Goal: Complete application form

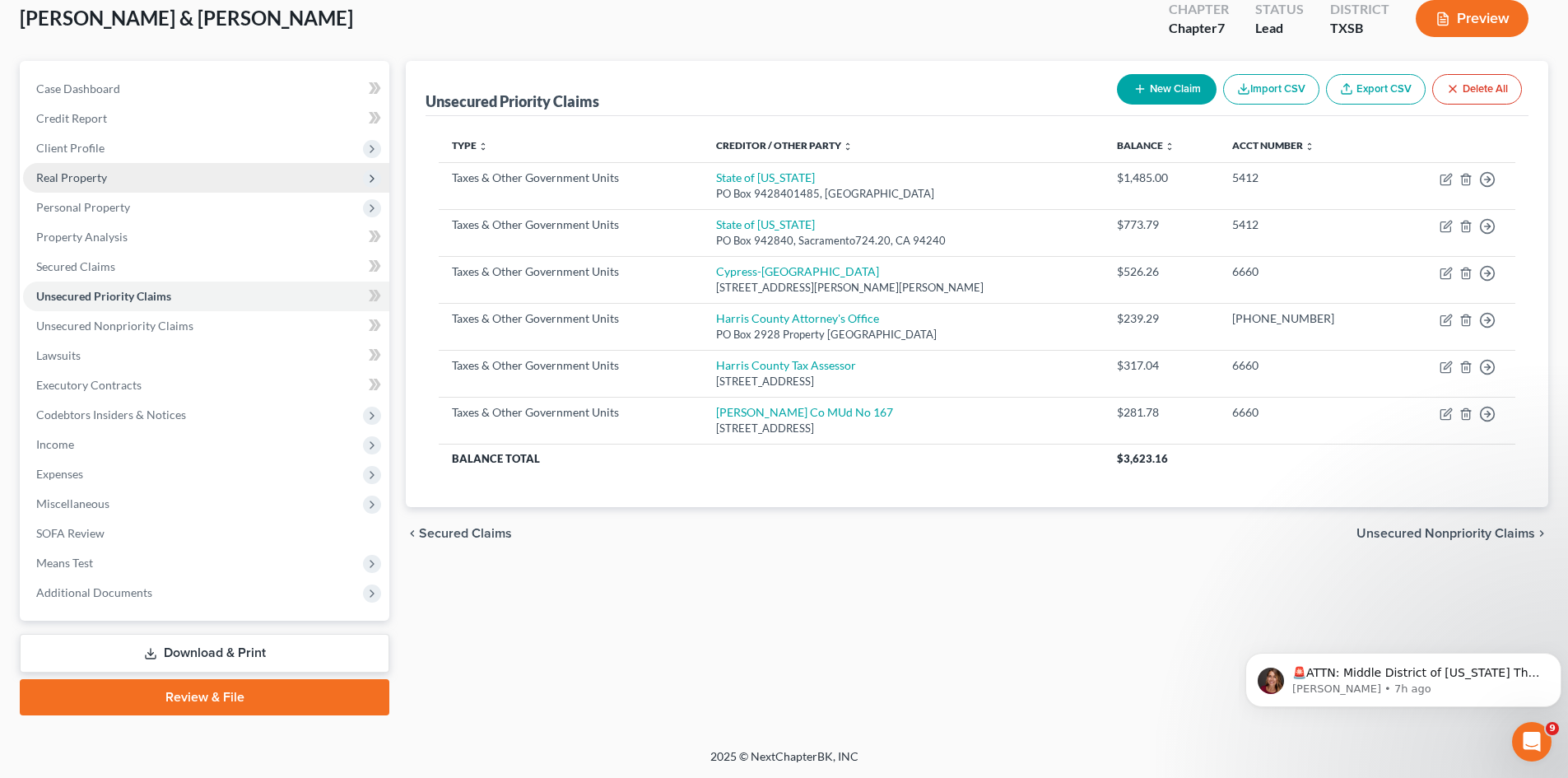
click at [95, 176] on span "Real Property" at bounding box center [72, 178] width 71 height 14
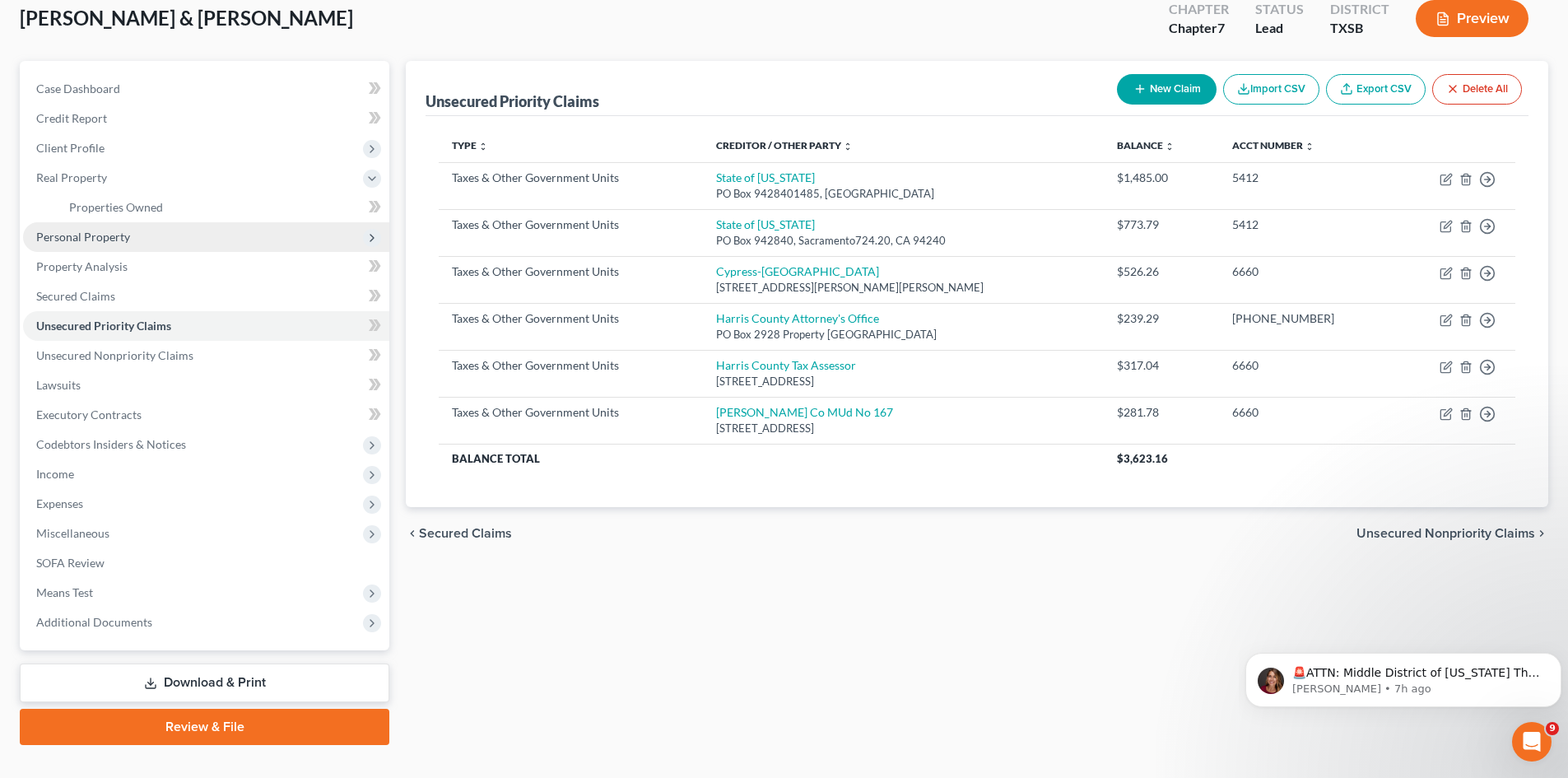
click at [128, 239] on span "Personal Property" at bounding box center [206, 237] width 366 height 29
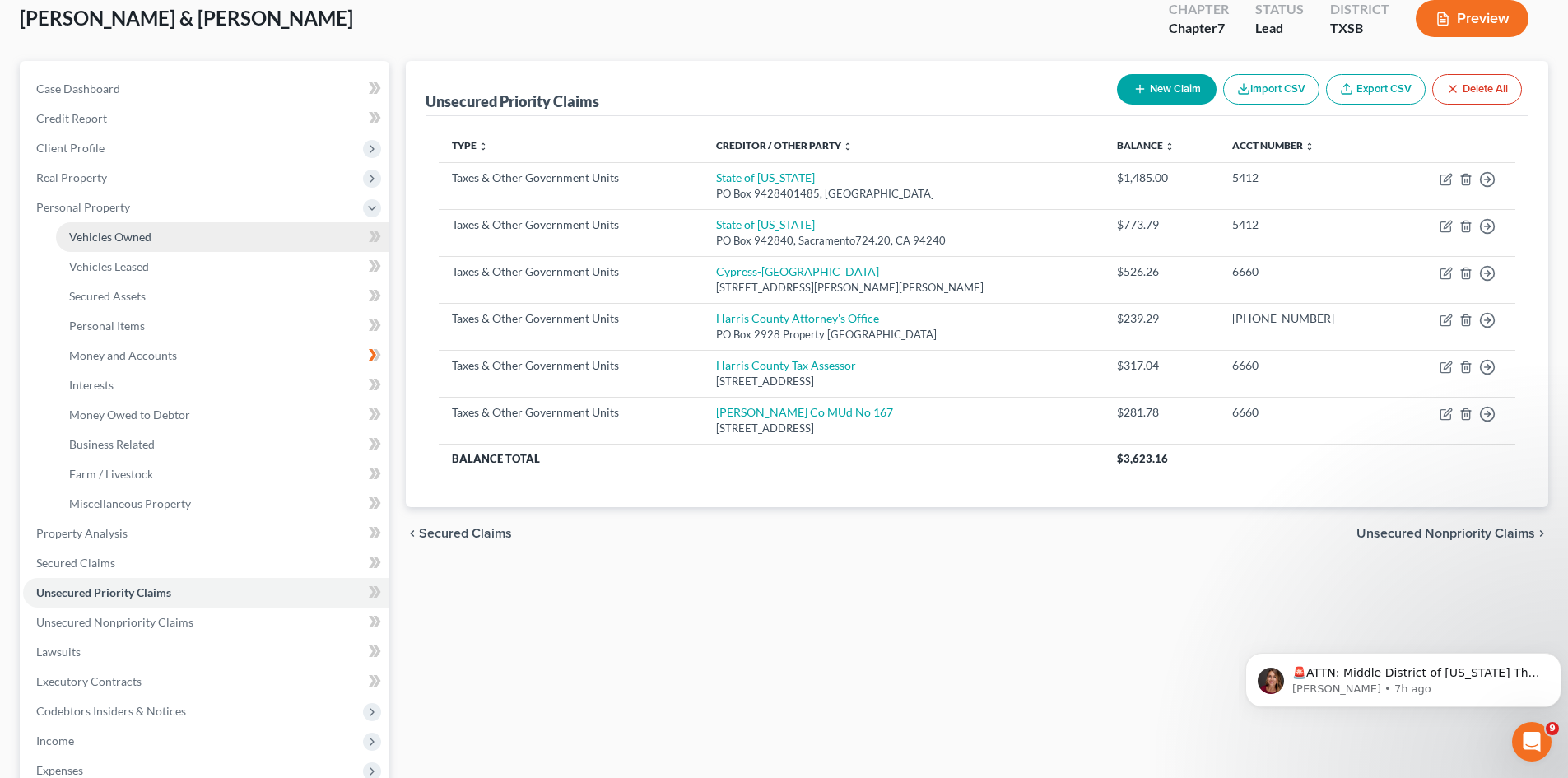
click at [236, 242] on link "Vehicles Owned" at bounding box center [222, 237] width 333 height 29
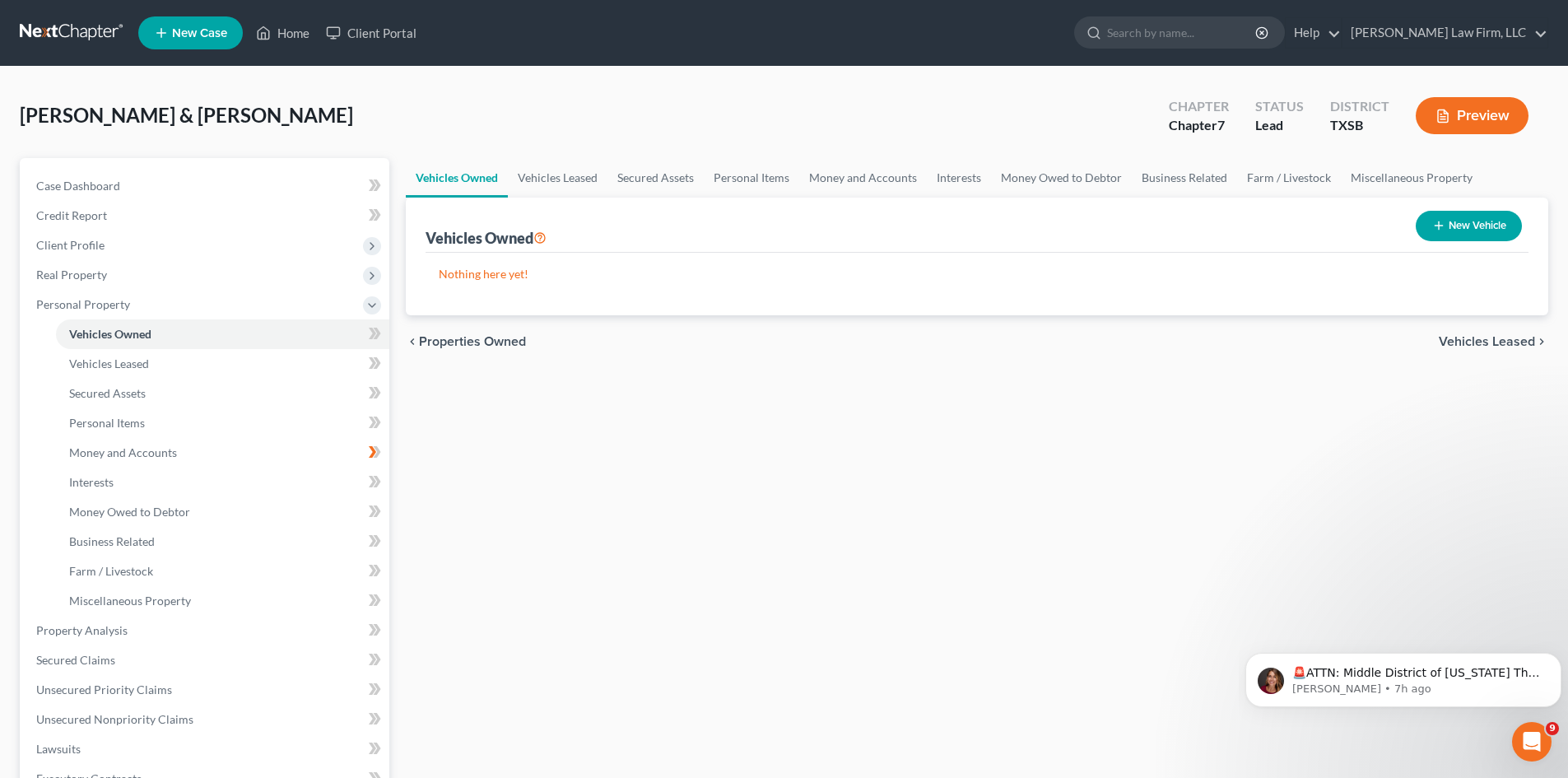
click at [1476, 224] on button "New Vehicle" at bounding box center [1468, 226] width 106 height 30
select select "0"
select select "2"
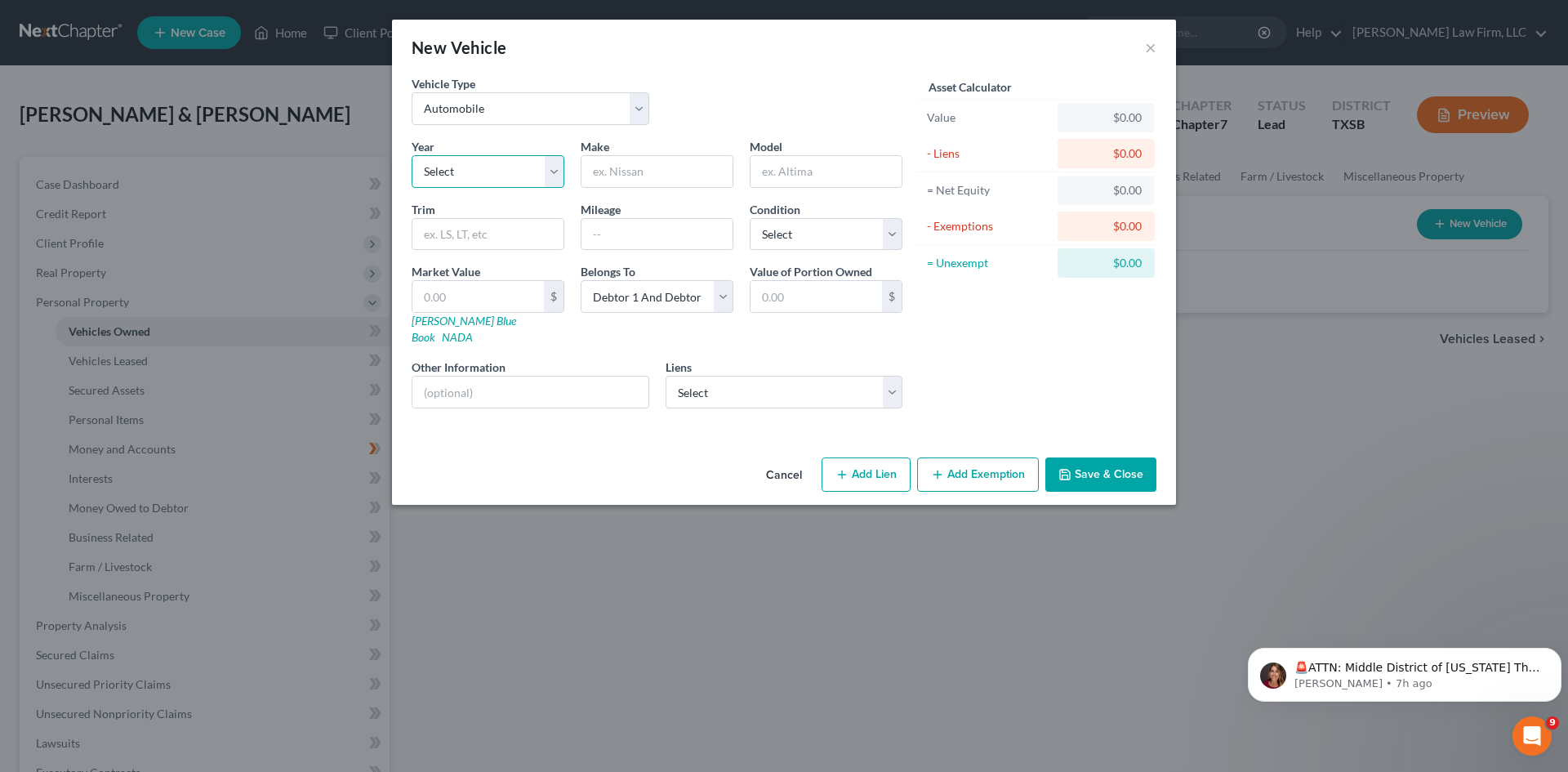
click at [489, 173] on select "Select 2026 2025 2024 2023 2022 2021 2020 2019 2018 2017 2016 2015 2014 2013 20…" at bounding box center [488, 171] width 153 height 33
select select "9"
click at [412, 155] on select "Select 2026 2025 2024 2023 2022 2021 2020 2019 2018 2017 2016 2015 2014 2013 20…" at bounding box center [488, 171] width 153 height 33
click at [653, 169] on input "text" at bounding box center [656, 171] width 151 height 31
type input "Mercedez-Benz"
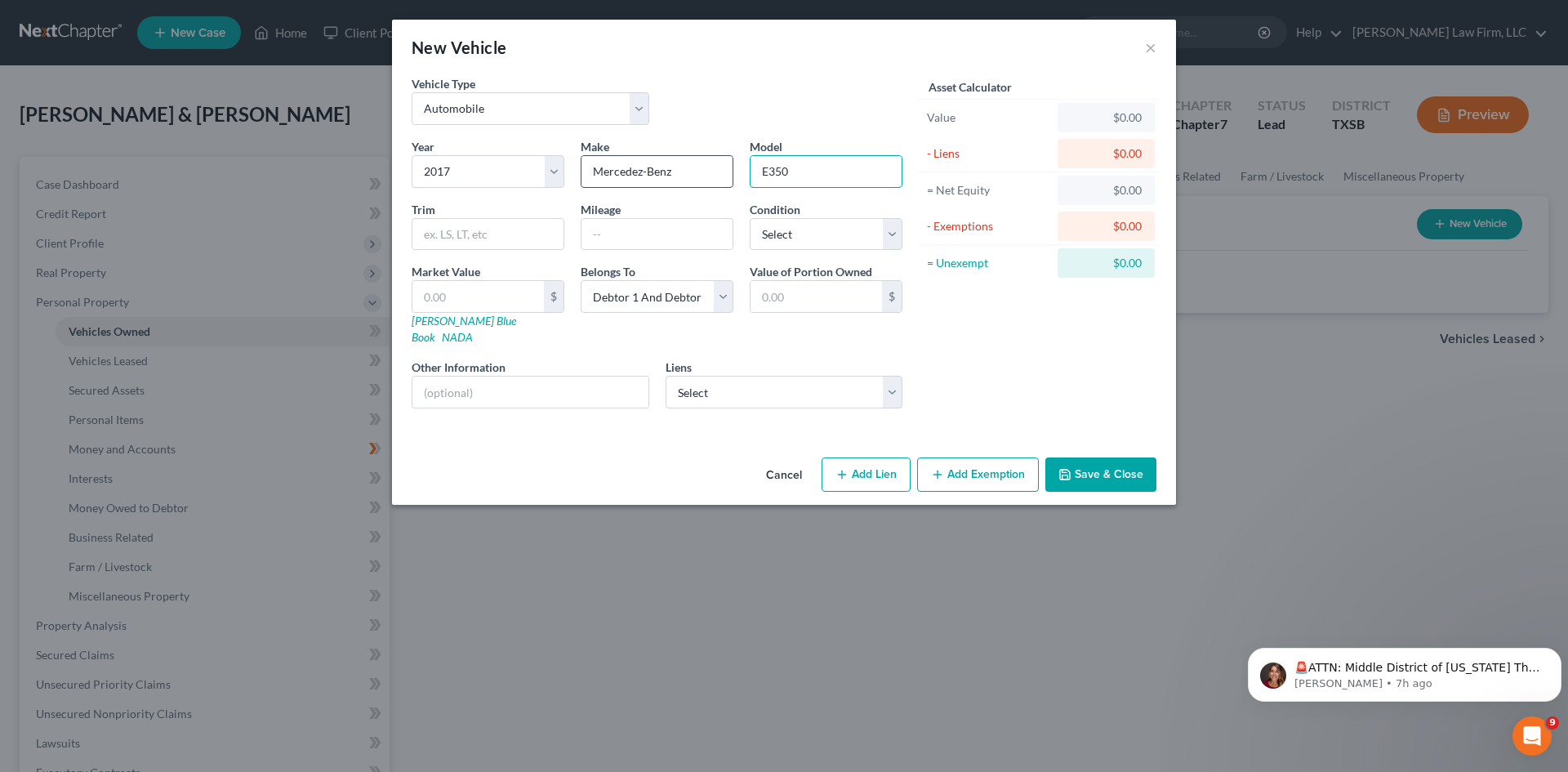
type input "E350"
click at [636, 229] on input "text" at bounding box center [656, 234] width 151 height 31
type input "117000"
click at [848, 243] on select "Select Excellent Very Good Good Fair Poor" at bounding box center [825, 234] width 153 height 33
select select "3"
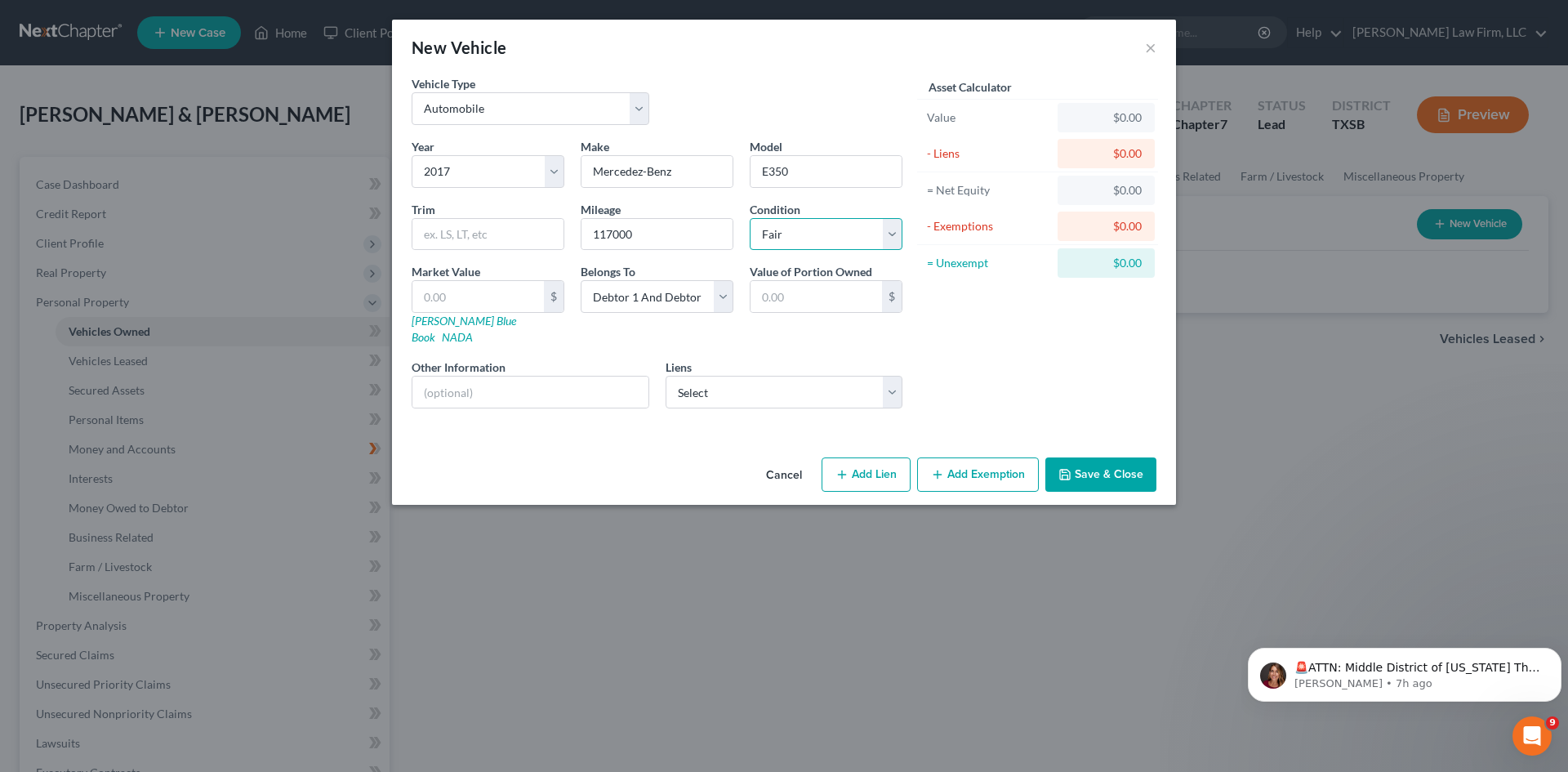
click at [750, 218] on select "Select Excellent Very Good Good Fair Poor" at bounding box center [825, 234] width 153 height 33
click at [571, 379] on input "text" at bounding box center [531, 392] width 236 height 31
click at [841, 281] on div "$" at bounding box center [825, 296] width 153 height 33
drag, startPoint x: 846, startPoint y: 291, endPoint x: 812, endPoint y: 300, distance: 35.2
click at [812, 300] on input "text" at bounding box center [816, 296] width 131 height 31
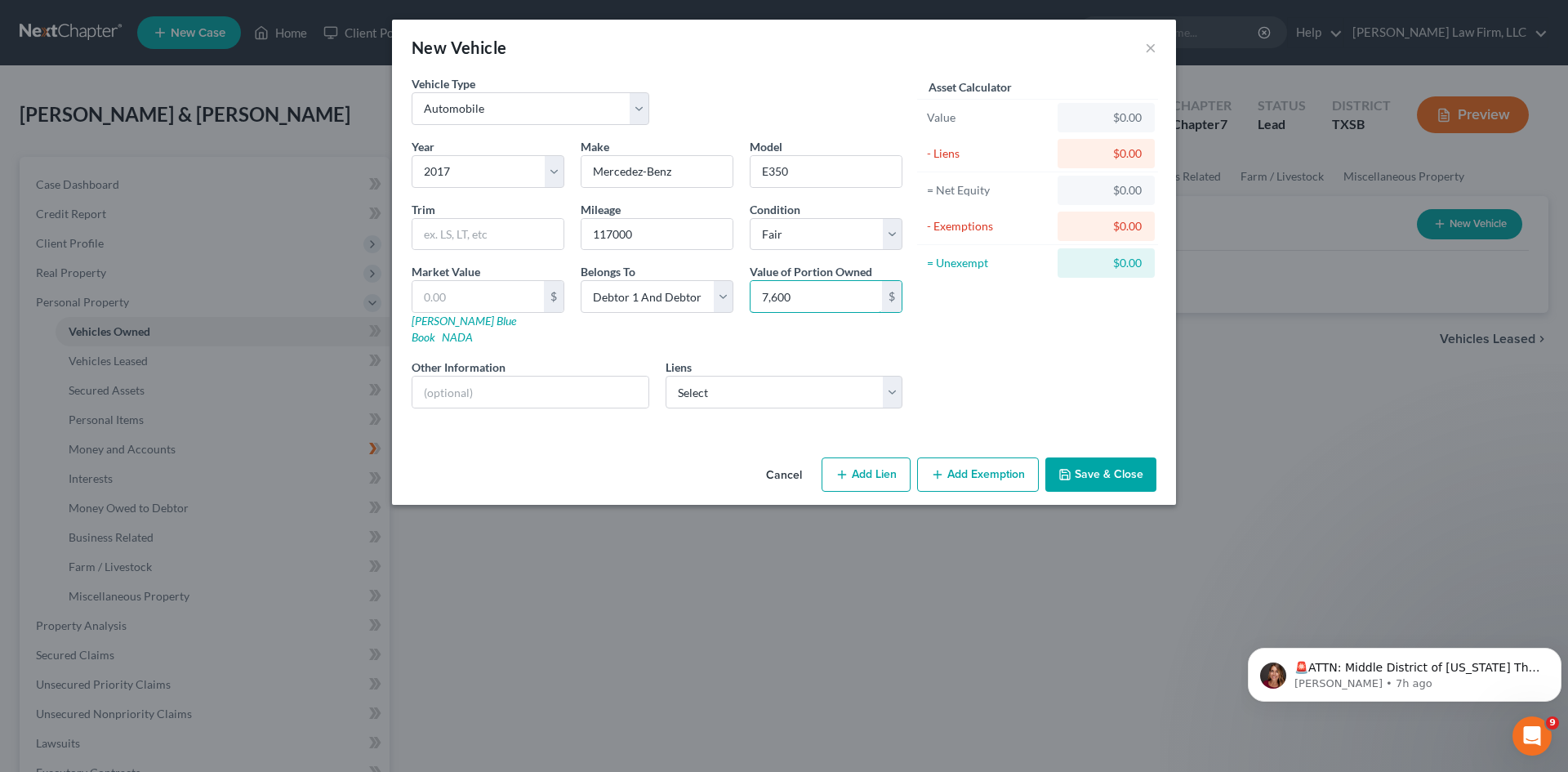
type input "7,600"
click at [967, 461] on button "Add Exemption" at bounding box center [978, 475] width 122 height 34
select select "2"
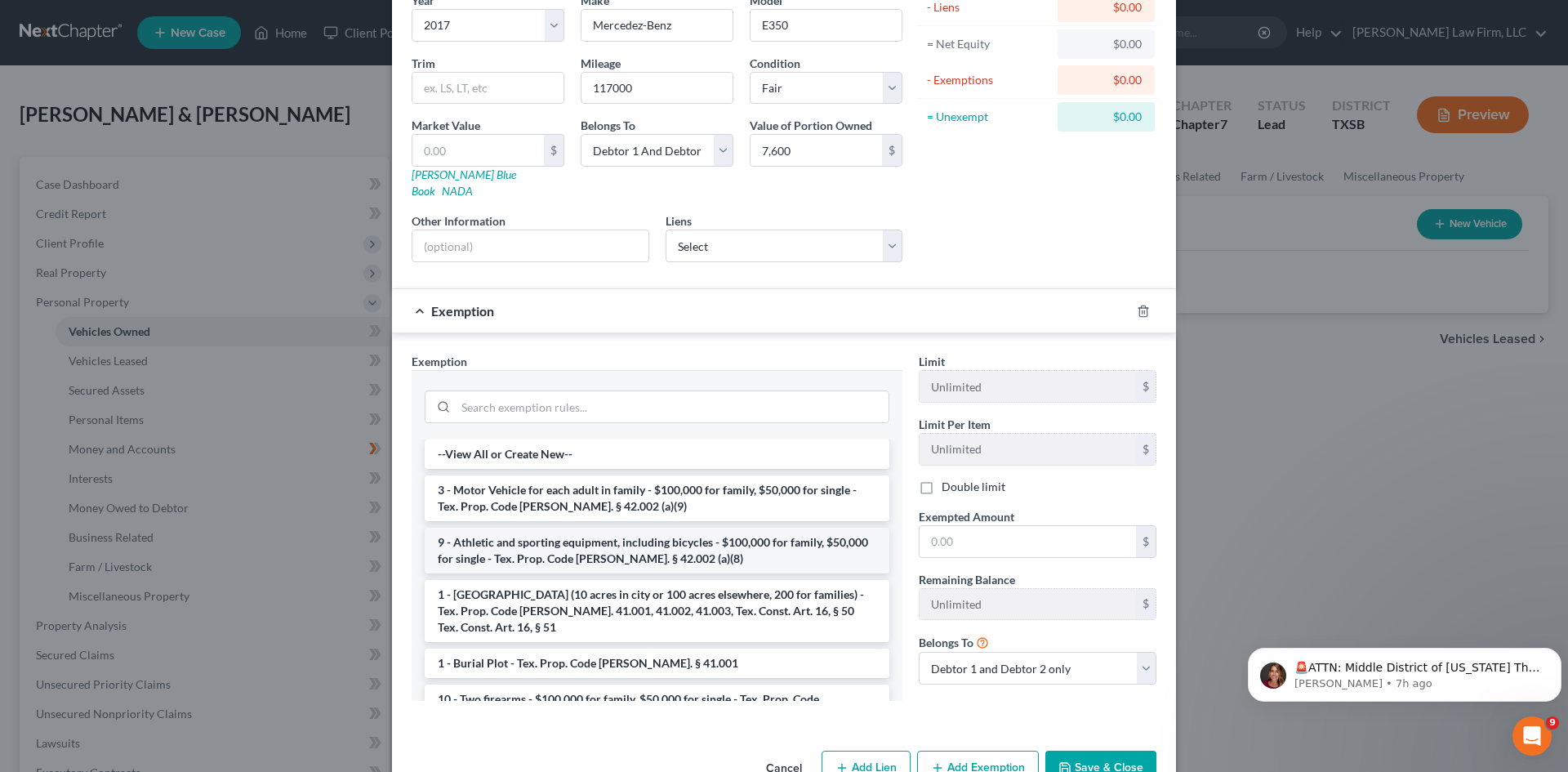
scroll to position [163, 0]
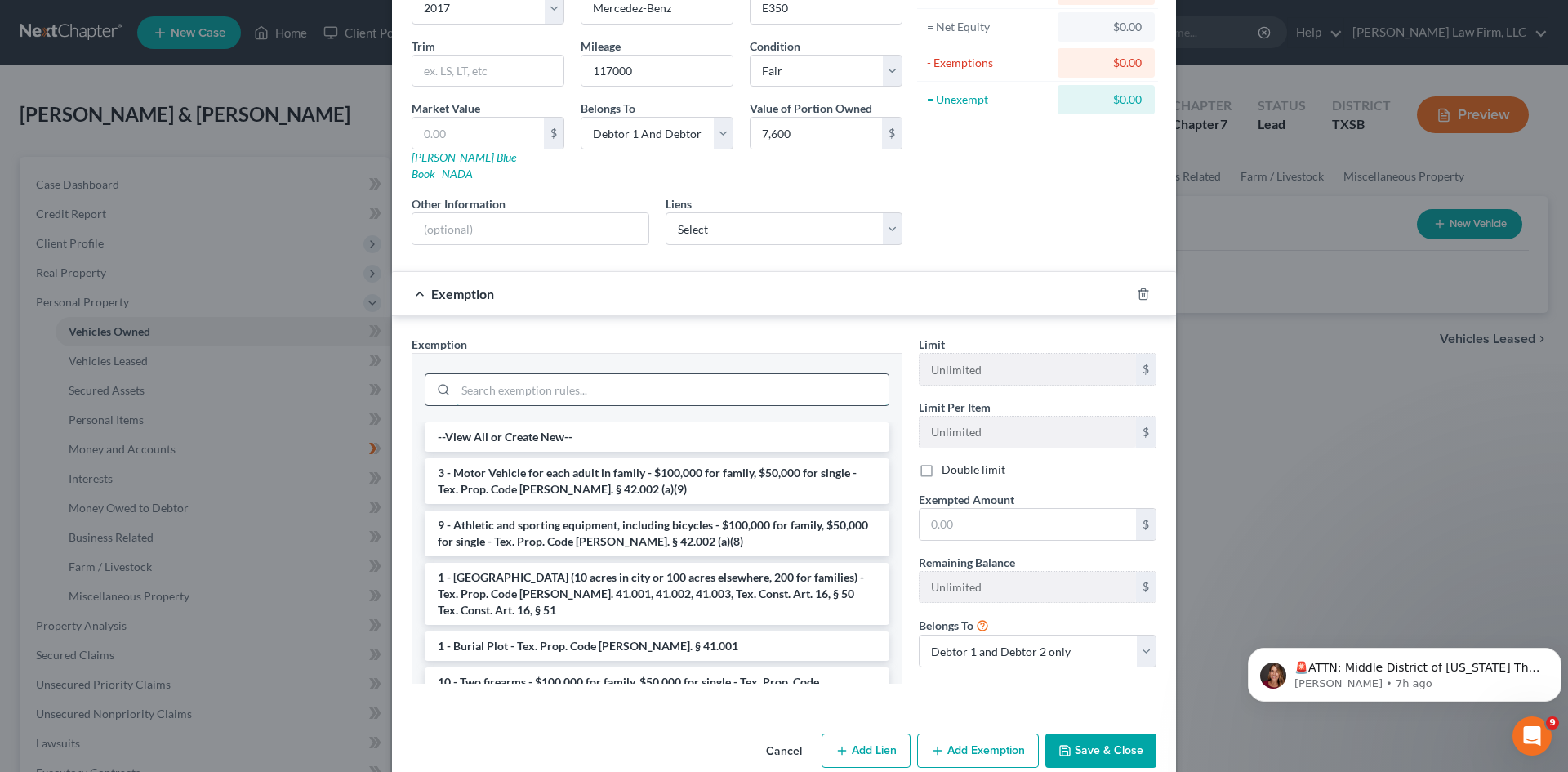
click at [680, 374] on input "search" at bounding box center [672, 389] width 433 height 31
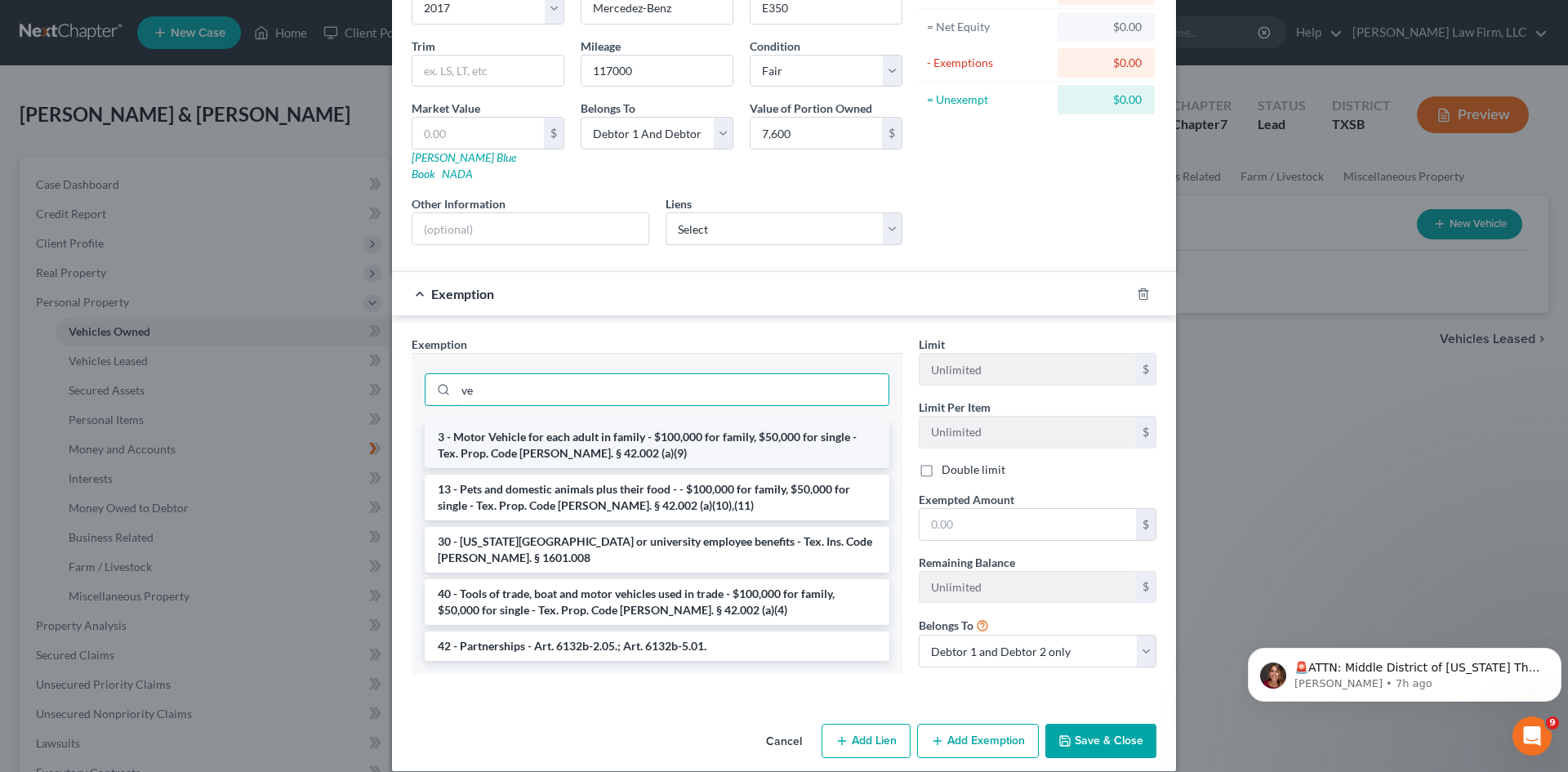
type input "ve"
click at [677, 430] on li "3 - Motor Vehicle for each adult in family - $100,000 for family, $50,000 for s…" at bounding box center [657, 446] width 465 height 46
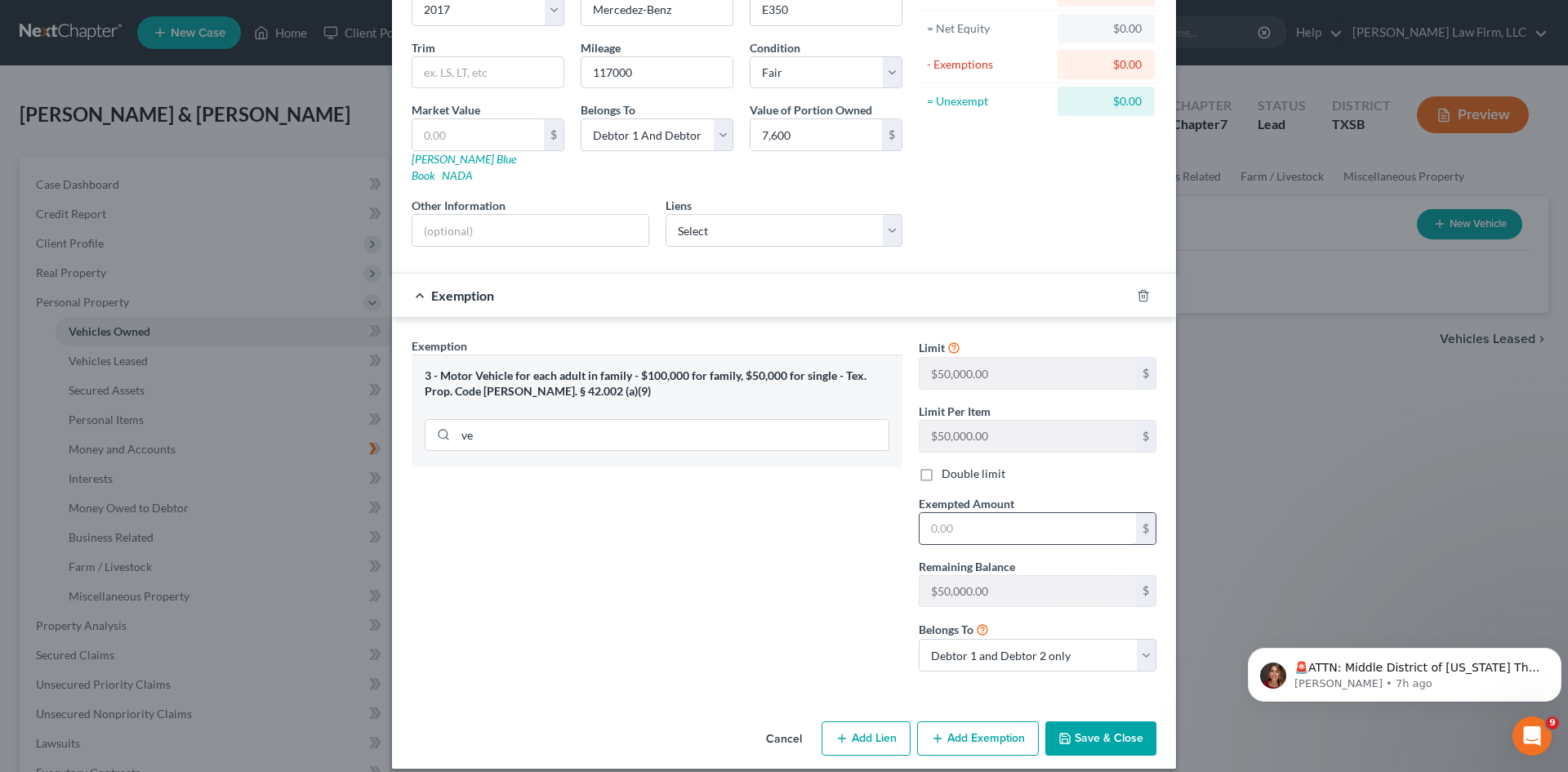
click at [1012, 513] on input "text" at bounding box center [1027, 528] width 216 height 31
type input "7,600"
click at [1026, 641] on select "Debtor 1 only Debtor 2 only Debtor 1 and Debtor 2 only" at bounding box center [1037, 655] width 237 height 33
select select "0"
click at [919, 639] on select "Debtor 1 only Debtor 2 only Debtor 1 and Debtor 2 only" at bounding box center [1037, 655] width 237 height 33
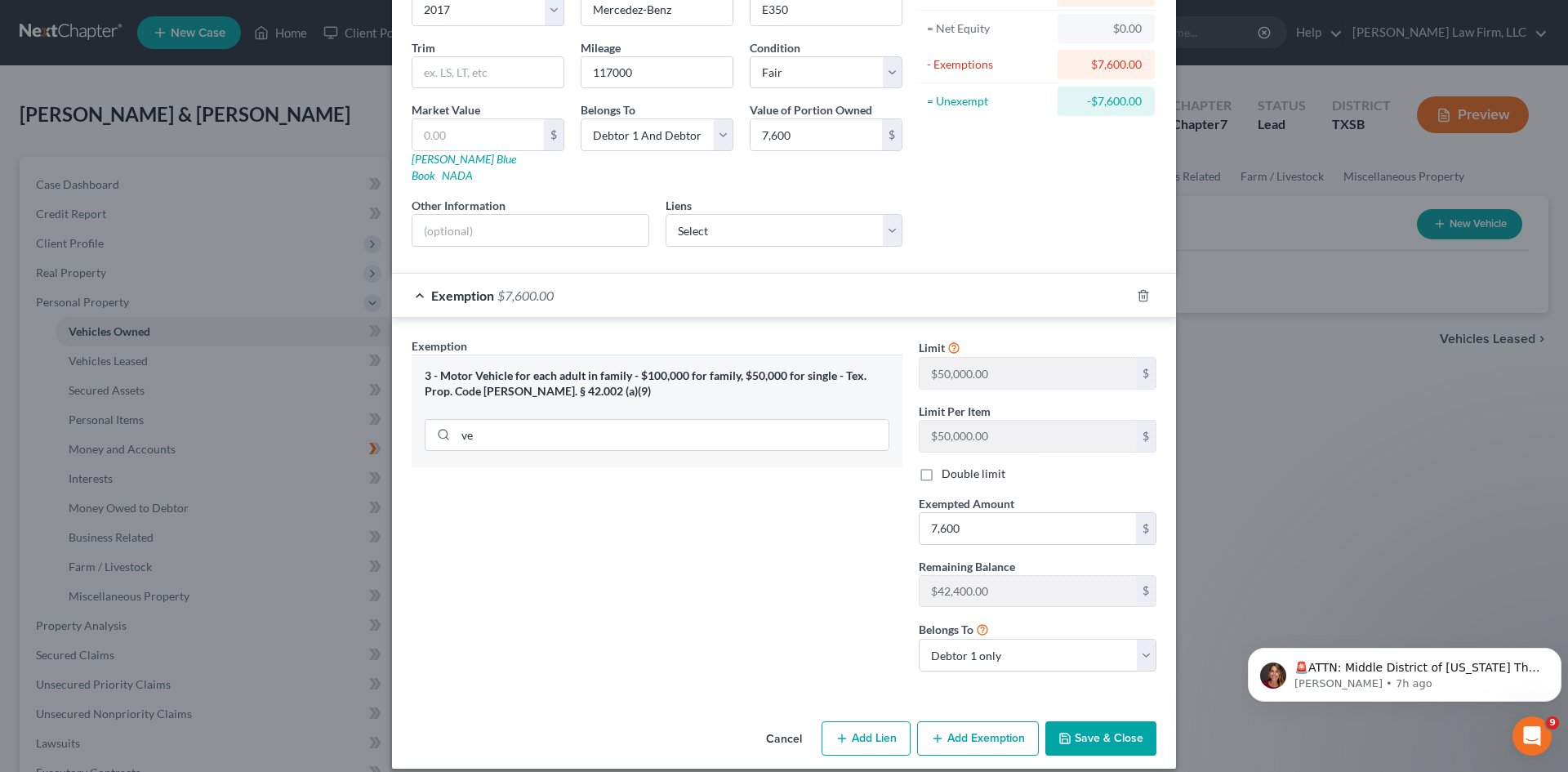
drag, startPoint x: 974, startPoint y: 721, endPoint x: 1074, endPoint y: 719, distance: 100.0
click at [1074, 719] on div "Cancel Add Lien Add Lease Add Exemption Save & Close" at bounding box center [784, 741] width 784 height 54
click at [1074, 722] on button "Save & Close" at bounding box center [1101, 738] width 111 height 34
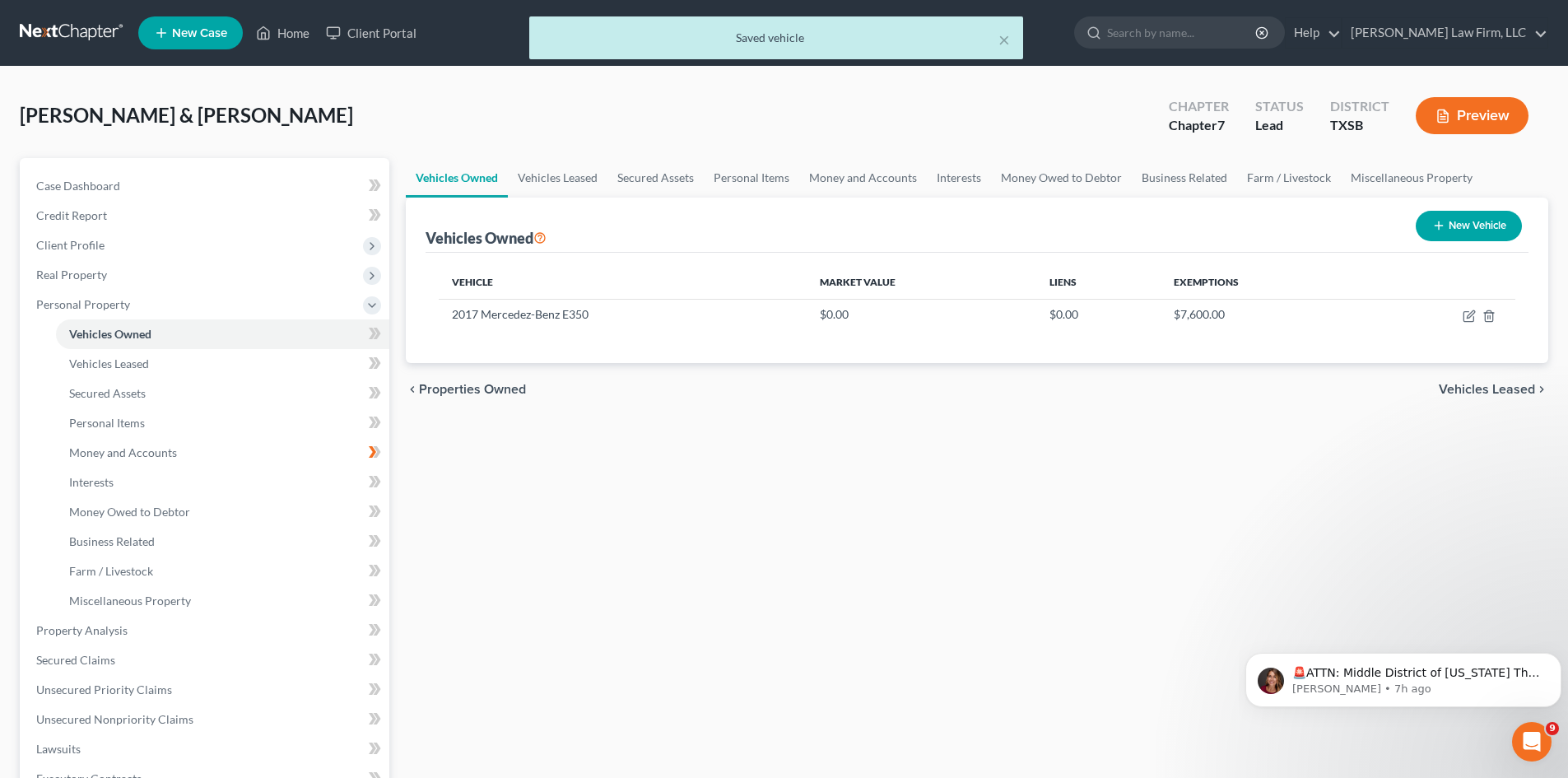
click at [1478, 225] on button "New Vehicle" at bounding box center [1468, 226] width 106 height 30
select select "0"
select select "2"
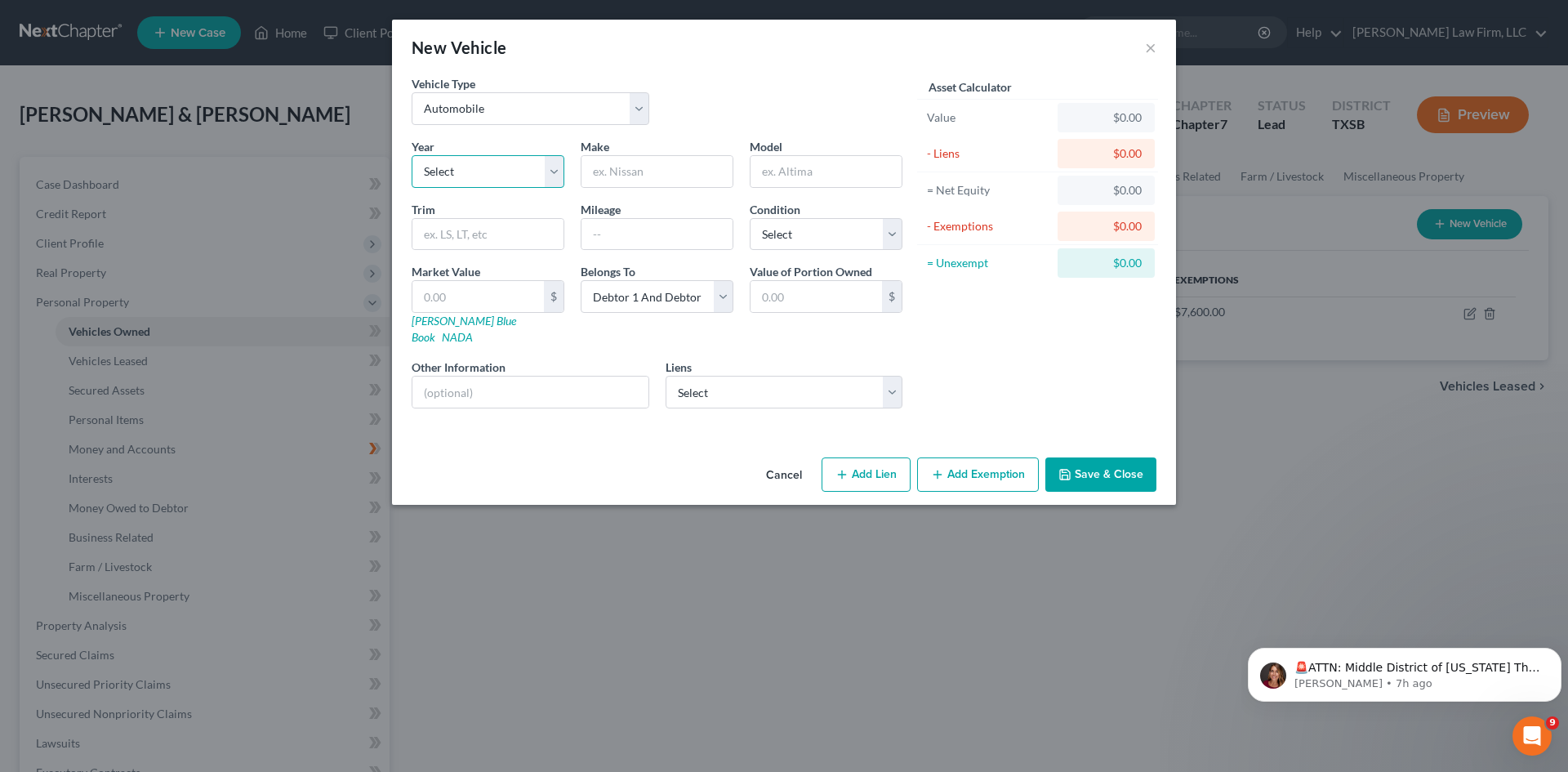
click at [464, 166] on select "Select 2026 2025 2024 2023 2022 2021 2020 2019 2018 2017 2016 2015 2014 2013 20…" at bounding box center [488, 171] width 153 height 33
select select "10"
click at [412, 155] on select "Select 2026 2025 2024 2023 2022 2021 2020 2019 2018 2017 2016 2015 2014 2013 20…" at bounding box center [488, 171] width 153 height 33
click at [635, 173] on input "text" at bounding box center [656, 171] width 151 height 31
type input "Volkswagen"
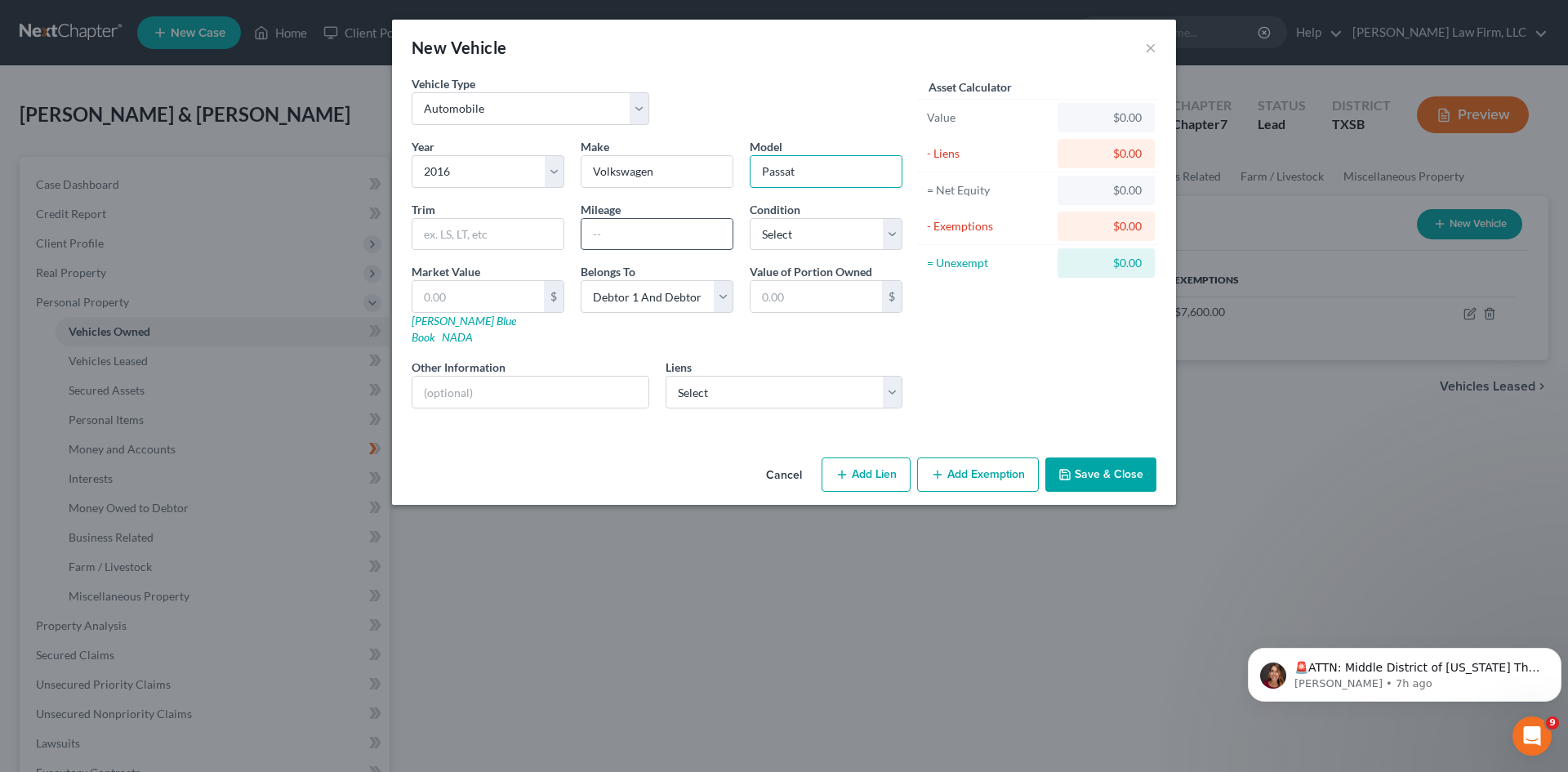
type input "Passat"
click at [606, 238] on input "text" at bounding box center [656, 234] width 151 height 31
type input "80000"
click at [861, 227] on select "Select Excellent Very Good Good Fair Poor" at bounding box center [825, 234] width 153 height 33
select select "3"
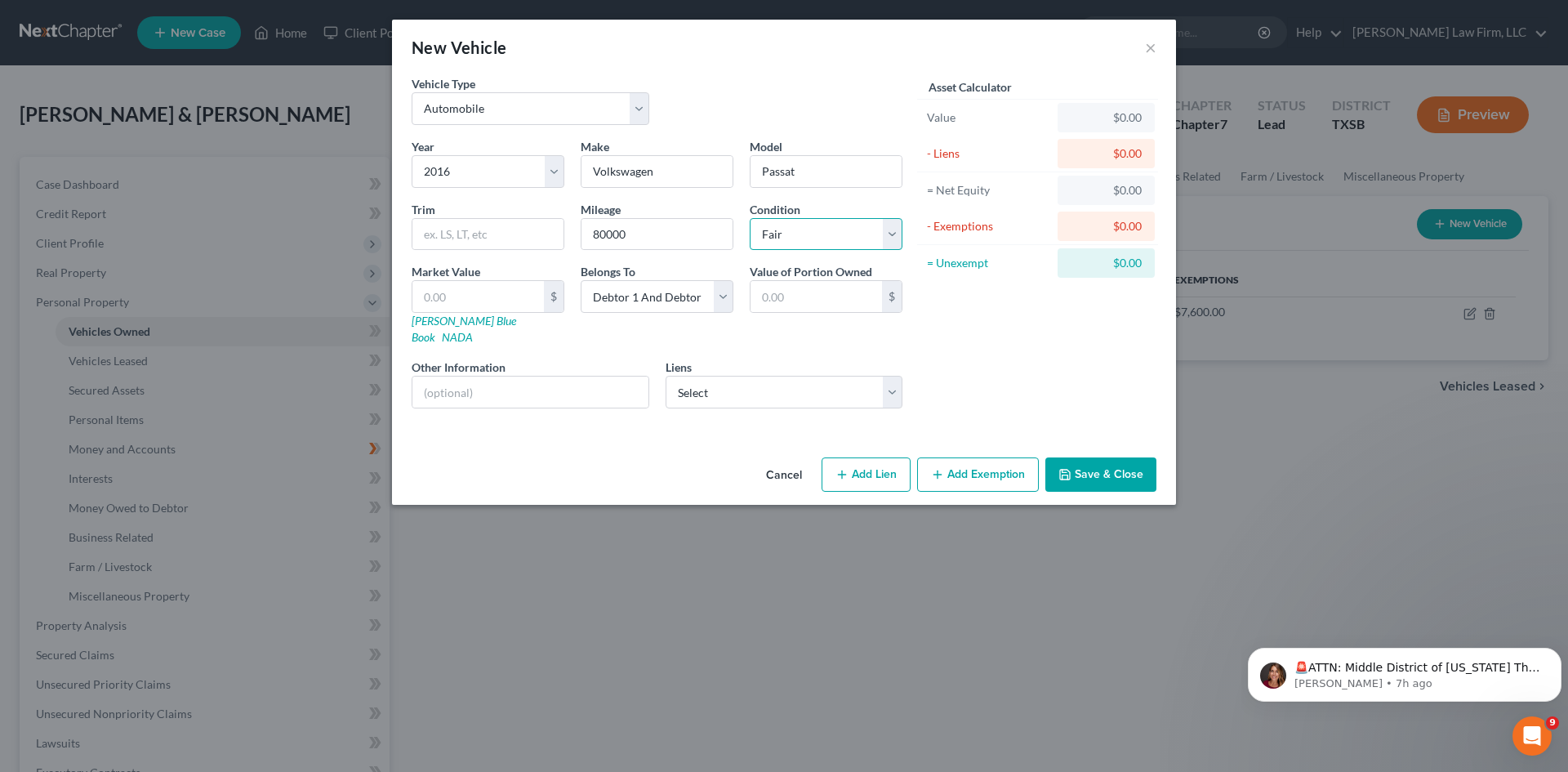
click at [750, 218] on select "Select Excellent Very Good Good Fair Poor" at bounding box center [825, 234] width 153 height 33
click at [706, 296] on select "Select Debtor 1 Only Debtor 2 Only Debtor 1 And Debtor 2 Only At Least One Of T…" at bounding box center [656, 296] width 153 height 33
select select "1"
click at [580, 281] on select "Select Debtor 1 Only Debtor 2 Only Debtor 1 And Debtor 2 Only At Least One Of T…" at bounding box center [656, 296] width 153 height 33
click at [780, 282] on input "text" at bounding box center [816, 296] width 131 height 31
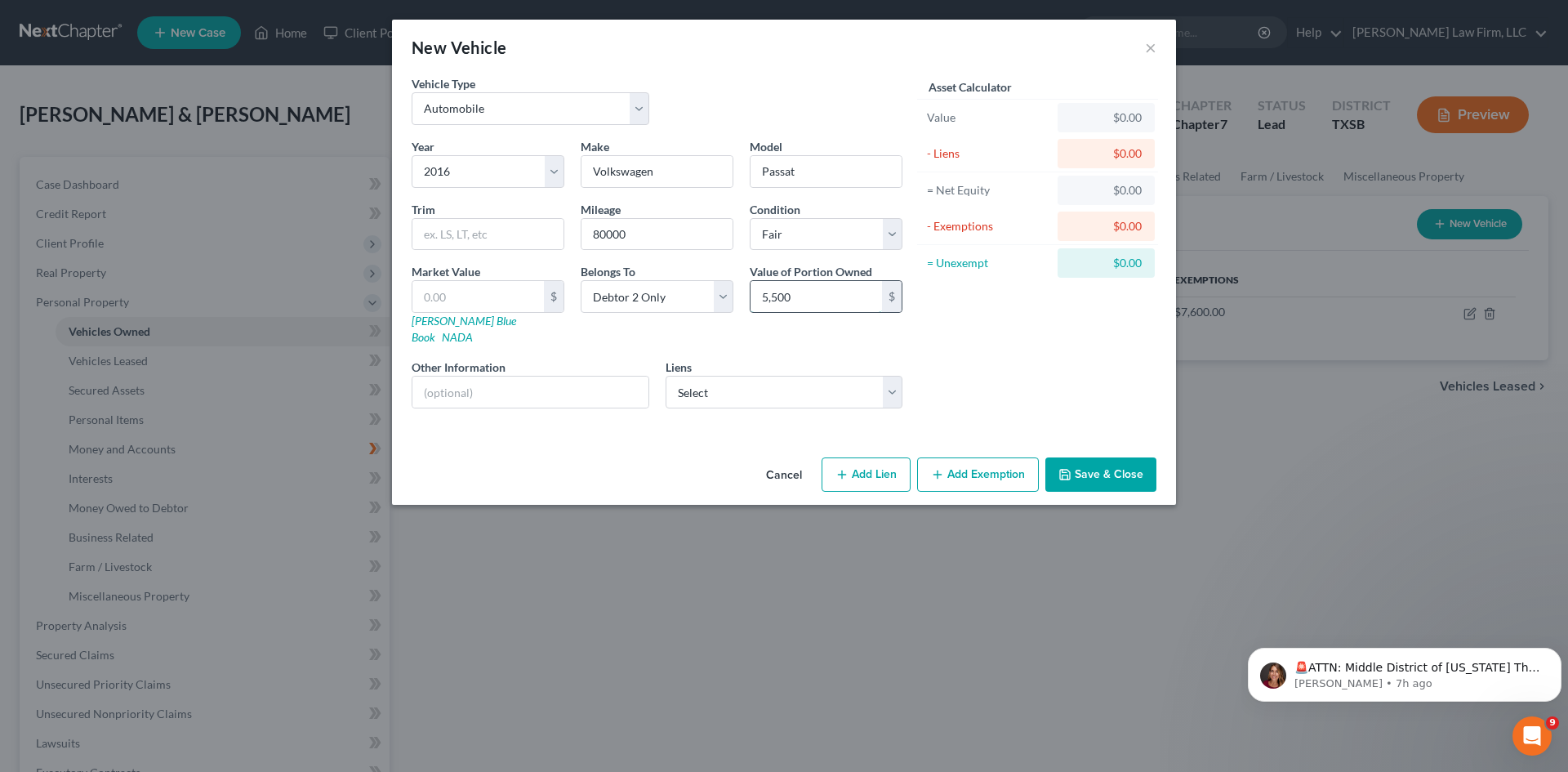
type input "5,500"
click at [956, 458] on button "Add Exemption" at bounding box center [978, 475] width 122 height 34
select select "2"
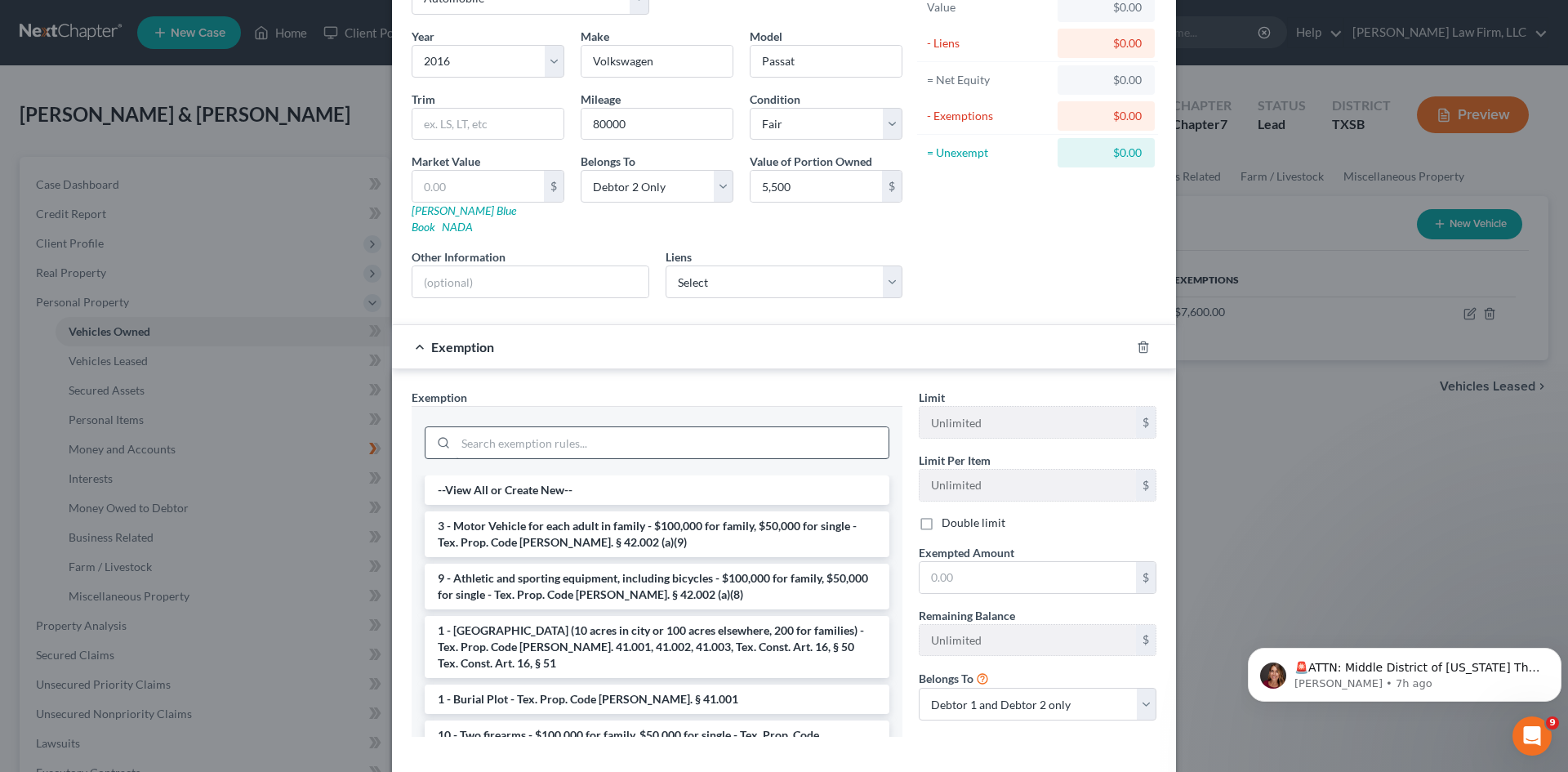
scroll to position [82, 0]
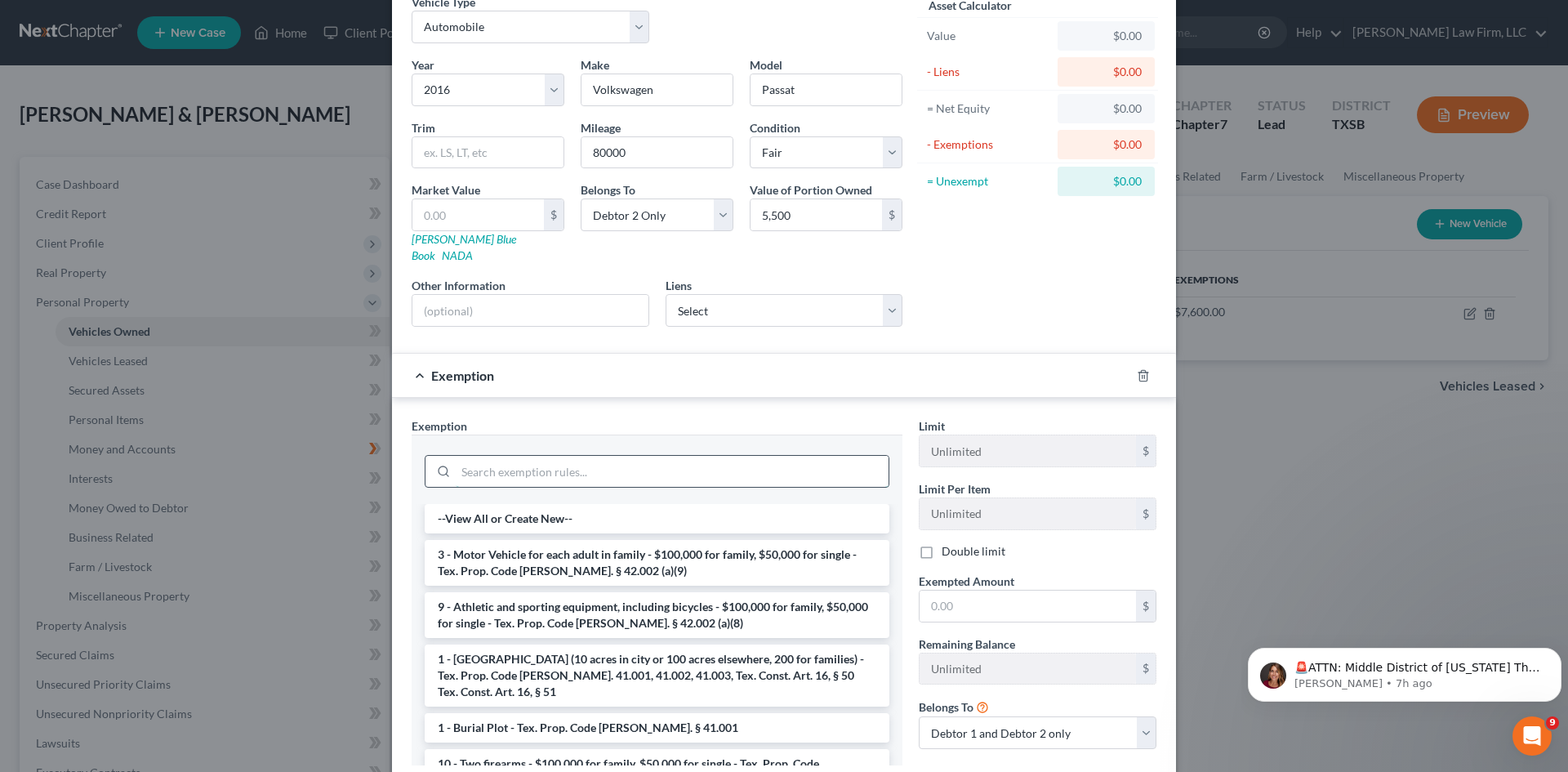
click at [582, 461] on input "search" at bounding box center [672, 471] width 433 height 31
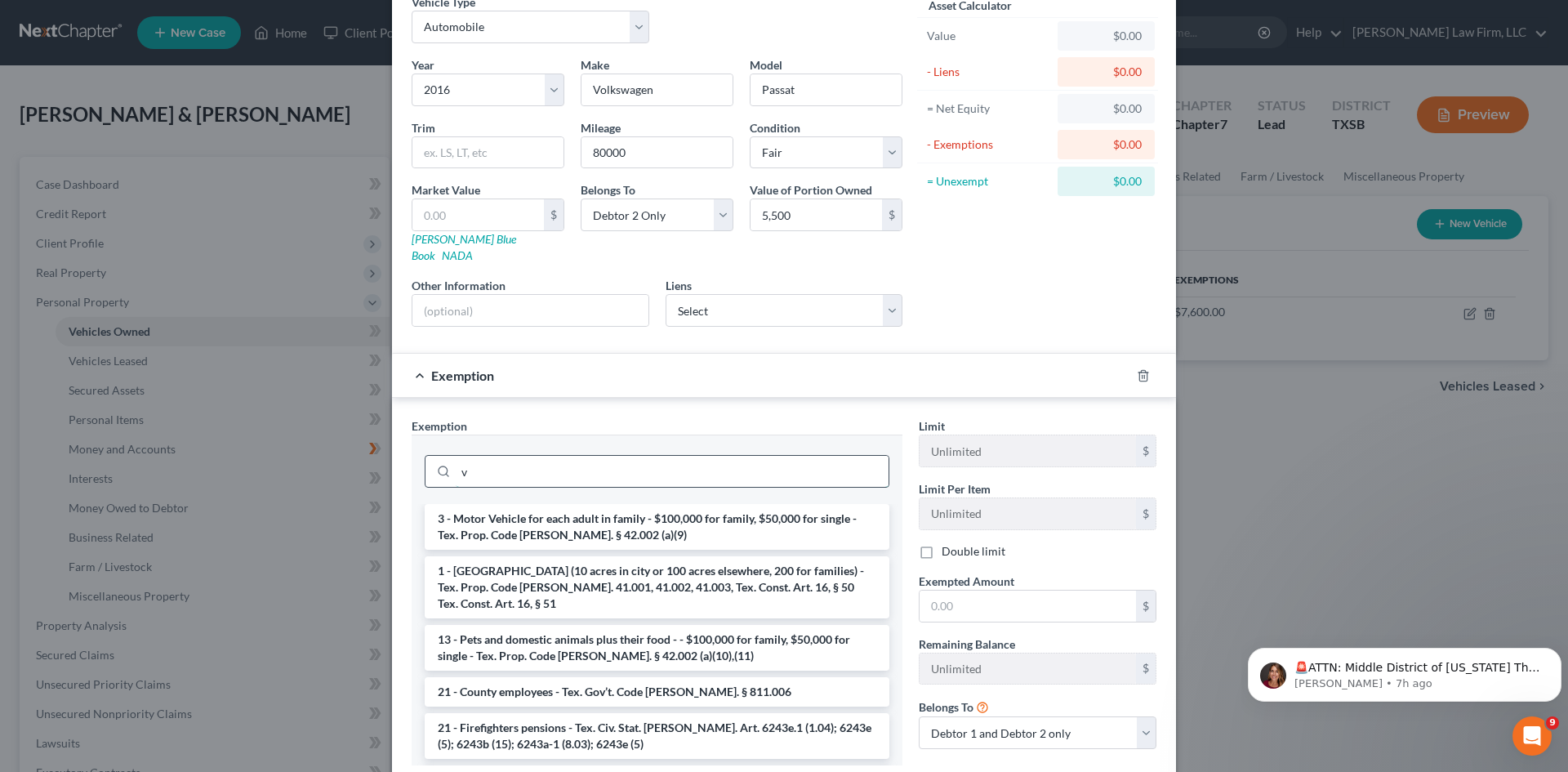
type input "v"
click at [622, 526] on li "3 - Motor Vehicle for each adult in family - $100,000 for family, $50,000 for s…" at bounding box center [657, 527] width 465 height 46
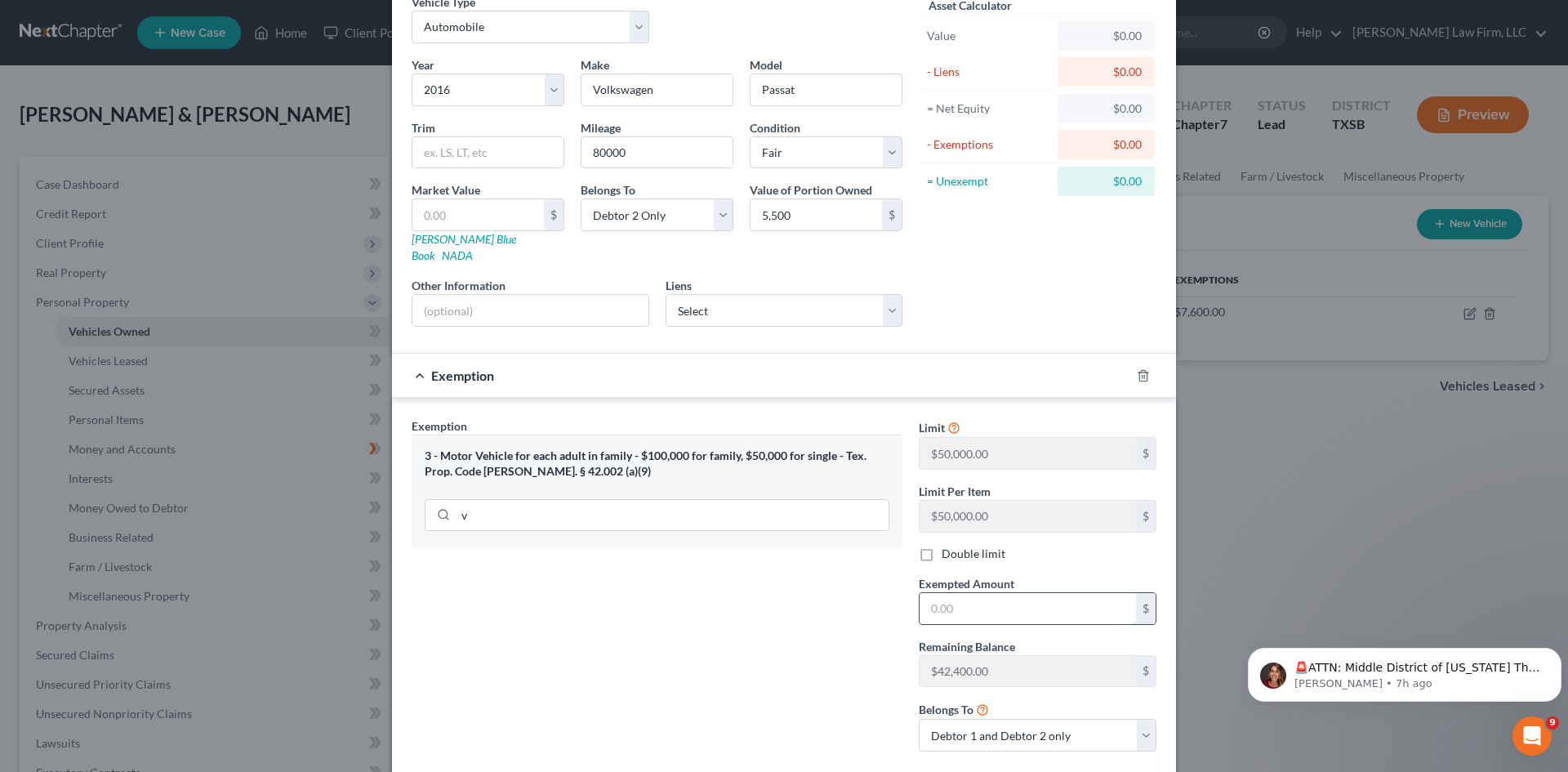
click at [978, 603] on input "text" at bounding box center [1027, 608] width 216 height 31
type input "5,500"
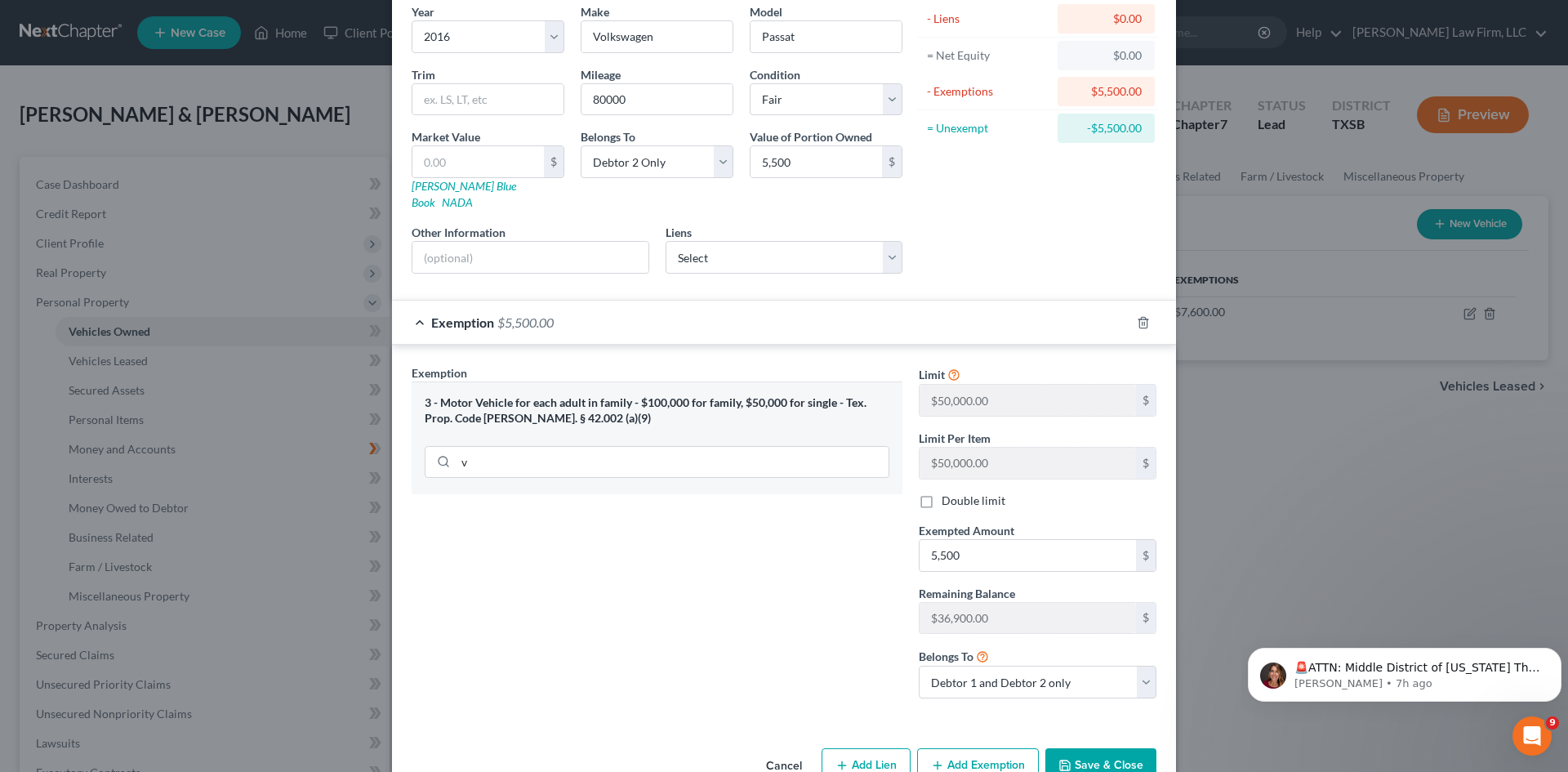
scroll to position [161, 0]
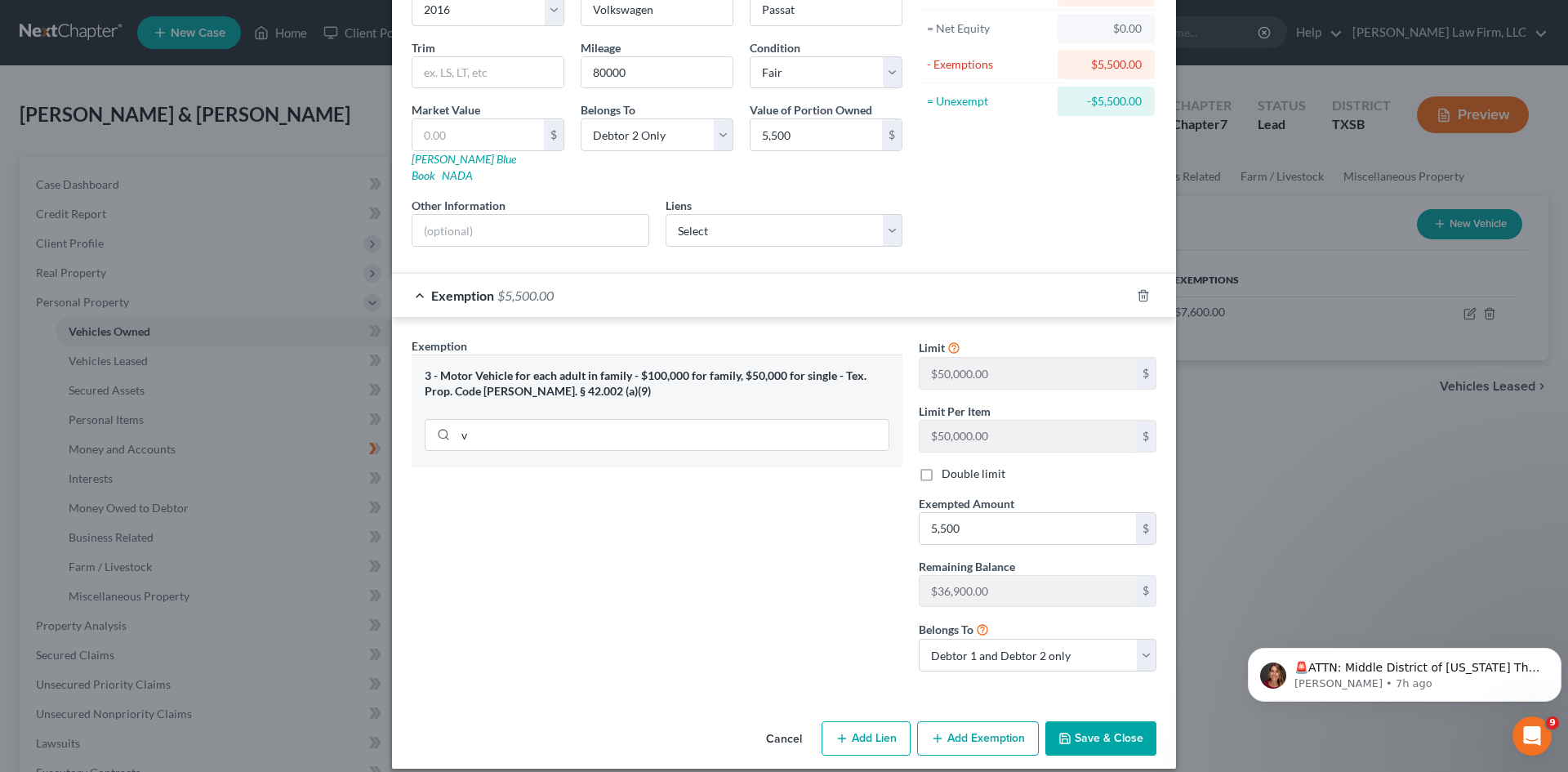
click at [1110, 722] on button "Save & Close" at bounding box center [1101, 738] width 111 height 34
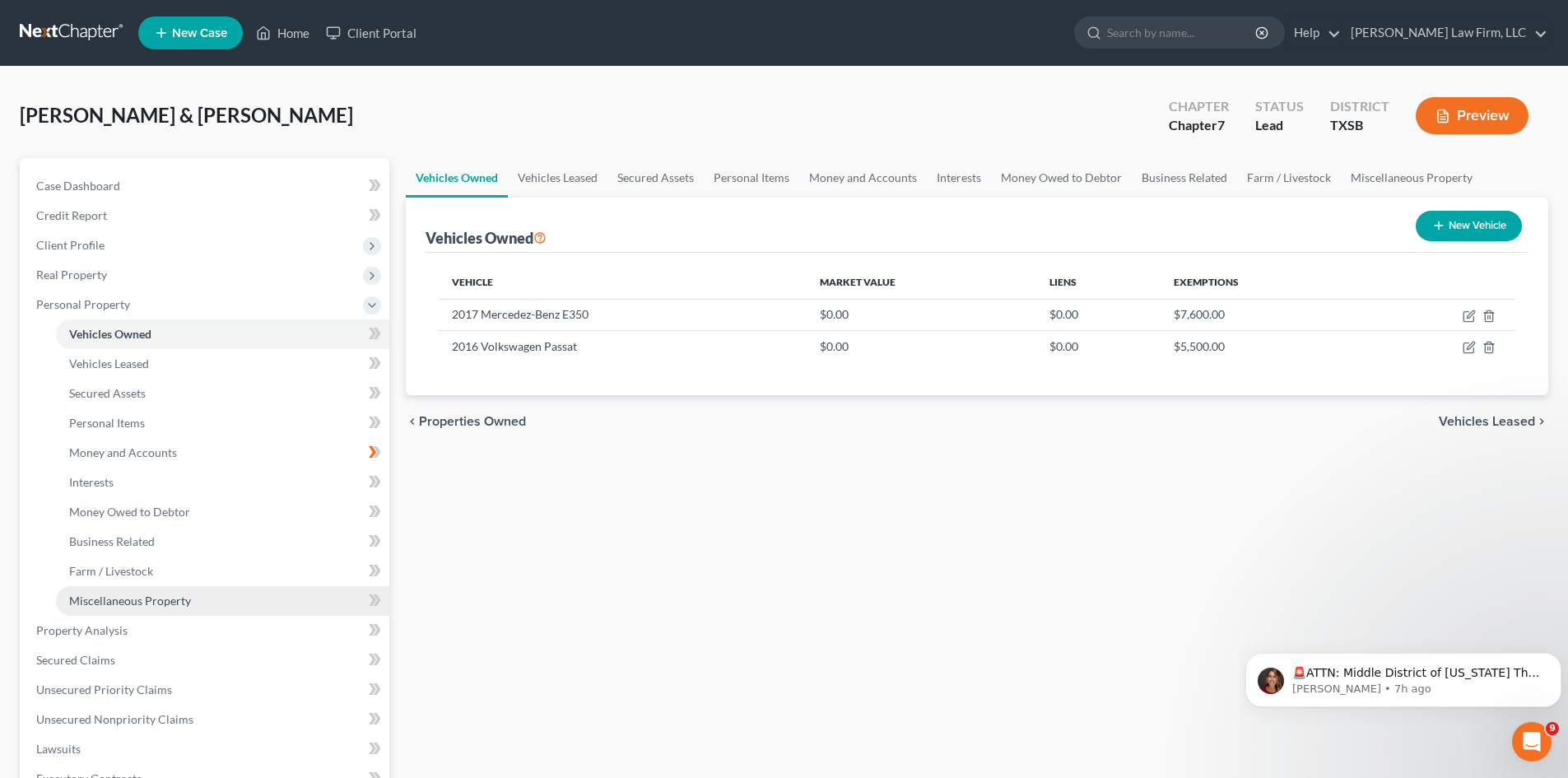
click at [172, 596] on span "Miscellaneous Property" at bounding box center [130, 601] width 122 height 14
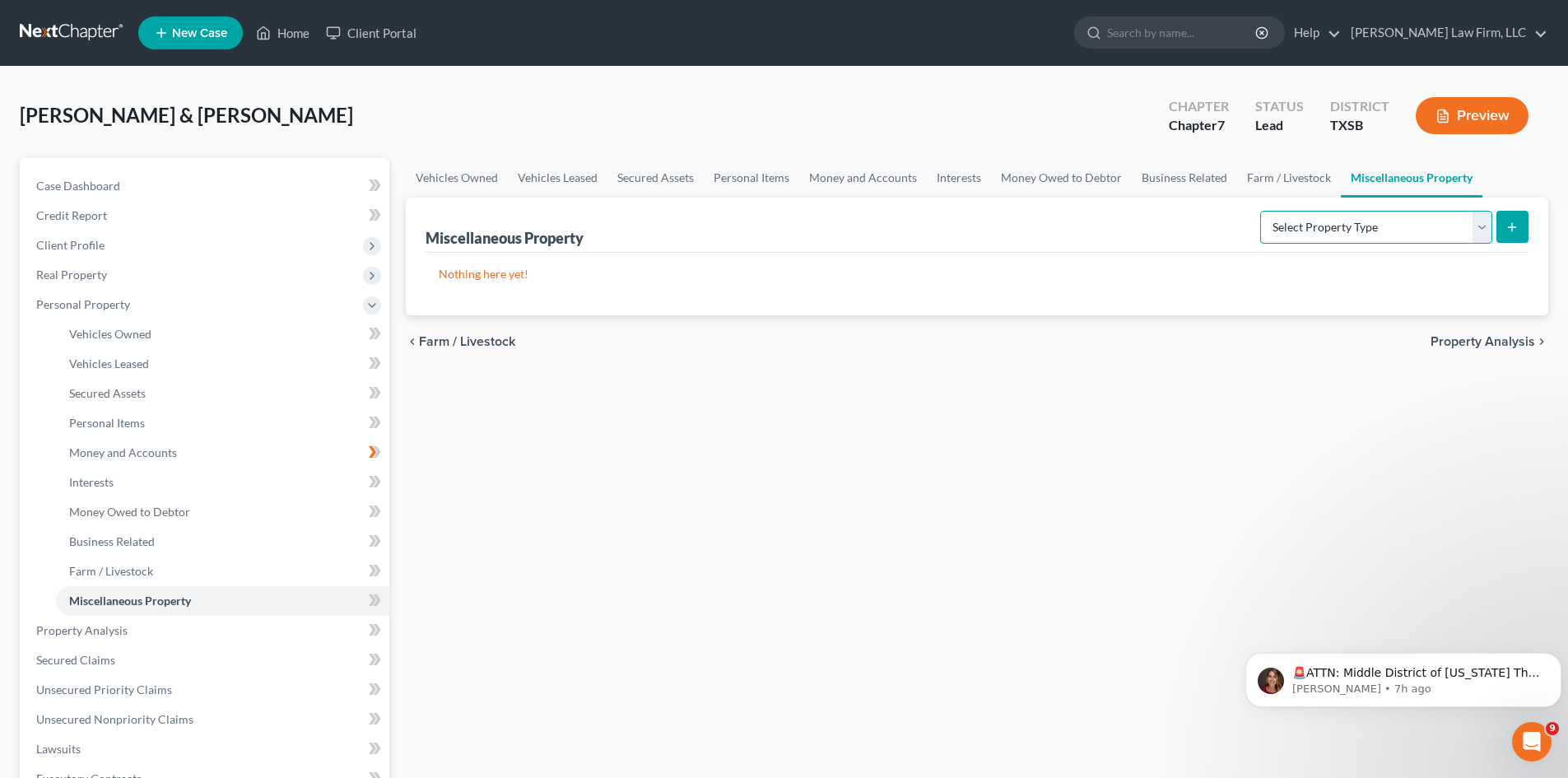
click at [1374, 211] on select "Select Property Type Assigned for Creditor Benefit [DATE] Holding for Another N…" at bounding box center [1376, 227] width 232 height 33
click at [128, 421] on span "Personal Items" at bounding box center [107, 423] width 76 height 14
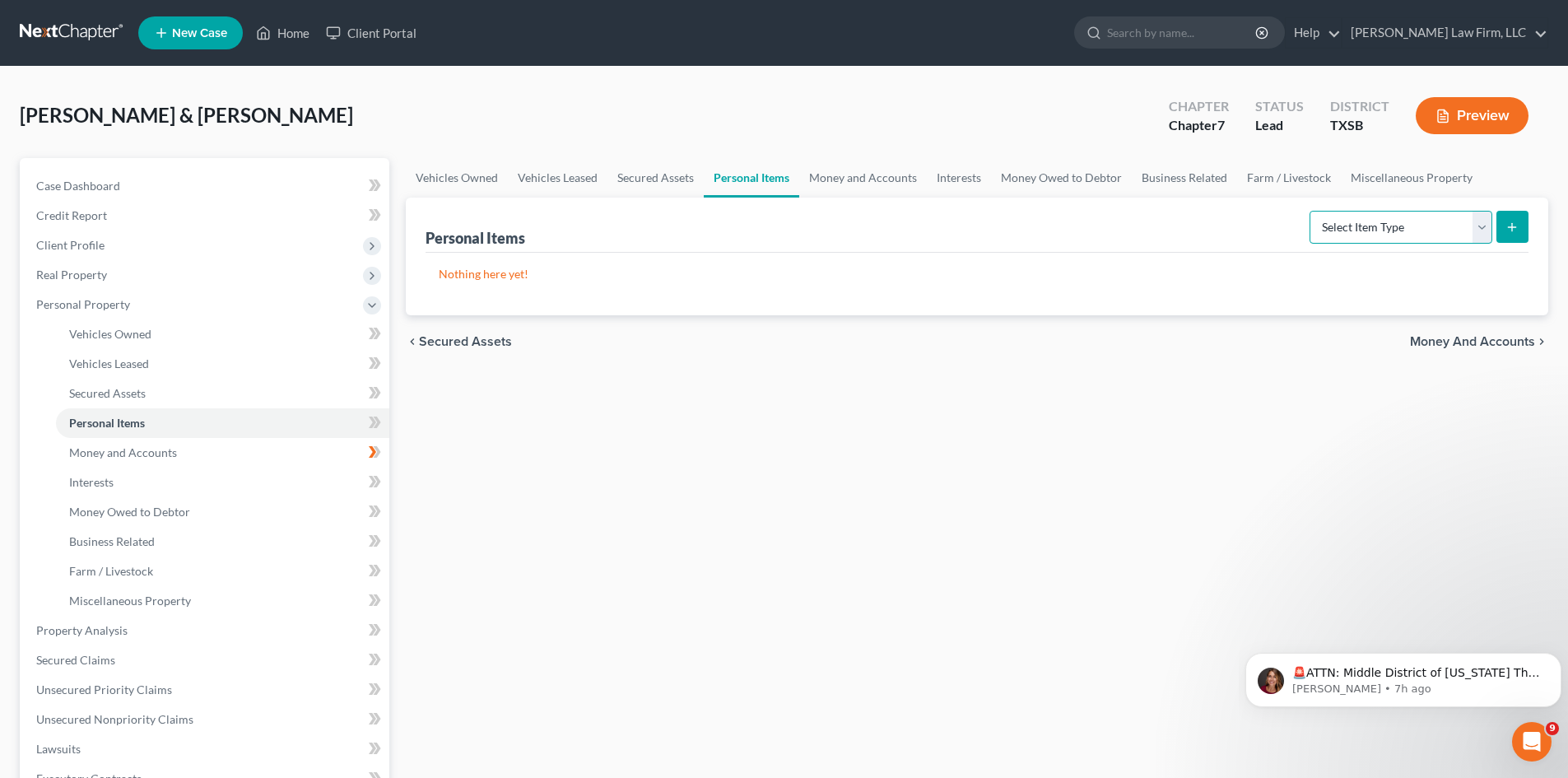
click at [1440, 239] on select "Select Item Type Clothing Collectibles Of Value Electronics Firearms Household …" at bounding box center [1401, 227] width 183 height 33
select select "firearms"
click at [1311, 211] on select "Select Item Type Clothing Collectibles Of Value Electronics Firearms Household …" at bounding box center [1401, 227] width 183 height 33
click at [1508, 229] on icon "submit" at bounding box center [1512, 227] width 13 height 13
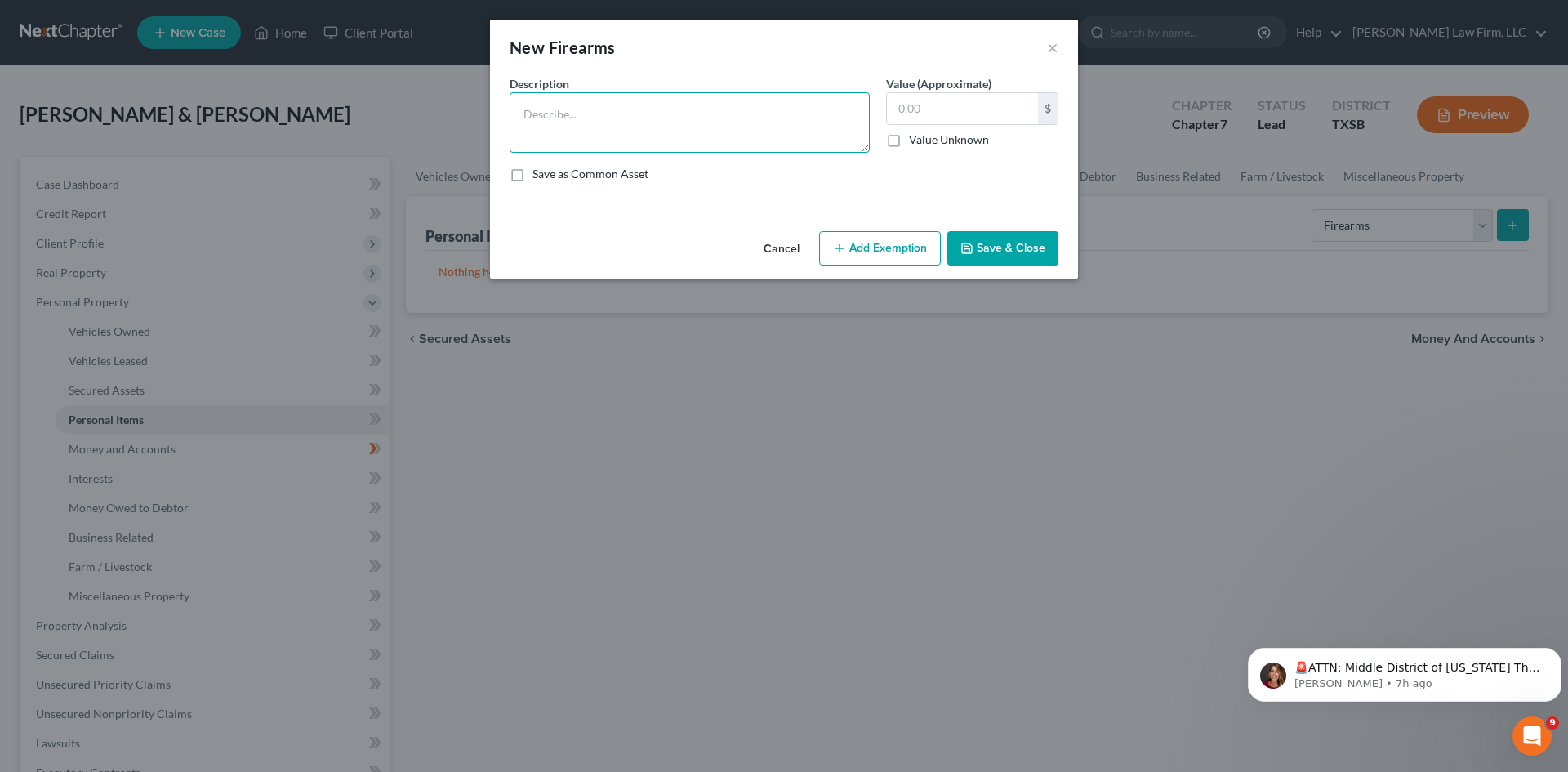
click at [629, 131] on textarea at bounding box center [690, 123] width 360 height 61
type textarea "Beretta 92FS"
type input "400"
click at [892, 243] on button "Add Exemption" at bounding box center [880, 248] width 122 height 34
select select "2"
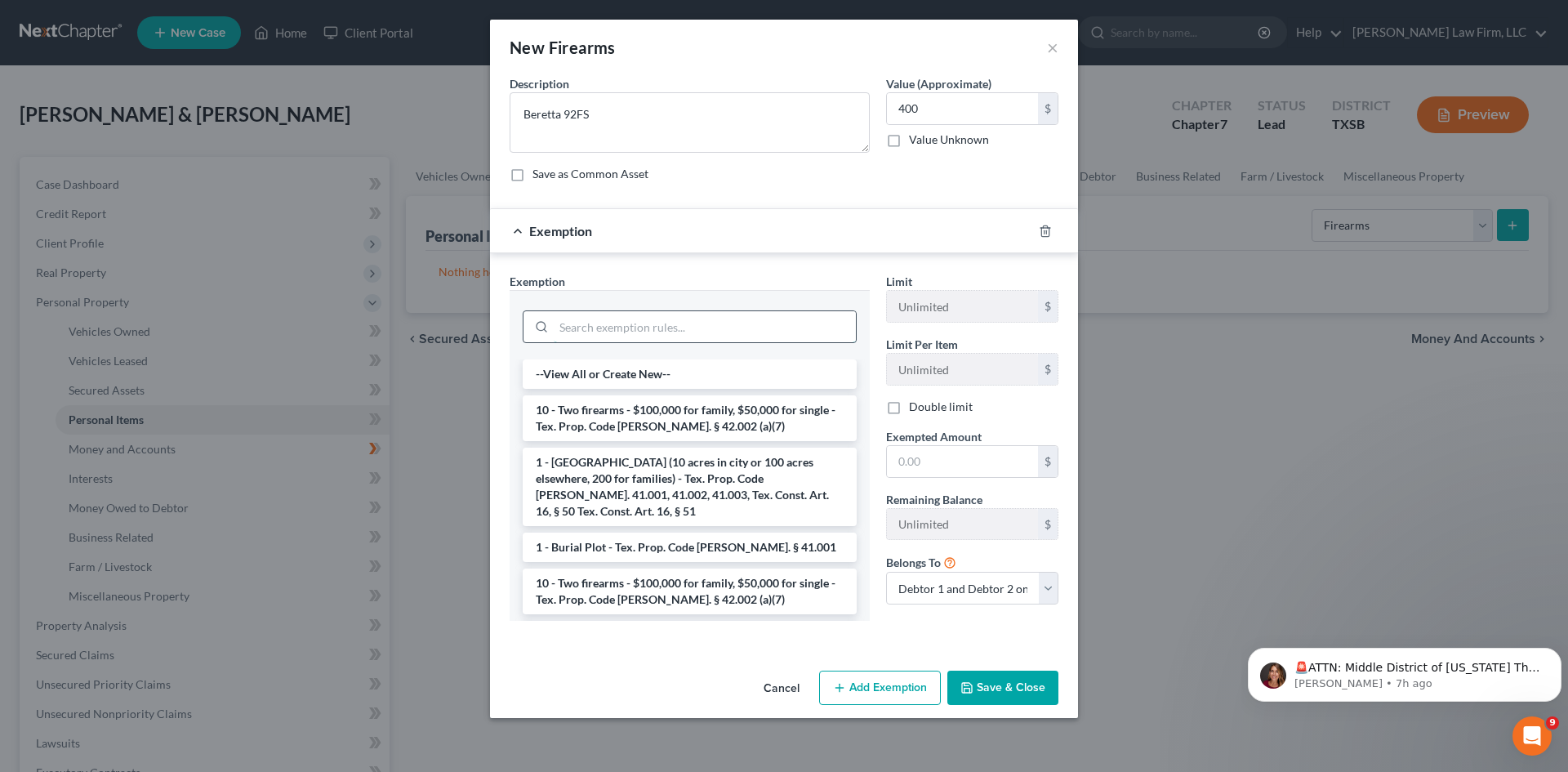
click at [684, 330] on input "search" at bounding box center [705, 326] width 302 height 31
click at [713, 407] on li "10 - Two firearms - $100,000 for family, $50,000 for single - Tex. Prop. Code […" at bounding box center [690, 418] width 334 height 46
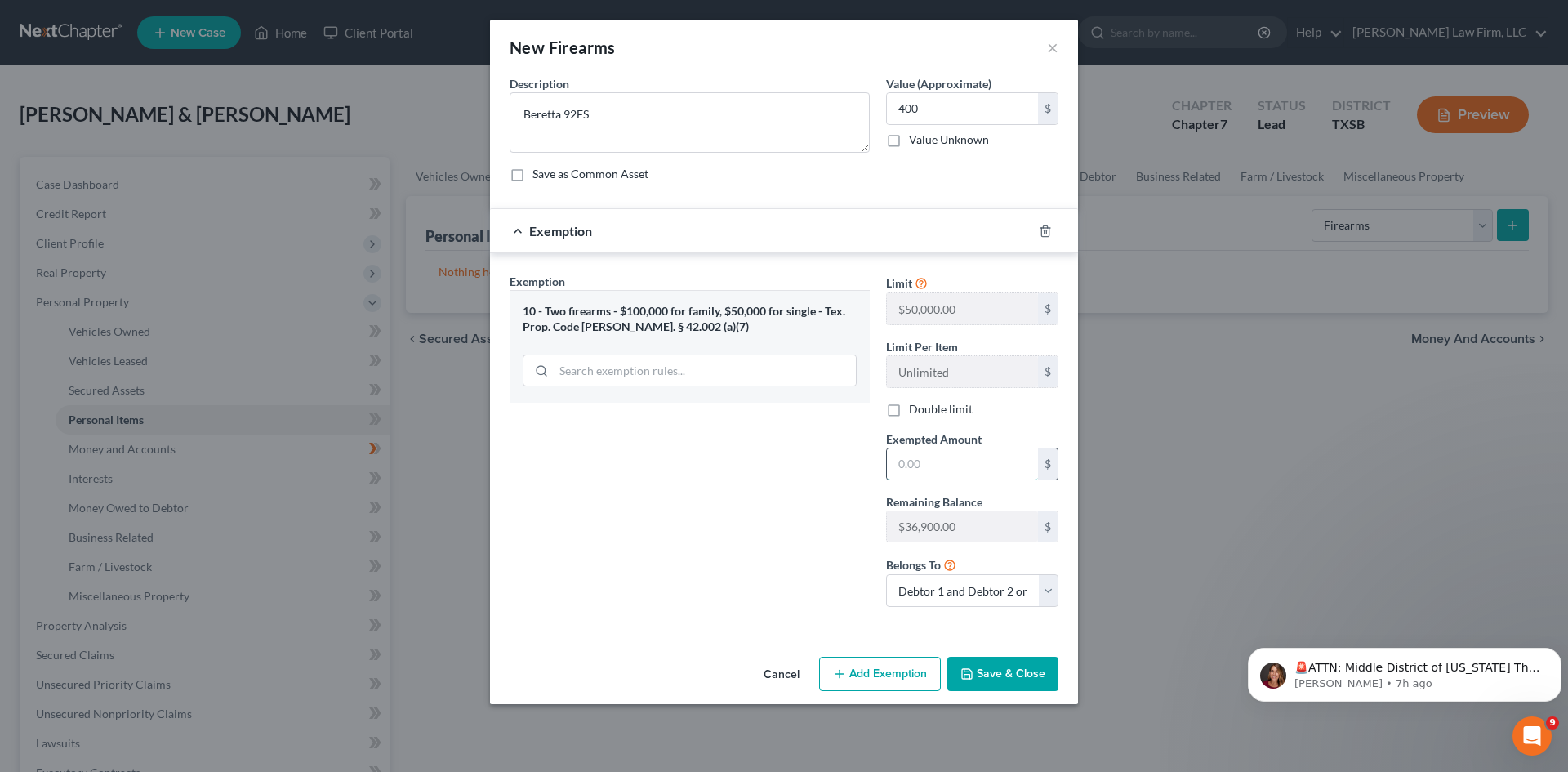
click at [956, 461] on input "text" at bounding box center [962, 463] width 151 height 31
type input "400"
click at [978, 673] on button "Save & Close" at bounding box center [1003, 674] width 111 height 34
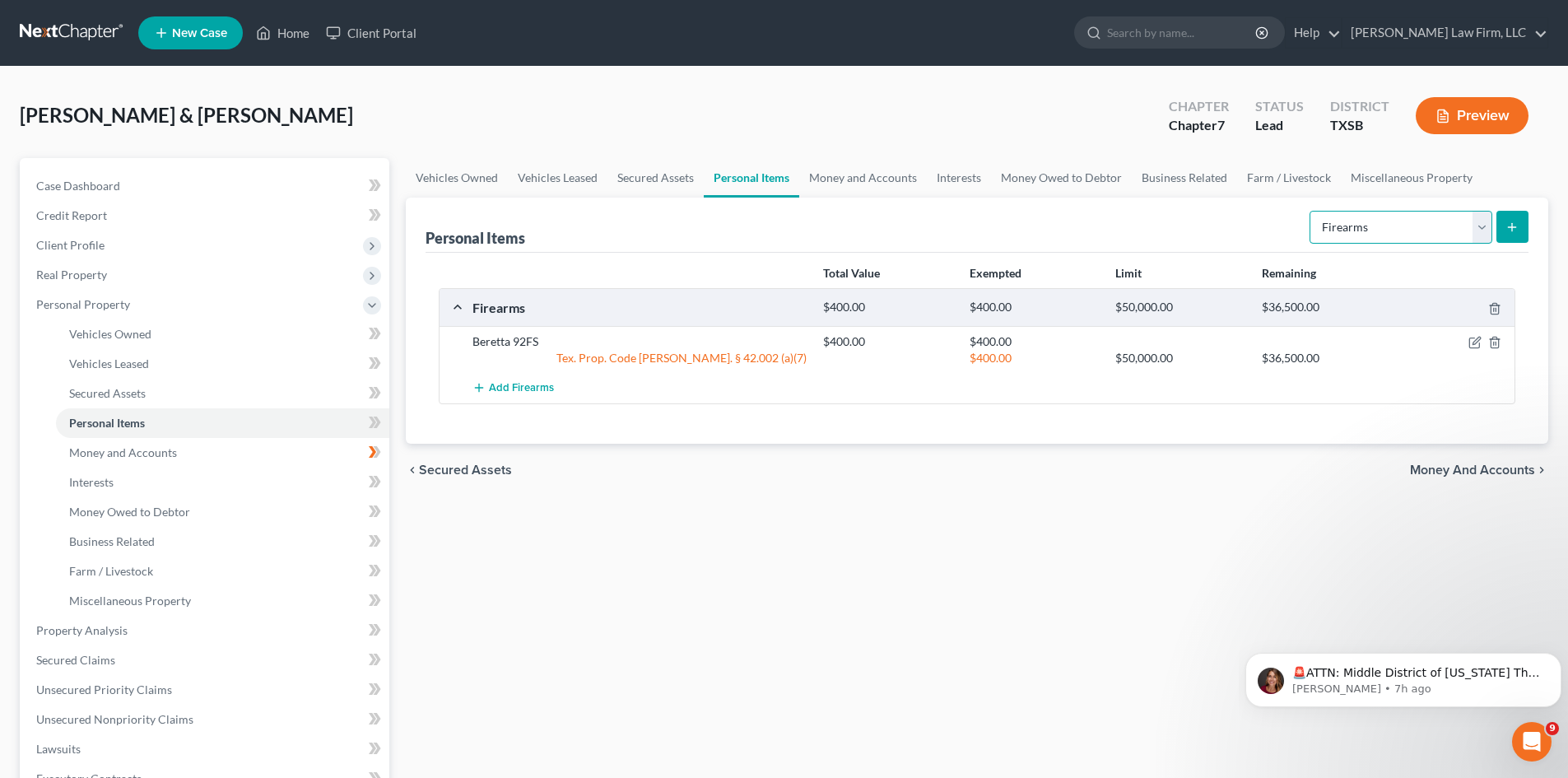
click at [1396, 230] on select "Select Item Type Clothing Collectibles Of Value Electronics Firearms Household …" at bounding box center [1401, 227] width 183 height 33
select select "household_goods"
click at [1311, 211] on select "Select Item Type Clothing Collectibles Of Value Electronics Firearms Household …" at bounding box center [1401, 227] width 183 height 33
click at [1511, 224] on icon "submit" at bounding box center [1512, 227] width 13 height 13
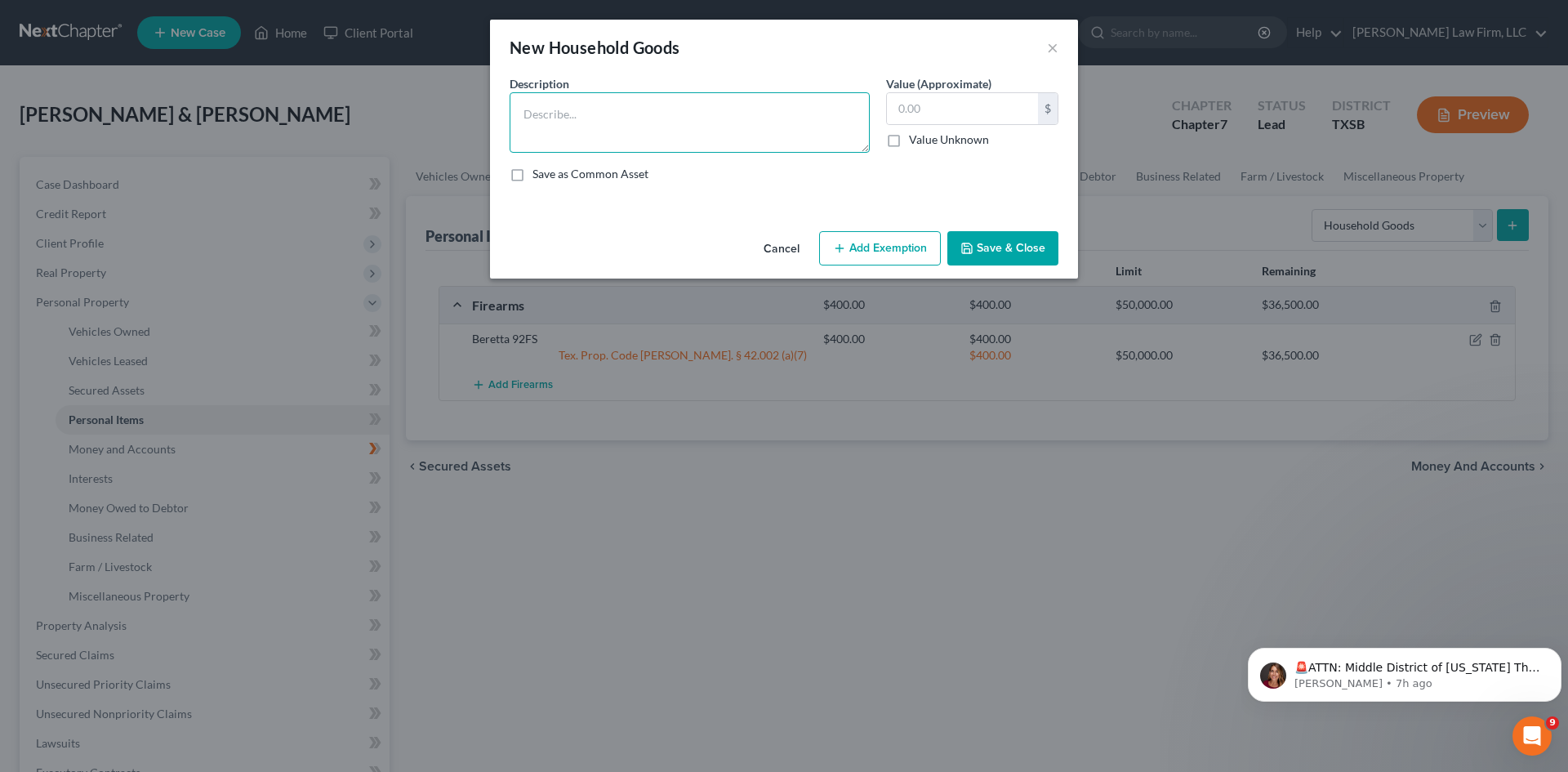
click at [646, 132] on textarea at bounding box center [690, 123] width 360 height 61
click at [666, 122] on textarea at bounding box center [690, 123] width 360 height 61
click at [646, 116] on textarea "Furniture 2 sofas Bedroom set Bedroom set for kids TV" at bounding box center [690, 123] width 360 height 61
click at [653, 131] on textarea "Furniture 2 sofas $500 Bedroom set Bedroom set for kids TV" at bounding box center [690, 123] width 360 height 61
click at [653, 149] on textarea "Furniture 2 sofas $500 Bedroom set $1200 Bedroom set for kids TV" at bounding box center [690, 123] width 360 height 61
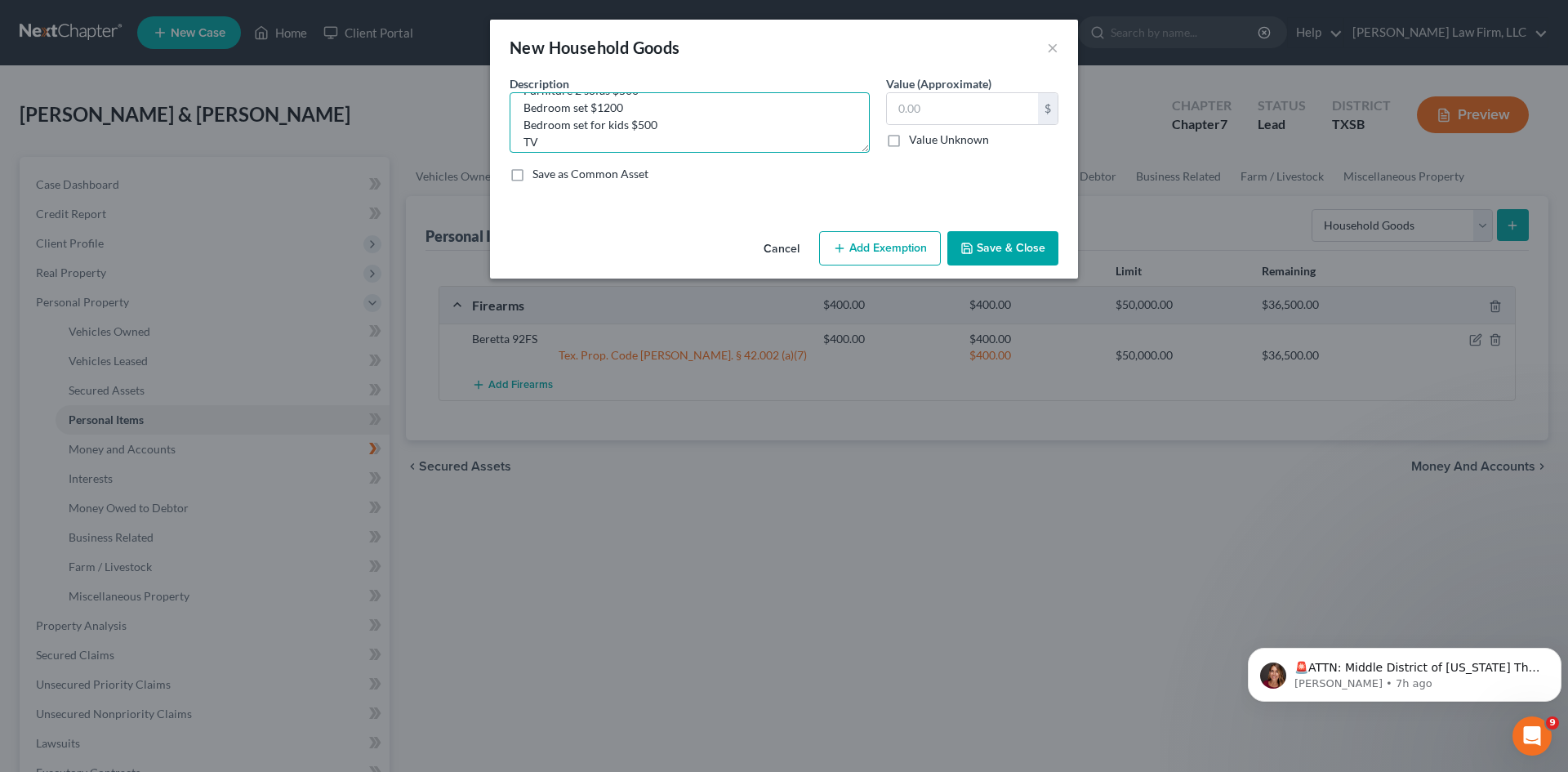
scroll to position [34, 0]
click at [646, 131] on textarea "Furniture 2 sofas $500 Bedroom set $1200 Bedroom set for kids $500 TV" at bounding box center [690, 123] width 360 height 61
type textarea "Furniture 2 sofas $500 Bedroom set $1200 Bedroom set for kids $500 TV $500 Clot…"
click at [992, 114] on input "text" at bounding box center [962, 109] width 151 height 31
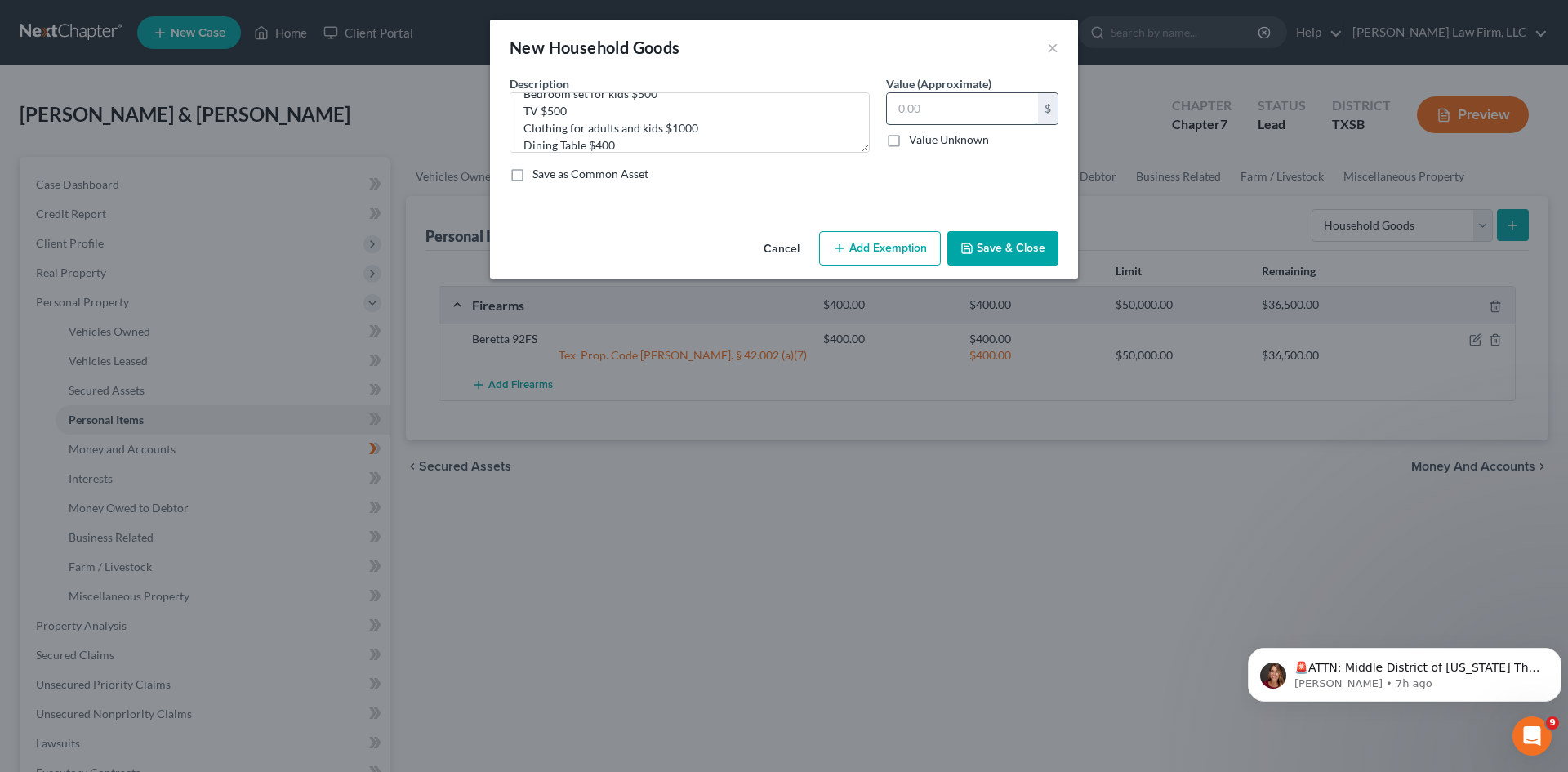
type input "1"
type input "4,100"
click at [902, 248] on button "Add Exemption" at bounding box center [880, 248] width 122 height 34
select select "2"
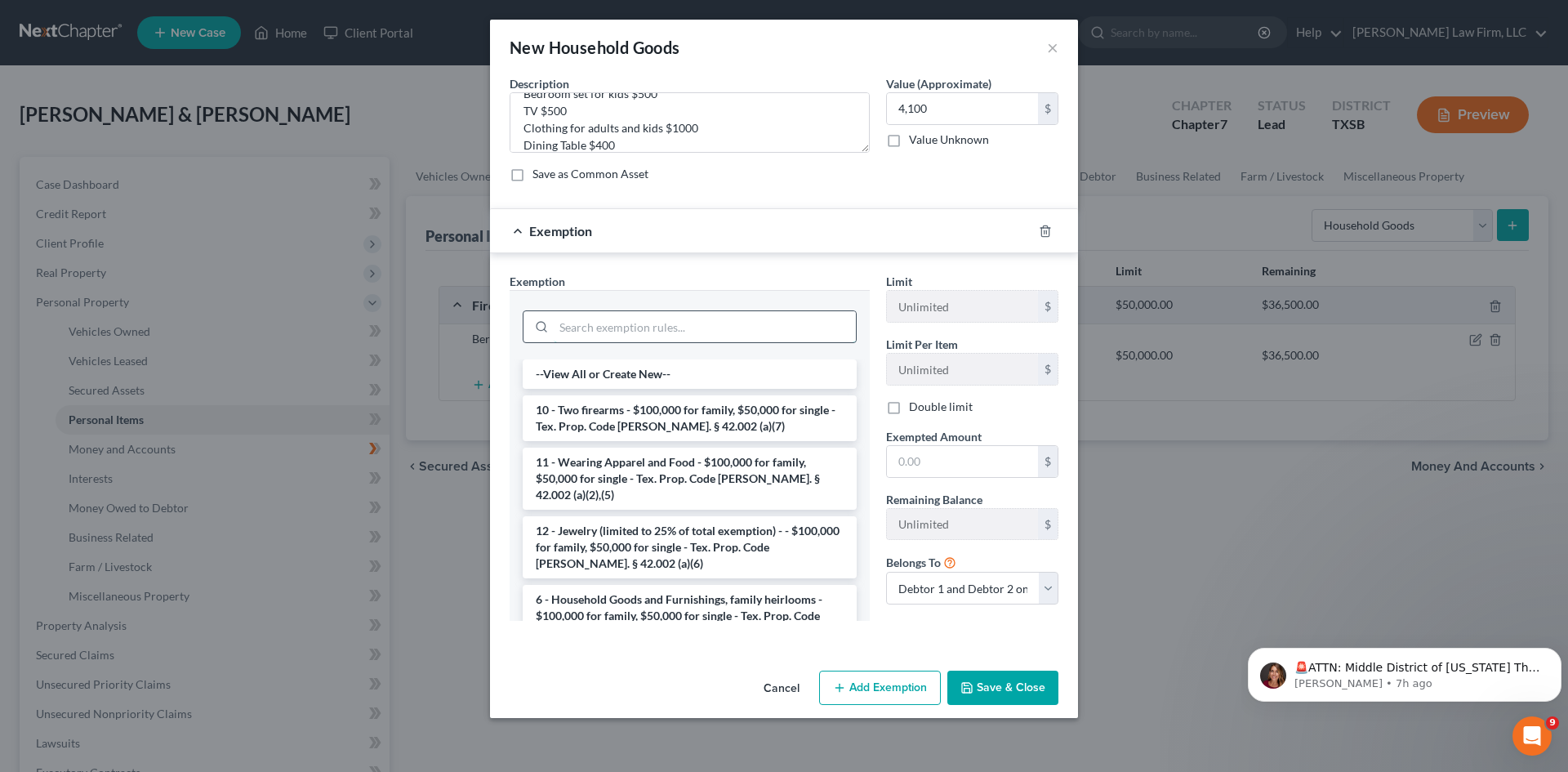
click at [612, 326] on input "search" at bounding box center [705, 326] width 302 height 31
click at [670, 472] on li "11 - Wearing Apparel and Food - $100,000 for family, $50,000 for single - Tex. …" at bounding box center [690, 478] width 334 height 62
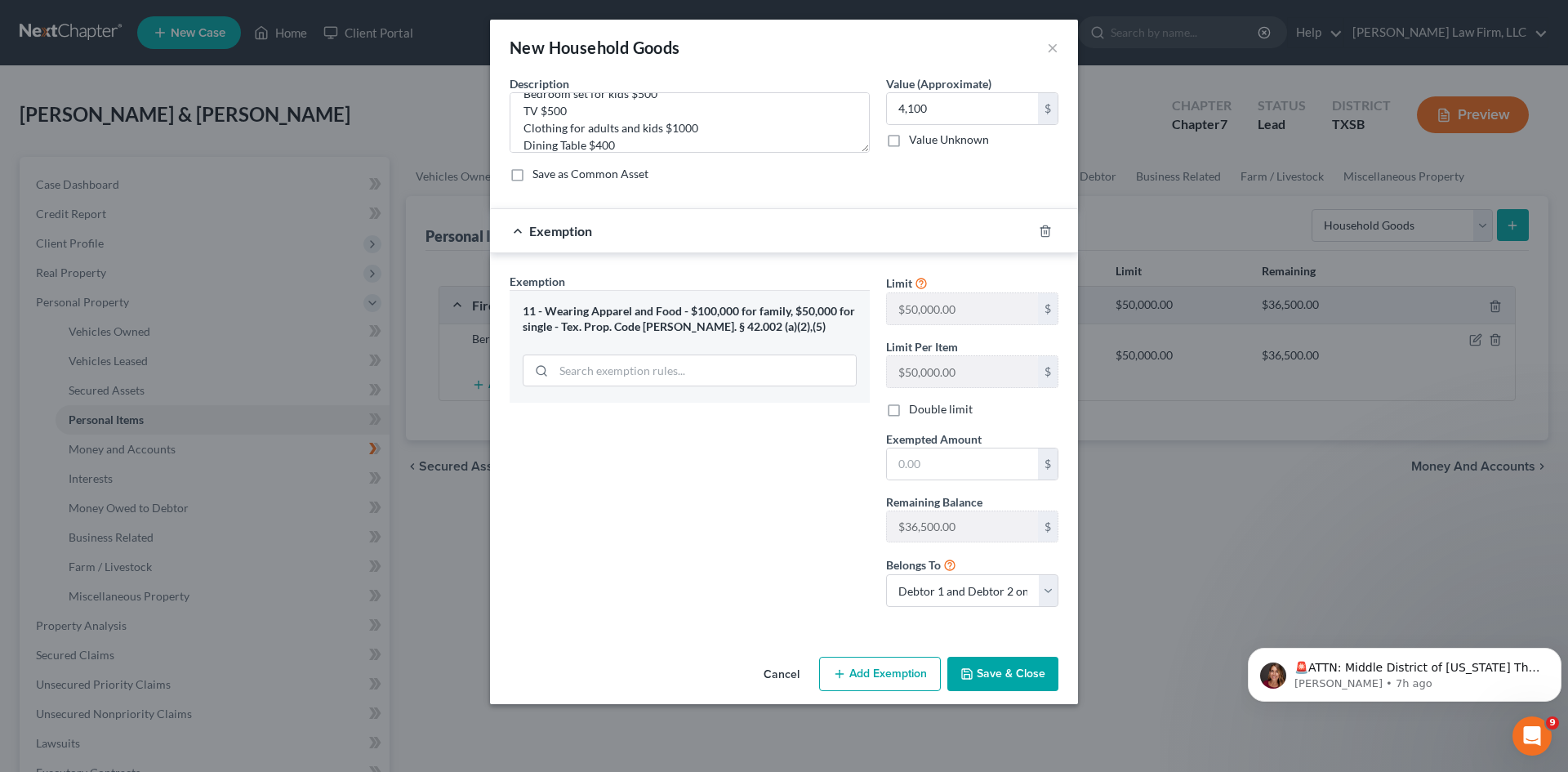
click at [887, 680] on button "Add Exemption" at bounding box center [880, 674] width 122 height 34
select select "2"
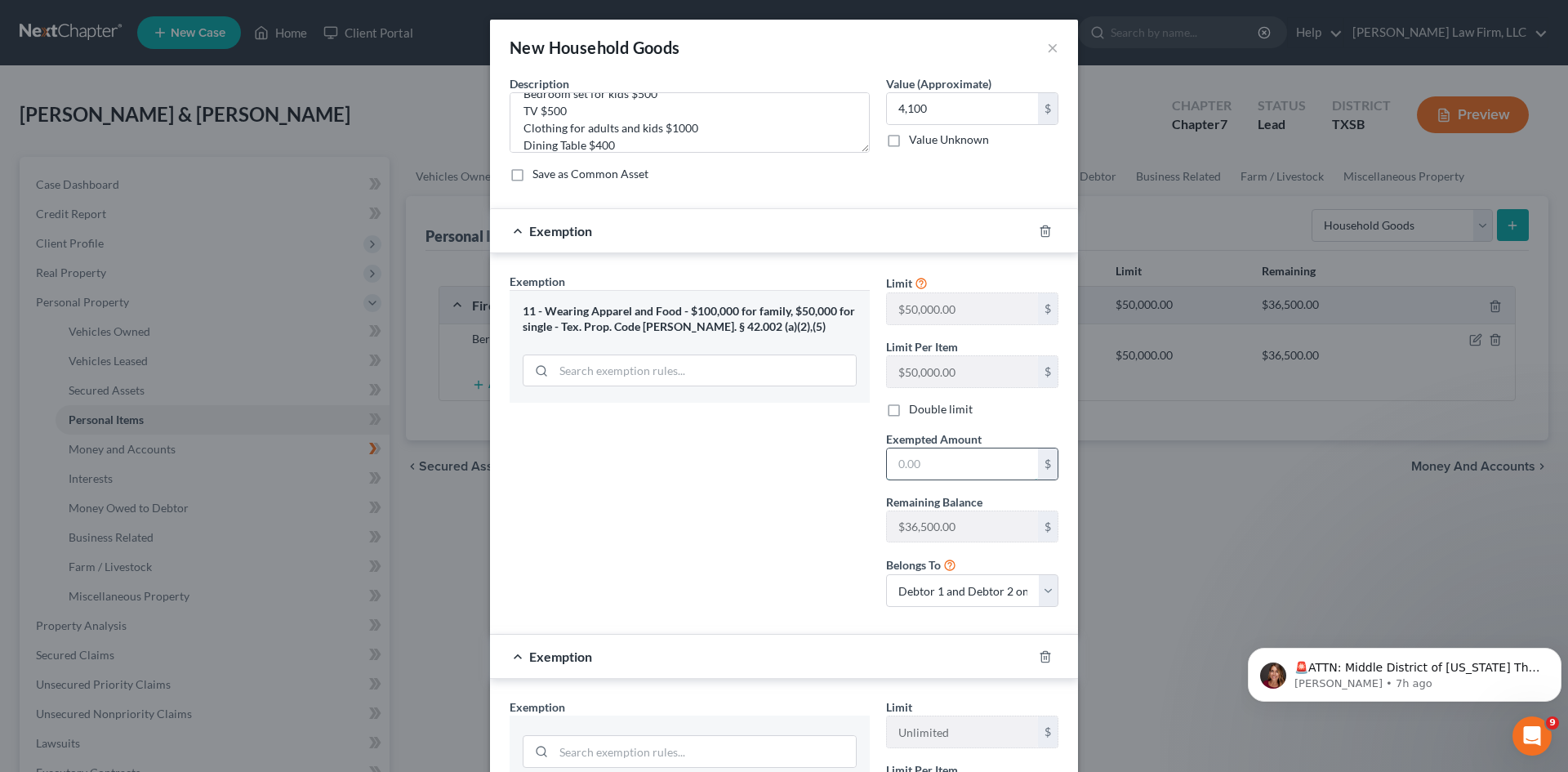
click at [963, 459] on input "text" at bounding box center [962, 463] width 151 height 31
type input "1,000"
click at [721, 510] on div "Exemption Set must be selected for CA. Exemption * 11 - Wearing Apparel and Foo…" at bounding box center [690, 446] width 377 height 348
click at [655, 134] on textarea "Furniture 2 sofas $500 Bedroom set $1200 Bedroom set for kids $500 TV $500 Clot…" at bounding box center [690, 123] width 360 height 61
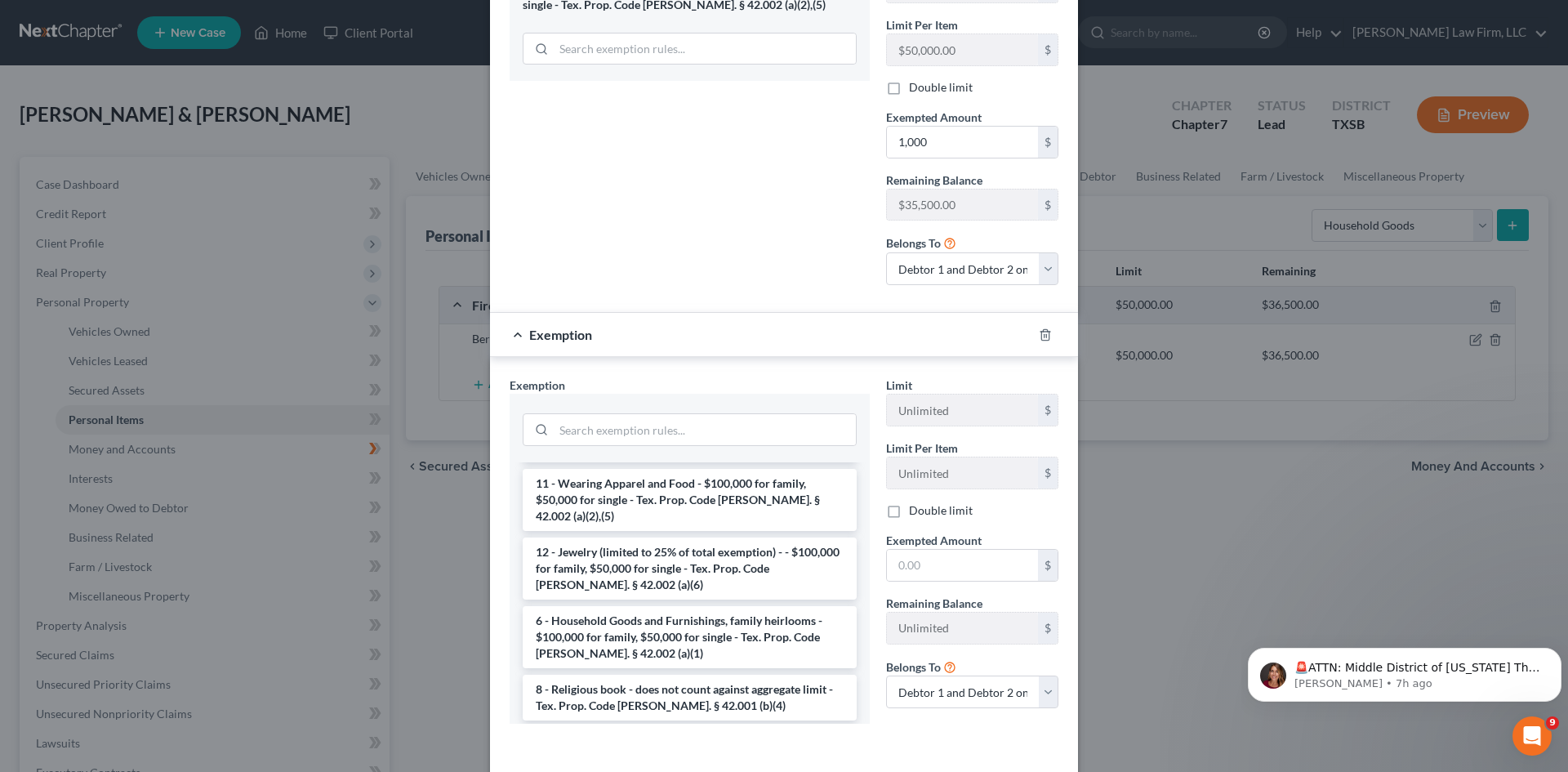
scroll to position [326, 0]
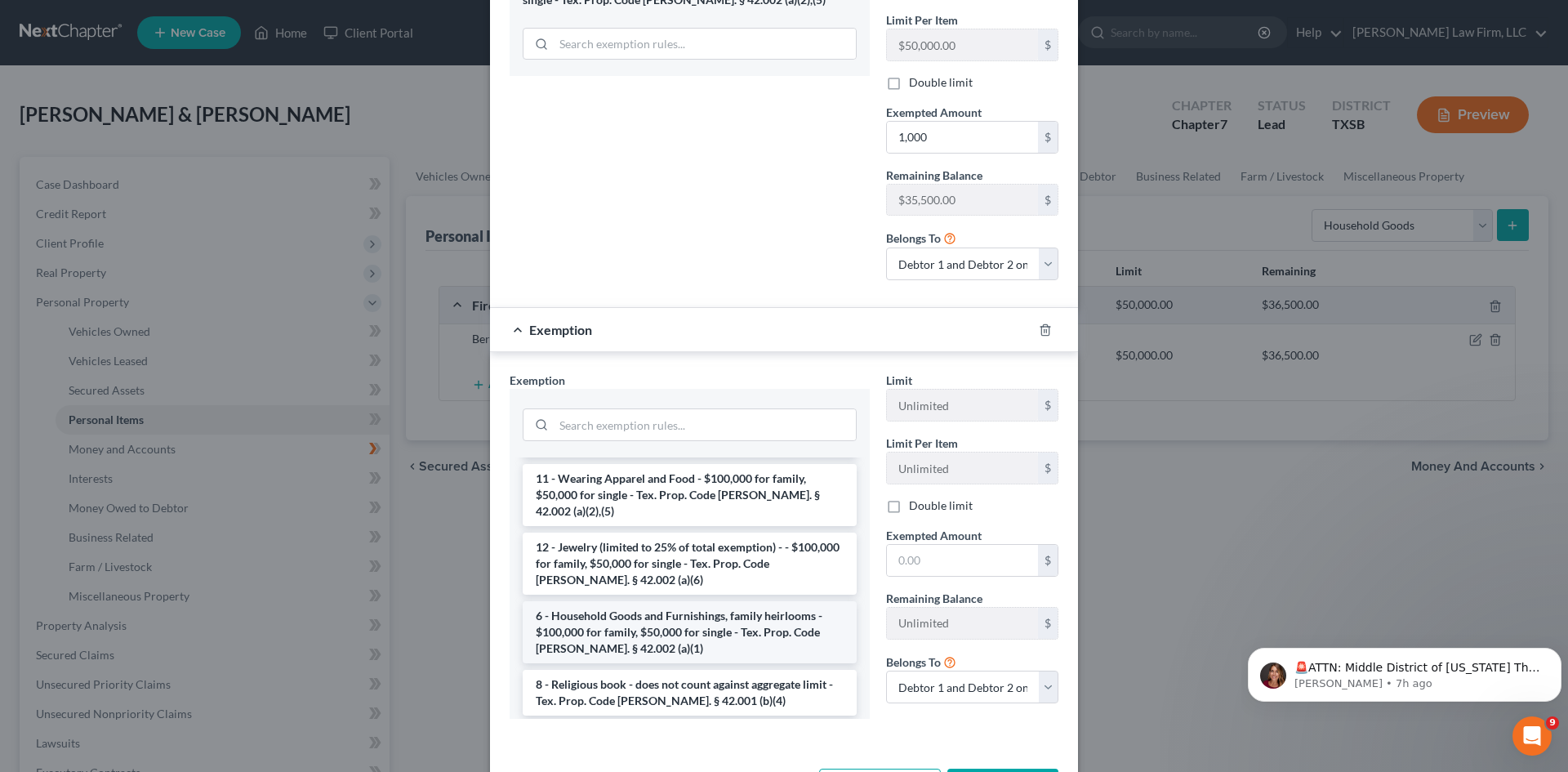
click at [701, 616] on li "6 - Household Goods and Furnishings, family heirlooms - $100,000 for family, $5…" at bounding box center [690, 633] width 334 height 62
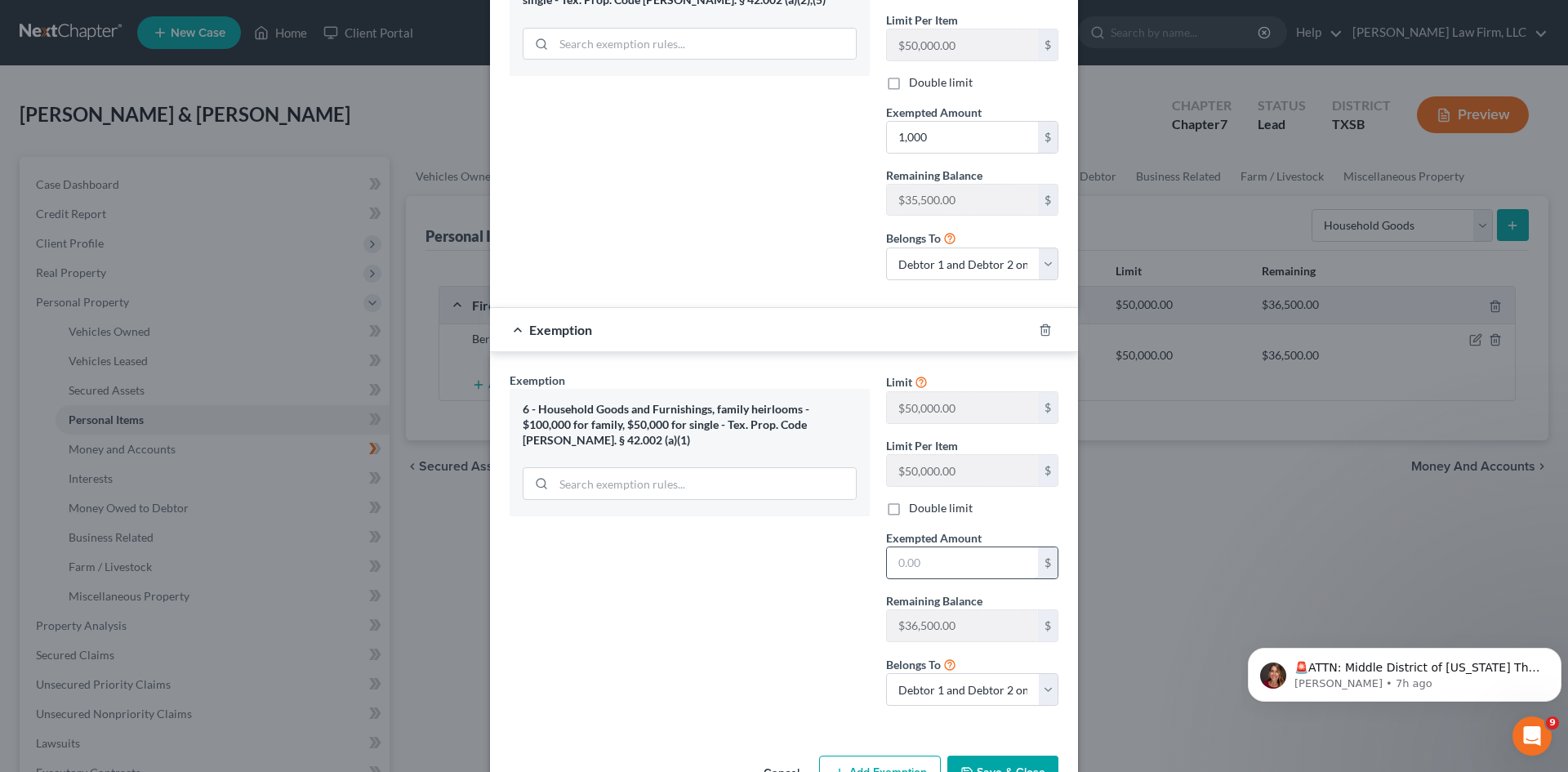
click at [941, 559] on input "text" at bounding box center [962, 562] width 151 height 31
type input "3,100"
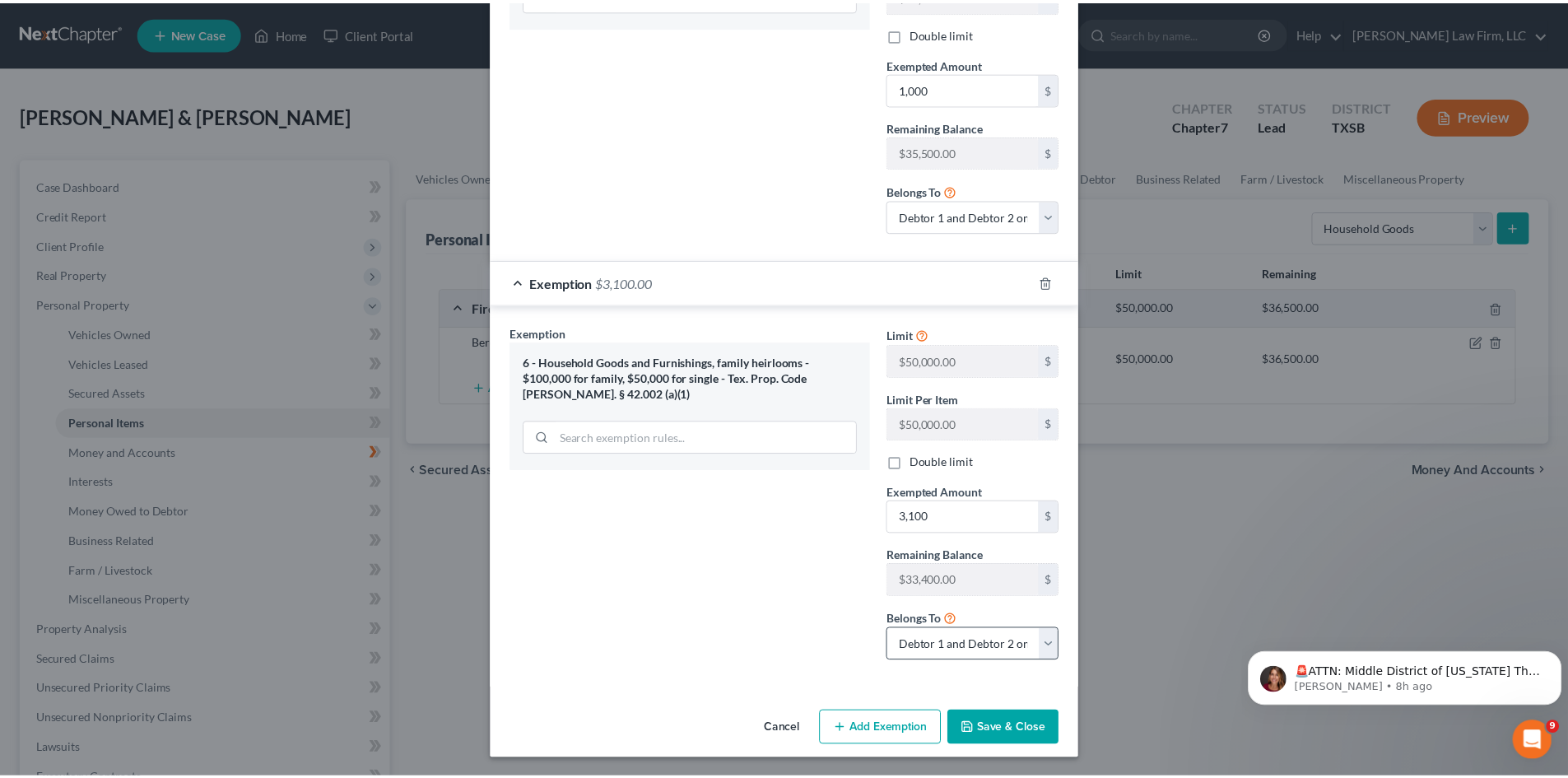
scroll to position [381, 0]
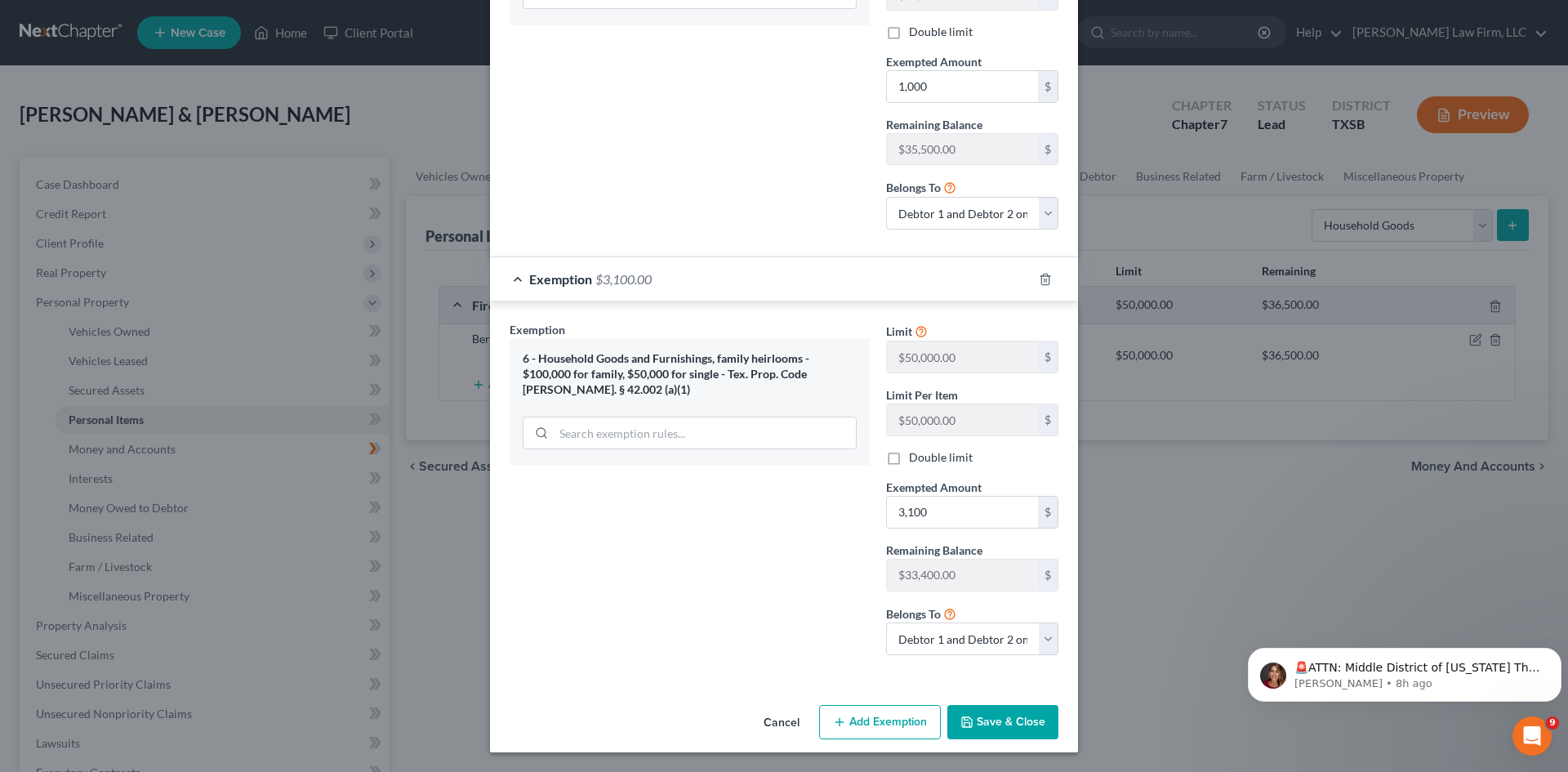
click at [994, 721] on button "Save & Close" at bounding box center [1003, 722] width 111 height 34
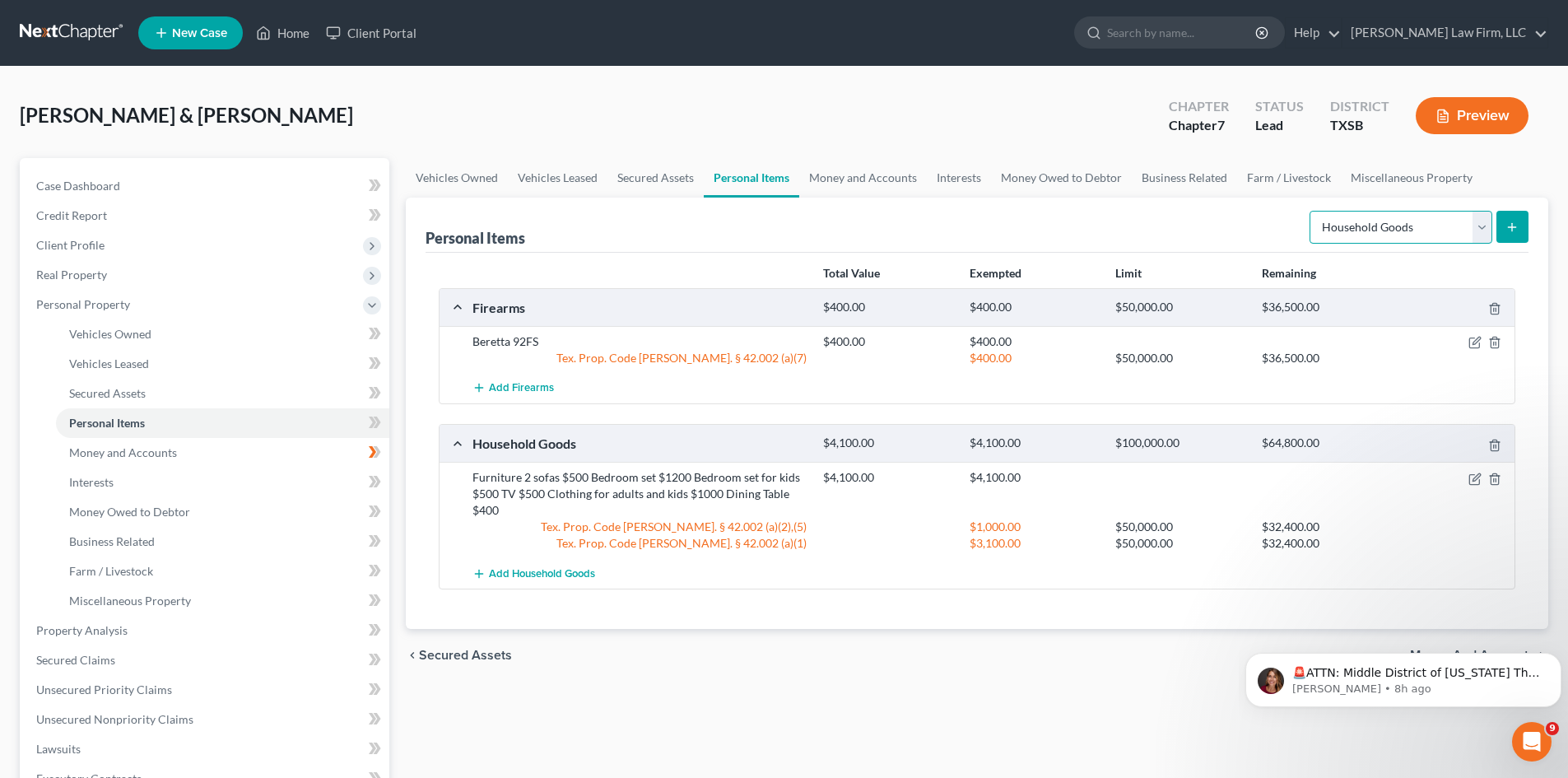
click at [1396, 234] on select "Select Item Type Clothing Collectibles Of Value Electronics Firearms Household …" at bounding box center [1401, 227] width 183 height 33
select select "jewelry"
click at [1311, 211] on select "Select Item Type Clothing Collectibles Of Value Electronics Firearms Household …" at bounding box center [1401, 227] width 183 height 33
click at [1506, 229] on icon "submit" at bounding box center [1512, 227] width 13 height 13
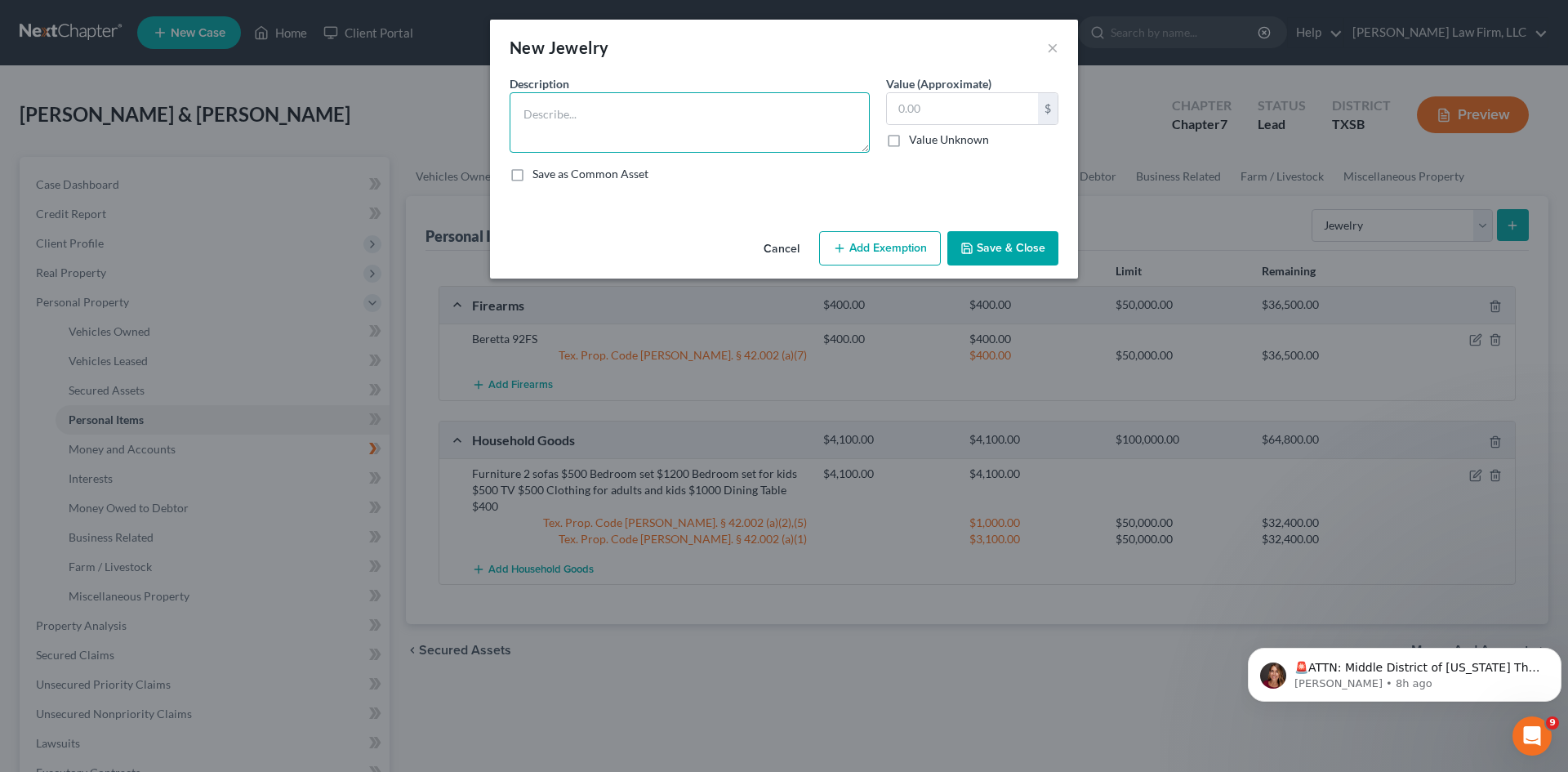
click at [633, 143] on textarea at bounding box center [690, 123] width 360 height 61
type textarea "Wedding Rings"
type input "700"
click at [894, 244] on button "Add Exemption" at bounding box center [880, 248] width 122 height 34
select select "2"
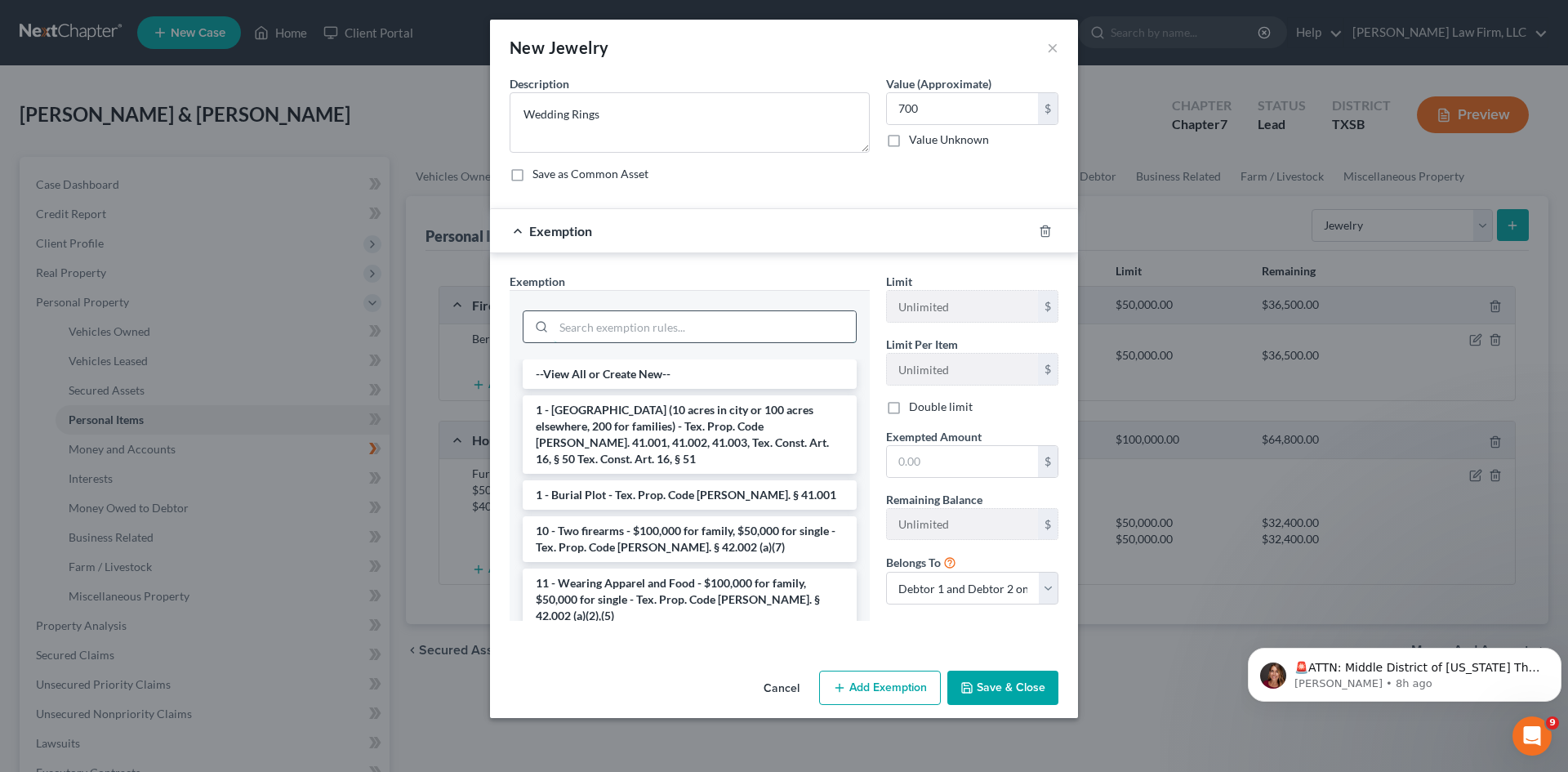
click at [631, 315] on input "search" at bounding box center [705, 326] width 302 height 31
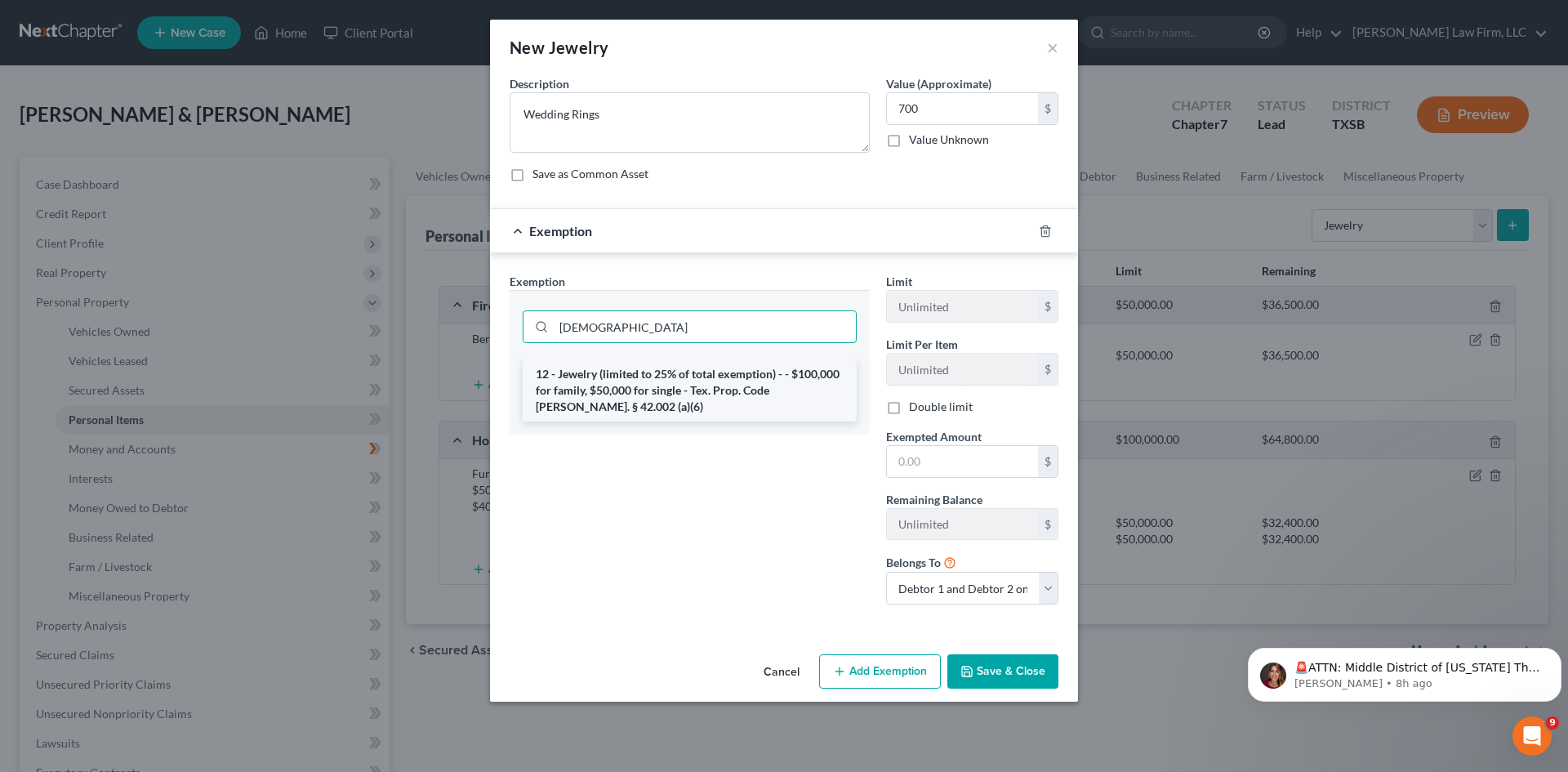
type input "[DEMOGRAPHIC_DATA]"
click at [683, 393] on li "12 - Jewelry (limited to 25% of total exemption) - - $100,000 for family, $50,0…" at bounding box center [690, 390] width 334 height 62
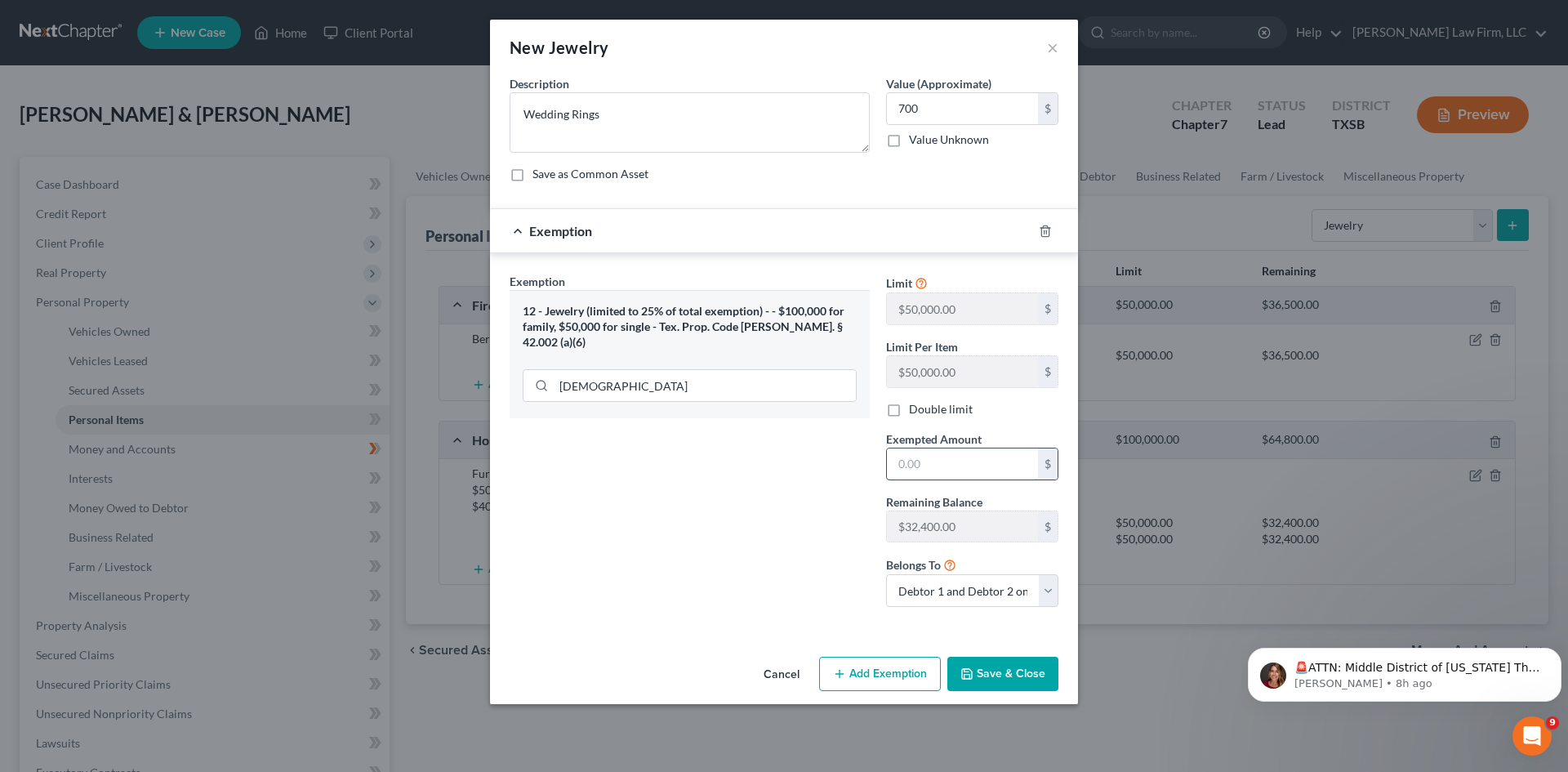
click at [925, 469] on input "text" at bounding box center [962, 463] width 151 height 31
type input "700"
click at [1002, 669] on button "Save & Close" at bounding box center [1003, 674] width 111 height 34
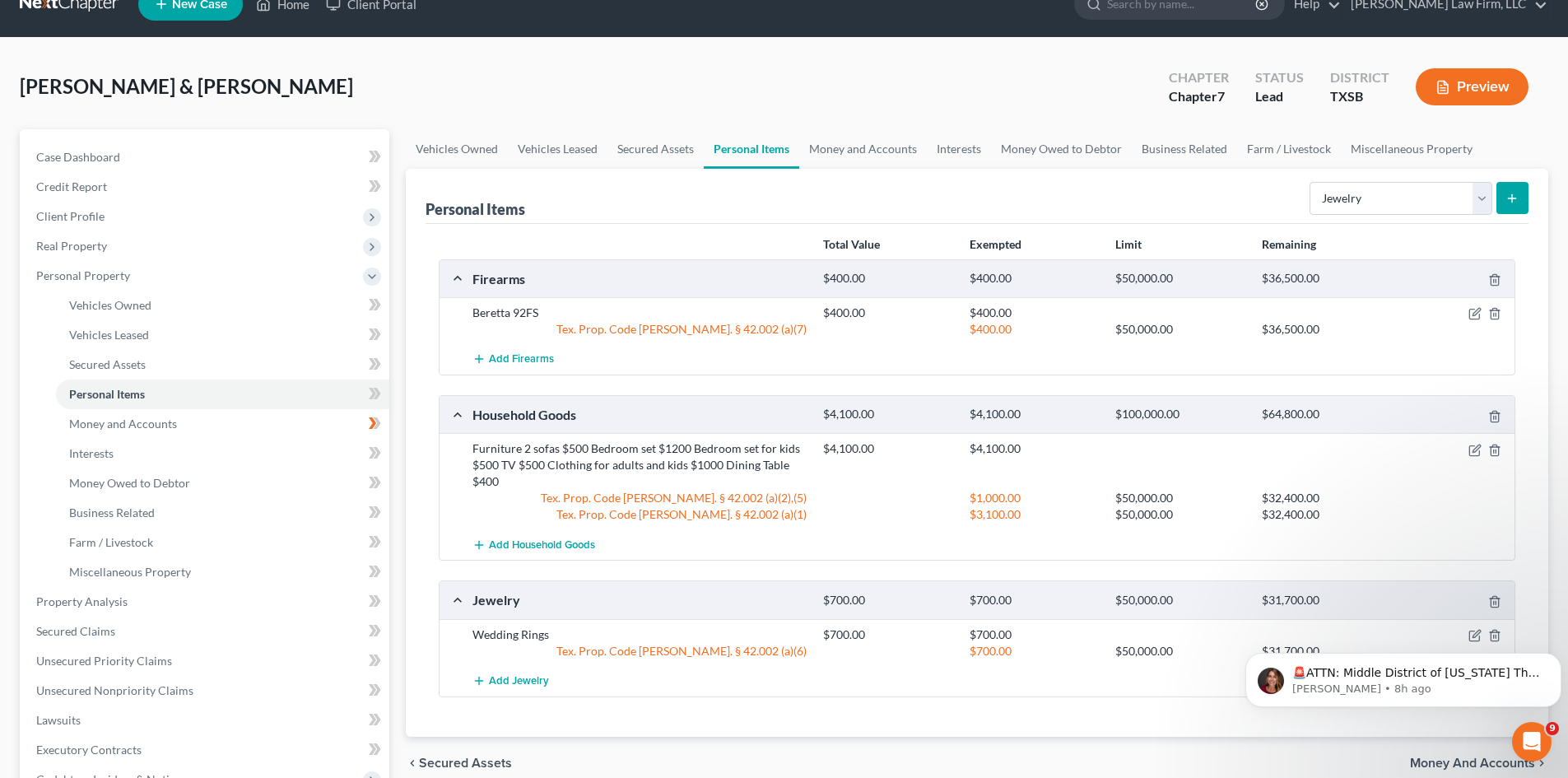
scroll to position [0, 0]
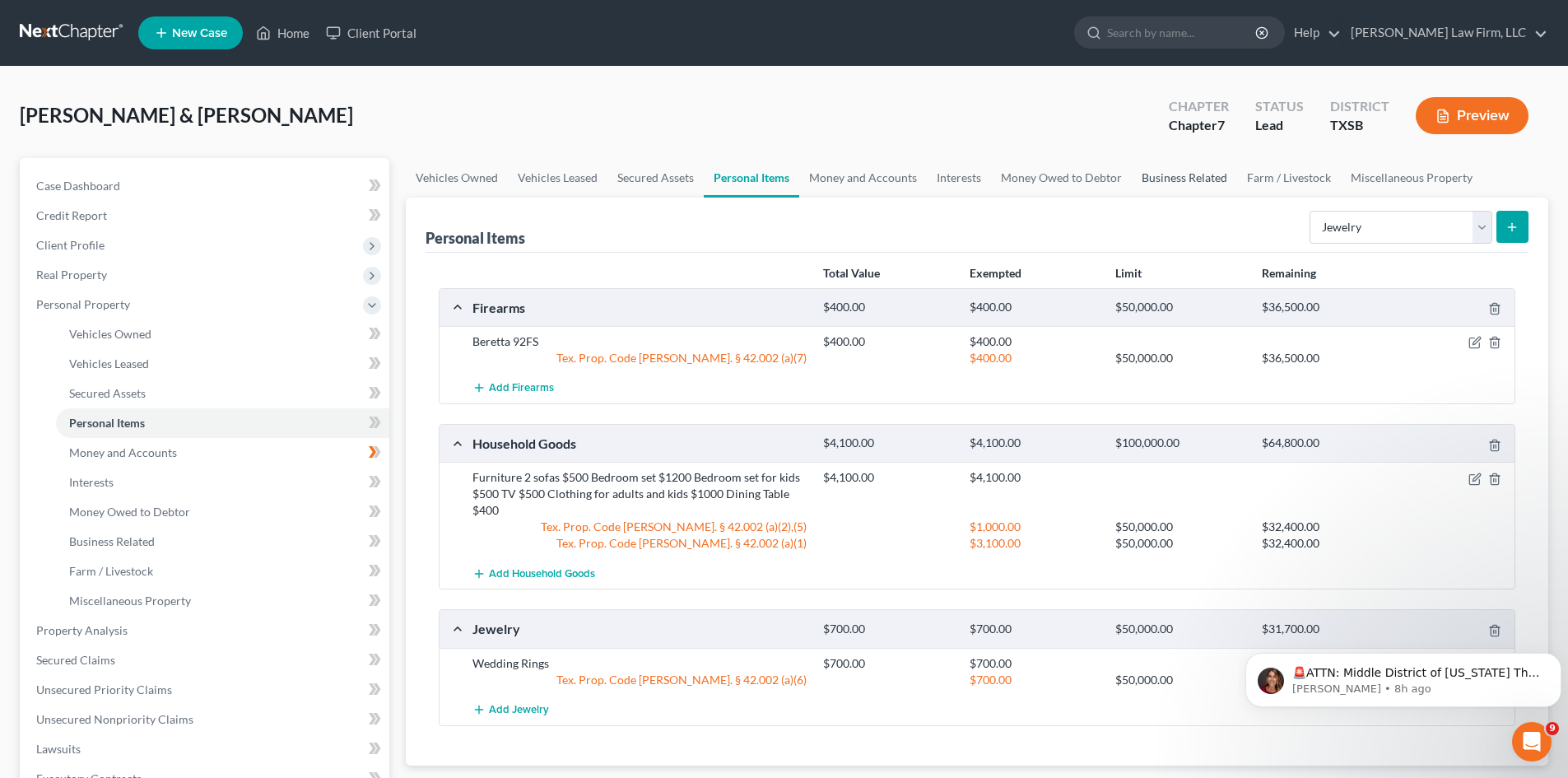
click at [1198, 177] on link "Business Related" at bounding box center [1184, 178] width 106 height 39
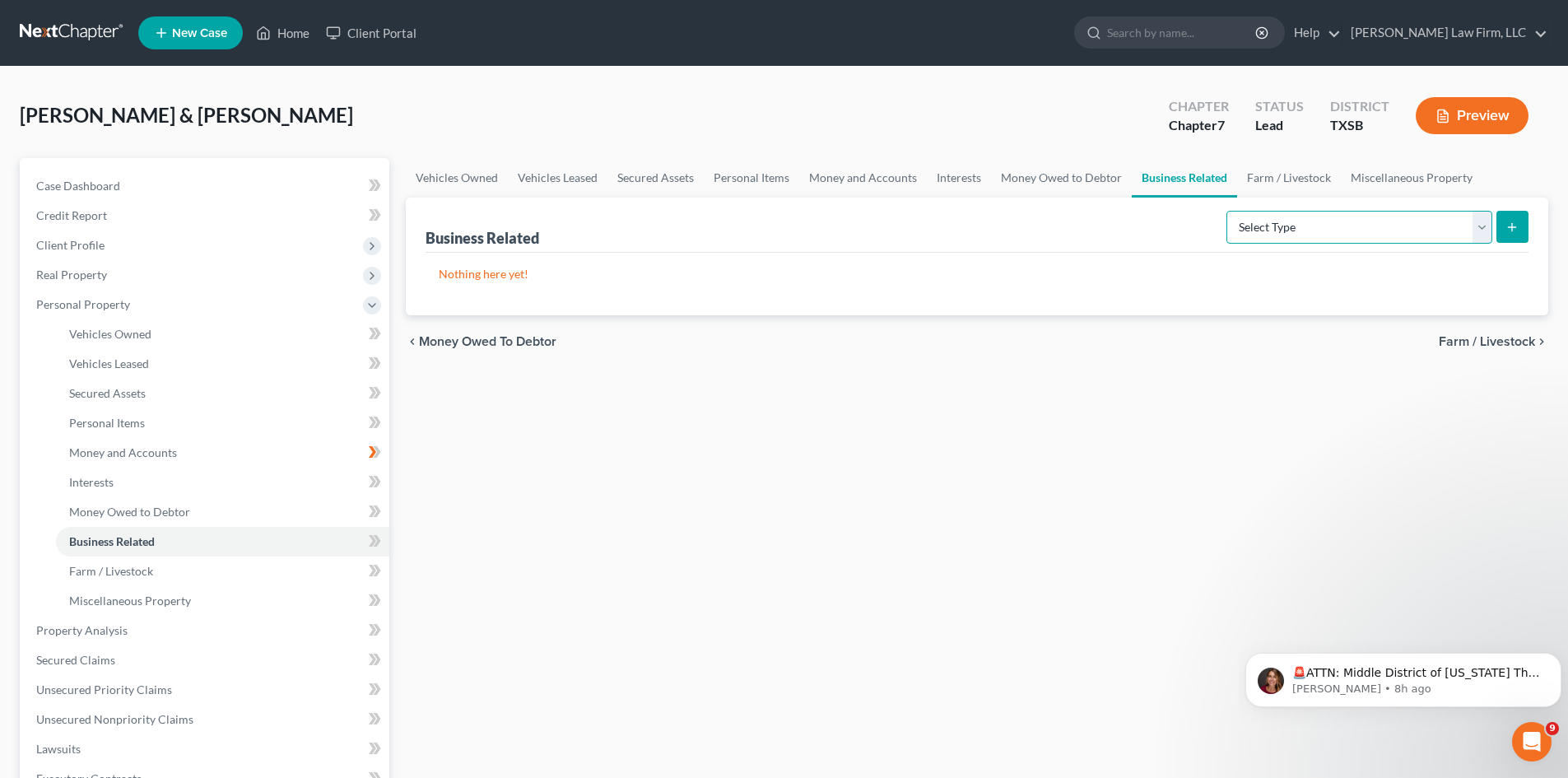
click at [1337, 229] on select "Select Type Customer Lists Franchises Inventory Licenses Machinery Office Equip…" at bounding box center [1359, 227] width 266 height 33
select select "machinery"
click at [1228, 211] on select "Select Type Customer Lists Franchises Inventory Licenses Machinery Office Equip…" at bounding box center [1359, 227] width 266 height 33
click at [1519, 222] on button "submit" at bounding box center [1513, 227] width 32 height 32
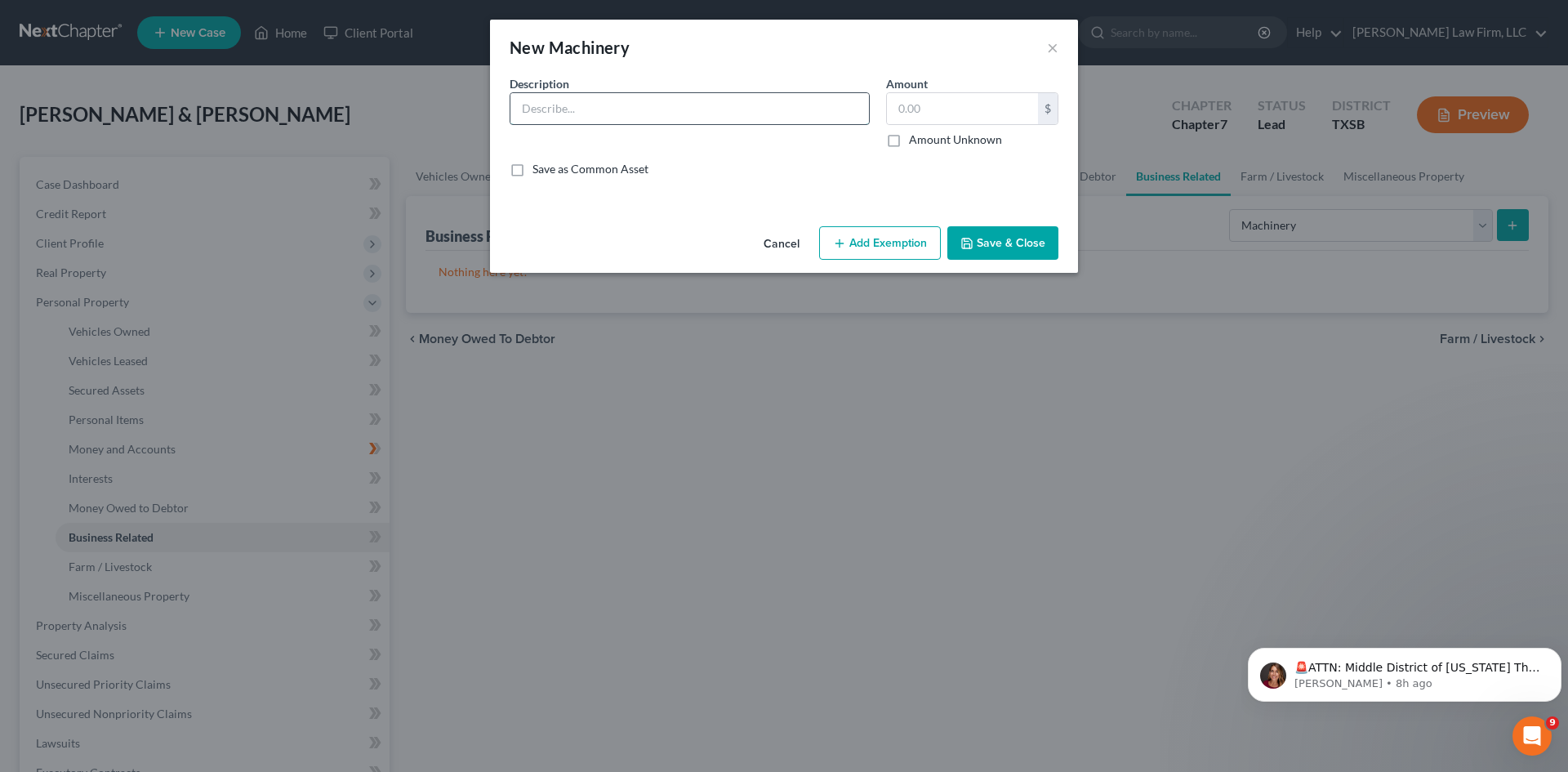
click at [616, 109] on input "text" at bounding box center [690, 109] width 359 height 31
type input "Semi truck Volvo"
click at [901, 109] on input "text" at bounding box center [962, 109] width 151 height 31
type input "5,000"
click at [882, 245] on button "Add Exemption" at bounding box center [880, 244] width 122 height 34
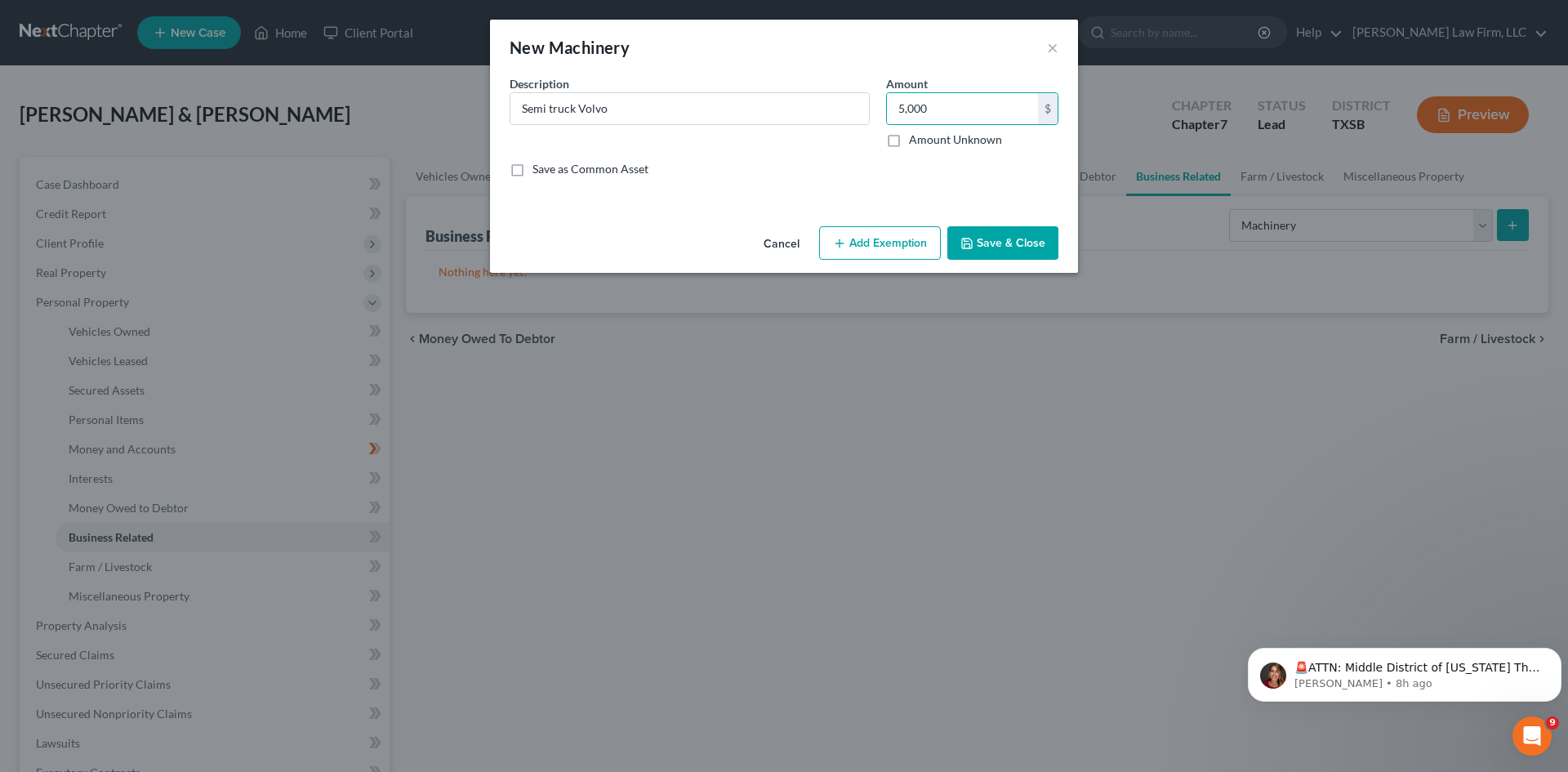
select select "2"
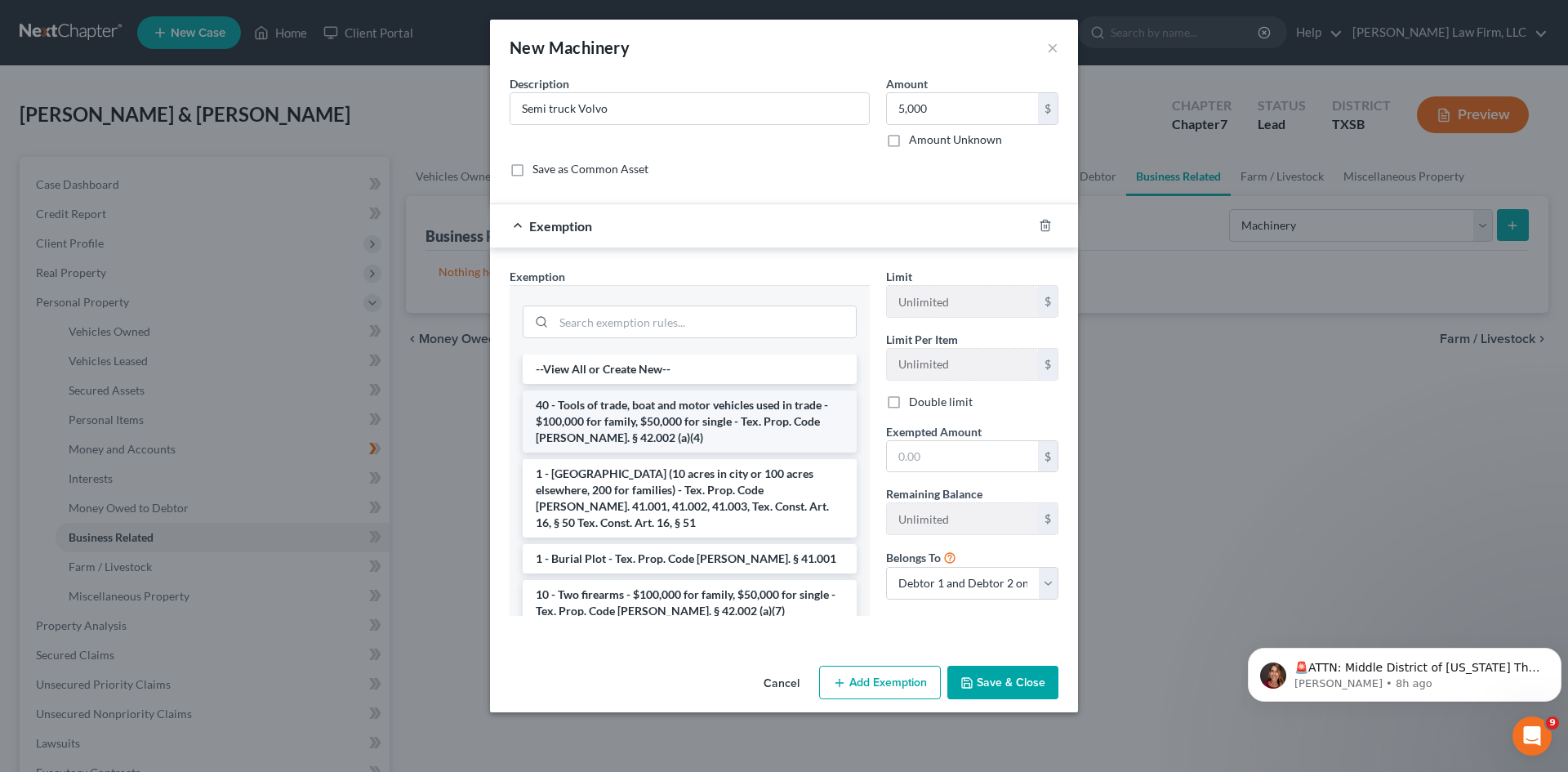
click at [719, 416] on li "40 - Tools of trade, boat and motor vehicles used in trade - $100,000 for famil…" at bounding box center [690, 422] width 334 height 62
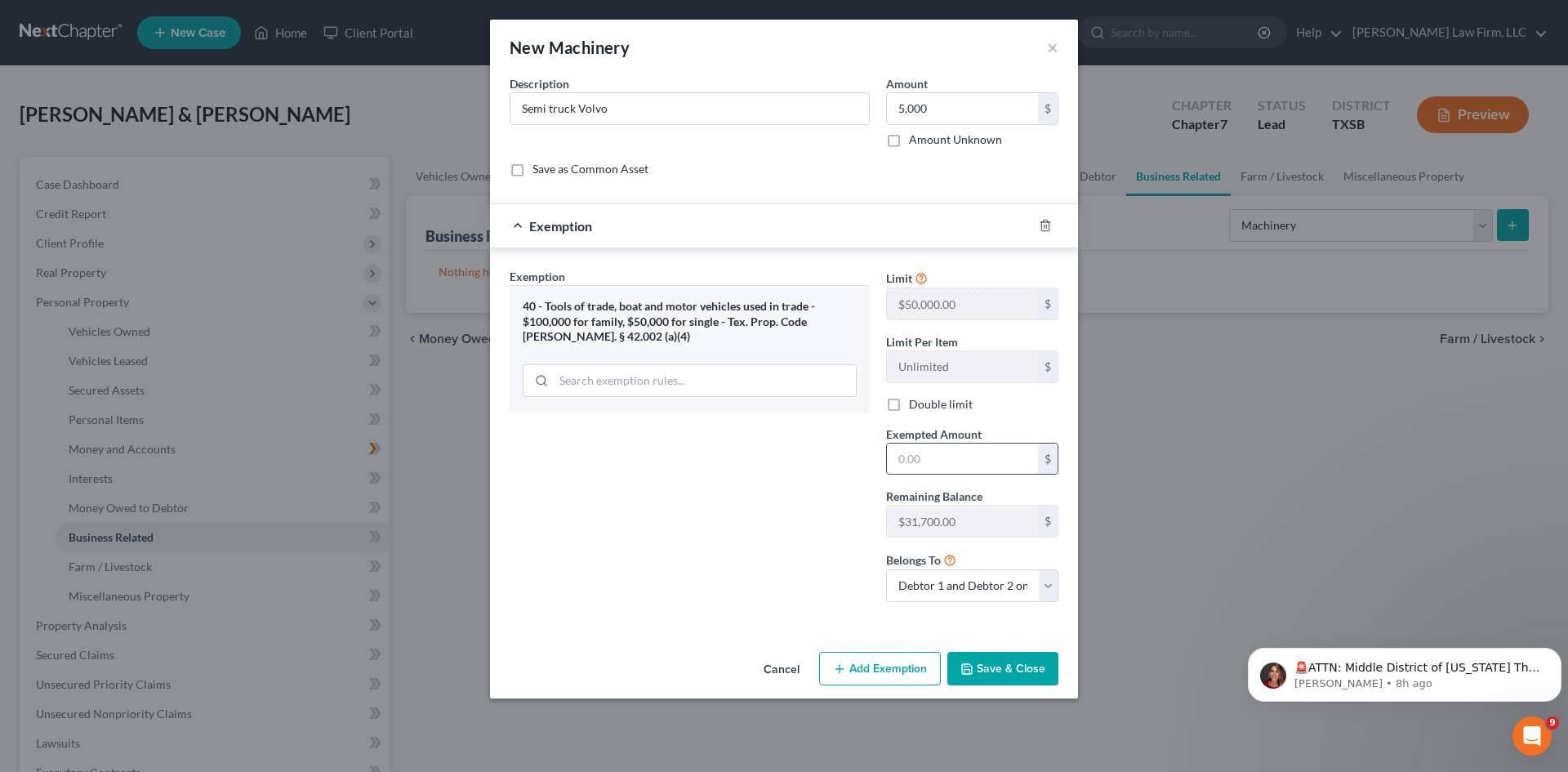
click at [955, 461] on input "text" at bounding box center [962, 459] width 151 height 31
type input "5,000"
click at [631, 96] on input "Semi truck Volvo" at bounding box center [690, 109] width 359 height 31
type input "Semi truck 2009 Volvo"
click at [1011, 674] on button "Save & Close" at bounding box center [1003, 669] width 111 height 34
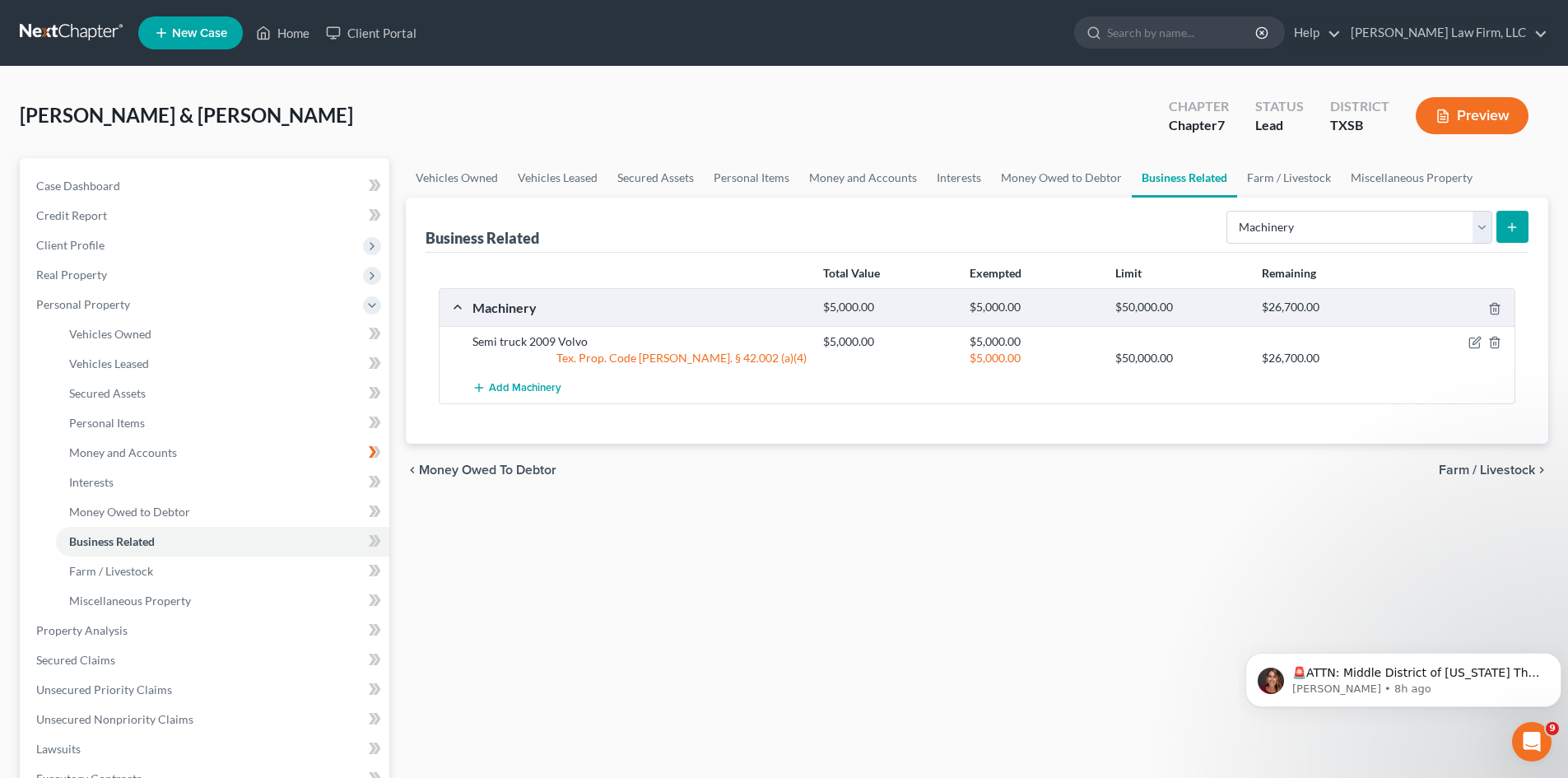
click at [1511, 225] on icon "submit" at bounding box center [1512, 227] width 13 height 13
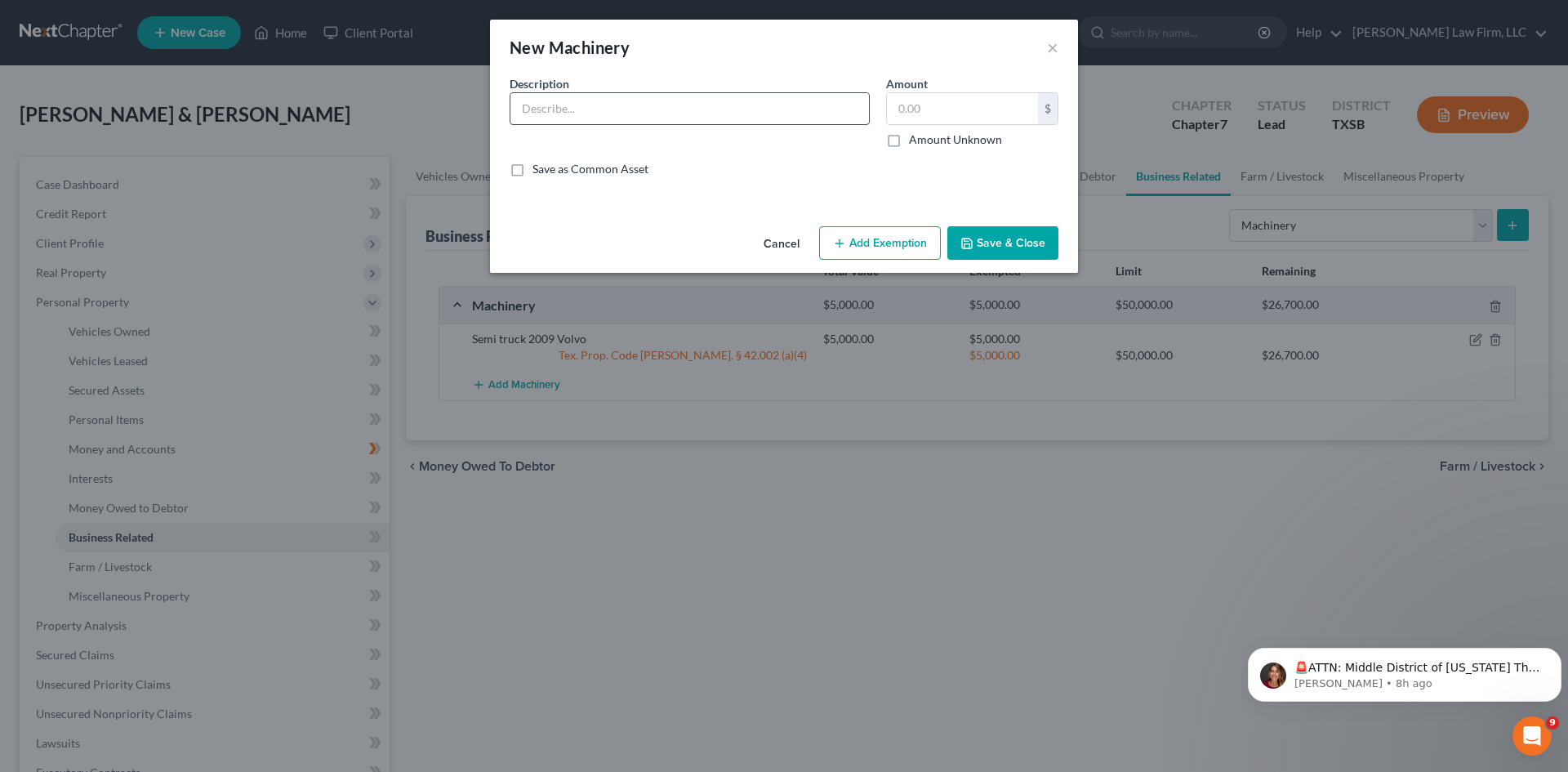
click at [750, 110] on input "text" at bounding box center [690, 109] width 359 height 31
type input "2"
type input "2015 Volvo"
type input "10,000"
click at [912, 245] on button "Add Exemption" at bounding box center [880, 244] width 122 height 34
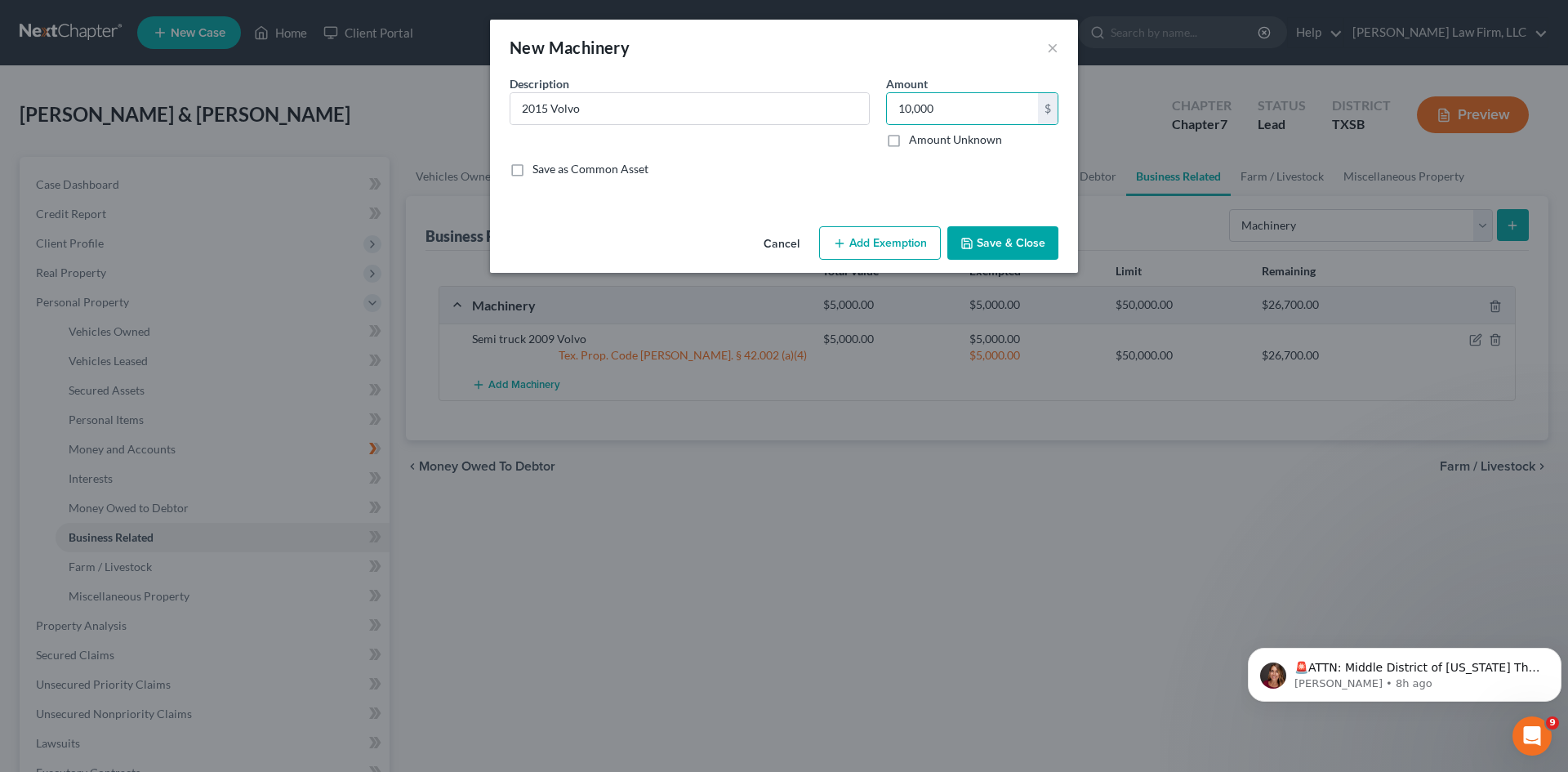
select select "2"
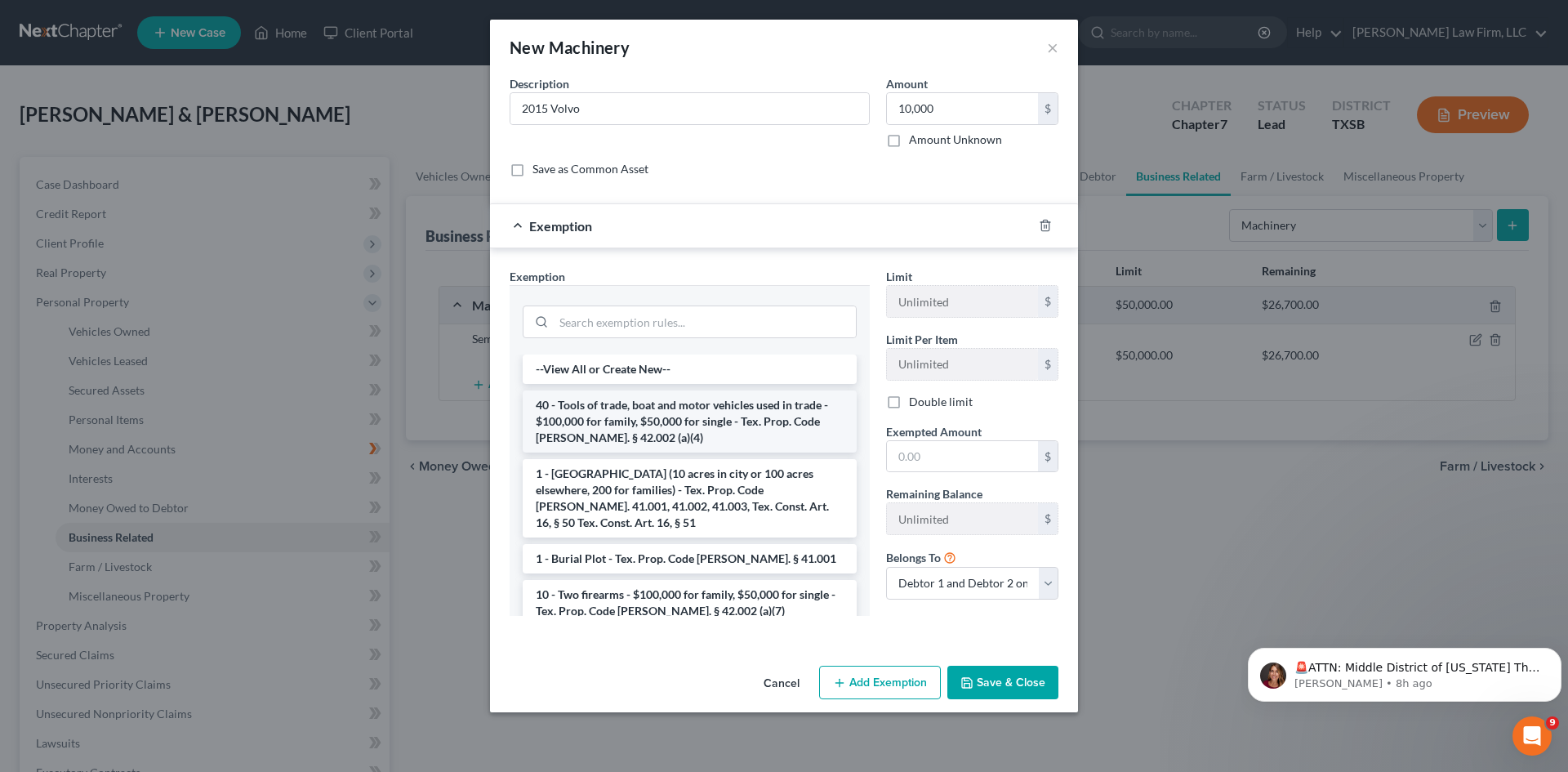
click at [645, 416] on li "40 - Tools of trade, boat and motor vehicles used in trade - $100,000 for famil…" at bounding box center [690, 422] width 334 height 62
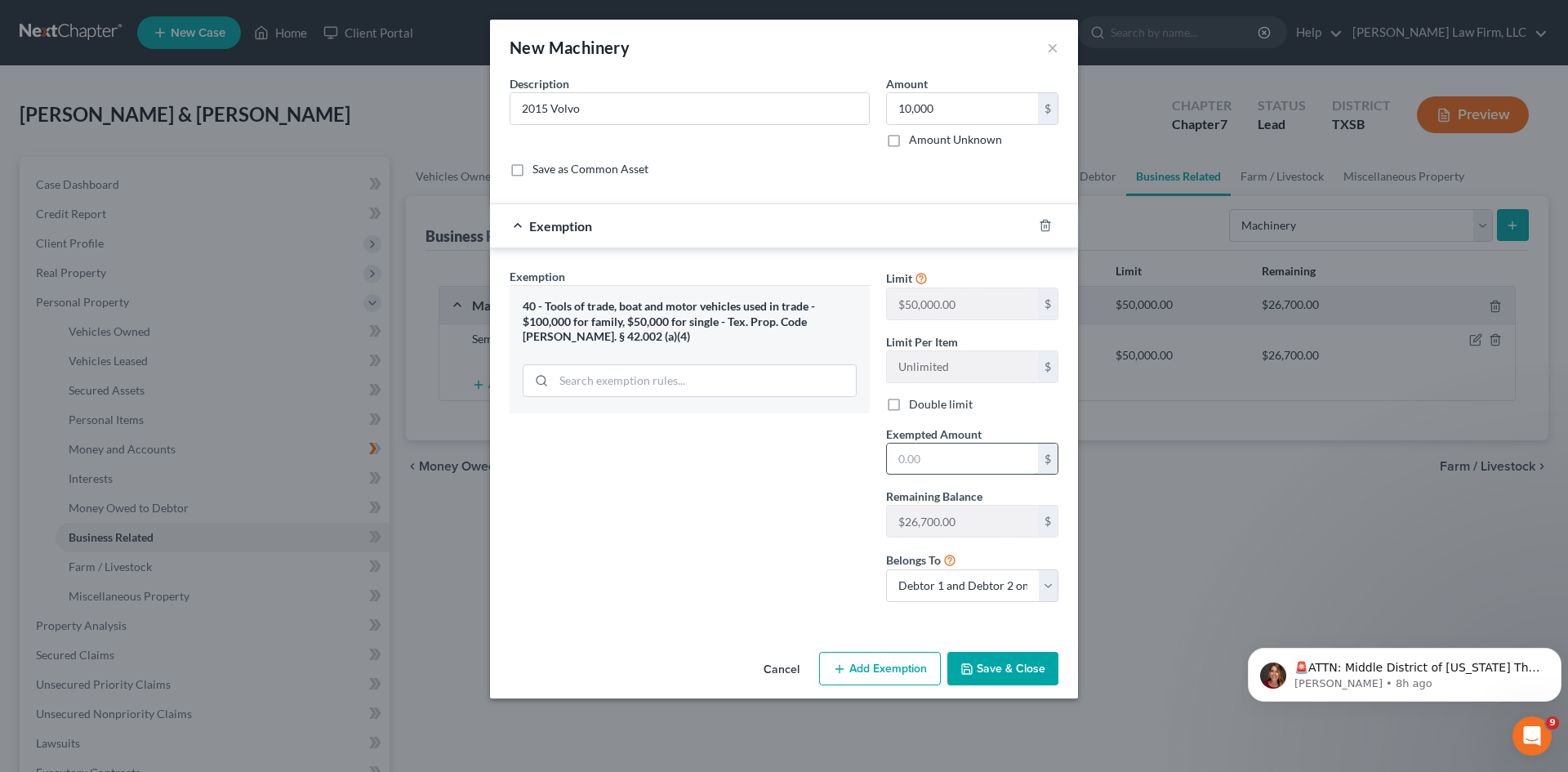
click at [941, 457] on input "text" at bounding box center [962, 459] width 151 height 31
type input "10,000"
click at [1036, 667] on button "Save & Close" at bounding box center [1003, 669] width 111 height 34
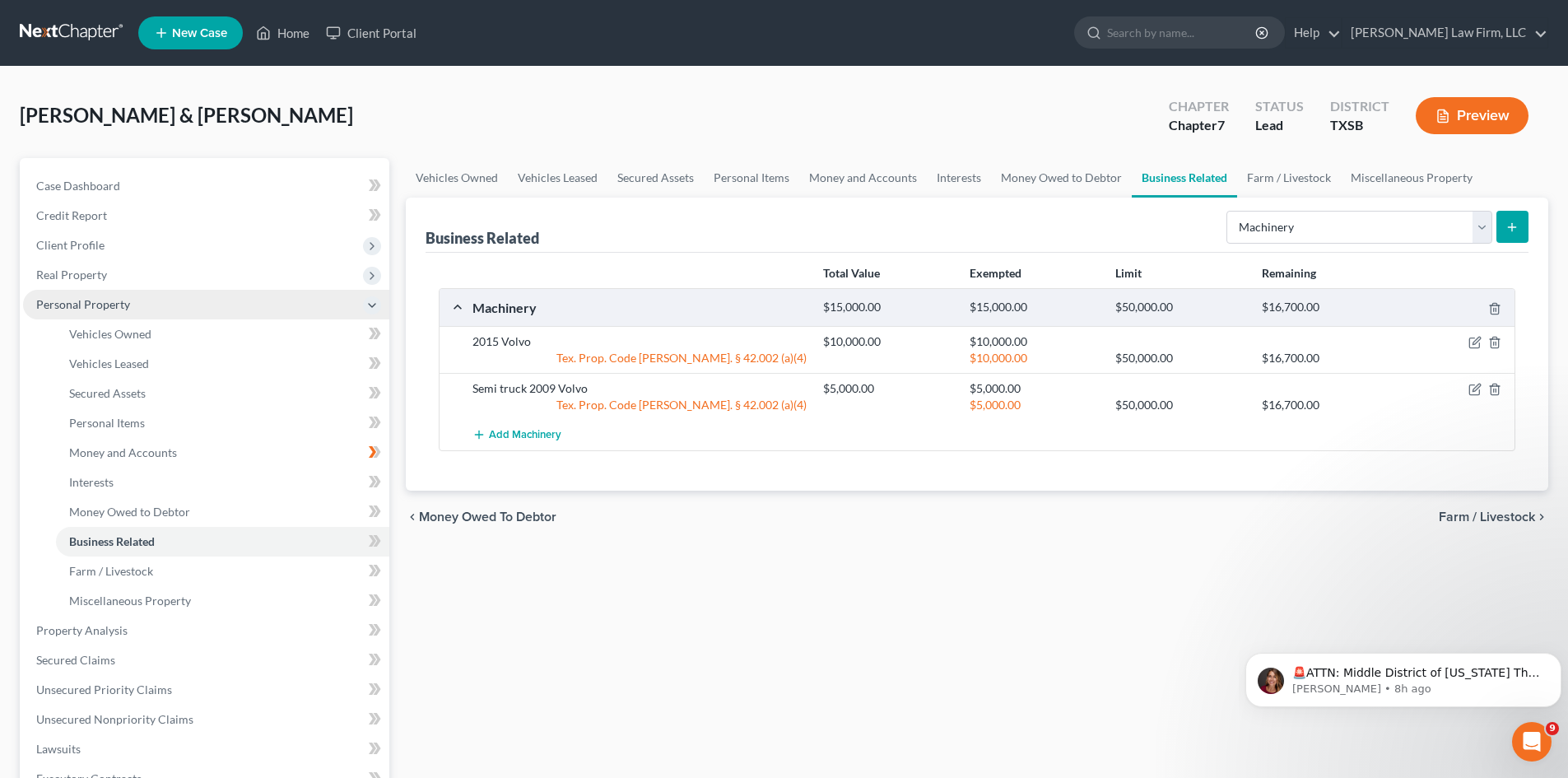
click at [121, 299] on span "Personal Property" at bounding box center [84, 304] width 94 height 14
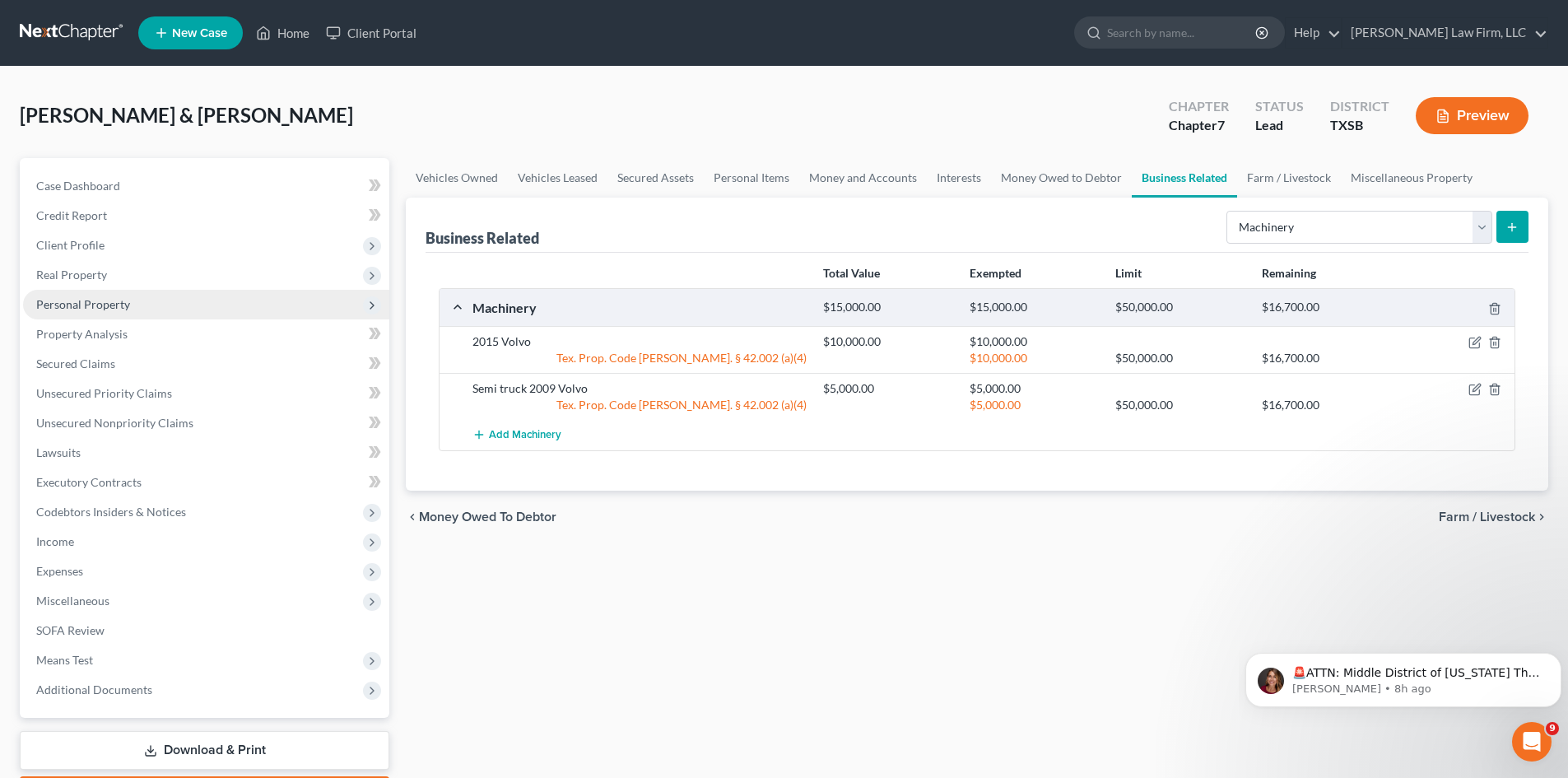
click at [137, 301] on span "Personal Property" at bounding box center [206, 304] width 366 height 29
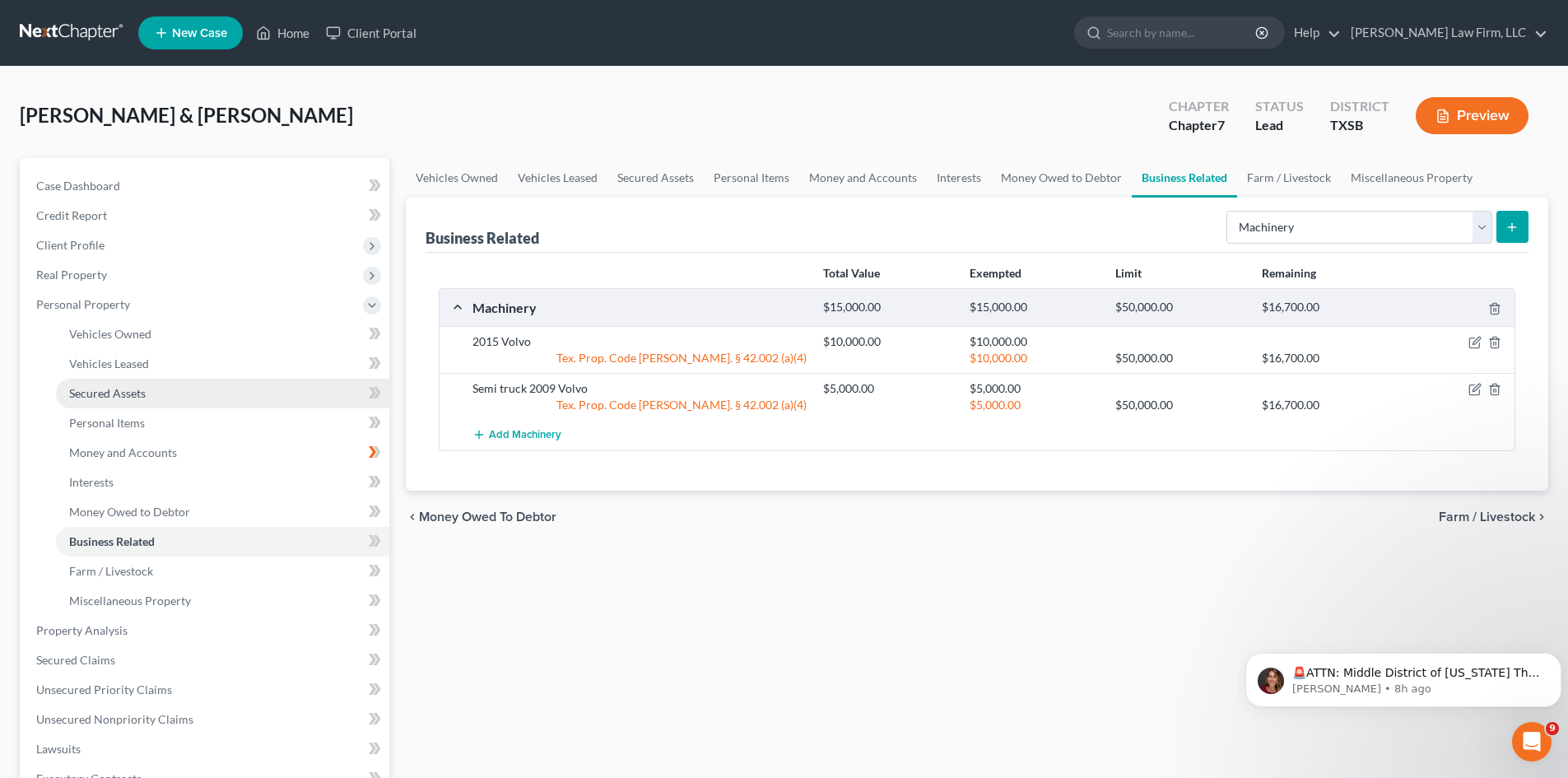
click at [131, 386] on span "Secured Assets" at bounding box center [108, 393] width 76 height 14
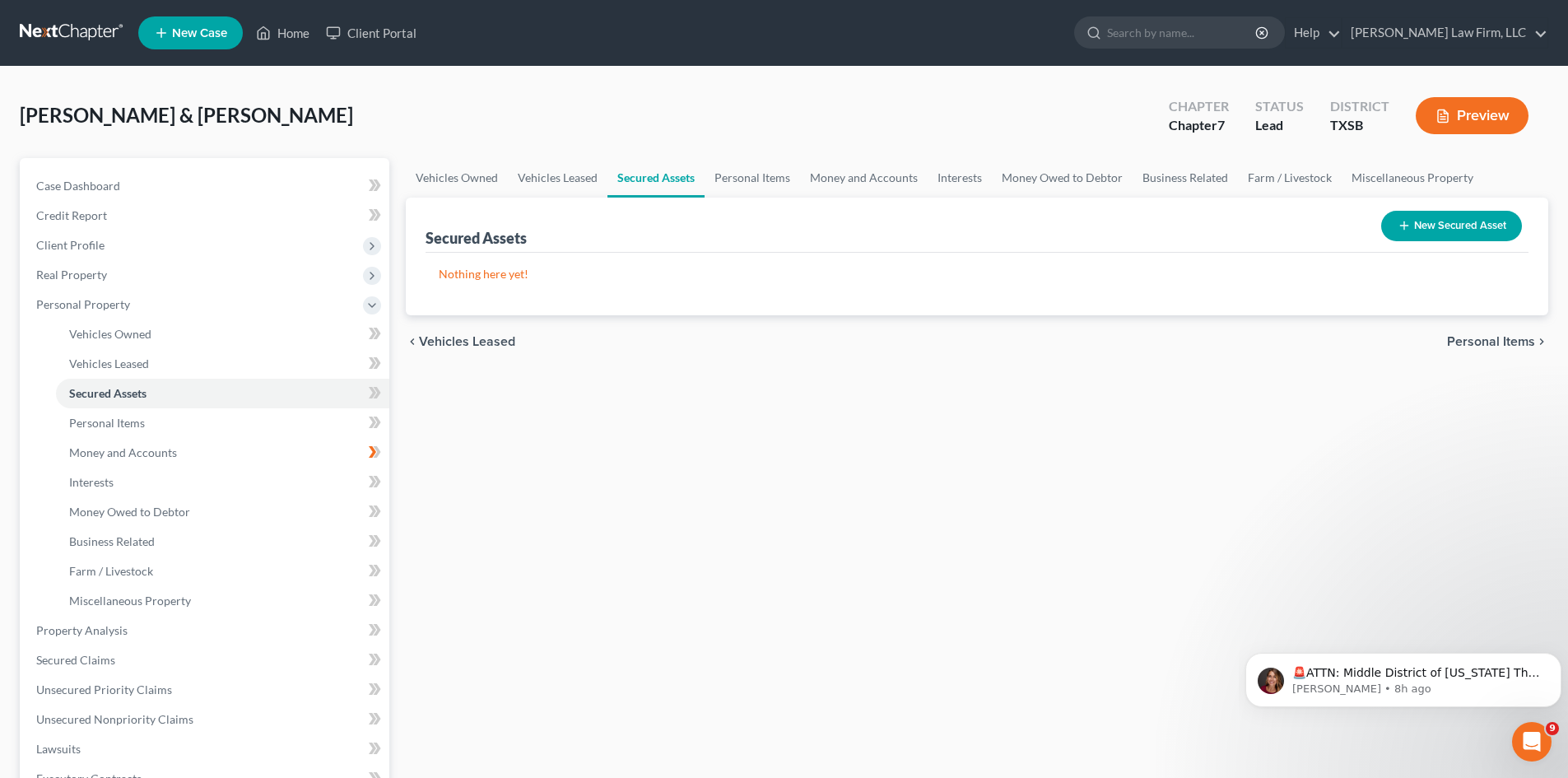
click at [1452, 225] on button "New Secured Asset" at bounding box center [1452, 226] width 140 height 30
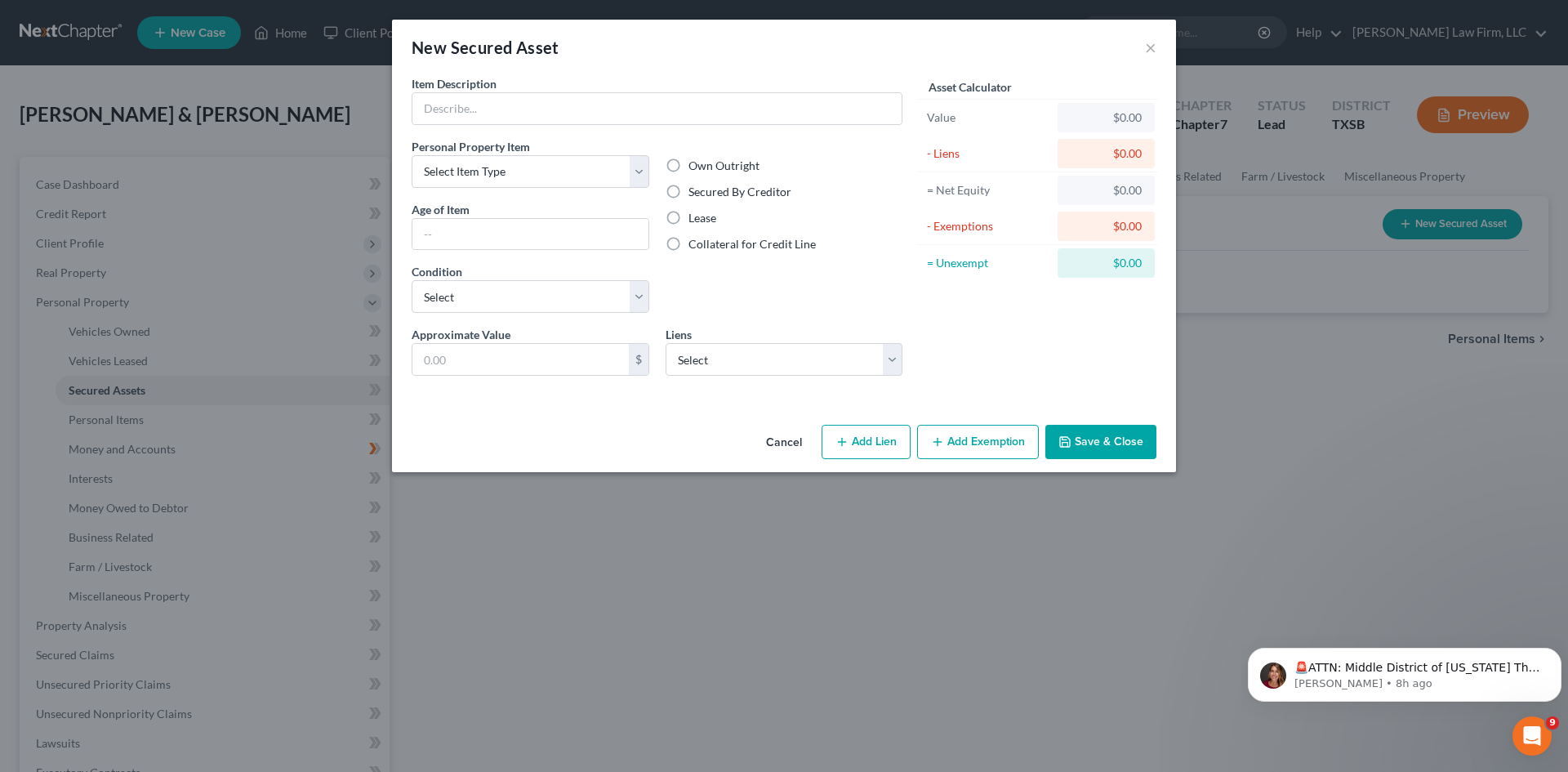
click at [796, 445] on button "Cancel" at bounding box center [784, 442] width 62 height 33
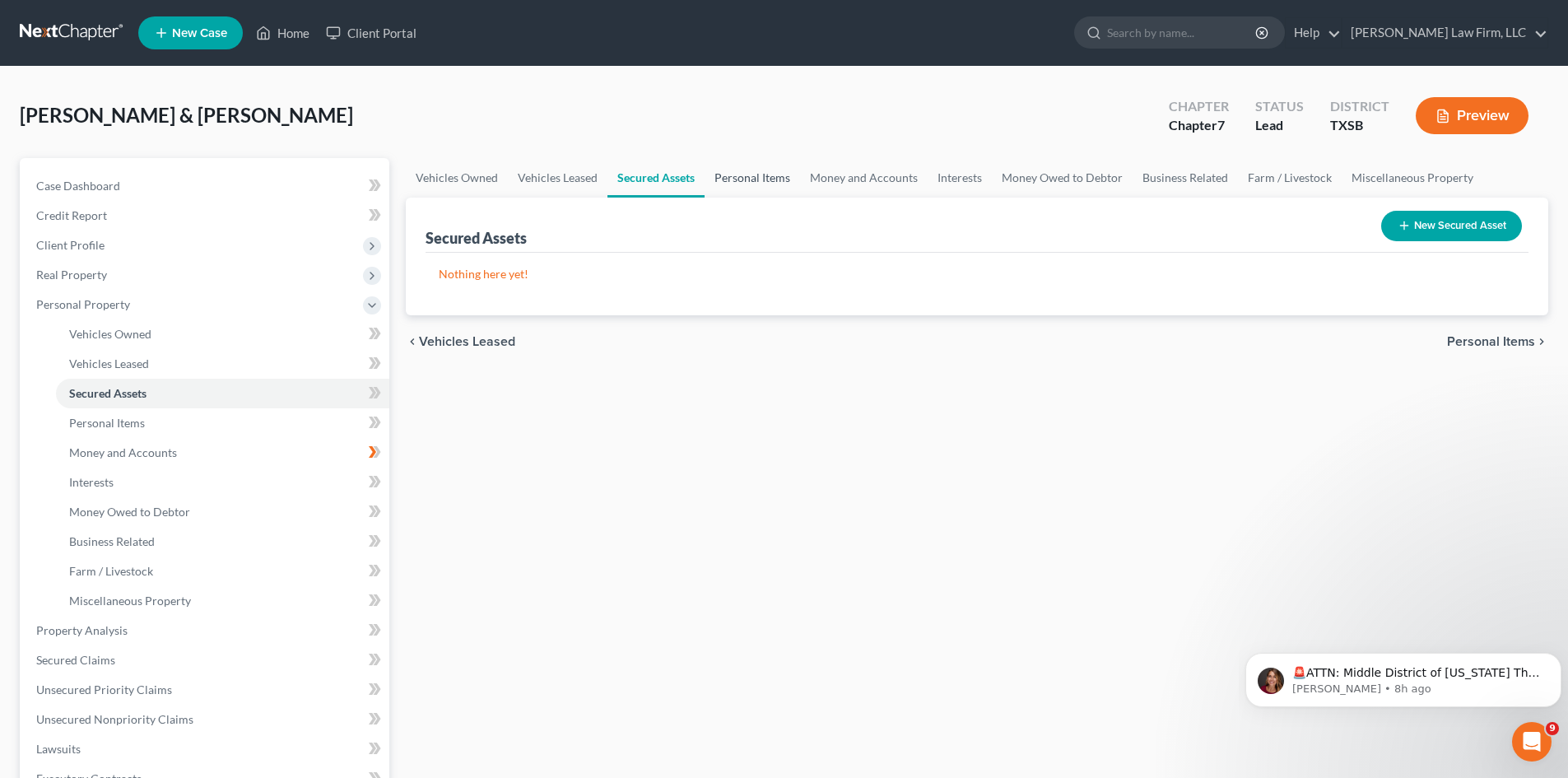
click at [770, 175] on link "Personal Items" at bounding box center [752, 178] width 95 height 39
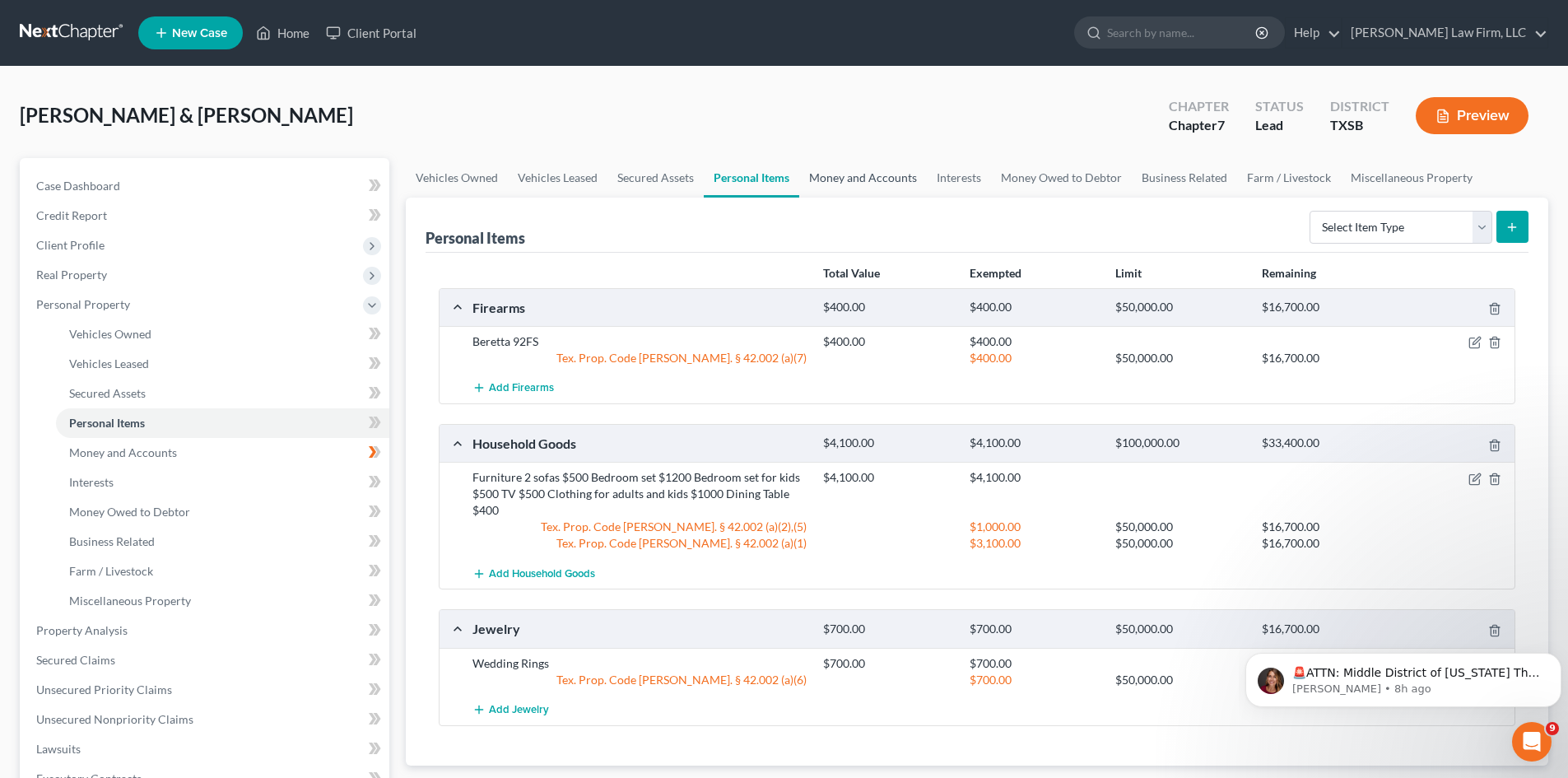
click at [849, 172] on link "Money and Accounts" at bounding box center [863, 178] width 128 height 39
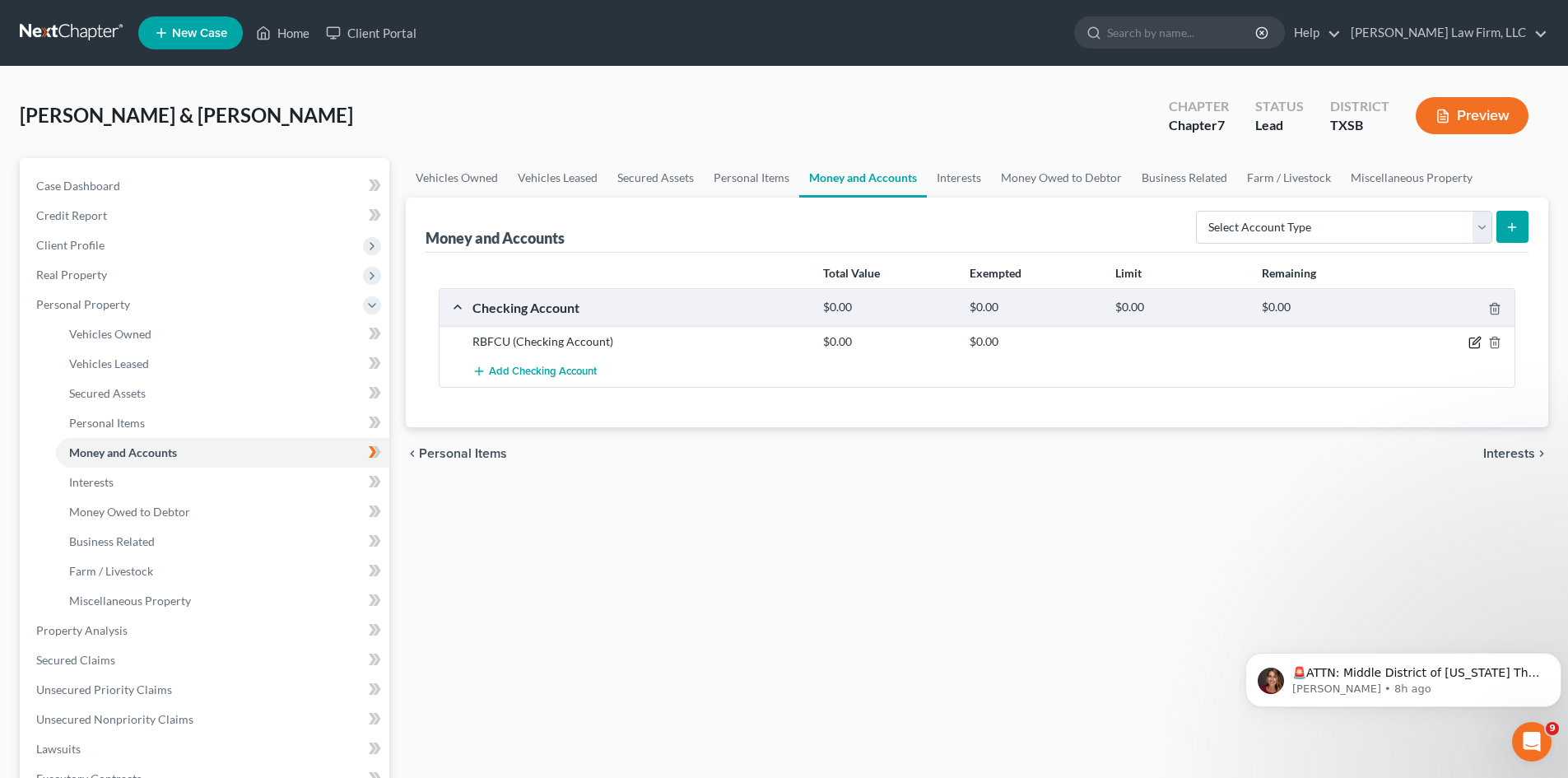
click at [1477, 343] on icon "button" at bounding box center [1475, 342] width 13 height 13
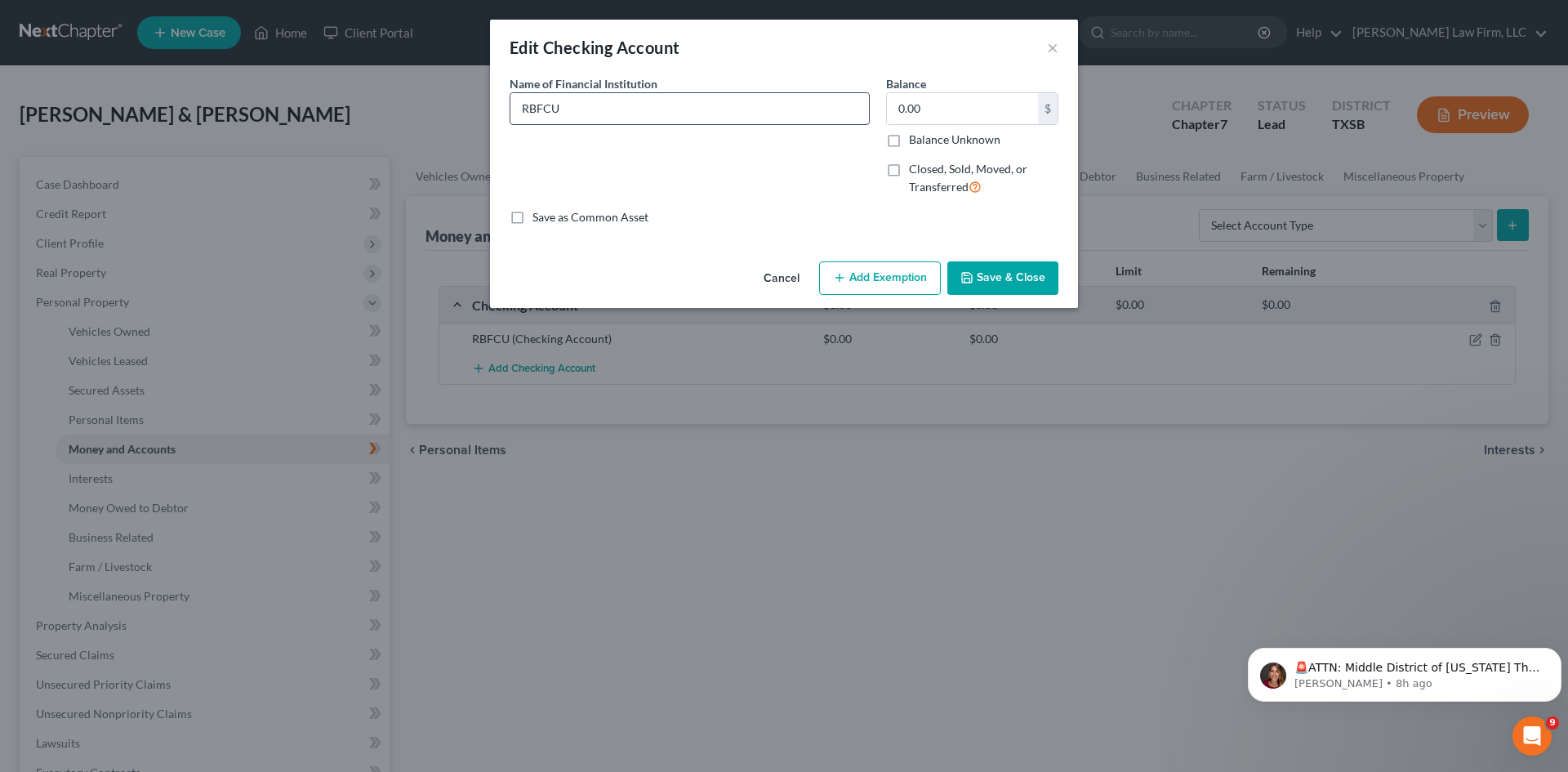
click at [605, 111] on input "RBFCU" at bounding box center [690, 109] width 359 height 31
type input "RBFCU"
click at [777, 284] on button "Cancel" at bounding box center [781, 279] width 62 height 33
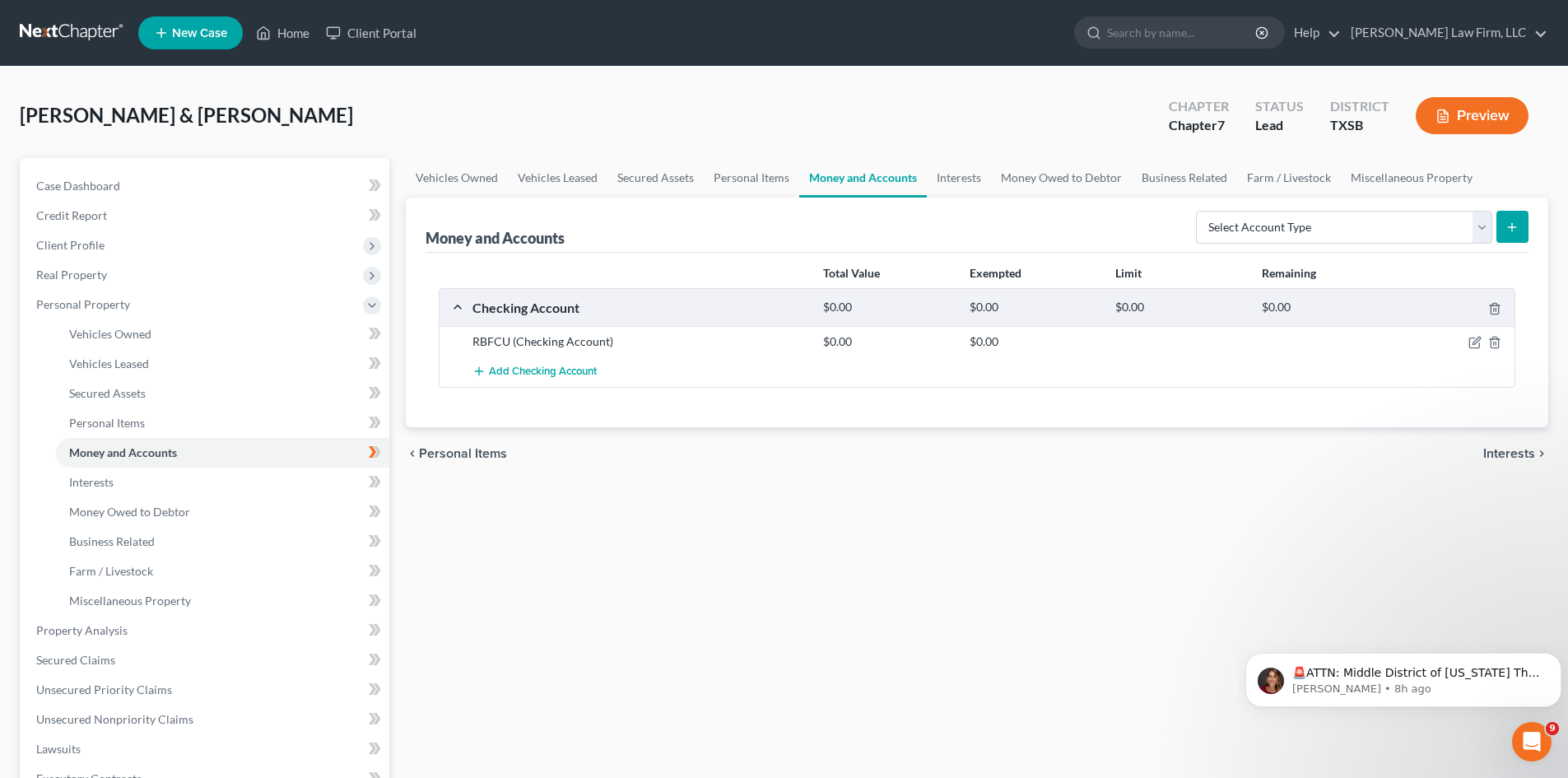
click at [1515, 228] on line "submit" at bounding box center [1513, 228] width 7 height 0
click at [1383, 229] on select "Select Account Type Brokerage Cash on Hand Certificates of Deposit Checking Acc…" at bounding box center [1344, 227] width 296 height 33
select select "checking"
click at [1199, 211] on select "Select Account Type Brokerage Cash on Hand Certificates of Deposit Checking Acc…" at bounding box center [1344, 227] width 296 height 33
click at [1523, 231] on button "submit" at bounding box center [1513, 227] width 32 height 32
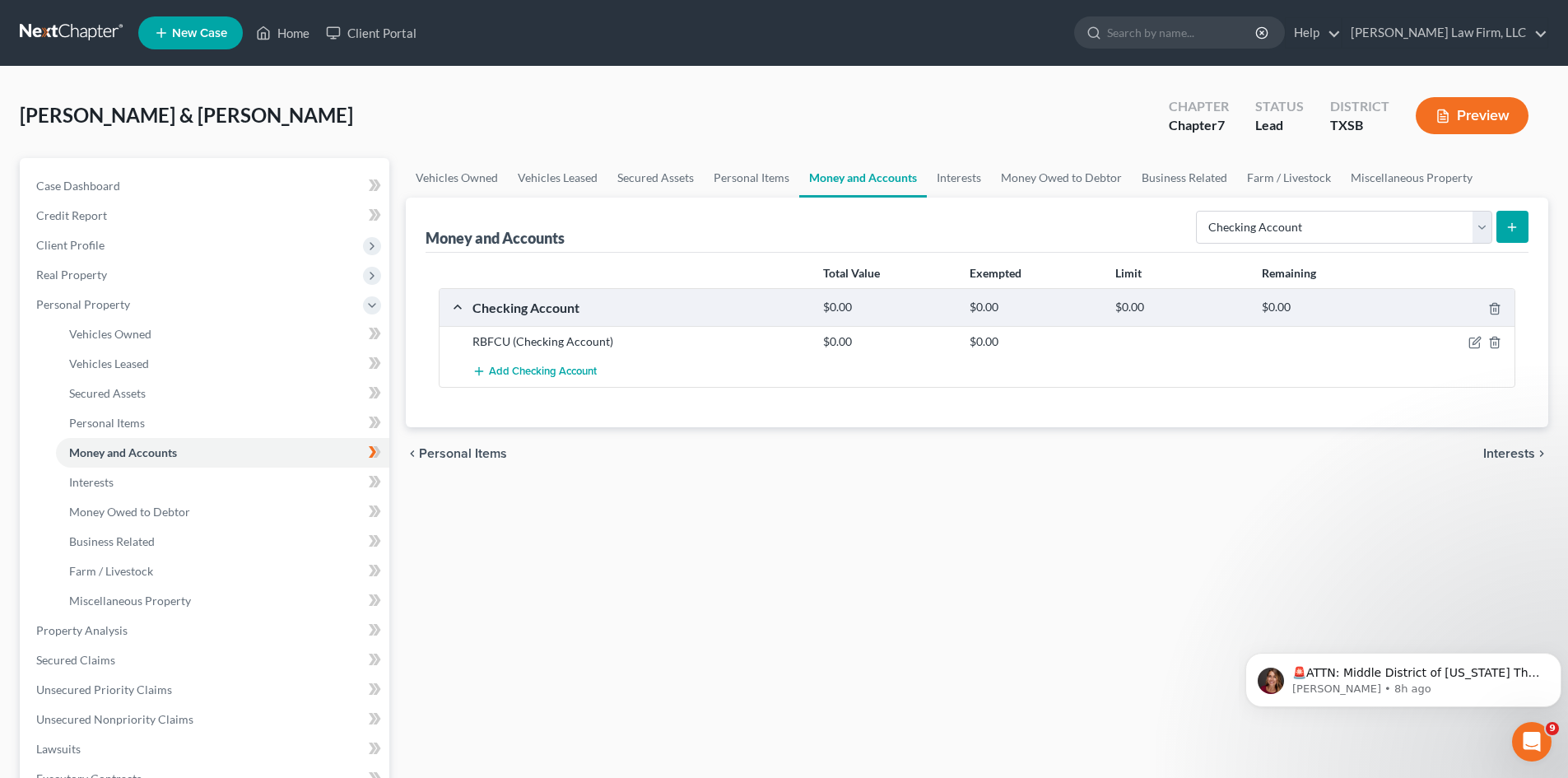
click at [1518, 229] on icon "submit" at bounding box center [1512, 227] width 13 height 13
click at [551, 367] on span "Add Checking Account" at bounding box center [542, 372] width 108 height 13
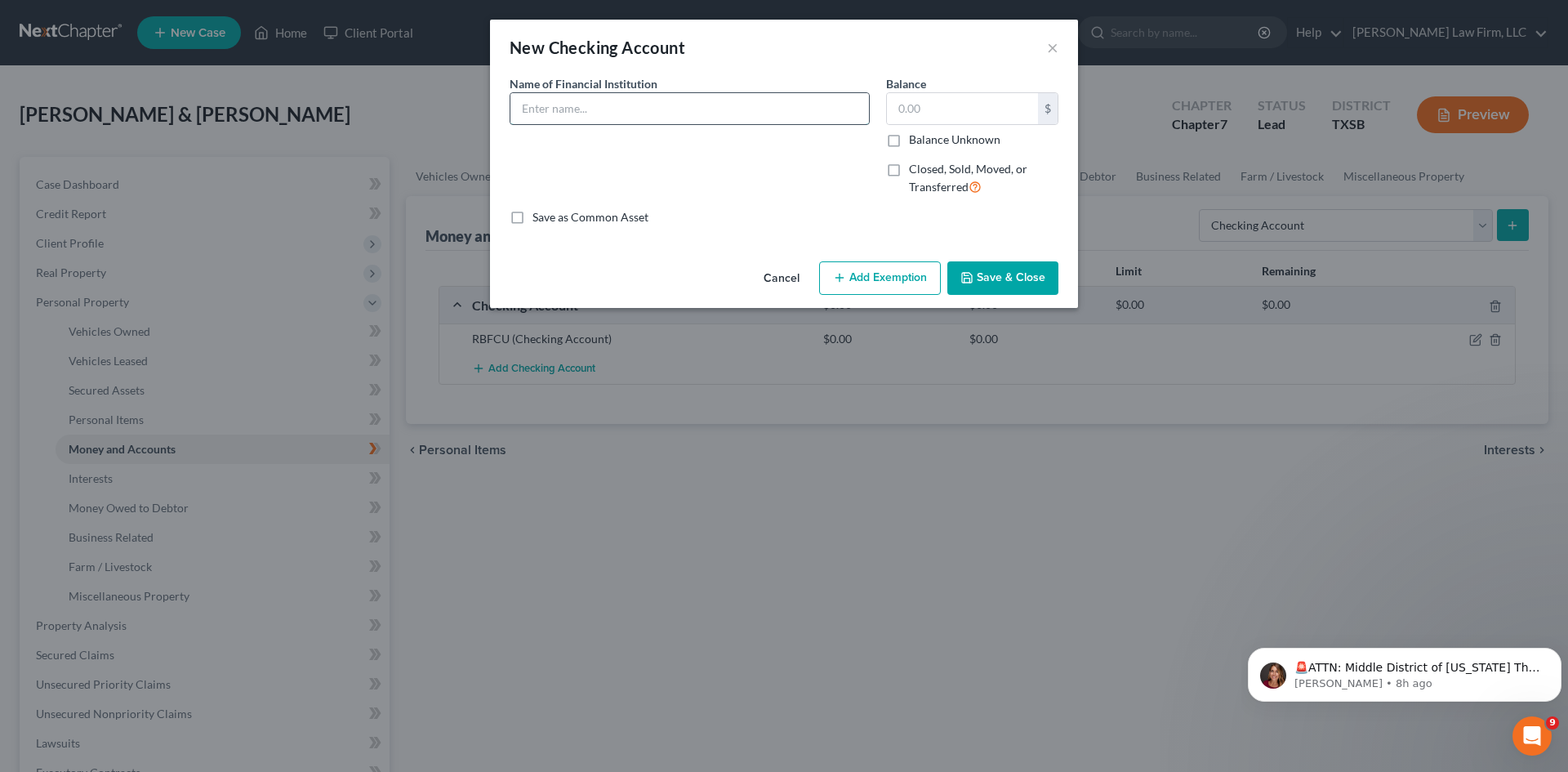
click at [718, 109] on input "text" at bounding box center [690, 109] width 359 height 31
type input "Found 8138"
click at [930, 115] on input "text" at bounding box center [962, 109] width 151 height 31
type input "1,335.35"
click at [916, 274] on button "Add Exemption" at bounding box center [880, 278] width 122 height 34
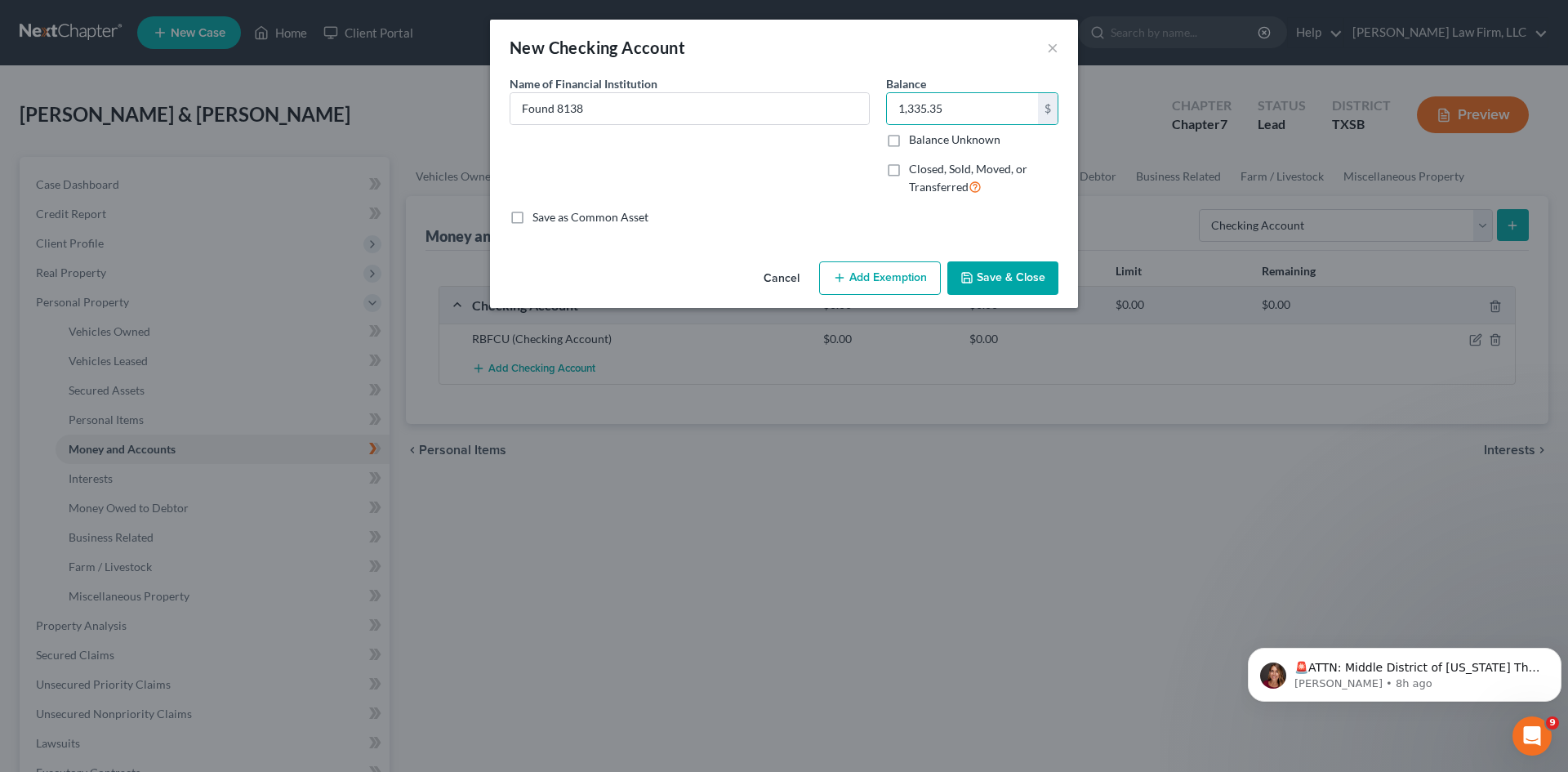
select select "2"
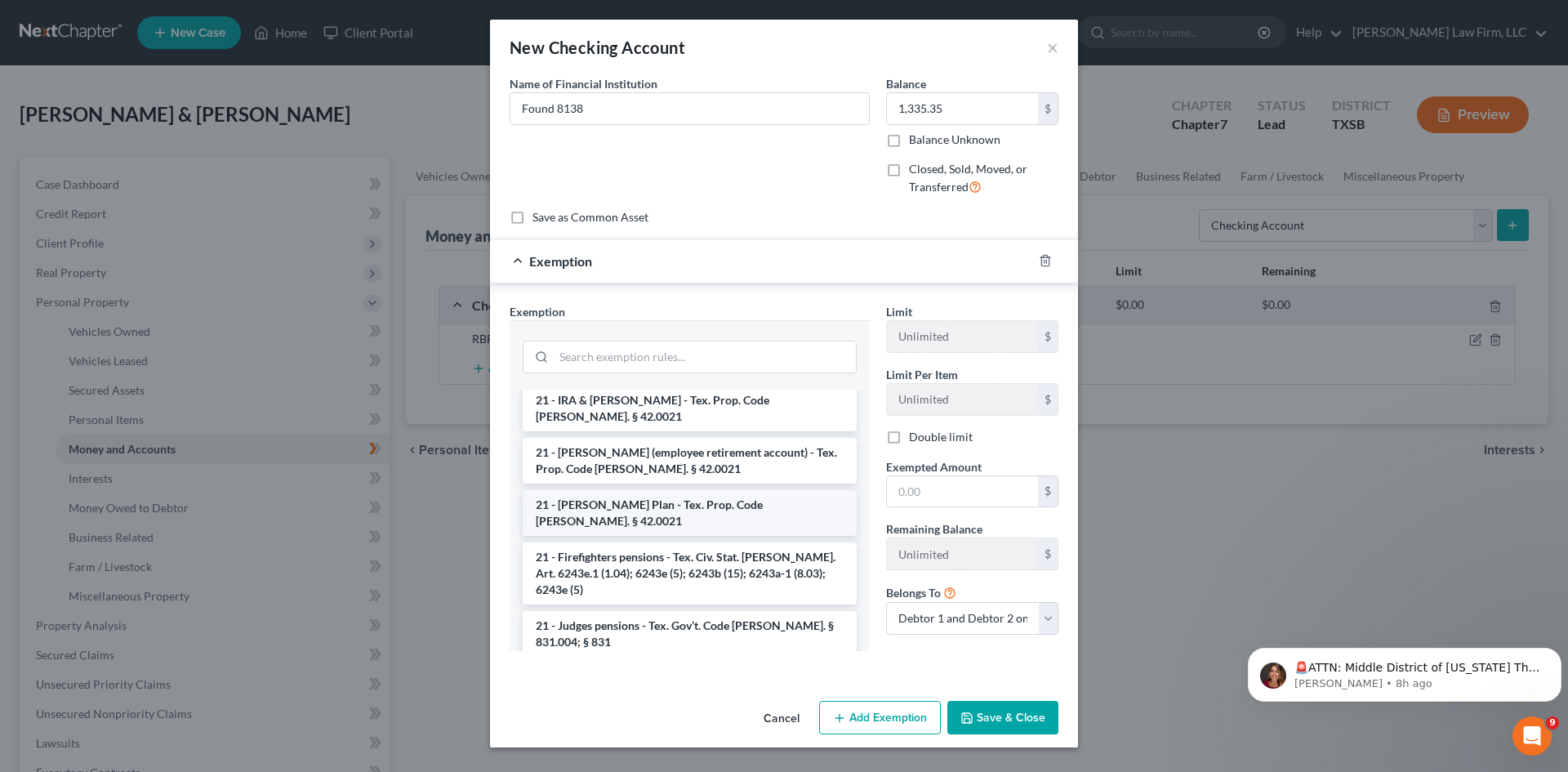
scroll to position [654, 0]
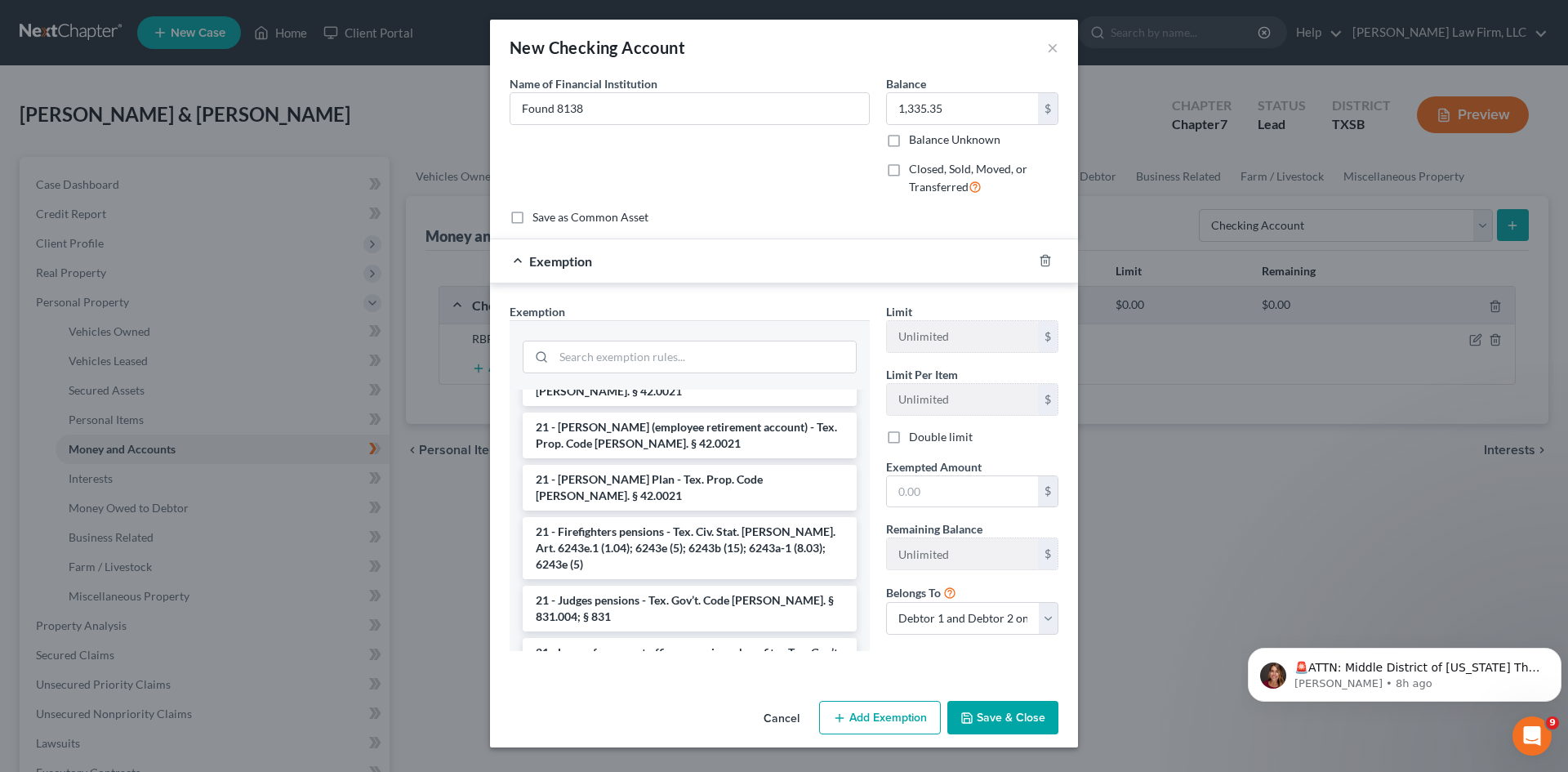
click at [1022, 714] on button "Save & Close" at bounding box center [1003, 718] width 111 height 34
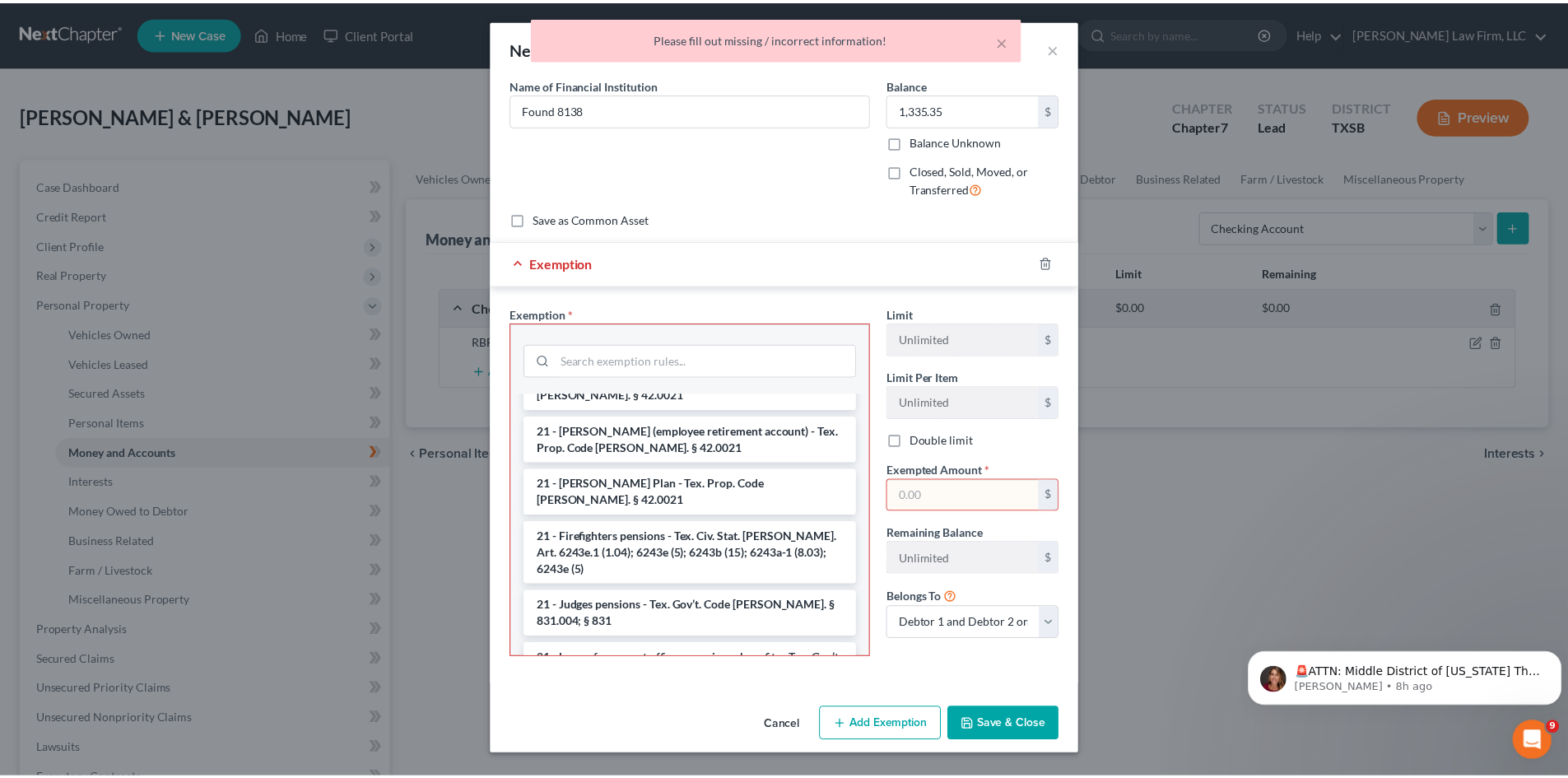
scroll to position [675, 0]
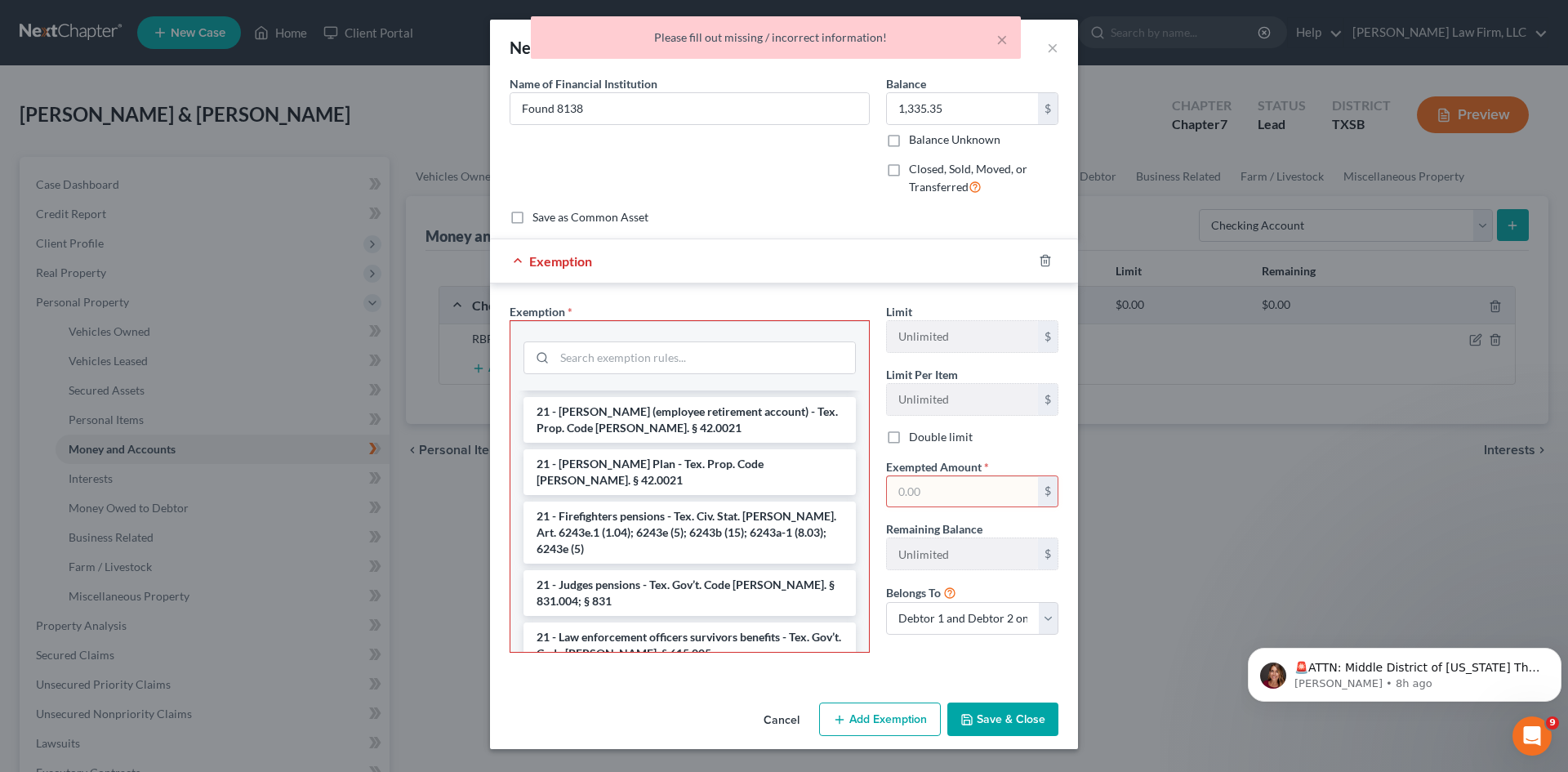
click at [777, 726] on button "Cancel" at bounding box center [781, 720] width 62 height 33
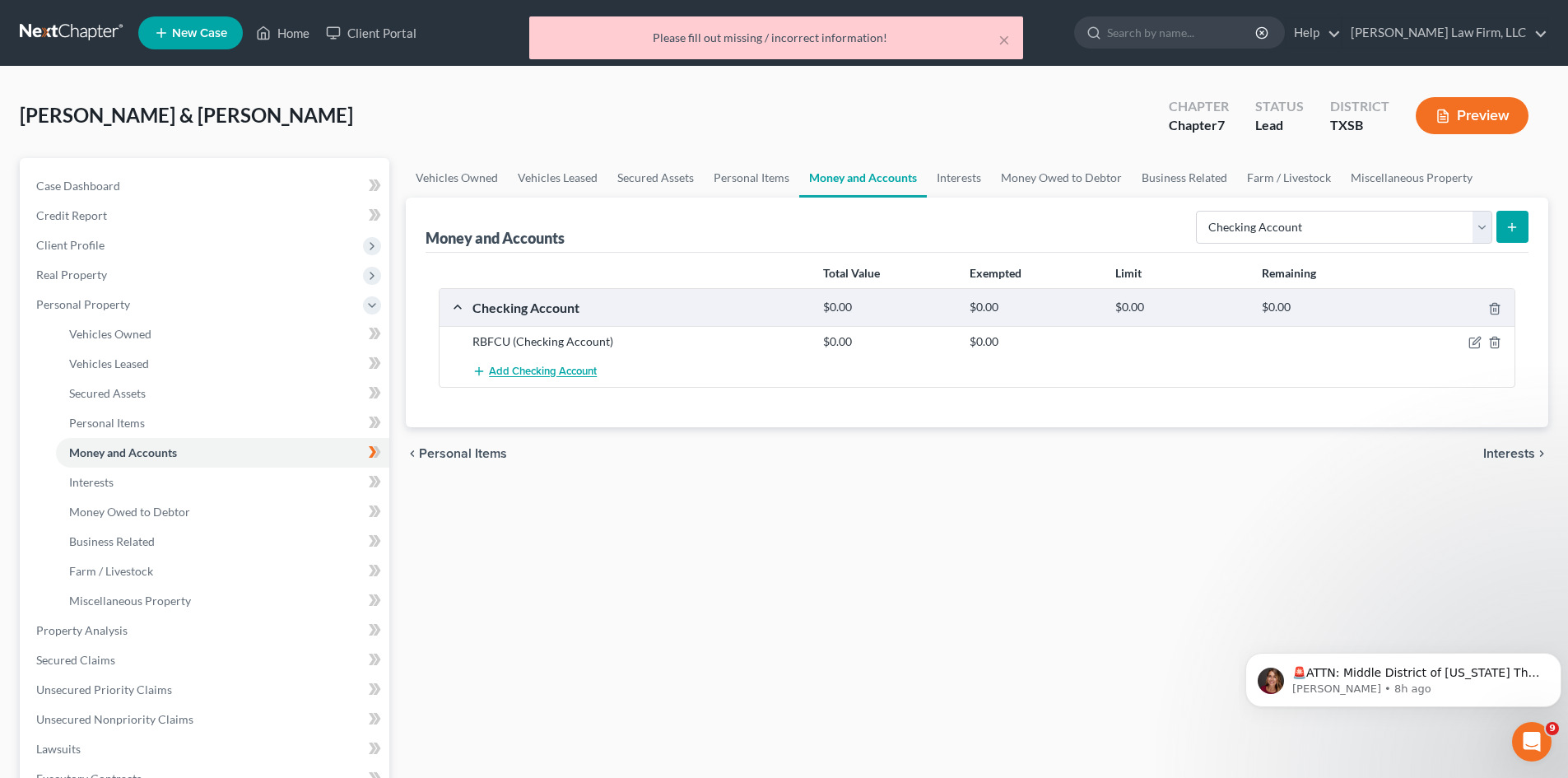
click at [554, 371] on span "Add Checking Account" at bounding box center [542, 372] width 108 height 13
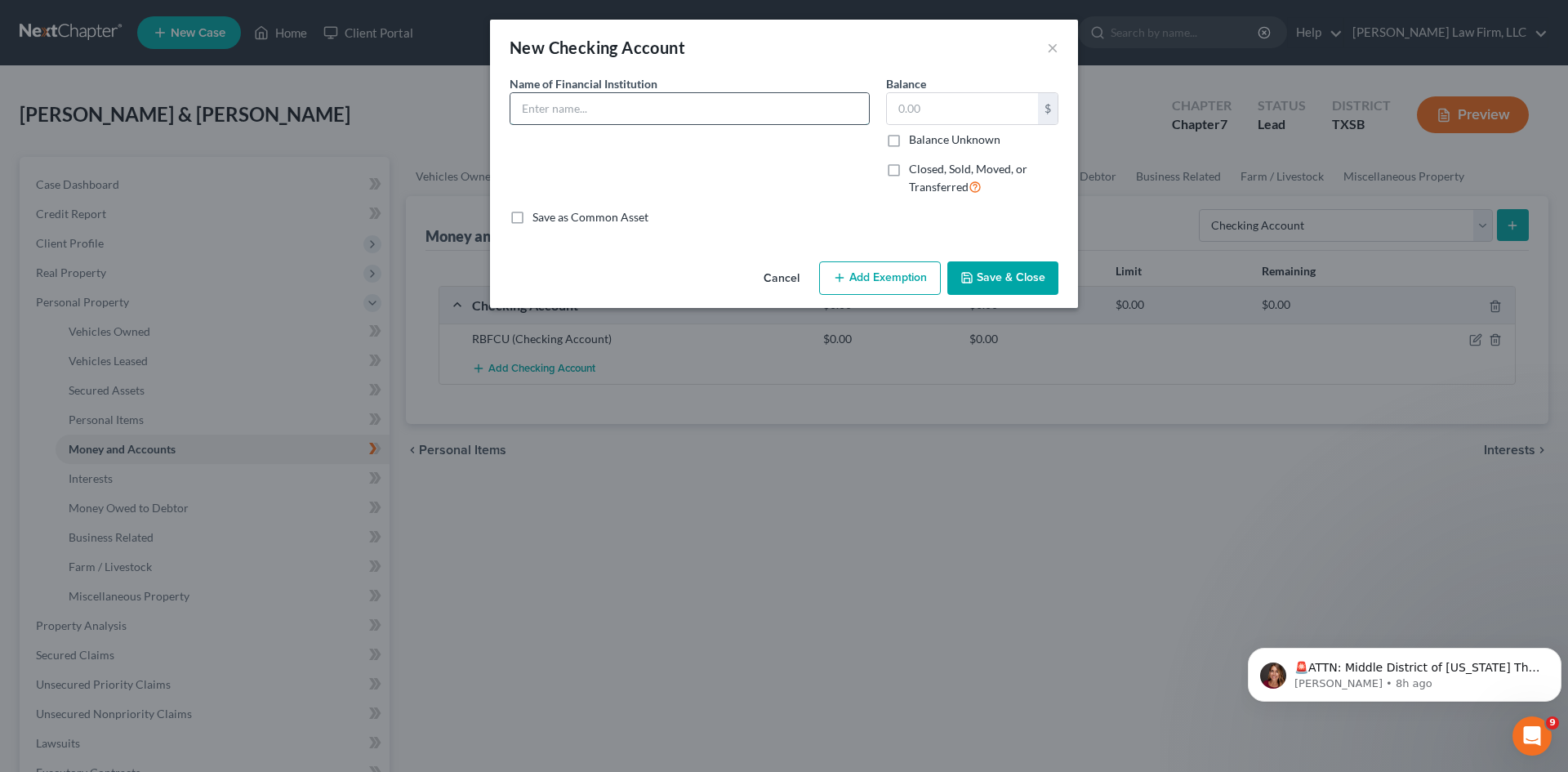
click at [698, 108] on input "text" at bounding box center [690, 109] width 359 height 31
type input "Found 8138"
type input "1,335.35"
click at [1008, 273] on button "Save & Close" at bounding box center [1003, 278] width 111 height 34
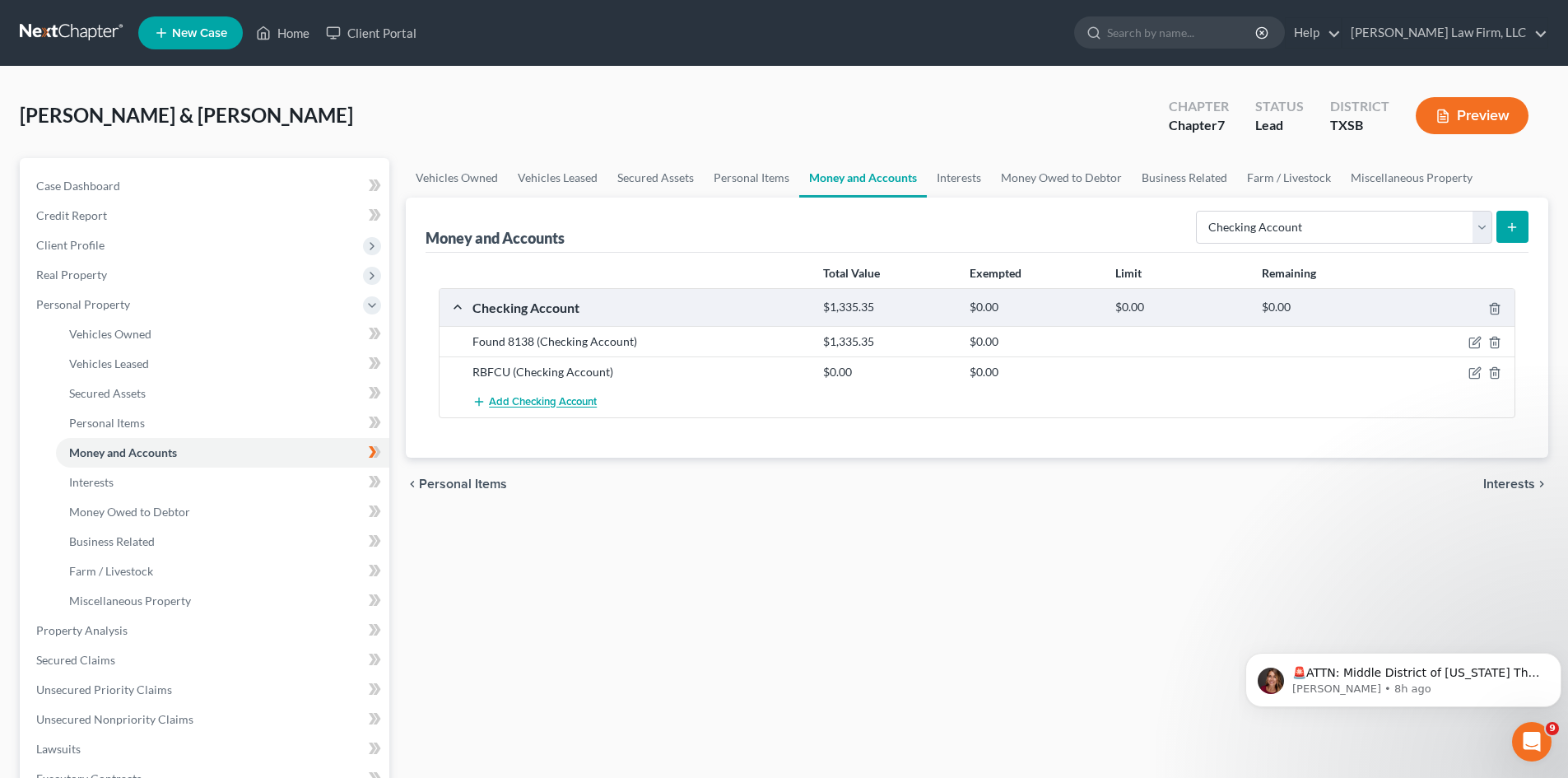
click at [525, 403] on span "Add Checking Account" at bounding box center [542, 402] width 108 height 13
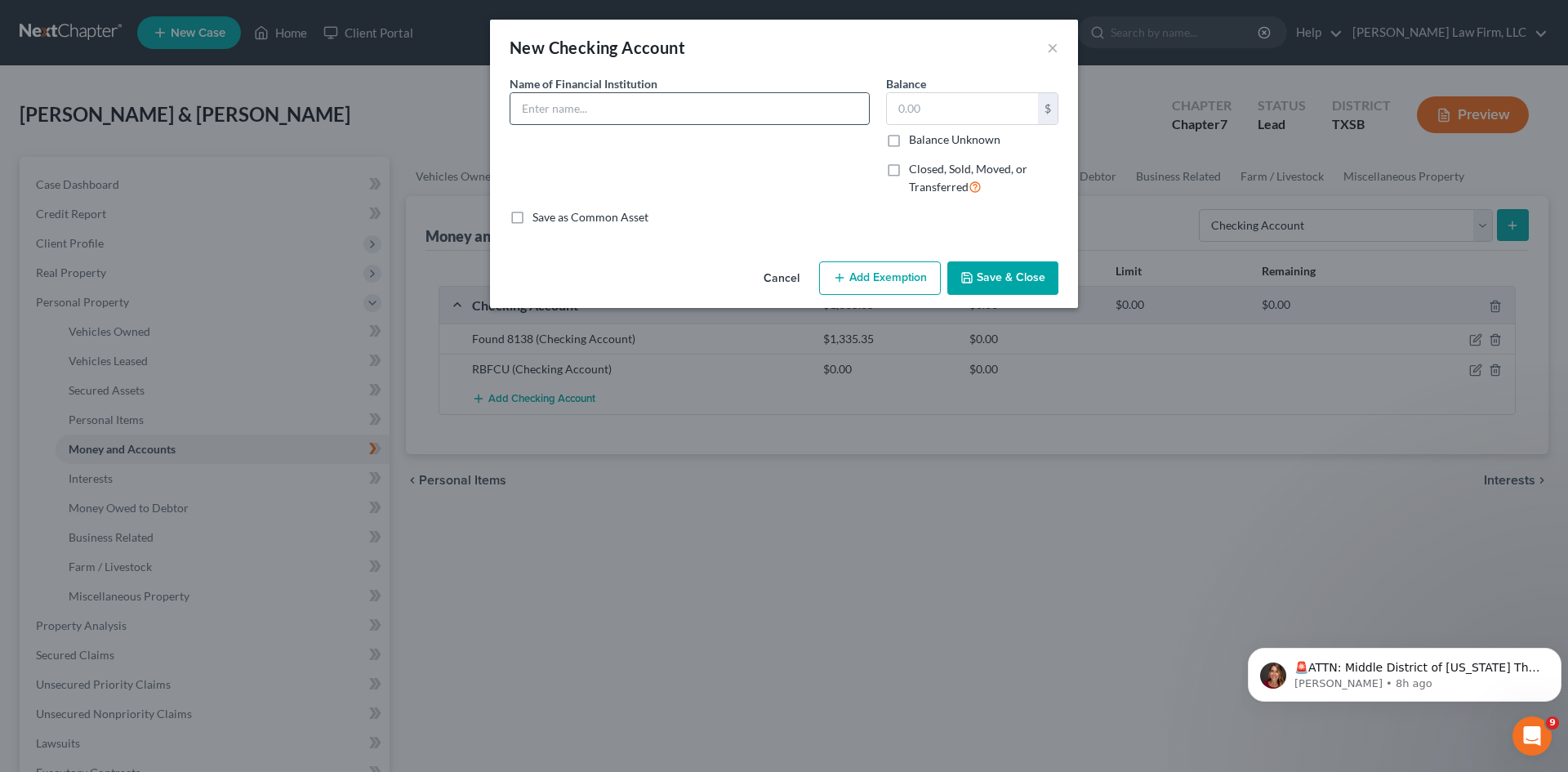
click at [610, 116] on input "text" at bounding box center [690, 109] width 359 height 31
type input "[PERSON_NAME] Fargo 3874"
click at [955, 105] on input "text" at bounding box center [962, 109] width 151 height 31
type input "910.92"
click at [1009, 274] on button "Save & Close" at bounding box center [1003, 278] width 111 height 34
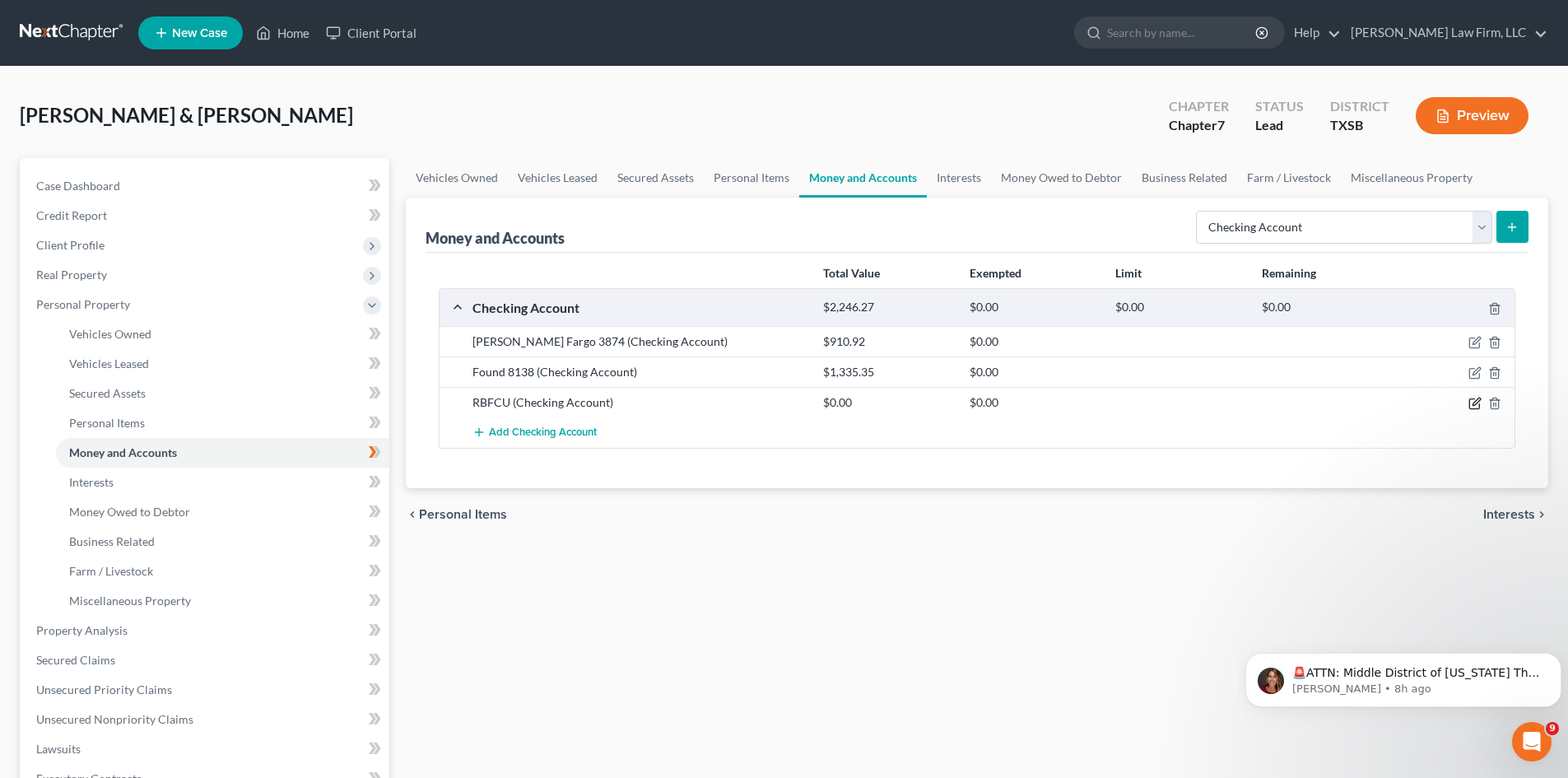
click at [1476, 405] on icon "button" at bounding box center [1476, 402] width 7 height 7
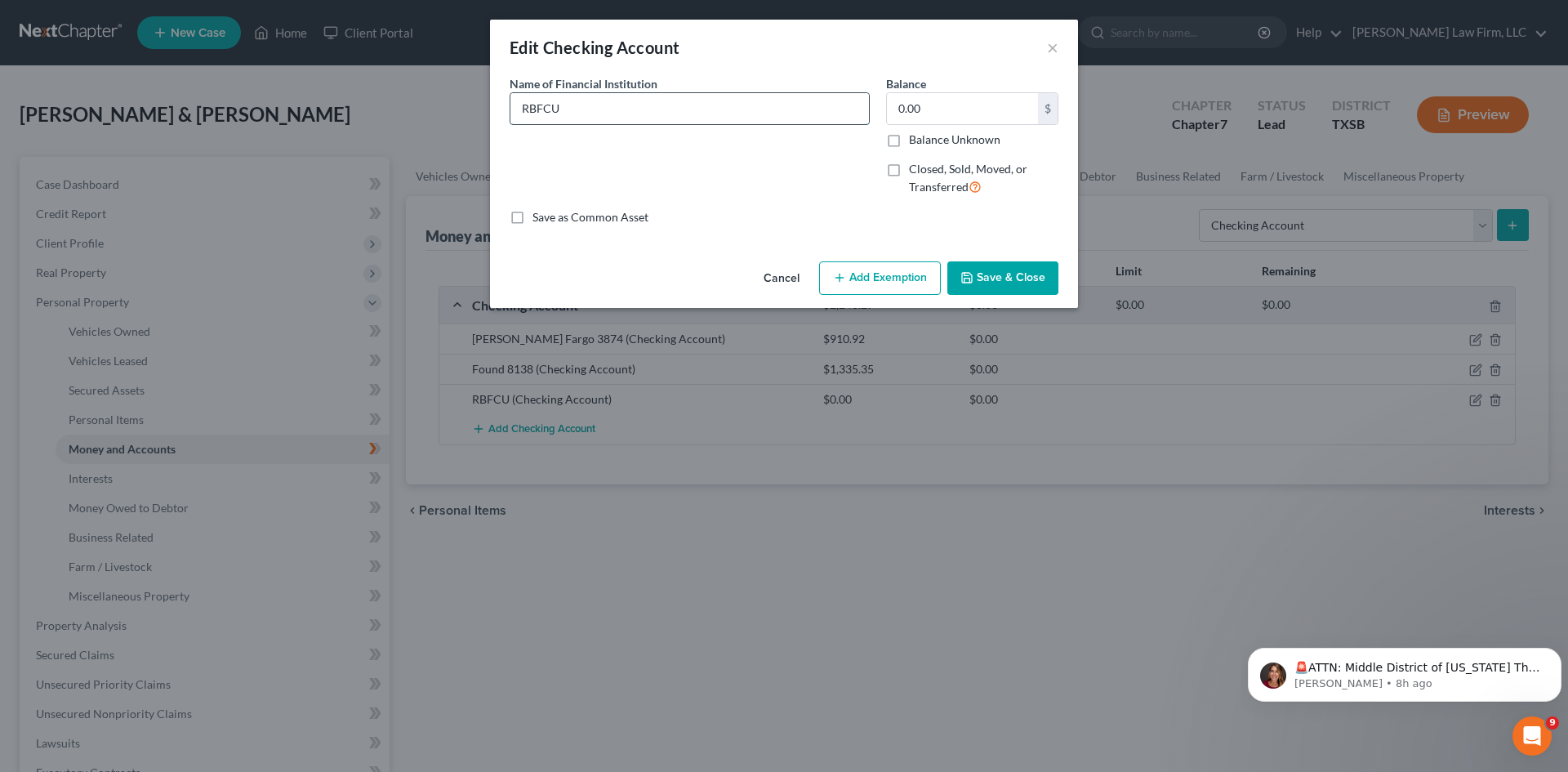
click at [632, 109] on input "RBFCU" at bounding box center [690, 109] width 359 height 31
type input "RBFCU 5672"
click at [1010, 272] on button "Save & Close" at bounding box center [1003, 278] width 111 height 34
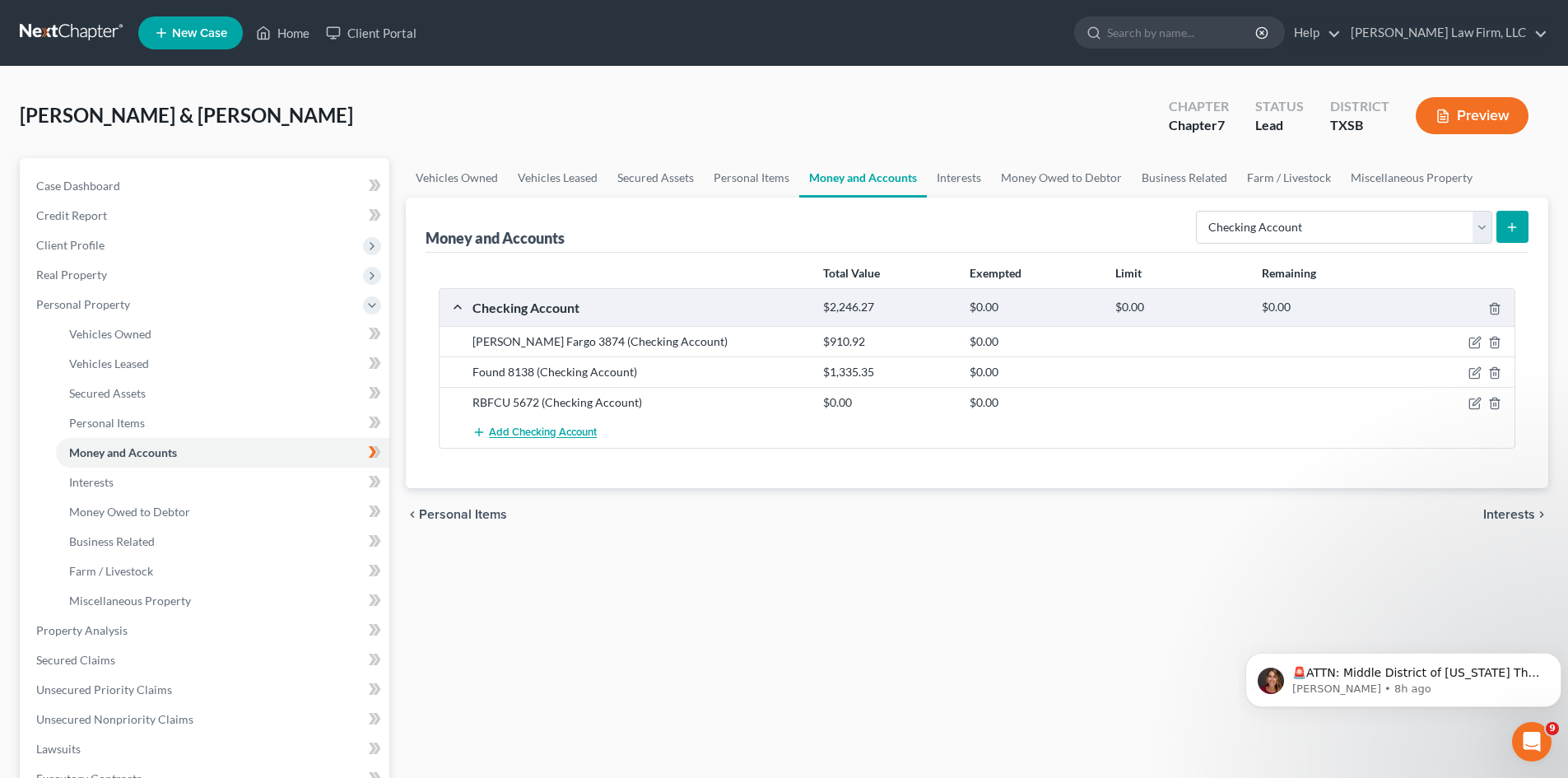
click at [501, 433] on span "Add Checking Account" at bounding box center [542, 433] width 108 height 13
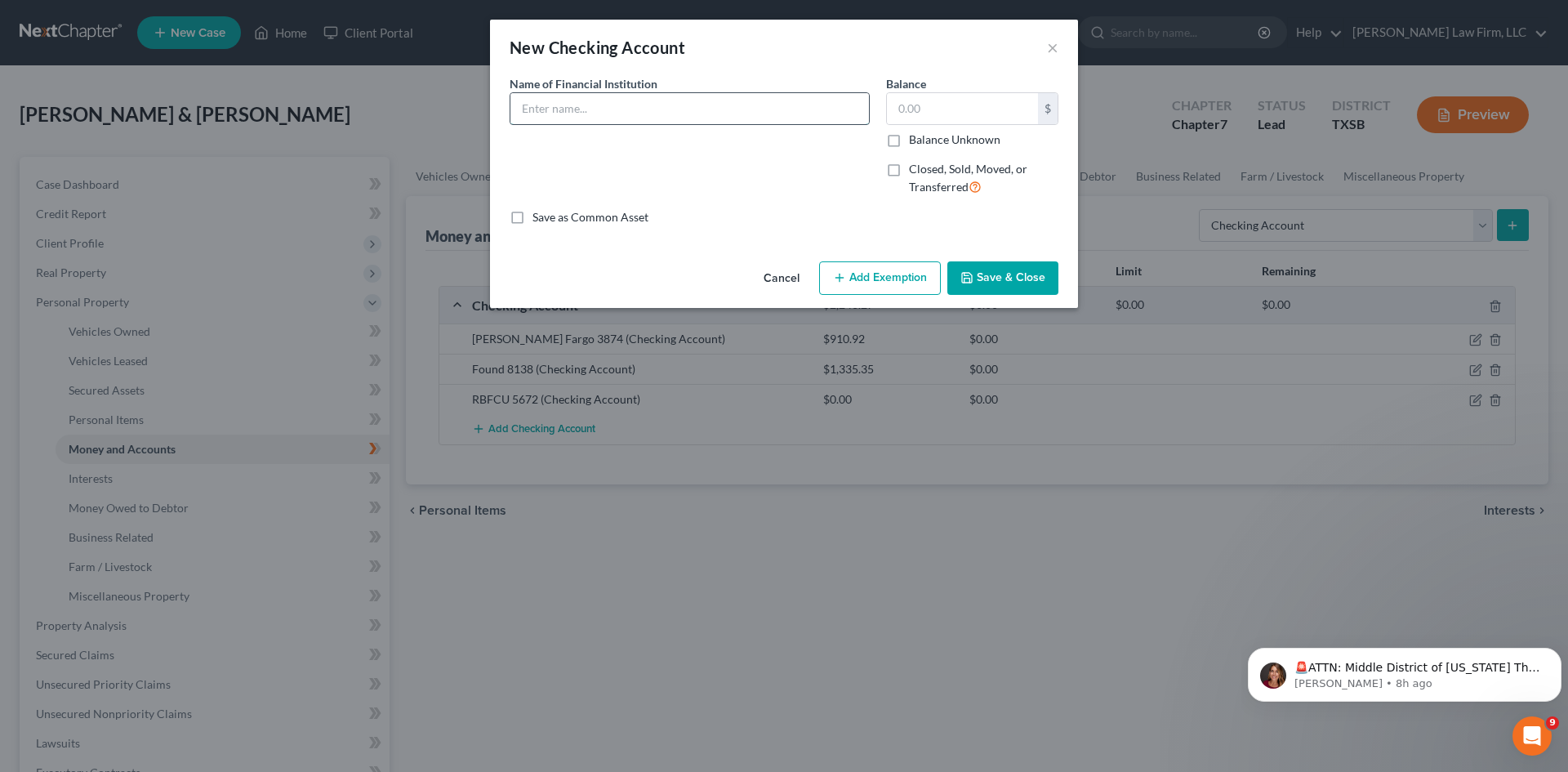
click at [596, 106] on input "text" at bounding box center [690, 109] width 359 height 31
type input "RBFCU 5654"
click at [1033, 276] on button "Save & Close" at bounding box center [1003, 278] width 111 height 34
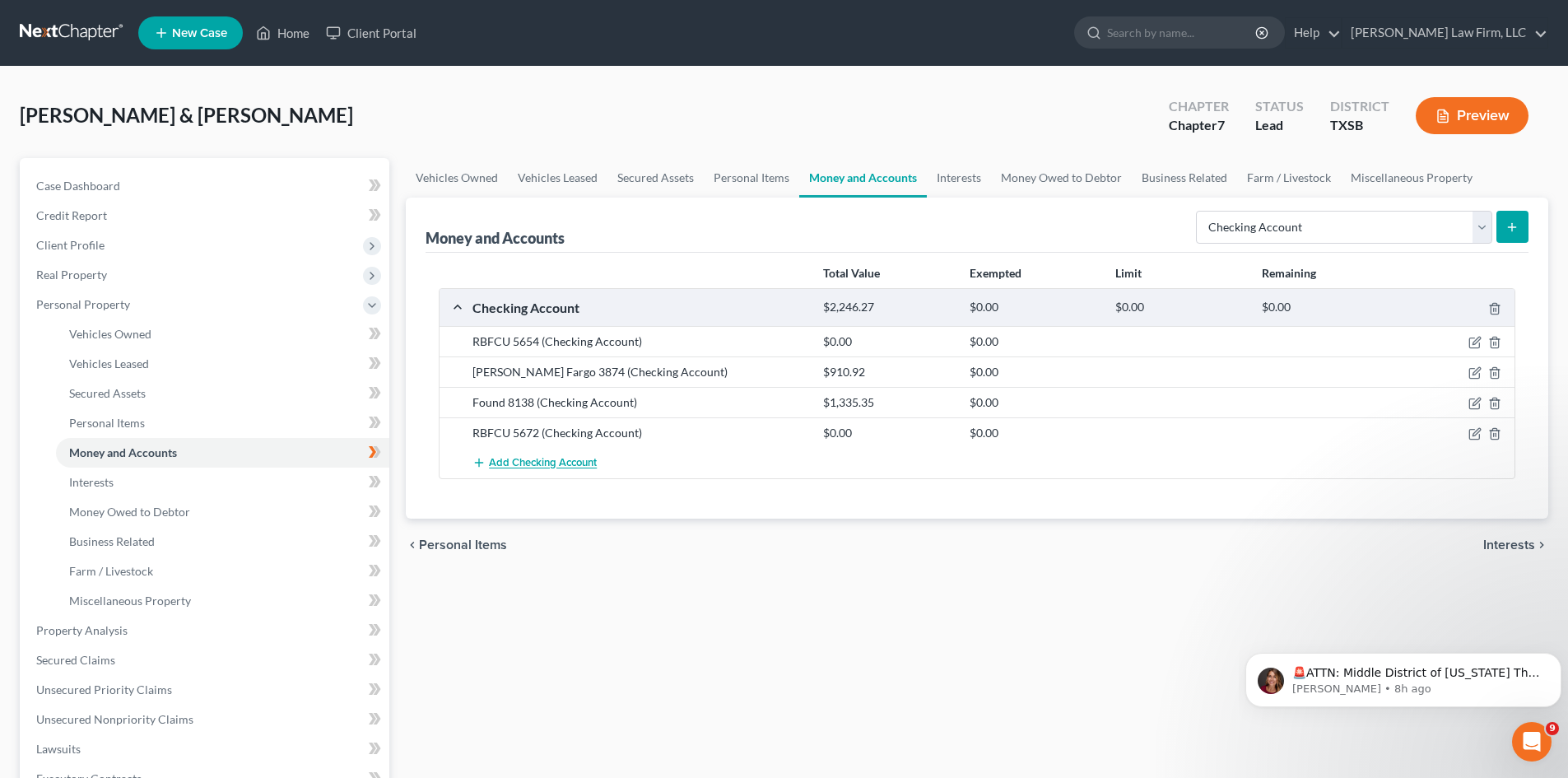
click at [532, 461] on span "Add Checking Account" at bounding box center [542, 463] width 108 height 13
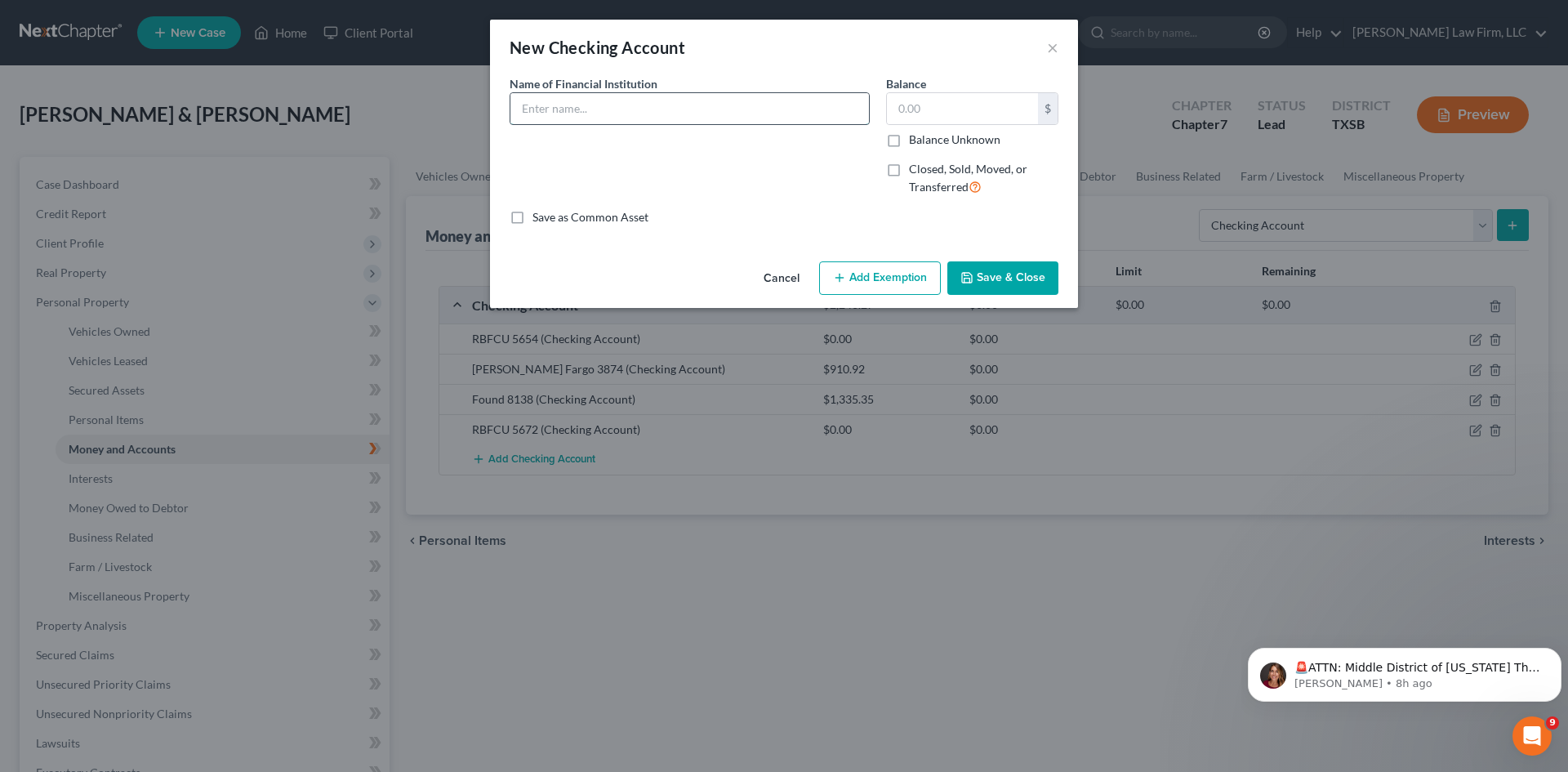
click at [536, 107] on input "text" at bounding box center [690, 109] width 359 height 31
click at [965, 116] on input "text" at bounding box center [962, 109] width 151 height 31
click at [636, 110] on input "RBFCU" at bounding box center [690, 109] width 359 height 31
type input "RBFCU 5663"
click at [997, 283] on button "Save & Close" at bounding box center [1003, 278] width 111 height 34
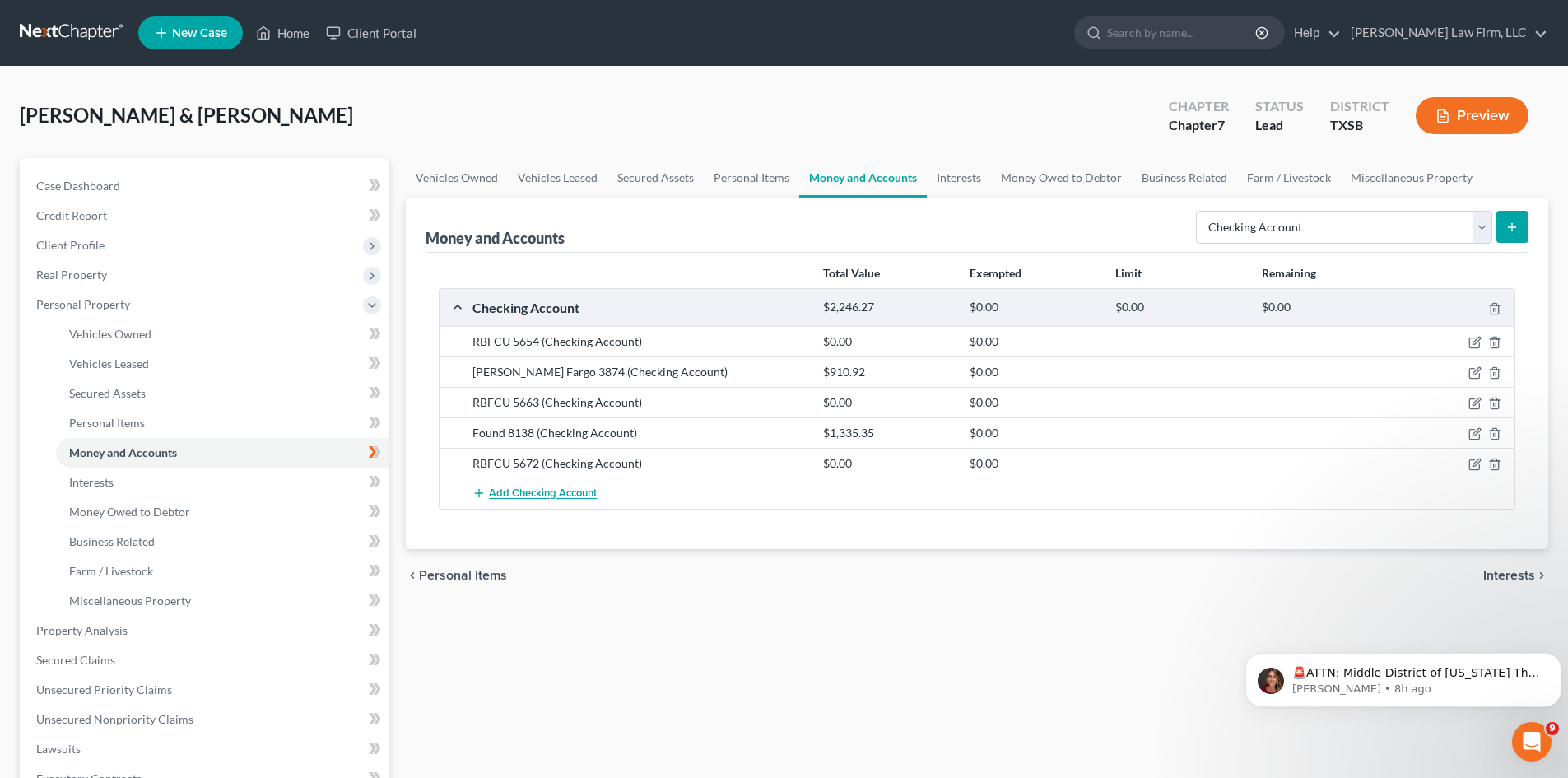
click at [491, 495] on span "Add Checking Account" at bounding box center [542, 493] width 108 height 13
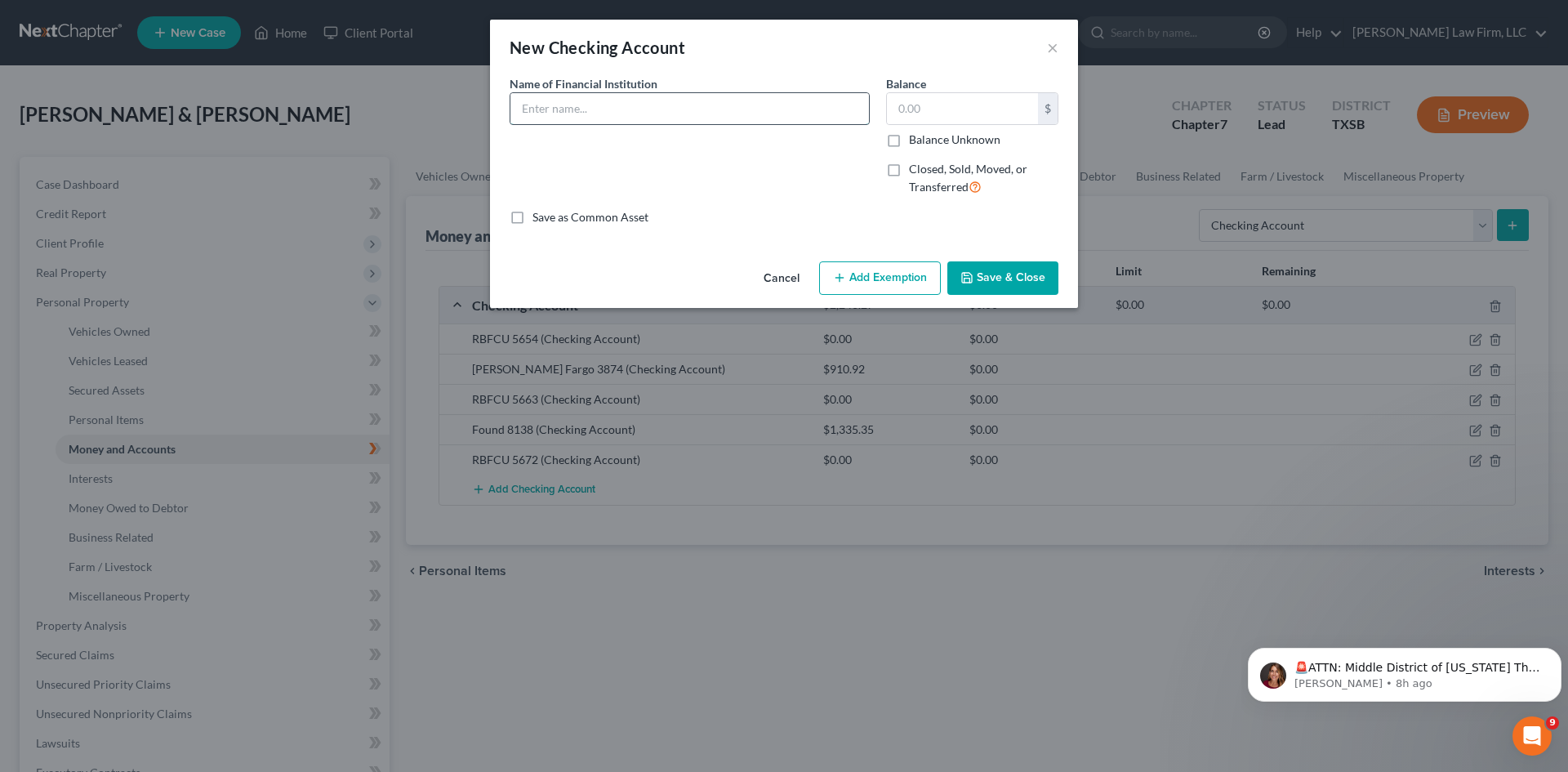
click at [588, 111] on input "text" at bounding box center [690, 109] width 359 height 31
type input "Bank of America 9404"
click at [1007, 273] on button "Save & Close" at bounding box center [1003, 278] width 111 height 34
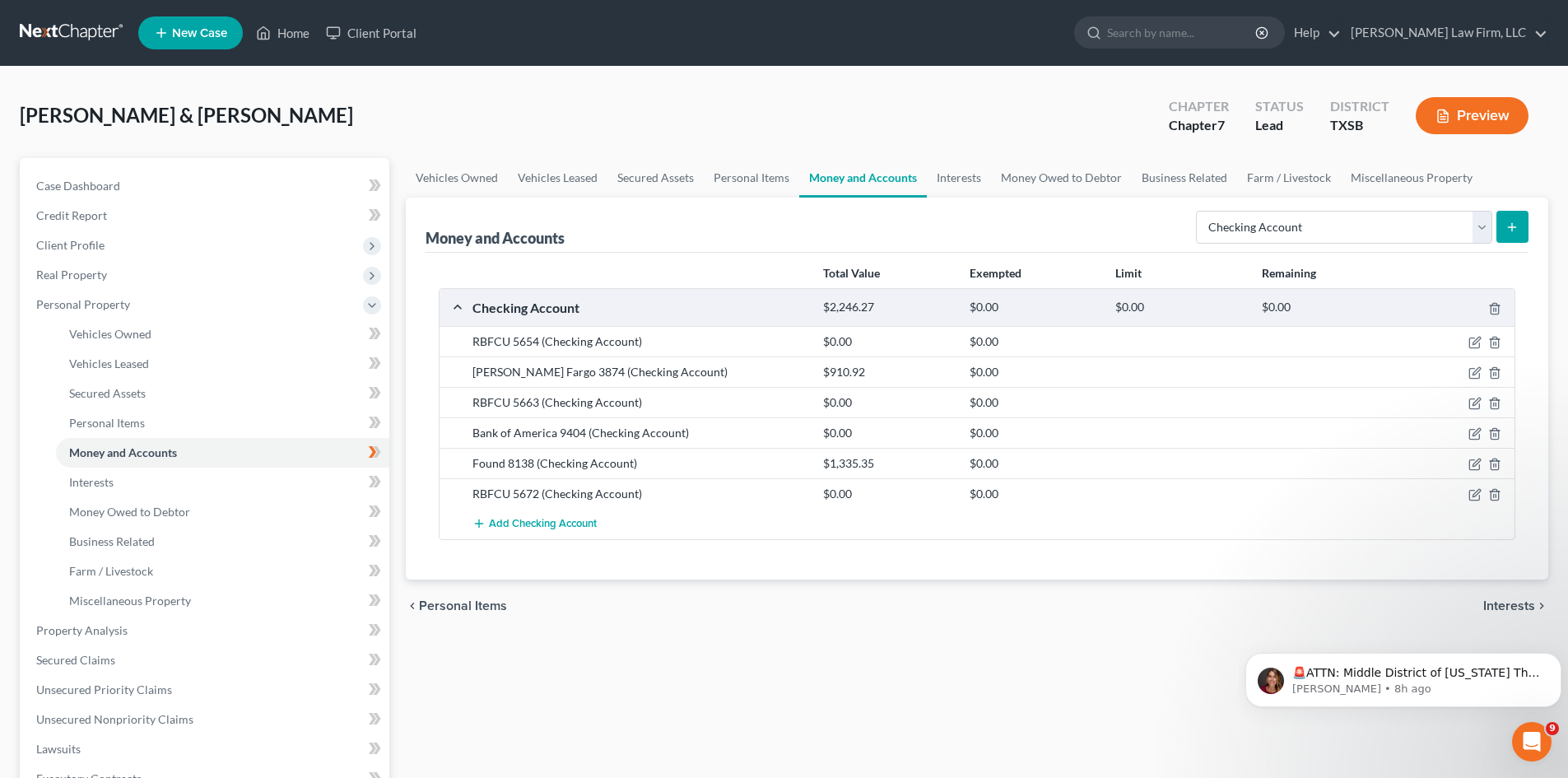
click at [1466, 464] on div at bounding box center [1458, 463] width 117 height 17
click at [1476, 462] on icon "button" at bounding box center [1475, 464] width 13 height 13
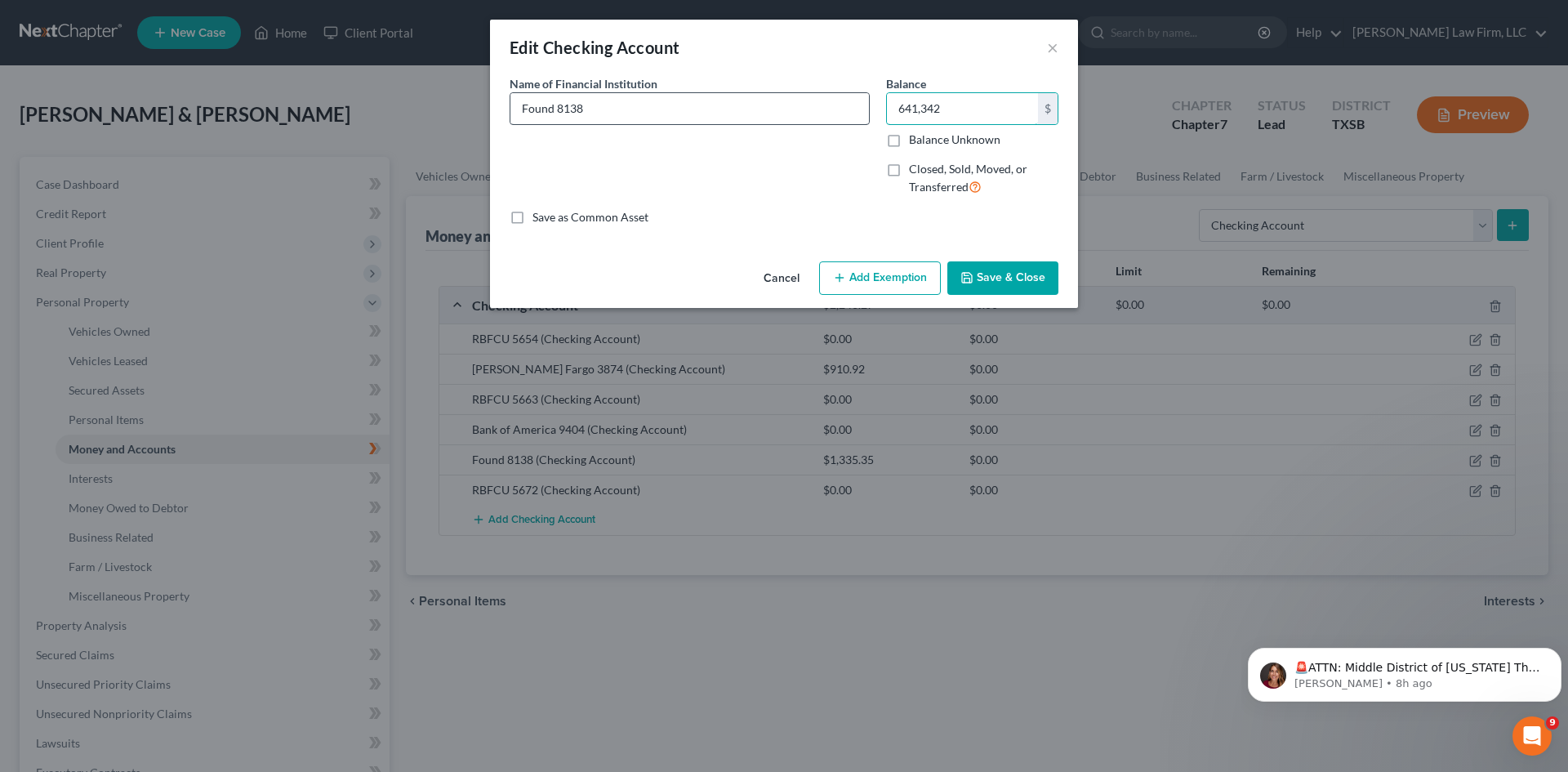
drag, startPoint x: 961, startPoint y: 115, endPoint x: 864, endPoint y: 115, distance: 97.0
click at [864, 115] on div "Name of Financial Institution * Found 8138 Balance 641,342.00 $ Balance Unknown…" at bounding box center [784, 142] width 565 height 134
type input "6,413.42"
click at [1019, 274] on button "Save & Close" at bounding box center [1003, 278] width 111 height 34
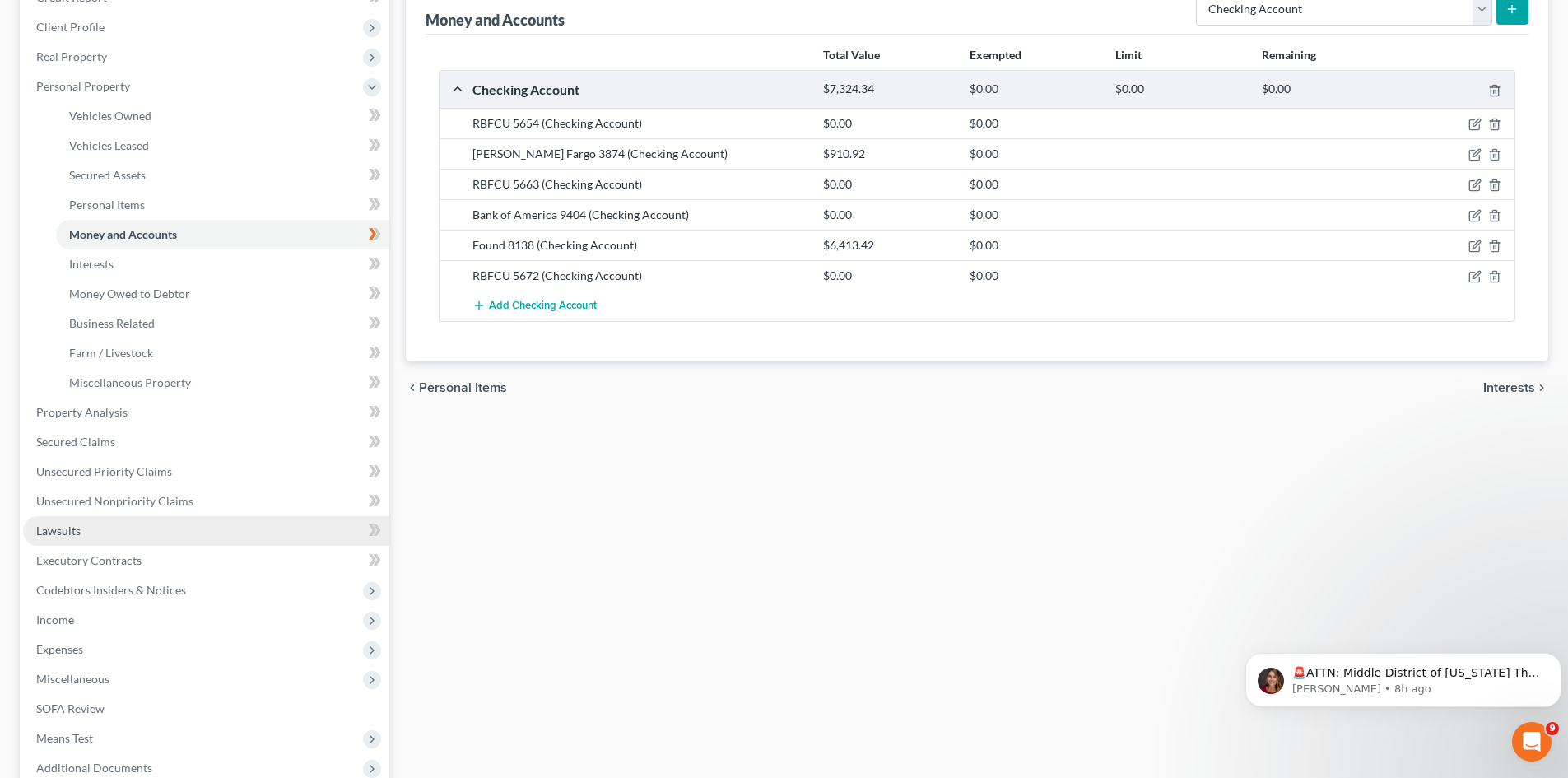
scroll to position [247, 0]
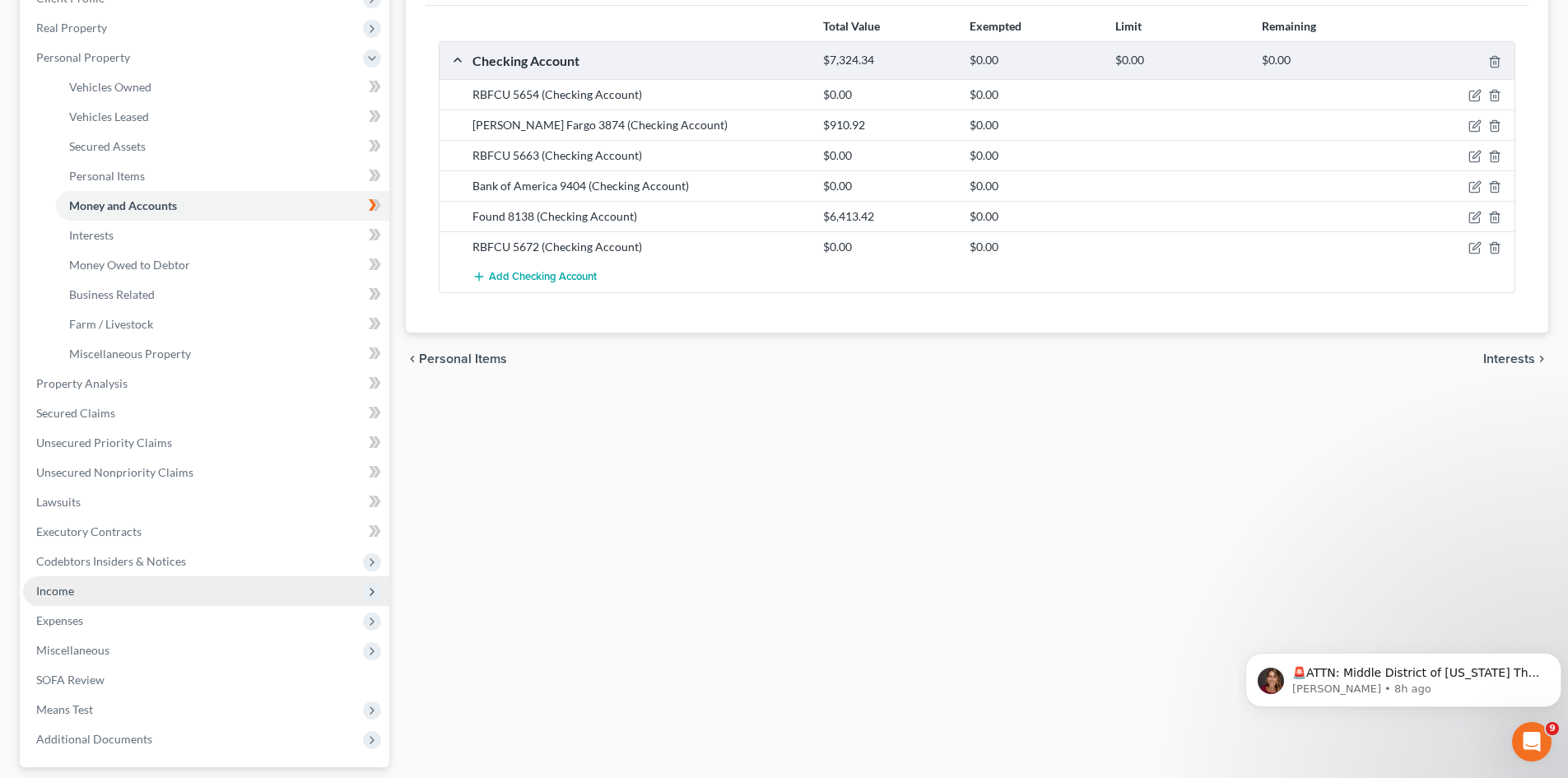
click at [76, 590] on span "Income" at bounding box center [206, 590] width 366 height 29
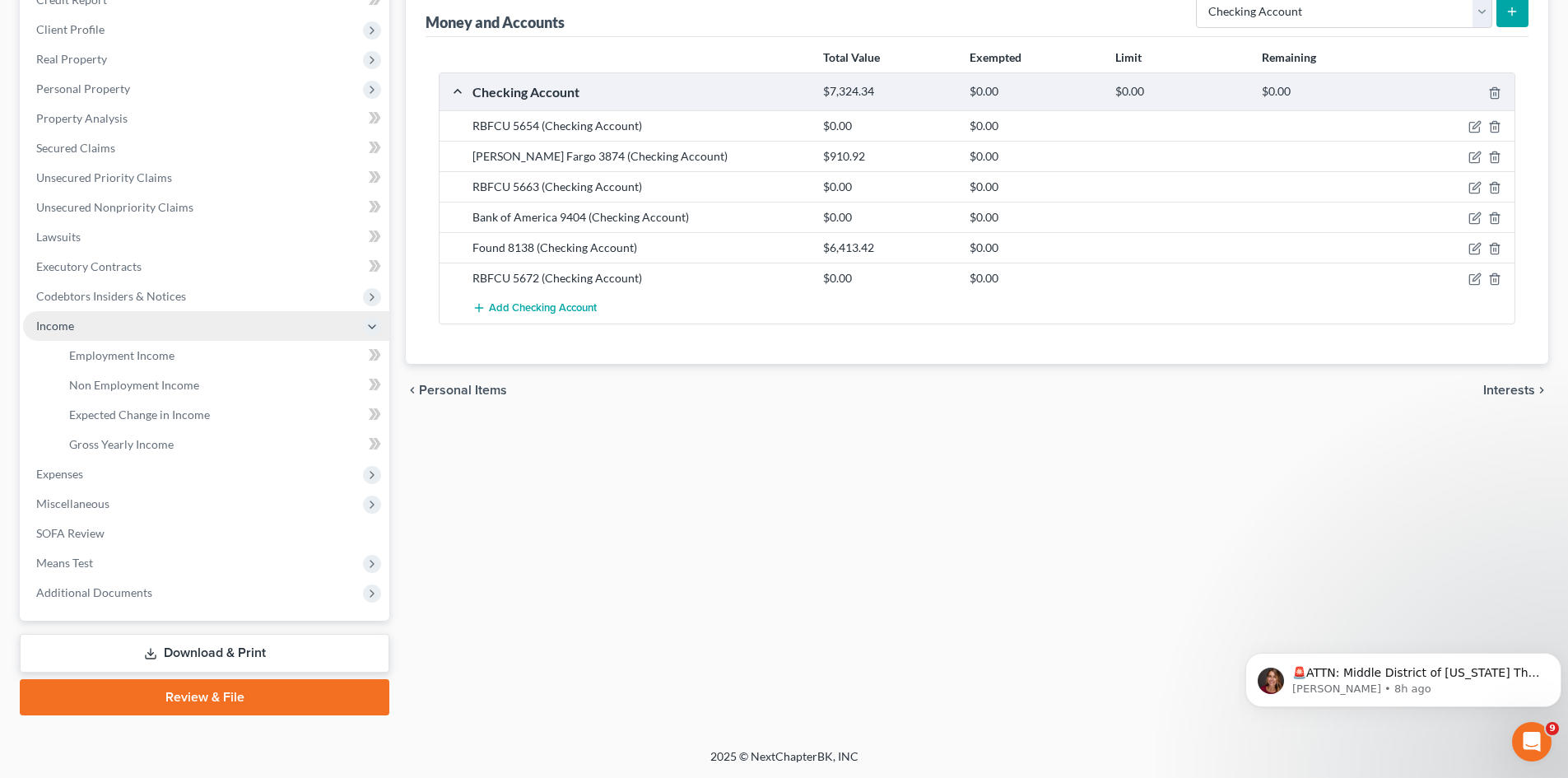
scroll to position [216, 0]
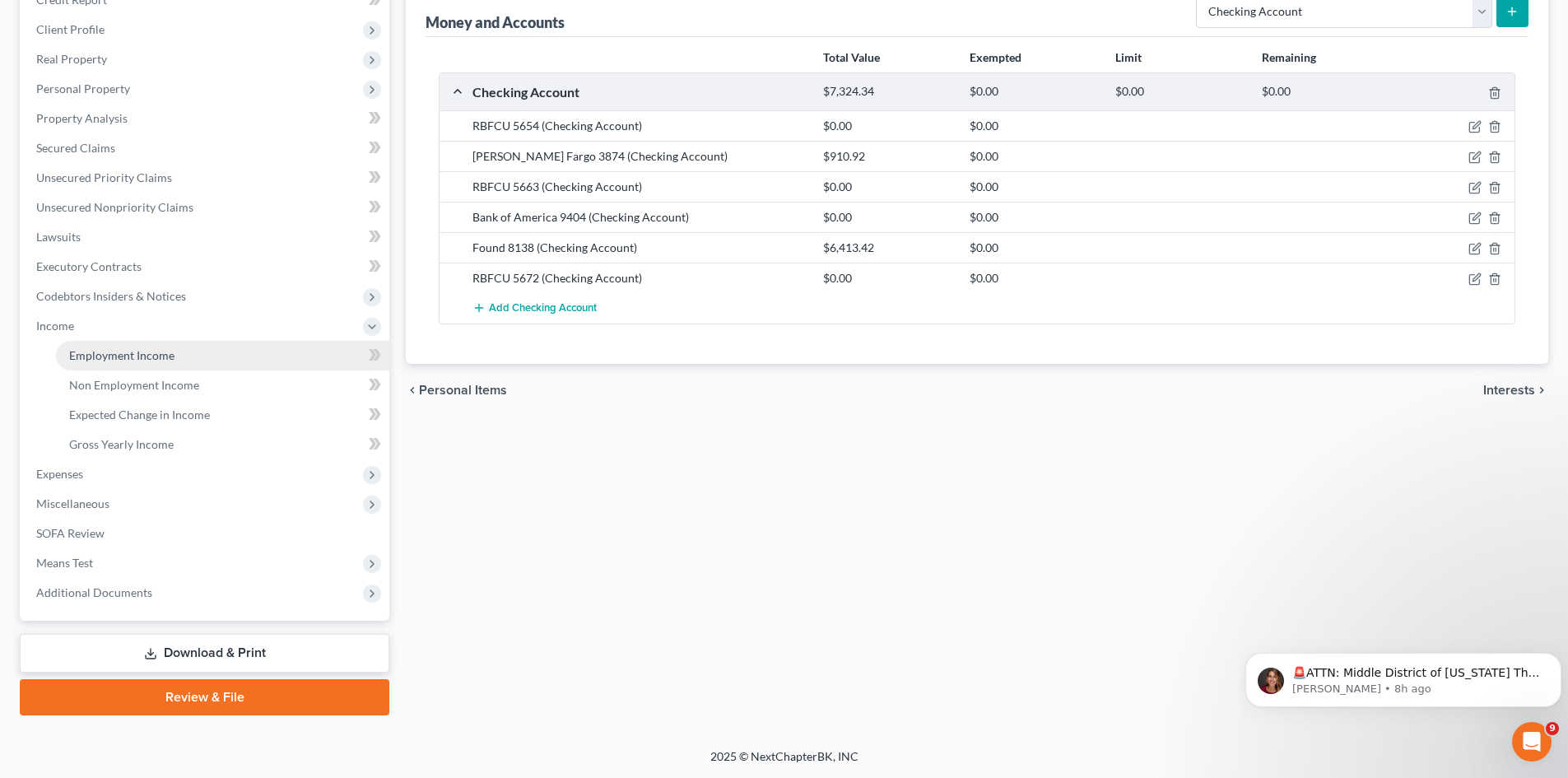
click at [86, 349] on span "Employment Income" at bounding box center [122, 356] width 106 height 14
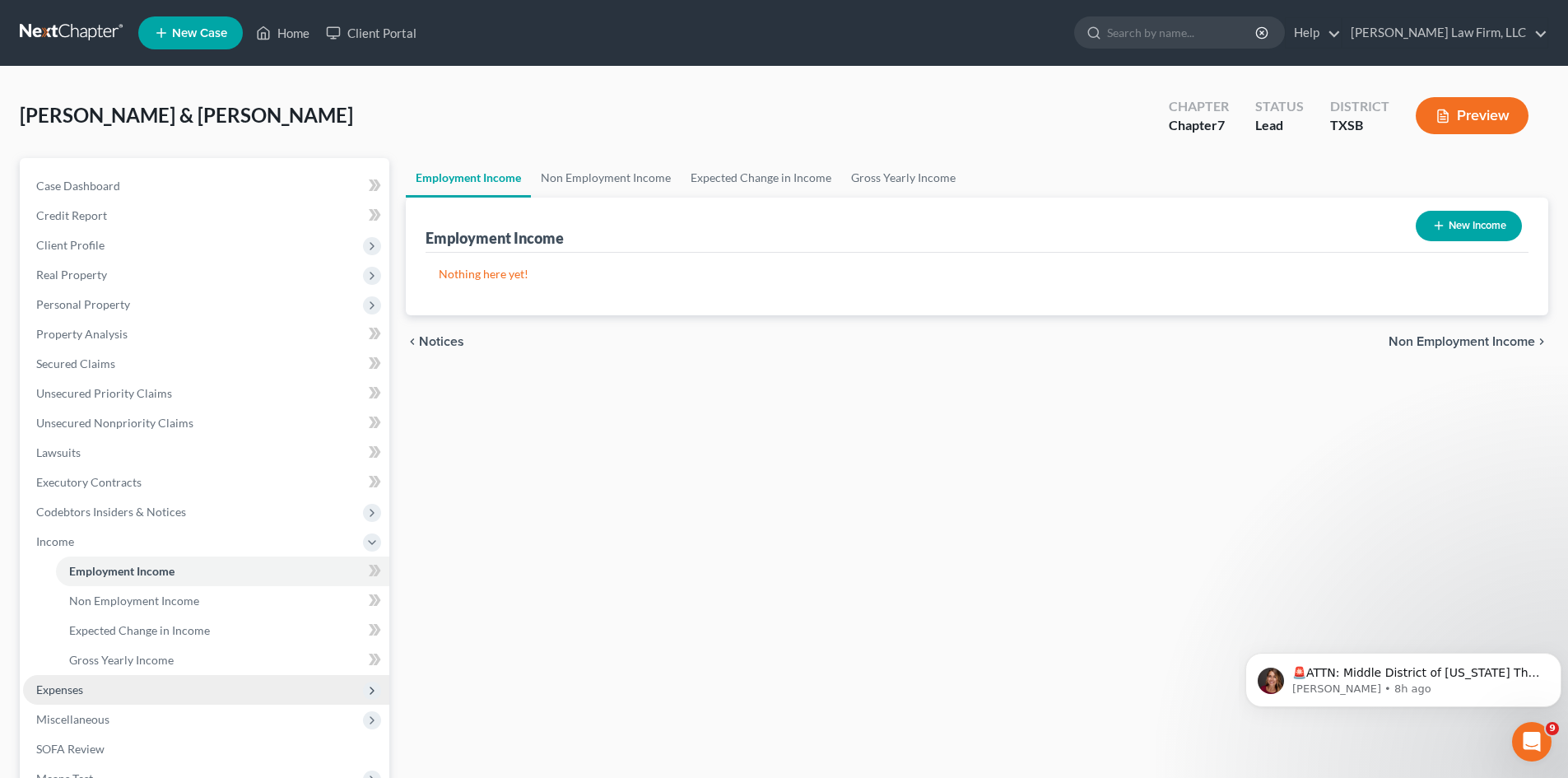
scroll to position [83, 0]
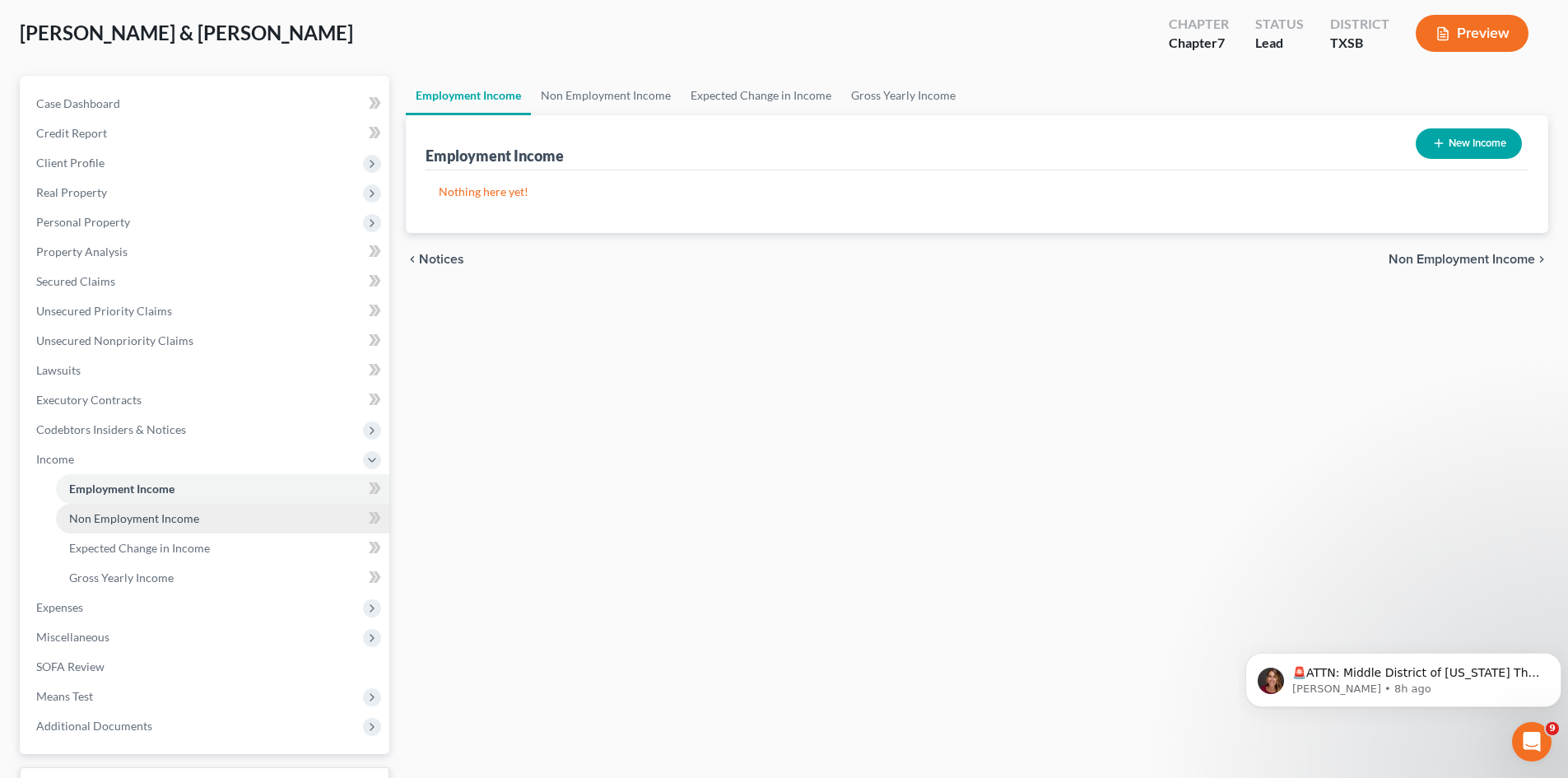
click at [125, 521] on span "Non Employment Income" at bounding box center [134, 518] width 130 height 14
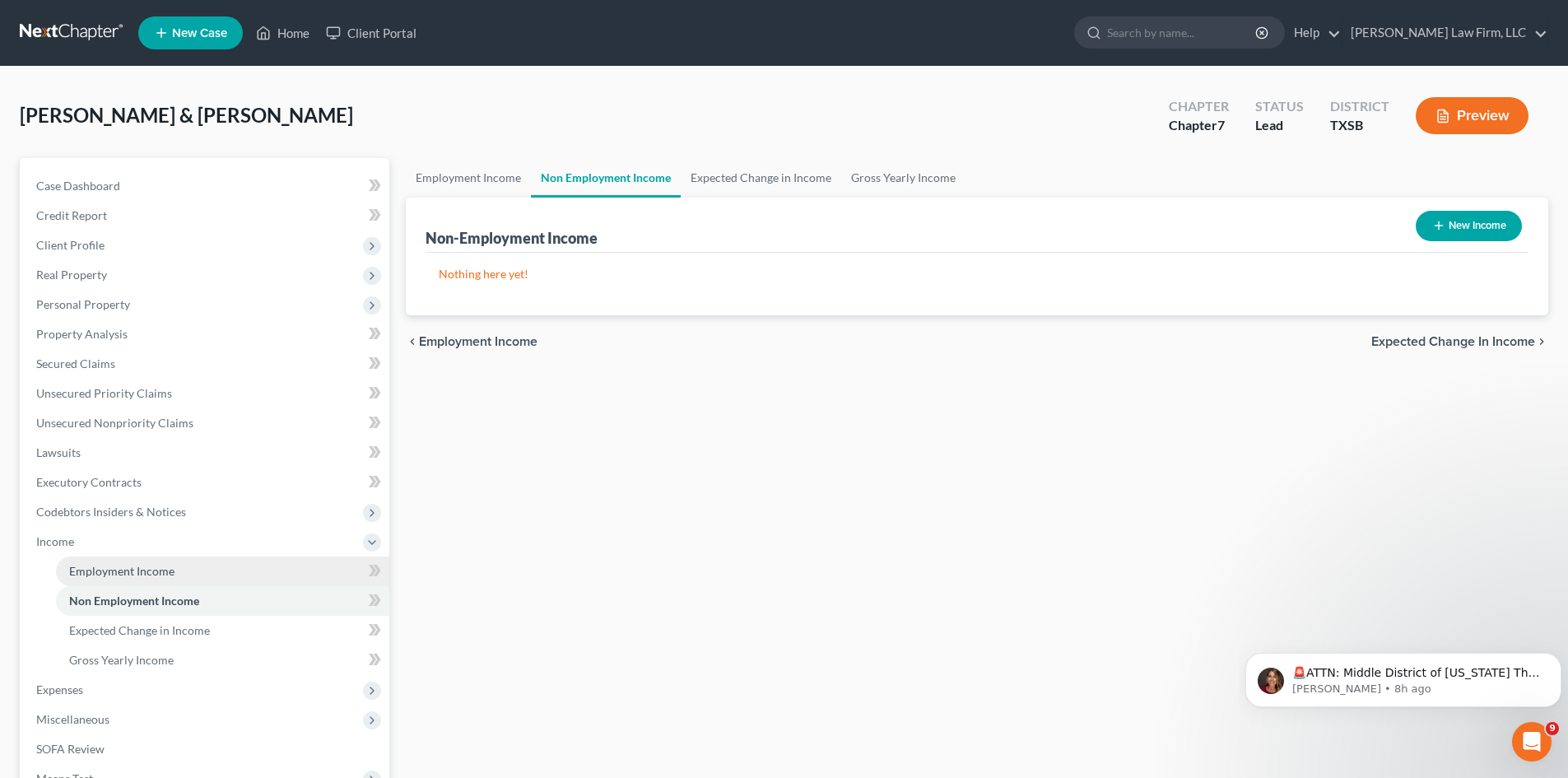
click at [130, 563] on link "Employment Income" at bounding box center [222, 571] width 333 height 29
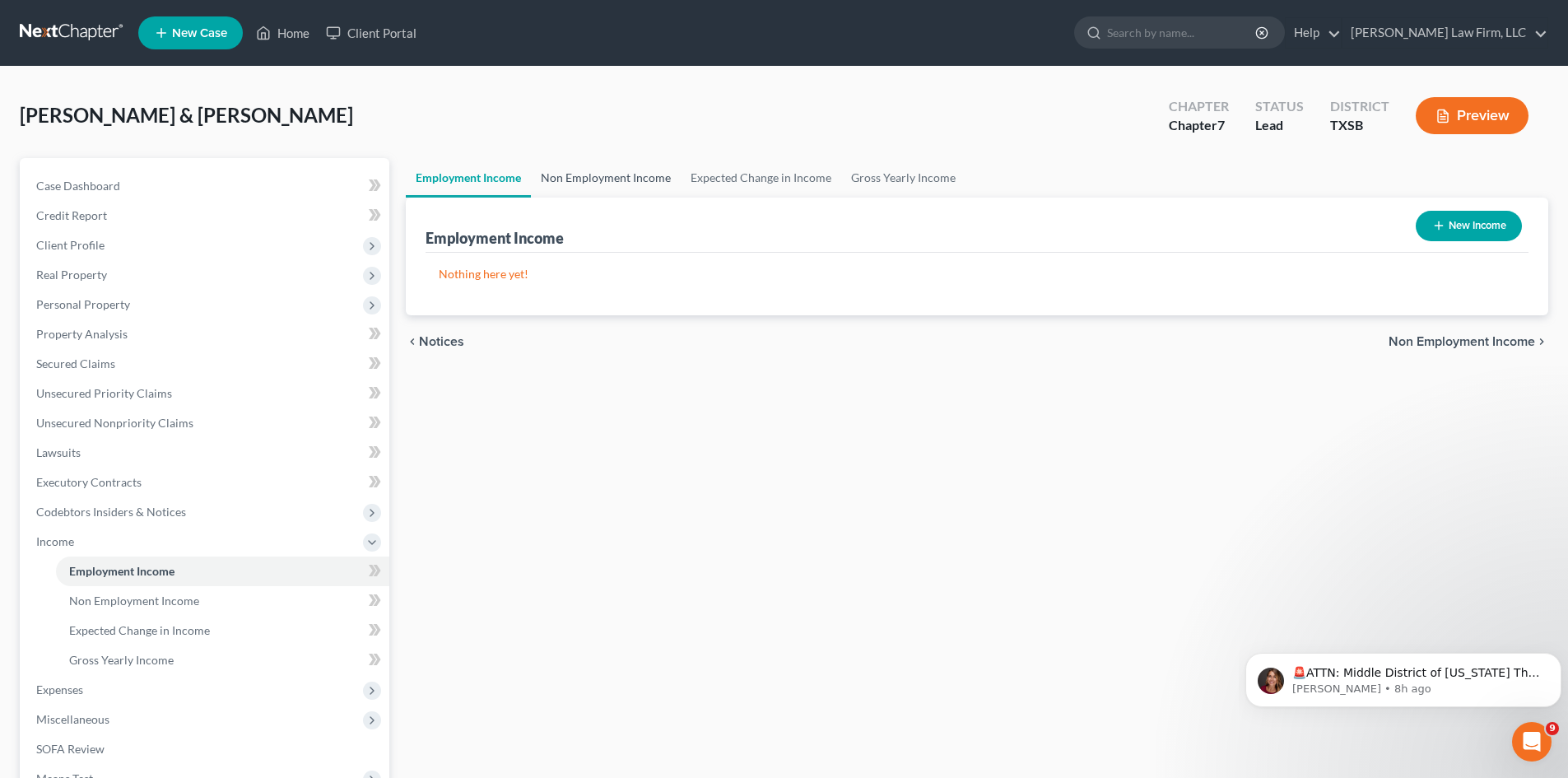
click at [609, 175] on link "Non Employment Income" at bounding box center [605, 178] width 150 height 39
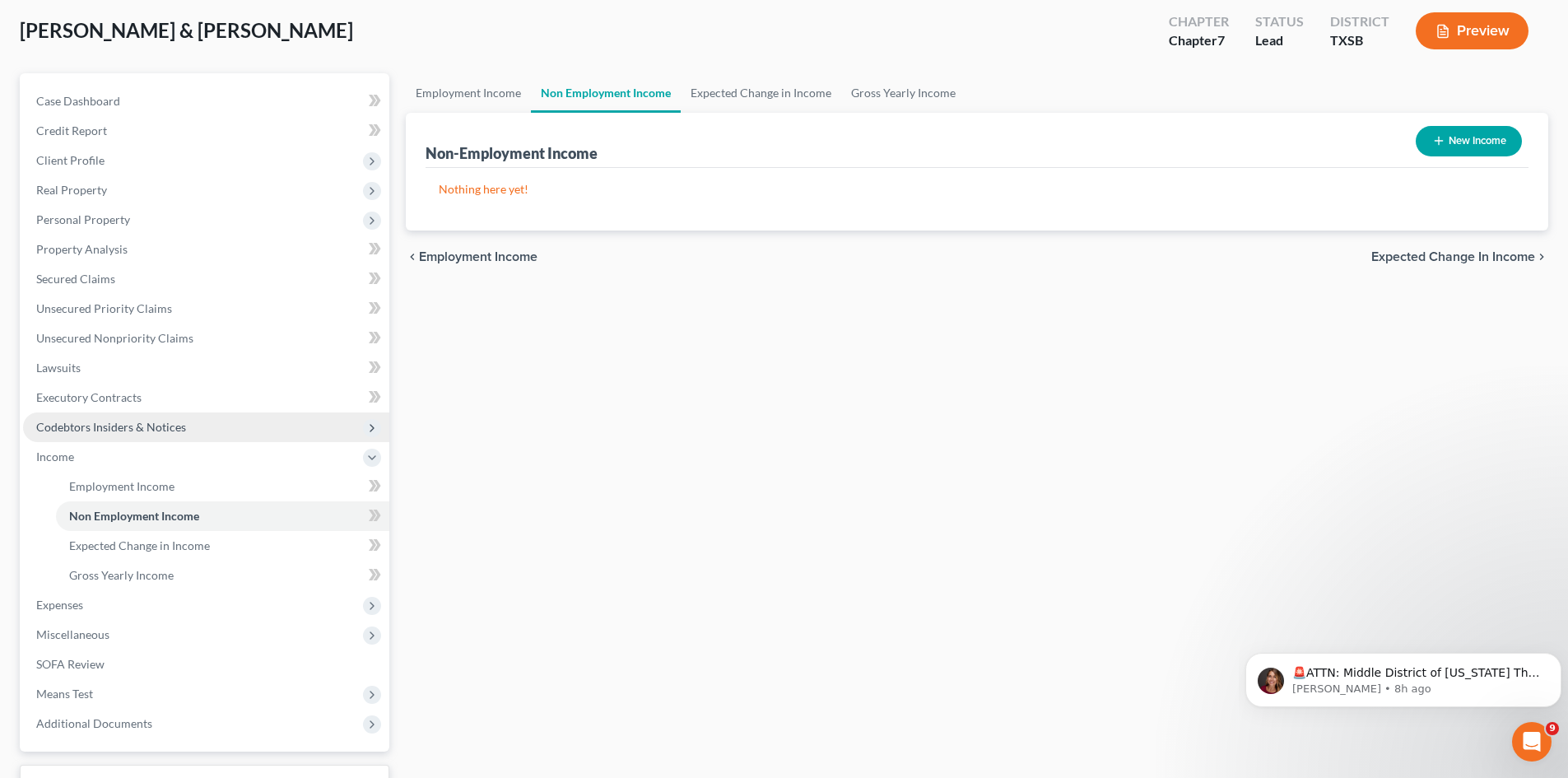
scroll to position [164, 0]
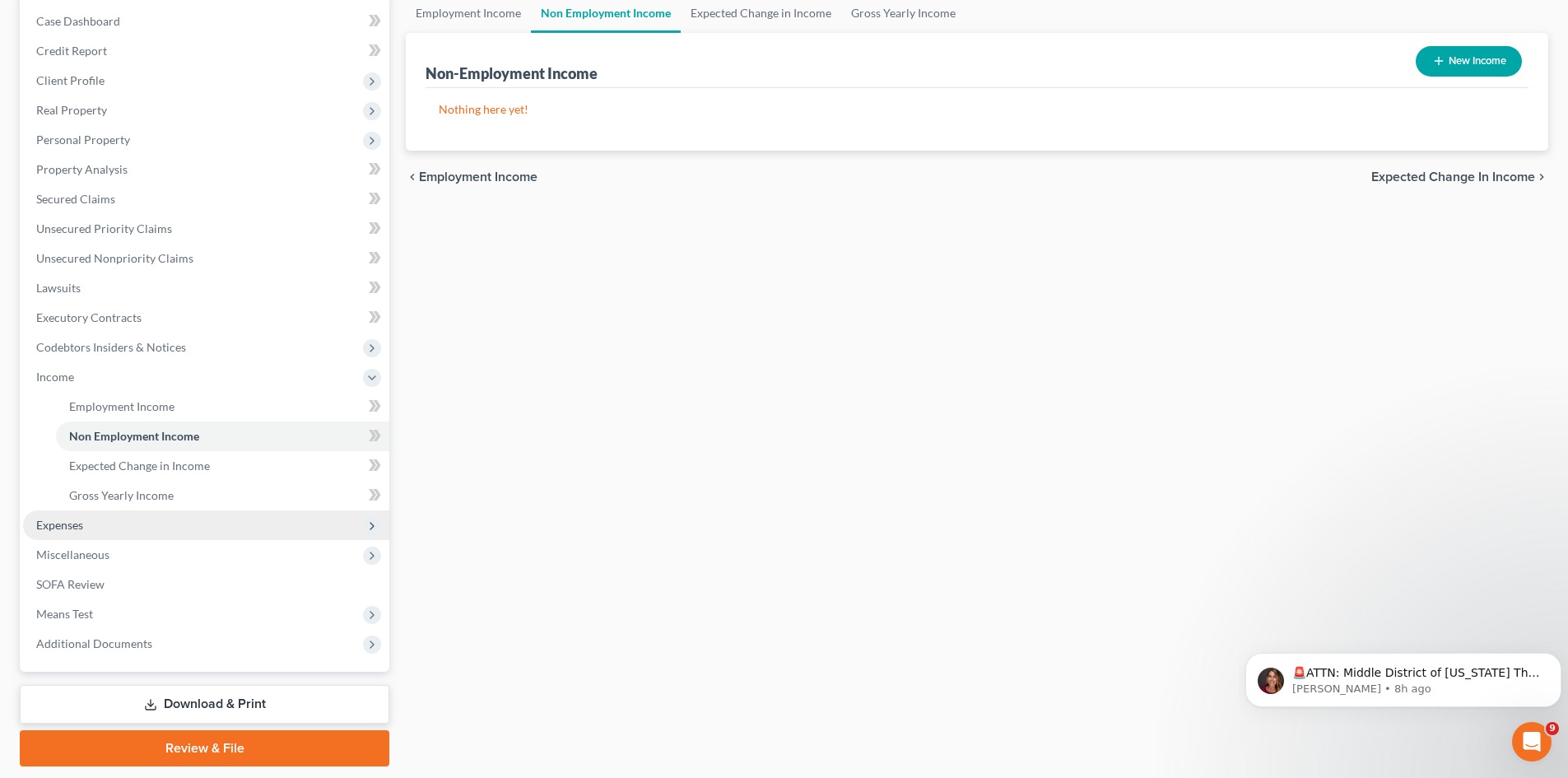
click at [340, 522] on span "Expenses" at bounding box center [206, 525] width 366 height 29
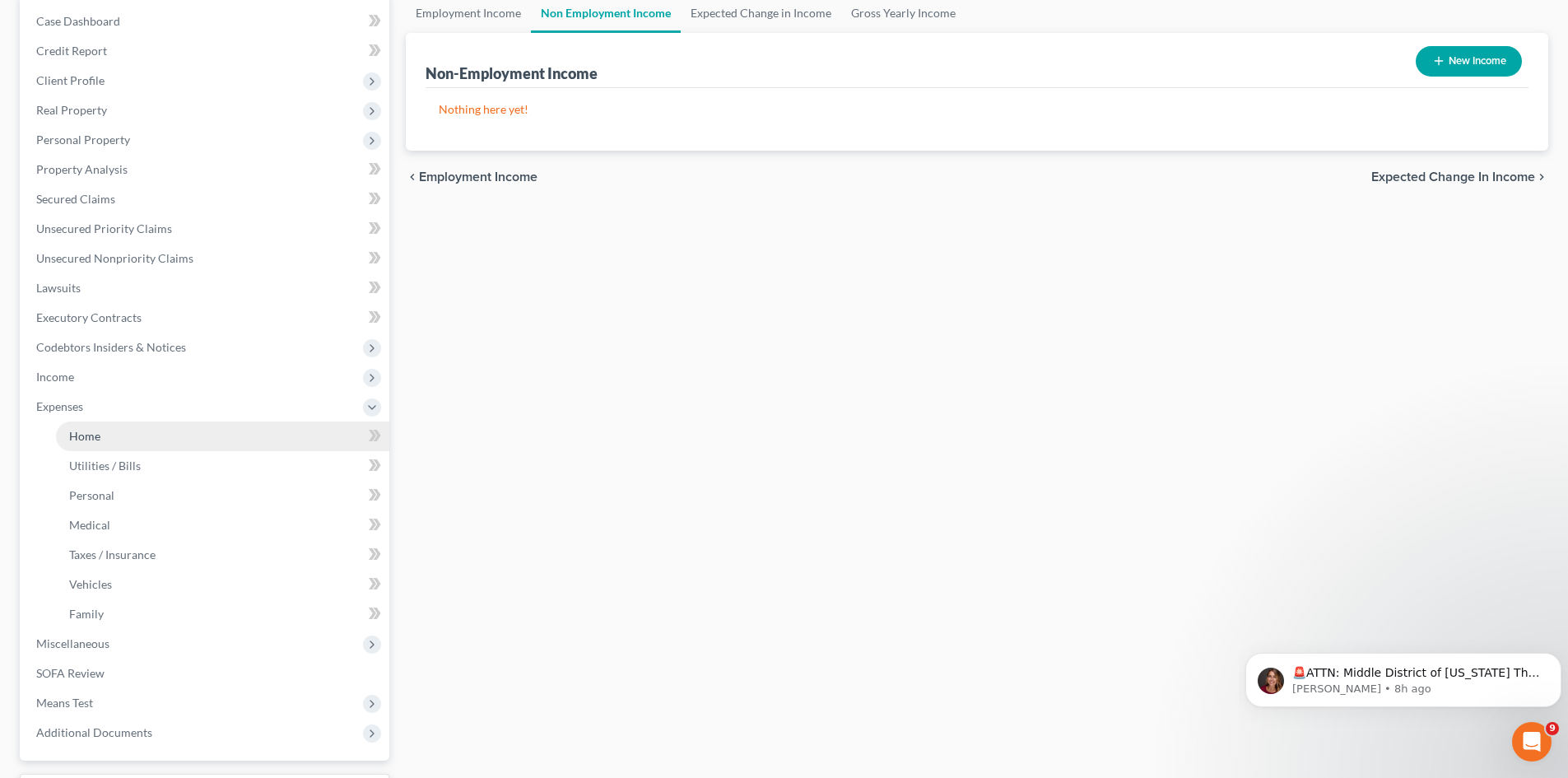
click at [85, 433] on span "Home" at bounding box center [84, 436] width 31 height 14
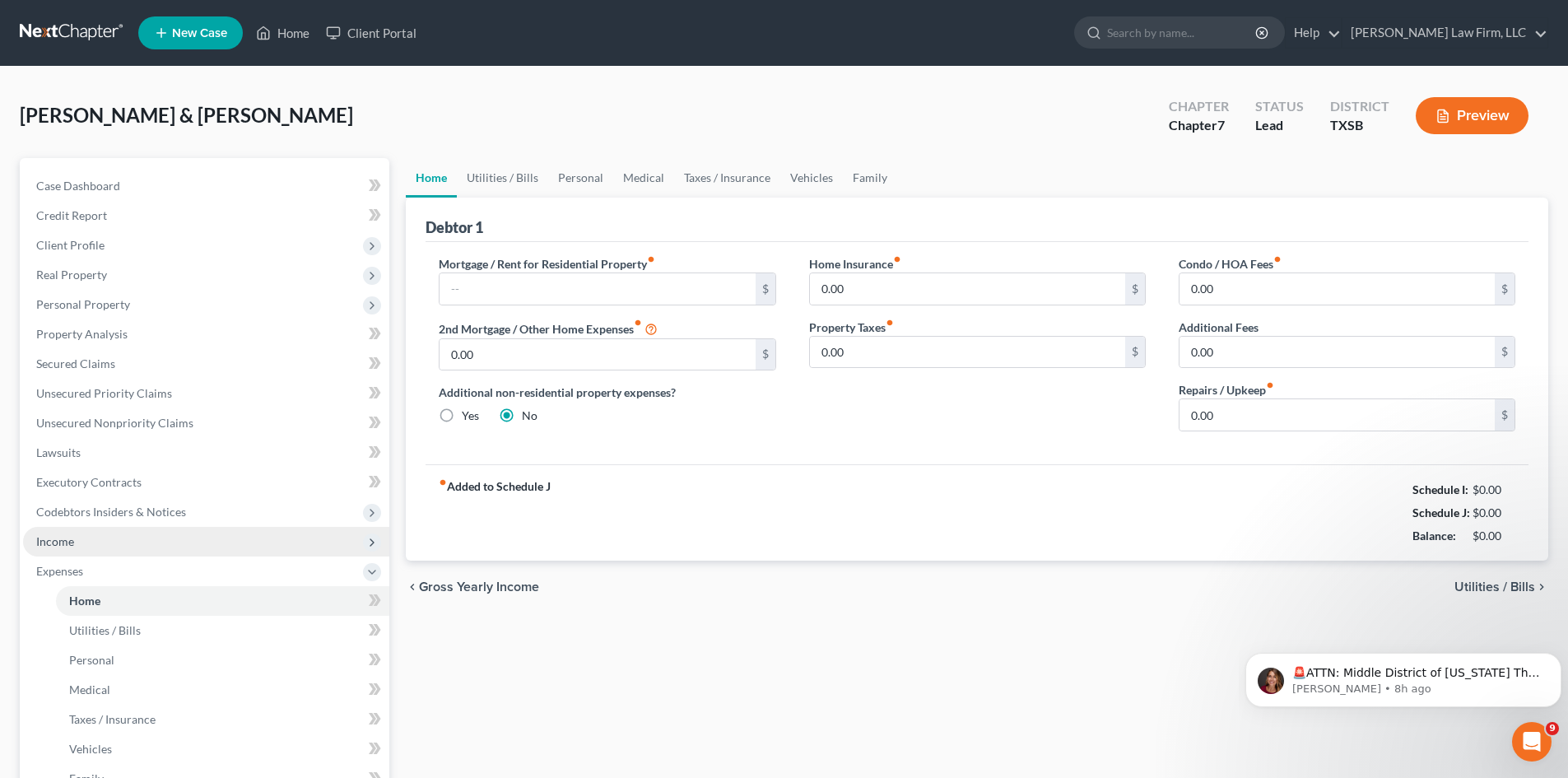
click at [70, 549] on span "Income" at bounding box center [206, 541] width 366 height 29
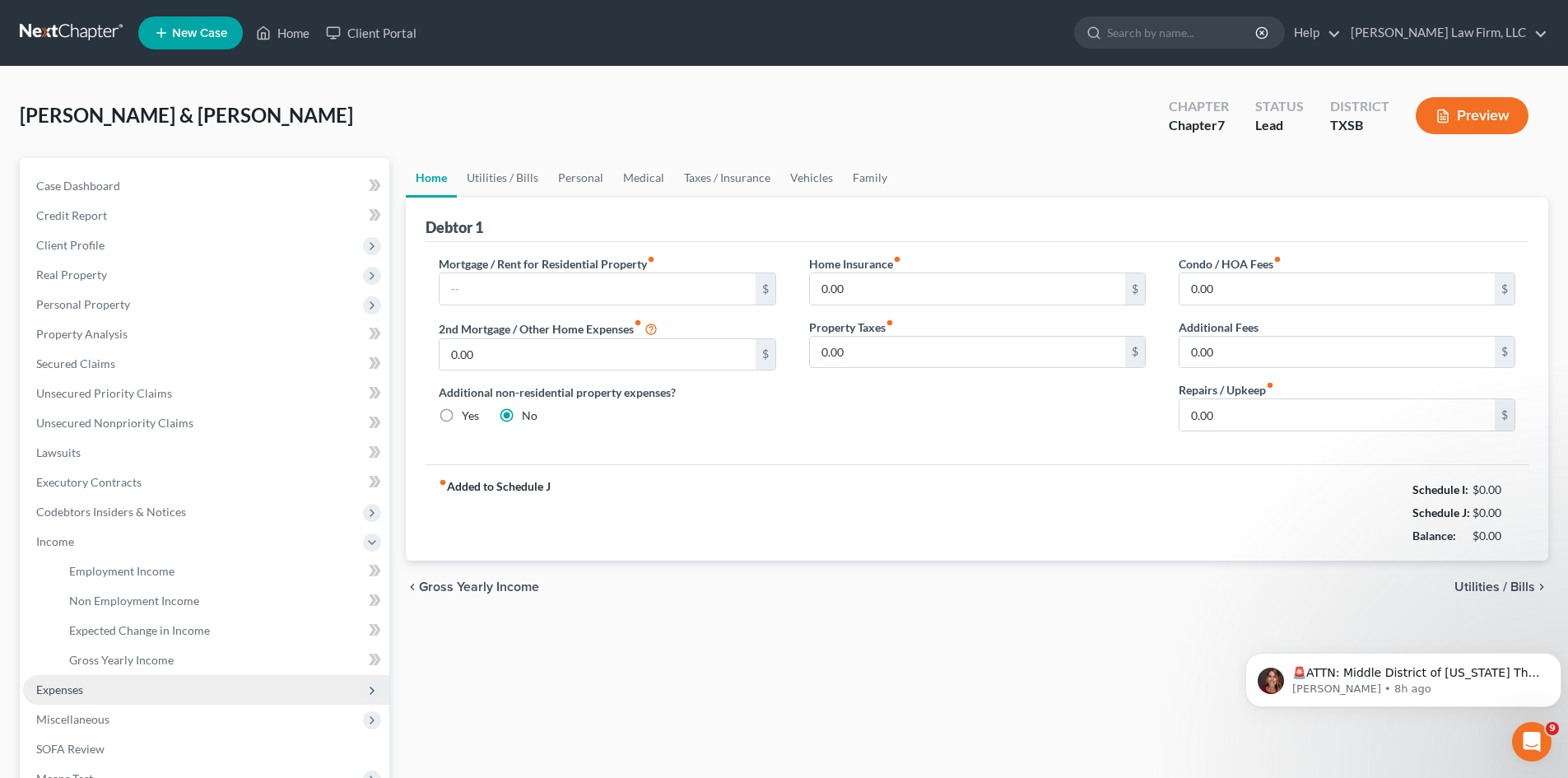
click at [340, 692] on span "Expenses" at bounding box center [206, 689] width 366 height 29
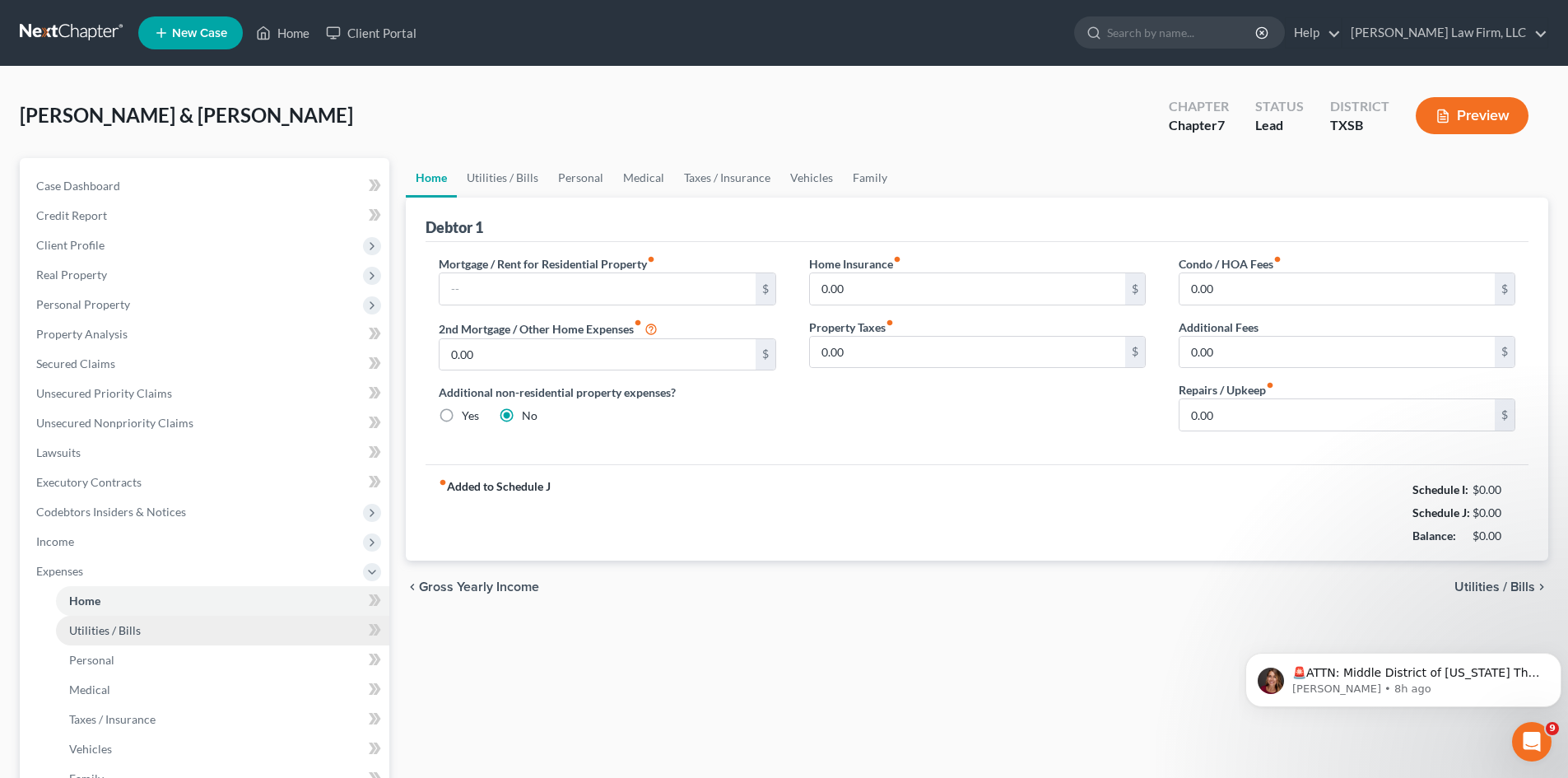
click at [130, 626] on span "Utilities / Bills" at bounding box center [105, 630] width 72 height 14
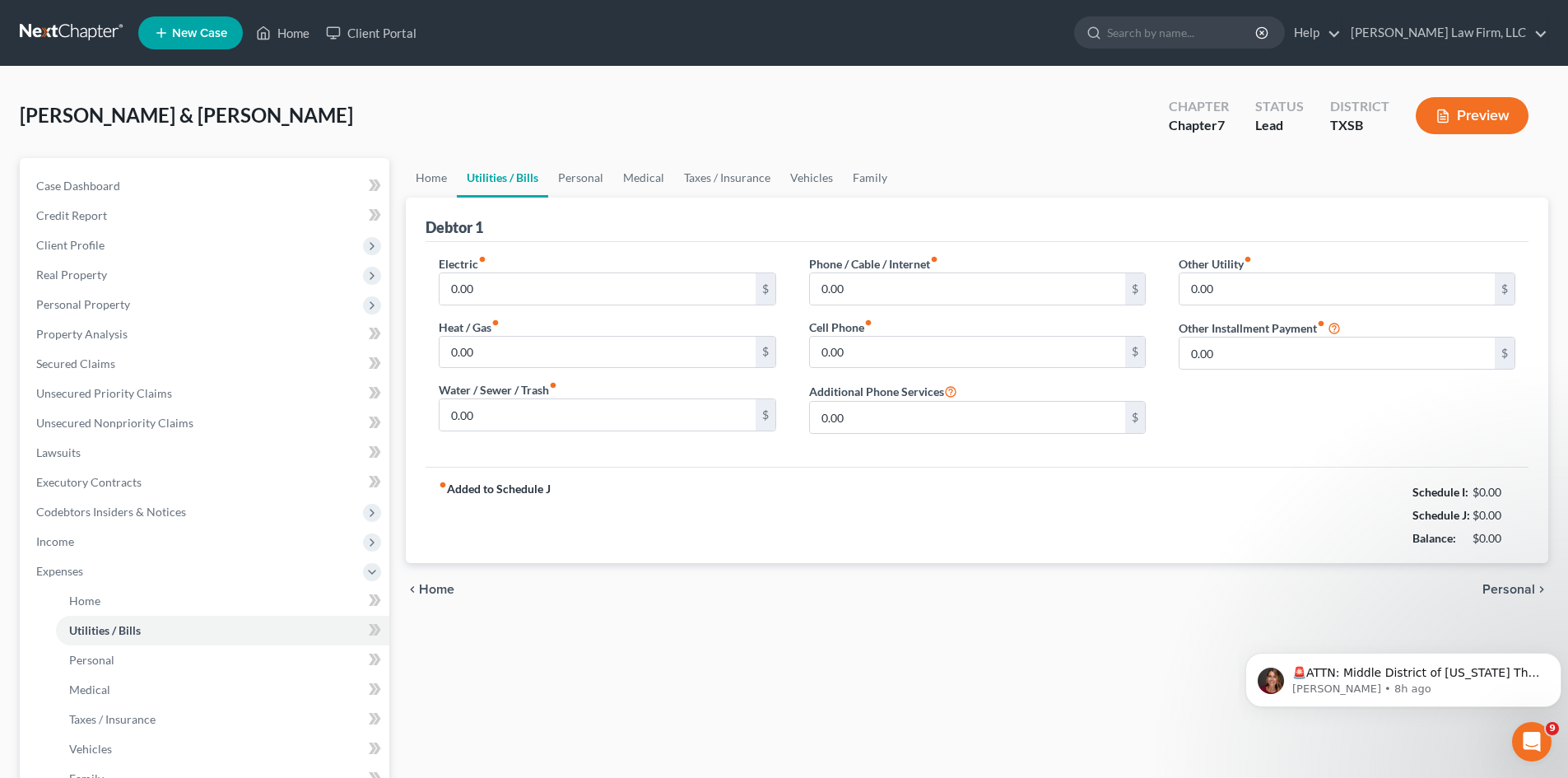
click at [548, 269] on div "Electric fiber_manual_record 0.00 $" at bounding box center [607, 280] width 337 height 50
click at [544, 284] on input "0.00" at bounding box center [597, 288] width 316 height 31
type input "191"
click at [540, 413] on input "0.00" at bounding box center [597, 414] width 316 height 31
type input "90"
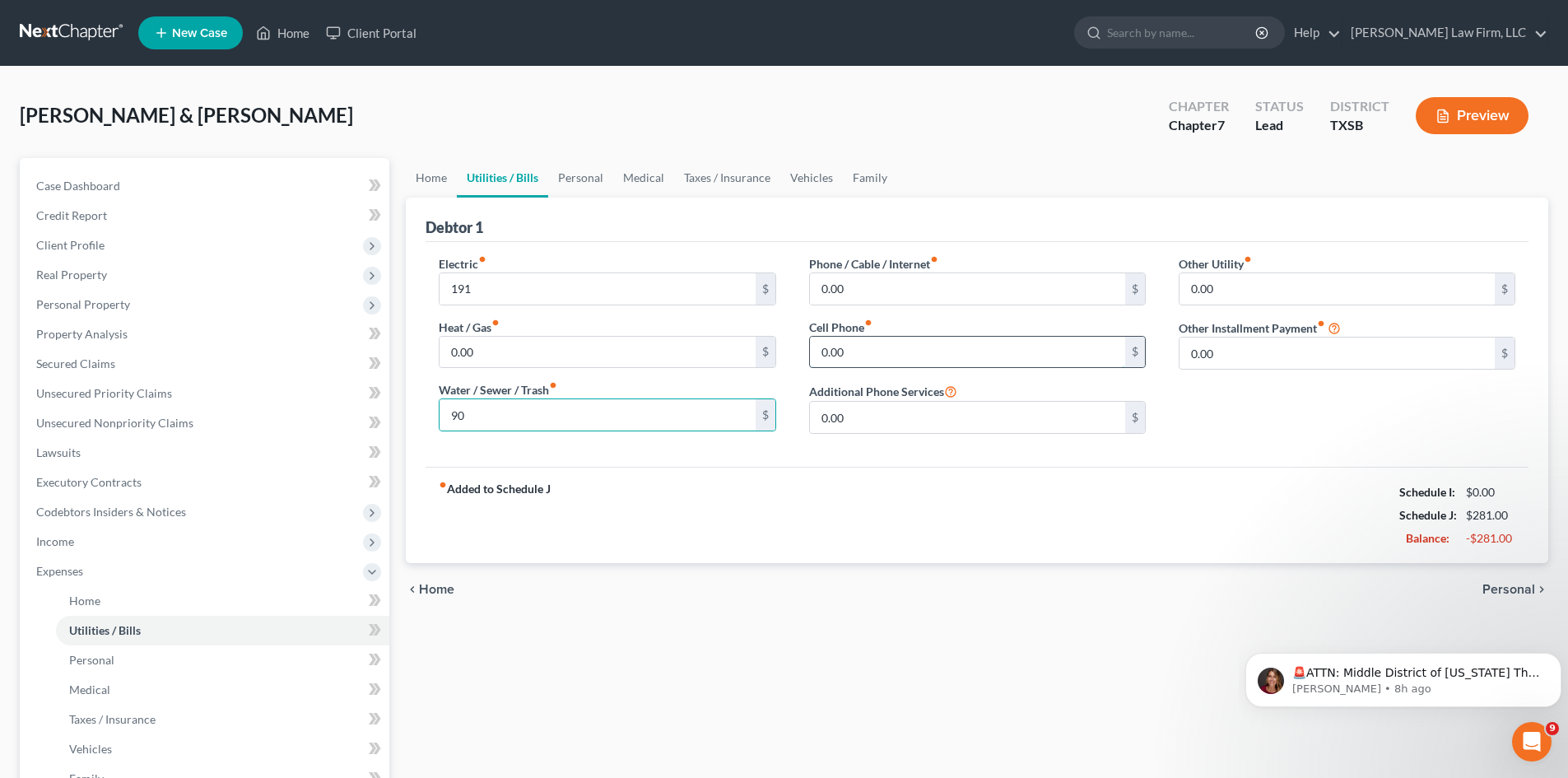
click at [874, 341] on input "0.00" at bounding box center [967, 352] width 316 height 31
type input "1"
type input "310"
type input "86"
type input "154"
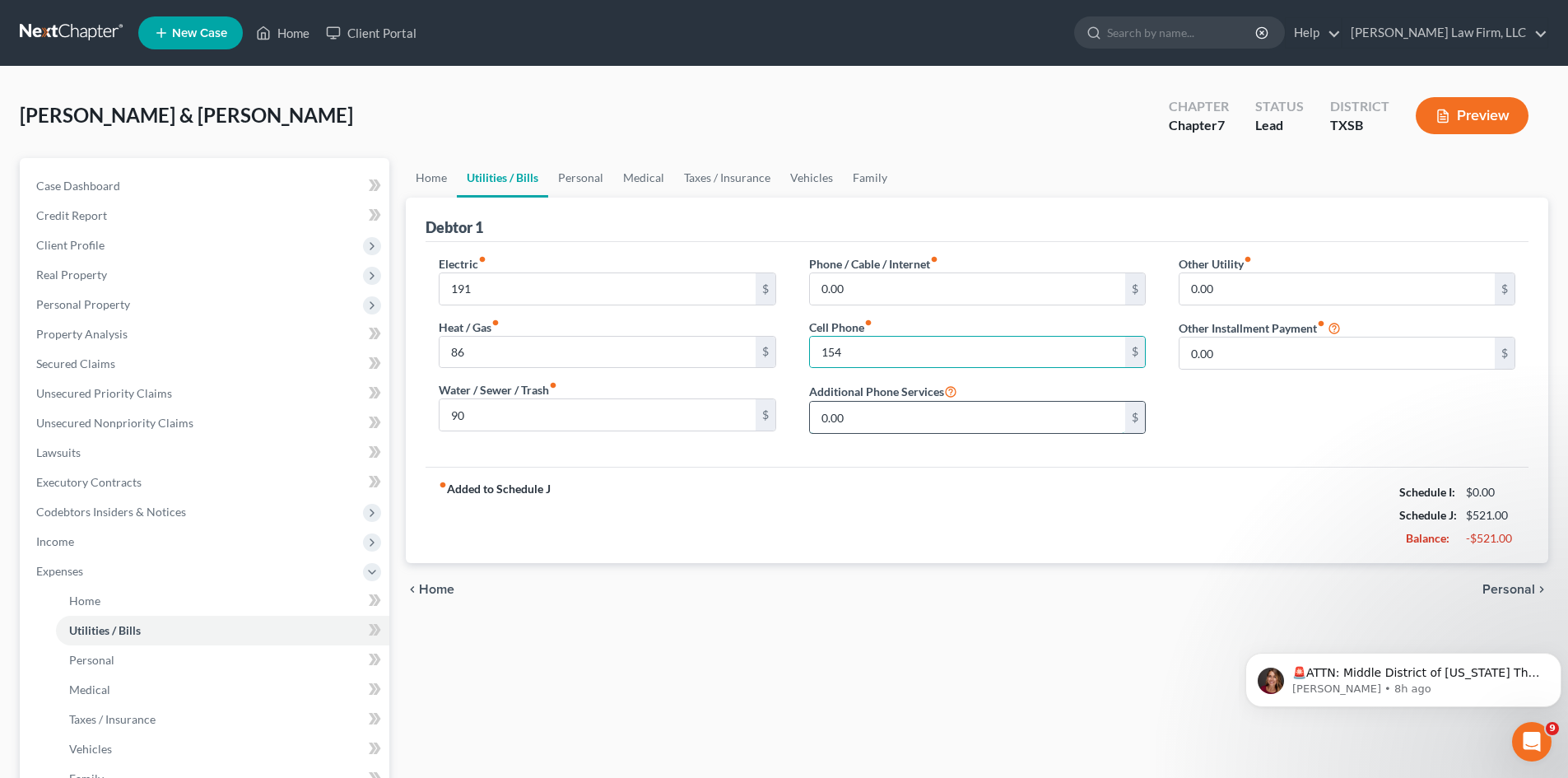
click at [884, 420] on input "0.00" at bounding box center [967, 417] width 316 height 31
type input "156"
click at [568, 179] on link "Personal" at bounding box center [580, 178] width 65 height 39
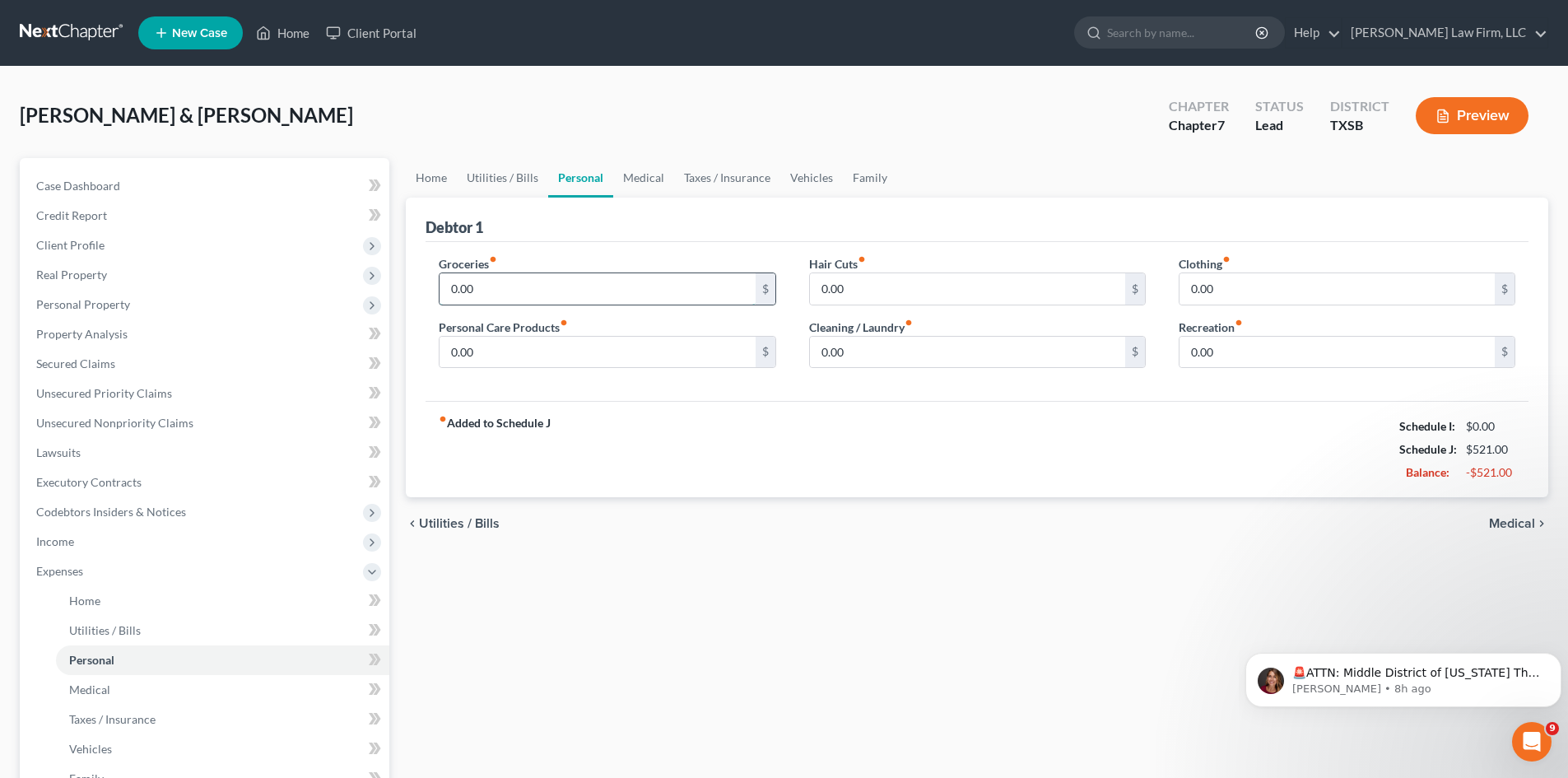
click at [518, 289] on input "0.00" at bounding box center [597, 288] width 316 height 31
type input "1,200"
click at [1286, 288] on input "0.00" at bounding box center [1337, 288] width 316 height 31
type input "400"
click at [796, 175] on link "Vehicles" at bounding box center [812, 178] width 62 height 39
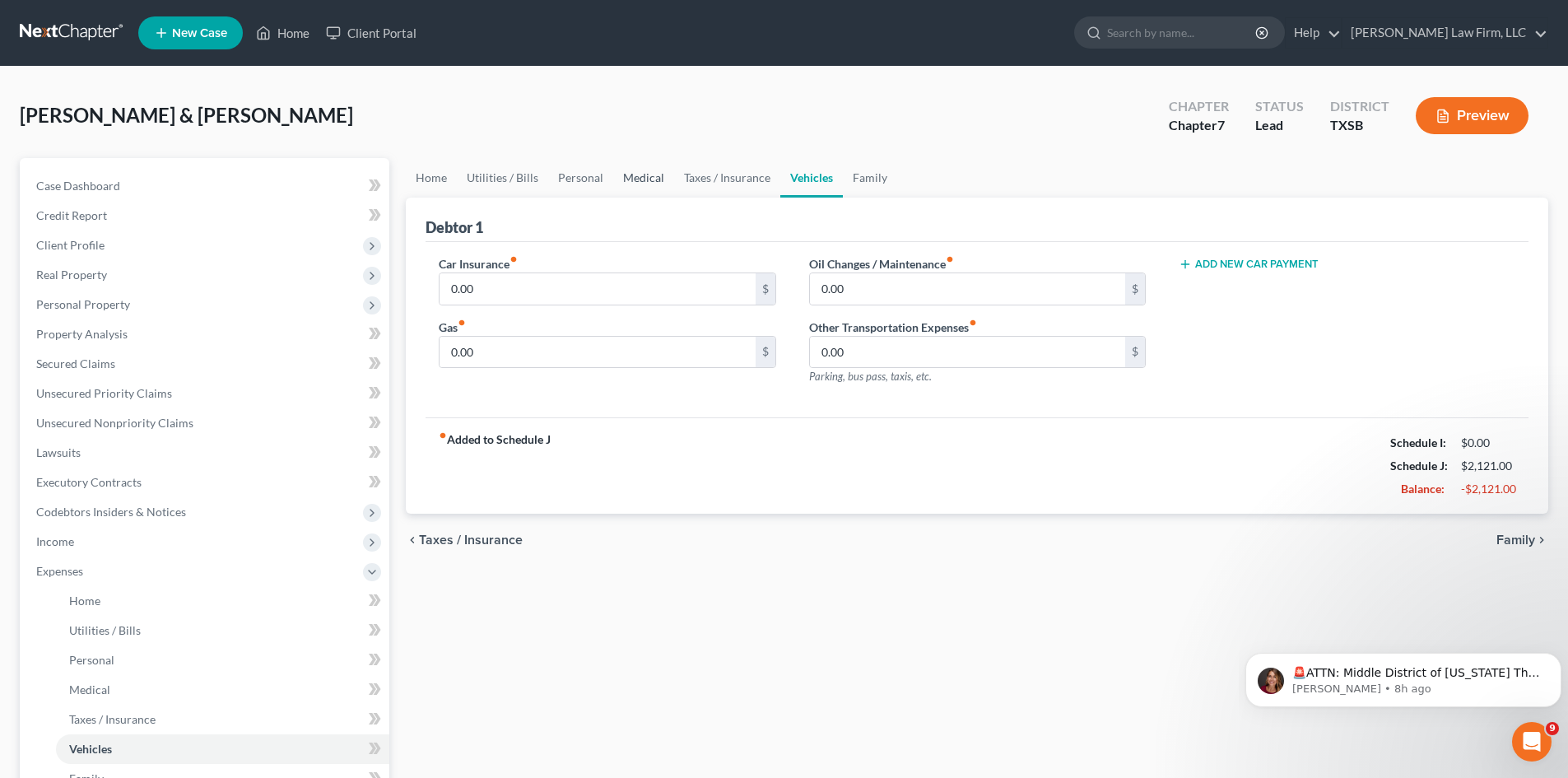
click at [641, 174] on link "Medical" at bounding box center [644, 178] width 61 height 39
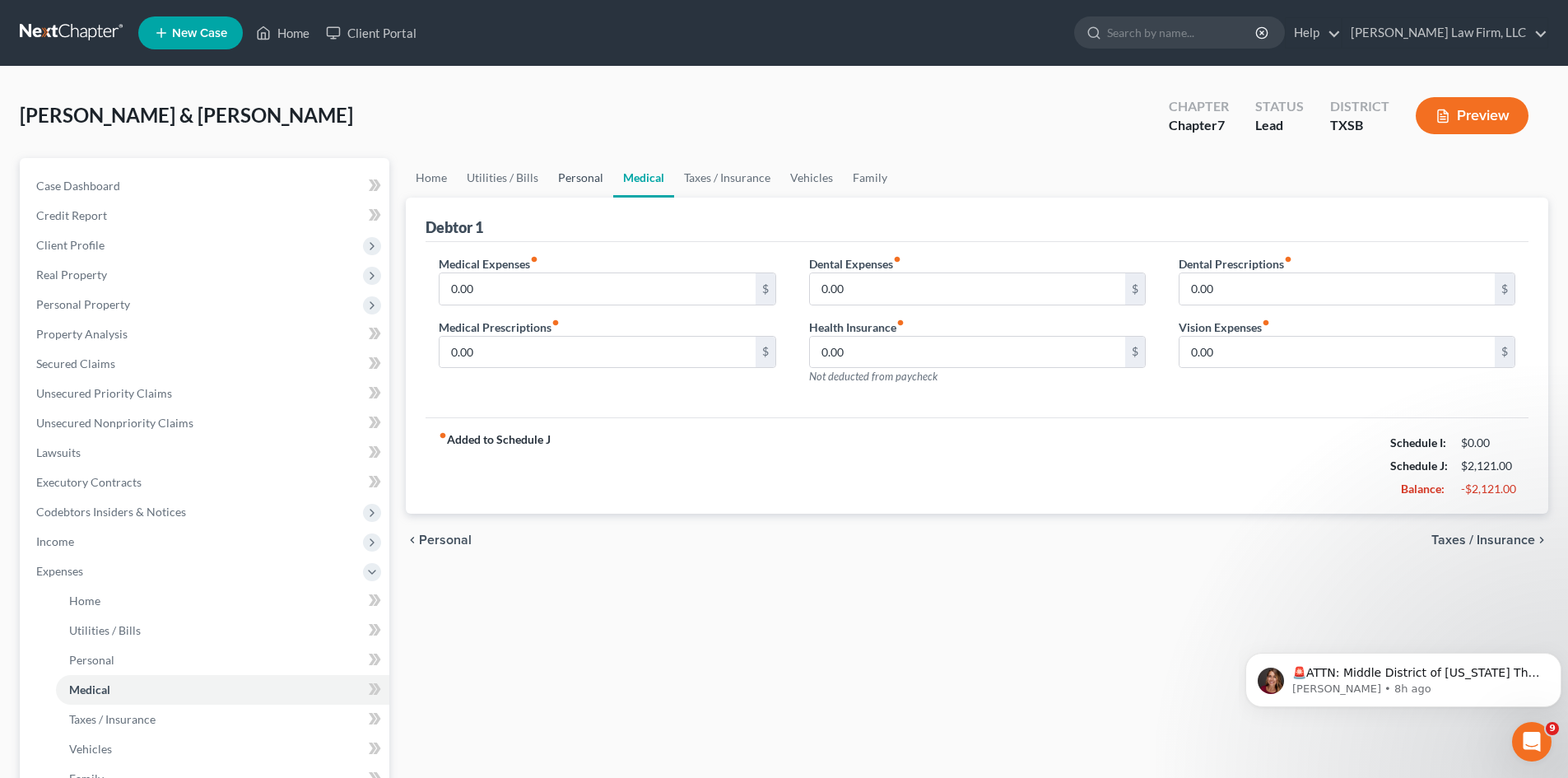
click at [593, 180] on link "Personal" at bounding box center [580, 178] width 65 height 39
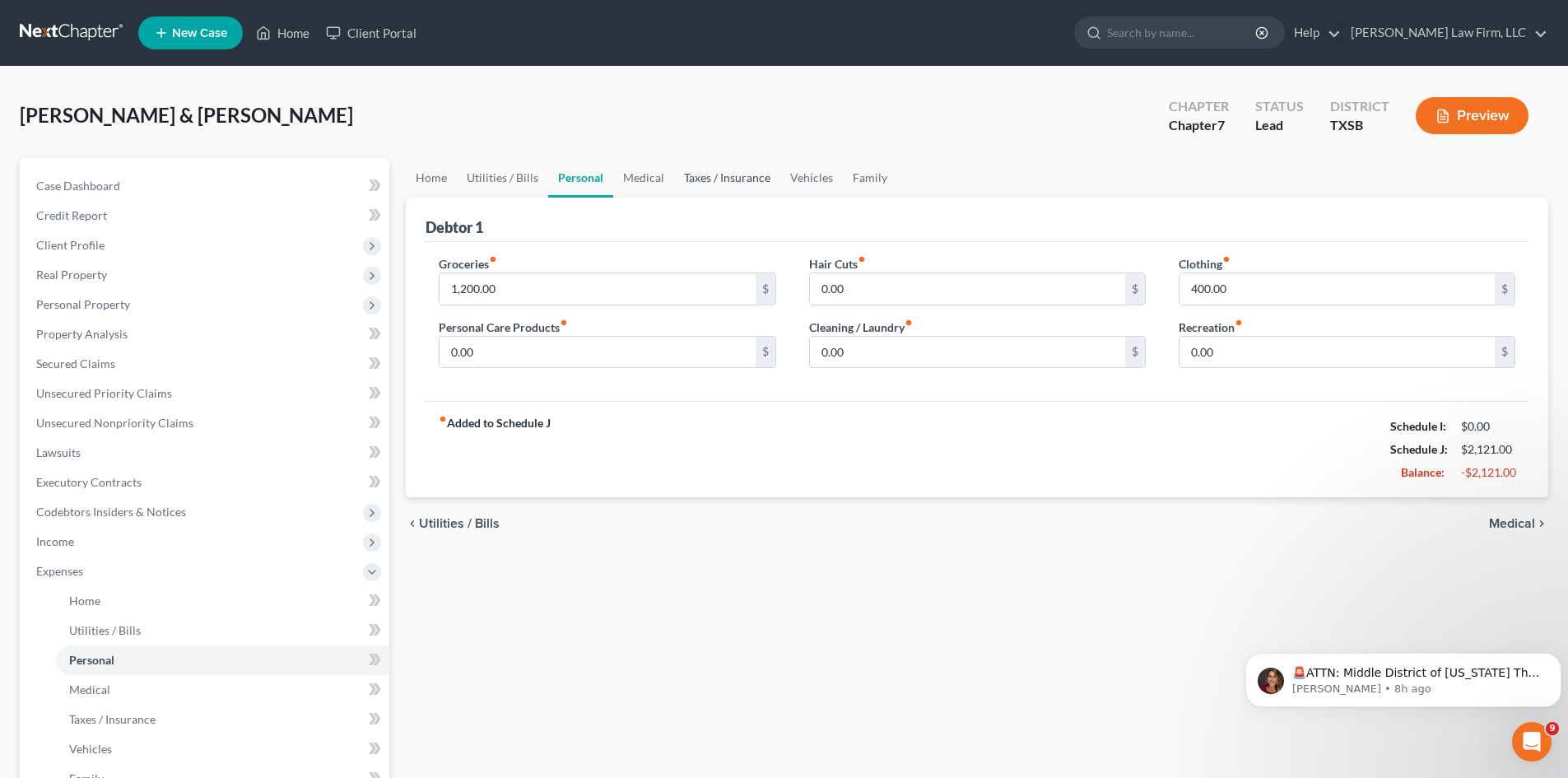
click at [706, 172] on link "Taxes / Insurance" at bounding box center [726, 178] width 106 height 39
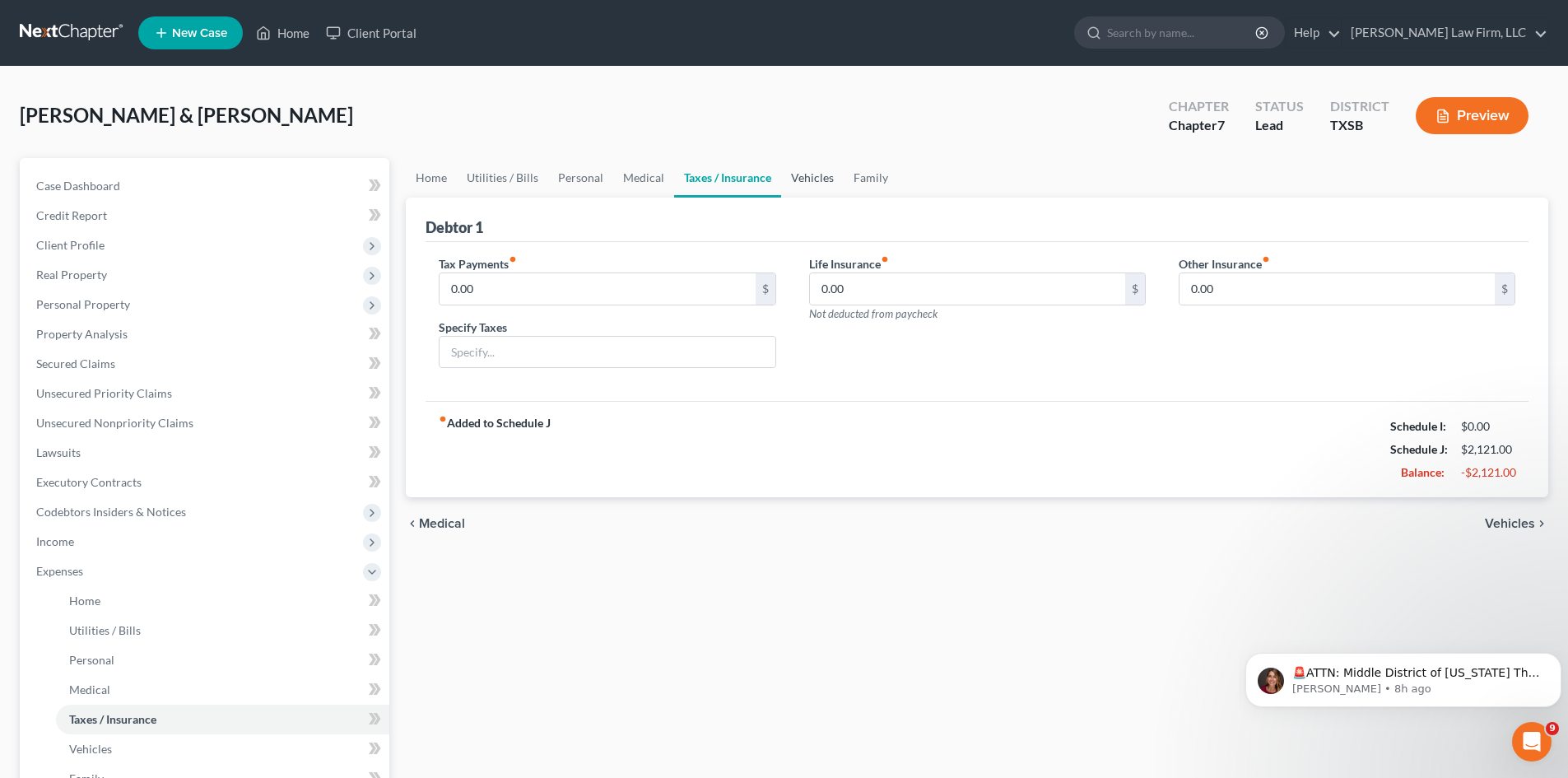
click at [818, 179] on link "Vehicles" at bounding box center [812, 178] width 62 height 39
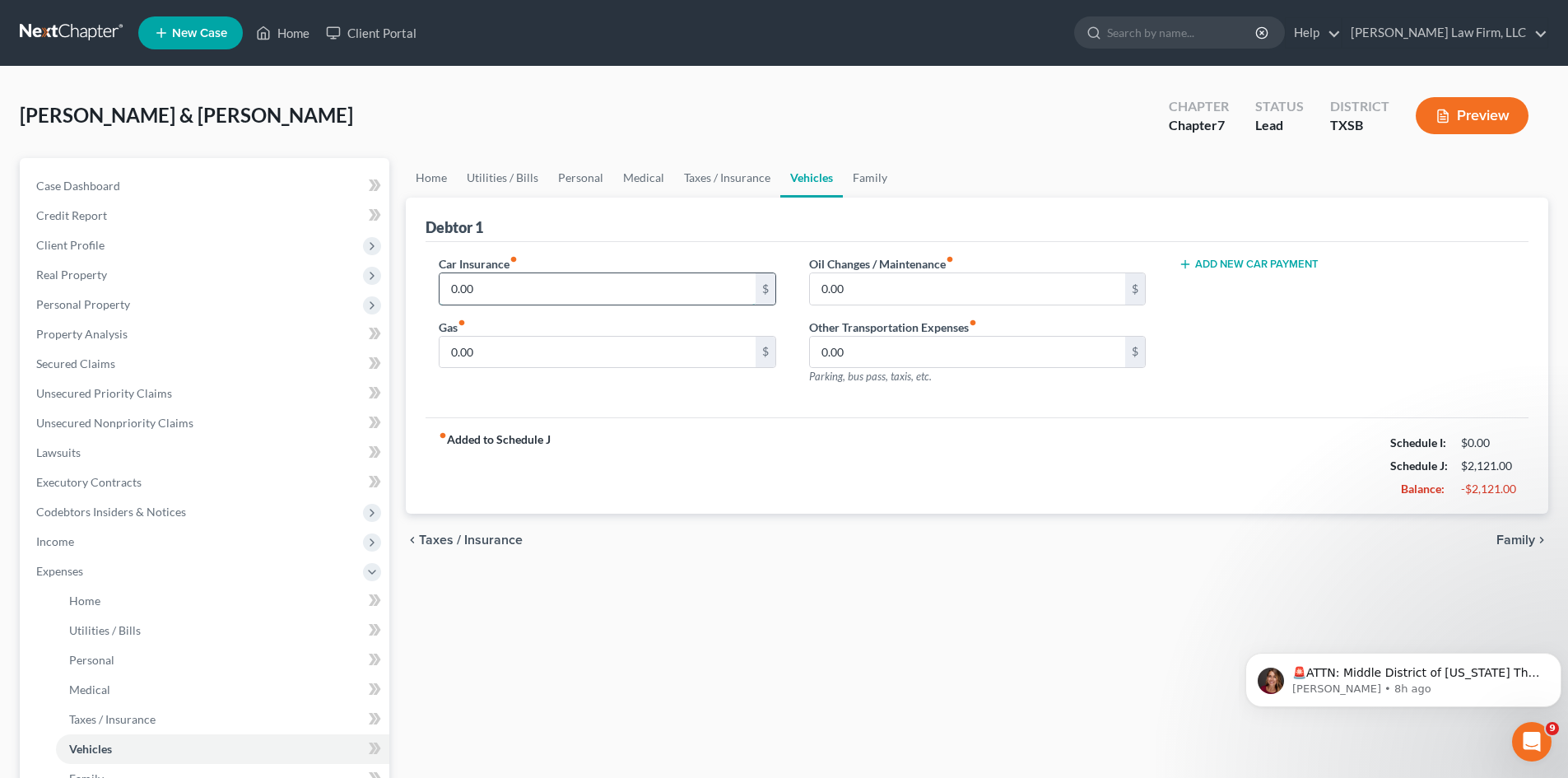
click at [495, 285] on input "0.00" at bounding box center [597, 288] width 316 height 31
type input "550"
click at [738, 173] on link "Taxes / Insurance" at bounding box center [726, 178] width 106 height 39
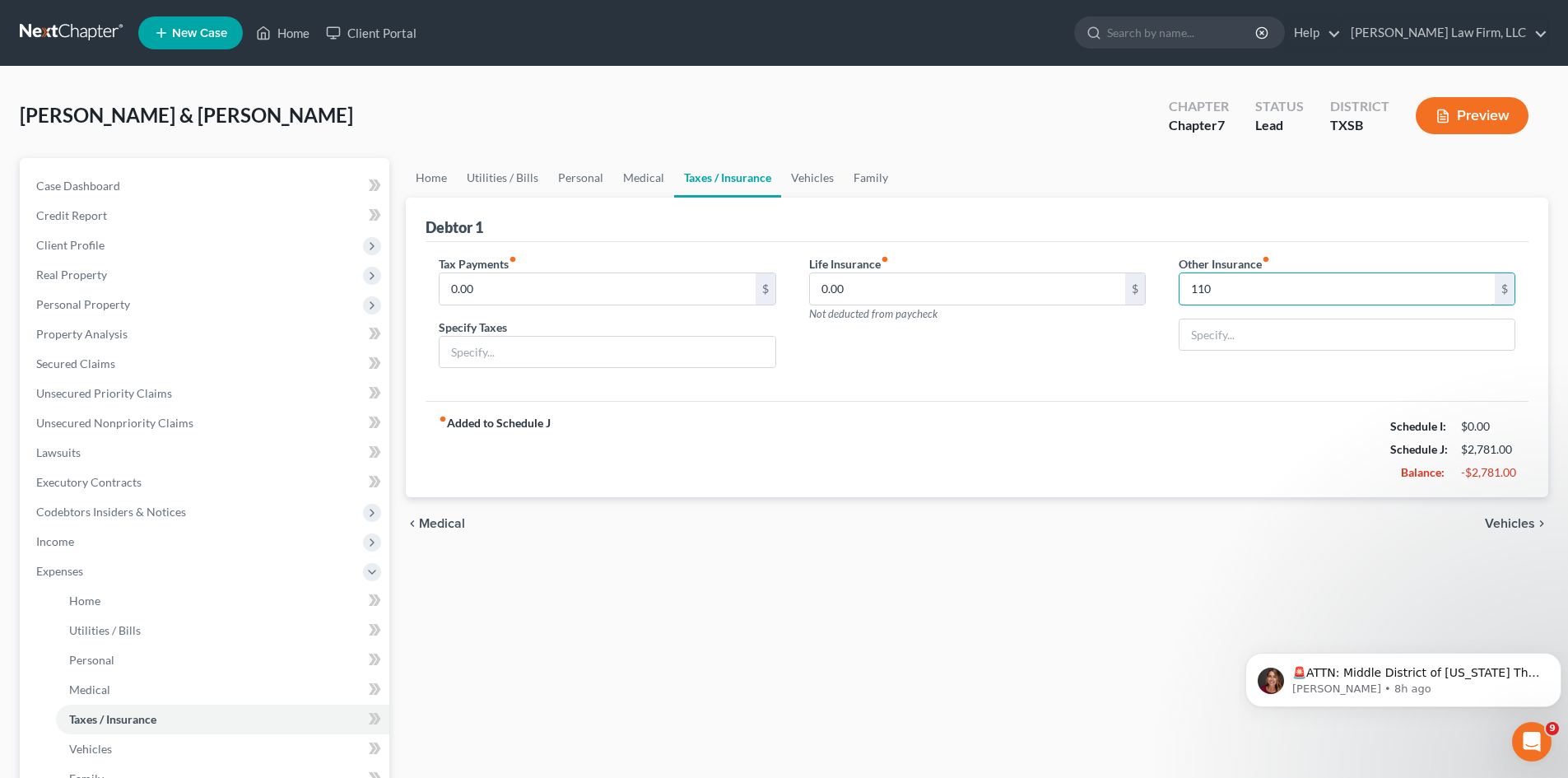
type input "110"
click at [1240, 418] on div "fiber_manual_record Added to Schedule J Schedule I: $0.00 Schedule J: $2,781.00…" at bounding box center [977, 449] width 1103 height 96
click at [819, 172] on link "Vehicles" at bounding box center [812, 178] width 62 height 39
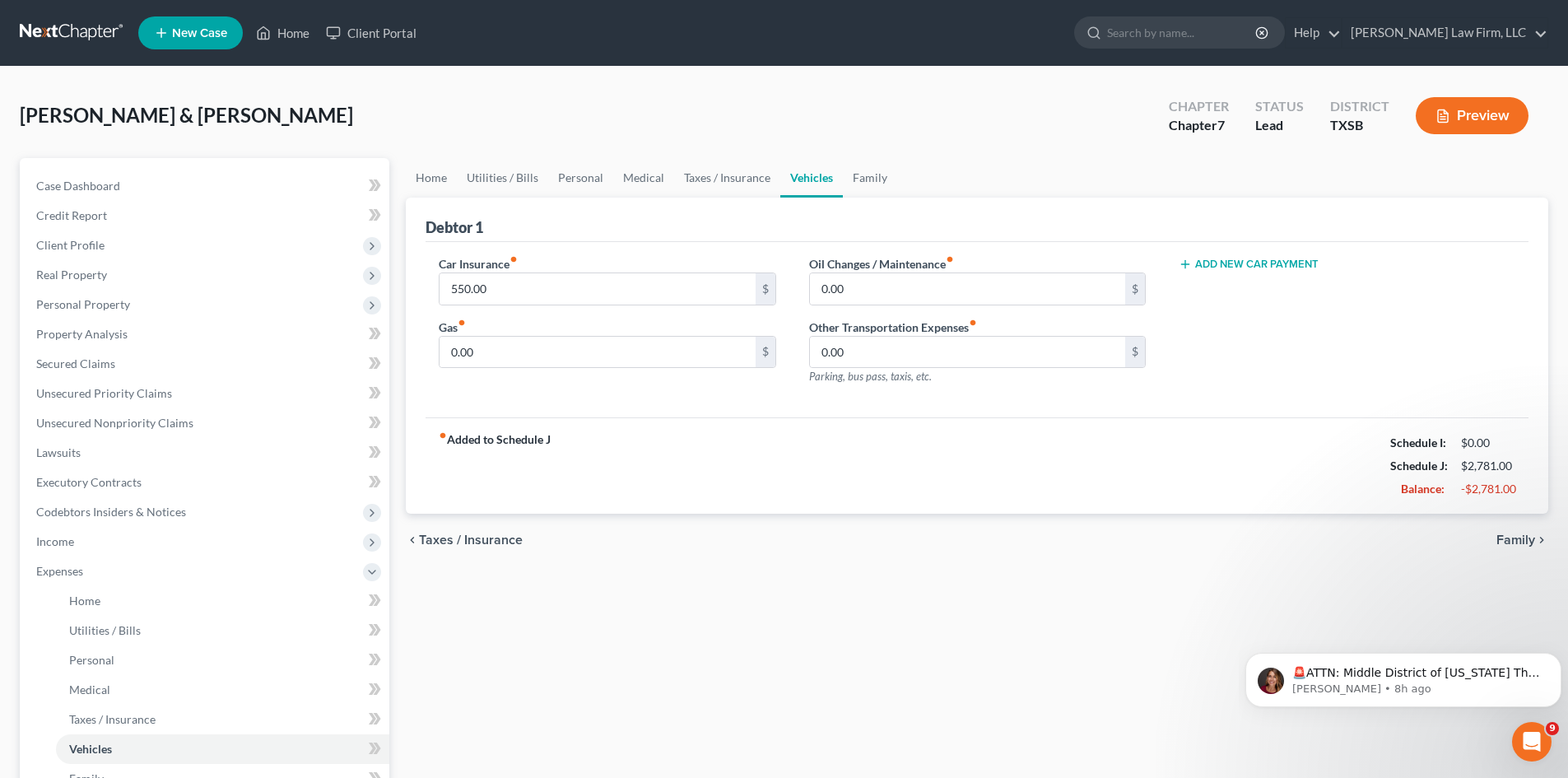
click at [1231, 261] on button "Add New Car Payment" at bounding box center [1248, 264] width 140 height 13
click at [1247, 281] on input "text" at bounding box center [1322, 288] width 285 height 31
type input "206"
click at [1000, 342] on input "0.00" at bounding box center [967, 352] width 316 height 31
click at [1160, 429] on div "fiber_manual_record Added to Schedule J Schedule I: $0.00 Schedule J: $6,301.00…" at bounding box center [977, 466] width 1103 height 96
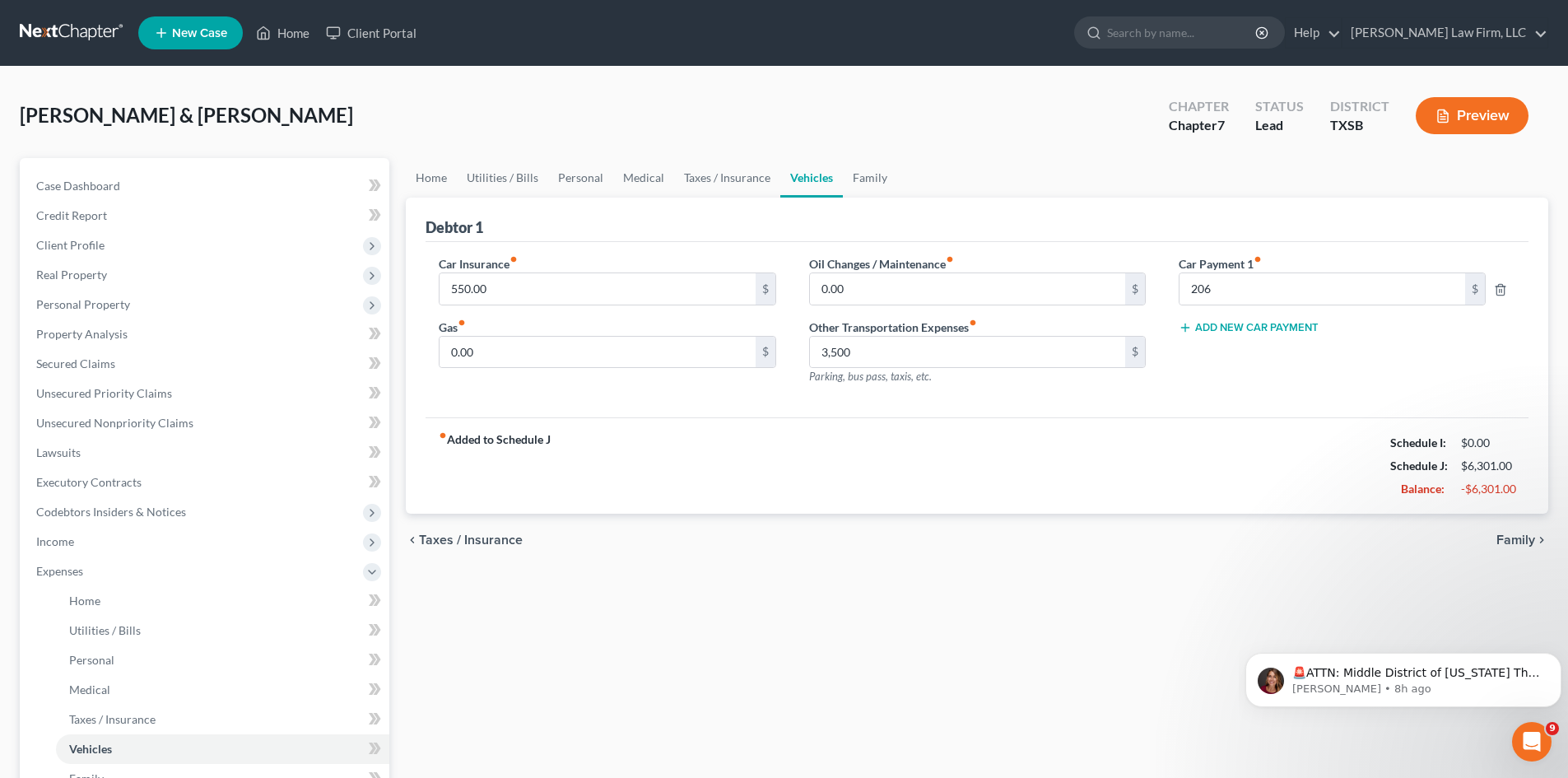
scroll to position [247, 0]
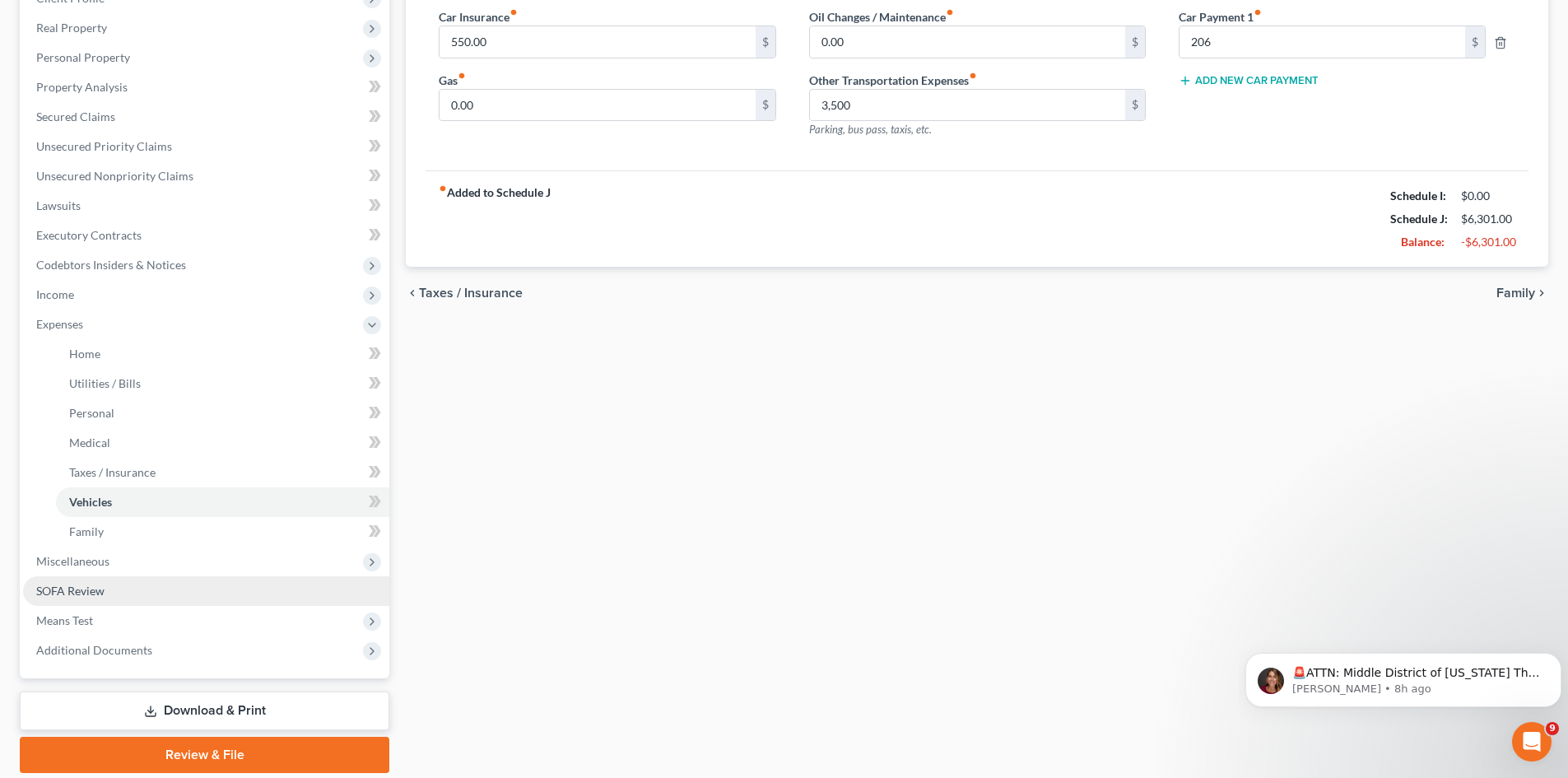
click at [99, 603] on link "SOFA Review" at bounding box center [206, 590] width 366 height 29
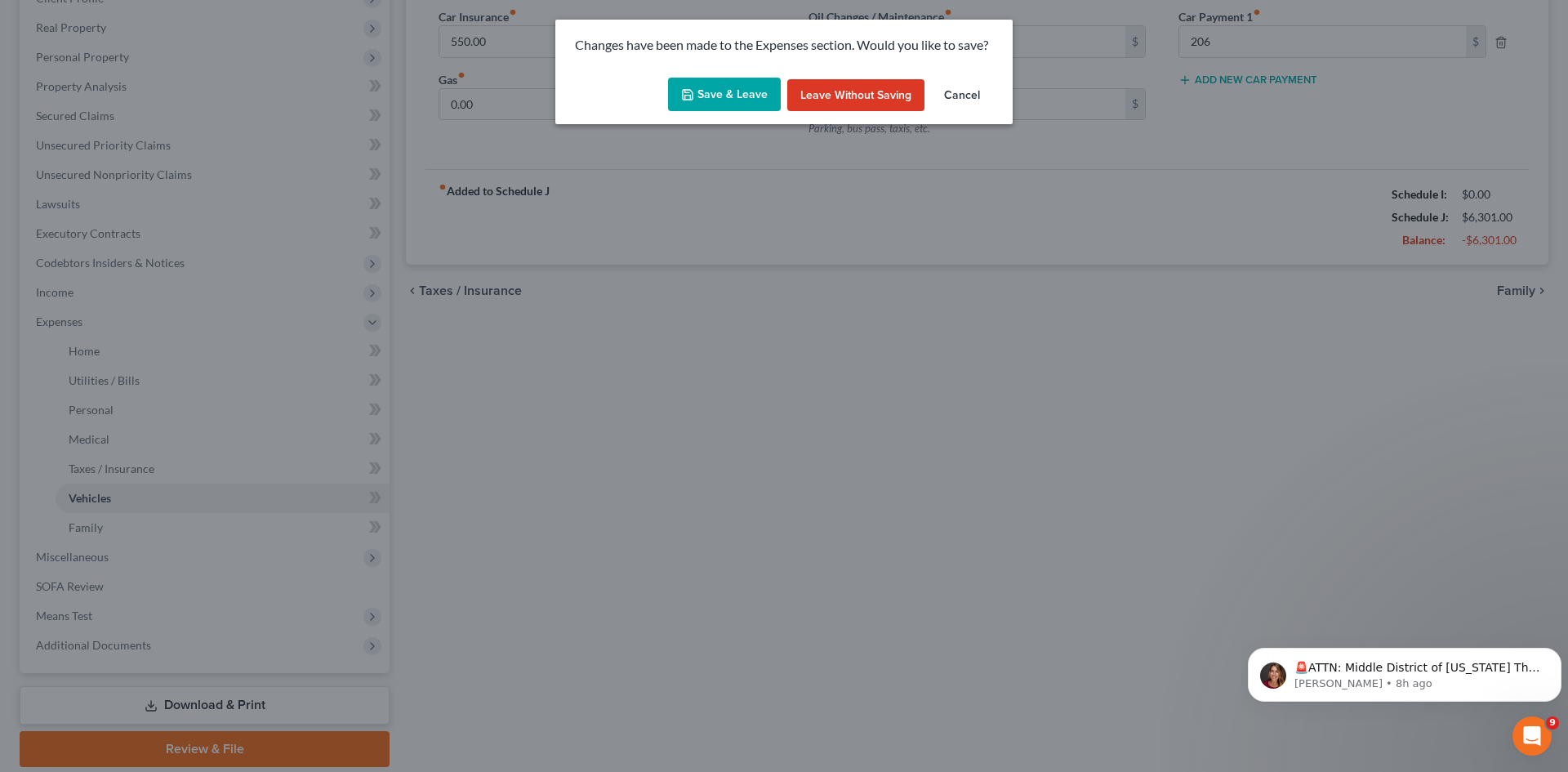
click at [722, 94] on button "Save & Leave" at bounding box center [725, 94] width 113 height 34
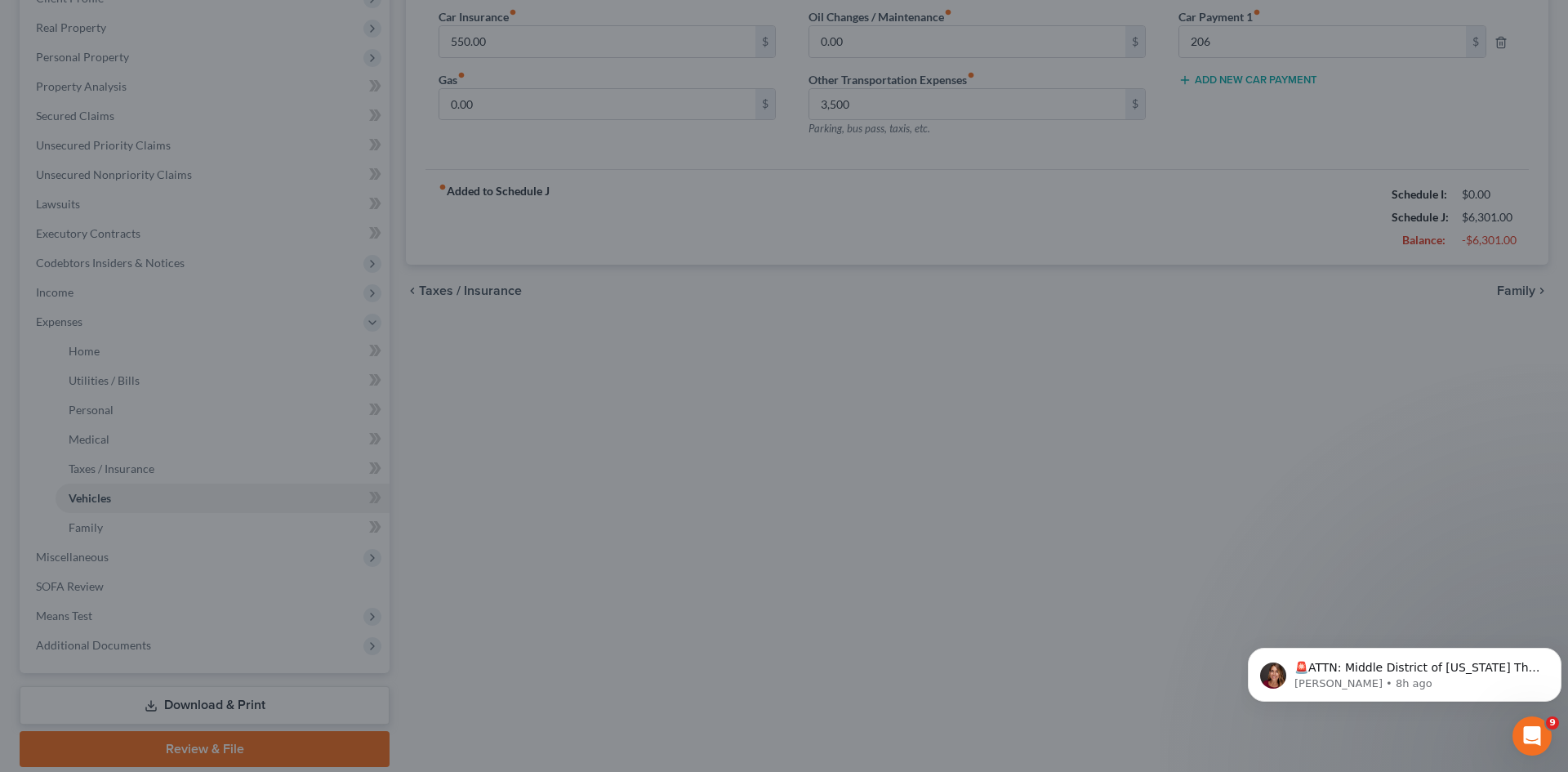
type input "3,500.00"
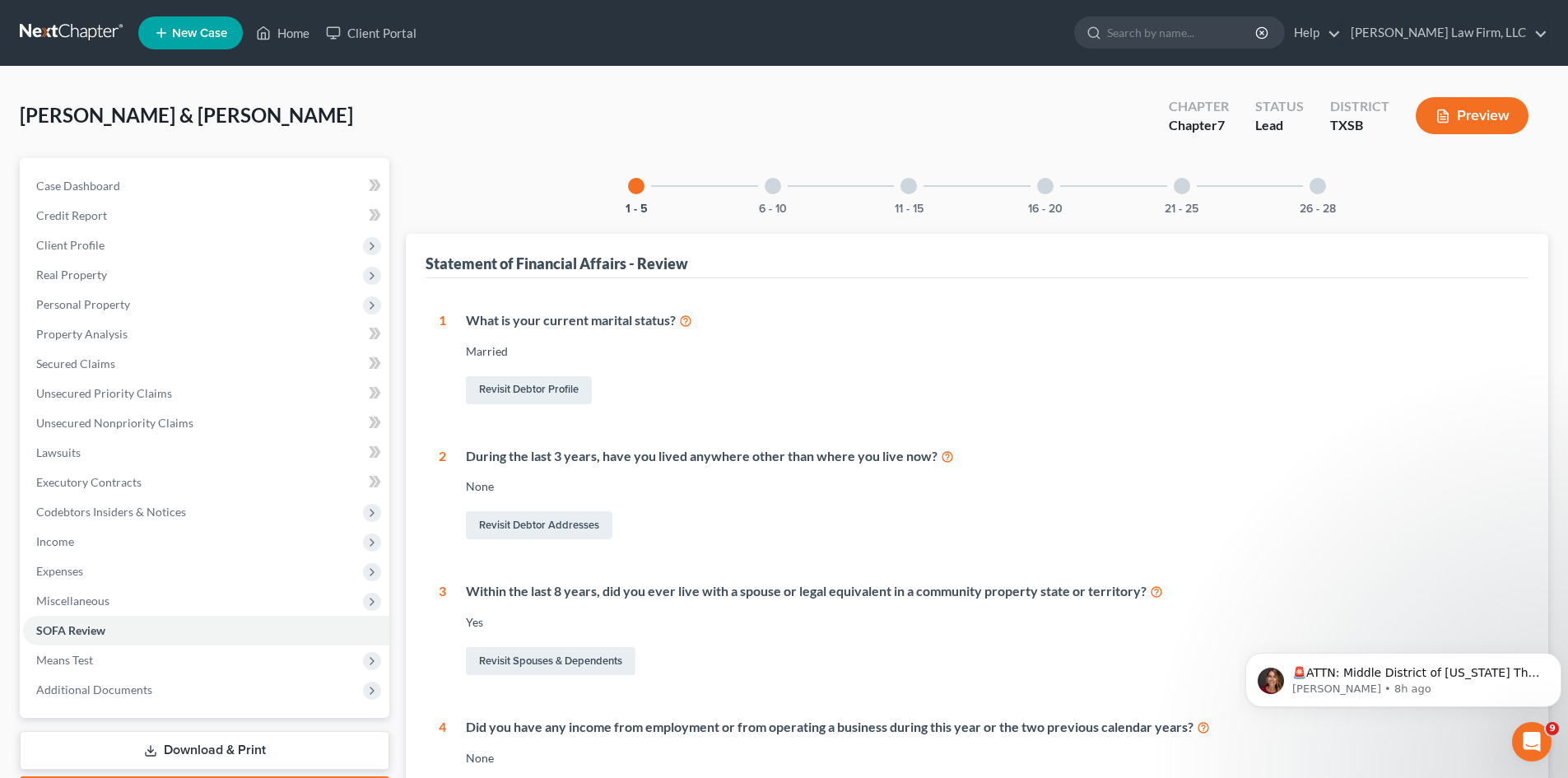
click at [1174, 190] on div "21 - 25" at bounding box center [1181, 186] width 56 height 56
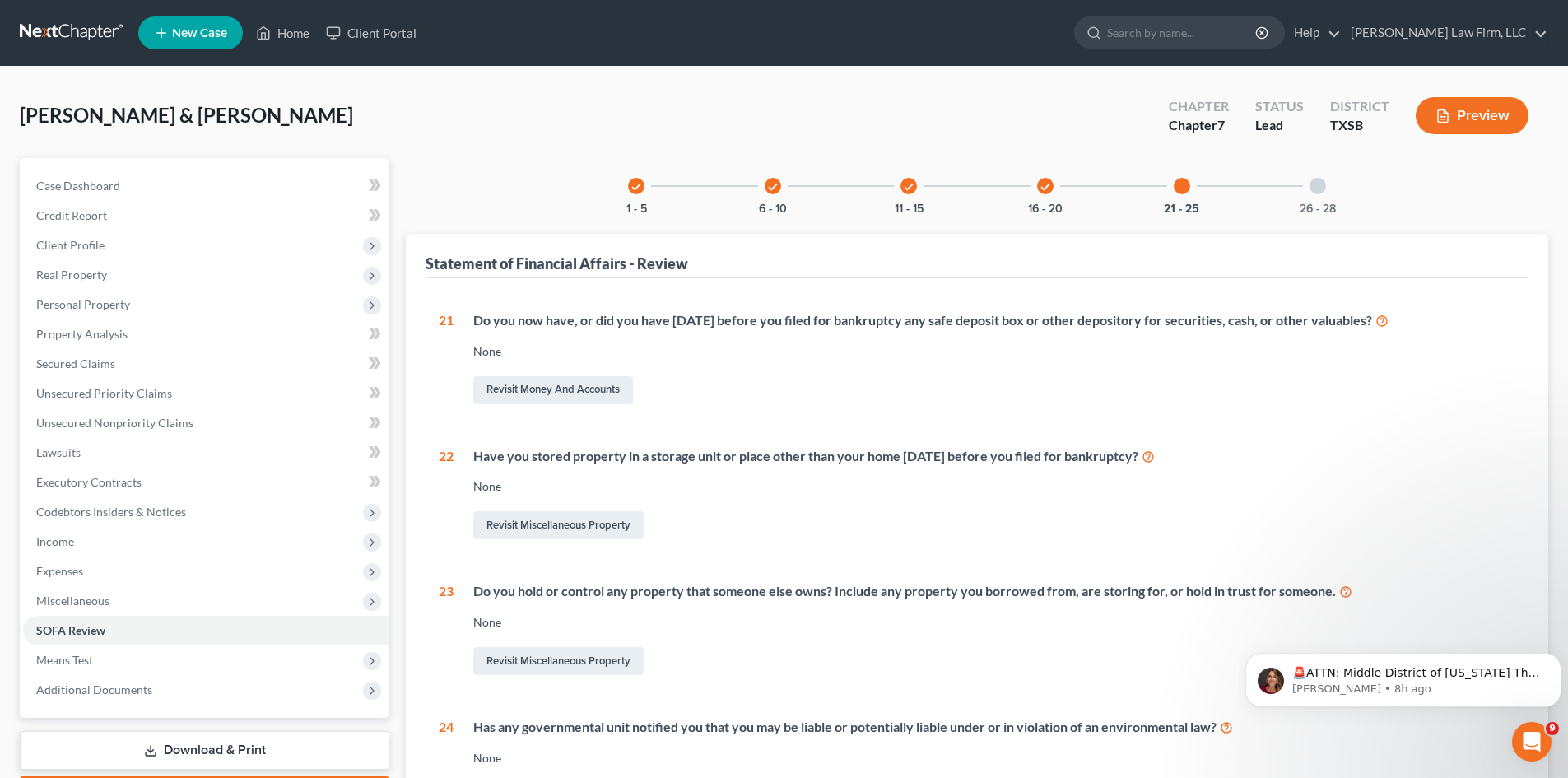
click at [776, 184] on icon "check" at bounding box center [772, 187] width 12 height 12
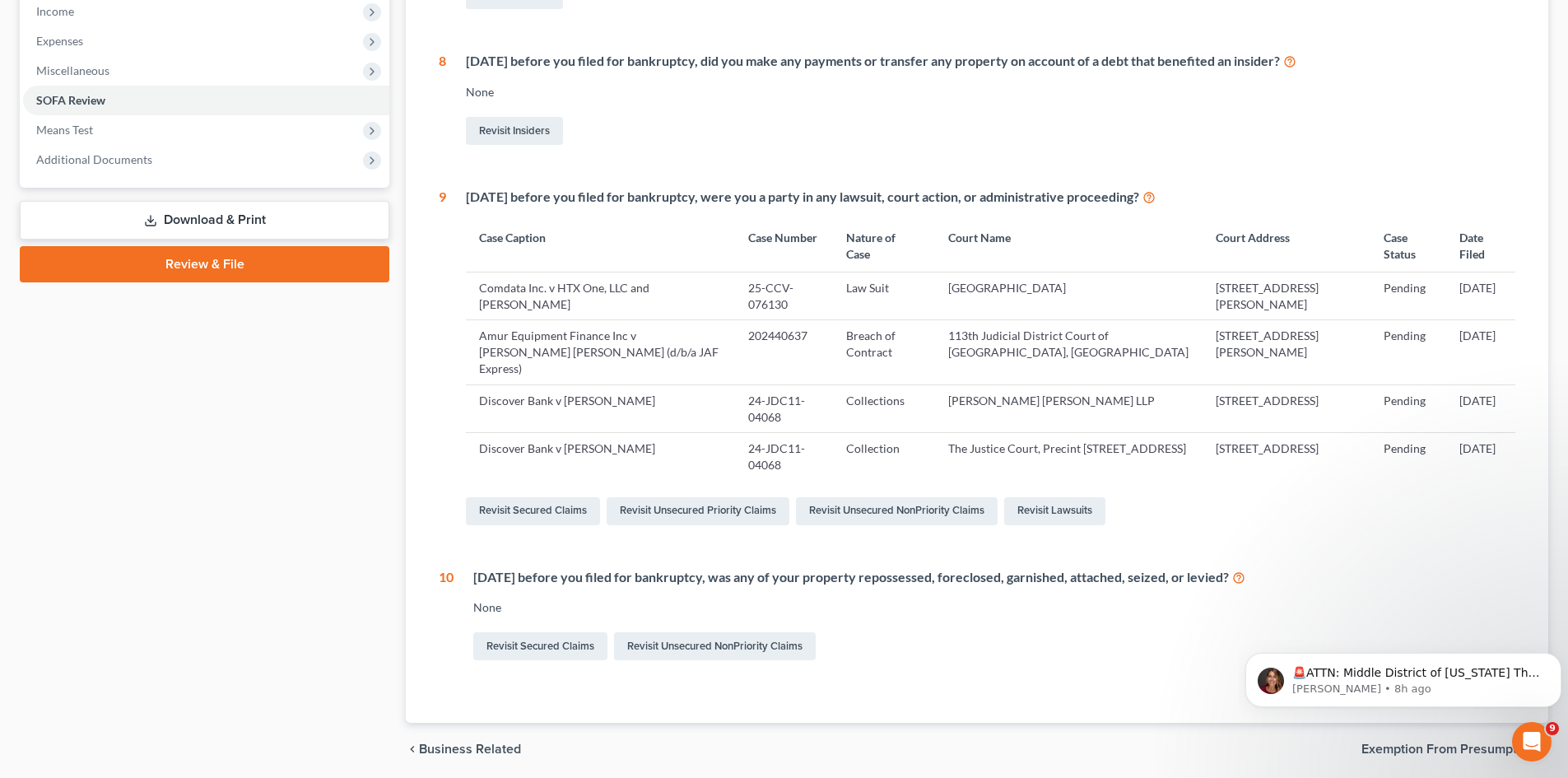
scroll to position [492, 0]
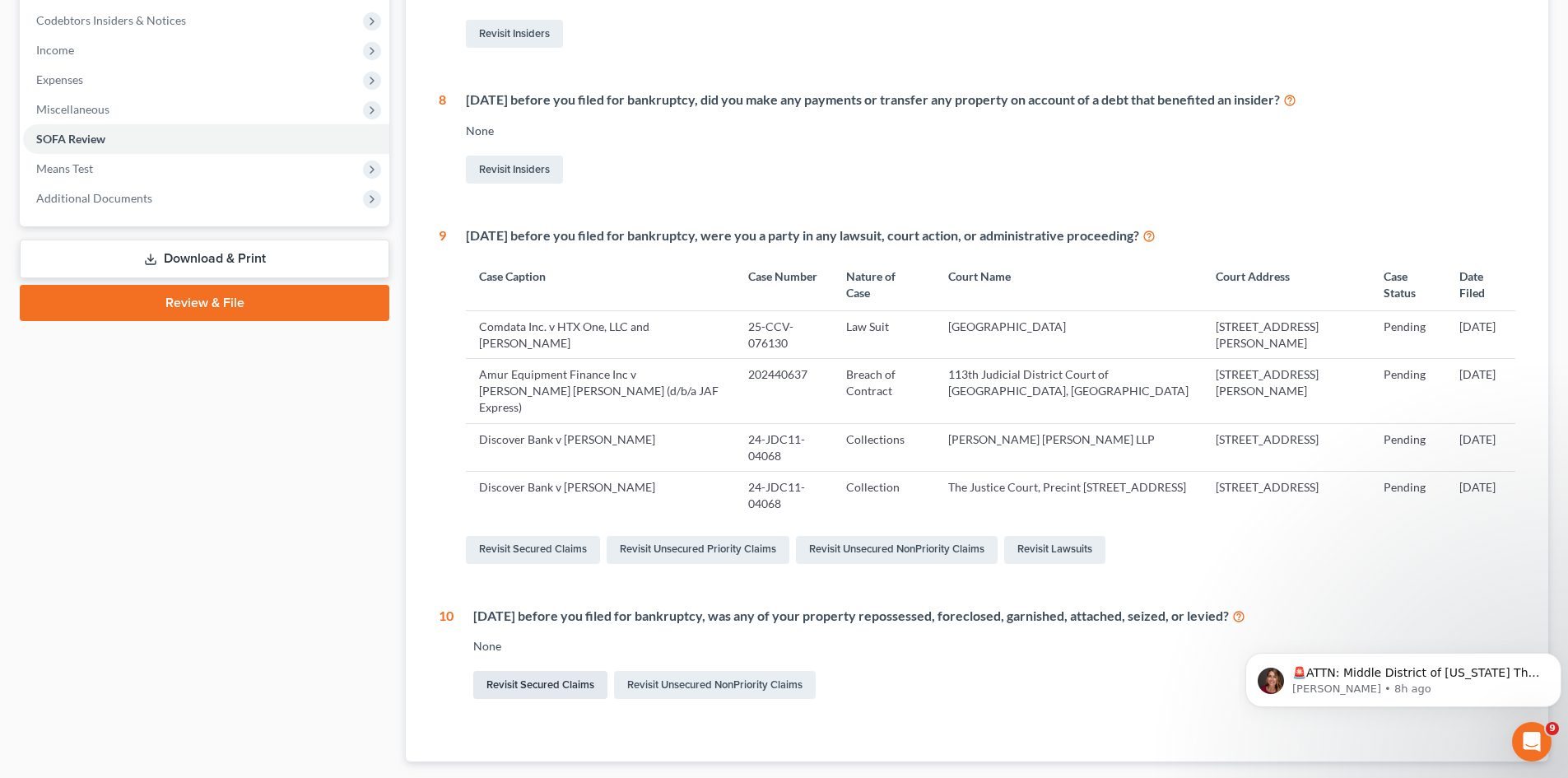
click at [548, 671] on link "Revisit Secured Claims" at bounding box center [540, 685] width 134 height 28
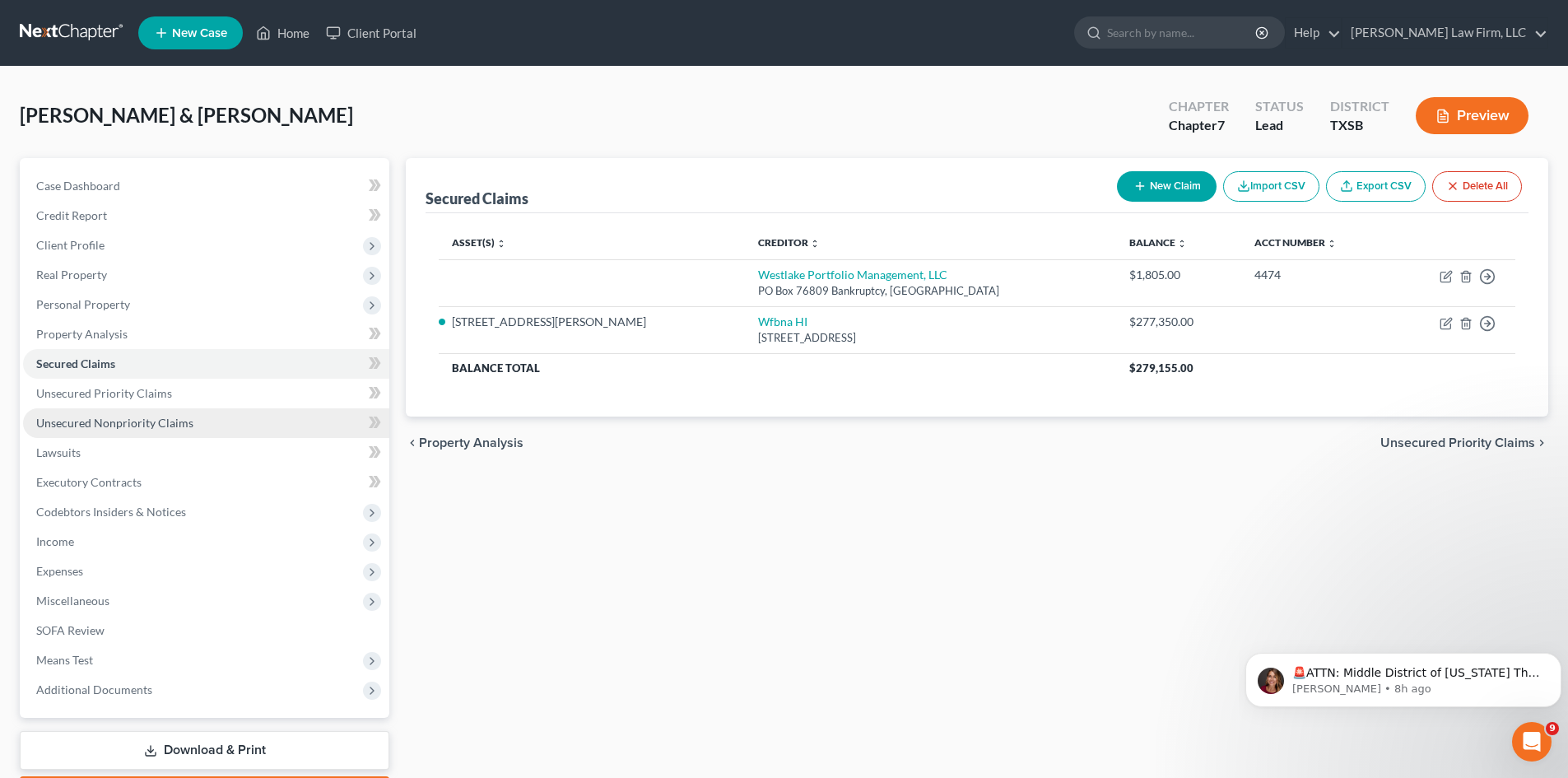
click at [91, 424] on span "Unsecured Nonpriority Claims" at bounding box center [115, 423] width 157 height 14
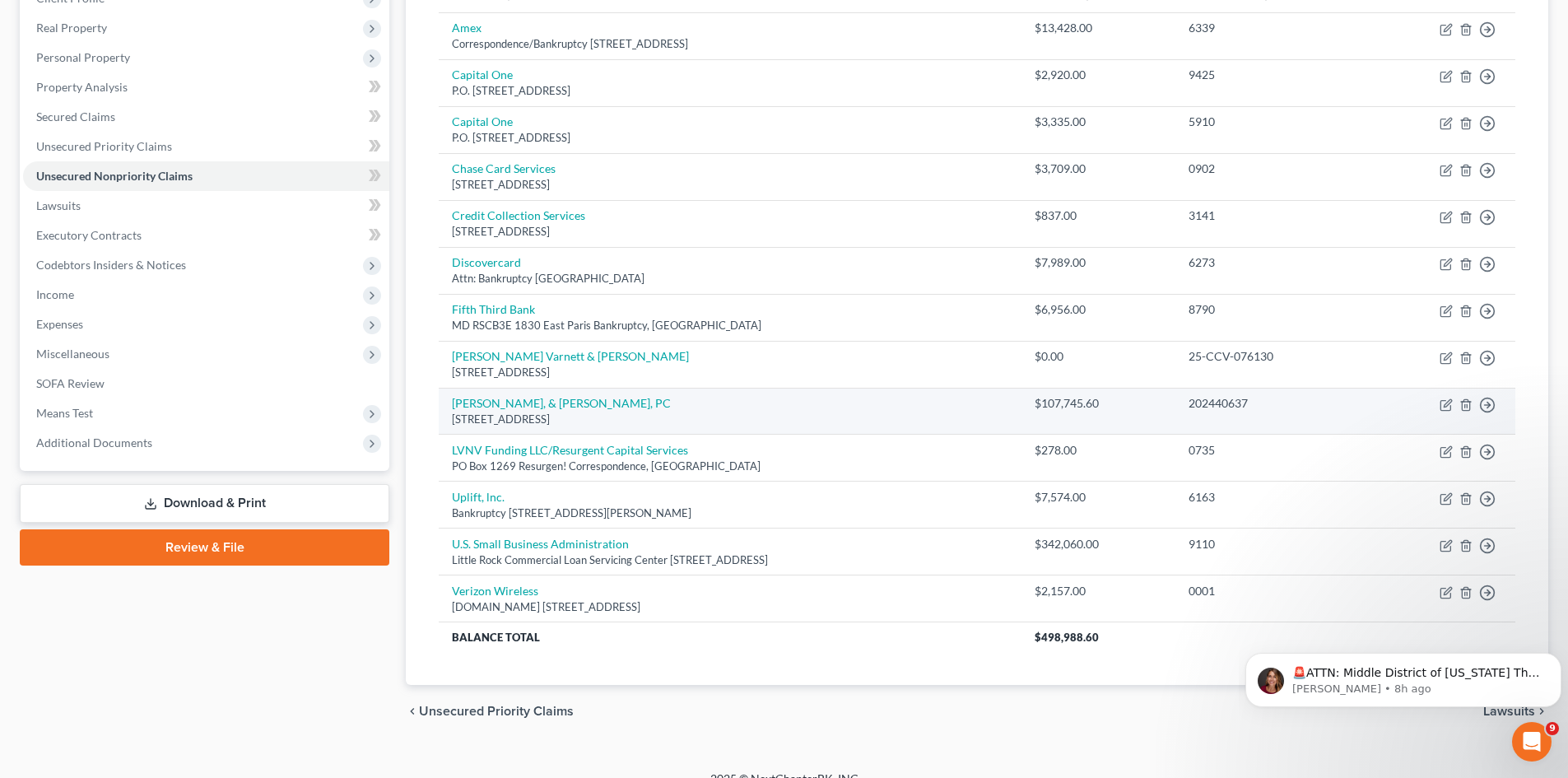
scroll to position [164, 0]
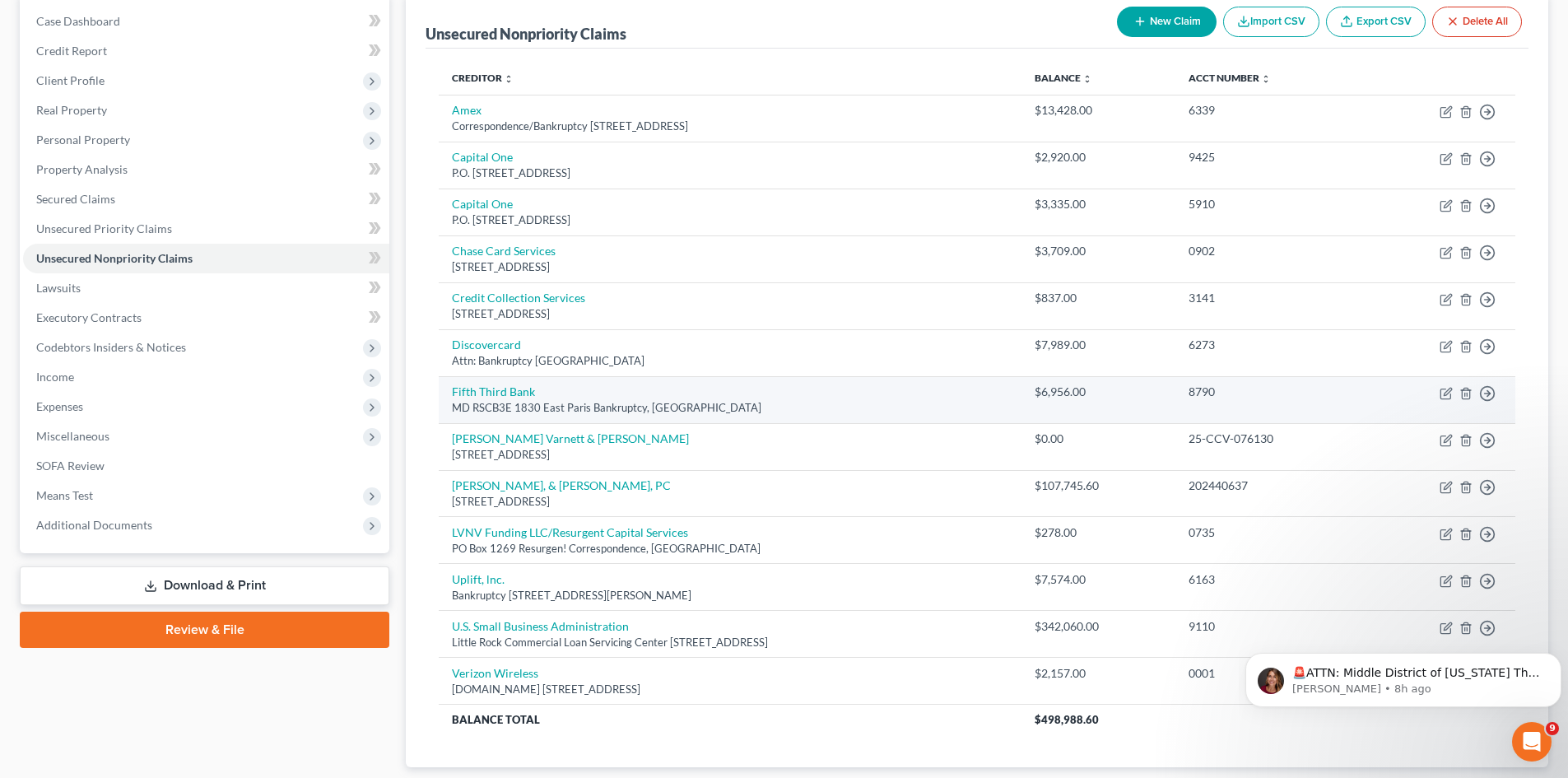
click at [540, 402] on div "MD RSCB3E 1830 East Paris Bankruptcy, [GEOGRAPHIC_DATA]" at bounding box center [729, 408] width 556 height 16
click at [1448, 396] on icon "button" at bounding box center [1446, 393] width 13 height 13
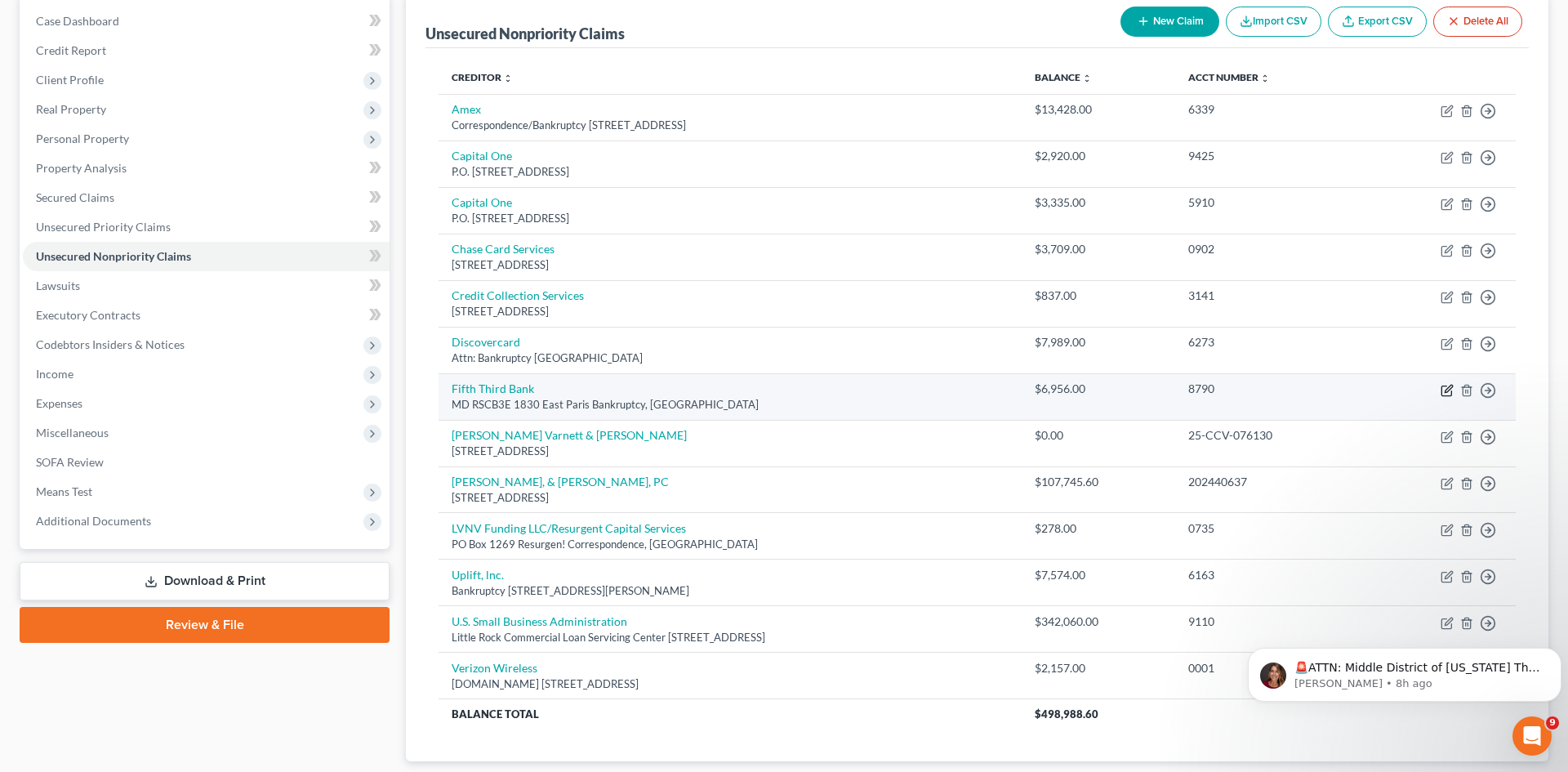
select select "23"
select select "2"
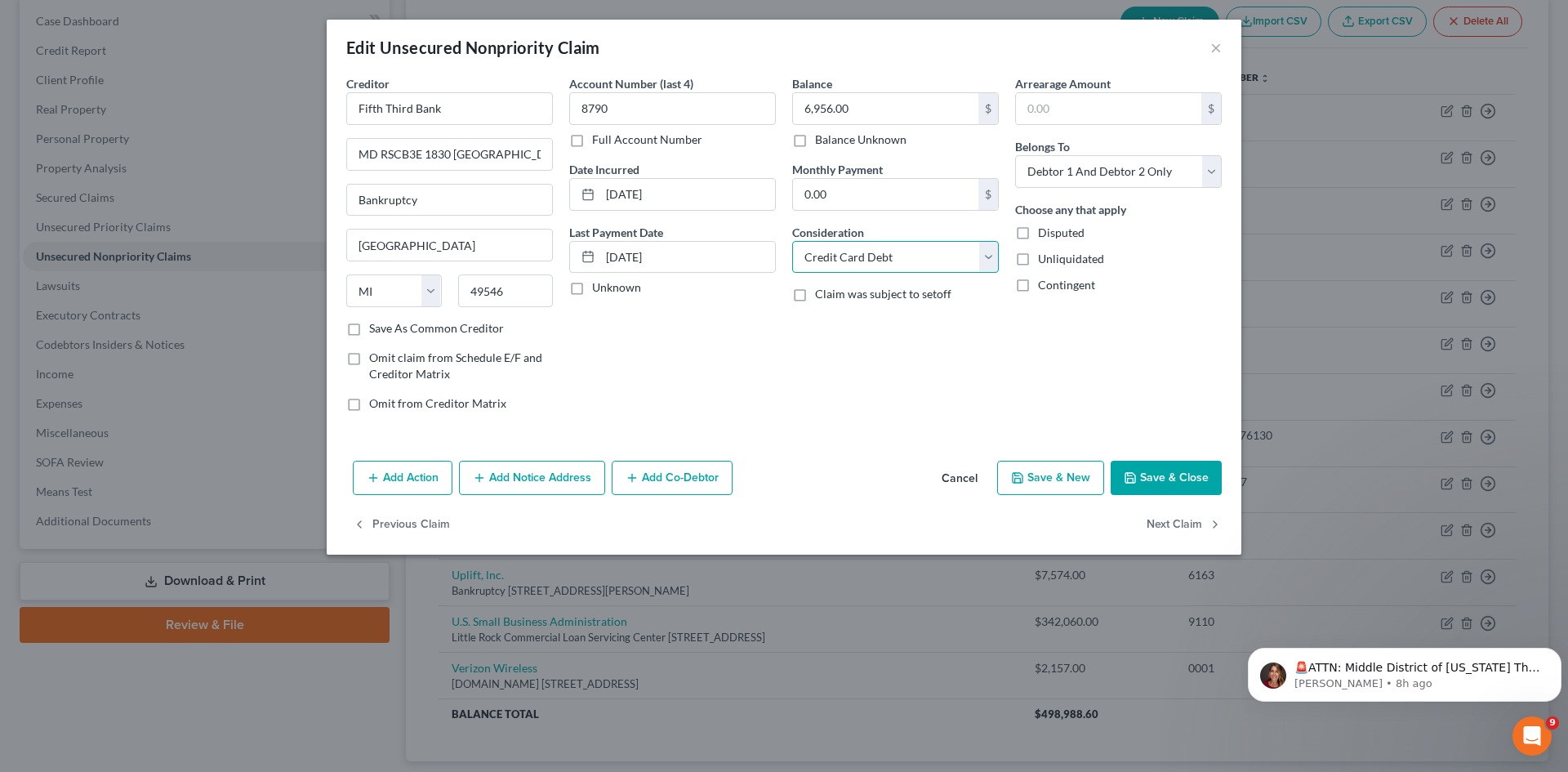
click at [993, 266] on select "Select Cable / Satellite Services Collection Agency Credit Card Debt Debt Couns…" at bounding box center [895, 257] width 206 height 33
select select "4"
click at [792, 241] on select "Select Cable / Satellite Services Collection Agency Credit Card Debt Debt Couns…" at bounding box center [895, 257] width 206 height 33
click at [1143, 478] on button "Save & Close" at bounding box center [1166, 477] width 111 height 34
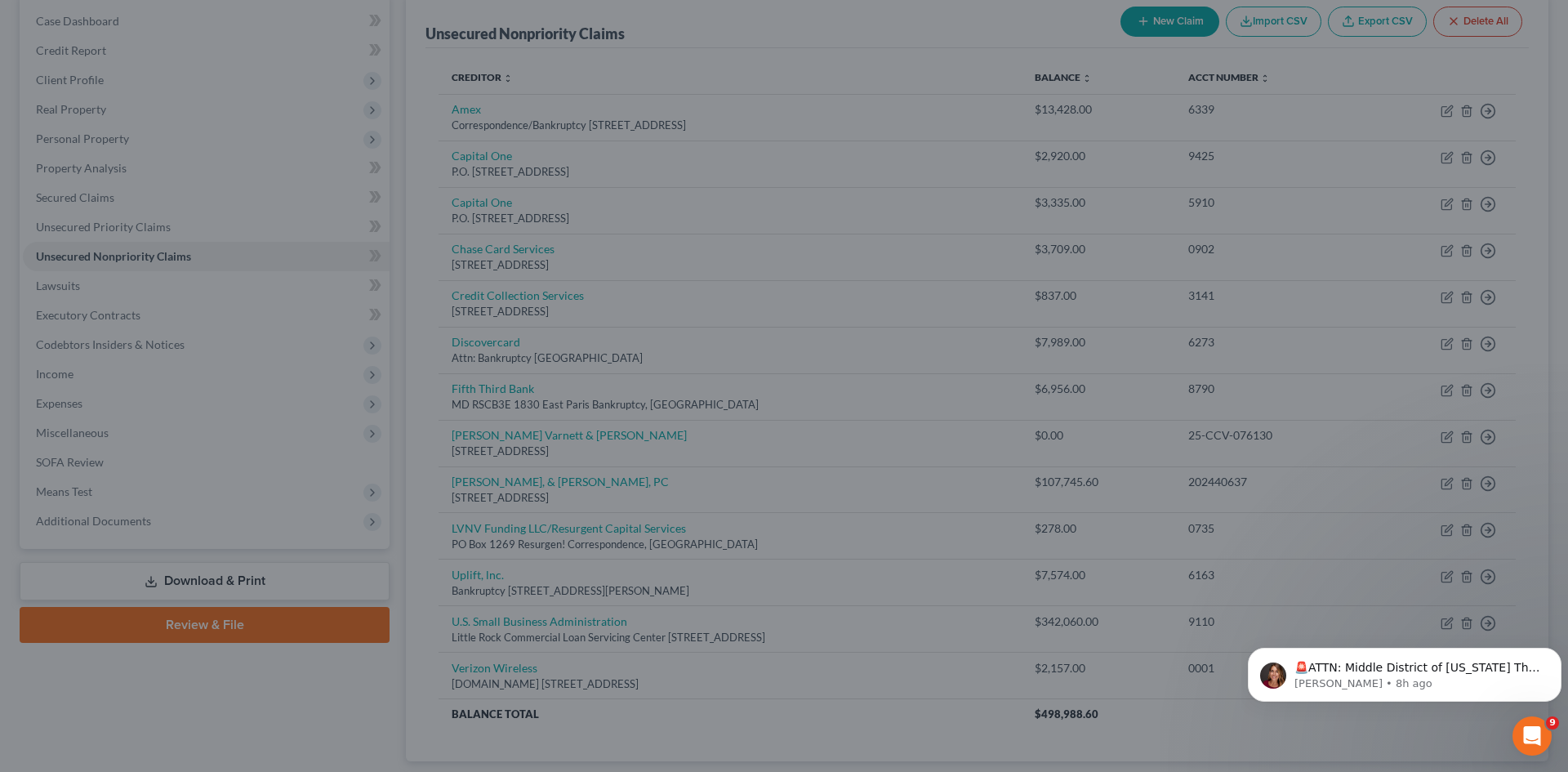
type input "0"
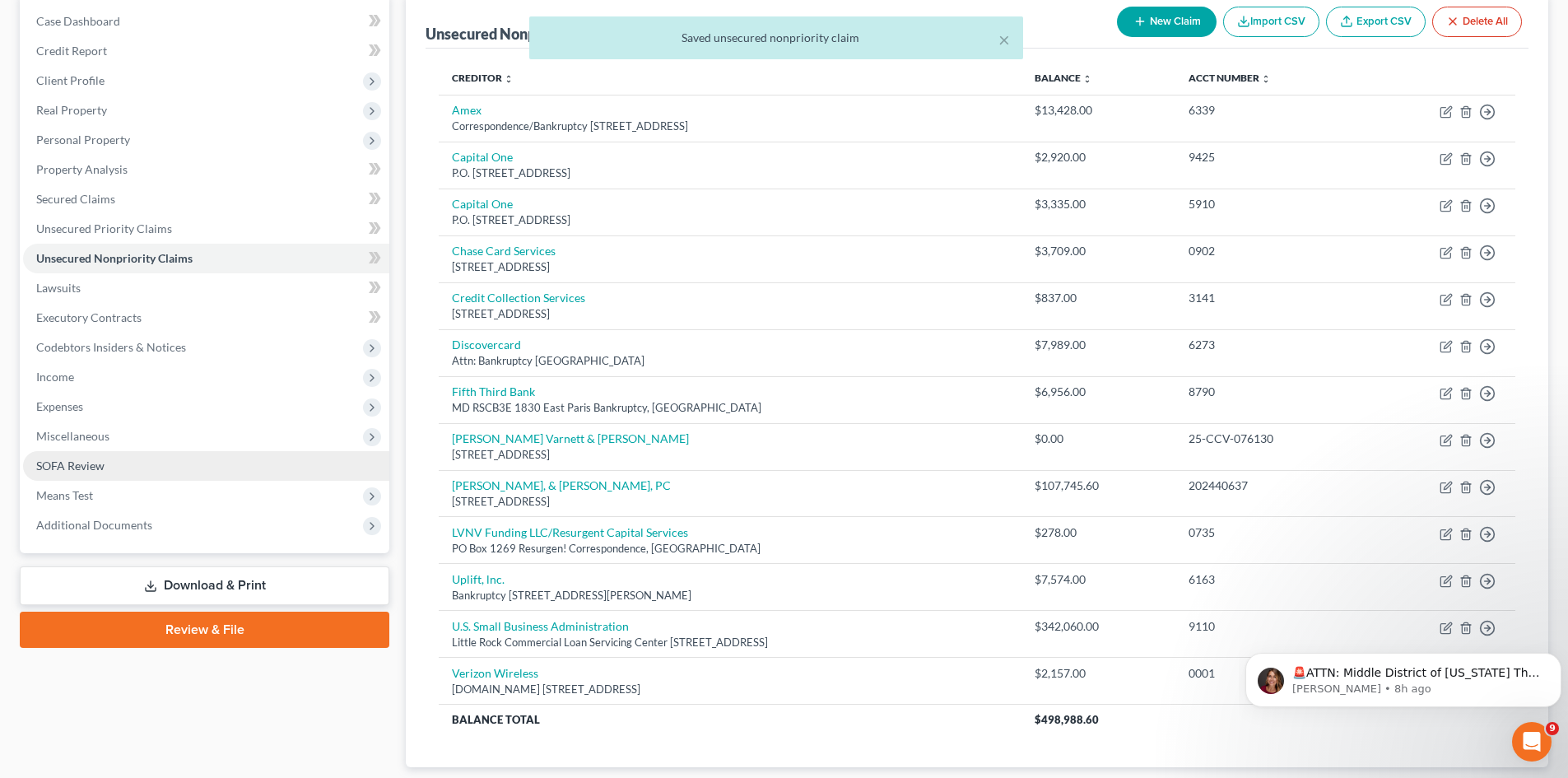
click at [149, 469] on link "SOFA Review" at bounding box center [206, 465] width 366 height 29
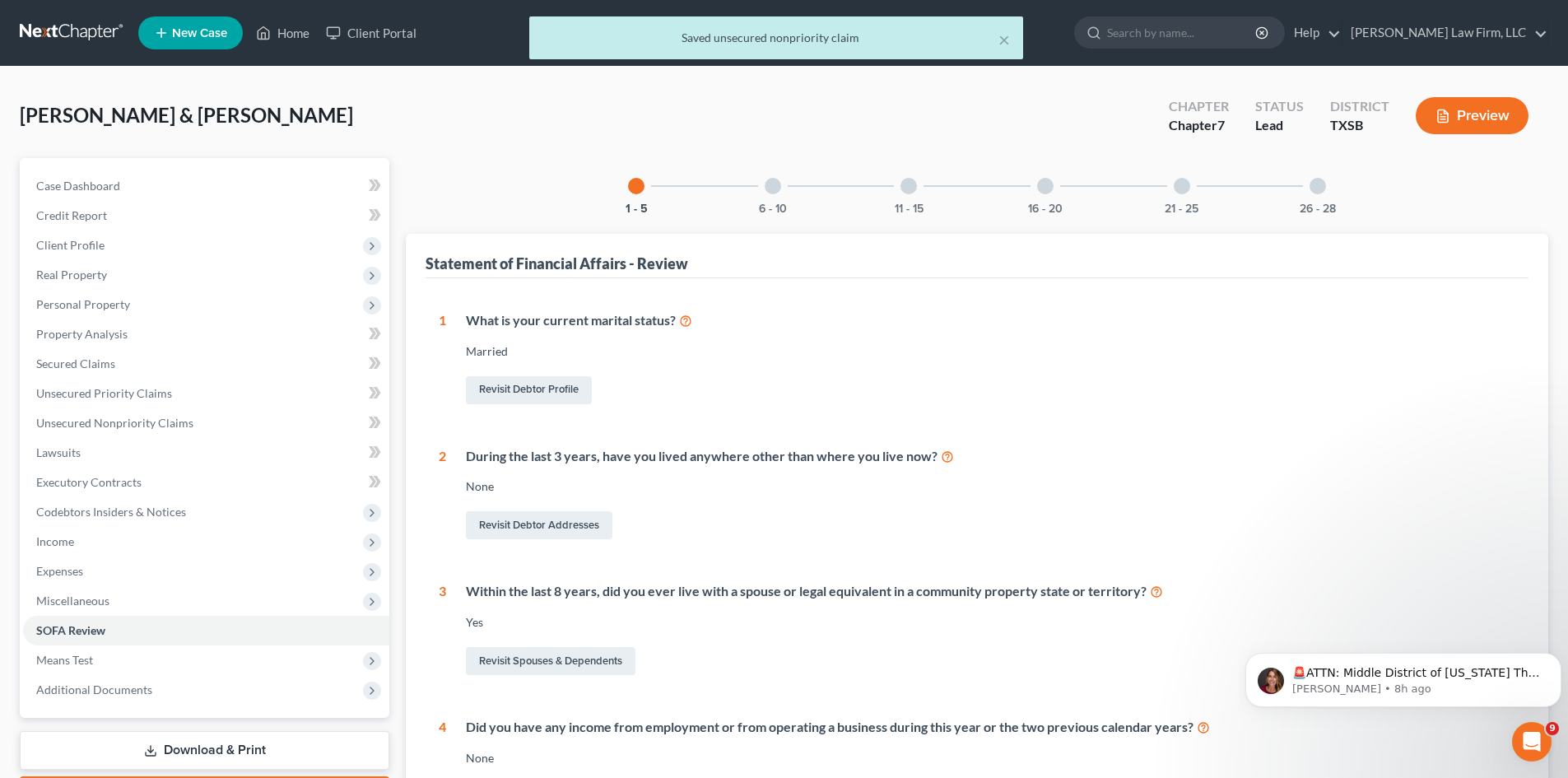
click at [784, 222] on div "1 - 5 6 - 10 11 - 15 16 - 20 21 - 25 26 - 28 Statement of Financial Affairs - R…" at bounding box center [977, 584] width 1142 height 852
click at [764, 206] on button "6 - 10" at bounding box center [772, 209] width 28 height 12
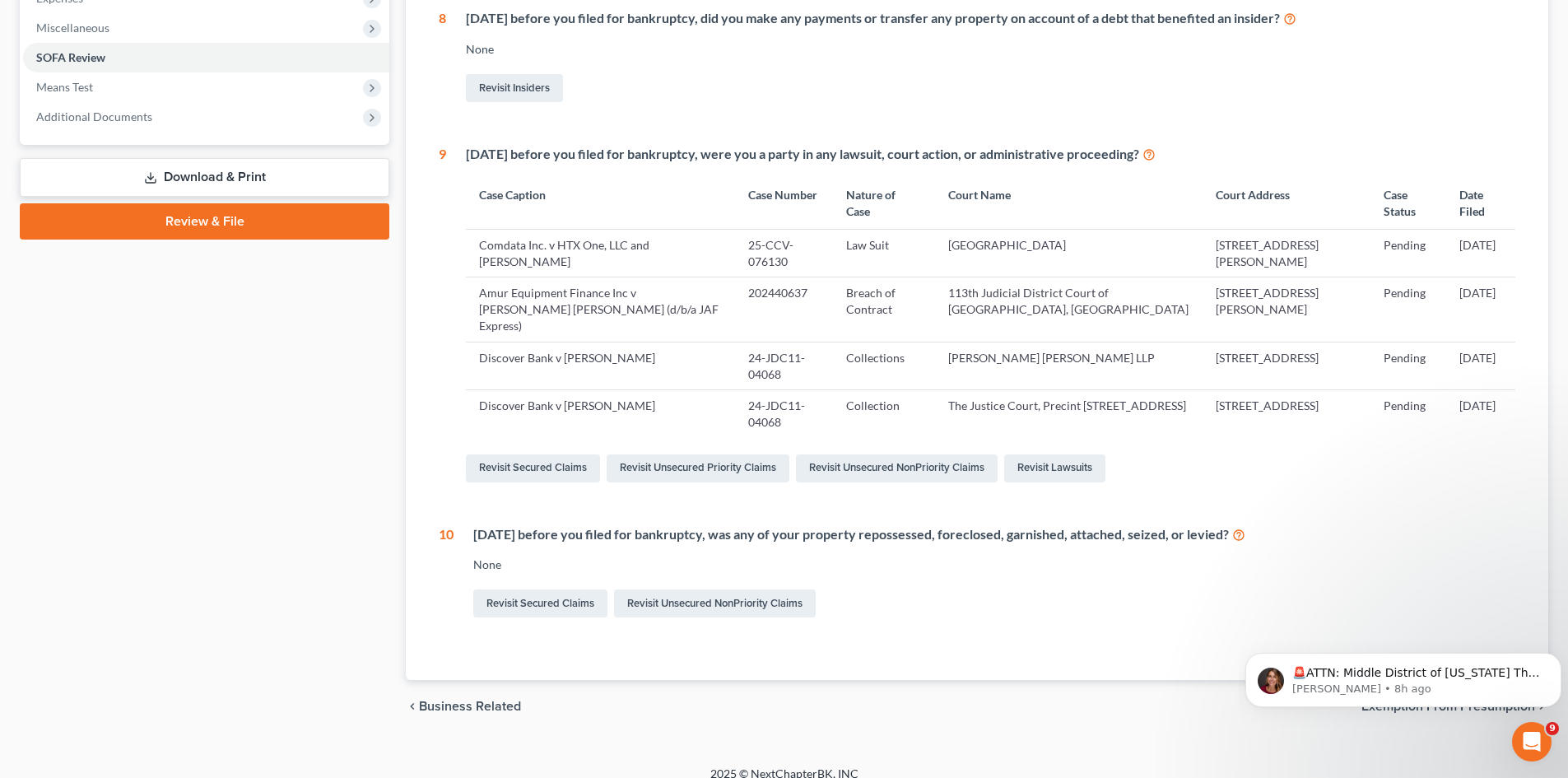
scroll to position [573, 0]
click at [692, 589] on link "Revisit Unsecured NonPriority Claims" at bounding box center [715, 602] width 202 height 28
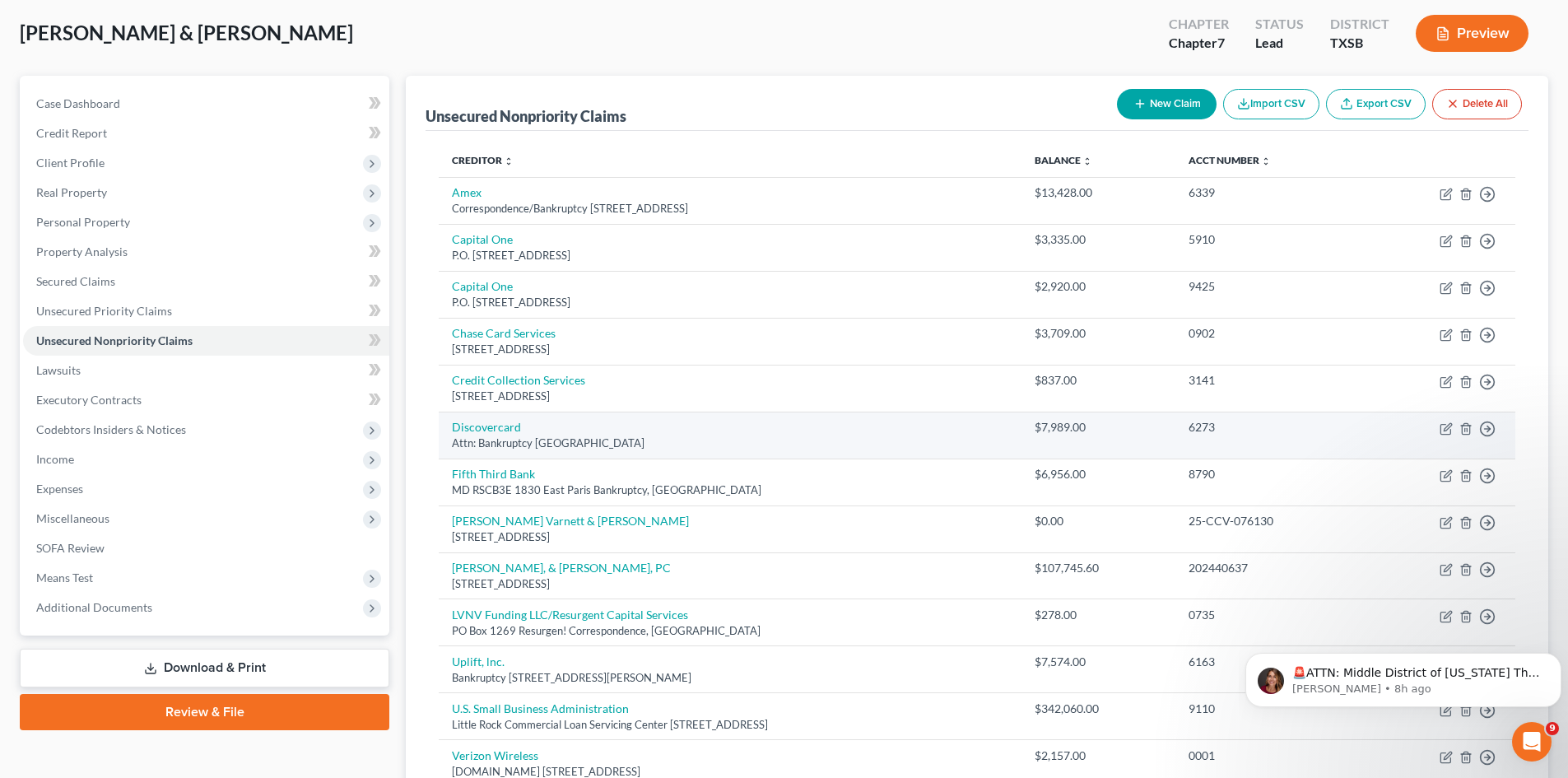
scroll to position [164, 0]
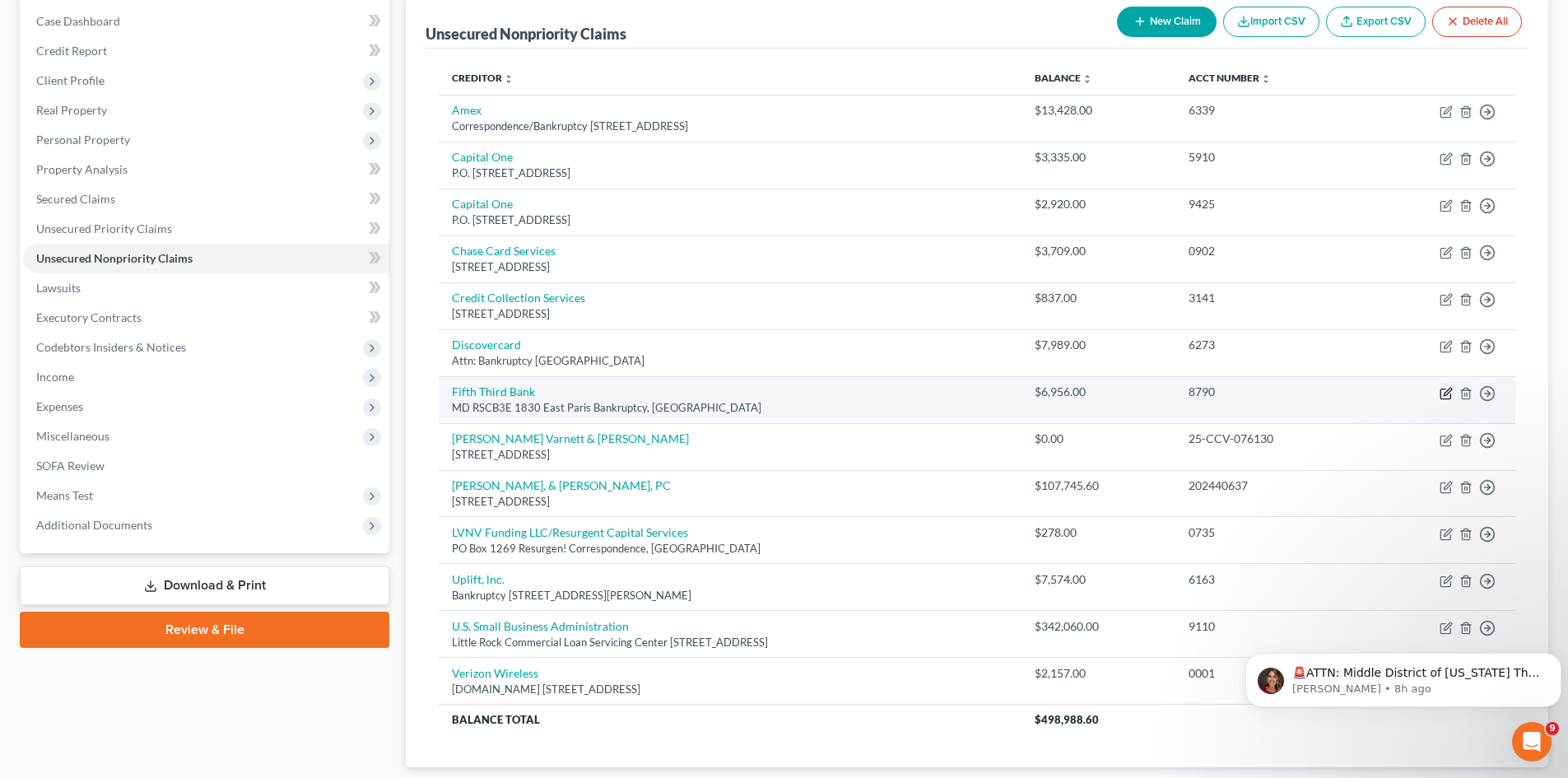
click at [1450, 390] on icon "button" at bounding box center [1446, 393] width 13 height 13
select select "23"
select select "4"
select select "2"
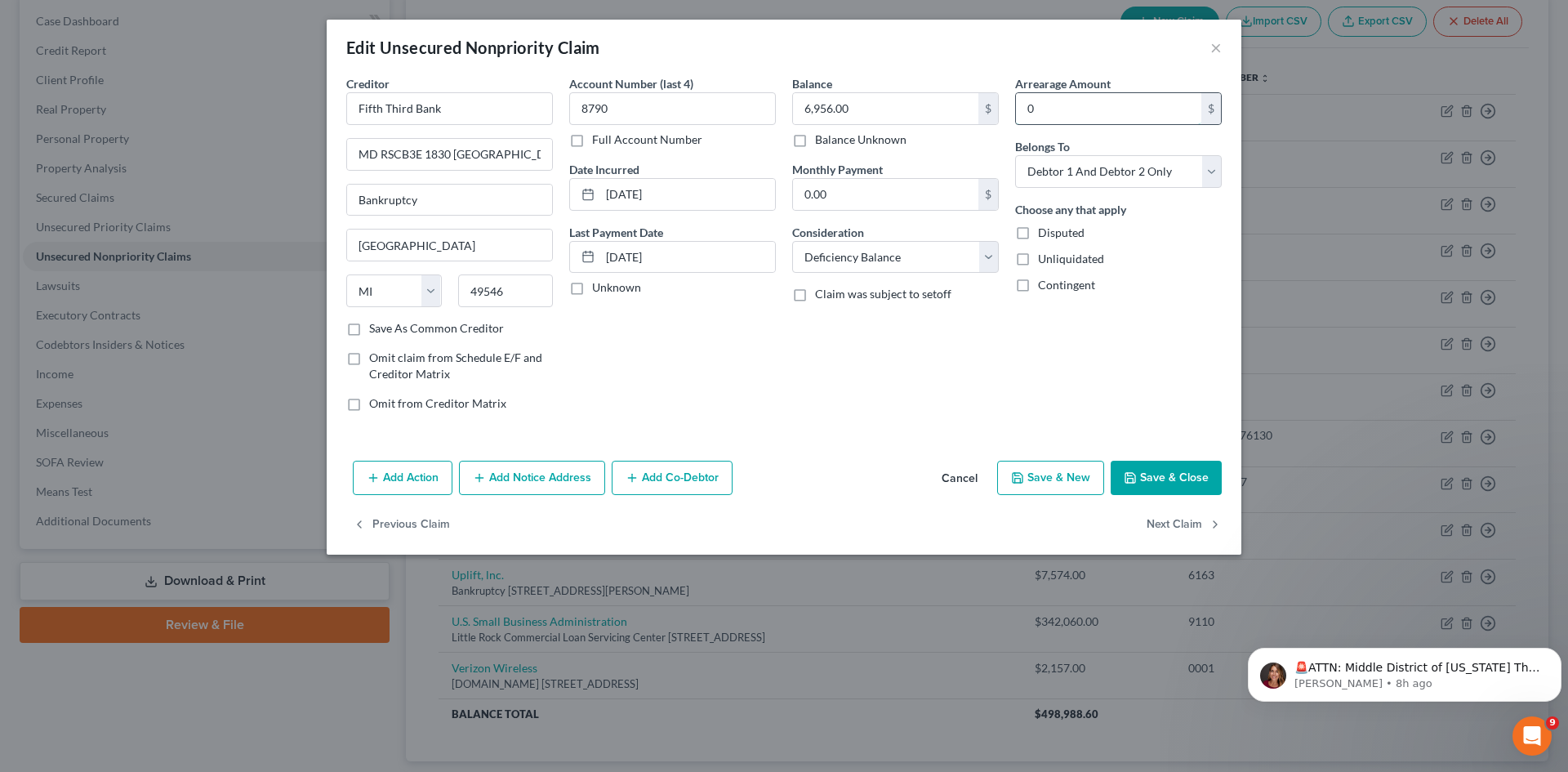
click at [1094, 108] on input "0" at bounding box center [1109, 109] width 185 height 31
type input "6,956"
click at [987, 249] on select "Select Cable / Satellite Services Collection Agency Credit Card Debt Debt Couns…" at bounding box center [895, 257] width 206 height 33
click at [1161, 475] on button "Save & Close" at bounding box center [1166, 477] width 111 height 34
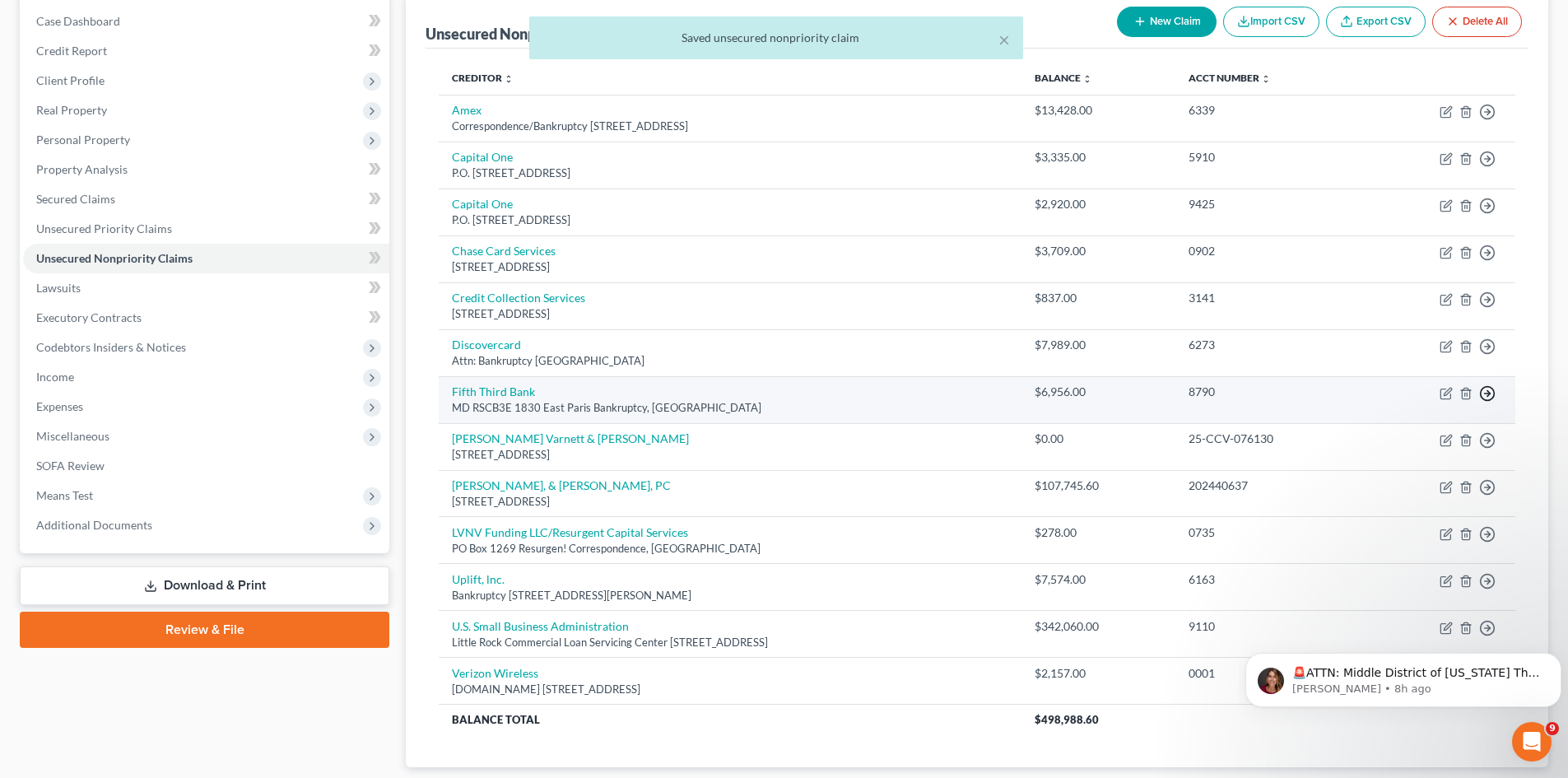
click at [1490, 392] on icon "button" at bounding box center [1487, 393] width 17 height 17
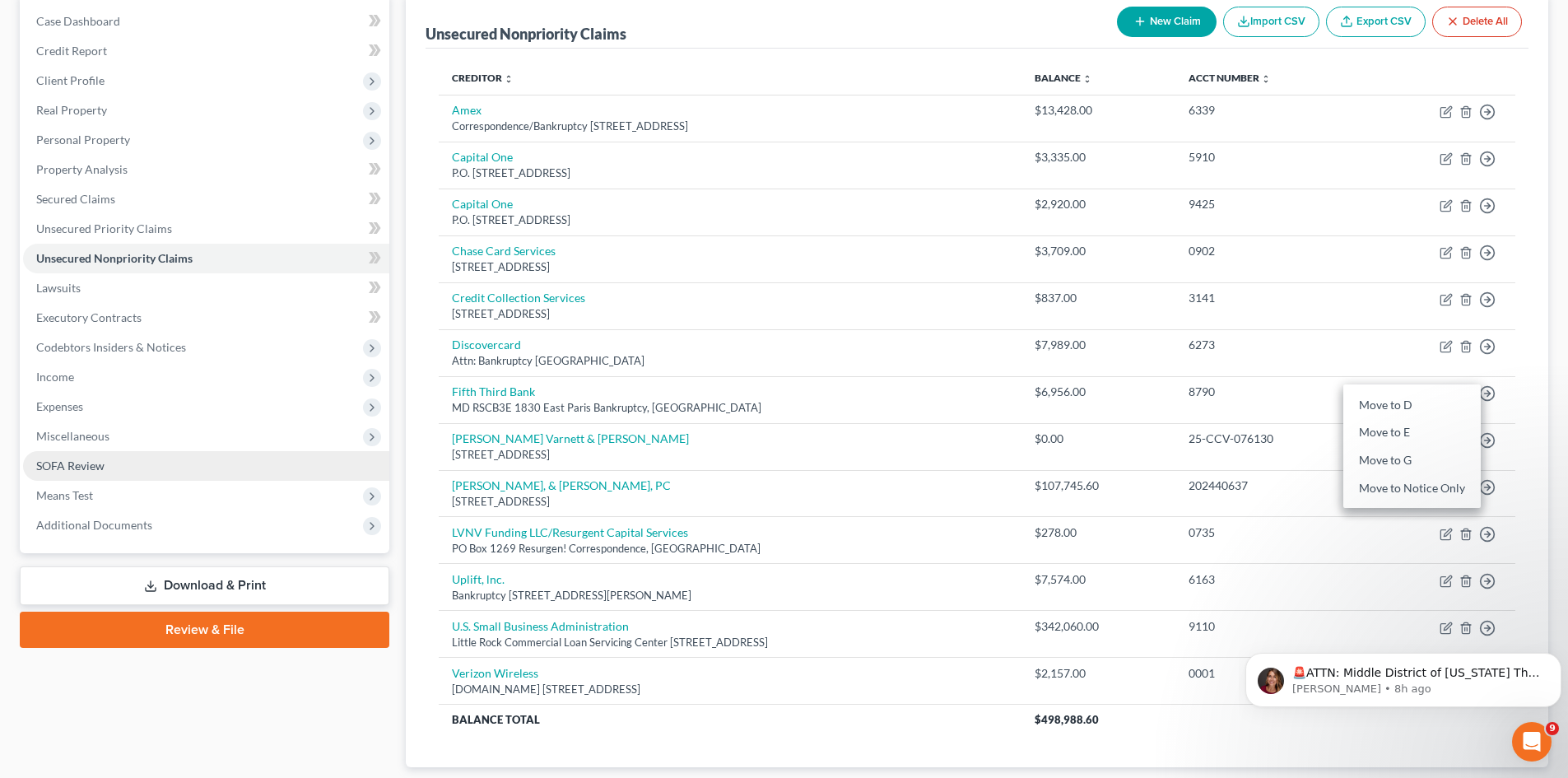
click at [93, 467] on span "SOFA Review" at bounding box center [70, 466] width 68 height 14
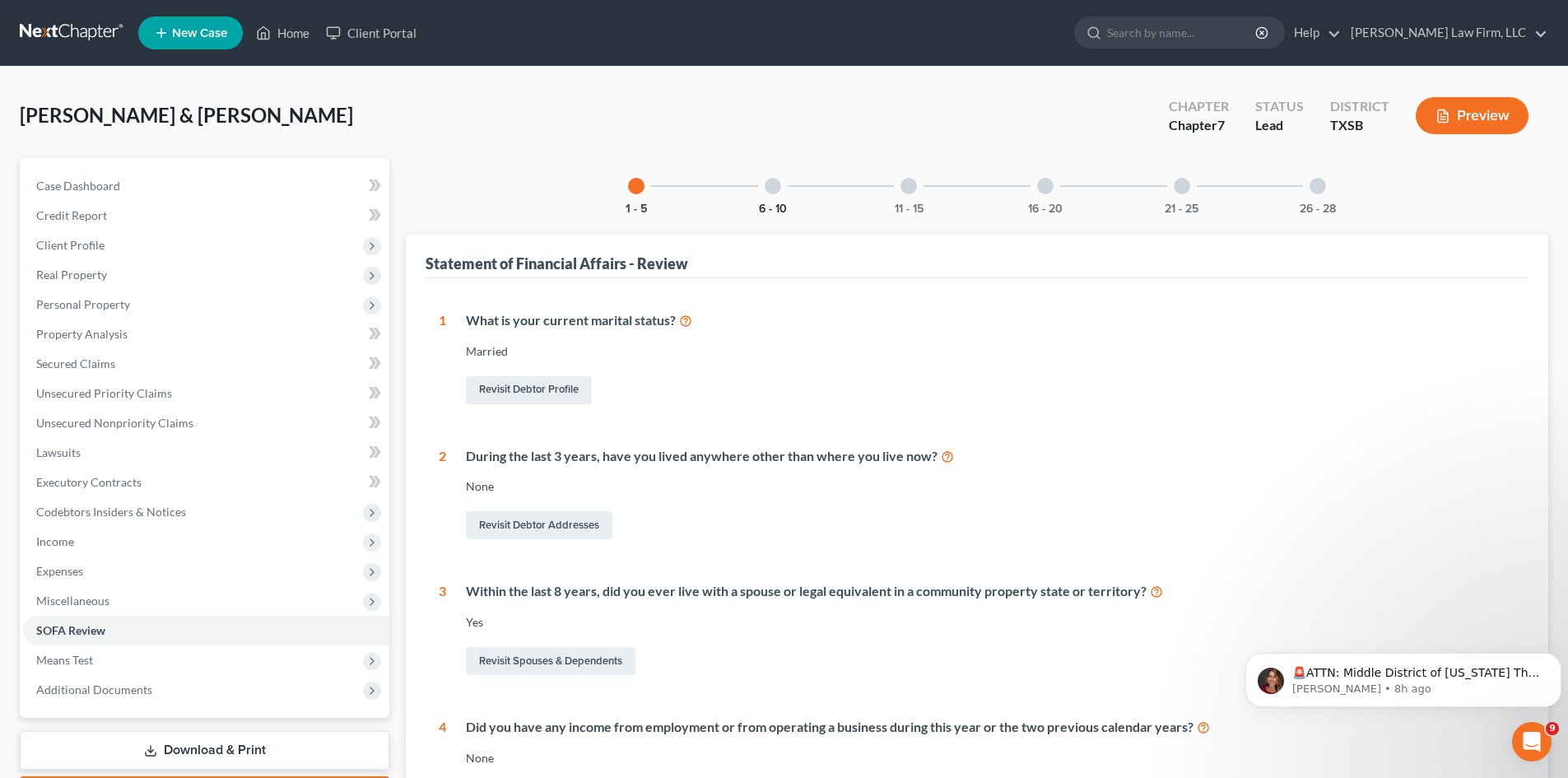
click at [767, 213] on button "6 - 10" at bounding box center [772, 209] width 28 height 12
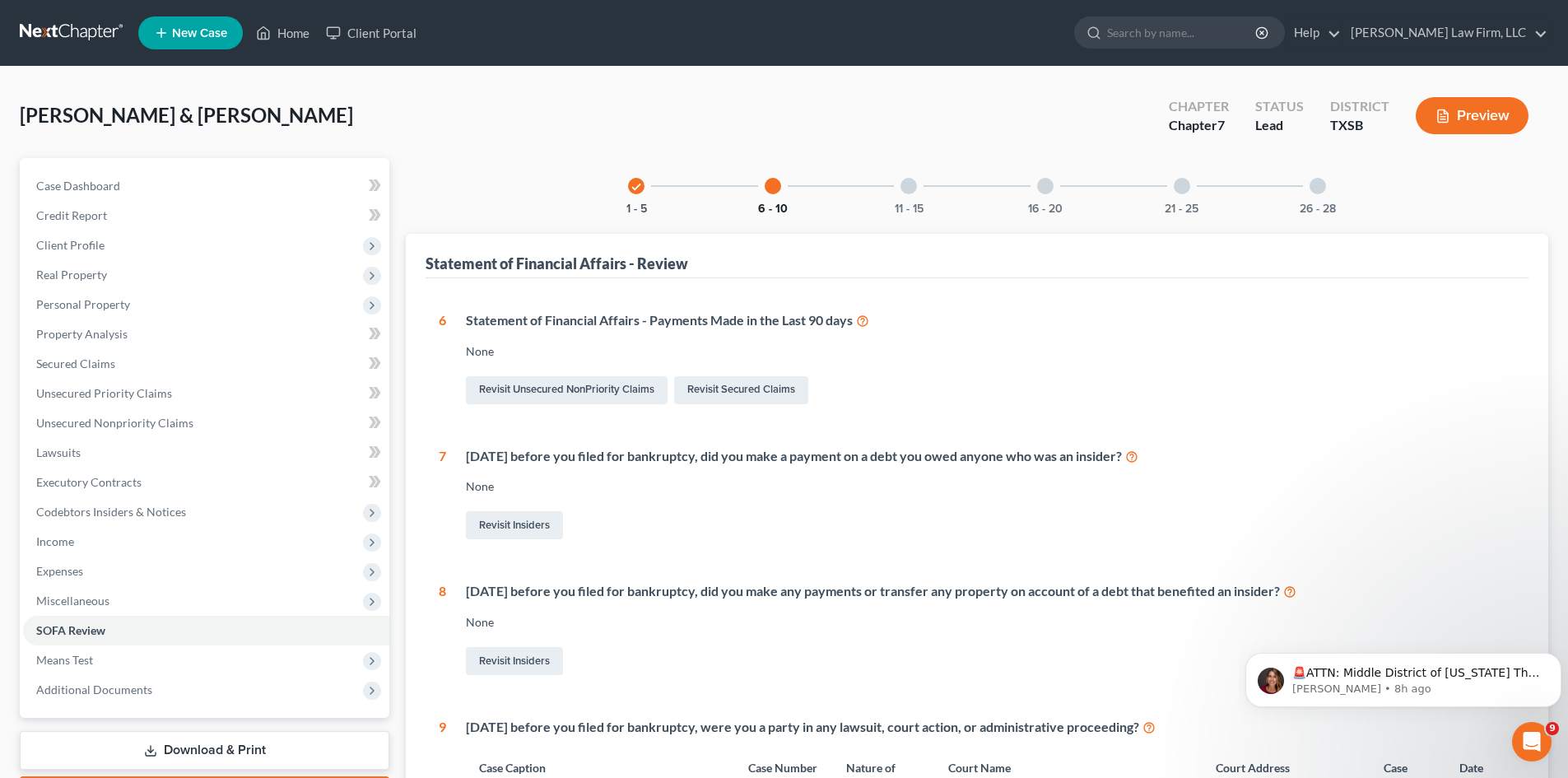
click at [770, 204] on button "6 - 10" at bounding box center [772, 209] width 29 height 12
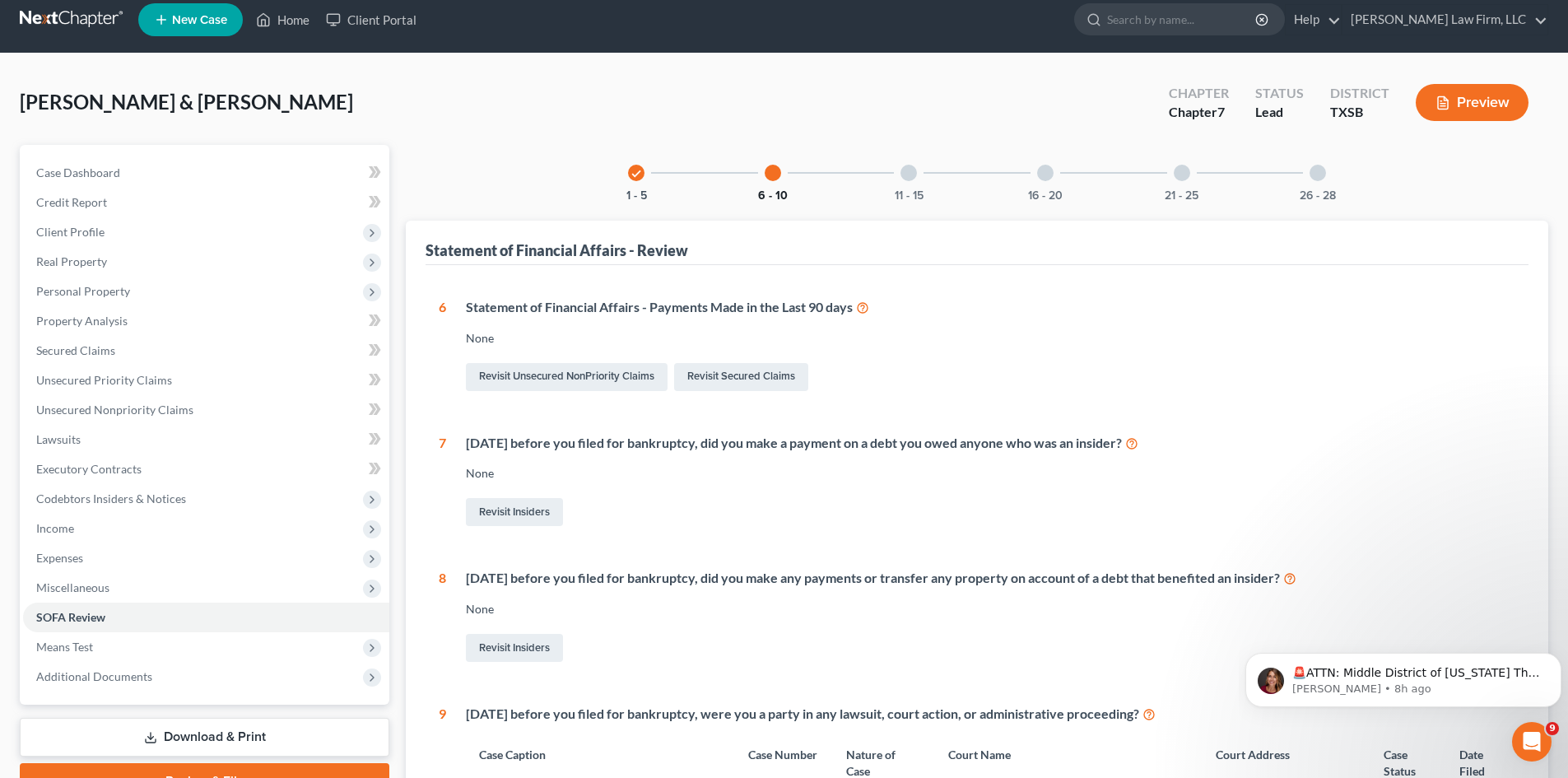
scroll to position [573, 0]
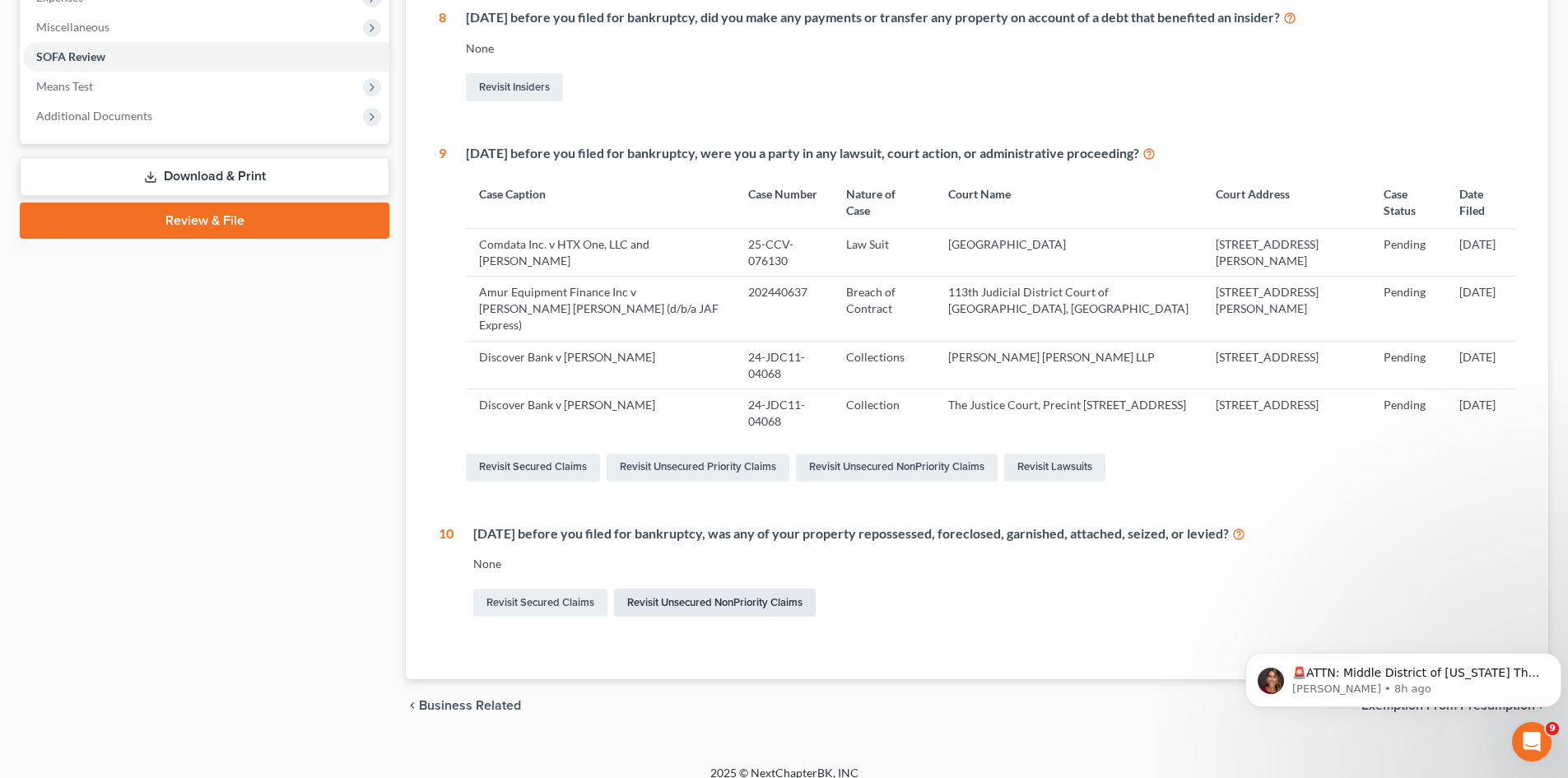
click at [668, 589] on link "Revisit Unsecured NonPriority Claims" at bounding box center [715, 602] width 202 height 28
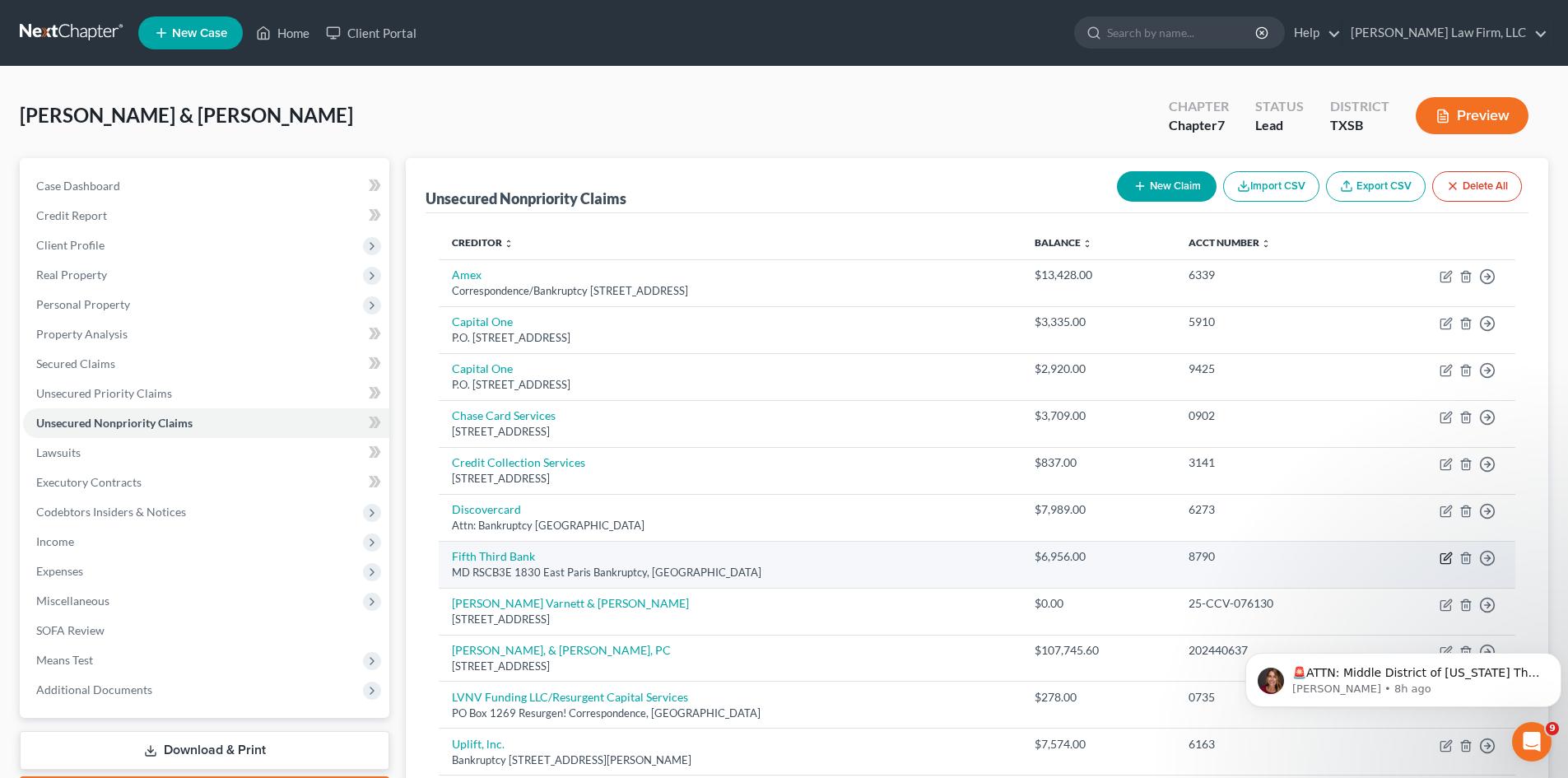
click at [1443, 553] on icon "button" at bounding box center [1445, 557] width 10 height 10
select select "23"
select select "4"
select select "2"
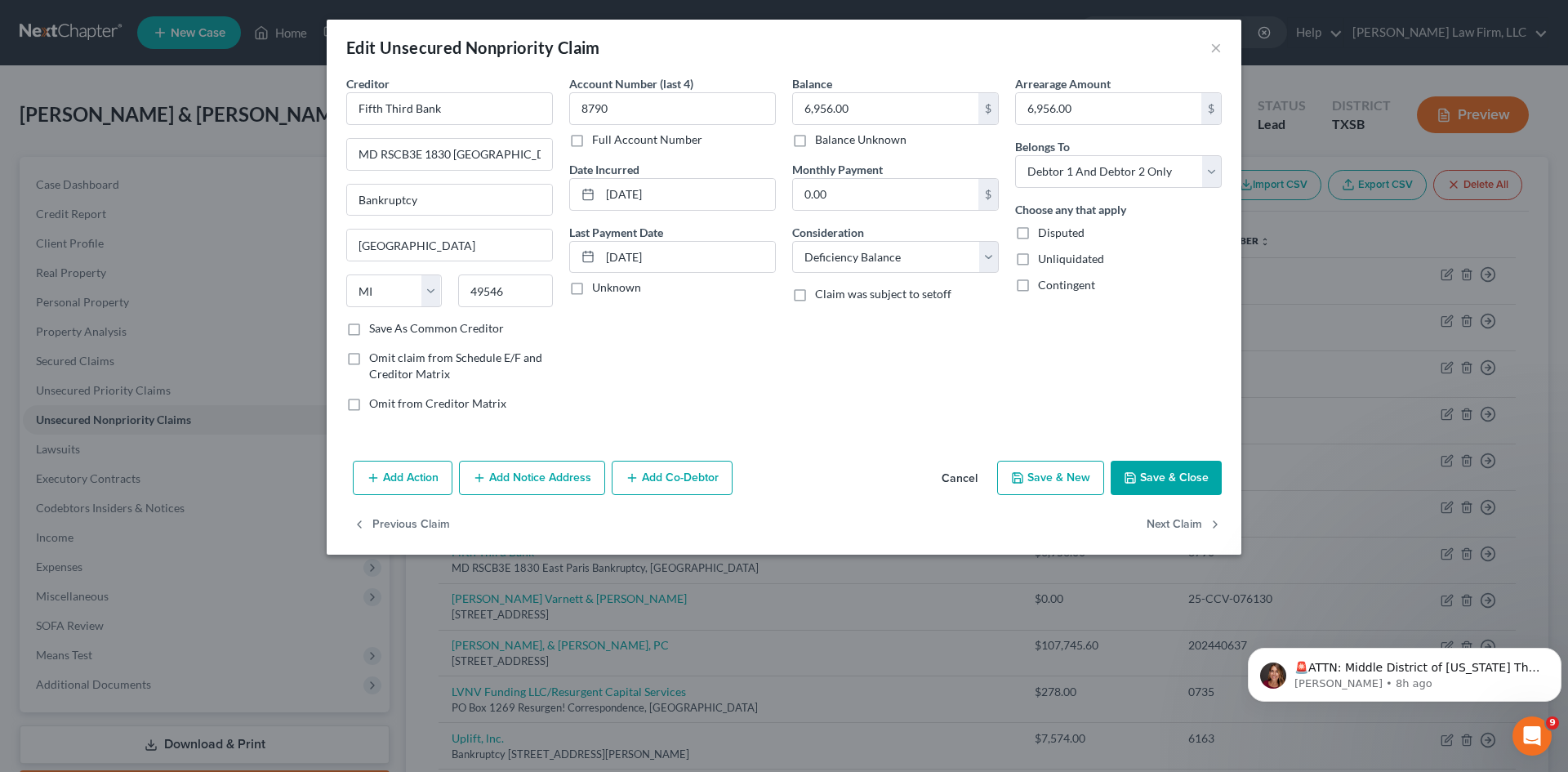
click at [1221, 171] on div "Arrearage Amount 6,956.00 $ Belongs To * Select Debtor 1 Only Debtor 2 Only Deb…" at bounding box center [1118, 250] width 223 height 349
click at [1218, 171] on select "Select Debtor 1 Only Debtor 2 Only Debtor 1 And Debtor 2 Only At Least One Of T…" at bounding box center [1118, 171] width 206 height 33
click at [1097, 379] on div "Arrearage Amount 6,956.00 $ Belongs To * Select Debtor 1 Only Debtor 2 Only Deb…" at bounding box center [1118, 250] width 223 height 349
click at [988, 259] on select "Select Cable / Satellite Services Collection Agency Credit Card Debt Debt Couns…" at bounding box center [895, 257] width 206 height 33
click at [792, 241] on select "Select Cable / Satellite Services Collection Agency Credit Card Debt Debt Couns…" at bounding box center [895, 257] width 206 height 33
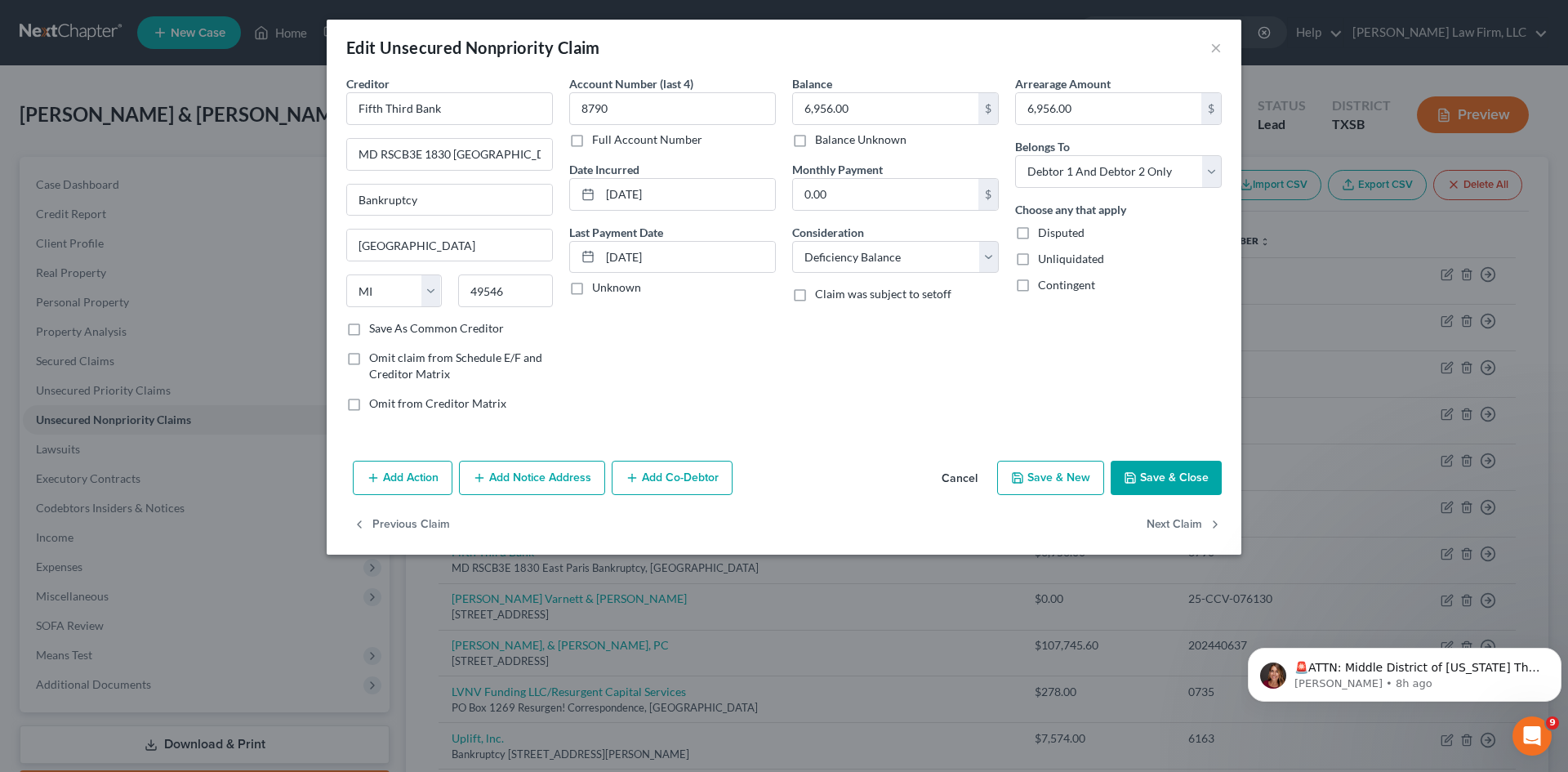
click at [1184, 471] on button "Save & Close" at bounding box center [1166, 477] width 111 height 34
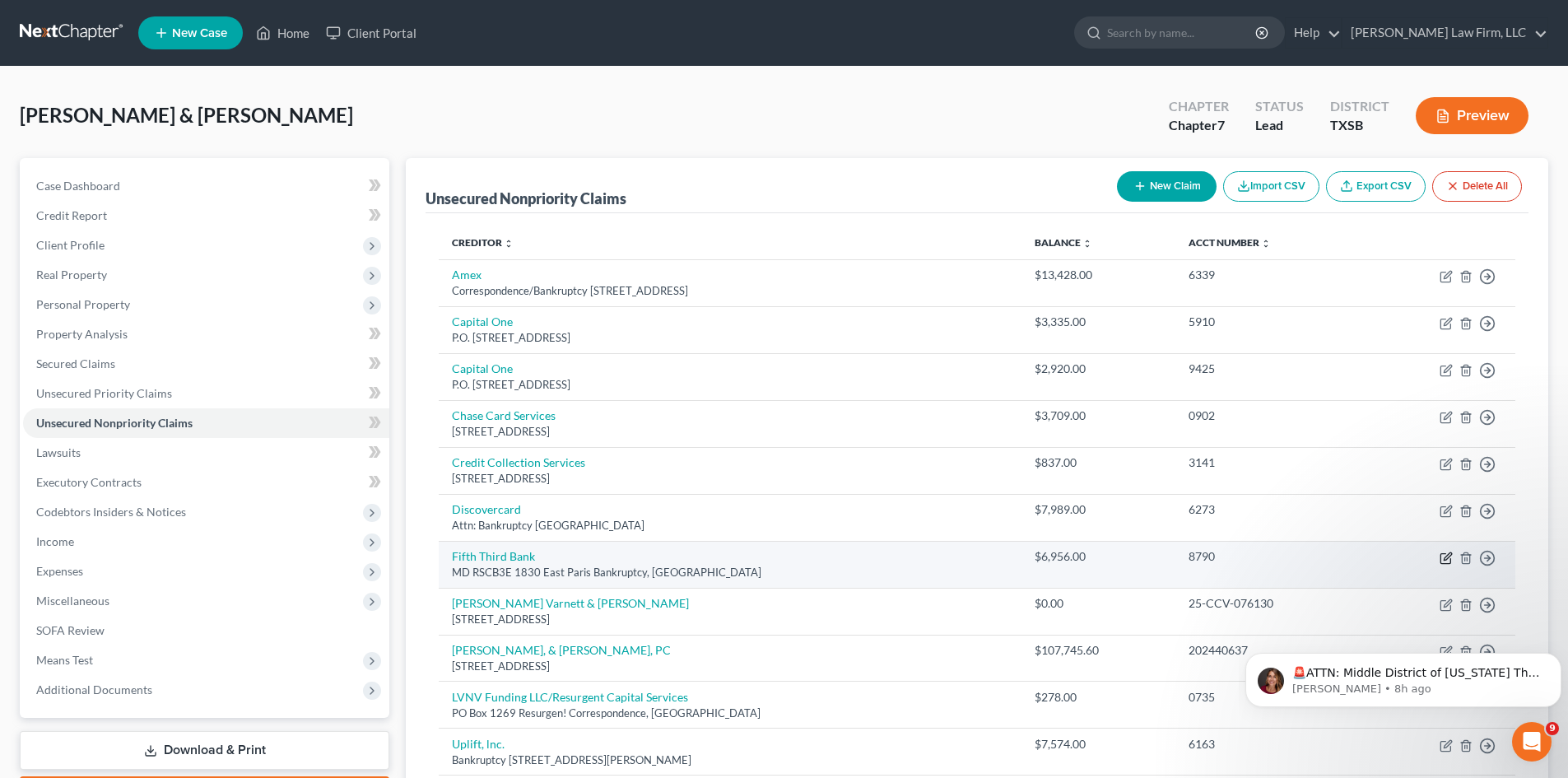
click at [1447, 557] on icon "button" at bounding box center [1446, 557] width 13 height 13
select select "23"
select select "4"
select select "2"
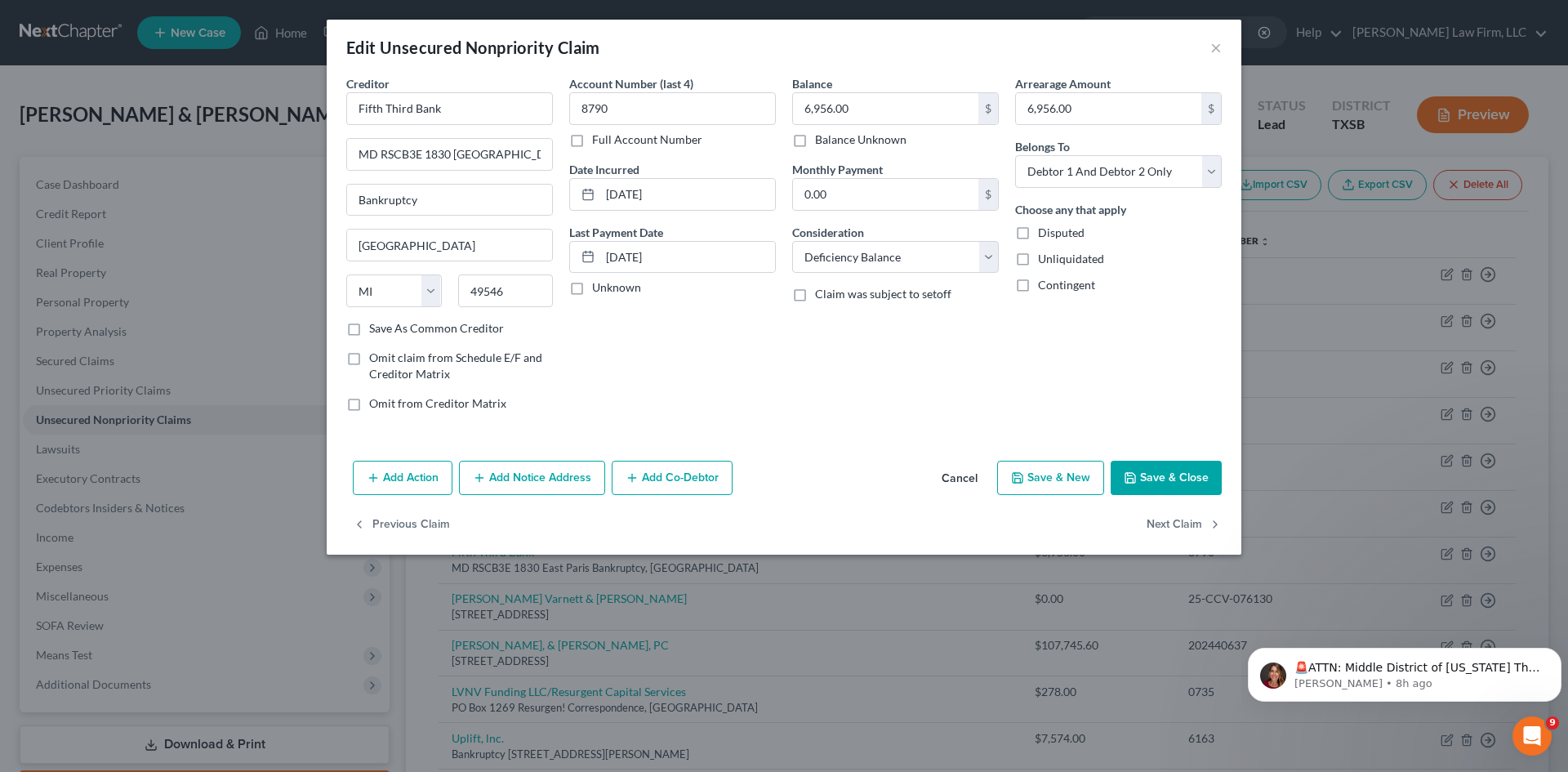
click at [409, 490] on button "Add Action" at bounding box center [402, 477] width 100 height 34
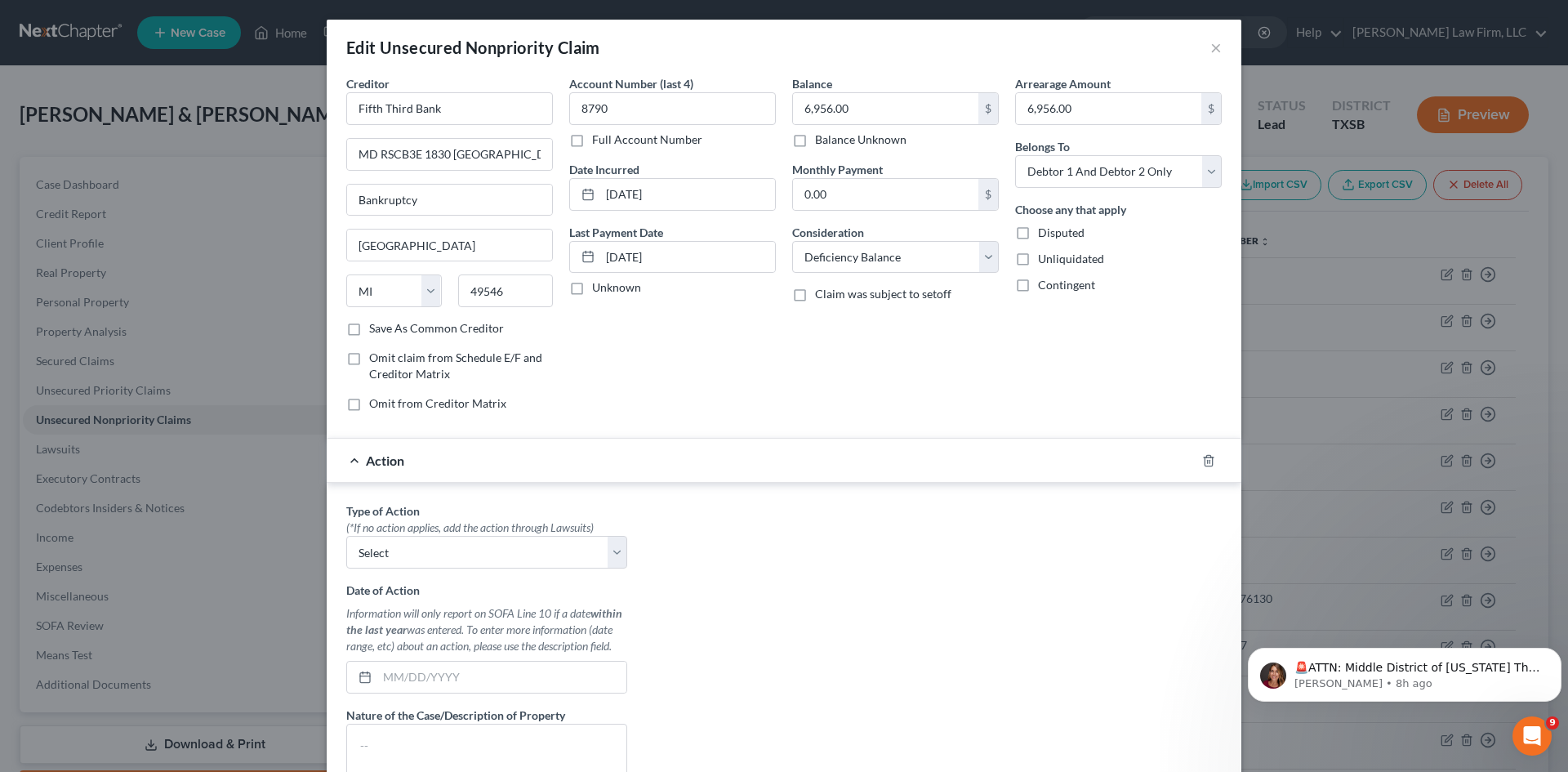
scroll to position [163, 0]
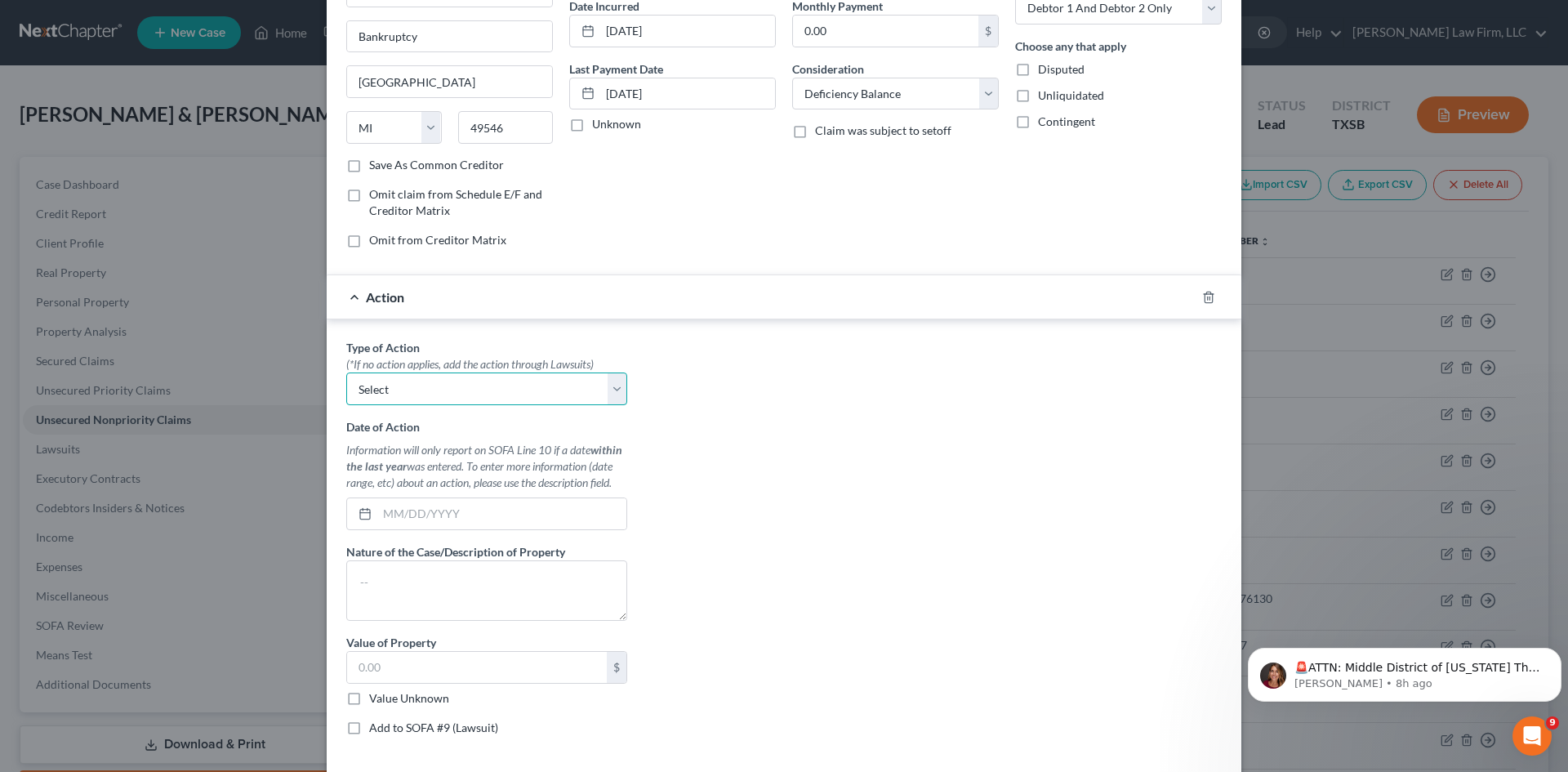
click at [608, 392] on select "Select Repossession Garnishment Foreclosure Personal Injury Attached, Seized, O…" at bounding box center [487, 388] width 281 height 33
select select "0"
click at [347, 372] on select "Select Repossession Garnishment Foreclosure Personal Injury Attached, Seized, O…" at bounding box center [487, 388] width 281 height 33
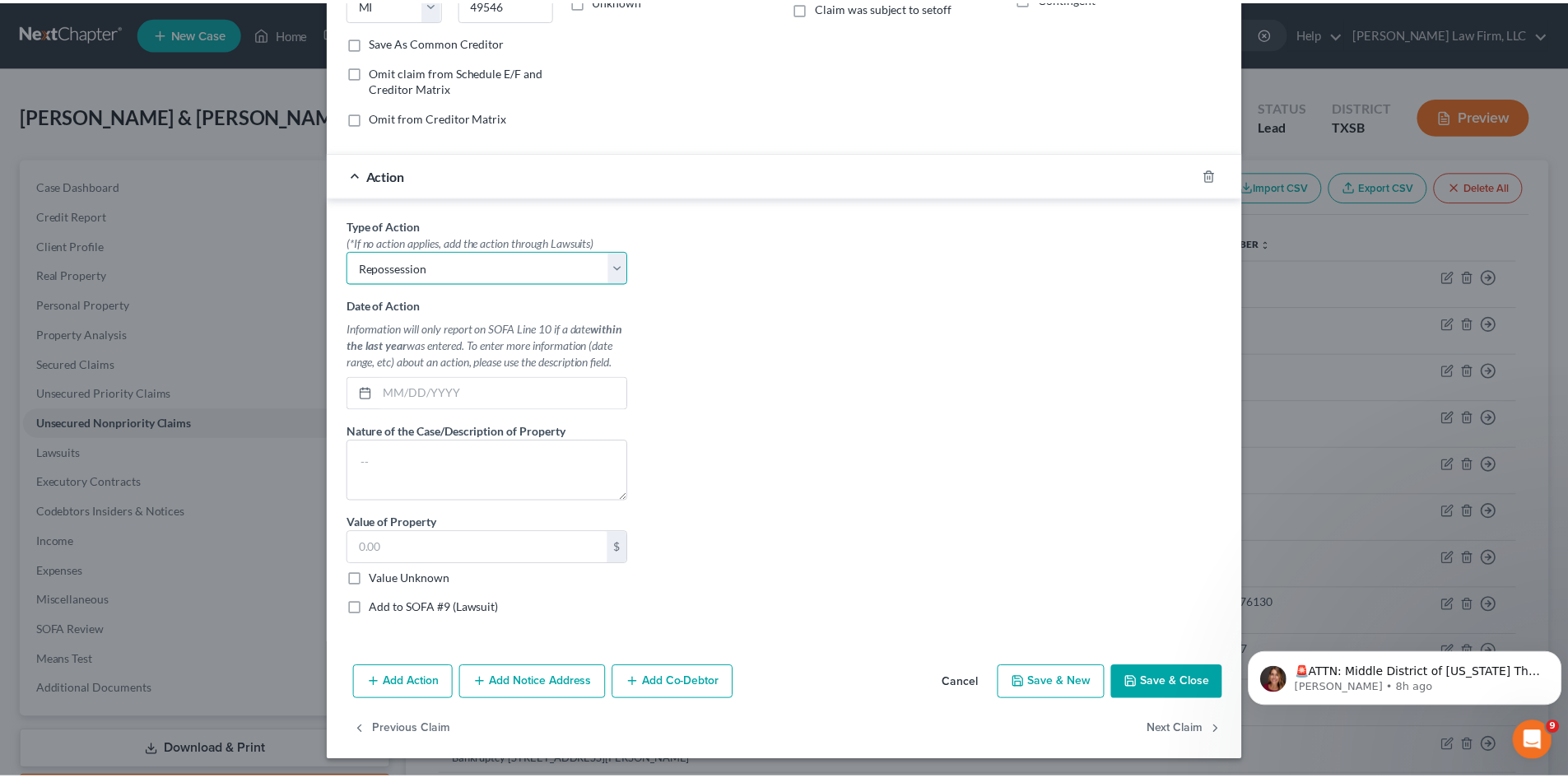
scroll to position [293, 0]
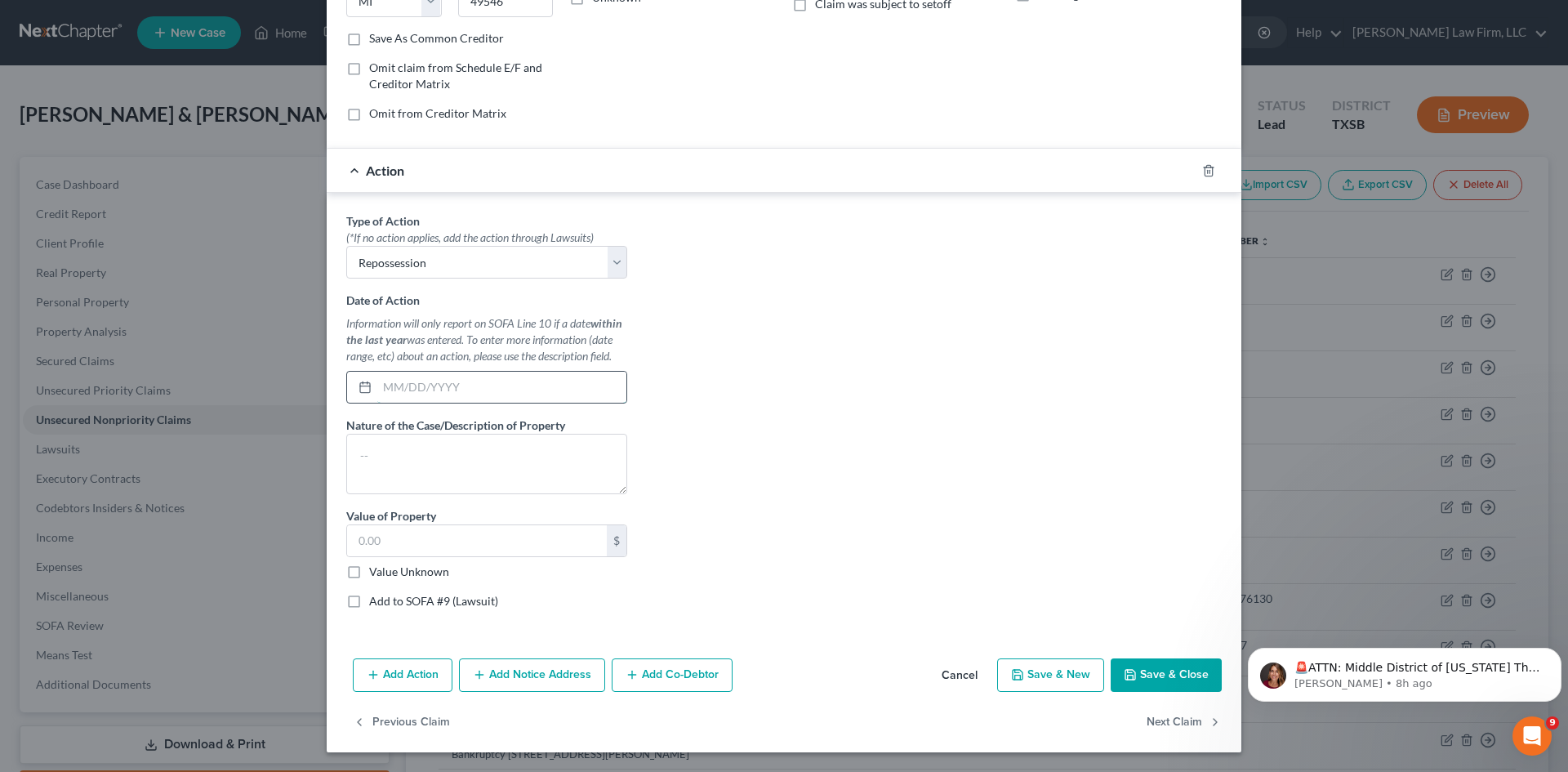
click at [523, 380] on input "text" at bounding box center [502, 386] width 249 height 31
type input "11//19/2024"
click at [519, 458] on textarea at bounding box center [487, 464] width 281 height 61
type textarea "Car"
click at [376, 538] on input "text" at bounding box center [477, 540] width 259 height 31
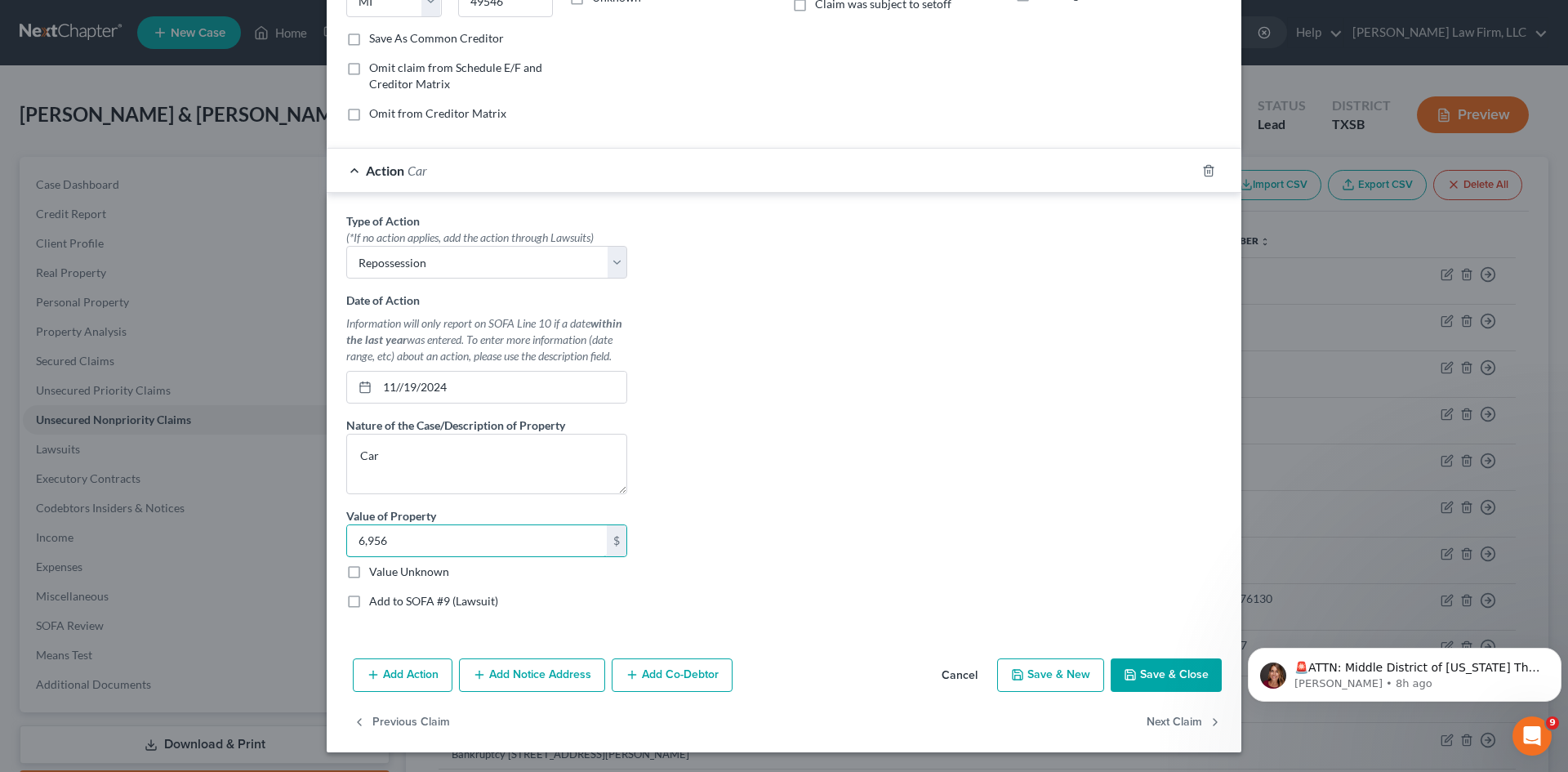
type input "6,956"
click at [370, 603] on label "Add to SOFA #9 (Lawsuit)" at bounding box center [434, 601] width 129 height 17
click at [376, 603] on input "Add to SOFA #9 (Lawsuit)" at bounding box center [381, 598] width 11 height 11
checkbox input "true"
select select "0"
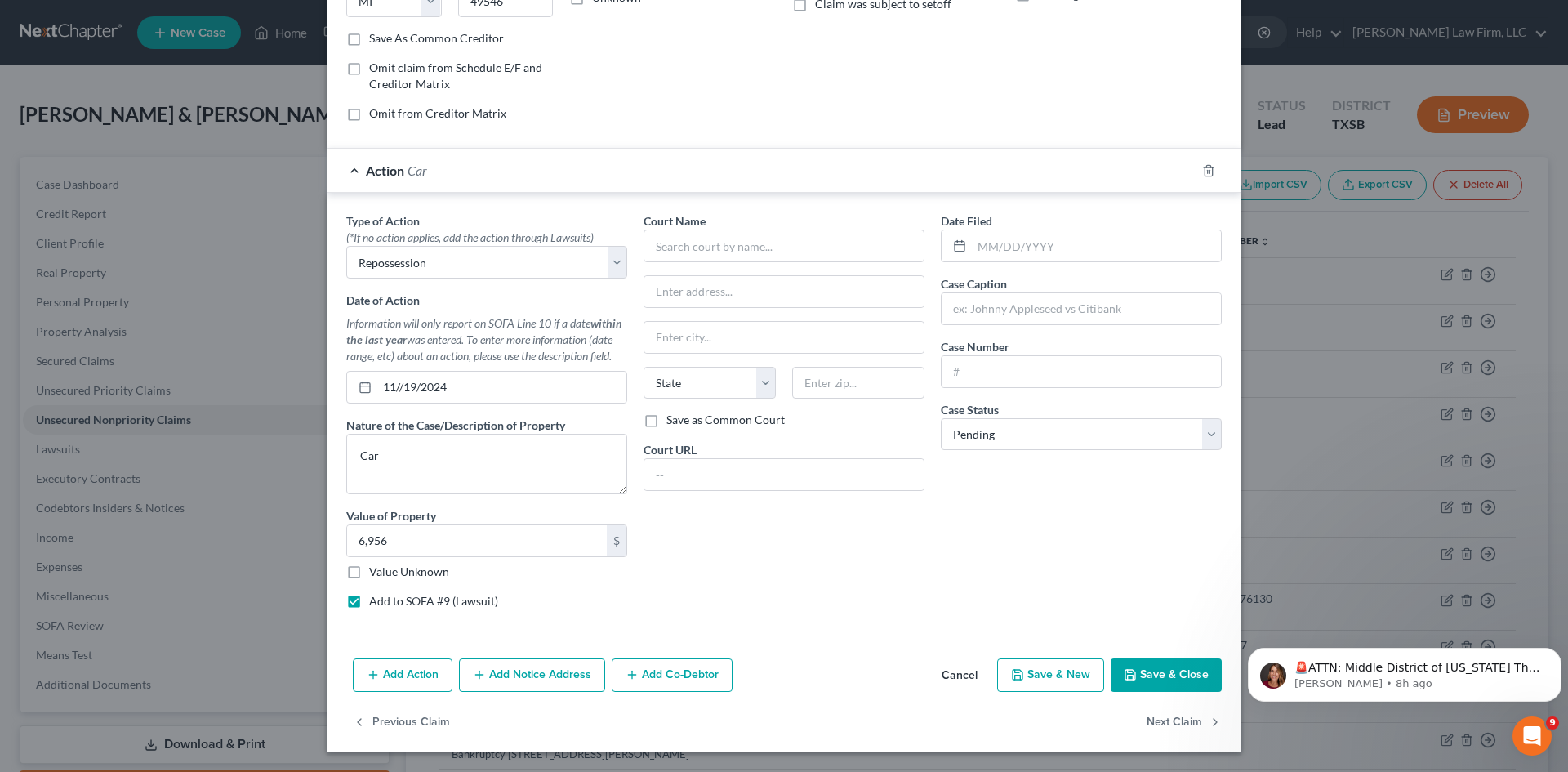
click at [370, 602] on label "Add to SOFA #9 (Lawsuit)" at bounding box center [434, 601] width 129 height 17
click at [376, 602] on input "Add to SOFA #9 (Lawsuit)" at bounding box center [381, 598] width 11 height 11
checkbox input "false"
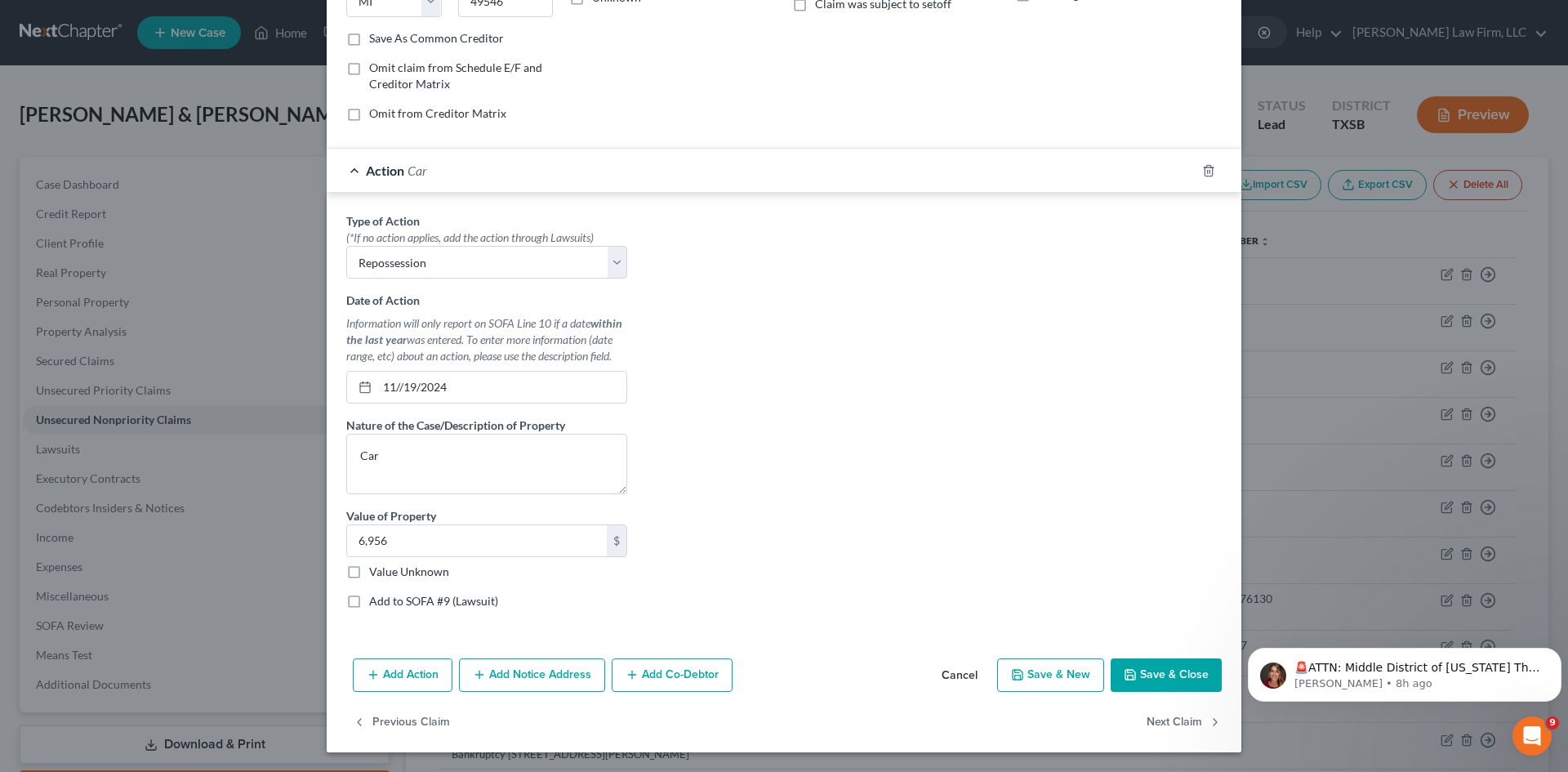
click at [370, 573] on label "Value Unknown" at bounding box center [409, 572] width 80 height 17
click at [376, 573] on input "Value Unknown" at bounding box center [381, 569] width 11 height 11
checkbox input "true"
type input "0.00"
click at [1154, 671] on button "Save & Close" at bounding box center [1166, 675] width 111 height 34
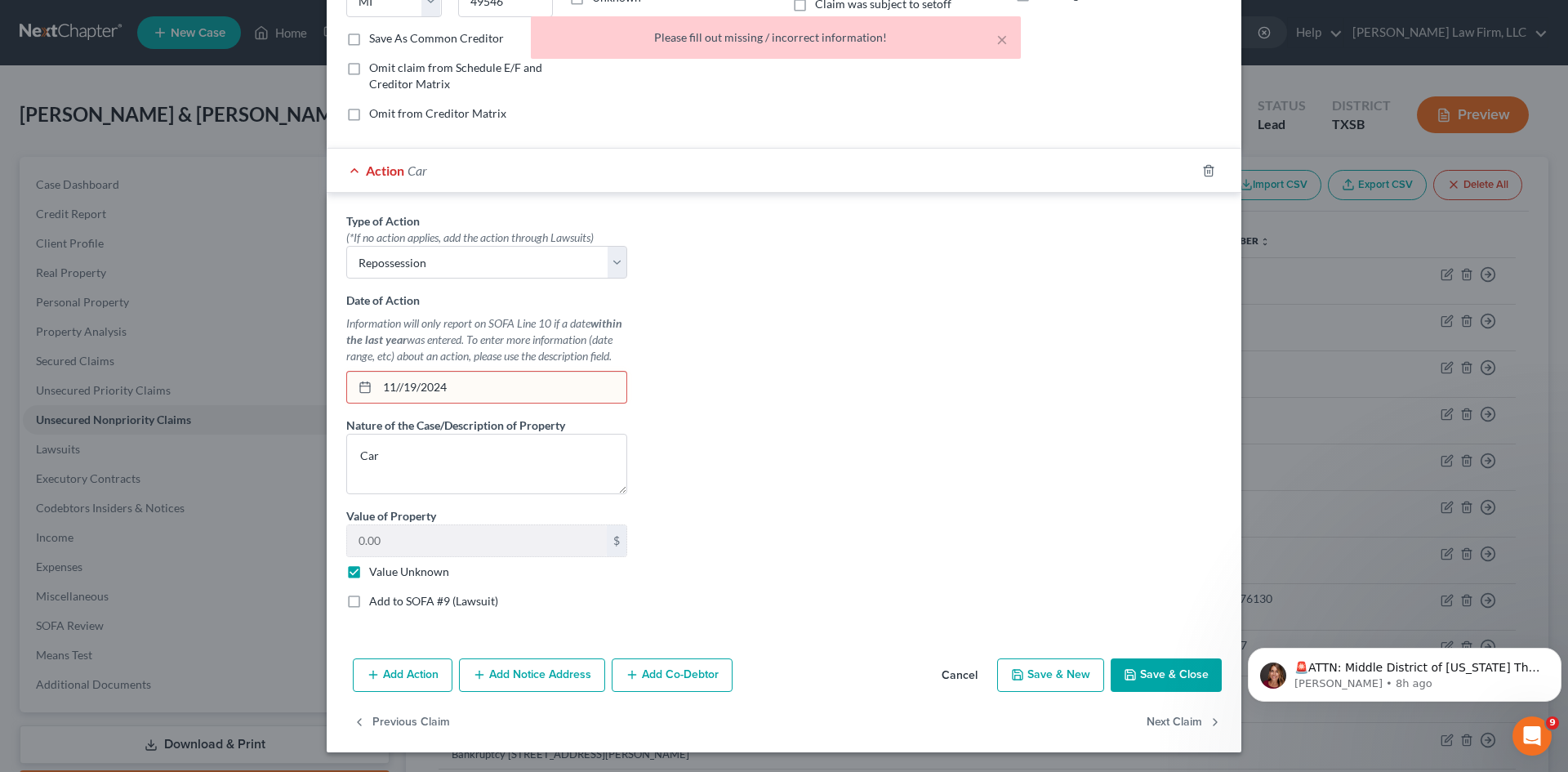
click at [847, 271] on div "Type of Action * (*If no action applies, add the action through Lawsuits) Selec…" at bounding box center [783, 417] width 892 height 409
click at [394, 382] on input "11//19/2024" at bounding box center [502, 386] width 249 height 31
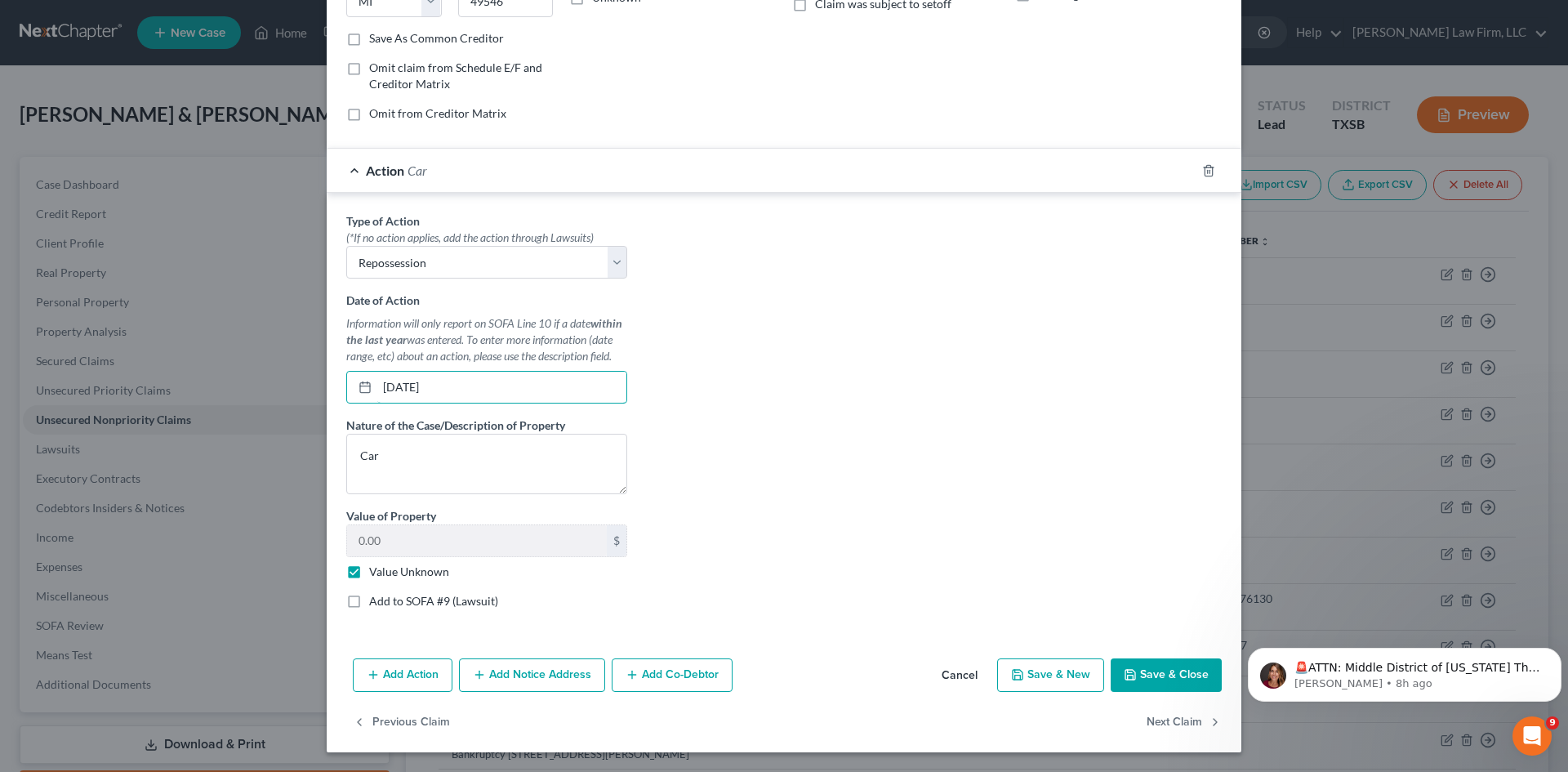
type input "[DATE]"
click at [1162, 671] on button "Save & Close" at bounding box center [1166, 675] width 111 height 34
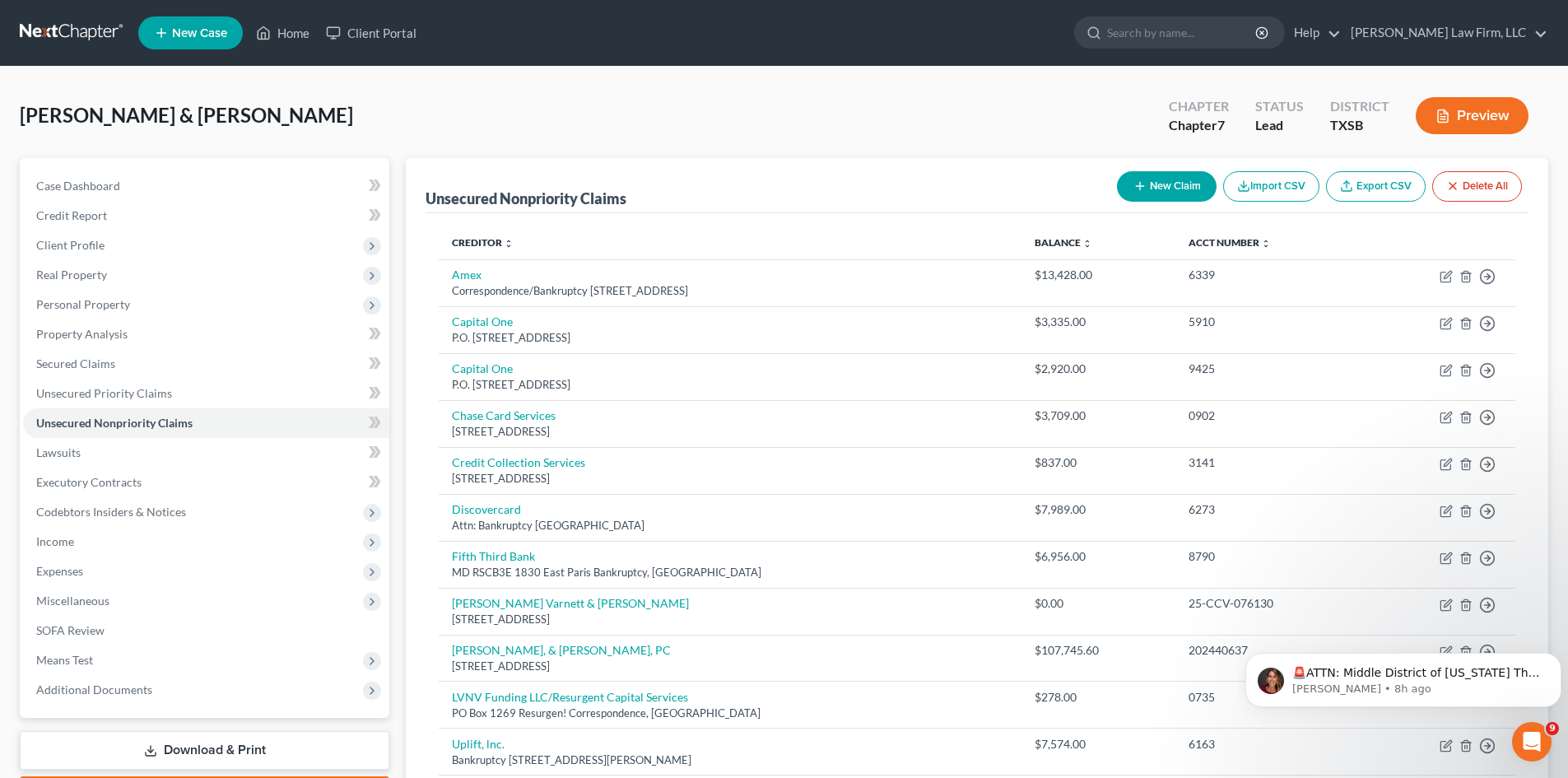
click at [1491, 229] on th at bounding box center [1440, 243] width 151 height 33
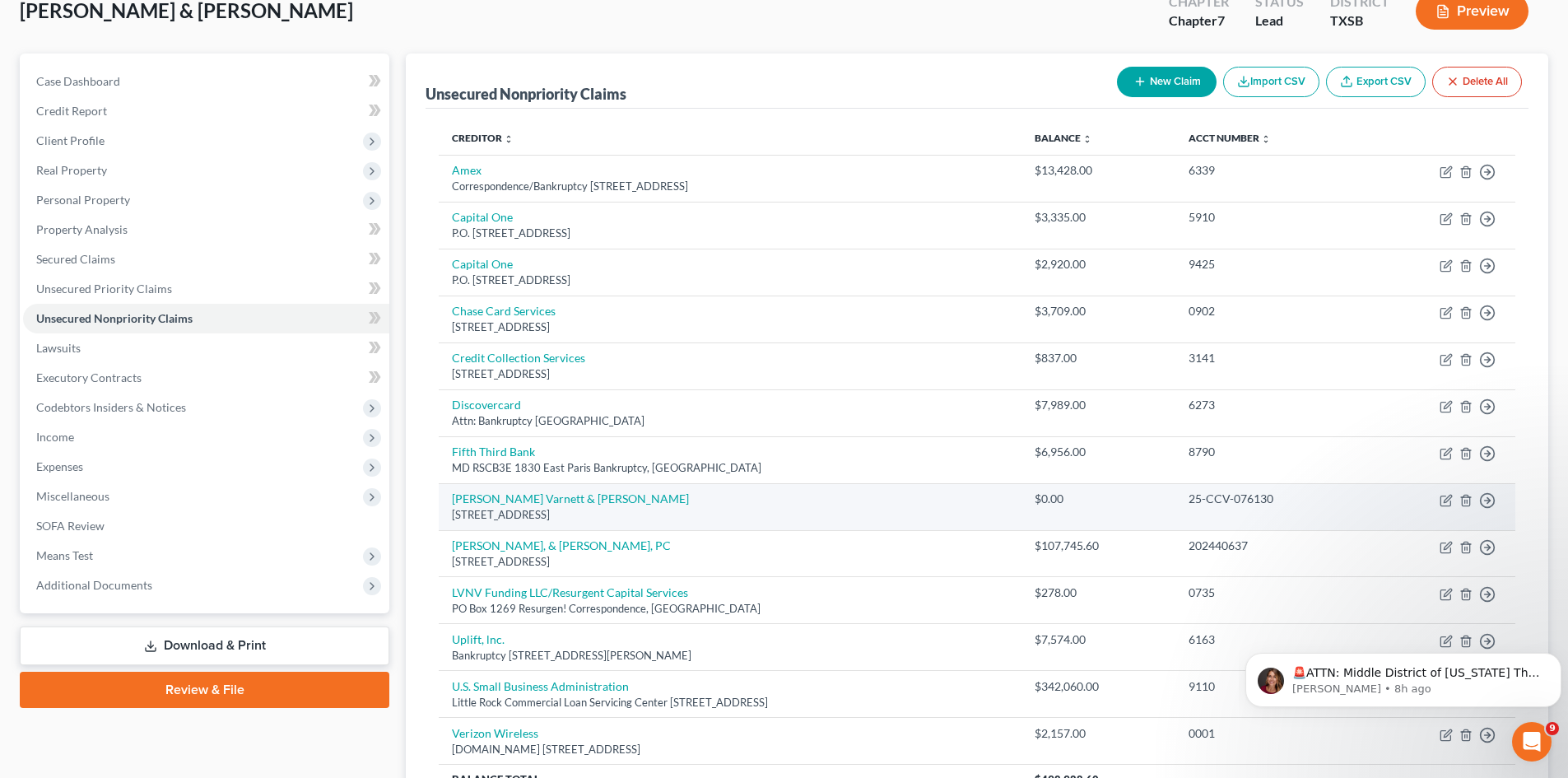
scroll to position [187, 0]
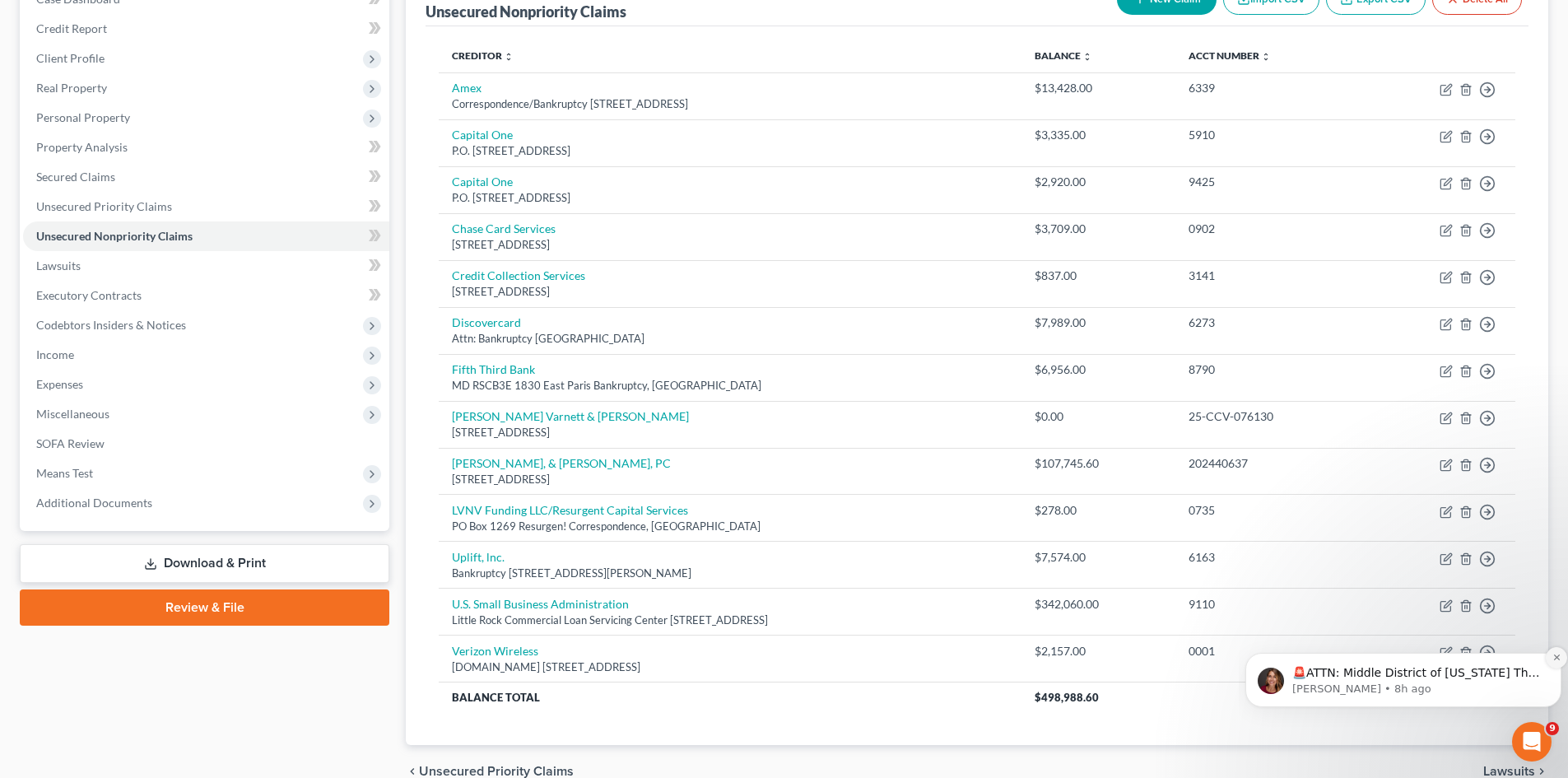
click at [1554, 662] on icon "Dismiss notification" at bounding box center [1557, 657] width 9 height 9
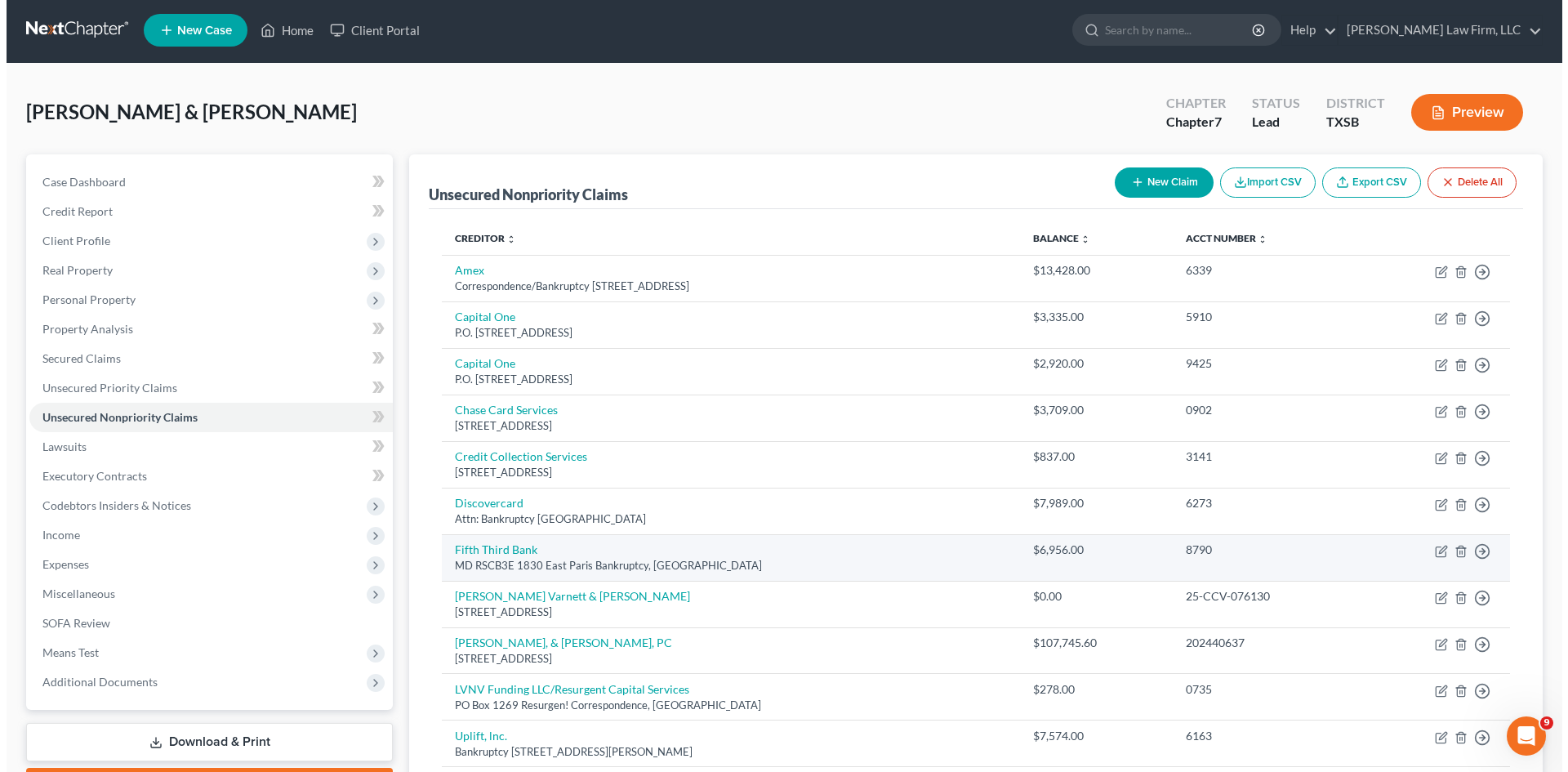
scroll to position [0, 0]
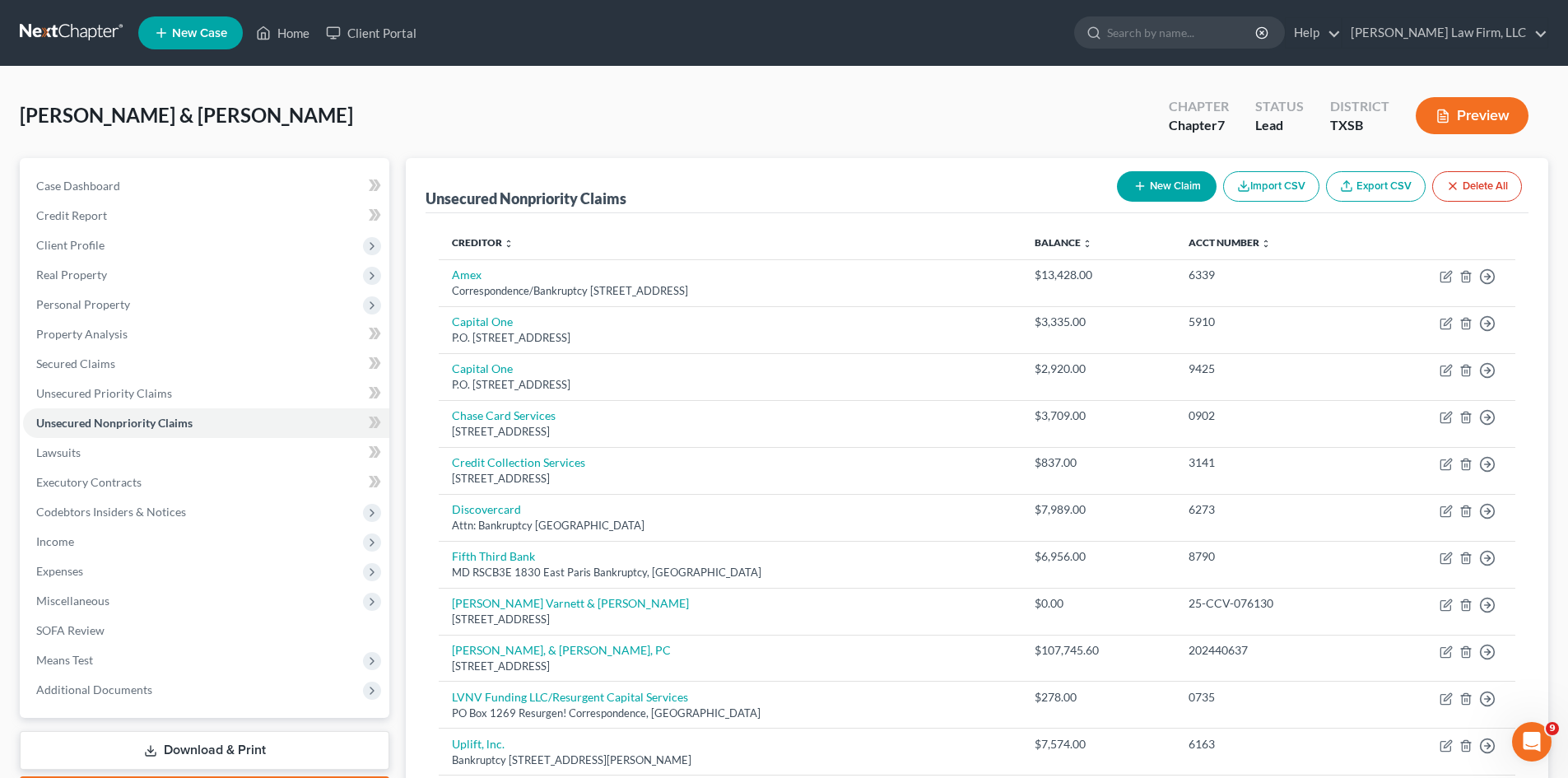
click at [1149, 174] on button "New Claim" at bounding box center [1167, 187] width 100 height 30
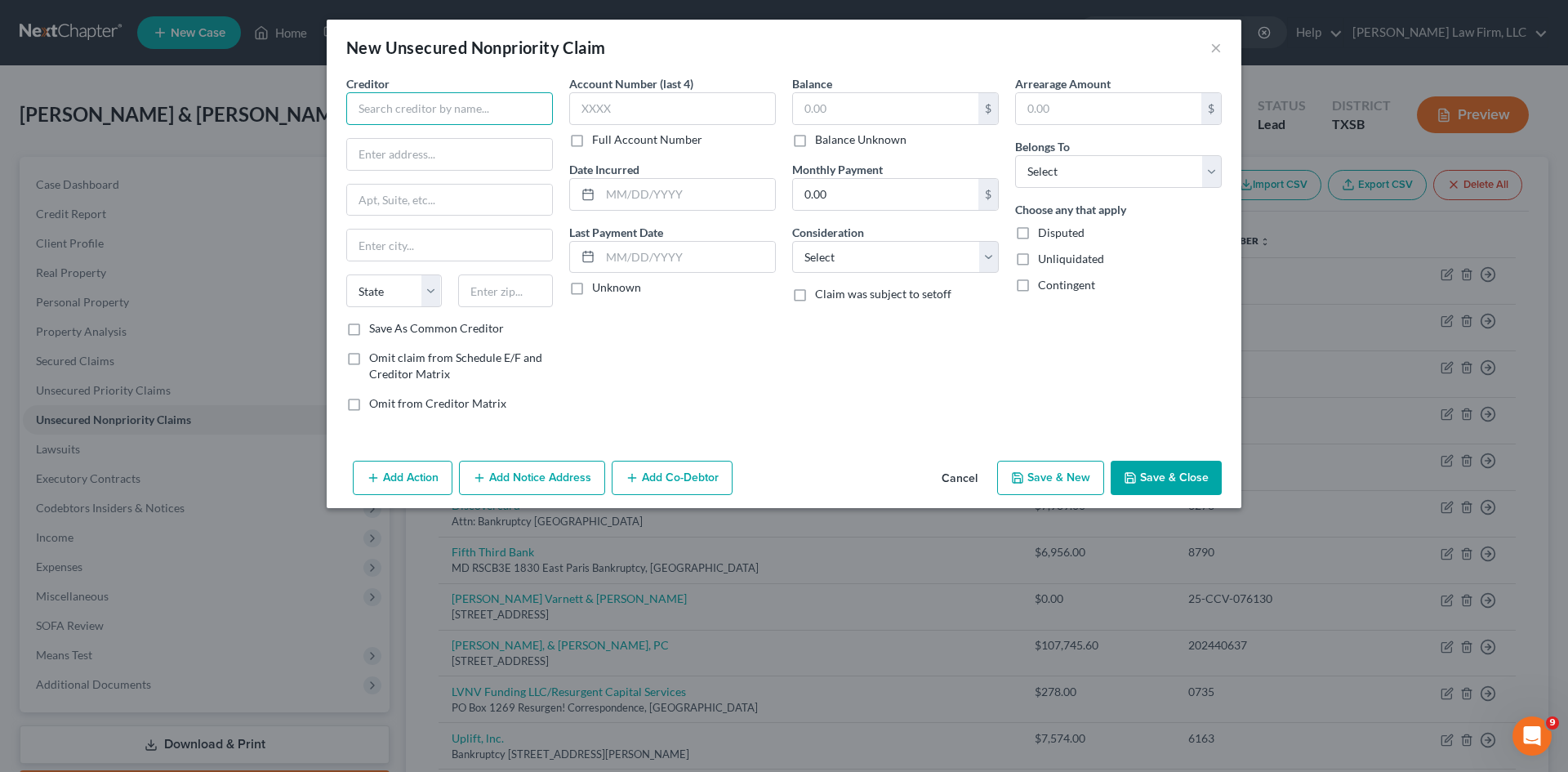
click at [511, 110] on input "text" at bounding box center [450, 109] width 206 height 33
drag, startPoint x: 462, startPoint y: 123, endPoint x: 460, endPoint y: 104, distance: 19.1
click at [462, 116] on div "Creditor * State [US_STATE] AK AR AZ CA CO [GEOGRAPHIC_DATA] DE DC [GEOGRAPHIC_…" at bounding box center [450, 198] width 206 height 245
click at [465, 105] on input "text" at bounding box center [450, 109] width 206 height 33
paste input "Westlake Portfolio Management, LLC"
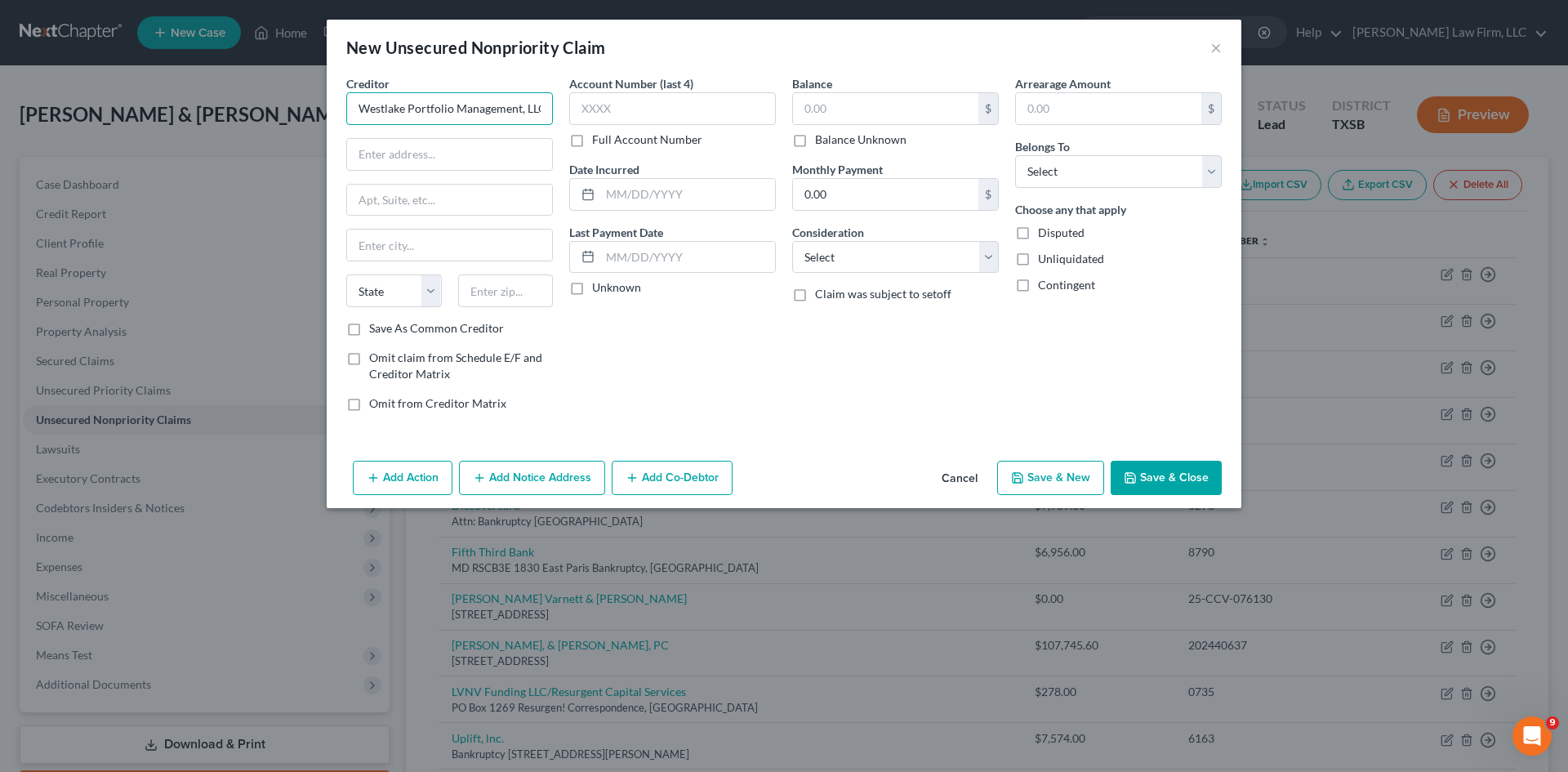
scroll to position [0, 4]
type input "Westlake Portfolio Management, LLC"
click at [511, 153] on input "text" at bounding box center [450, 154] width 205 height 31
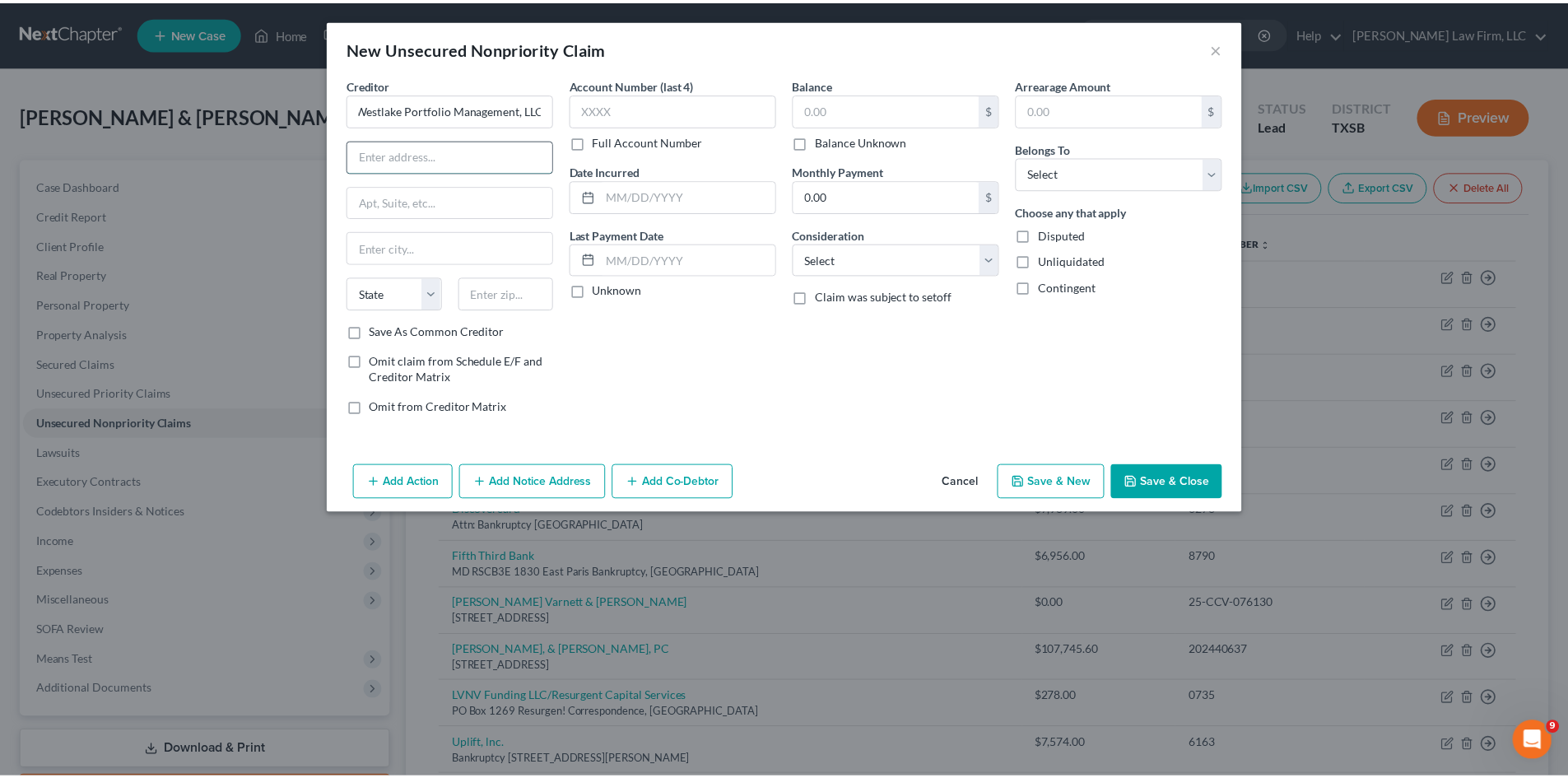
scroll to position [0, 0]
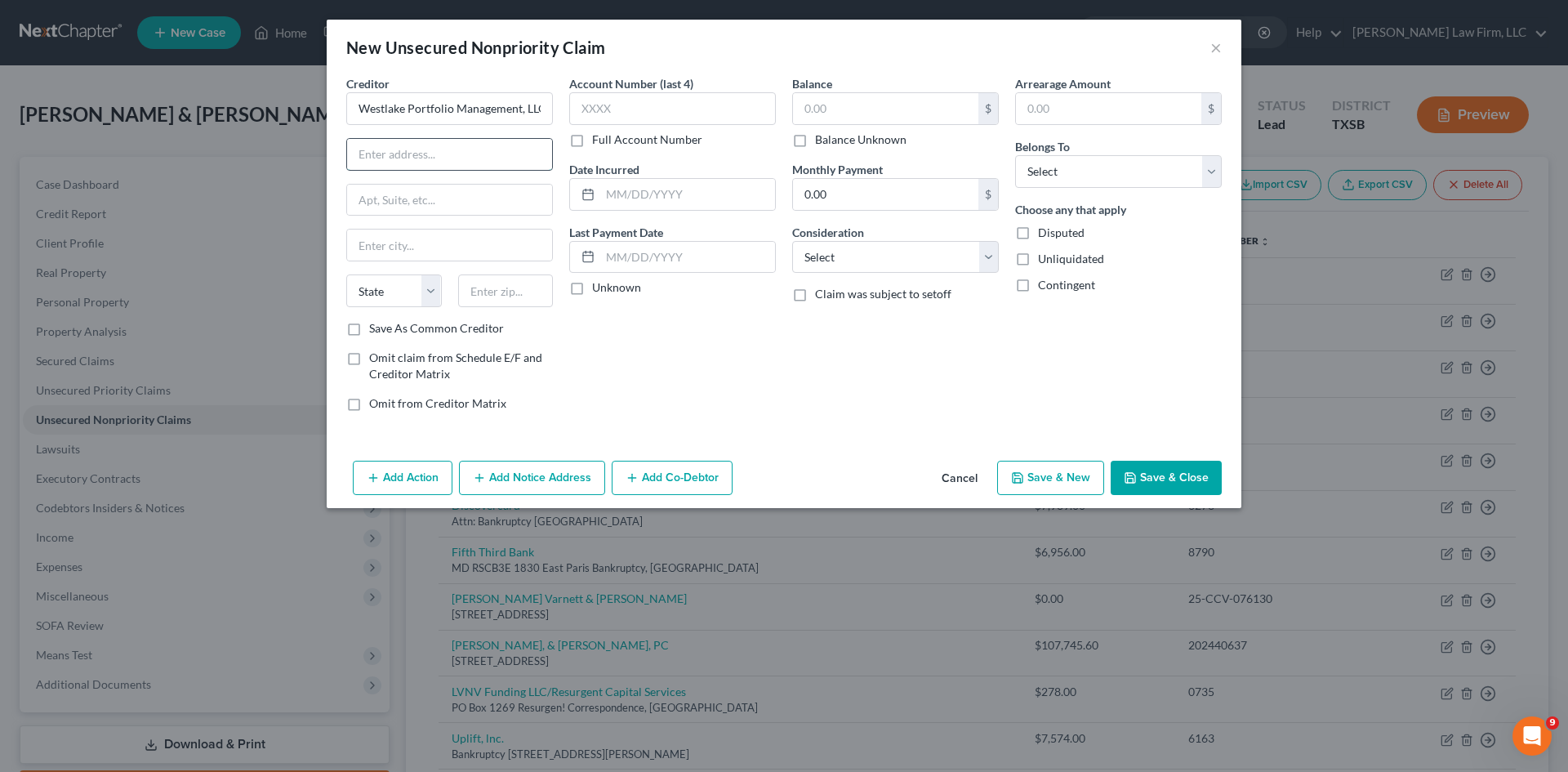
click at [497, 154] on input "text" at bounding box center [450, 154] width 205 height 31
paste input "PO Box 76809"
type input "PO Box 76809"
click at [479, 199] on input "text" at bounding box center [450, 199] width 205 height 31
paste input "Bankruptcy"
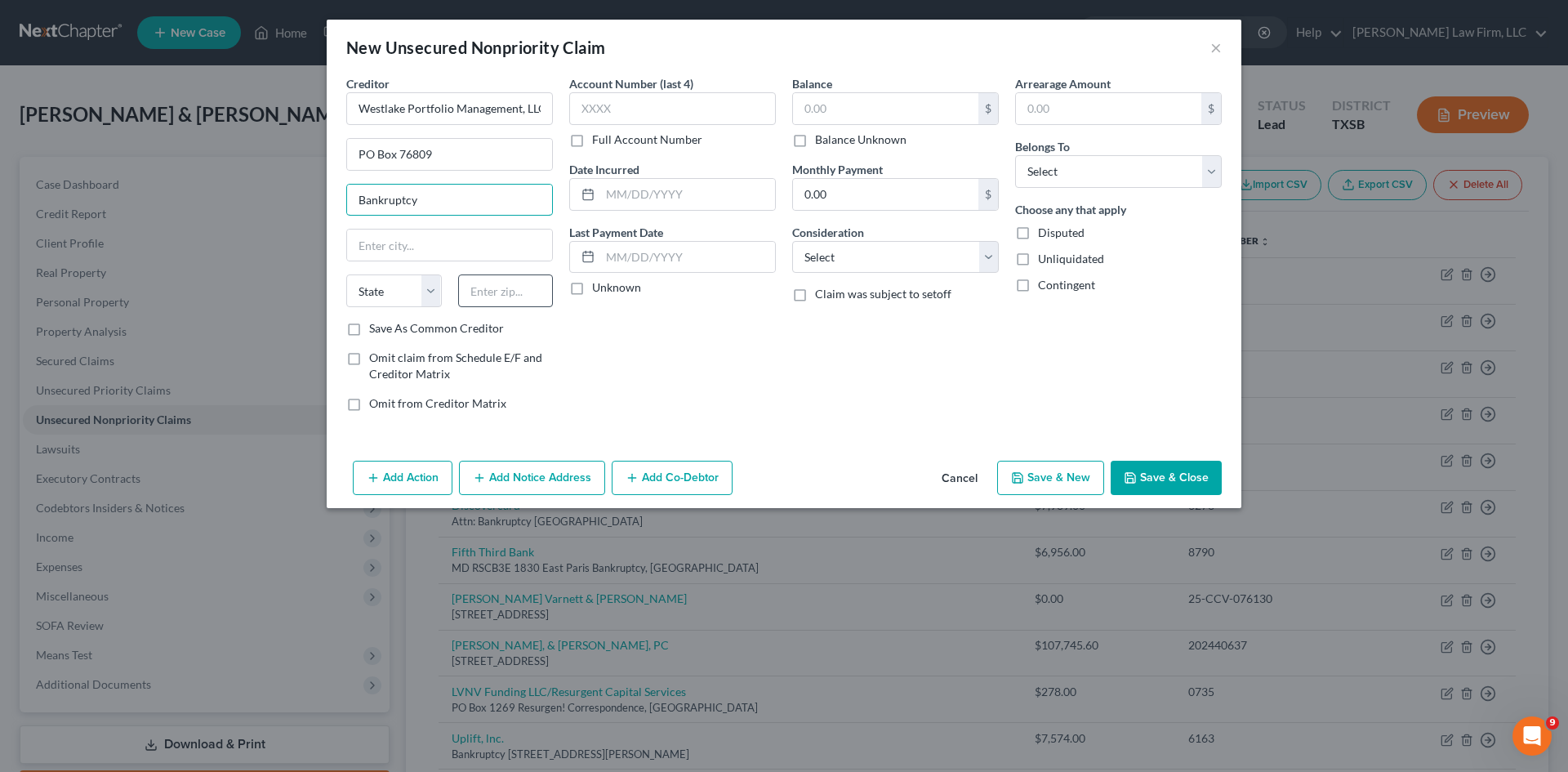
type input "Bankruptcy"
click at [506, 281] on input "text" at bounding box center [506, 290] width 95 height 33
type input "90054"
type input "[GEOGRAPHIC_DATA]"
select select "4"
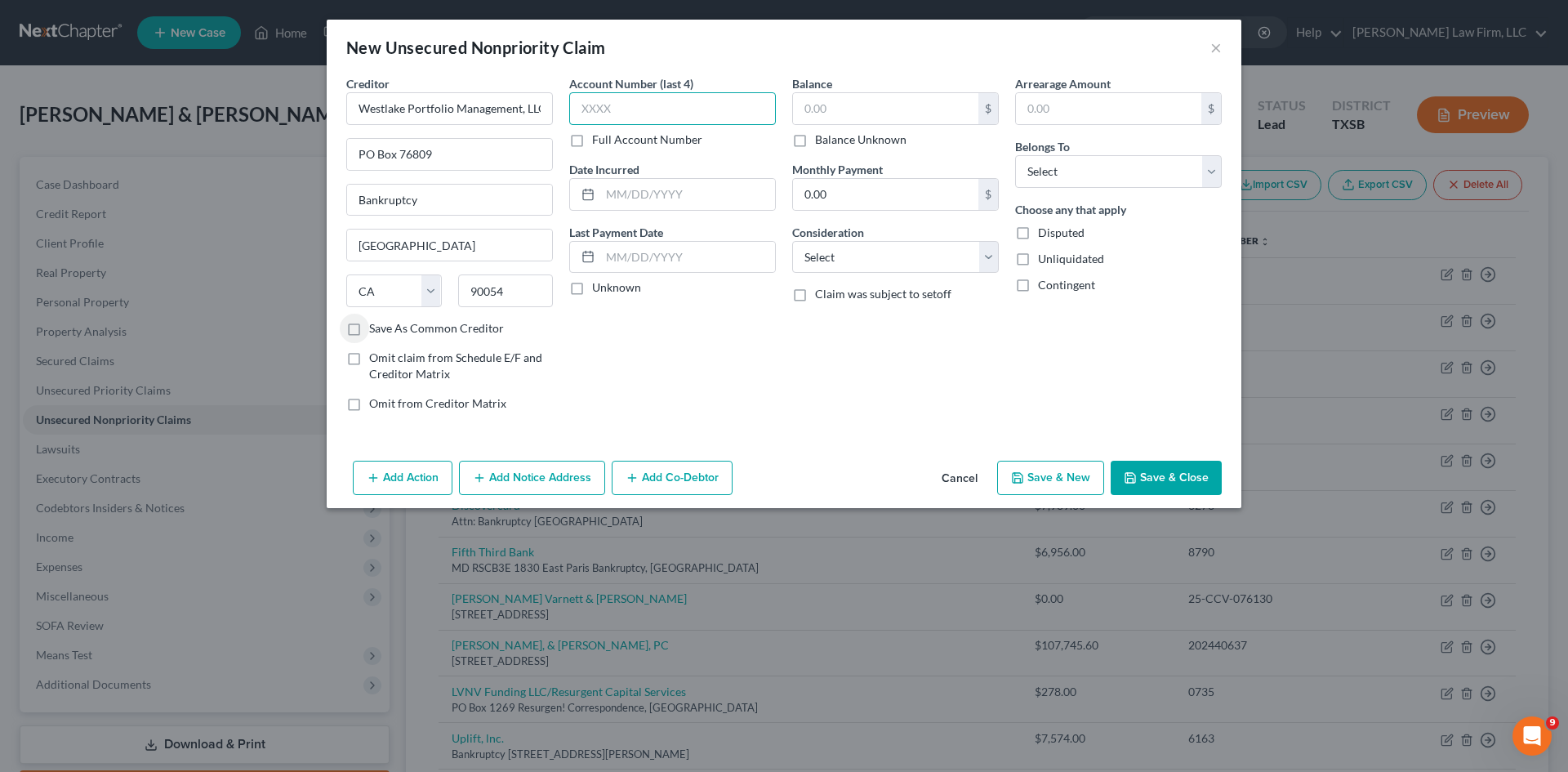
click at [644, 106] on input "text" at bounding box center [672, 109] width 206 height 33
type input "4474"
click at [844, 107] on input "text" at bounding box center [885, 109] width 185 height 31
type input "1,805"
click at [1038, 114] on input "text" at bounding box center [1109, 109] width 185 height 31
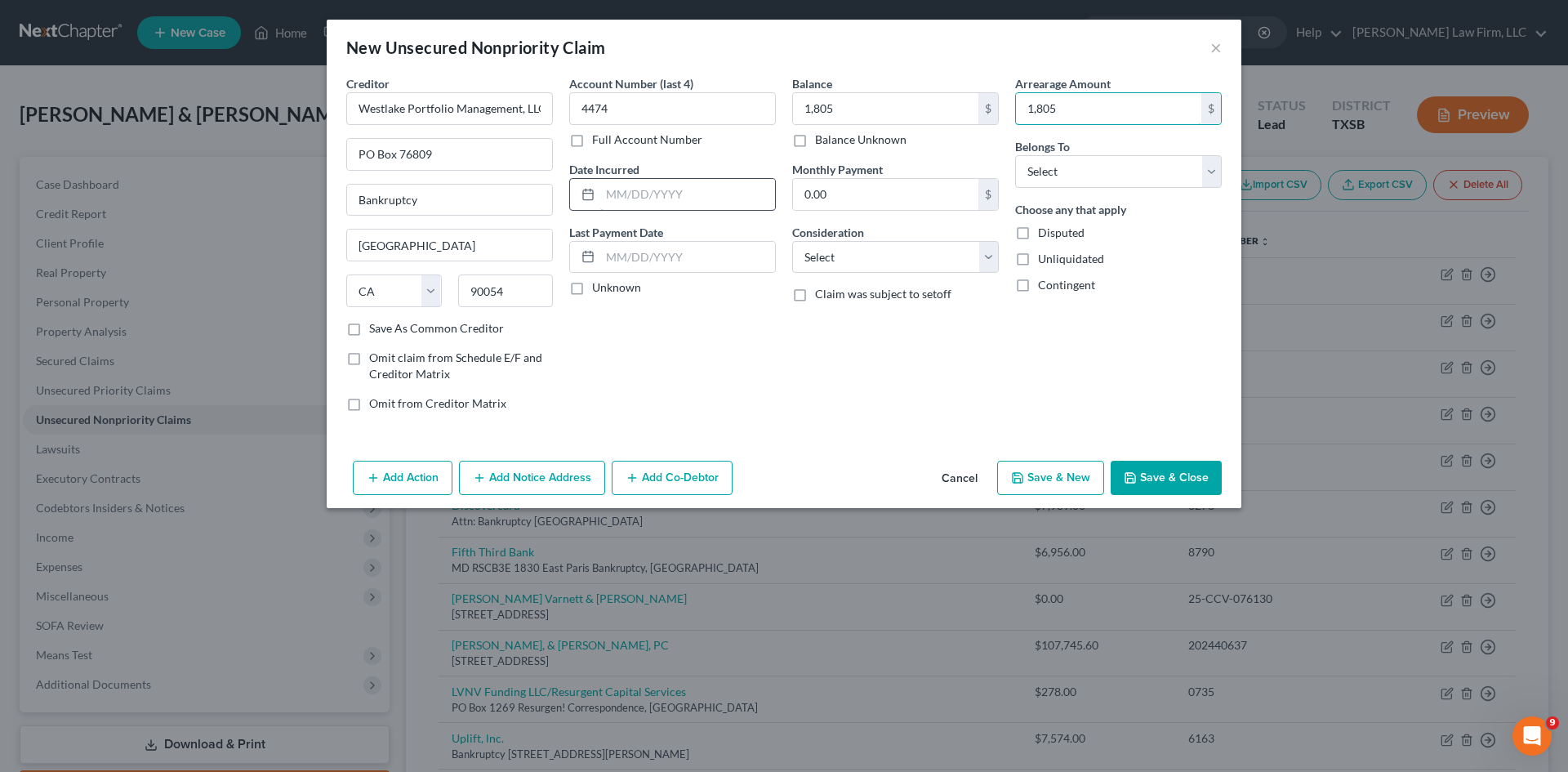
type input "1,805"
click at [705, 206] on input "text" at bounding box center [688, 194] width 175 height 31
type input "[DATE]"
click at [985, 476] on button "Cancel" at bounding box center [959, 478] width 62 height 33
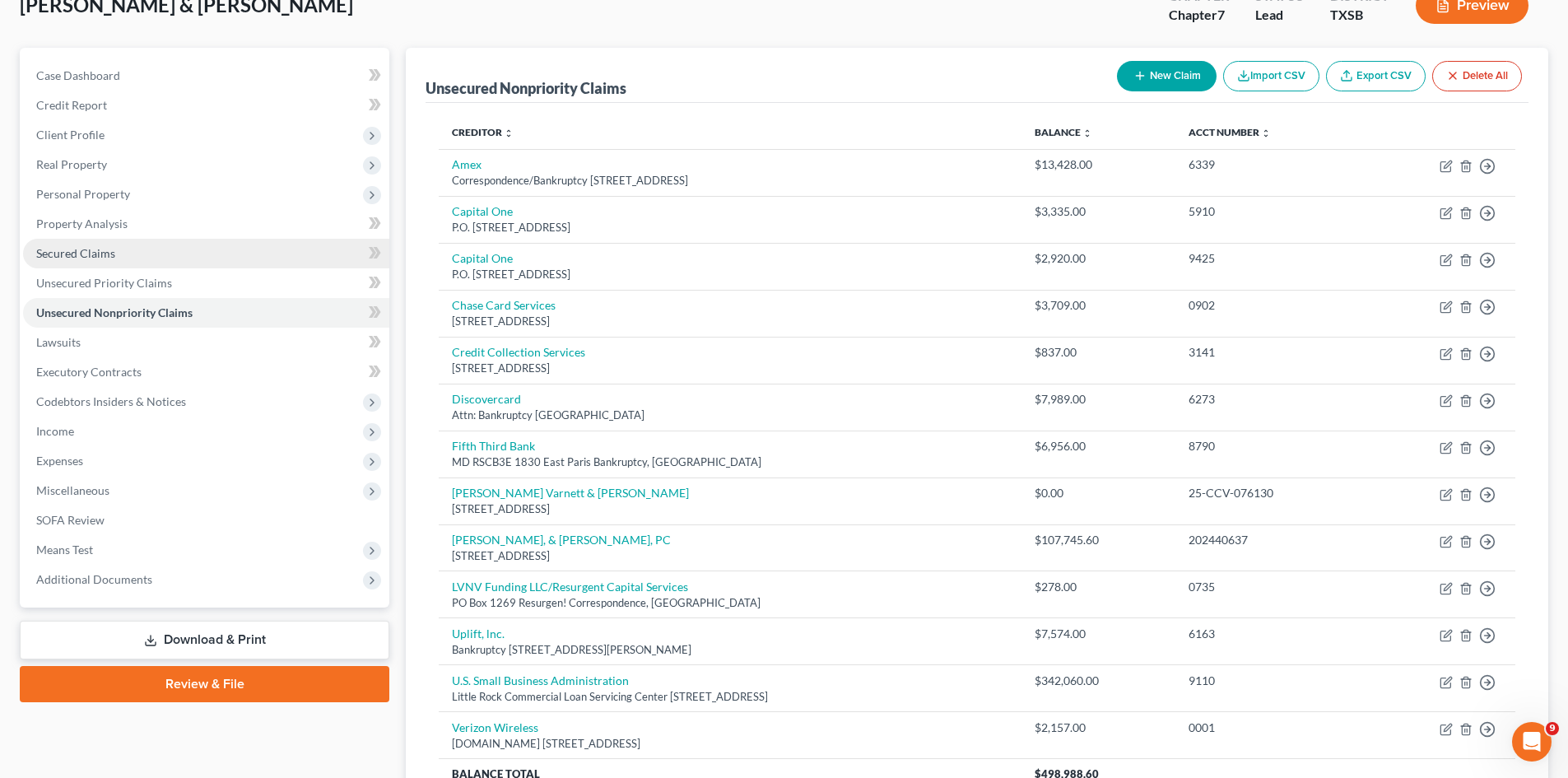
scroll to position [105, 0]
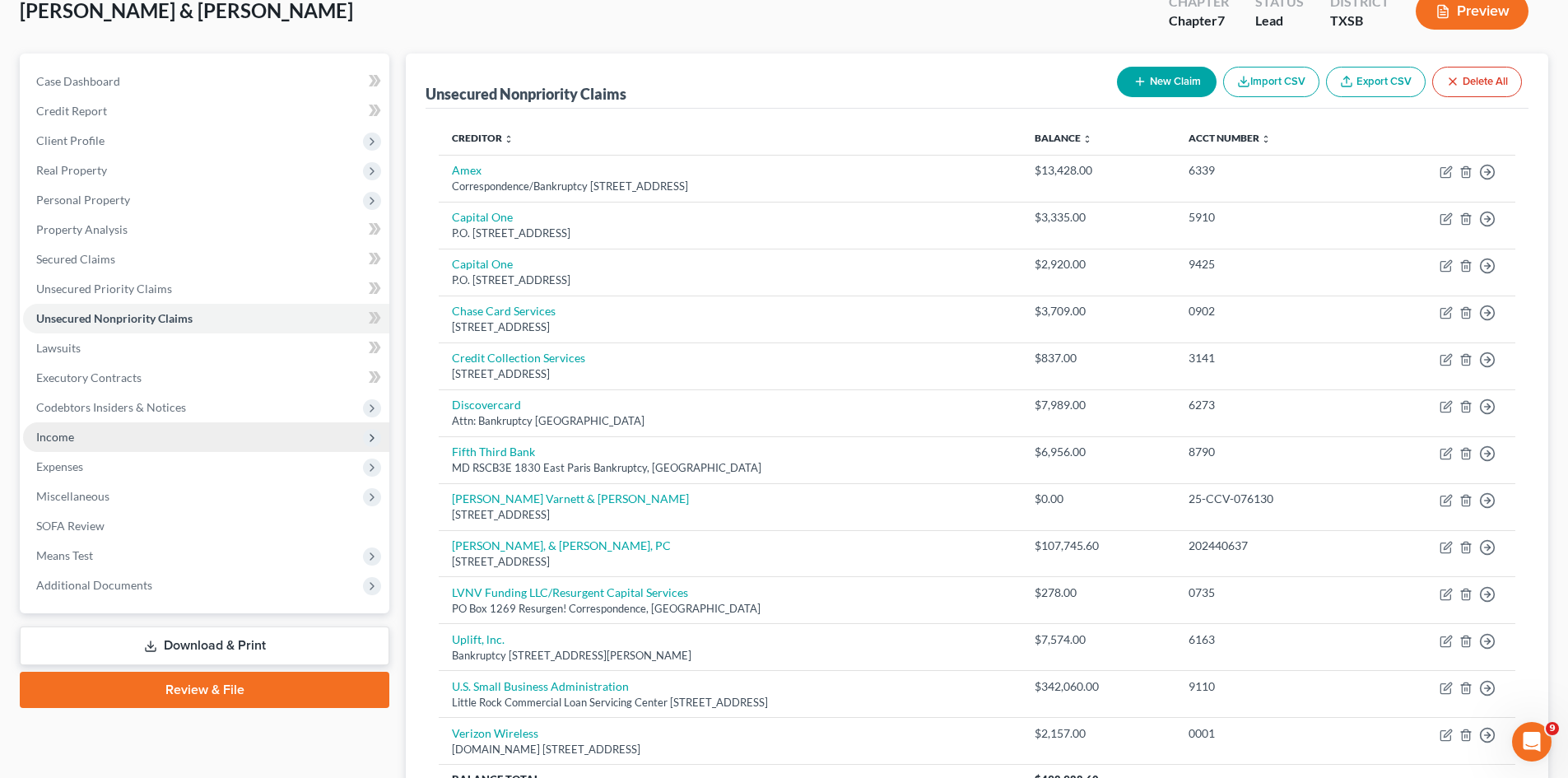
click at [82, 433] on span "Income" at bounding box center [206, 437] width 366 height 29
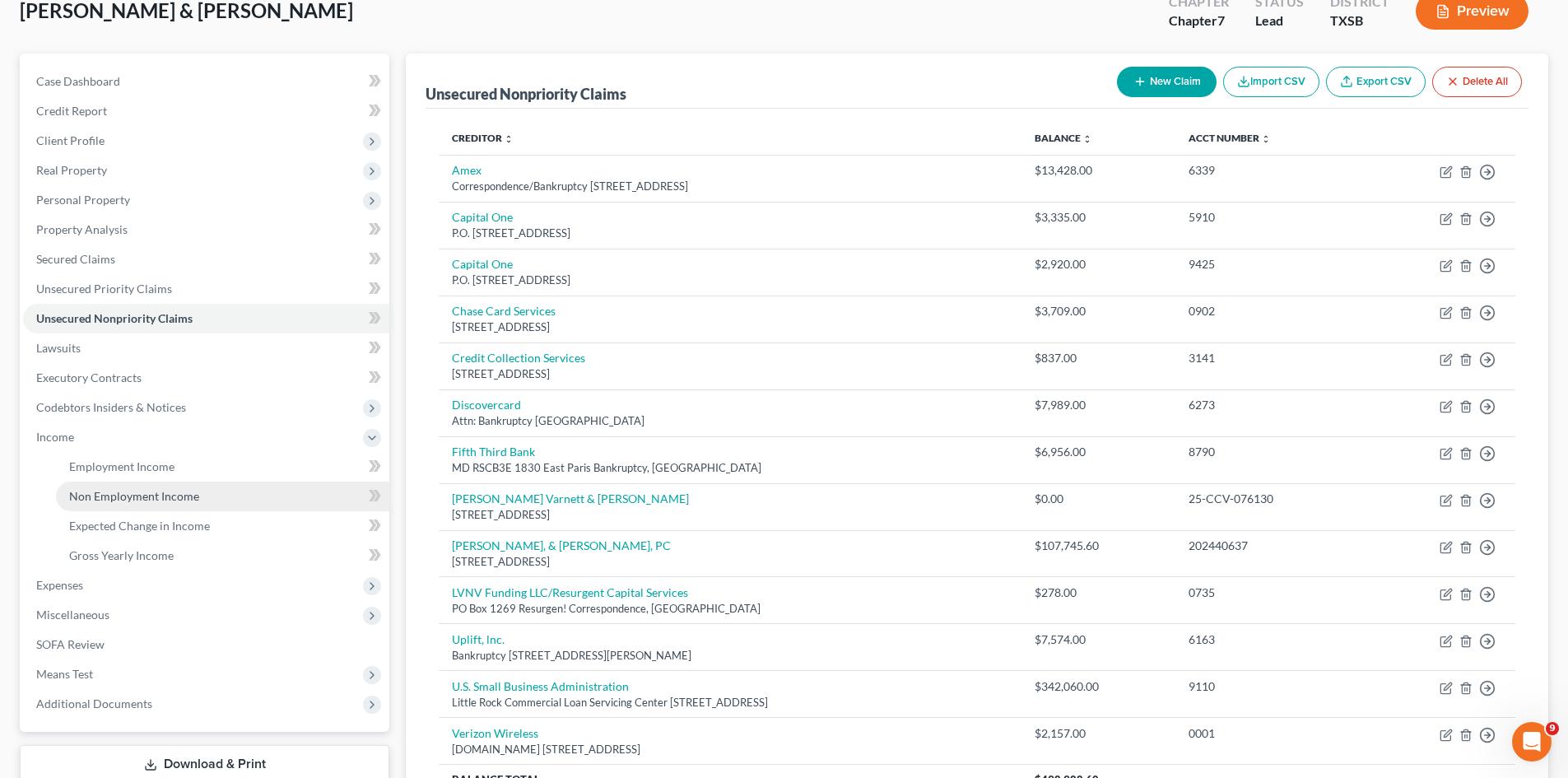
click at [164, 494] on span "Non Employment Income" at bounding box center [134, 496] width 130 height 14
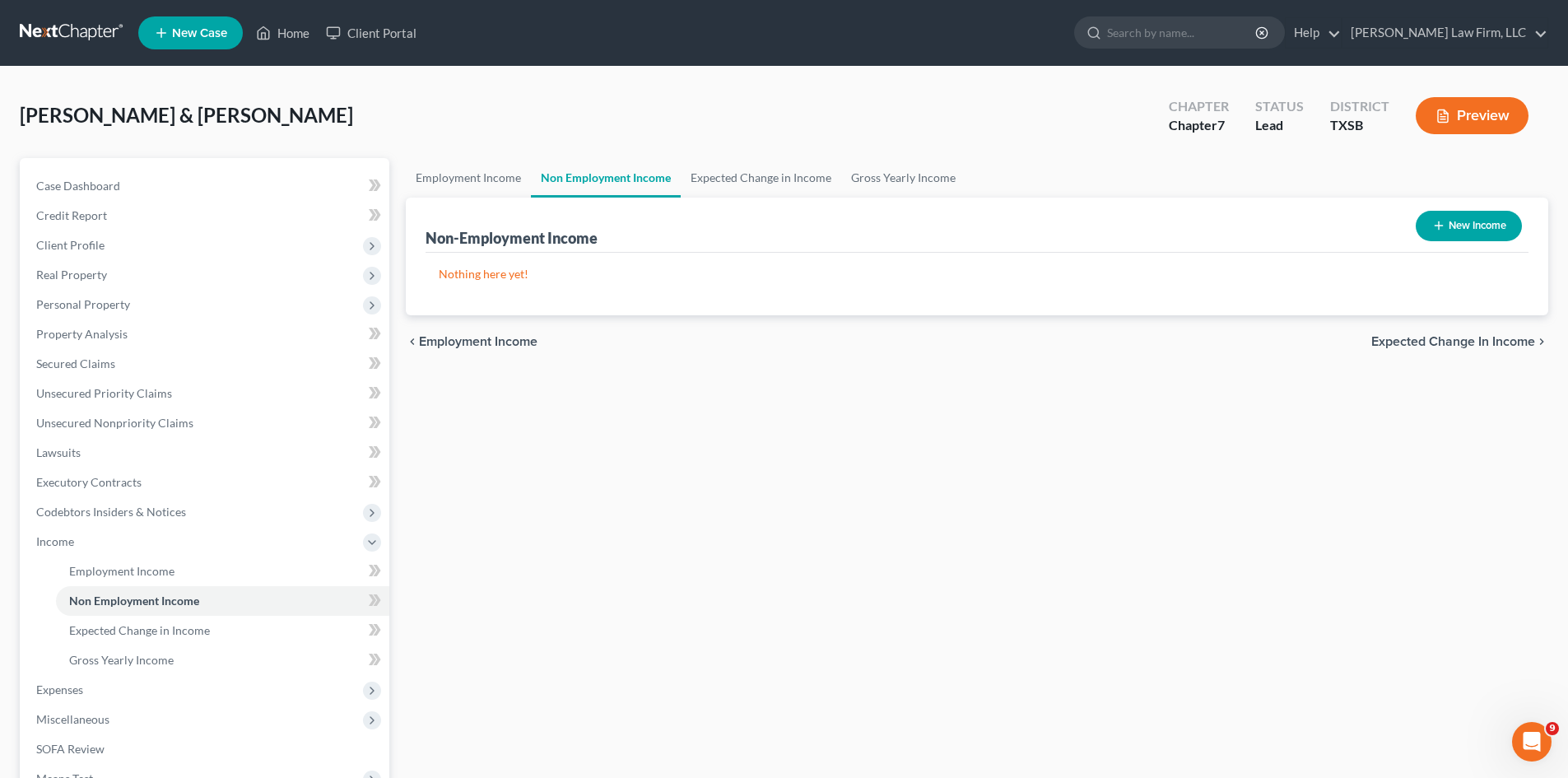
click at [1444, 220] on button "New Income" at bounding box center [1468, 226] width 106 height 30
select select "0"
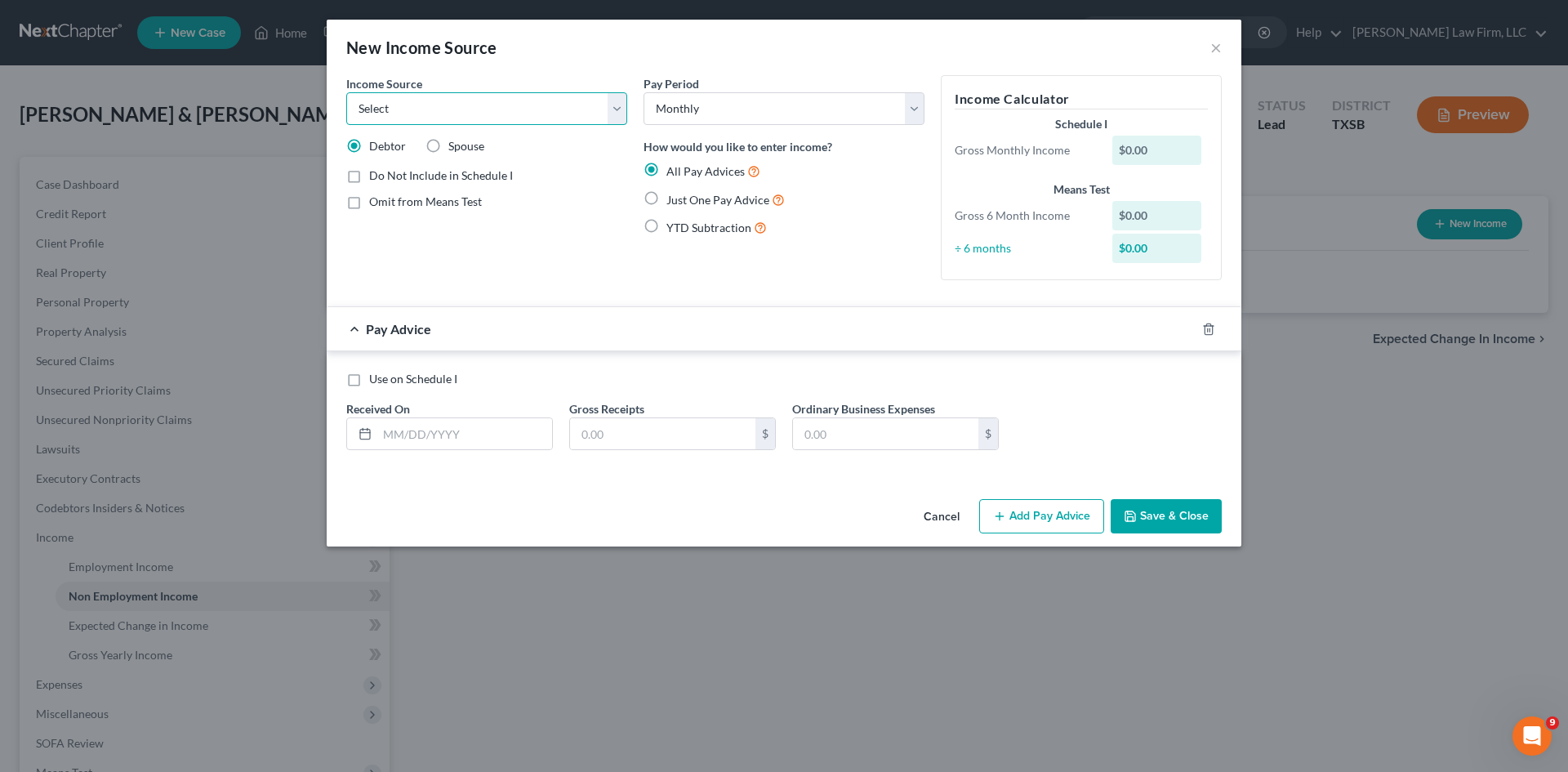
click at [520, 109] on select "Select Unemployment Disability (from employer) Pension Retirement Social Securi…" at bounding box center [487, 109] width 281 height 33
select select "10"
click at [347, 93] on select "Select Unemployment Disability (from employer) Pension Retirement Social Securi…" at bounding box center [487, 109] width 281 height 33
click at [667, 201] on label "Just One Pay Advice" at bounding box center [726, 199] width 118 height 19
click at [673, 201] on input "Just One Pay Advice" at bounding box center [678, 196] width 11 height 11
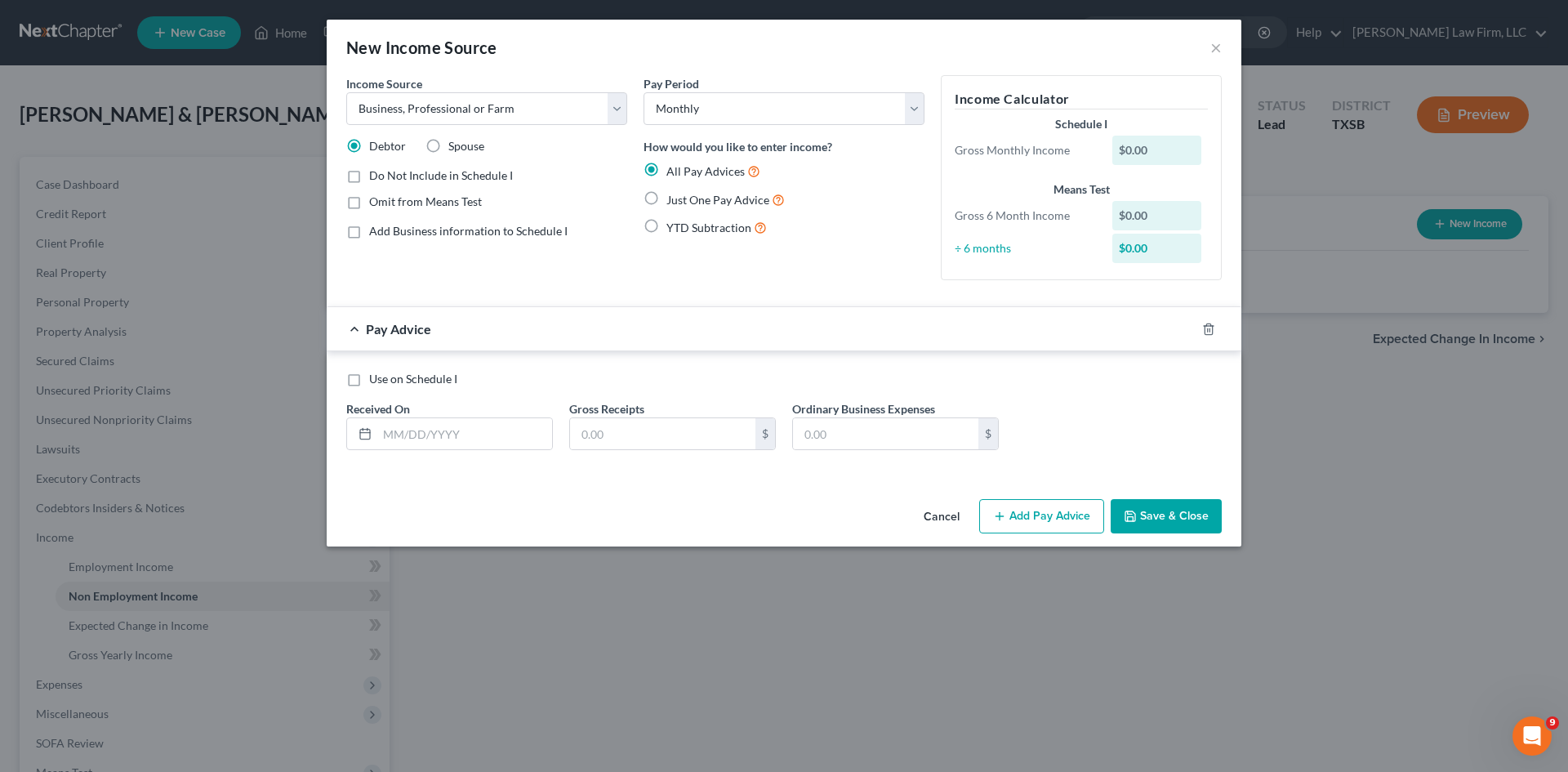
radio input "true"
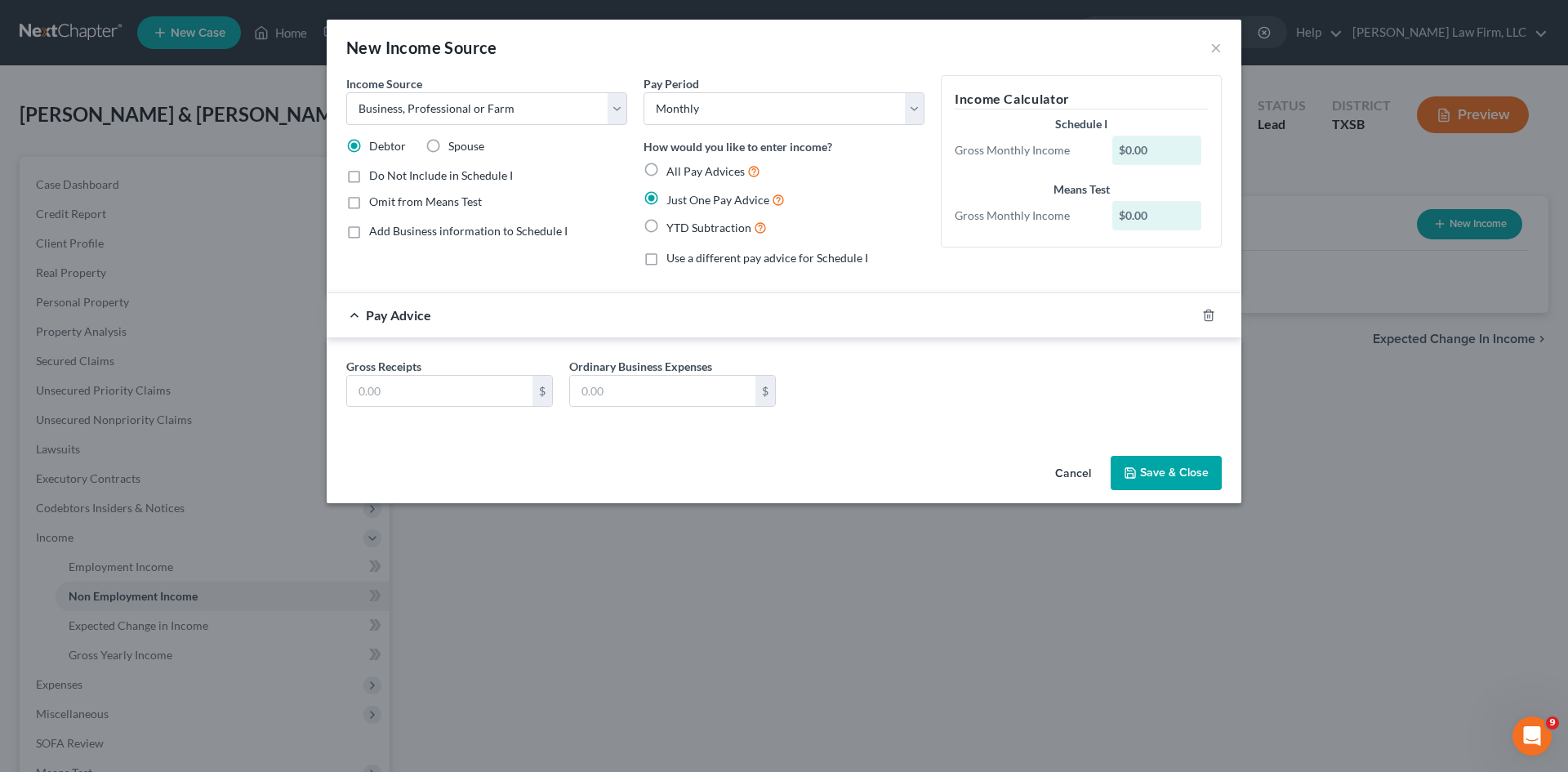
click at [511, 408] on div "Gross Receipts $ Ordinary Business Expenses $" at bounding box center [783, 389] width 892 height 63
click at [504, 399] on input "text" at bounding box center [440, 391] width 185 height 31
type input "16,625.57"
type input "11,749.25"
click at [667, 169] on label "All Pay Advices" at bounding box center [713, 170] width 93 height 19
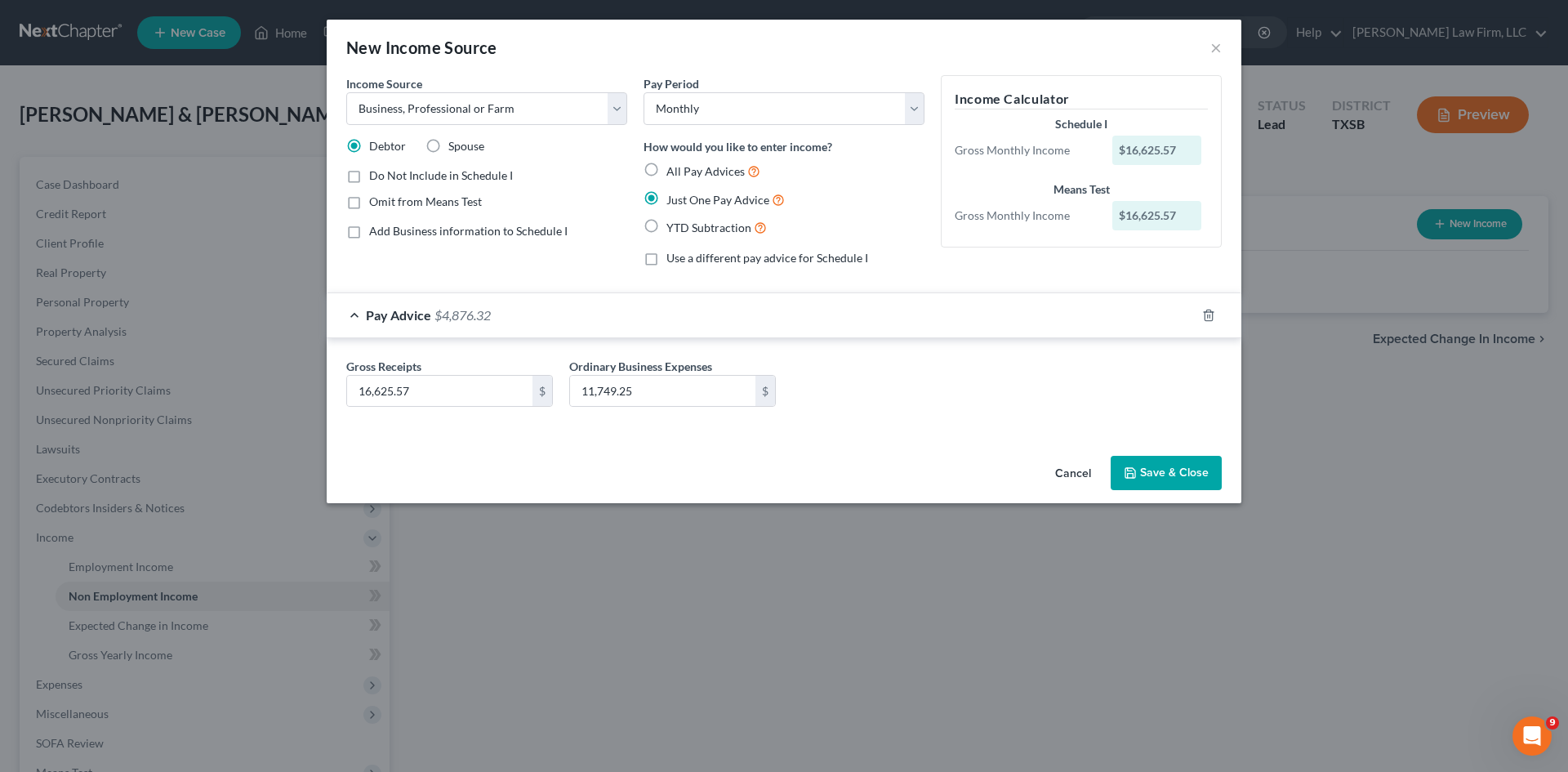
click at [673, 169] on input "All Pay Advices" at bounding box center [678, 167] width 11 height 11
radio input "true"
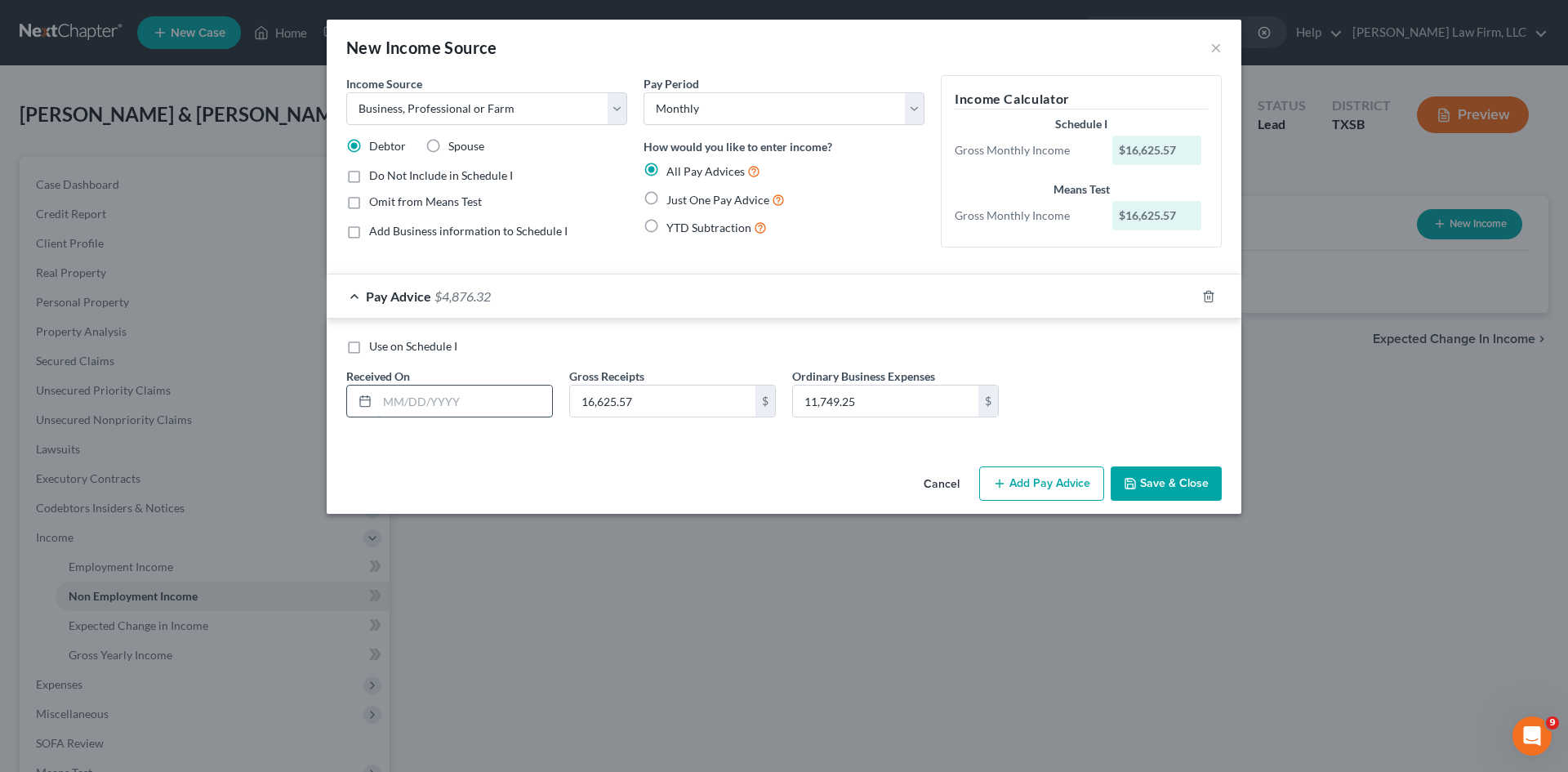
click at [459, 396] on input "text" at bounding box center [465, 401] width 175 height 31
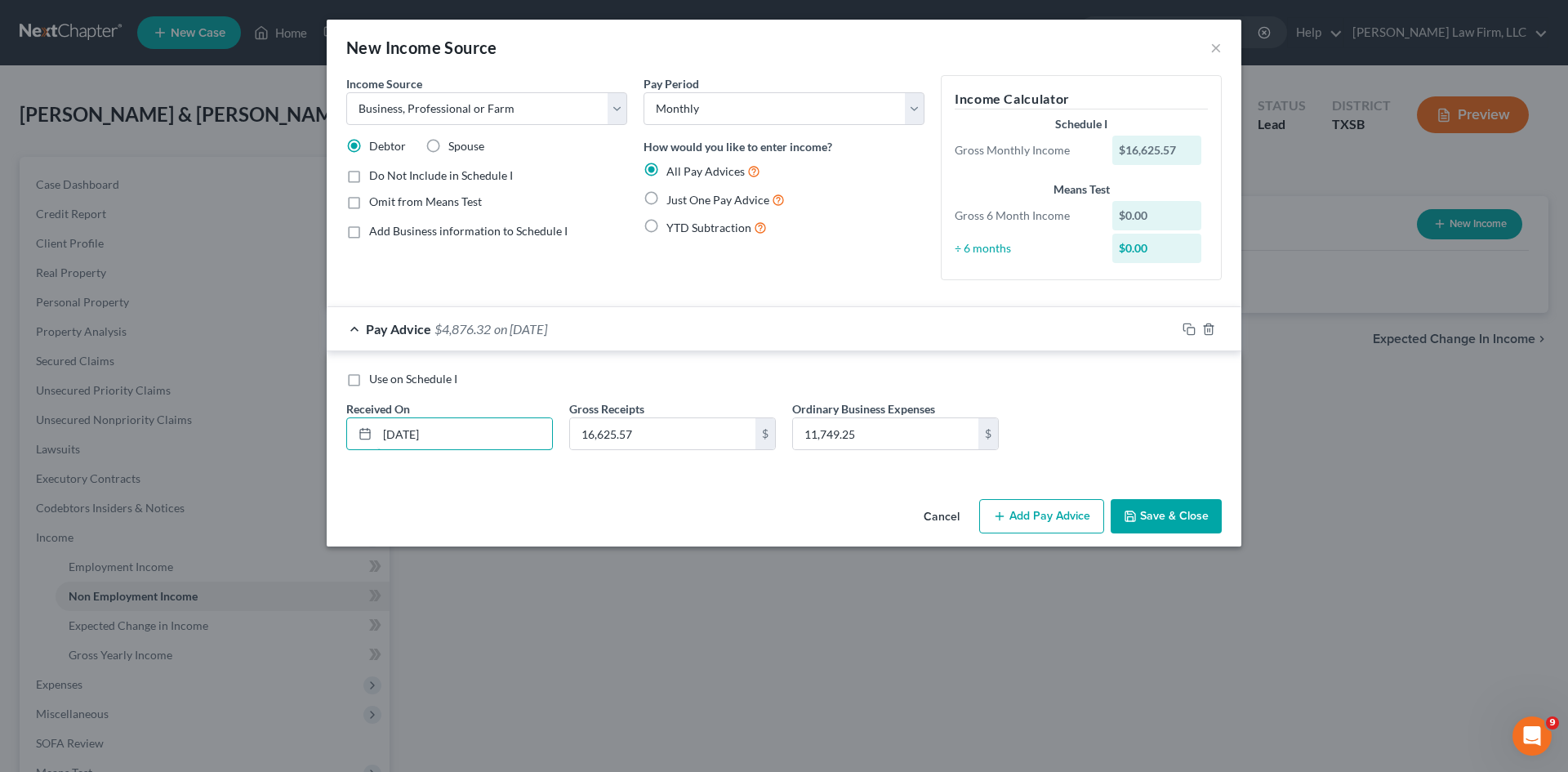
type input "[DATE]"
click at [1048, 504] on button "Add Pay Advice" at bounding box center [1042, 516] width 125 height 34
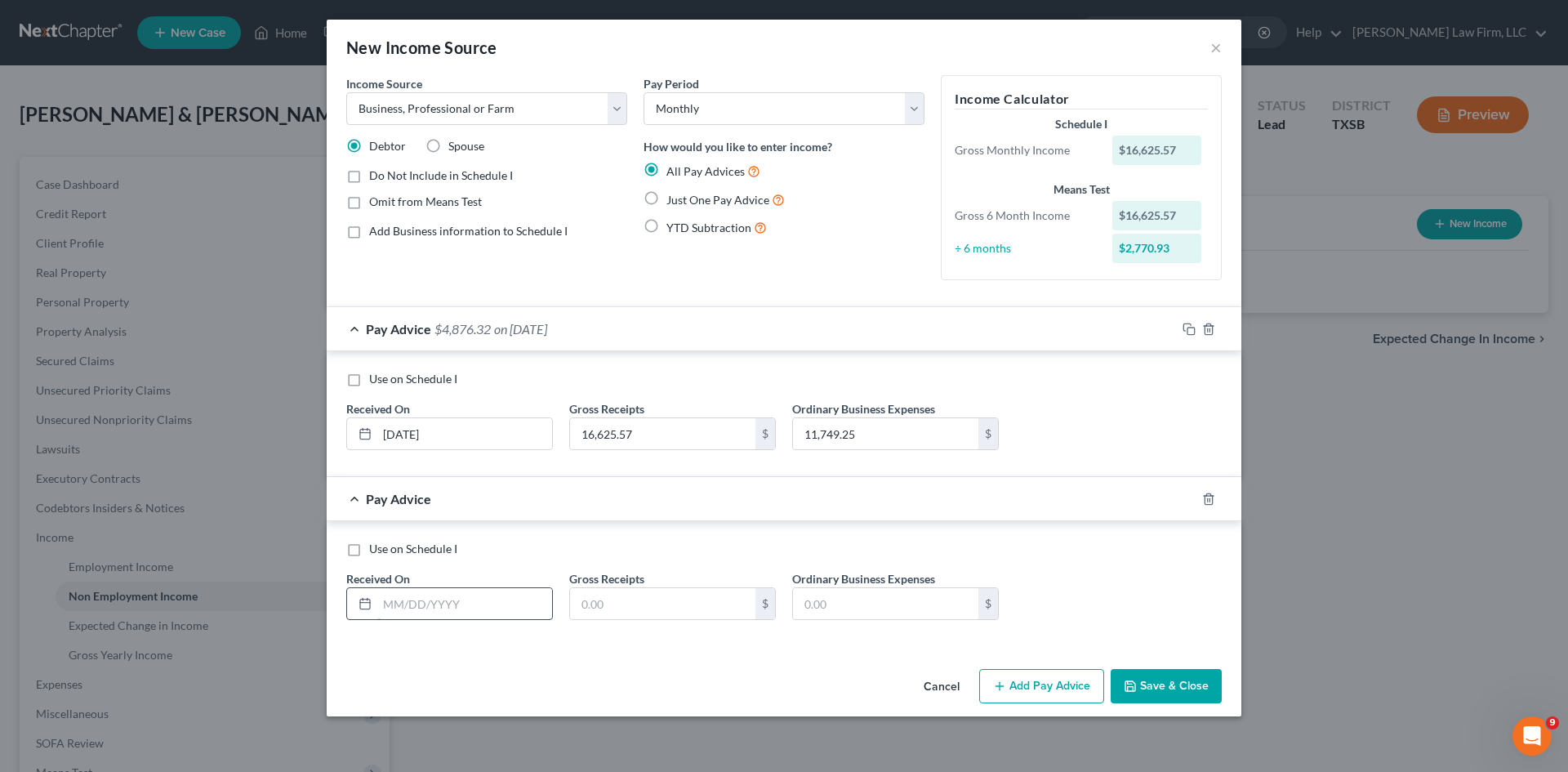
click at [485, 600] on input "text" at bounding box center [465, 603] width 175 height 31
type input "07/"
drag, startPoint x: 406, startPoint y: 436, endPoint x: 426, endPoint y: 451, distance: 25.0
click at [407, 436] on input "[DATE]" at bounding box center [465, 433] width 175 height 31
type input "[DATE]"
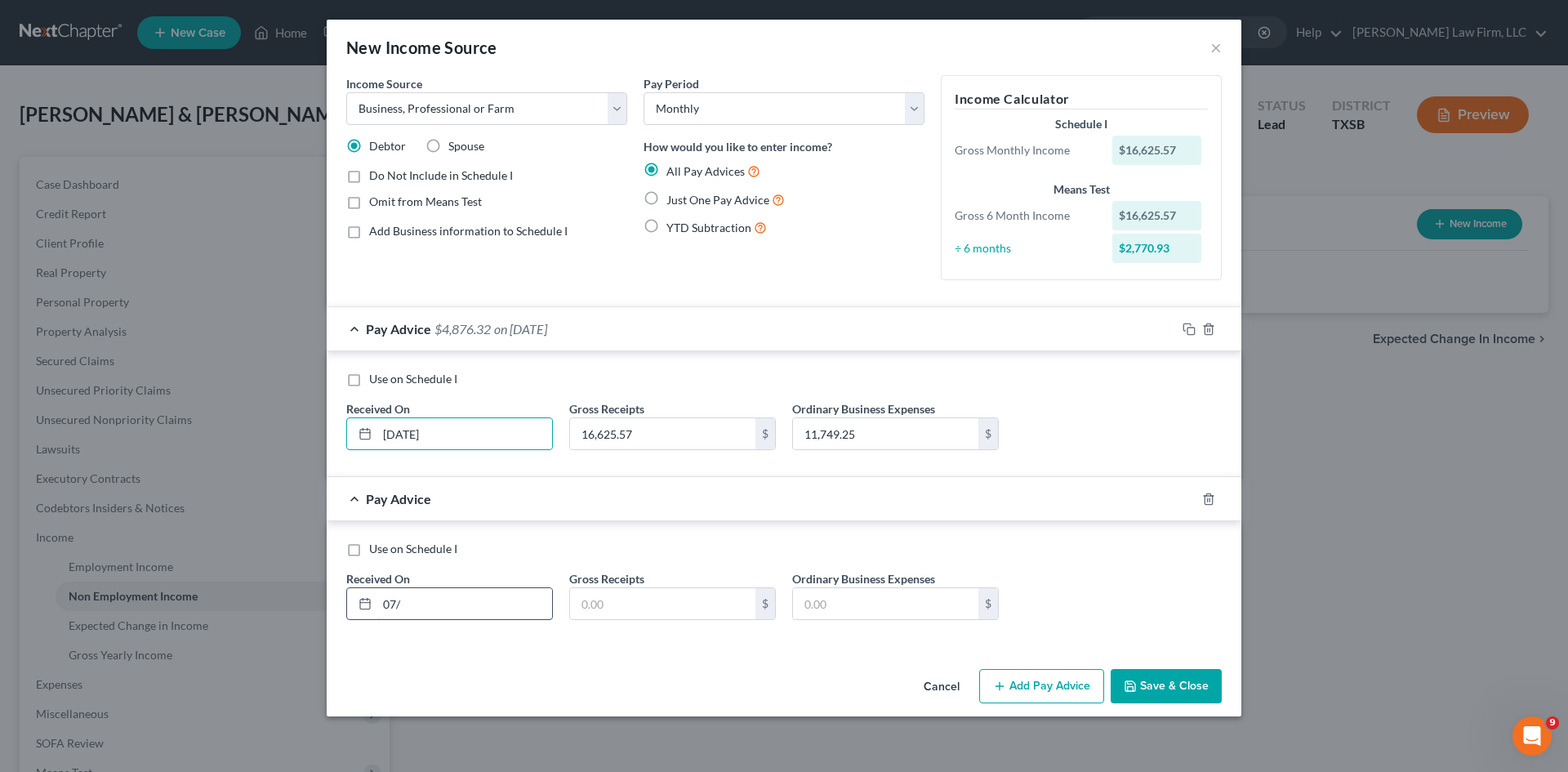
click at [414, 604] on input "07/" at bounding box center [465, 603] width 175 height 31
type input "[DATE]"
type input "10,907.67"
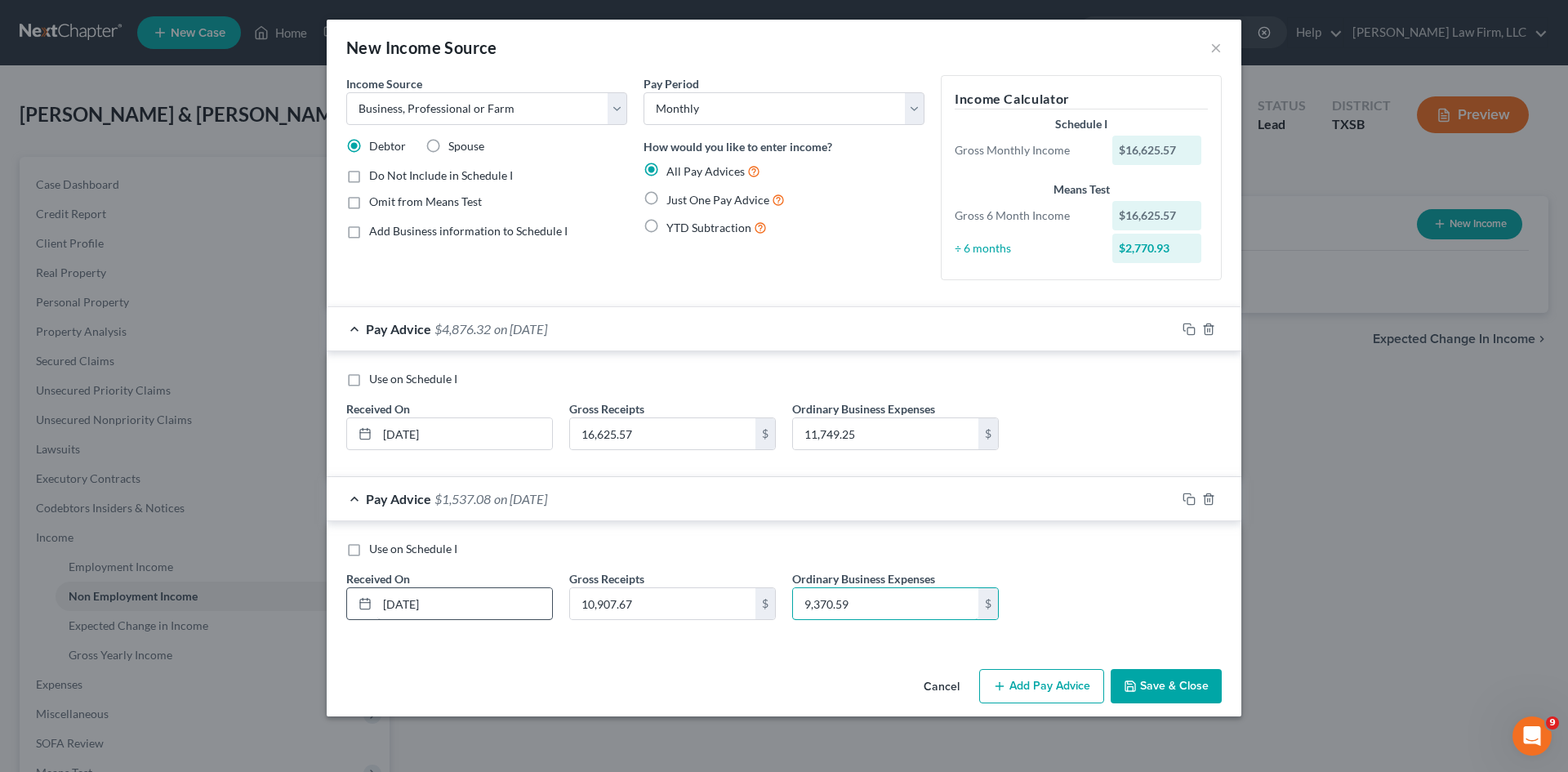
type input "9,370.59"
click at [1023, 680] on button "Add Pay Advice" at bounding box center [1042, 686] width 125 height 34
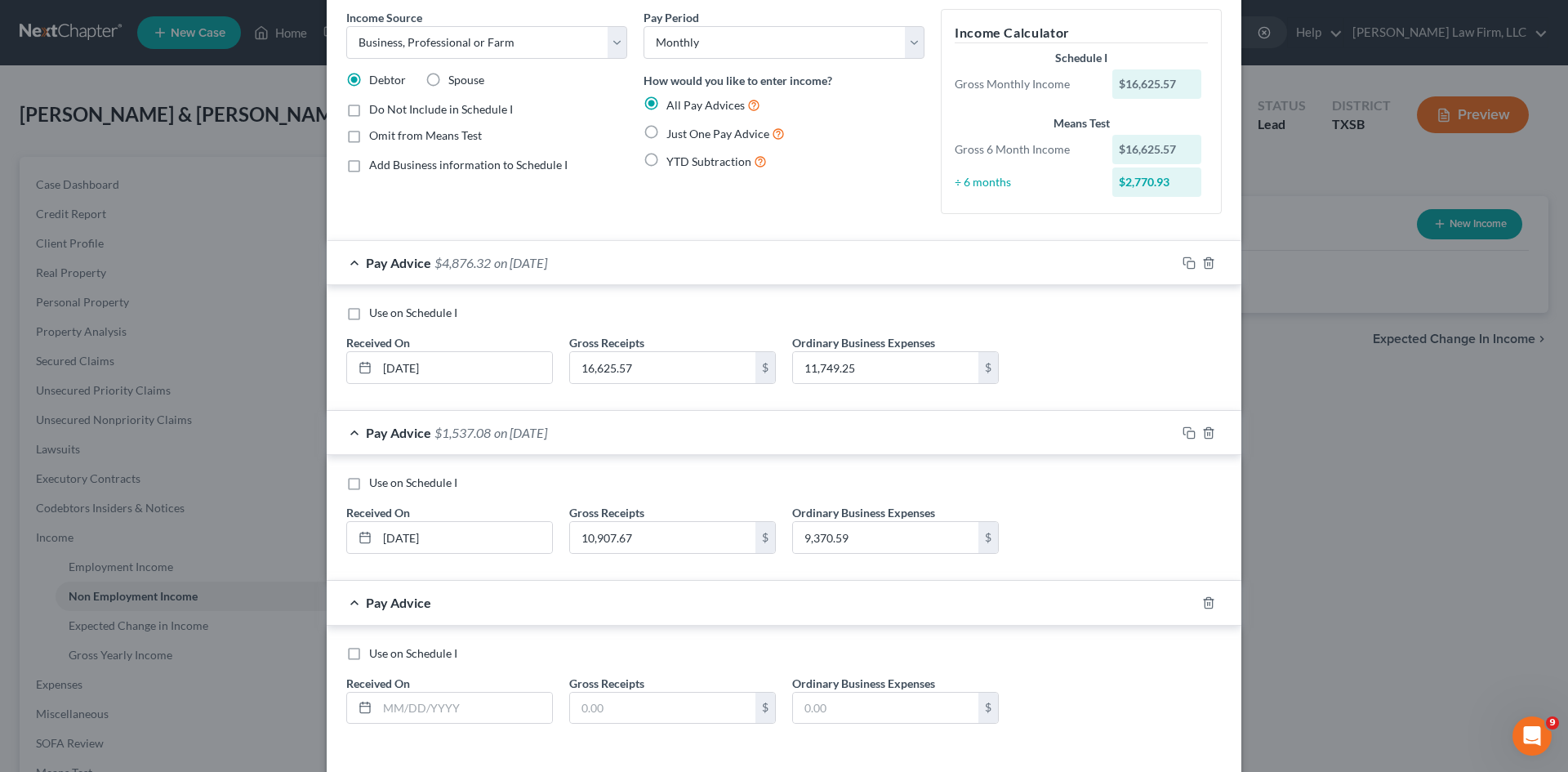
scroll to position [134, 0]
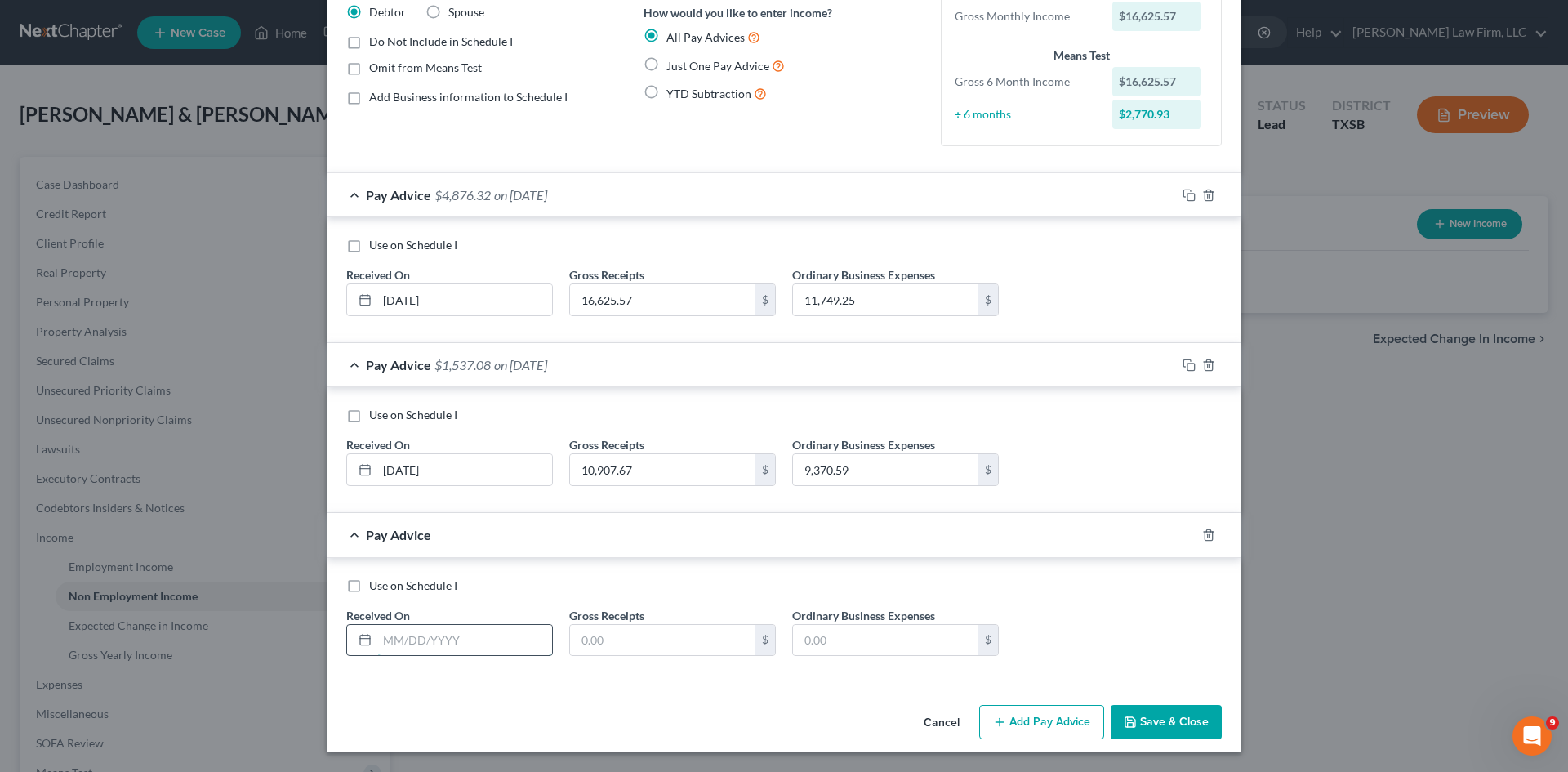
click at [456, 633] on input "text" at bounding box center [465, 640] width 175 height 31
type input "16781.54"
type input "16,010.36"
click at [499, 645] on input "16781.54" at bounding box center [465, 640] width 175 height 31
drag, startPoint x: 489, startPoint y: 644, endPoint x: 372, endPoint y: 641, distance: 117.0
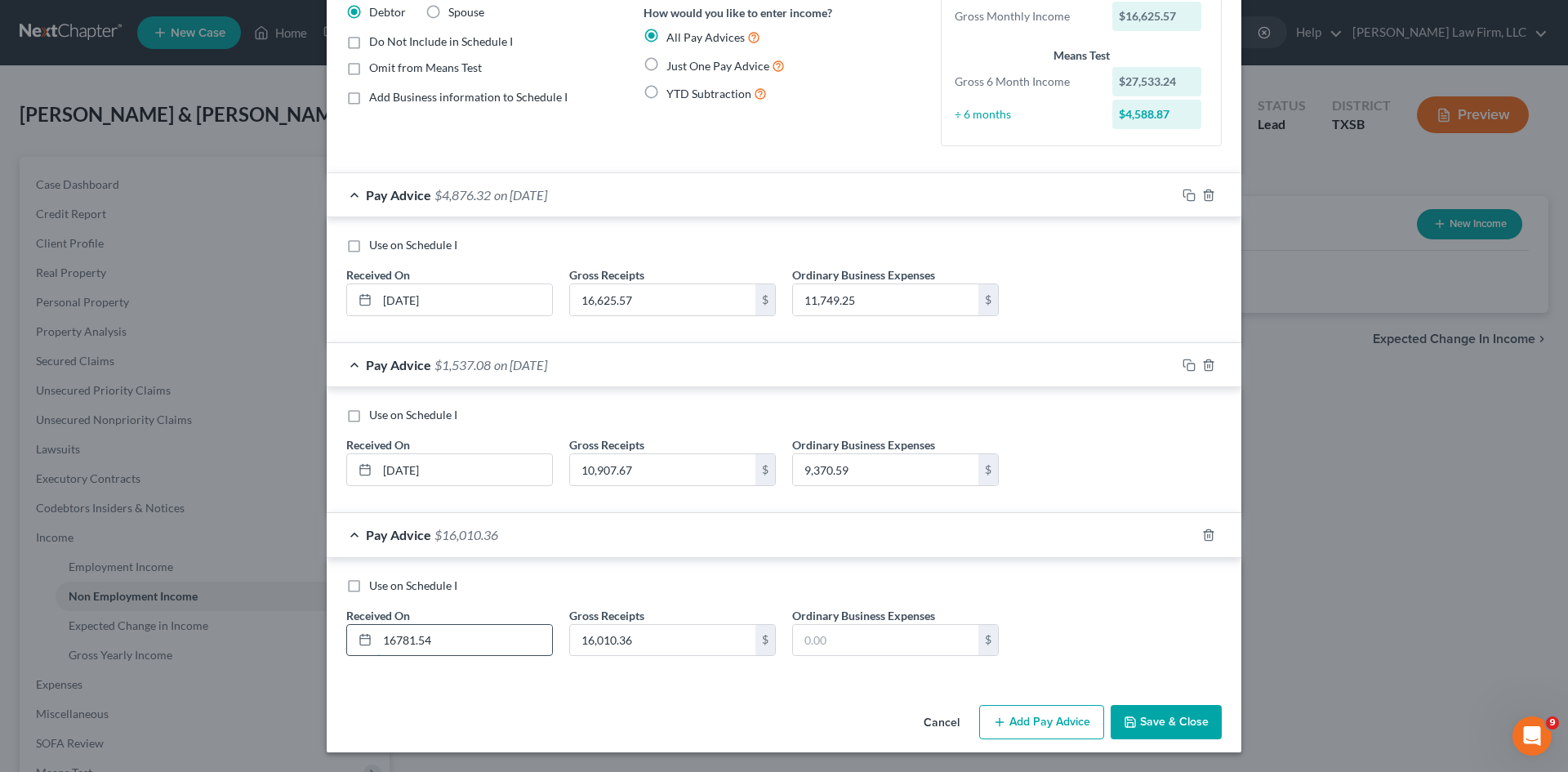
click at [377, 641] on input "16781.54" at bounding box center [465, 640] width 175 height 31
type input "[DATE]"
type input "16,781.54"
type input "16,010.36"
click at [1033, 714] on button "Add Pay Advice" at bounding box center [1042, 722] width 125 height 34
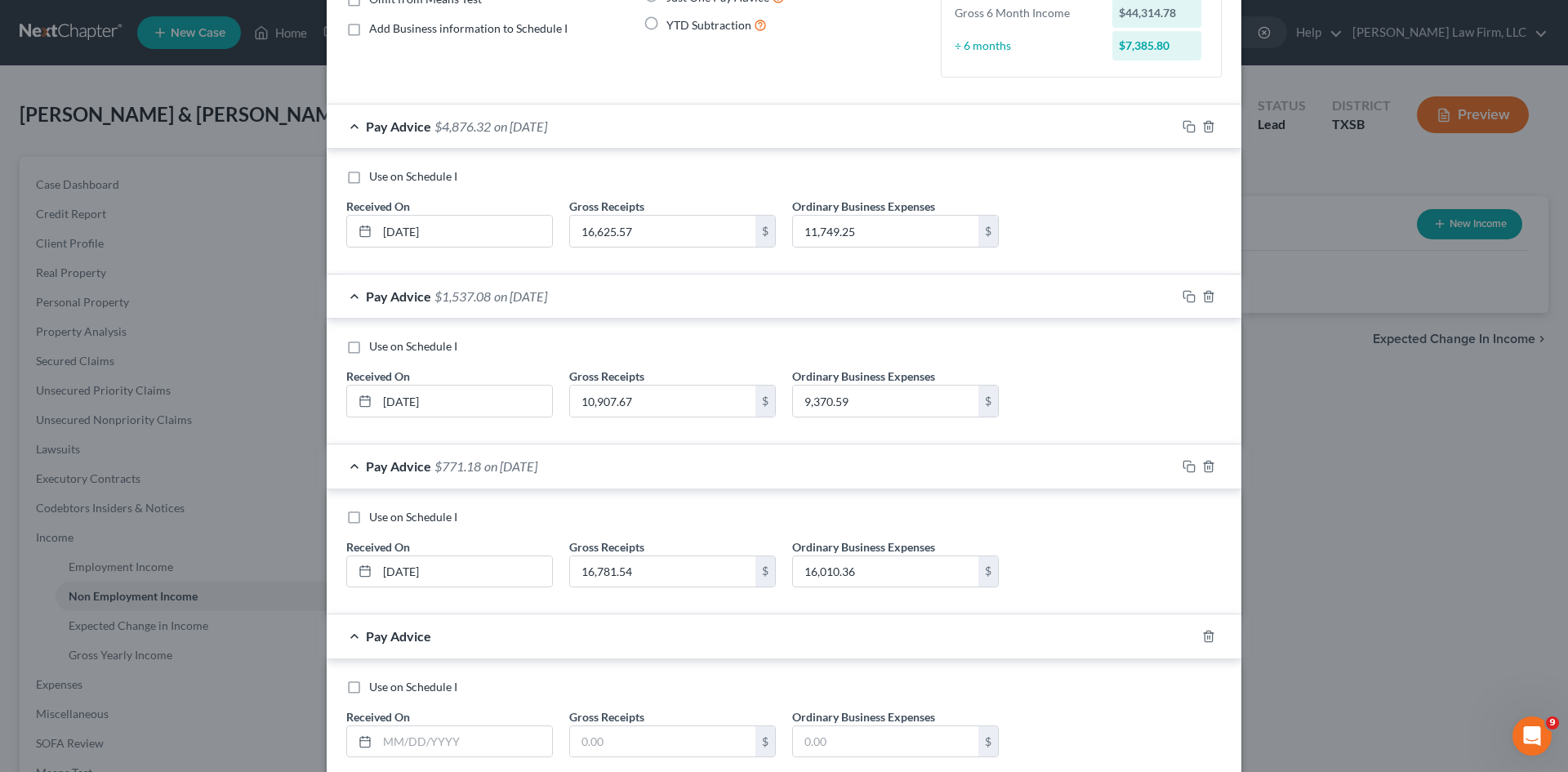
scroll to position [297, 0]
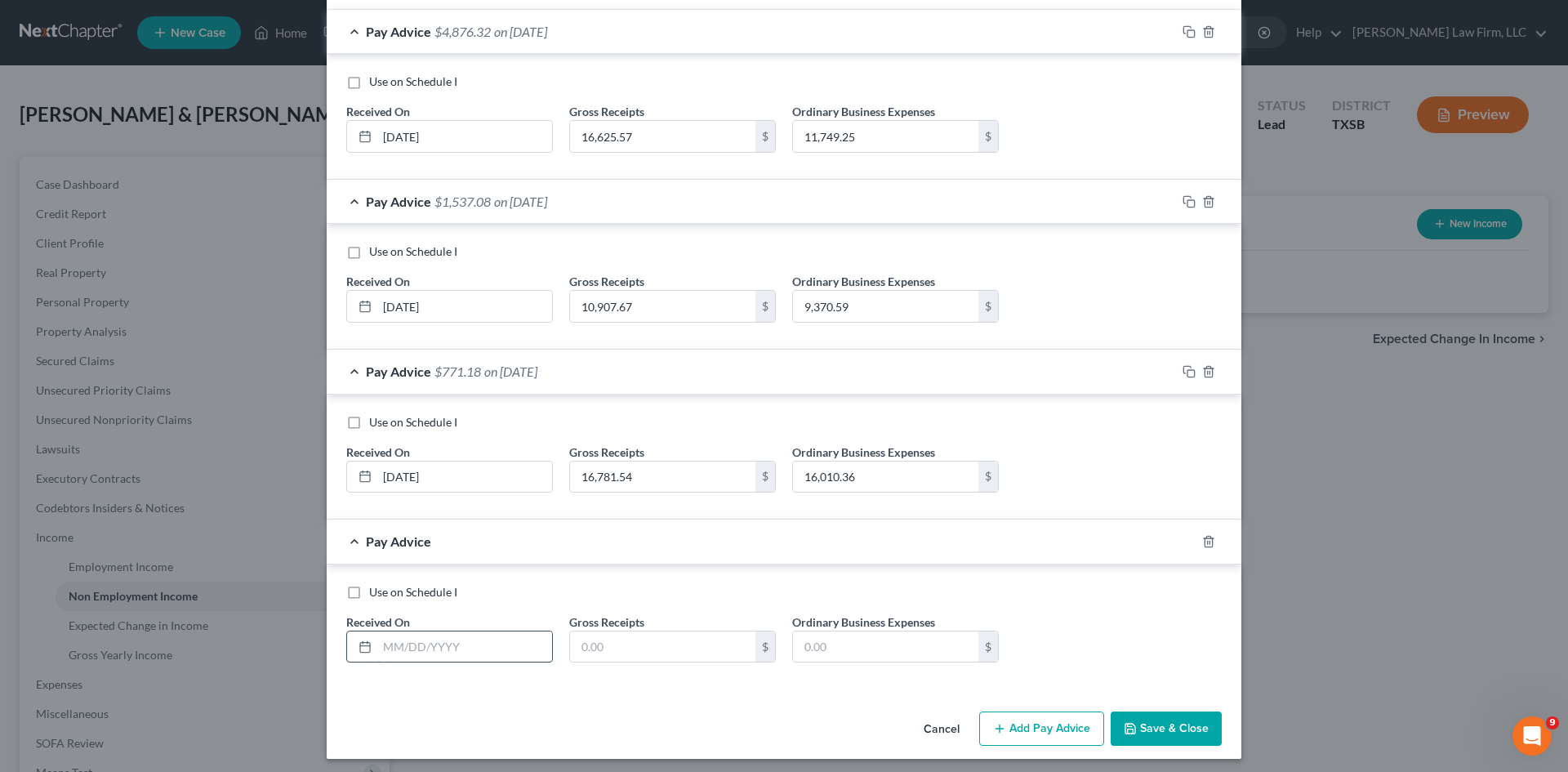
click at [514, 648] on input "text" at bounding box center [465, 647] width 175 height 31
type input "[DATE]"
type input "4,575"
type input "5,431.27"
click at [1042, 730] on button "Add Pay Advice" at bounding box center [1042, 729] width 125 height 34
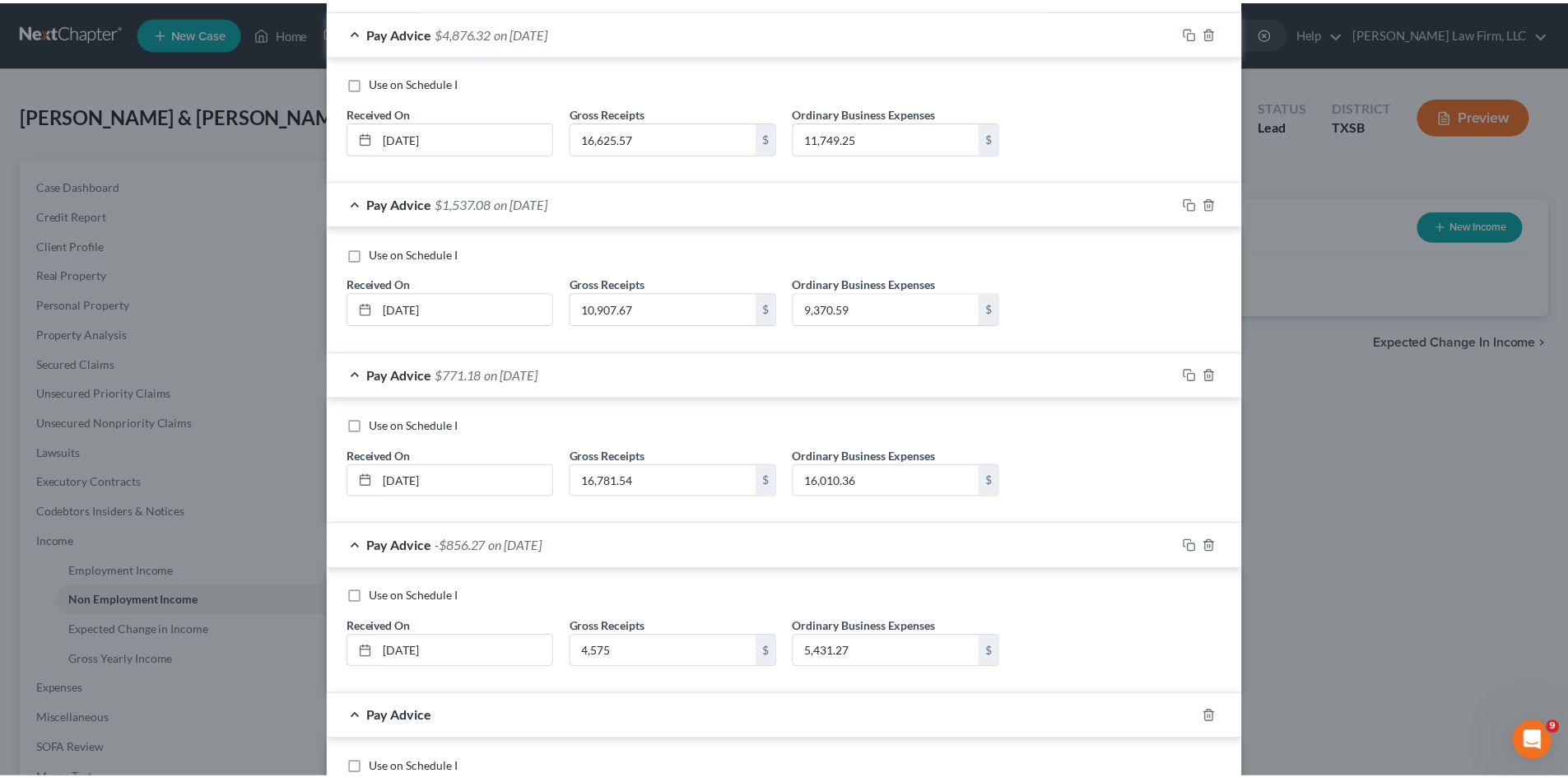
scroll to position [477, 0]
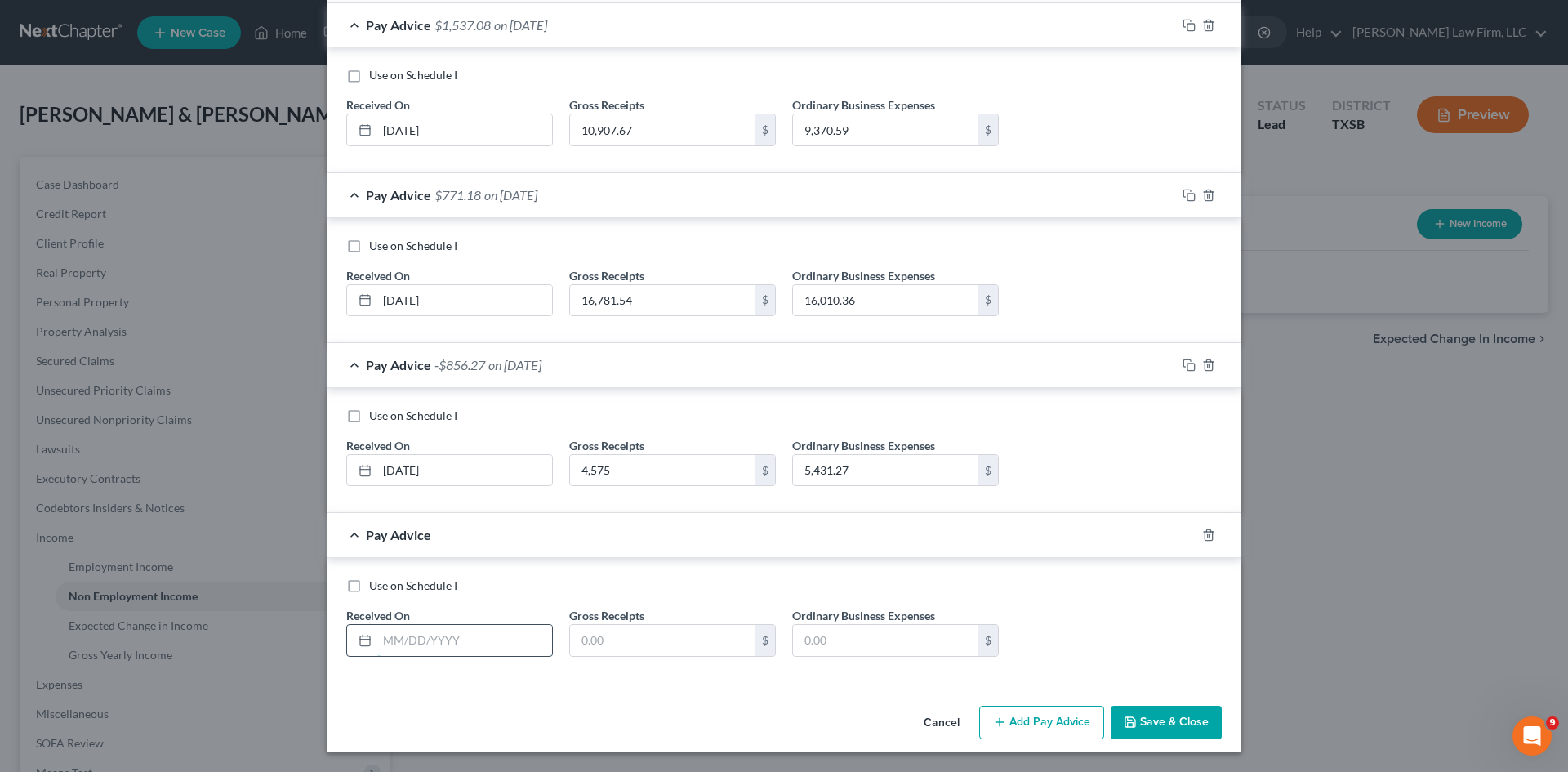
click at [481, 639] on input "text" at bounding box center [465, 640] width 175 height 31
type input "[DATE]"
type input "27,980"
type input "29,222"
click at [1155, 718] on button "Save & Close" at bounding box center [1166, 723] width 111 height 34
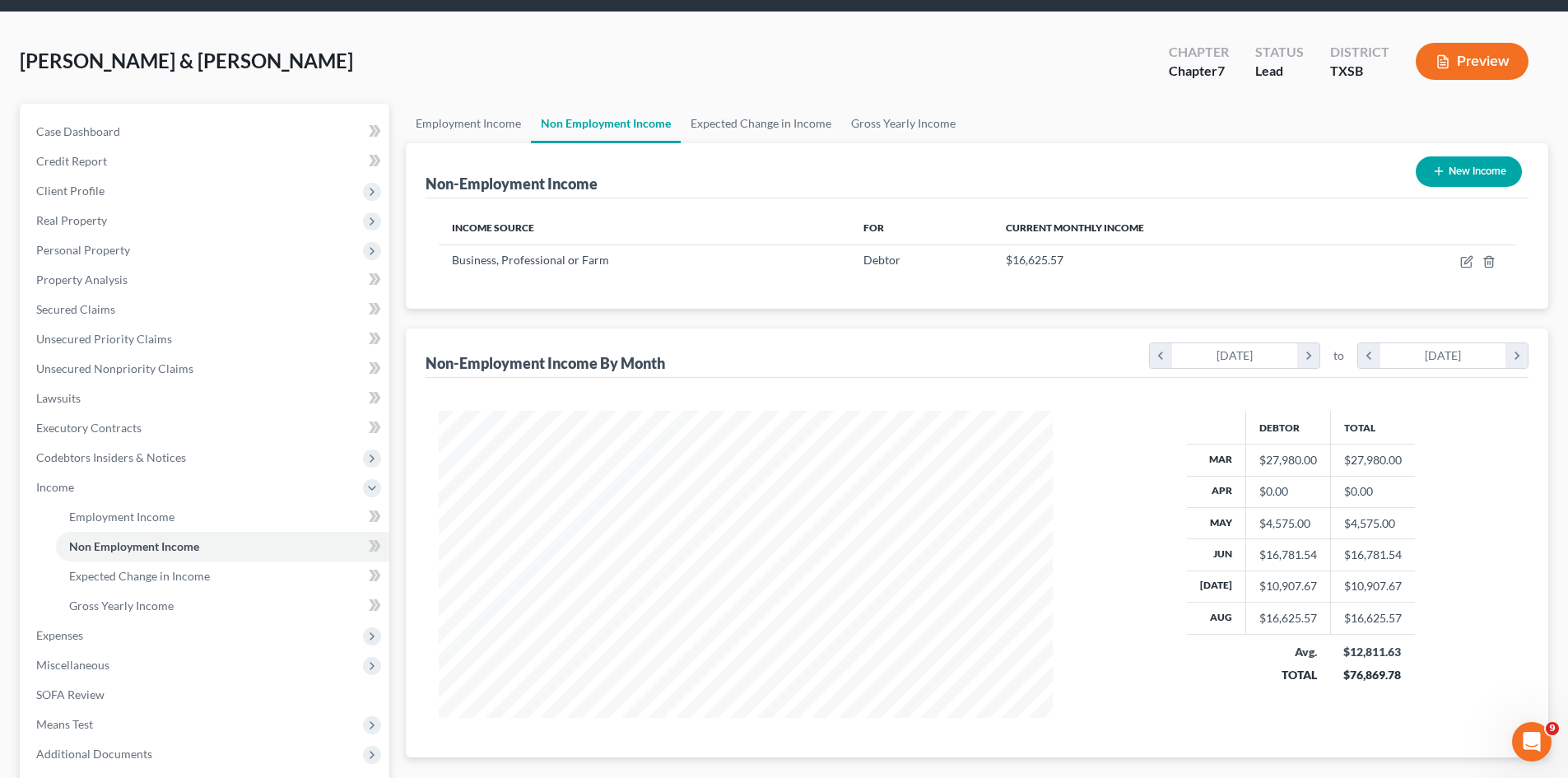
scroll to position [83, 0]
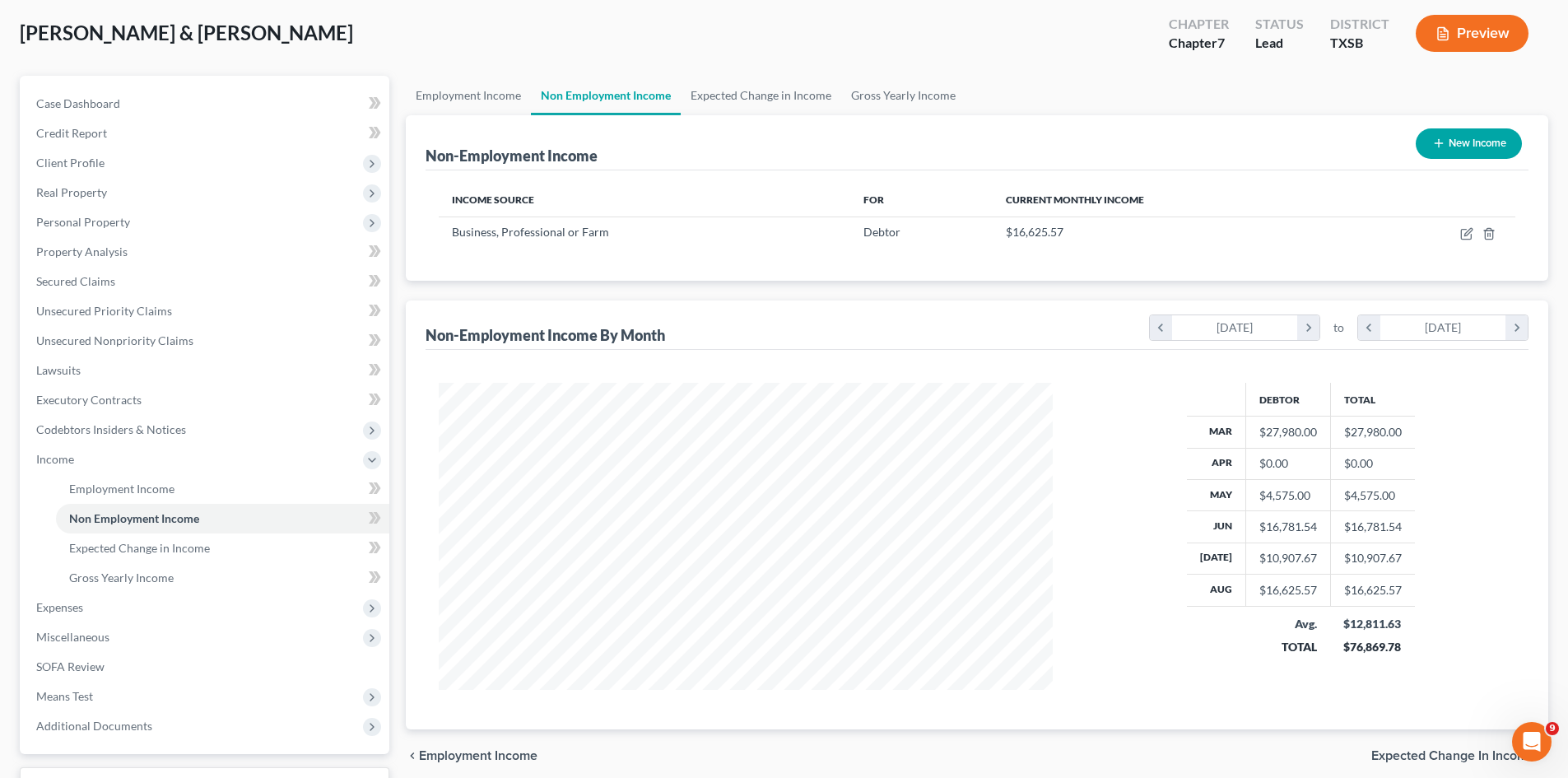
click at [1245, 464] on td "$0.00" at bounding box center [1287, 463] width 84 height 31
click at [1275, 458] on div "$0.00" at bounding box center [1288, 463] width 58 height 17
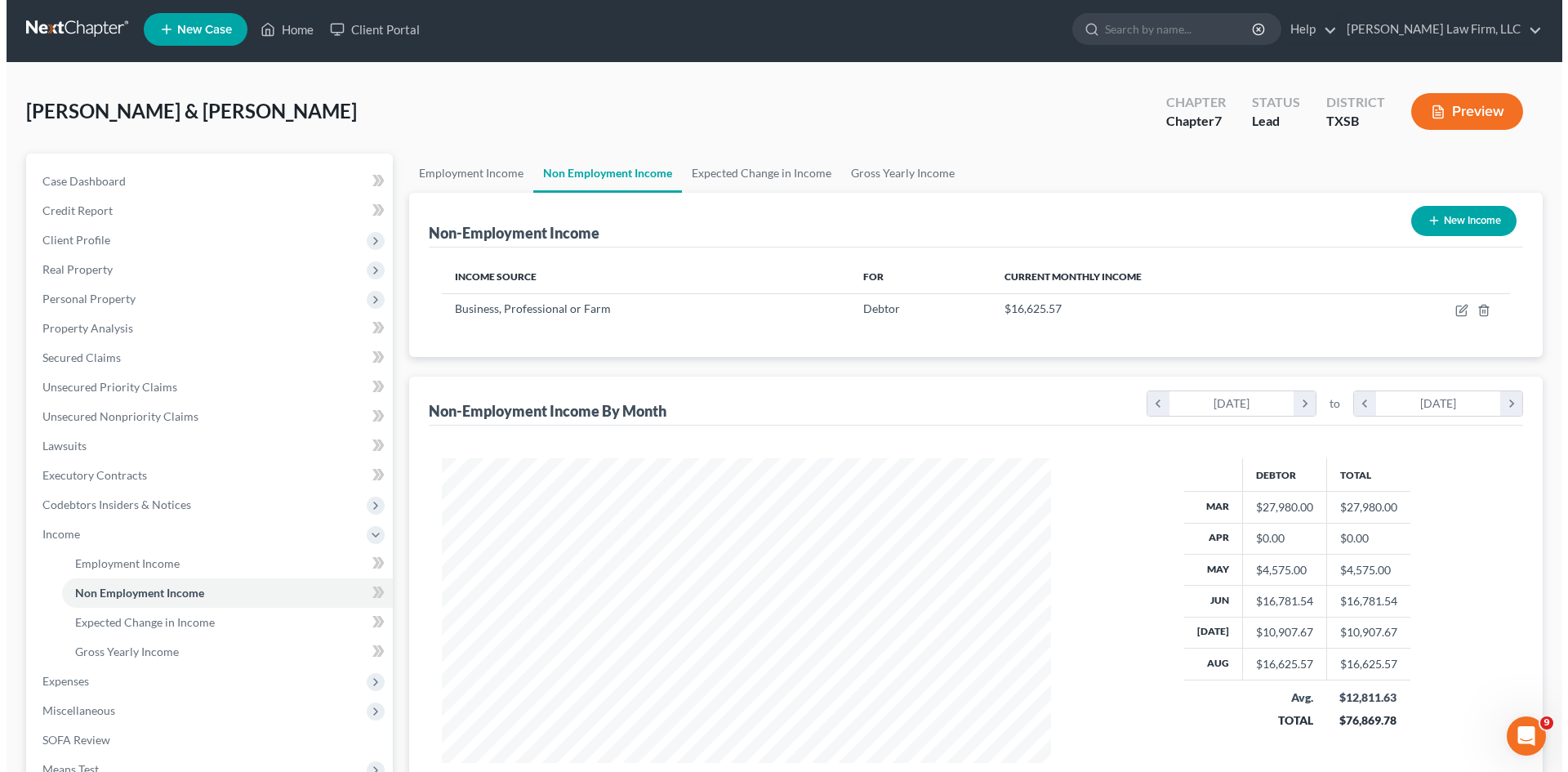
scroll to position [0, 0]
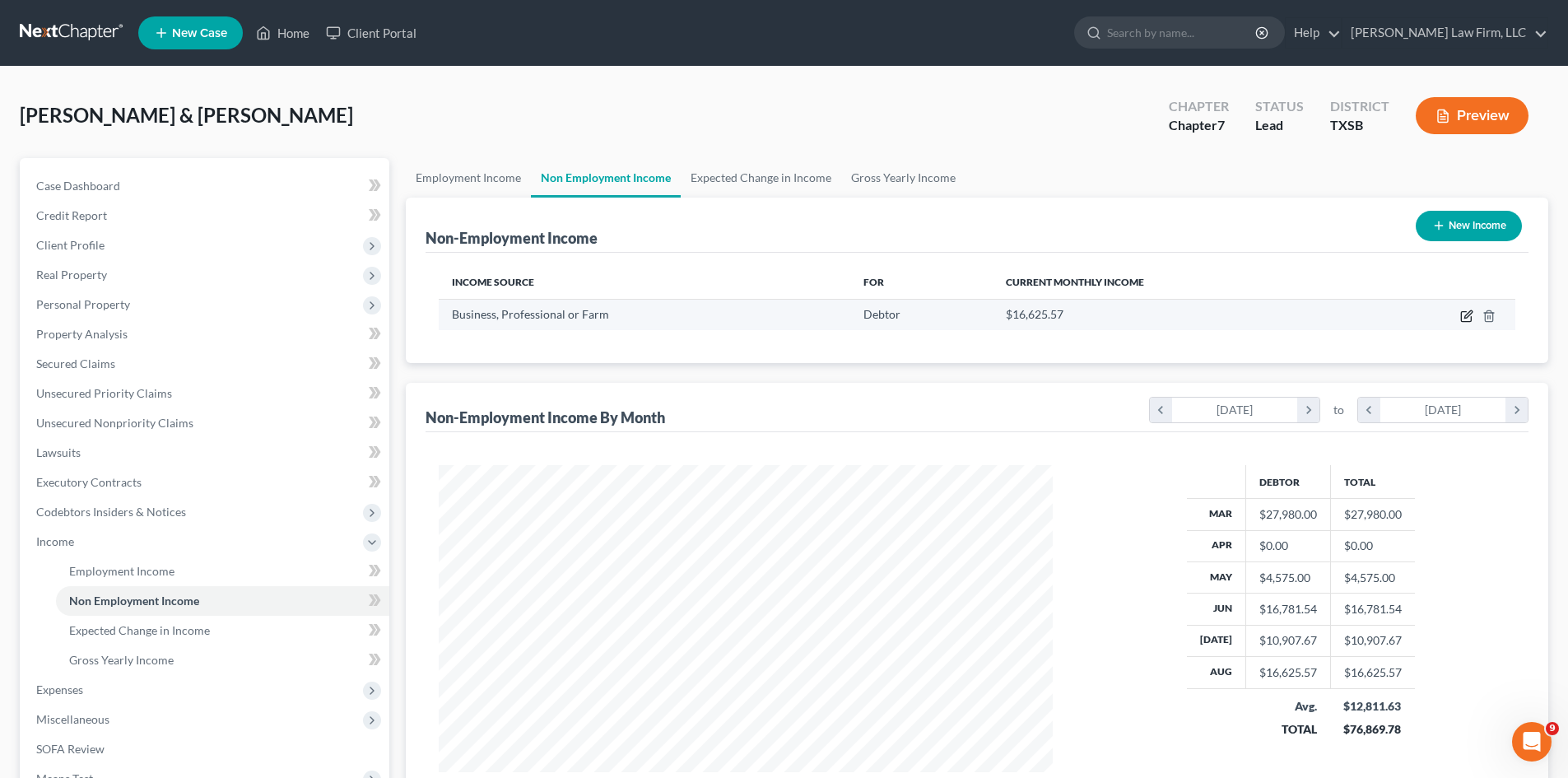
click at [1464, 317] on icon "button" at bounding box center [1467, 316] width 13 height 13
select select "10"
select select "0"
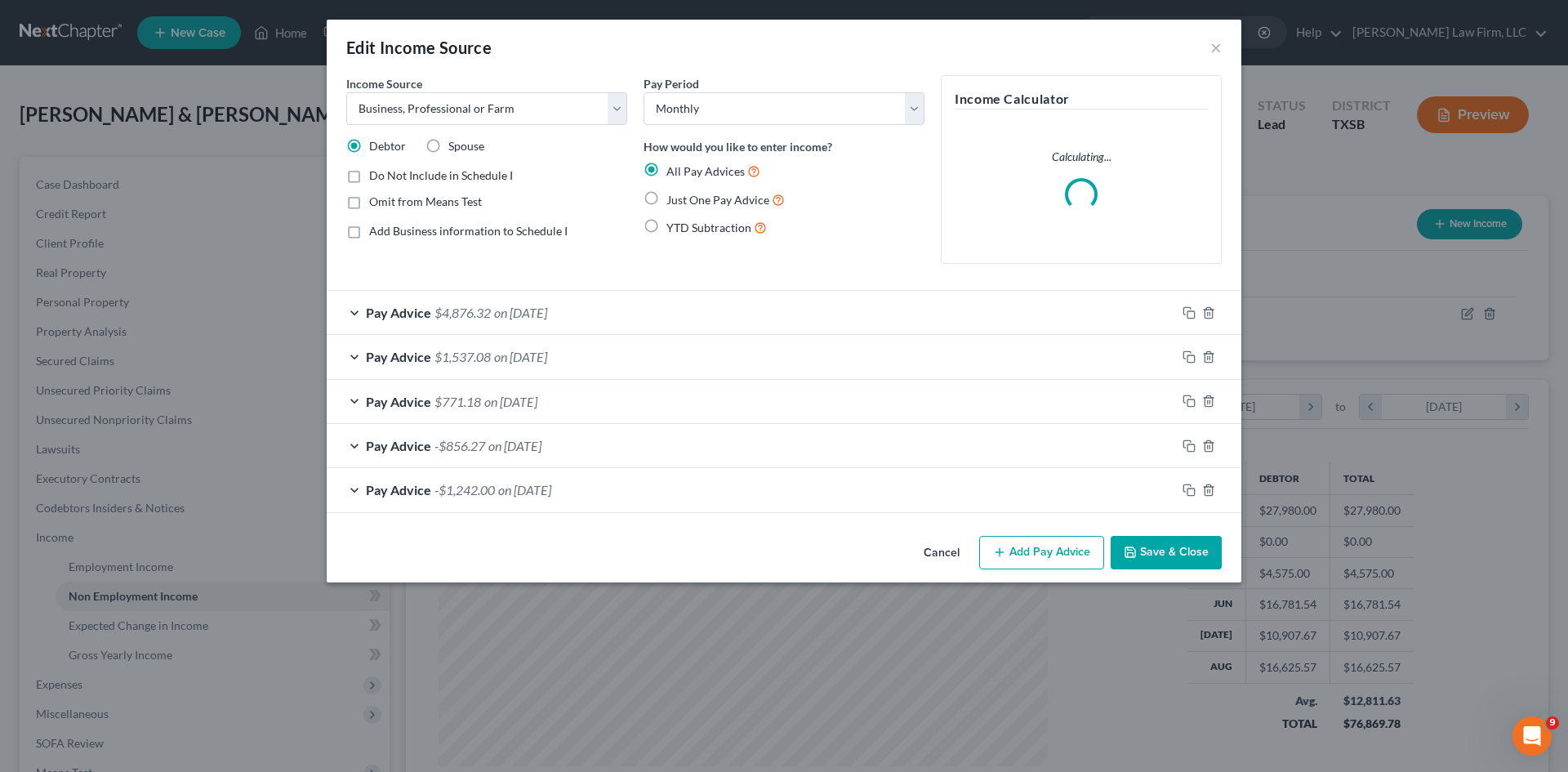
scroll to position [307, 647]
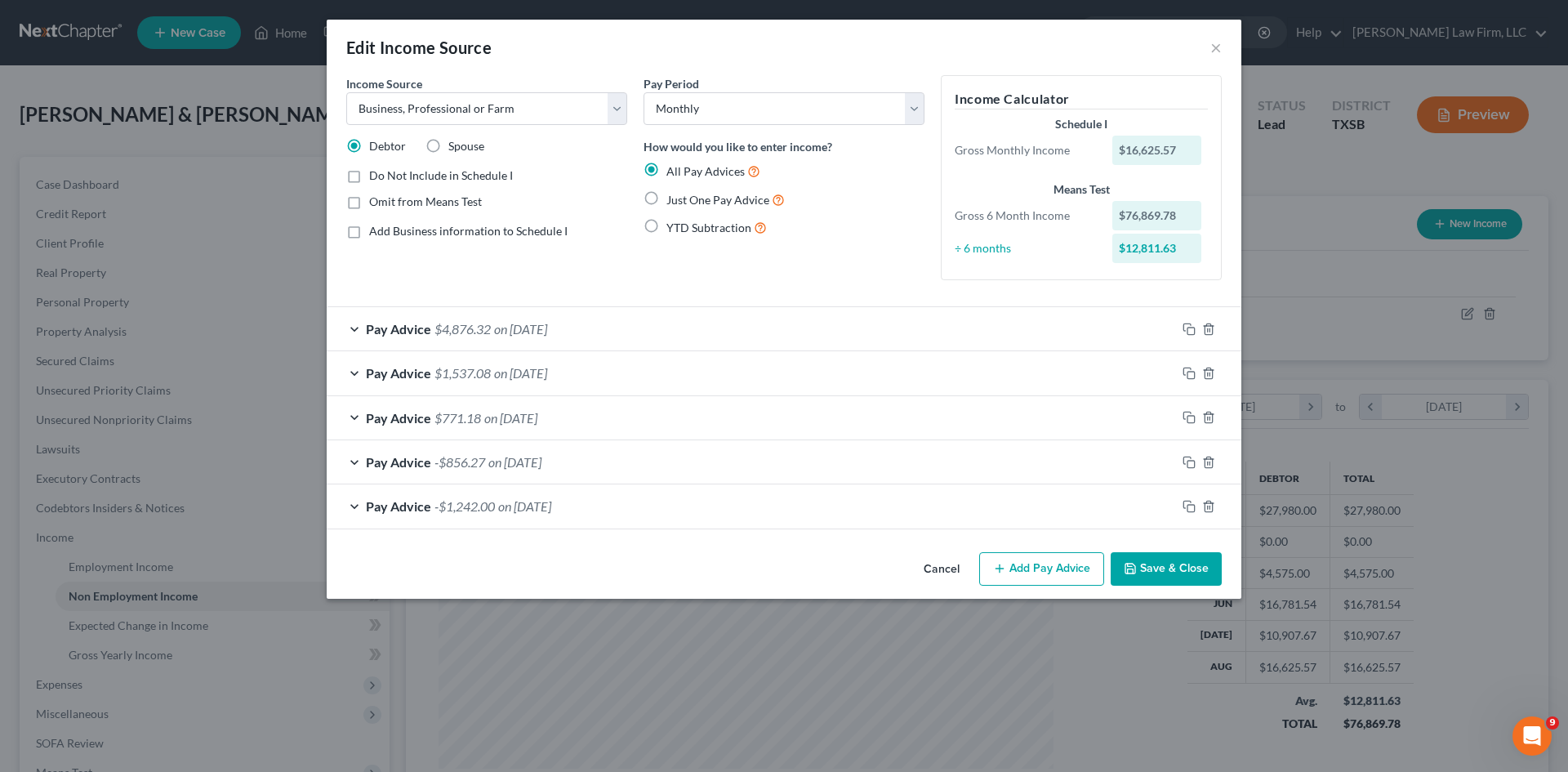
drag, startPoint x: 381, startPoint y: 337, endPoint x: 388, endPoint y: 369, distance: 32.8
click at [382, 337] on div "Pay Advice $4,876.32 on [DATE]" at bounding box center [750, 328] width 849 height 43
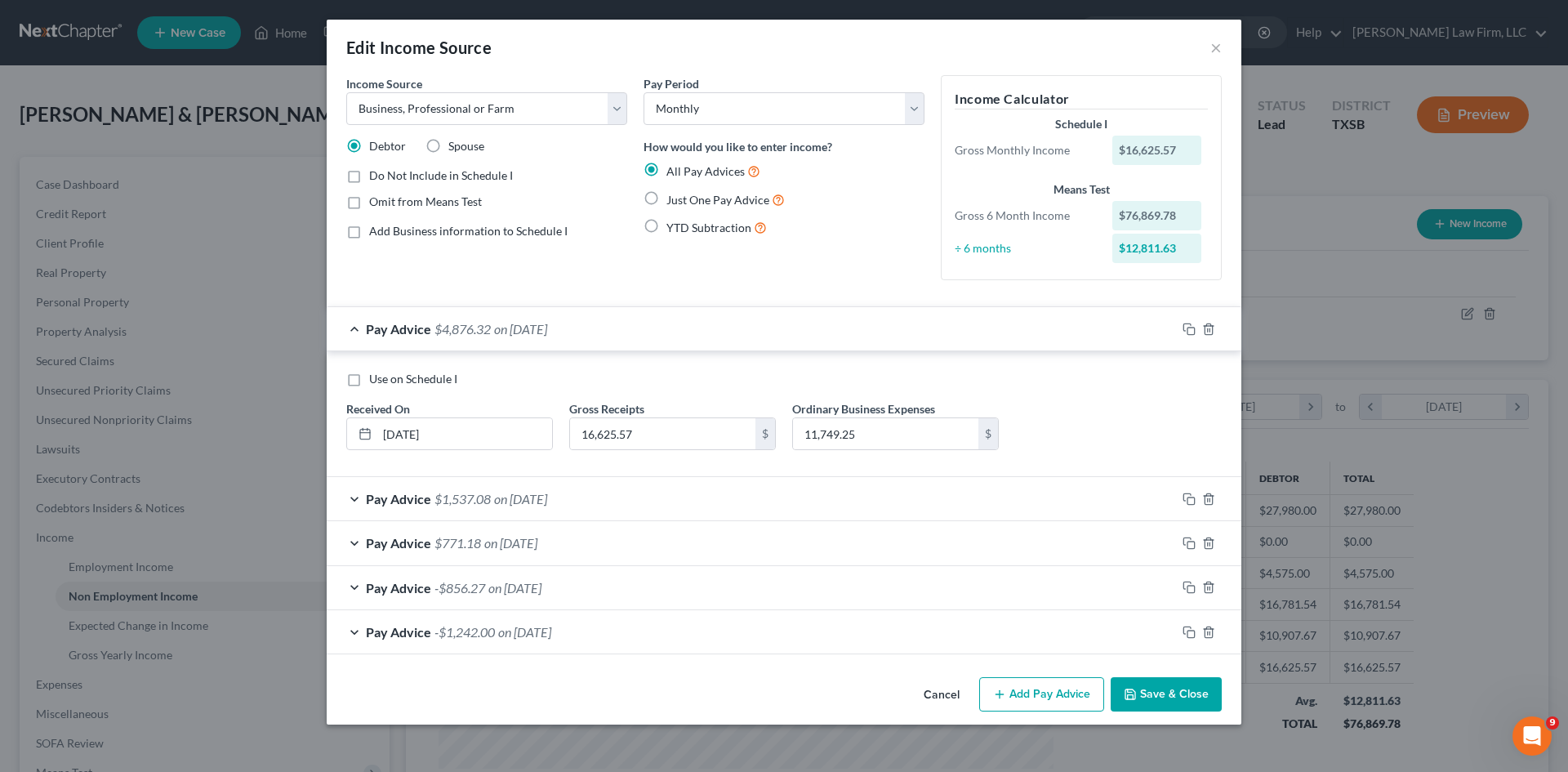
click at [355, 499] on div "Pay Advice $1,537.08 on [DATE]" at bounding box center [750, 498] width 849 height 43
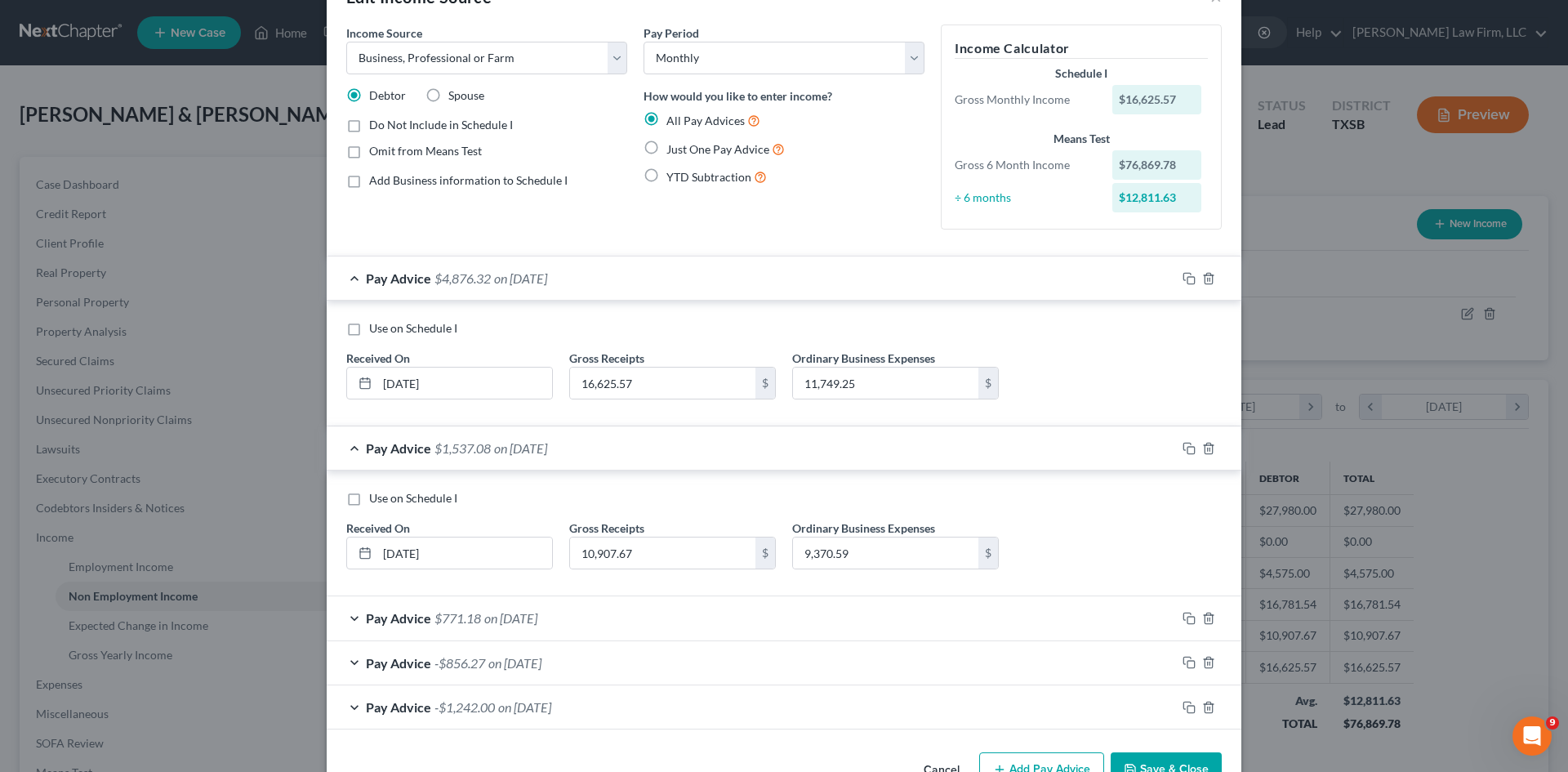
scroll to position [98, 0]
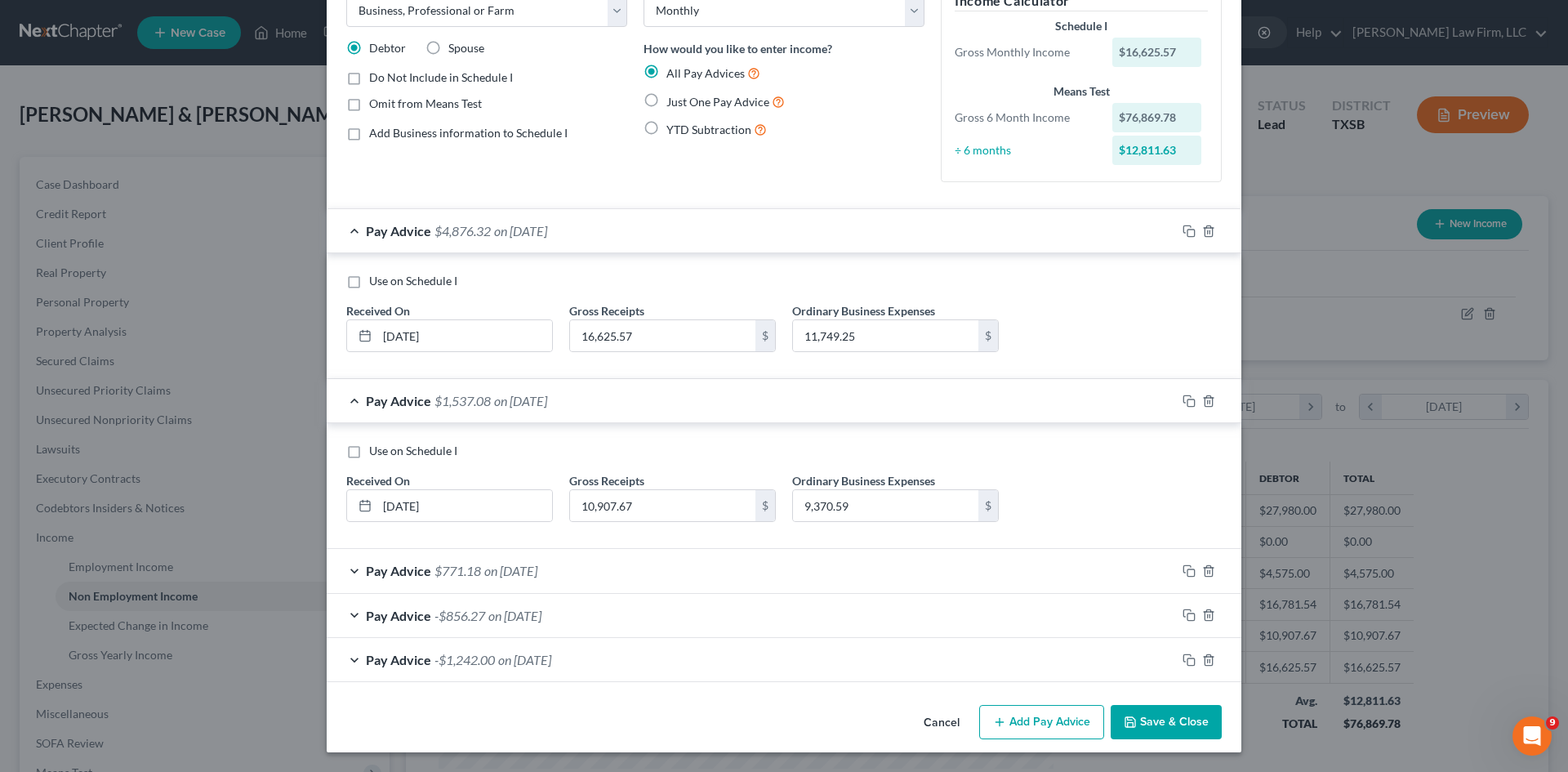
click at [347, 574] on div "Pay Advice $771.18 on [DATE]" at bounding box center [750, 570] width 849 height 43
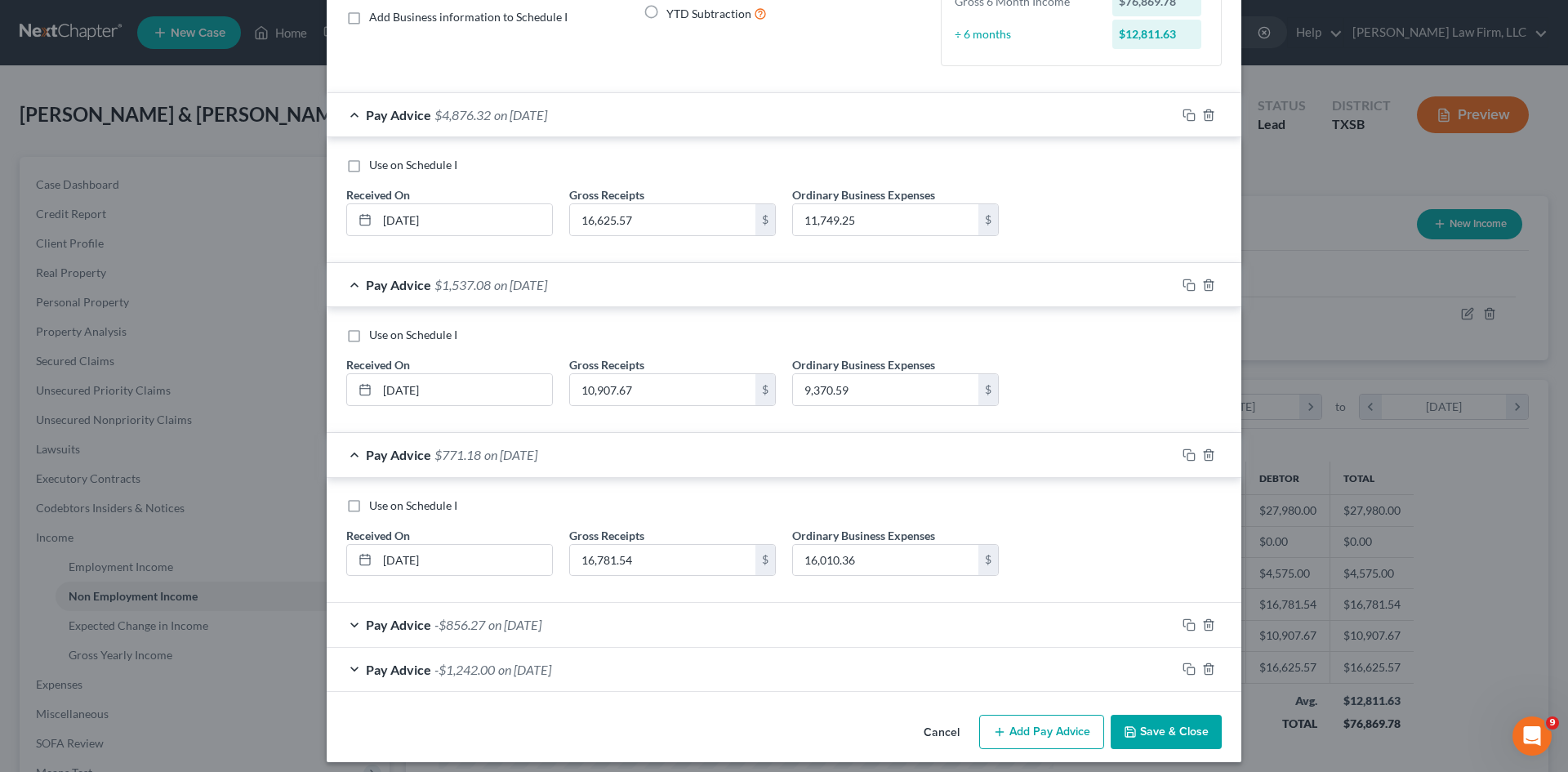
scroll to position [224, 0]
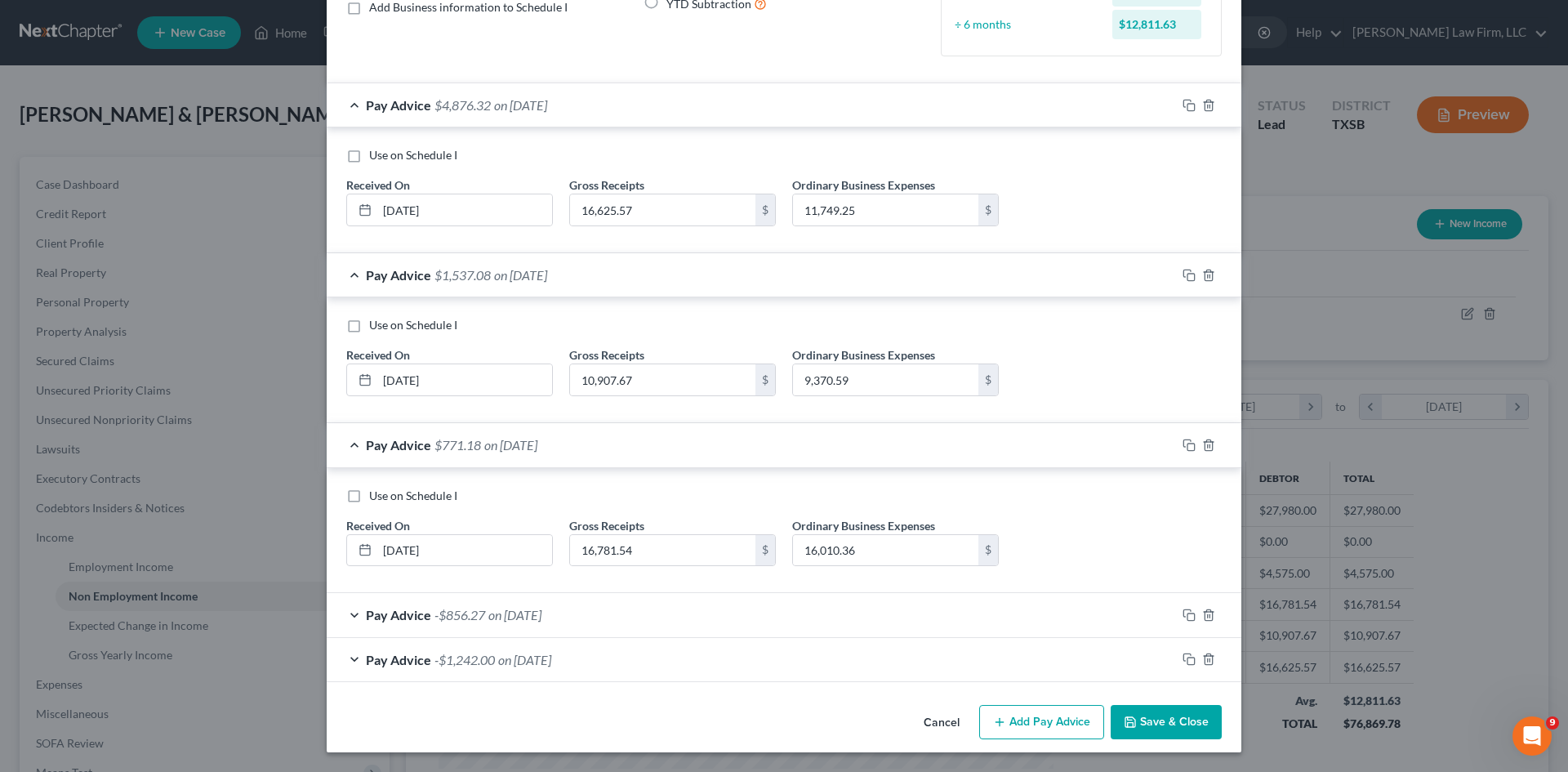
click at [348, 617] on div "Pay Advice -$856.27 on [DATE]" at bounding box center [750, 614] width 849 height 43
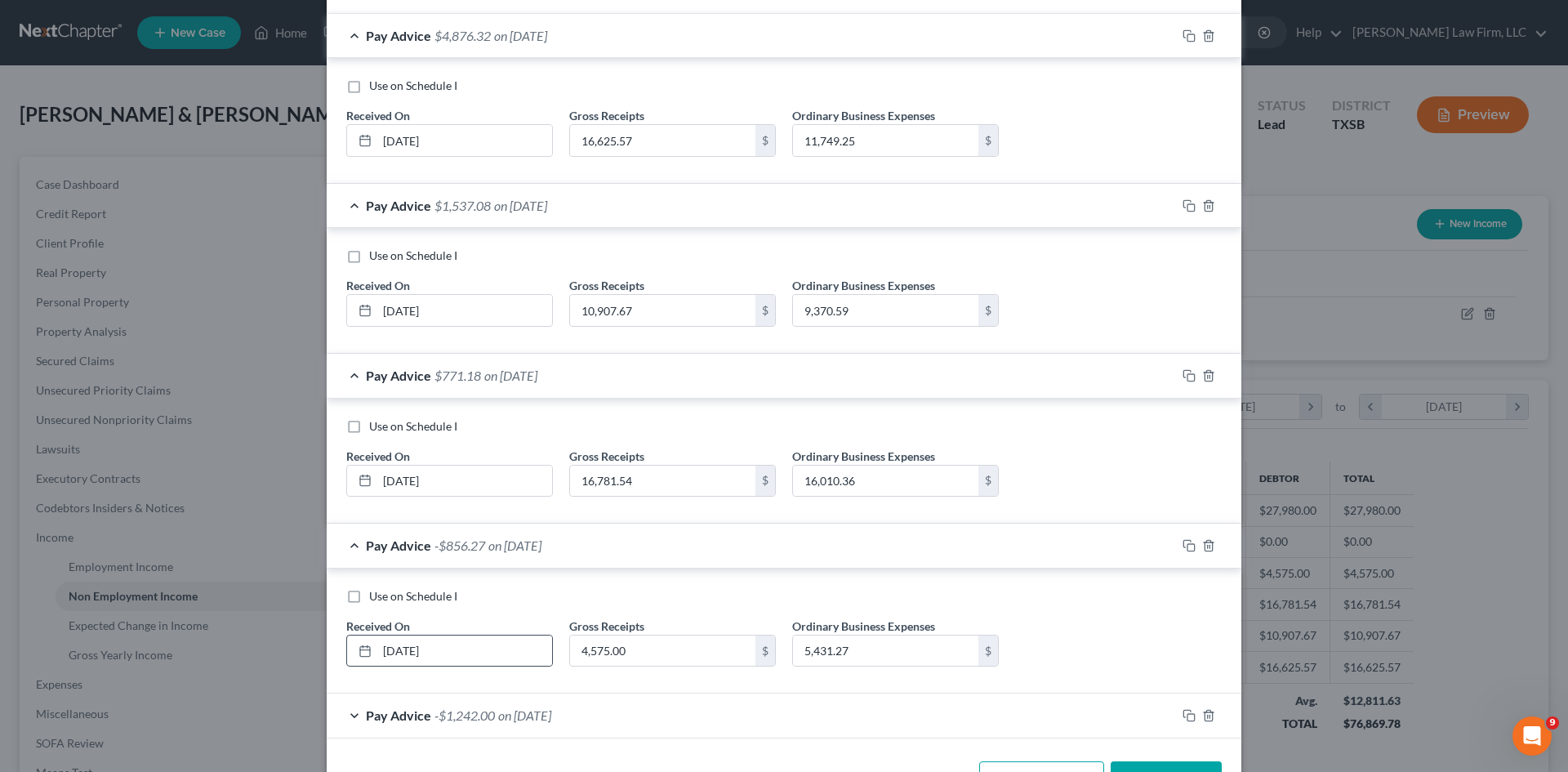
scroll to position [349, 0]
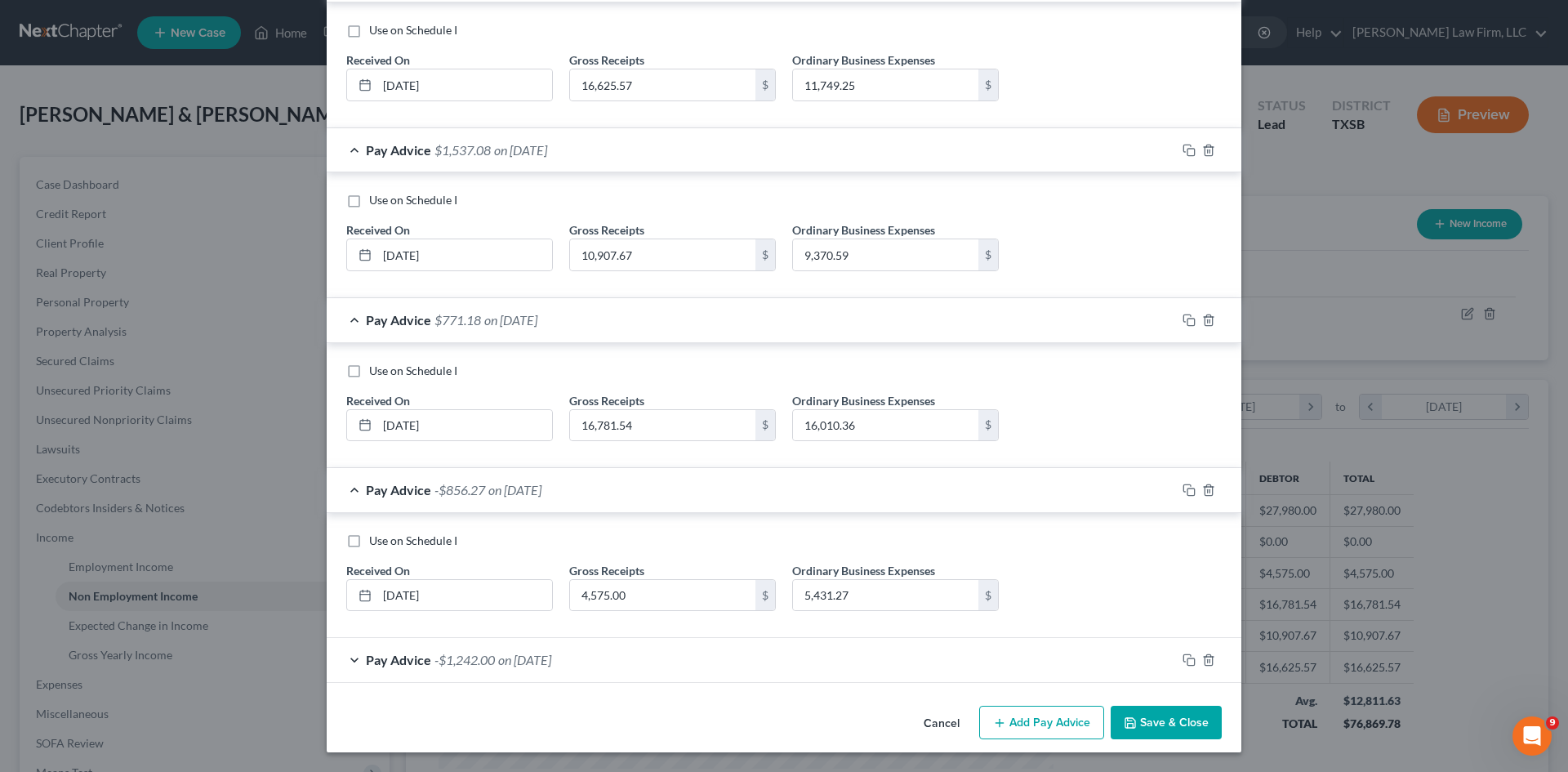
click at [347, 659] on div "Pay Advice -$1,242.00 on [DATE]" at bounding box center [750, 659] width 849 height 43
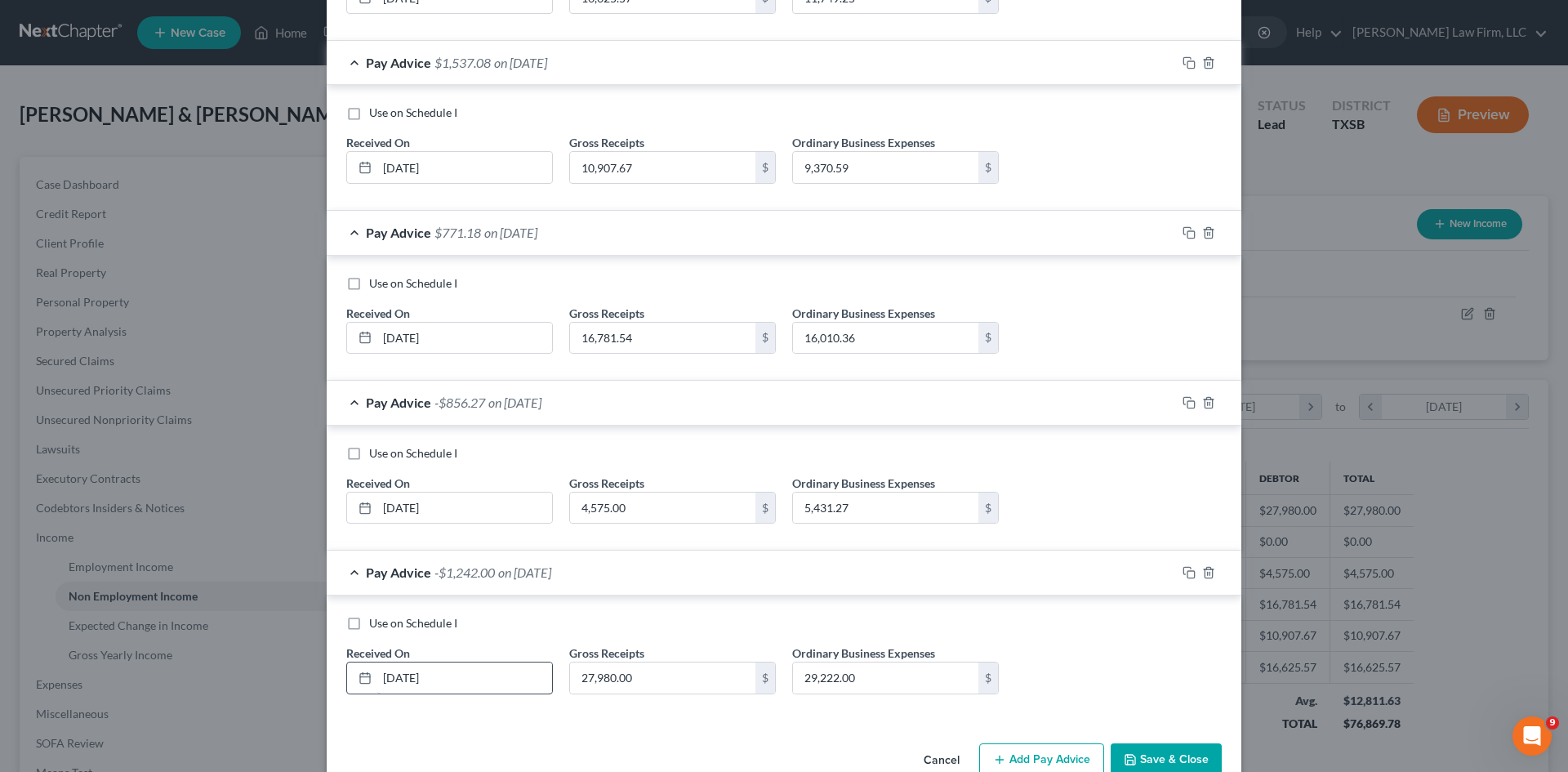
scroll to position [474, 0]
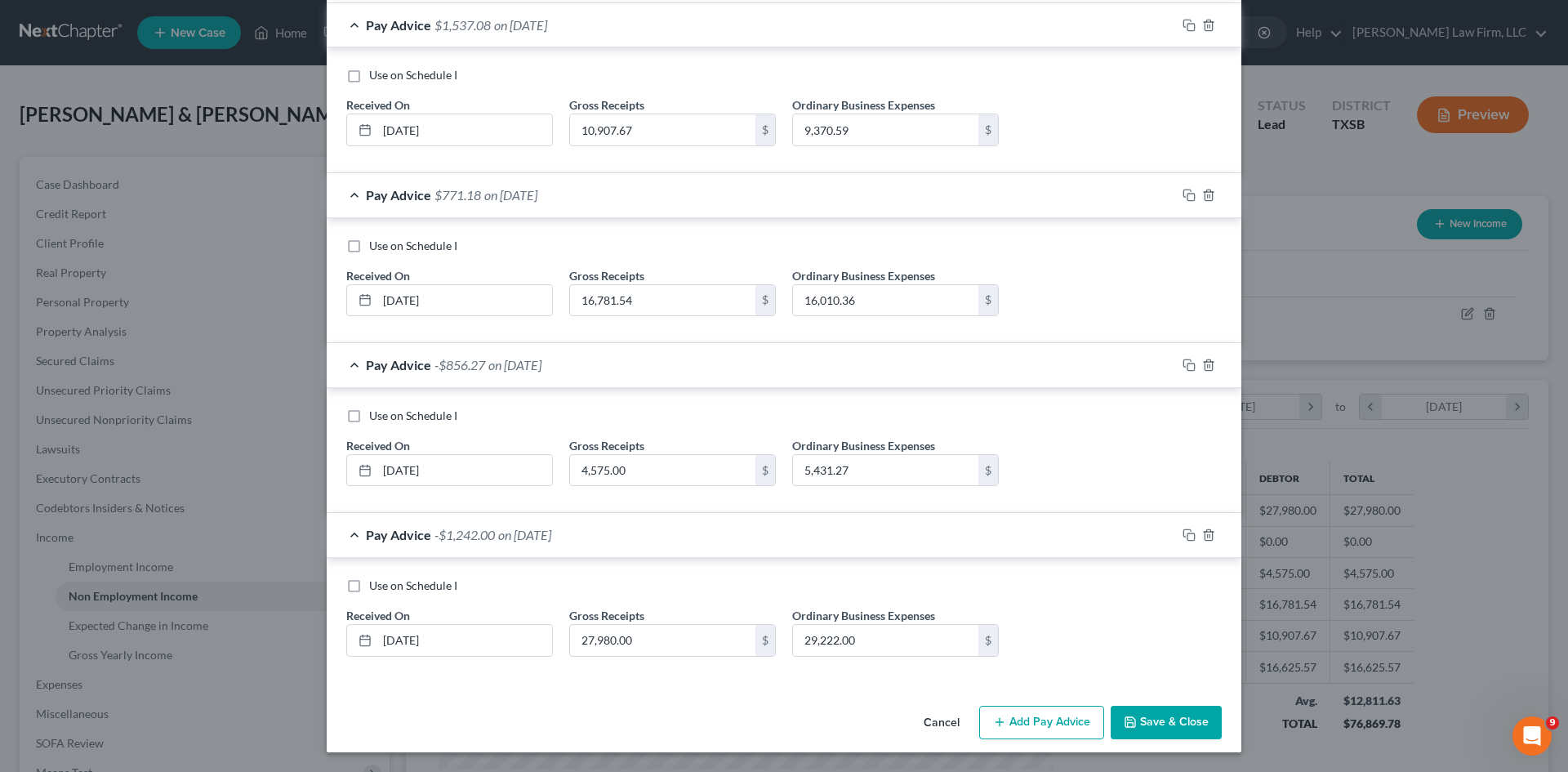
click at [1040, 720] on button "Add Pay Advice" at bounding box center [1042, 723] width 125 height 34
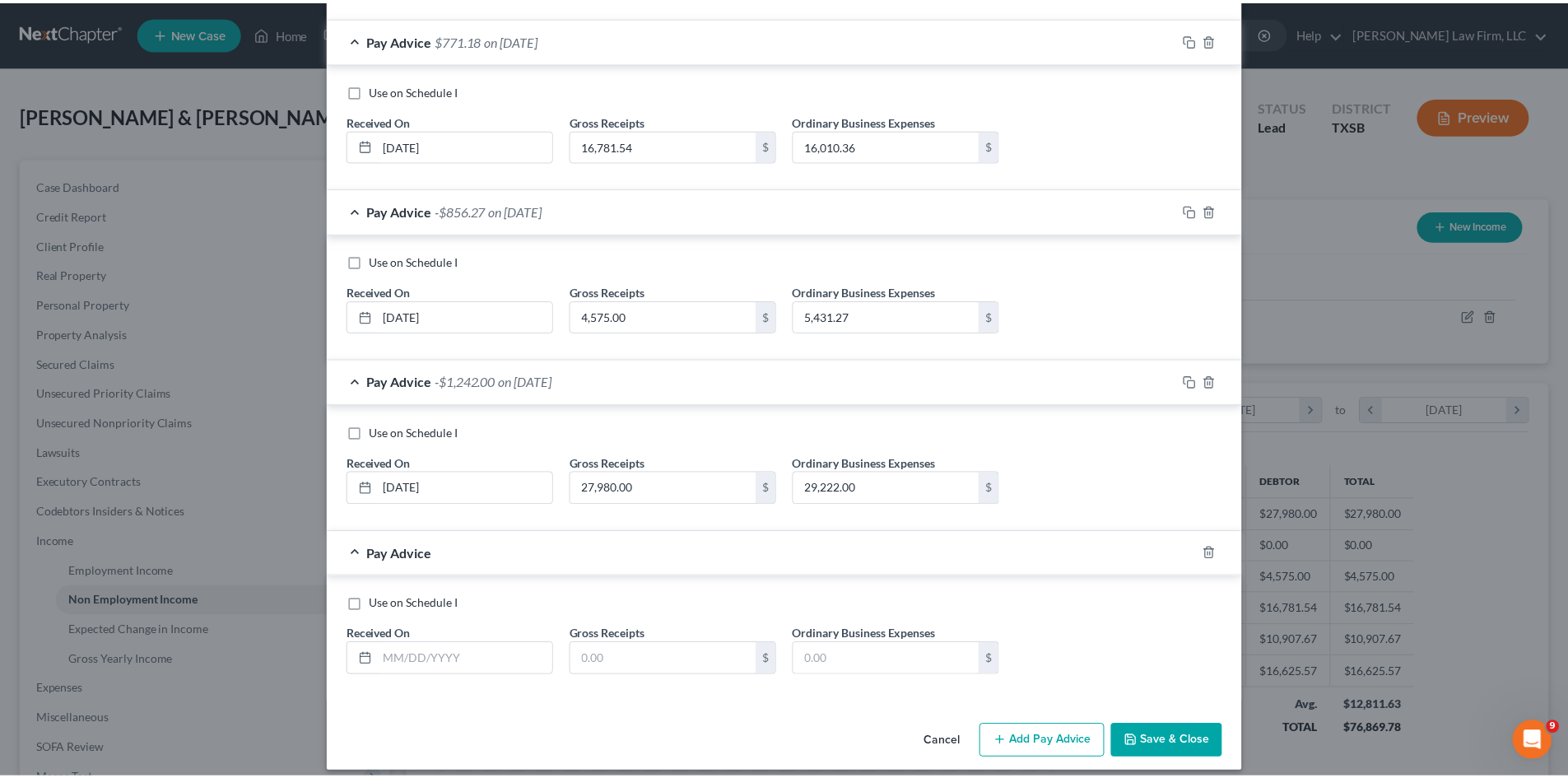
scroll to position [649, 0]
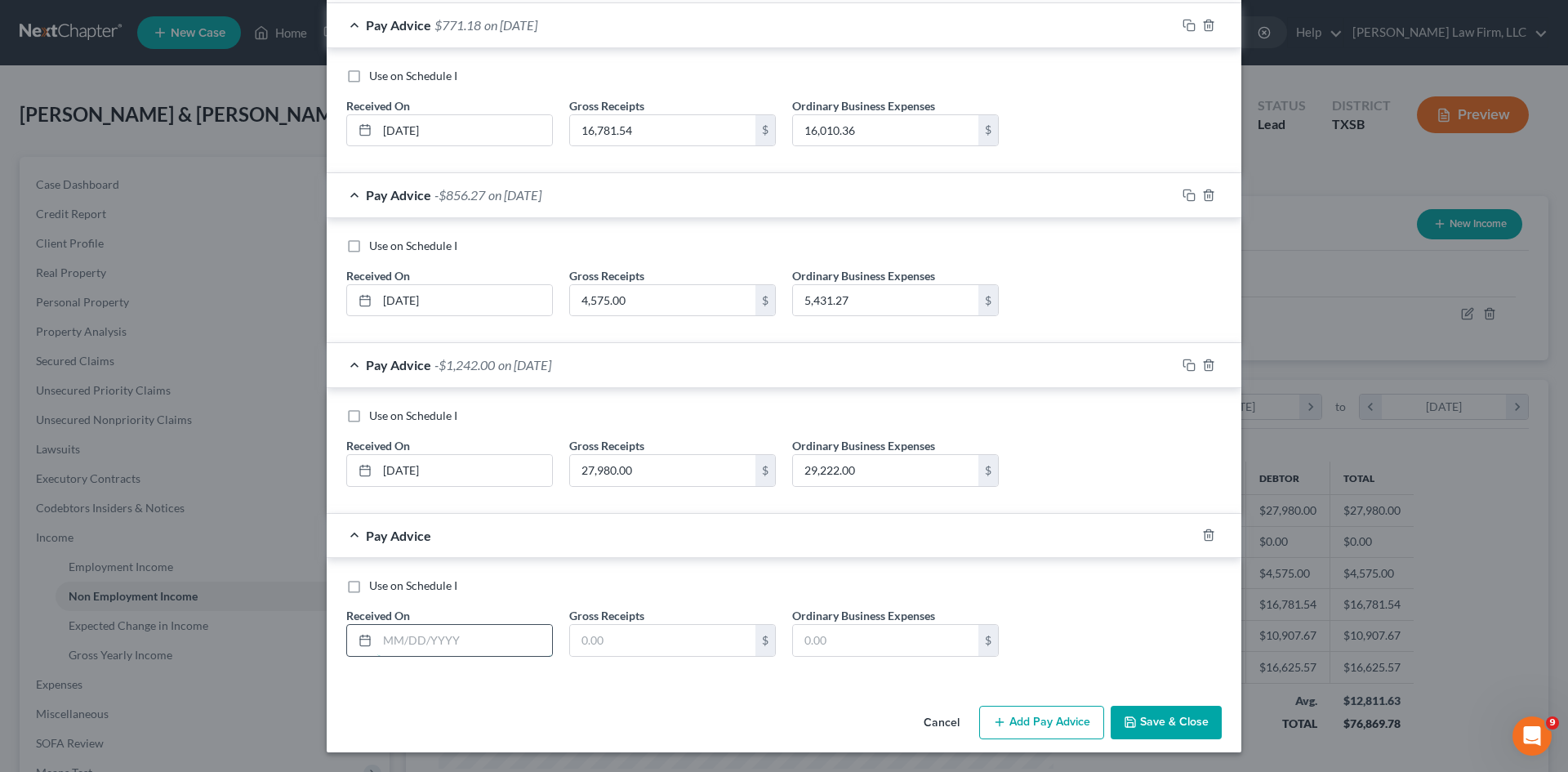
click at [432, 640] on input "text" at bounding box center [465, 640] width 175 height 31
type input "[DATE]"
type input "8,785.5"
type input "10,936.17"
click at [1168, 711] on button "Save & Close" at bounding box center [1166, 723] width 111 height 34
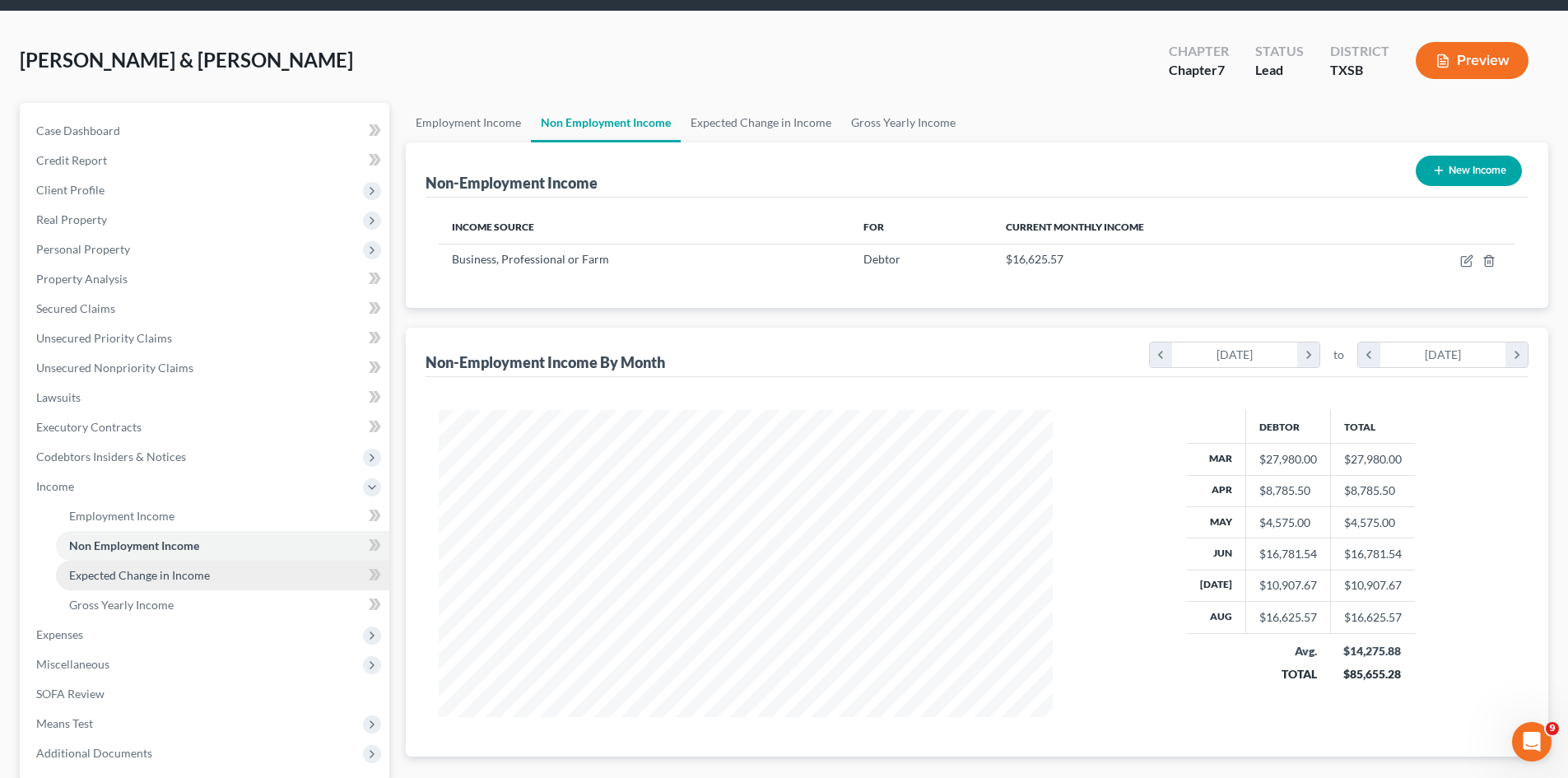
scroll to position [164, 0]
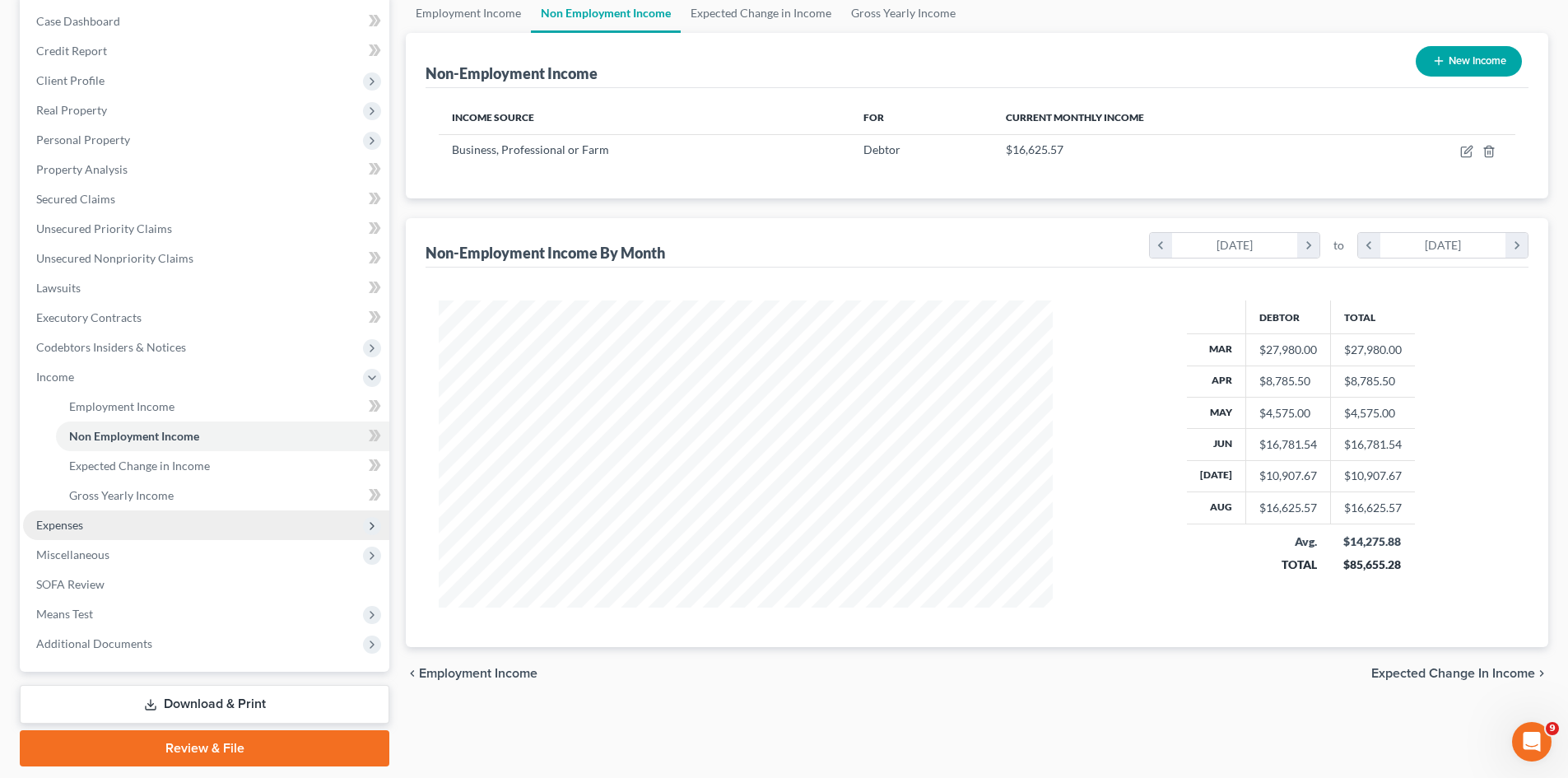
click at [99, 526] on span "Expenses" at bounding box center [206, 525] width 366 height 29
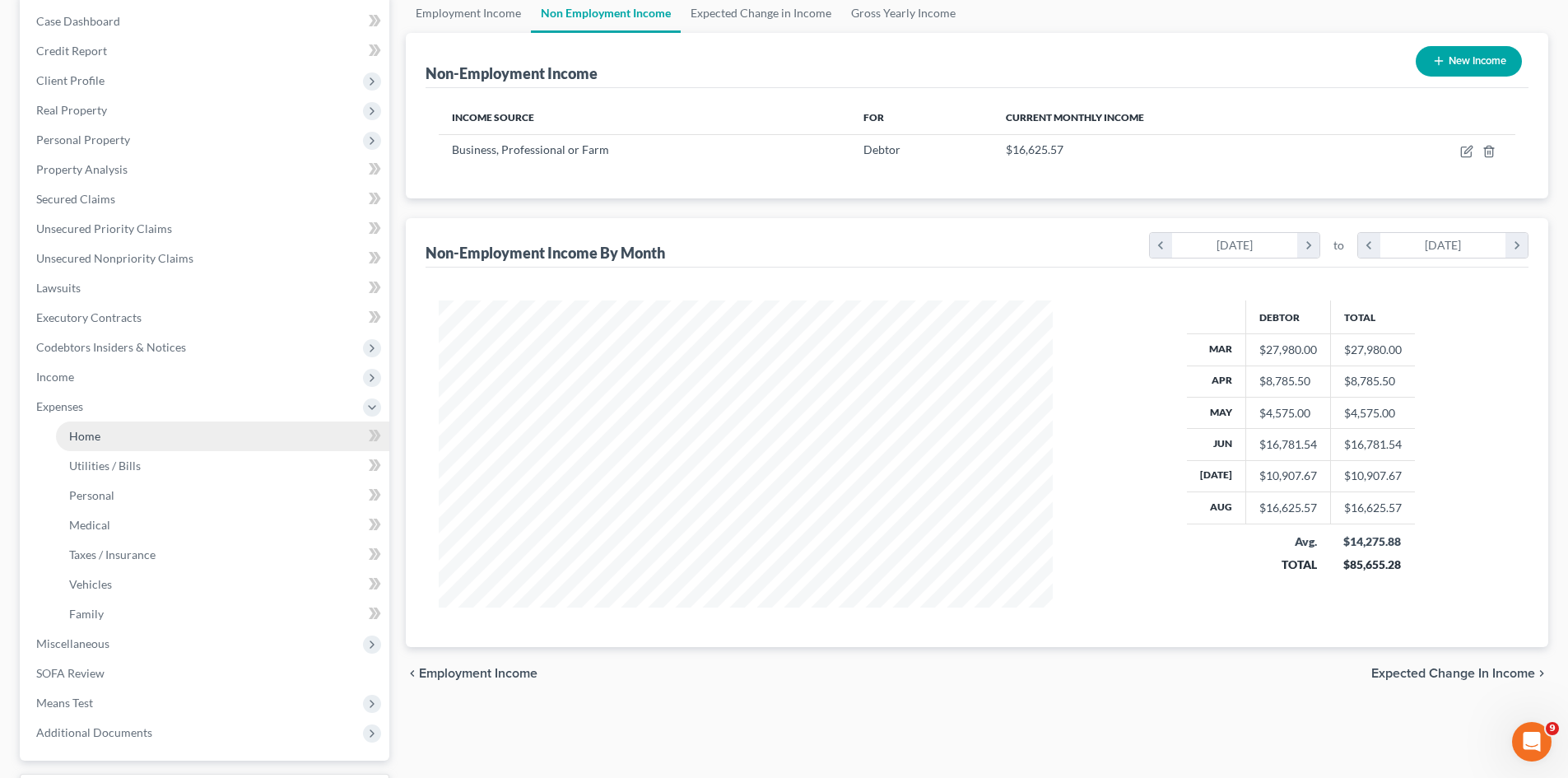
click at [117, 435] on link "Home" at bounding box center [222, 436] width 333 height 29
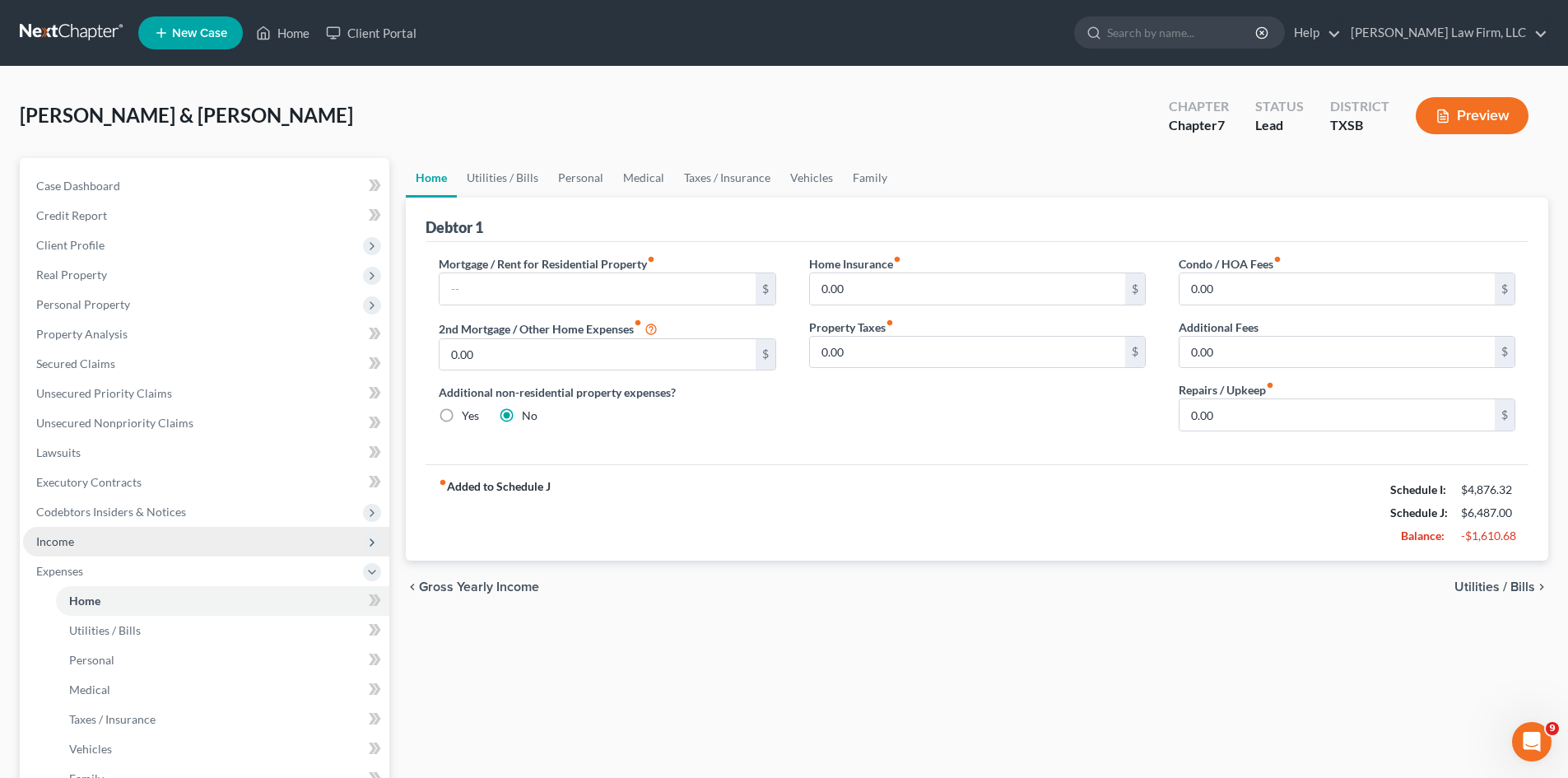
click at [51, 541] on span "Income" at bounding box center [55, 541] width 38 height 14
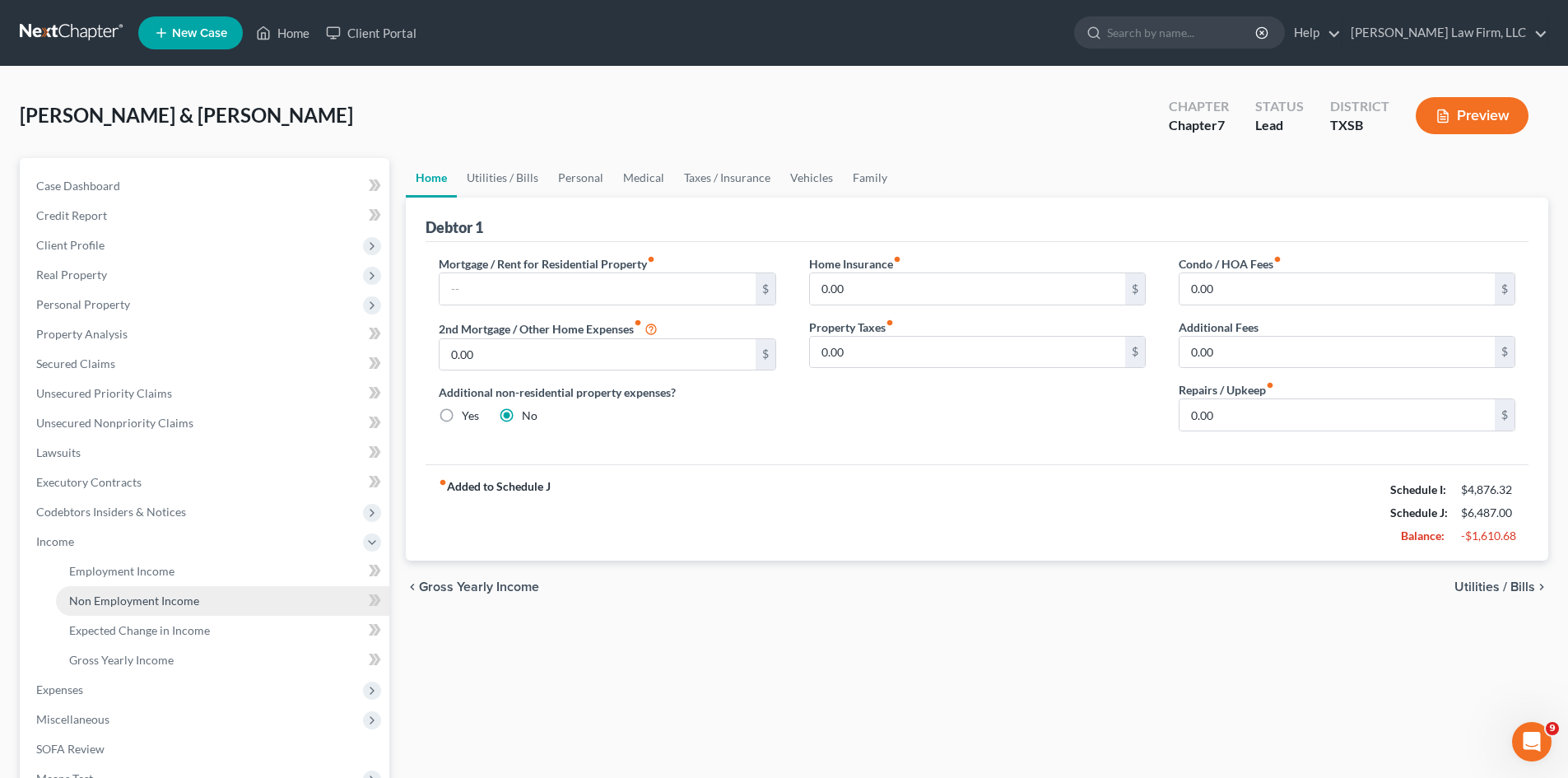
click at [138, 598] on span "Non Employment Income" at bounding box center [134, 601] width 130 height 14
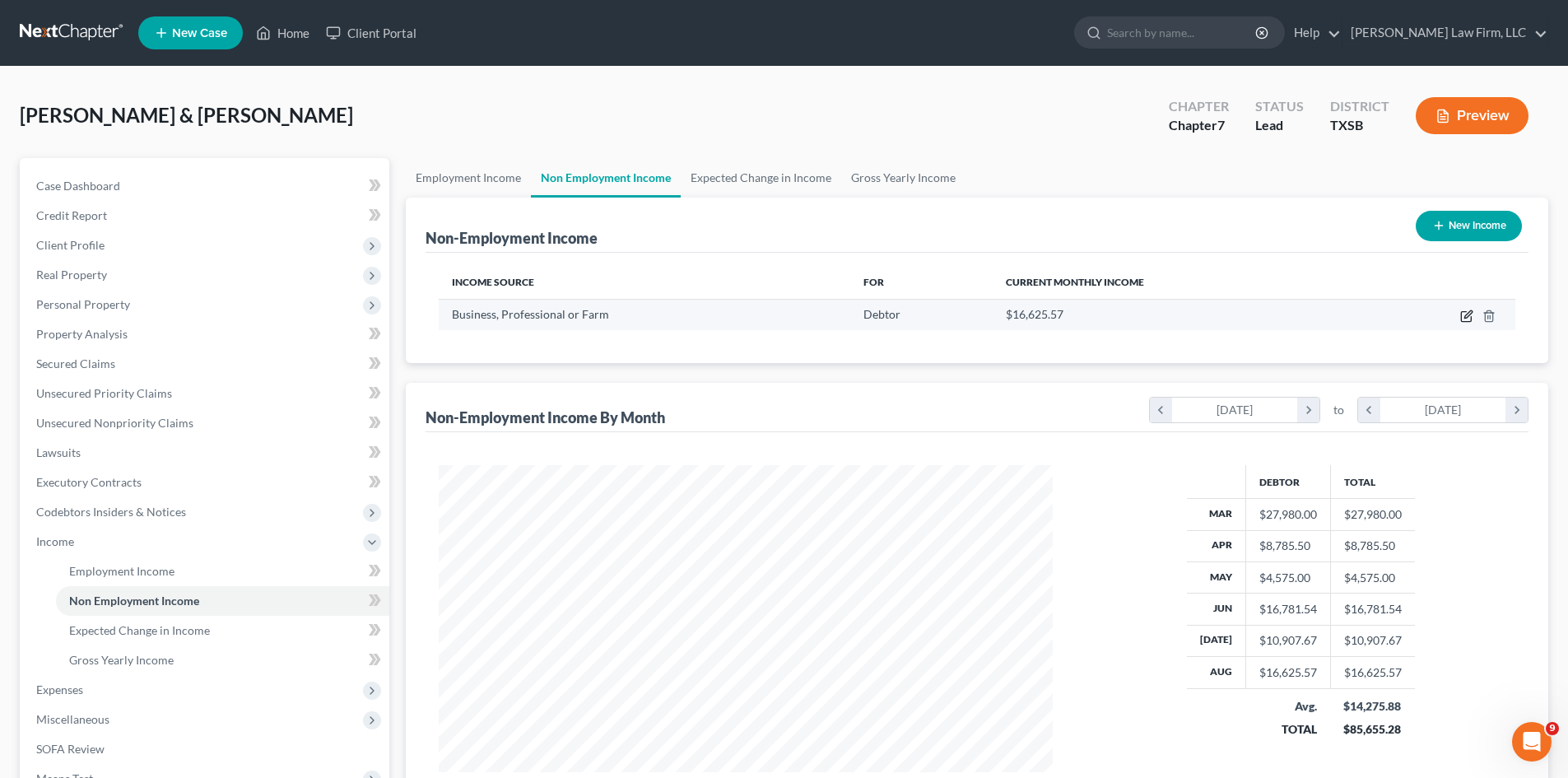
click at [1465, 315] on icon "button" at bounding box center [1467, 316] width 13 height 13
select select "10"
select select "0"
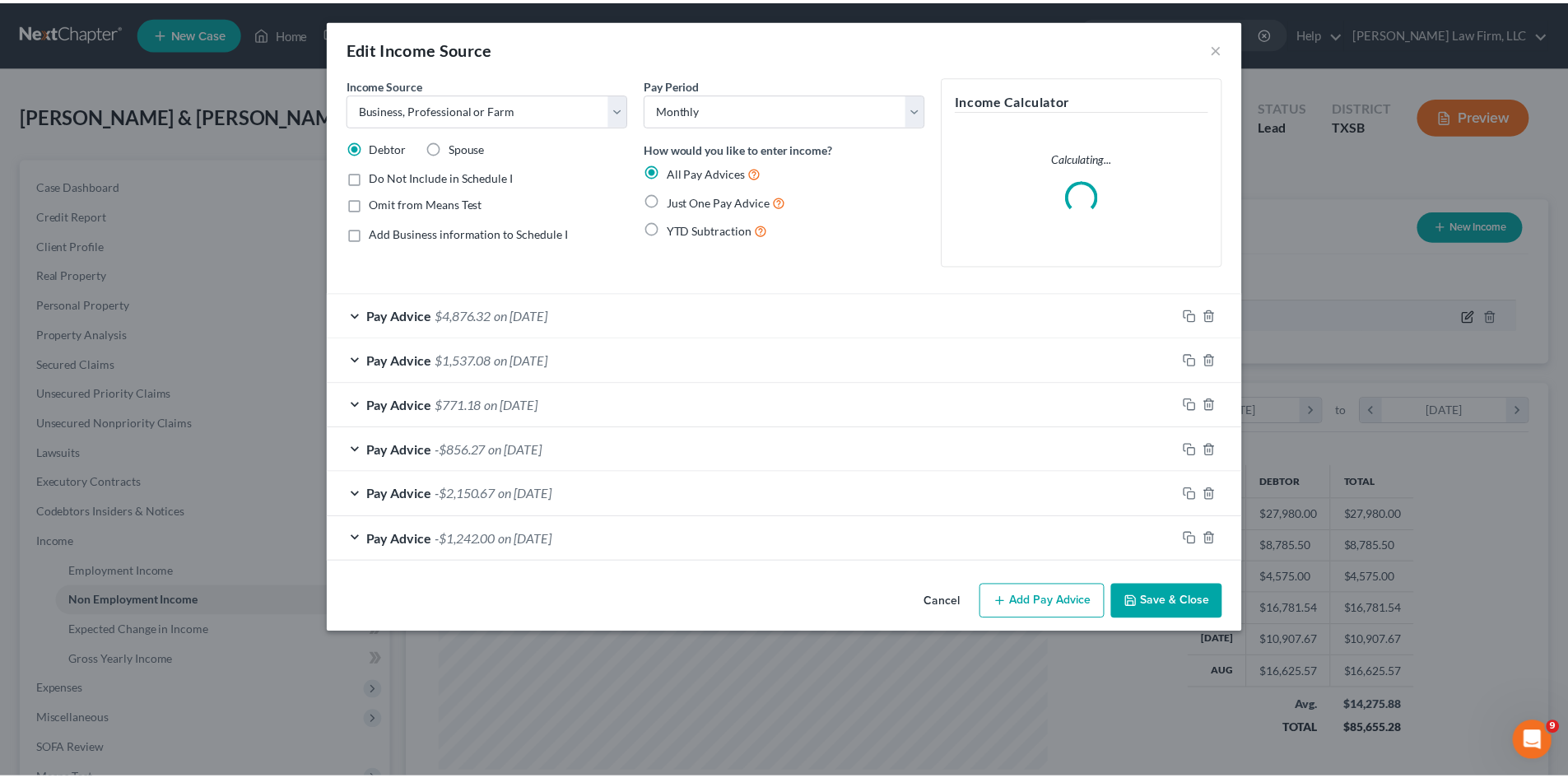
scroll to position [309, 652]
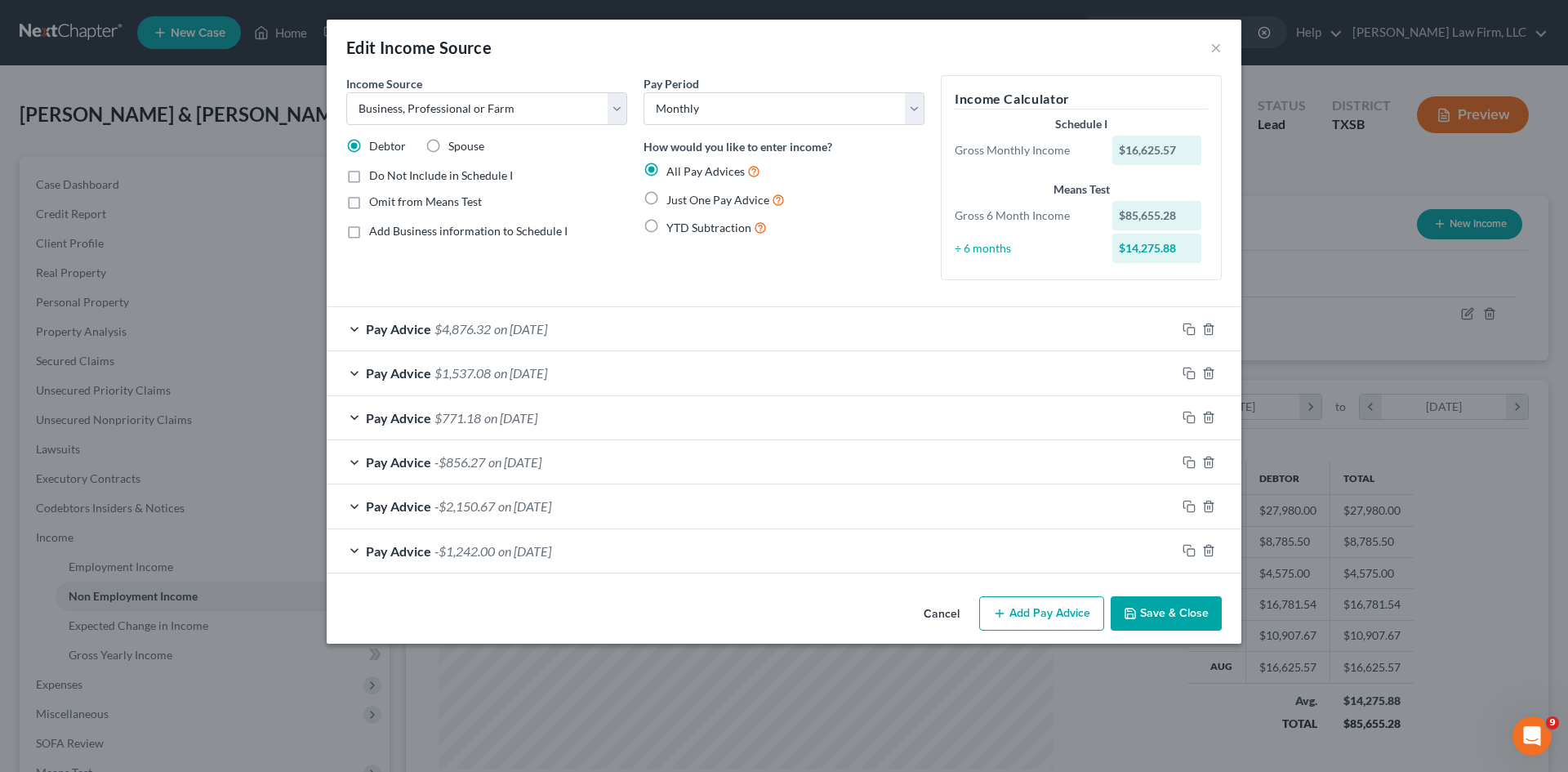
click at [965, 606] on button "Cancel" at bounding box center [942, 614] width 62 height 33
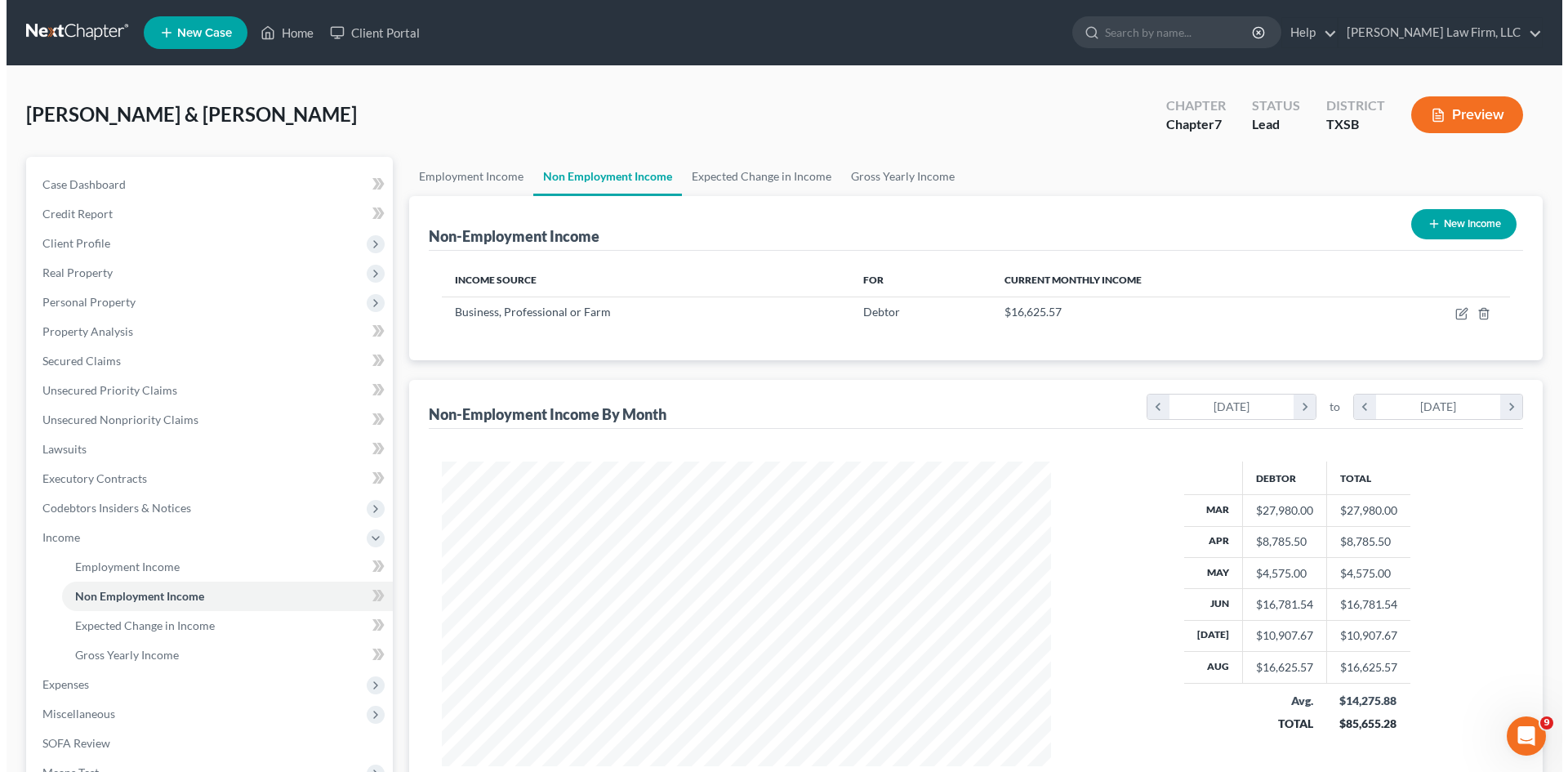
scroll to position [214, 0]
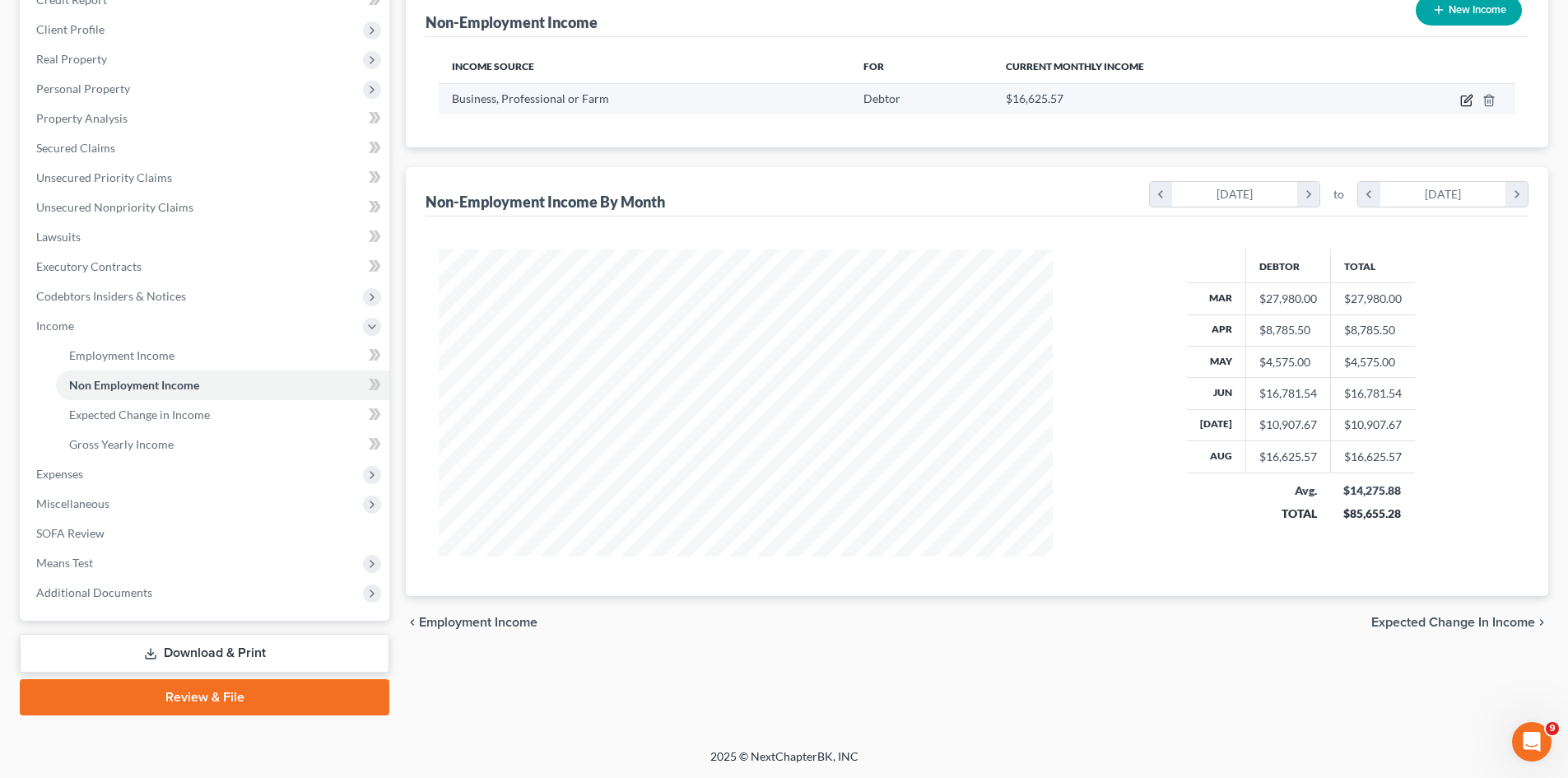
click at [1467, 98] on icon "button" at bounding box center [1467, 100] width 13 height 13
select select "10"
select select "0"
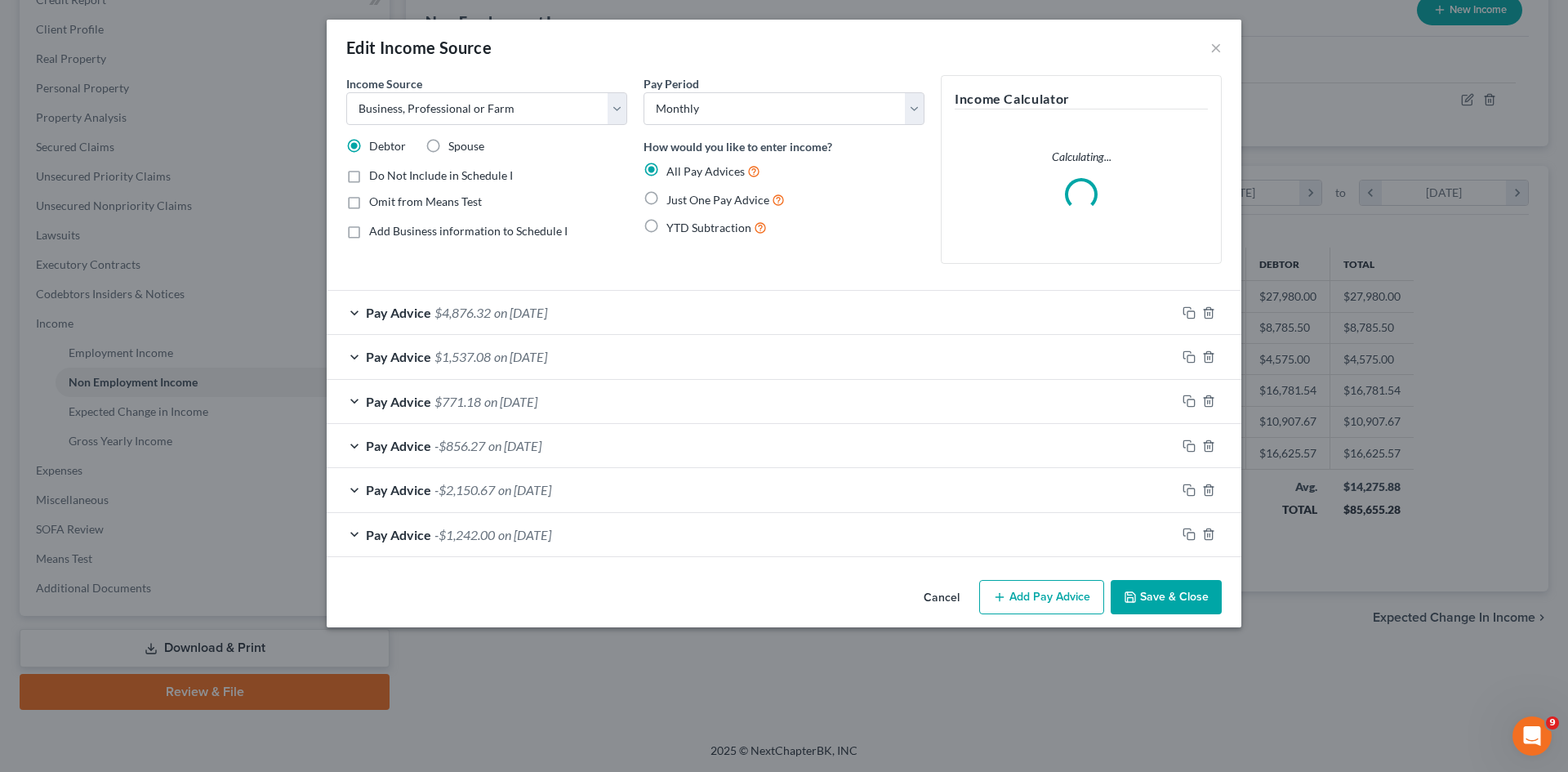
scroll to position [307, 647]
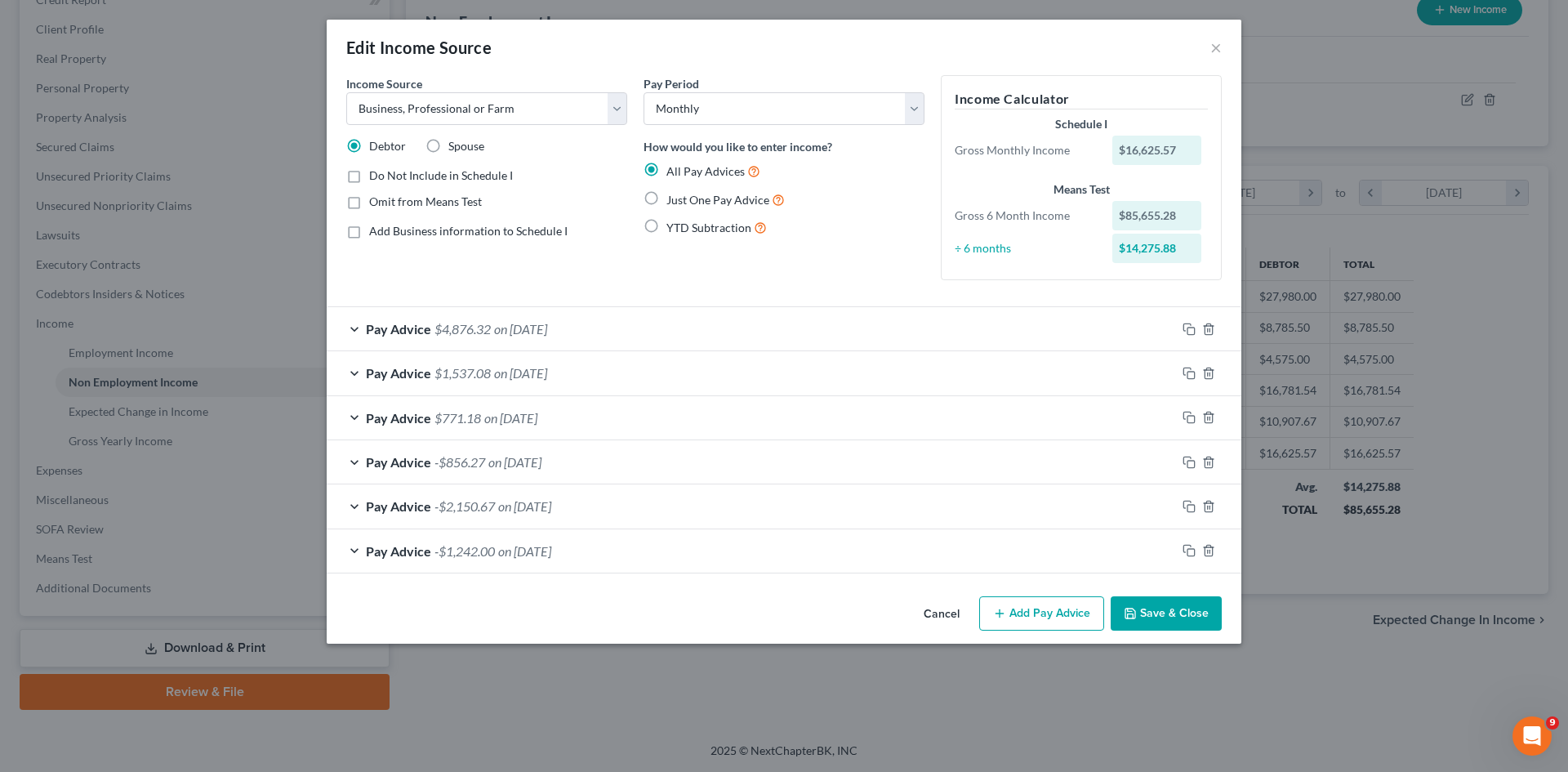
click at [990, 254] on div "÷ 6 months" at bounding box center [1025, 248] width 158 height 17
click at [1129, 247] on div "$14,275.88" at bounding box center [1157, 248] width 90 height 29
drag, startPoint x: 1057, startPoint y: 249, endPoint x: 1005, endPoint y: 250, distance: 52.0
click at [1056, 248] on div "÷ 6 months" at bounding box center [1025, 248] width 158 height 17
click at [985, 250] on div "÷ 6 months" at bounding box center [1025, 248] width 158 height 17
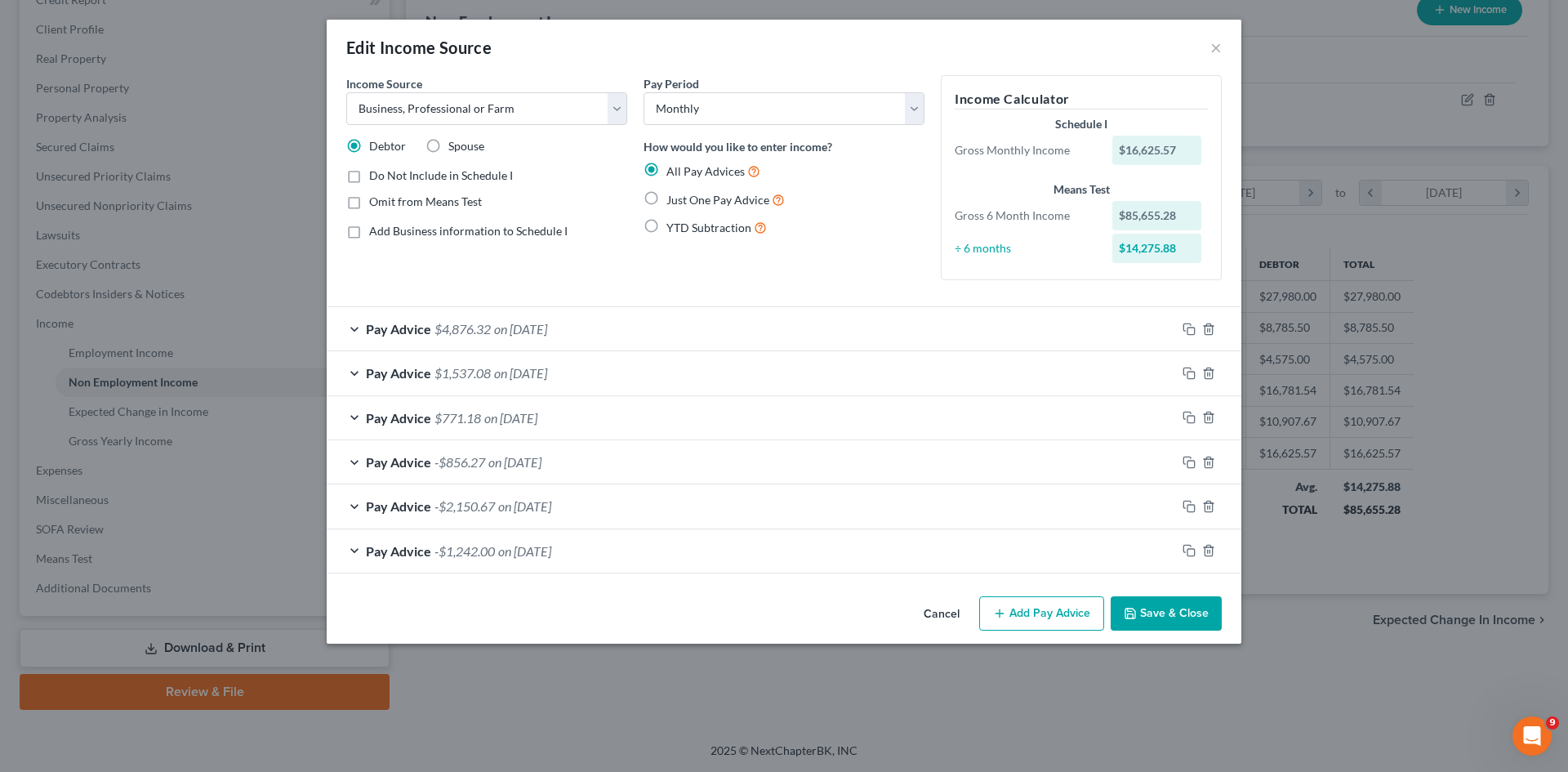
click at [361, 320] on div "Pay Advice $4,876.32 on [DATE]" at bounding box center [750, 328] width 849 height 43
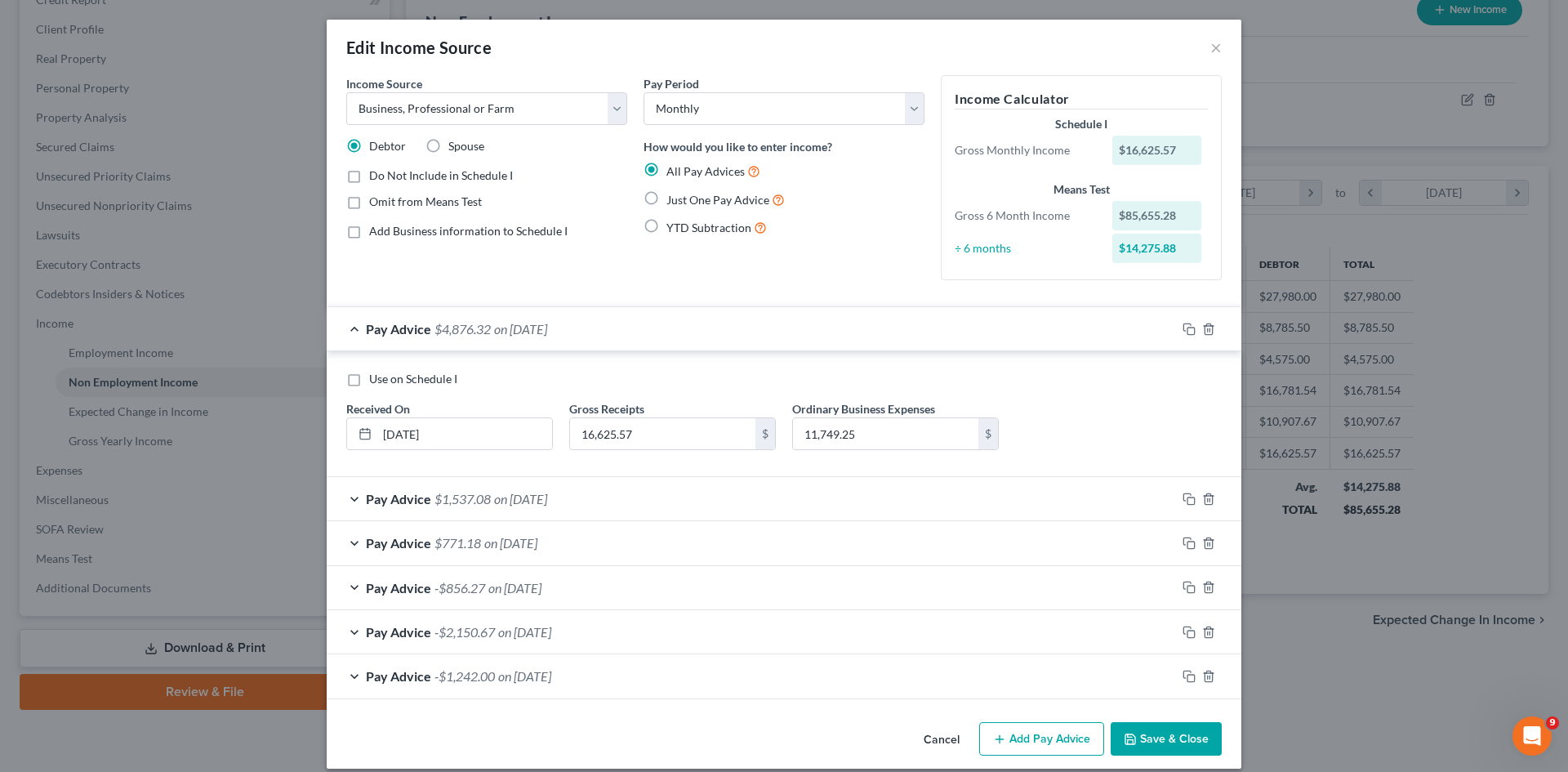
scroll to position [17, 0]
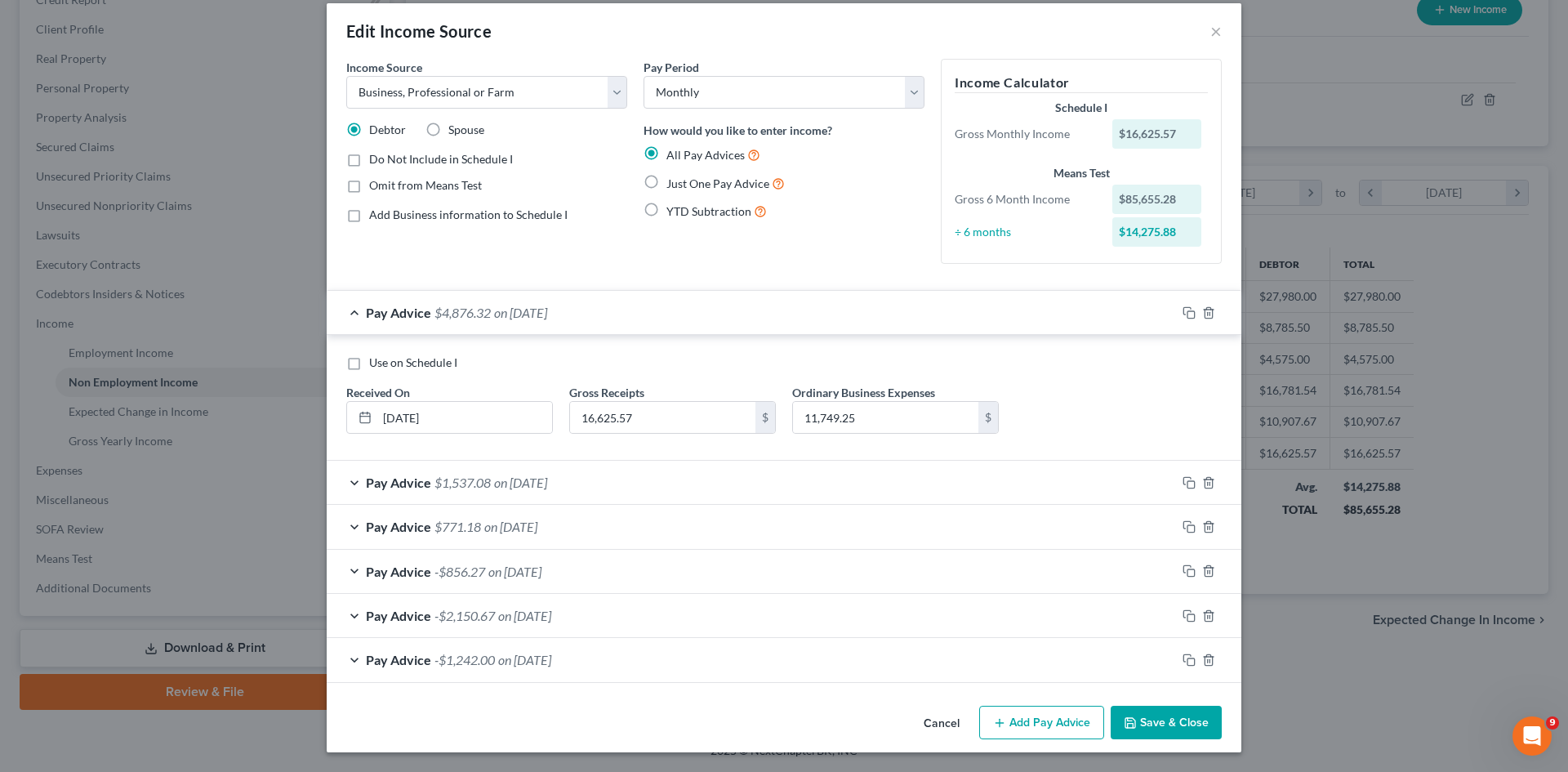
click at [338, 479] on div "Pay Advice $1,537.08 on [DATE]" at bounding box center [750, 482] width 849 height 43
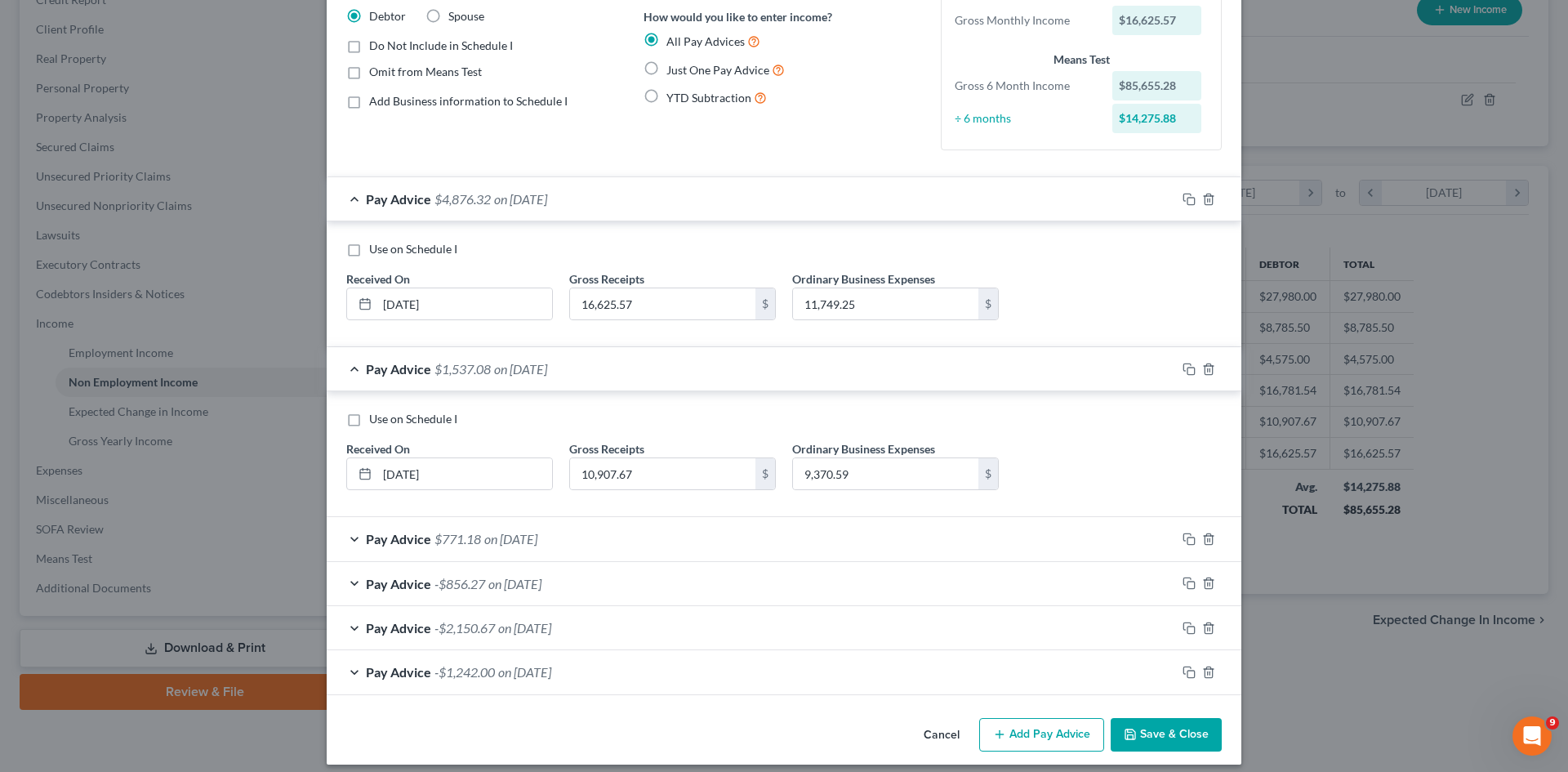
scroll to position [142, 0]
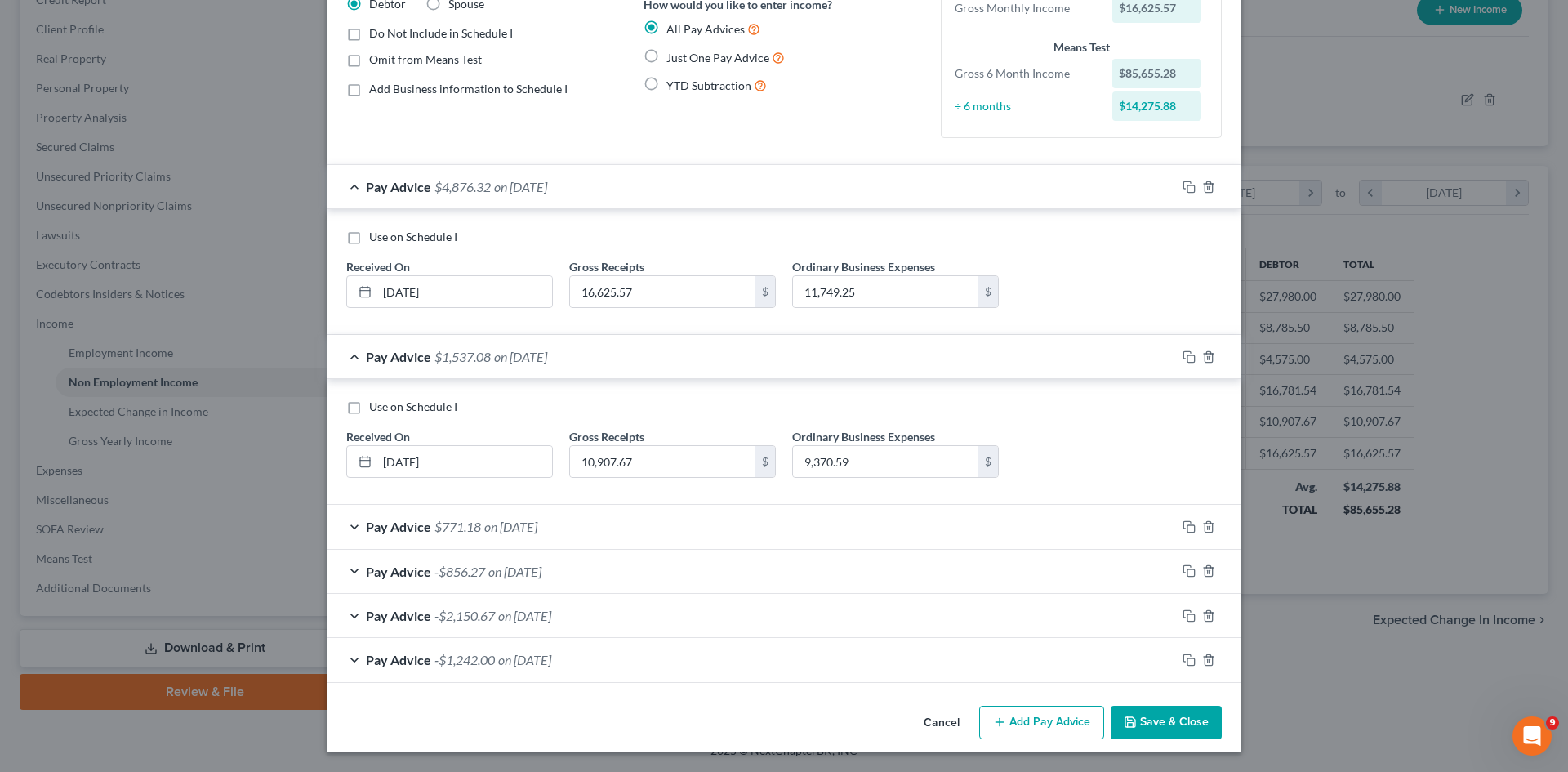
click at [357, 522] on div "Pay Advice $771.18 on [DATE]" at bounding box center [750, 526] width 849 height 43
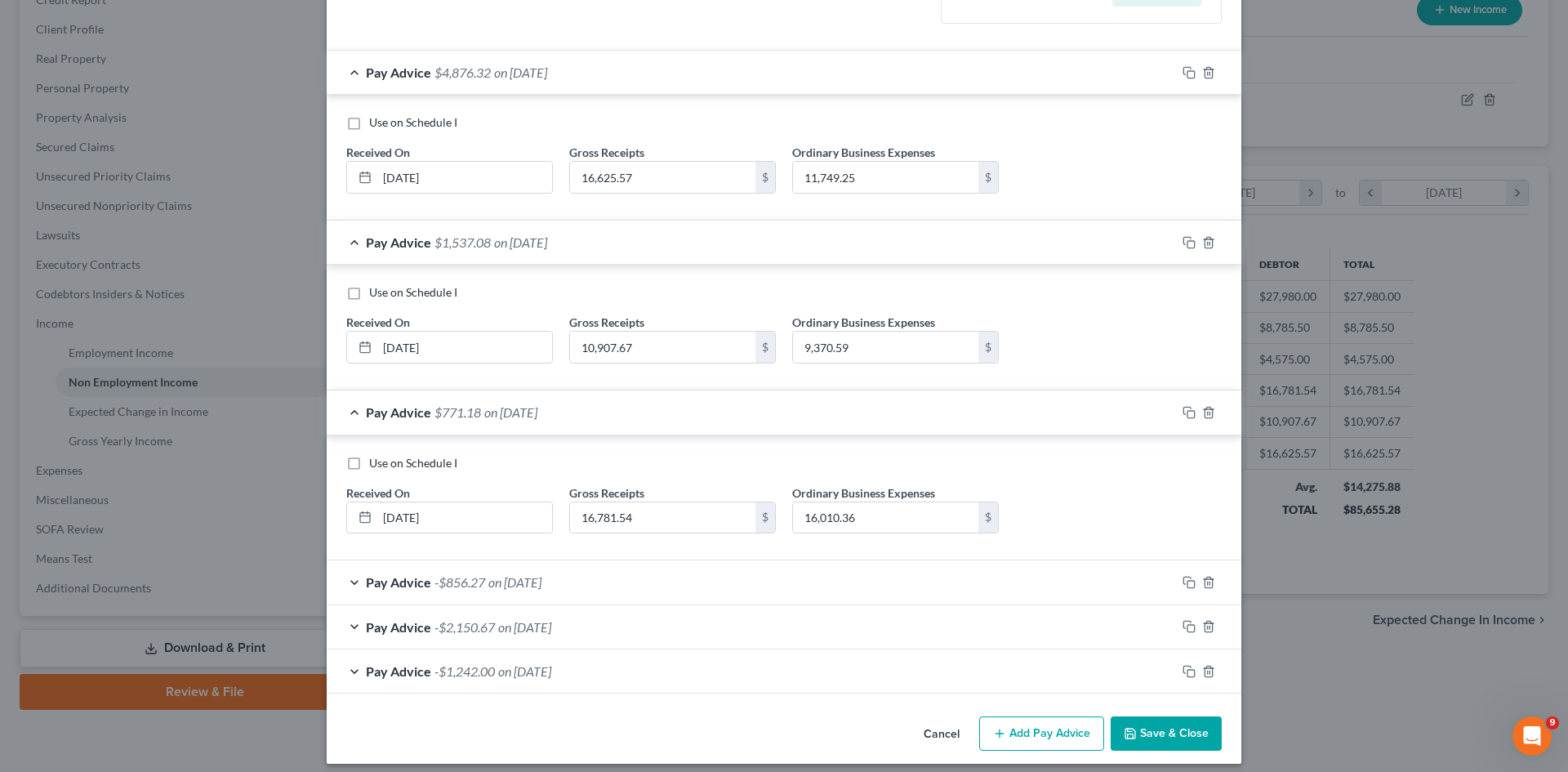
scroll to position [268, 0]
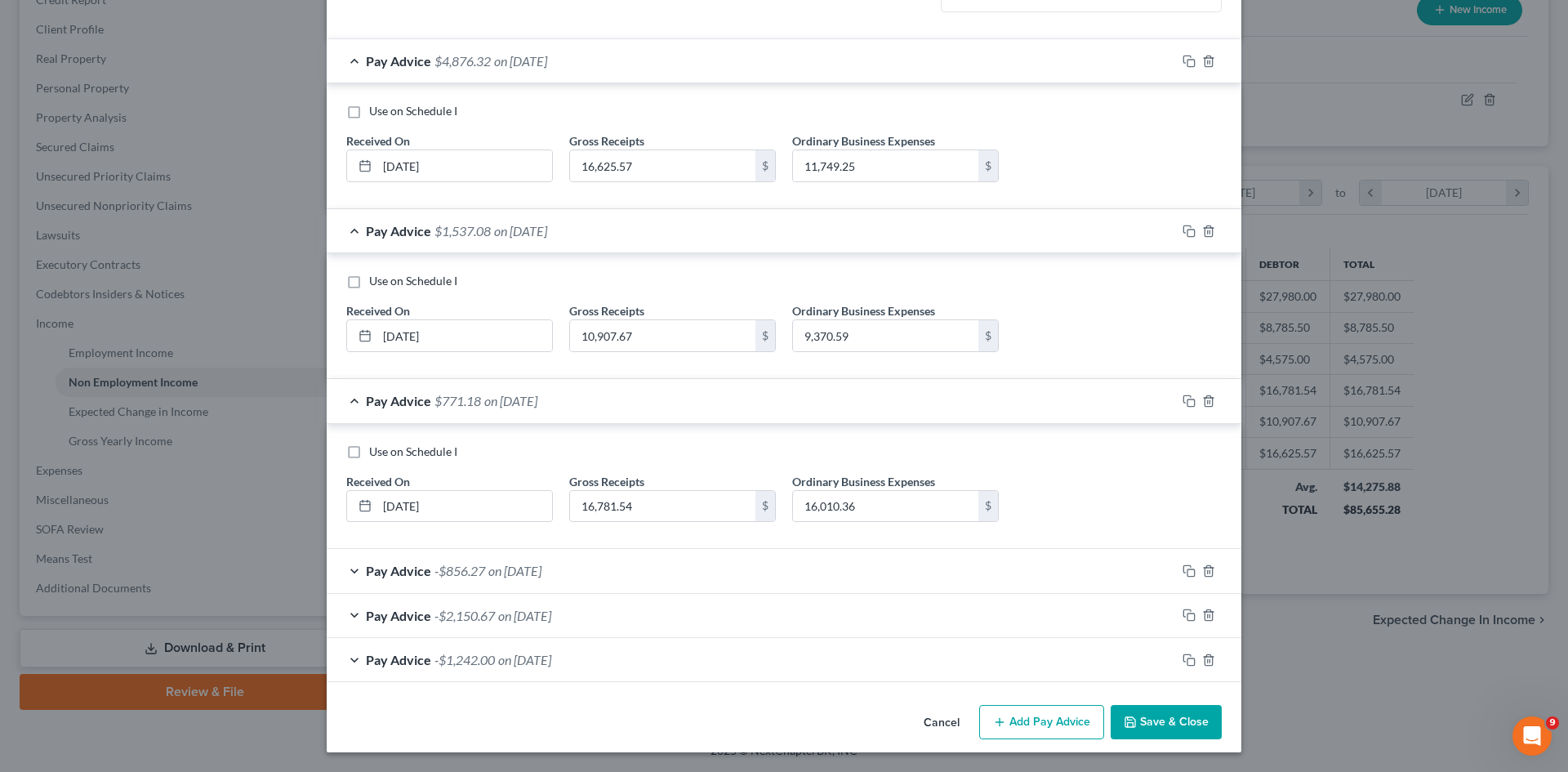
click at [354, 580] on div "Pay Advice -$856.27 on [DATE]" at bounding box center [750, 570] width 849 height 43
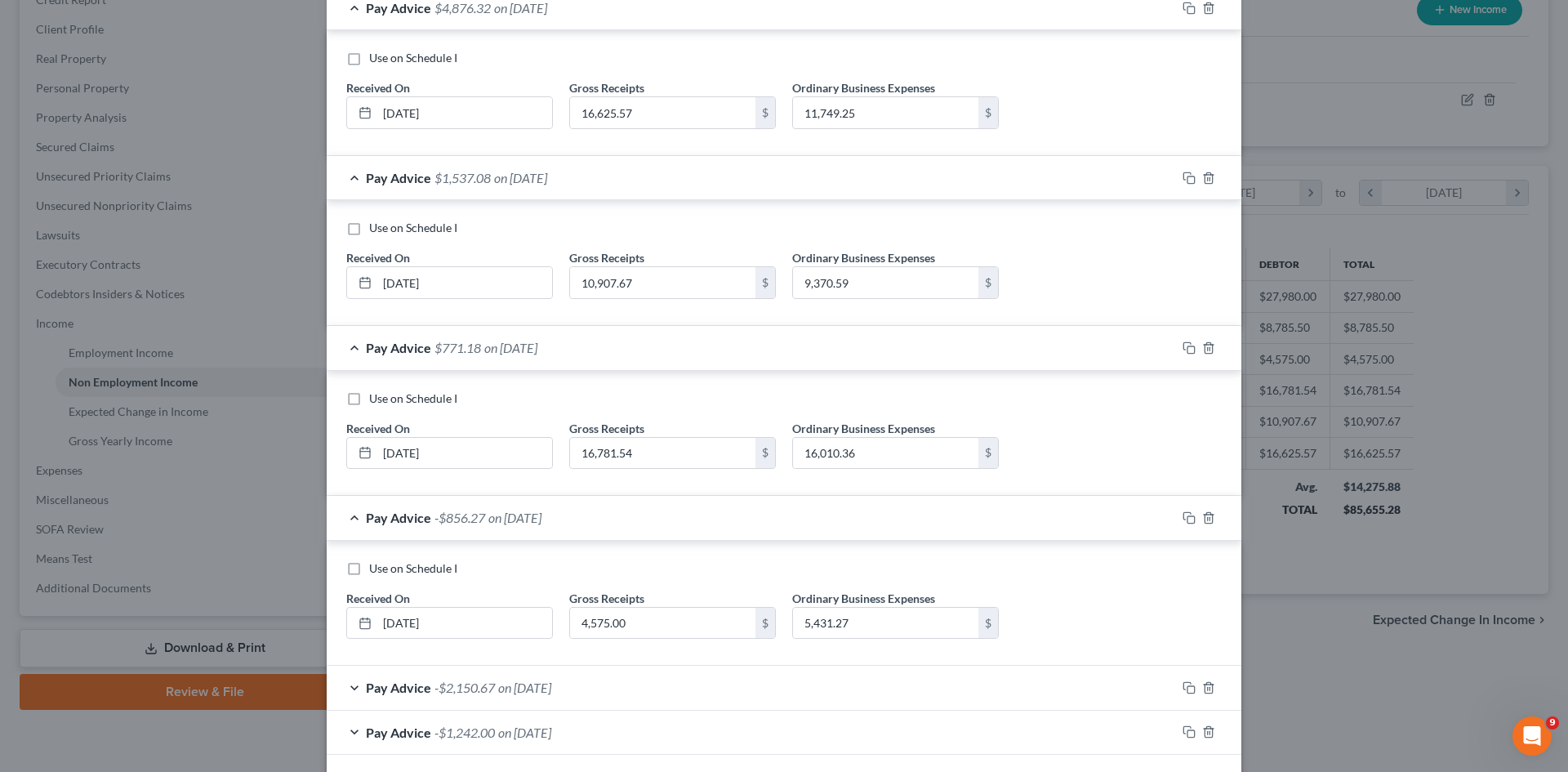
scroll to position [349, 0]
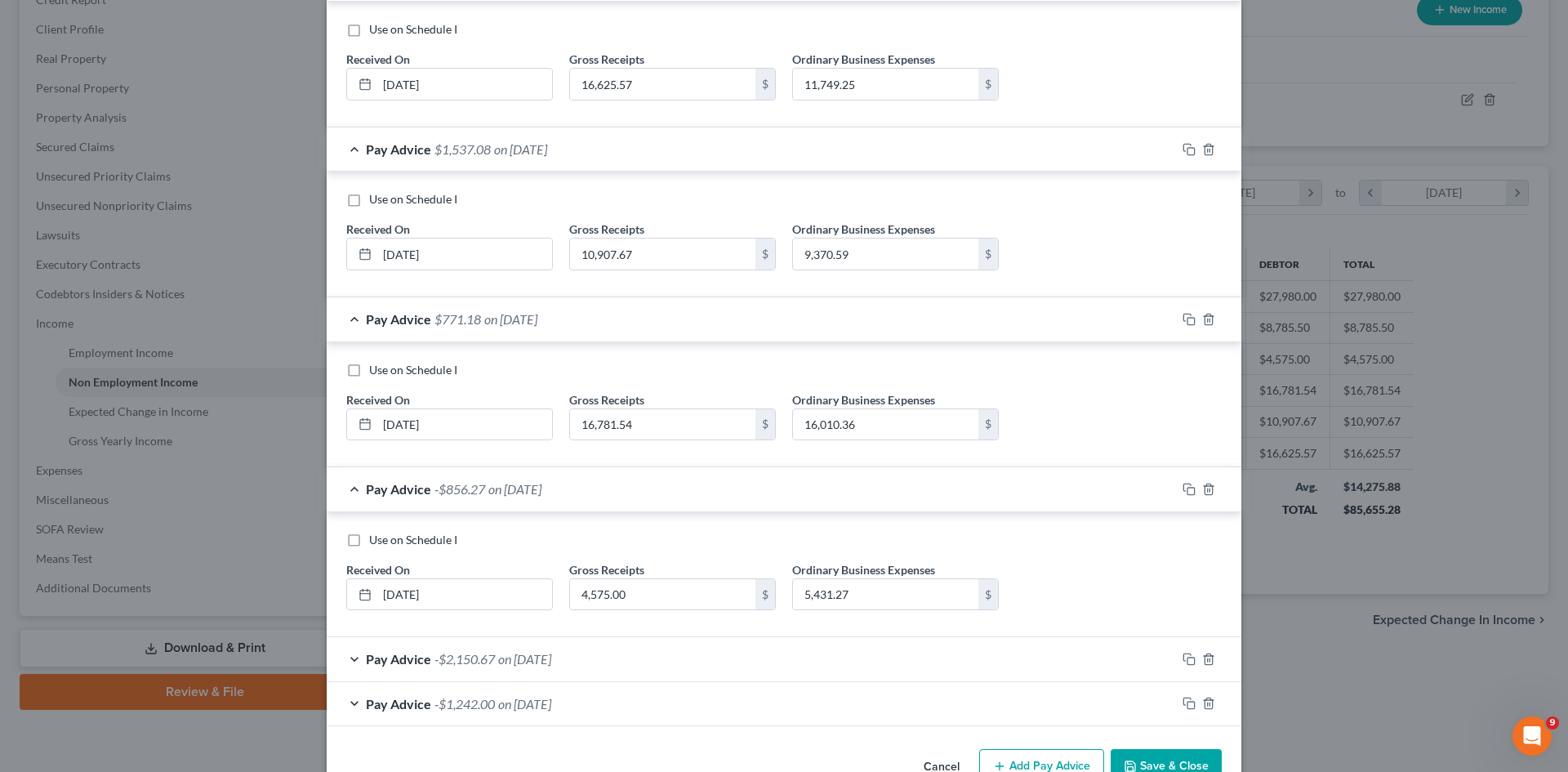
click at [351, 664] on div "Pay Advice -$2,150.67 on [DATE]" at bounding box center [750, 658] width 849 height 43
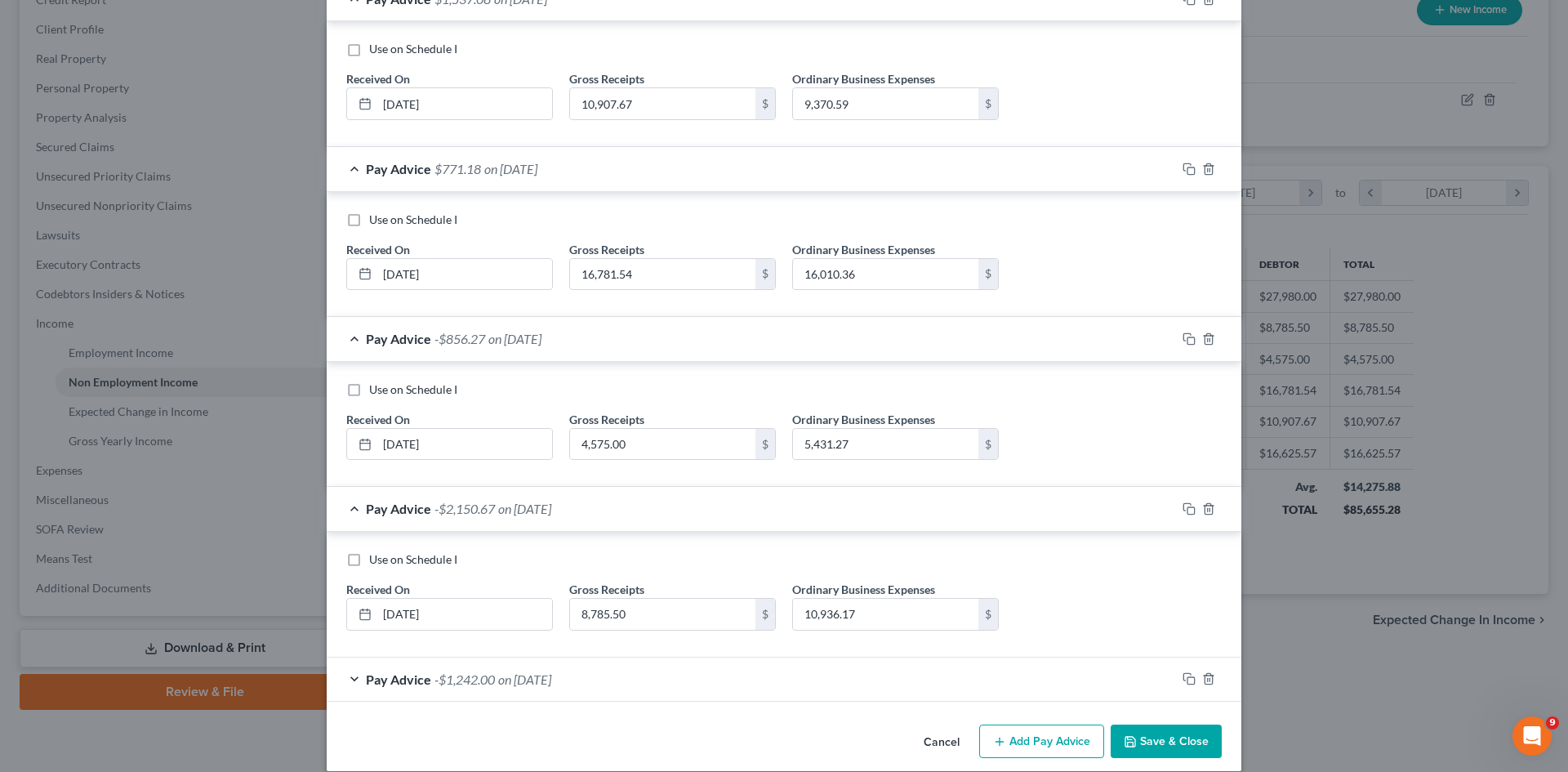
scroll to position [519, 0]
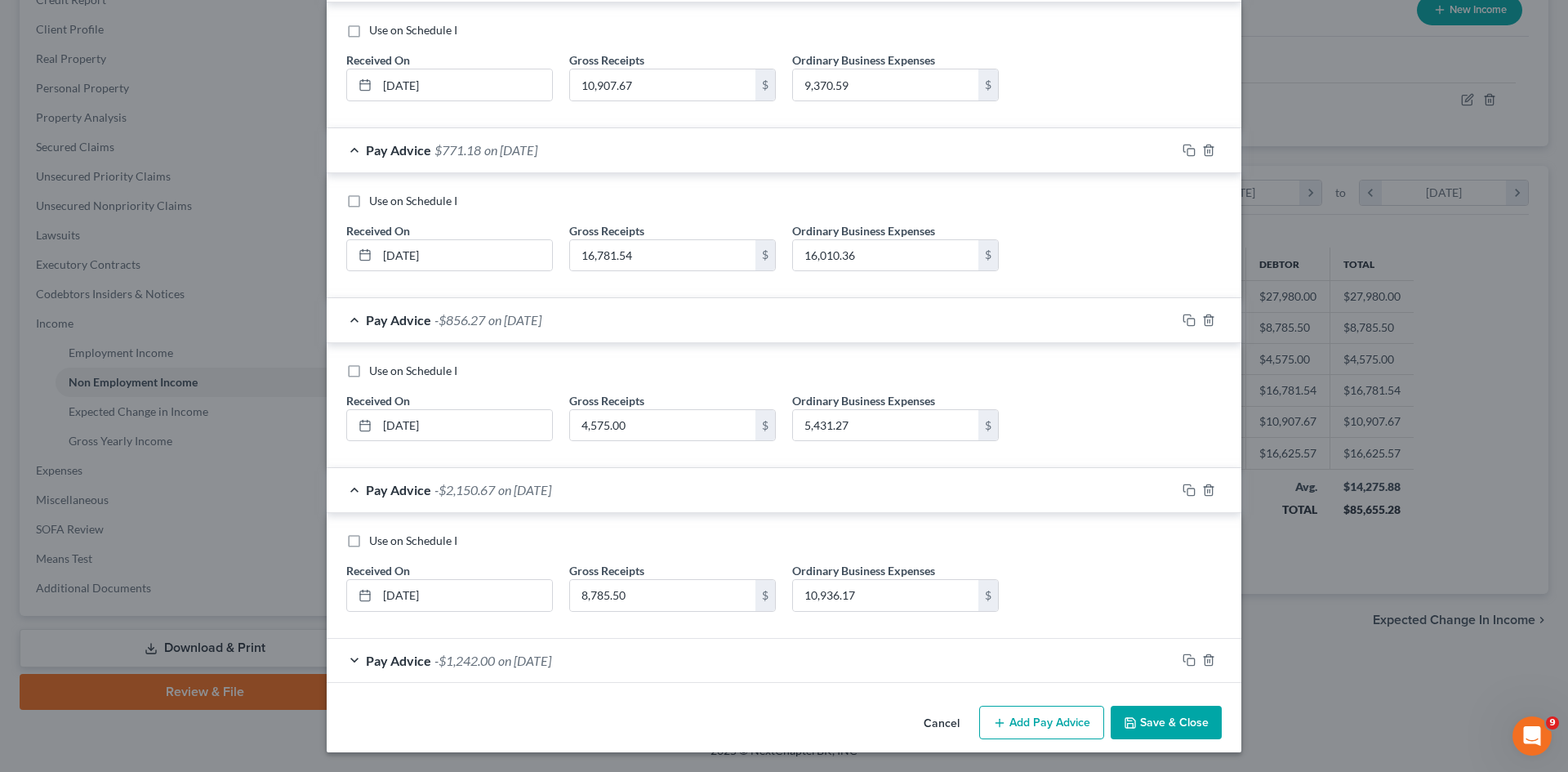
click at [358, 657] on div "Pay Advice -$1,242.00 on [DATE]" at bounding box center [750, 660] width 849 height 43
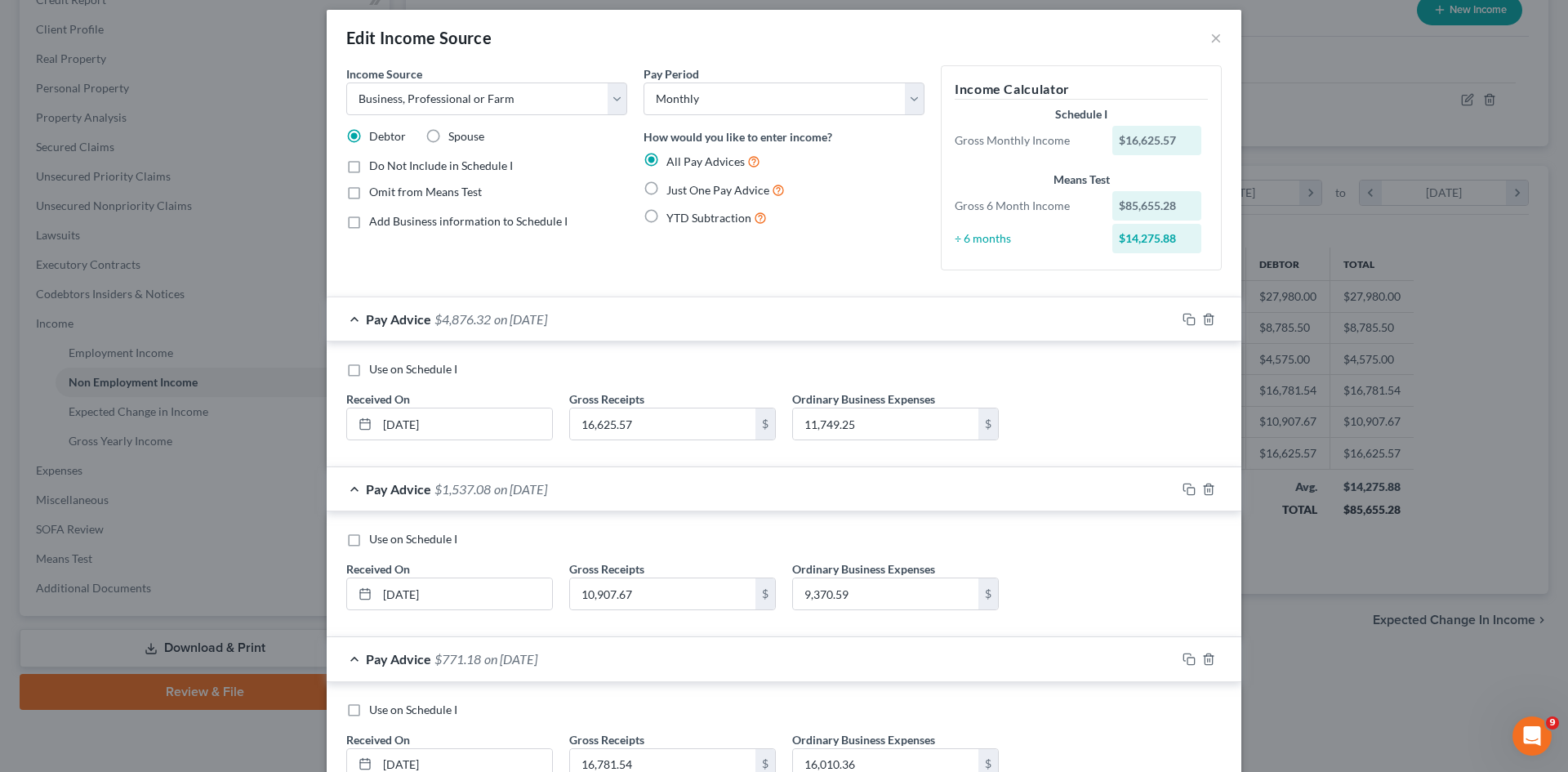
scroll to position [0, 0]
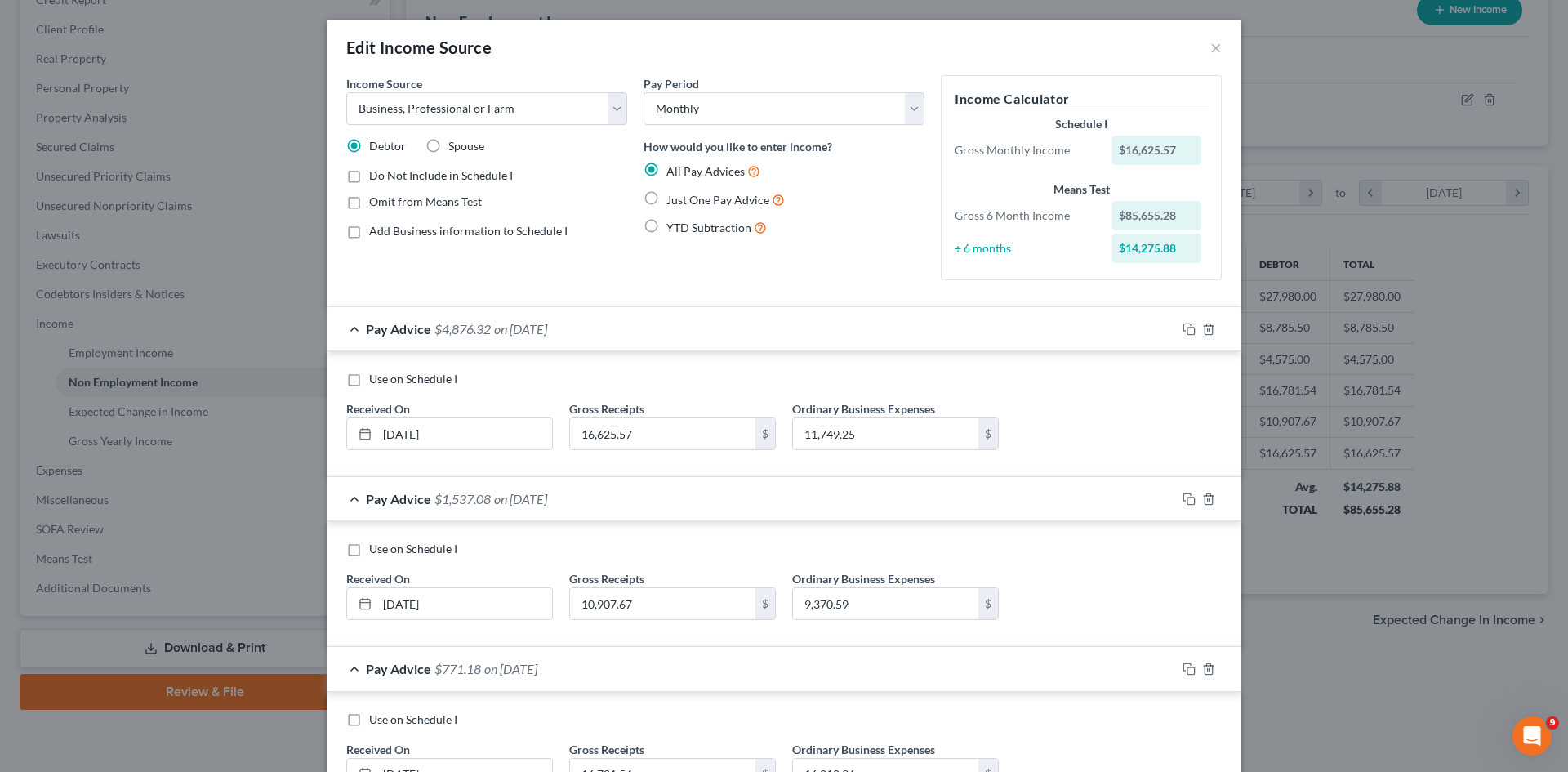
click at [967, 246] on div "÷ 6 months" at bounding box center [1025, 248] width 158 height 17
click at [667, 229] on label "YTD Subtraction" at bounding box center [717, 227] width 101 height 19
click at [673, 229] on input "YTD Subtraction" at bounding box center [678, 223] width 11 height 11
radio input "true"
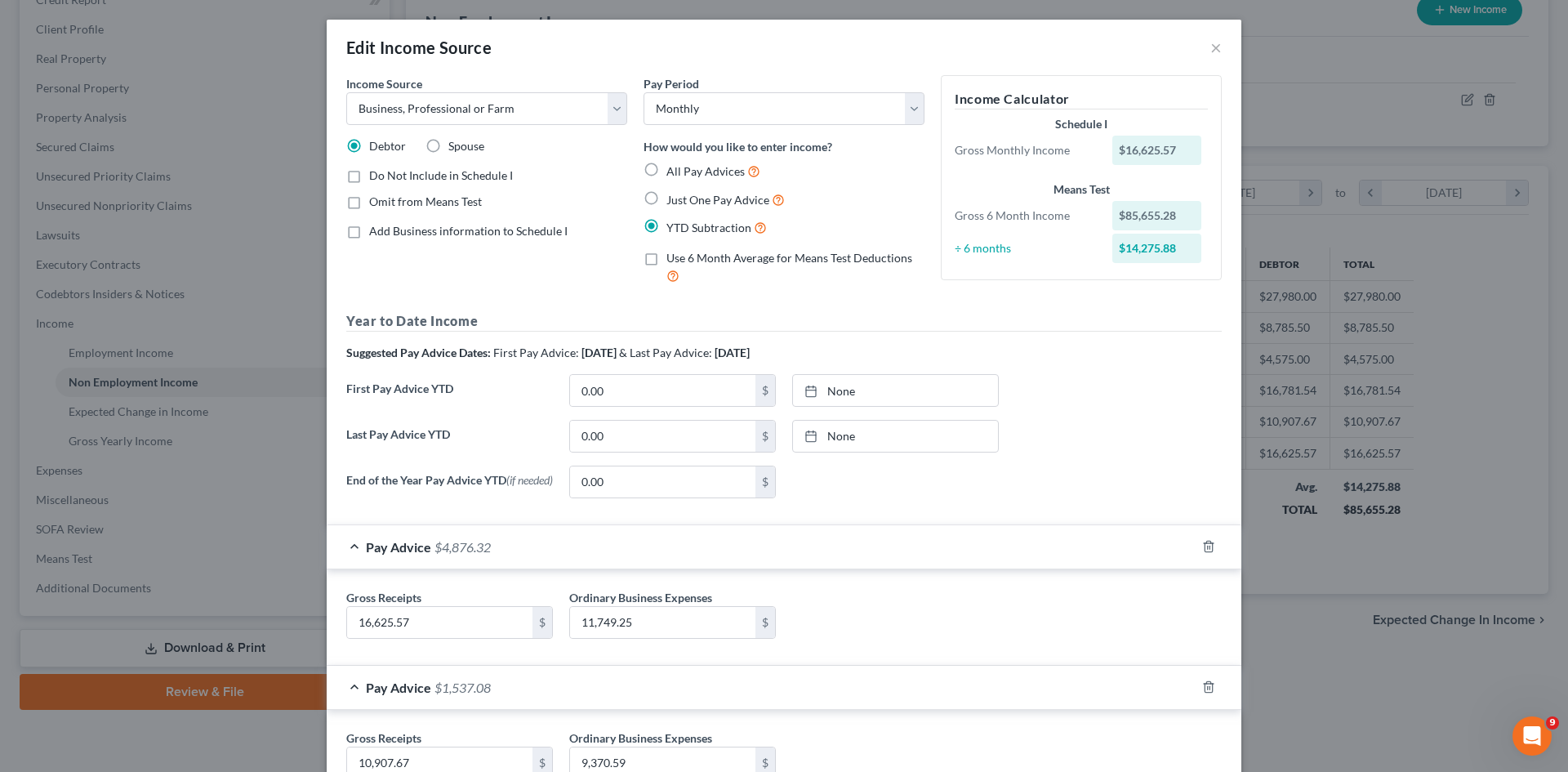
click at [667, 259] on label "Use 6 Month Average for Means Test Deductions" at bounding box center [795, 267] width 258 height 35
click at [673, 259] on input "Use 6 Month Average for Means Test Deductions" at bounding box center [678, 255] width 11 height 11
checkbox input "true"
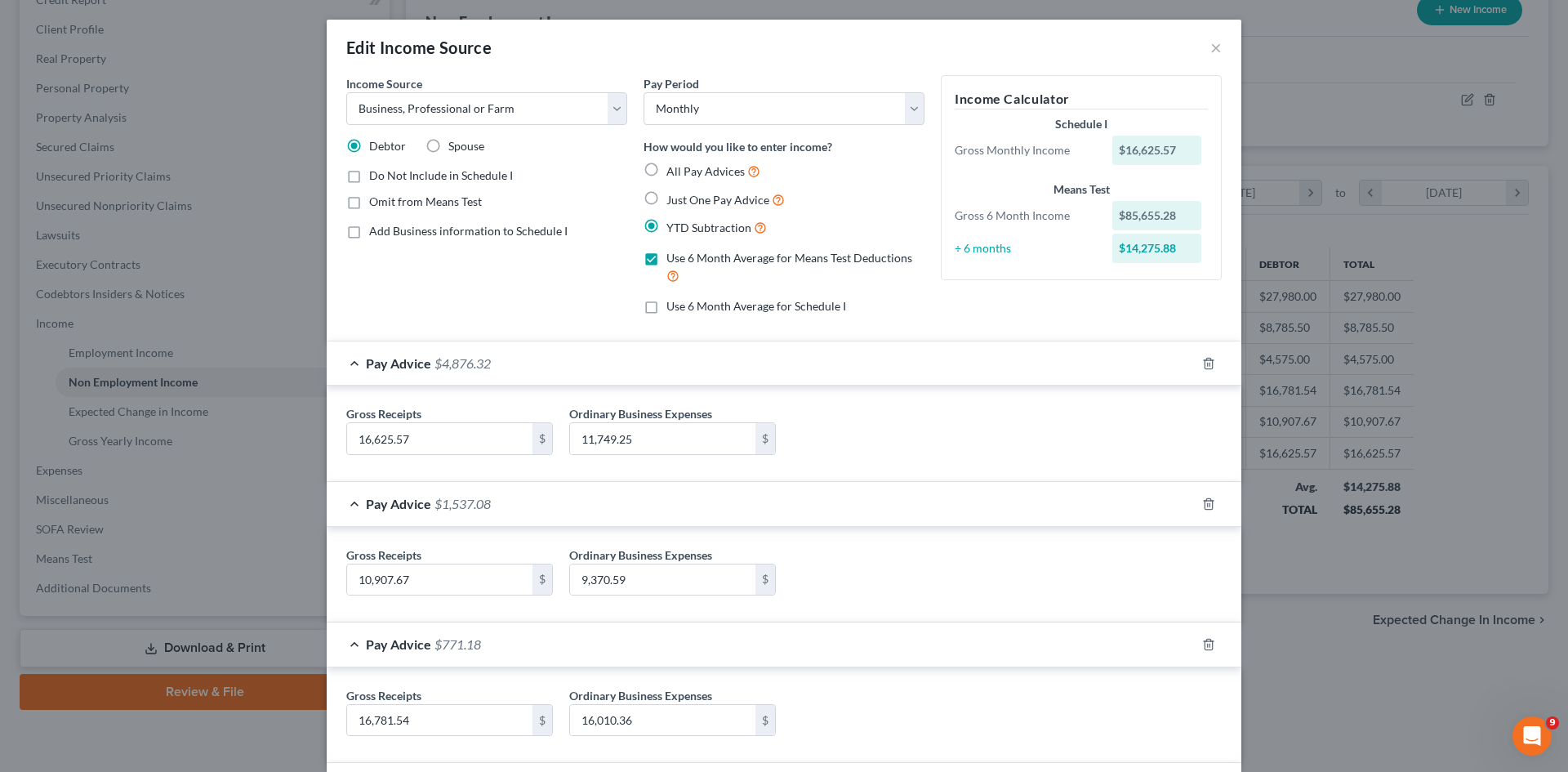
click at [667, 307] on label "Use 6 Month Average for Schedule I" at bounding box center [757, 306] width 180 height 17
click at [673, 307] on input "Use 6 Month Average for Schedule I" at bounding box center [678, 304] width 11 height 11
checkbox input "true"
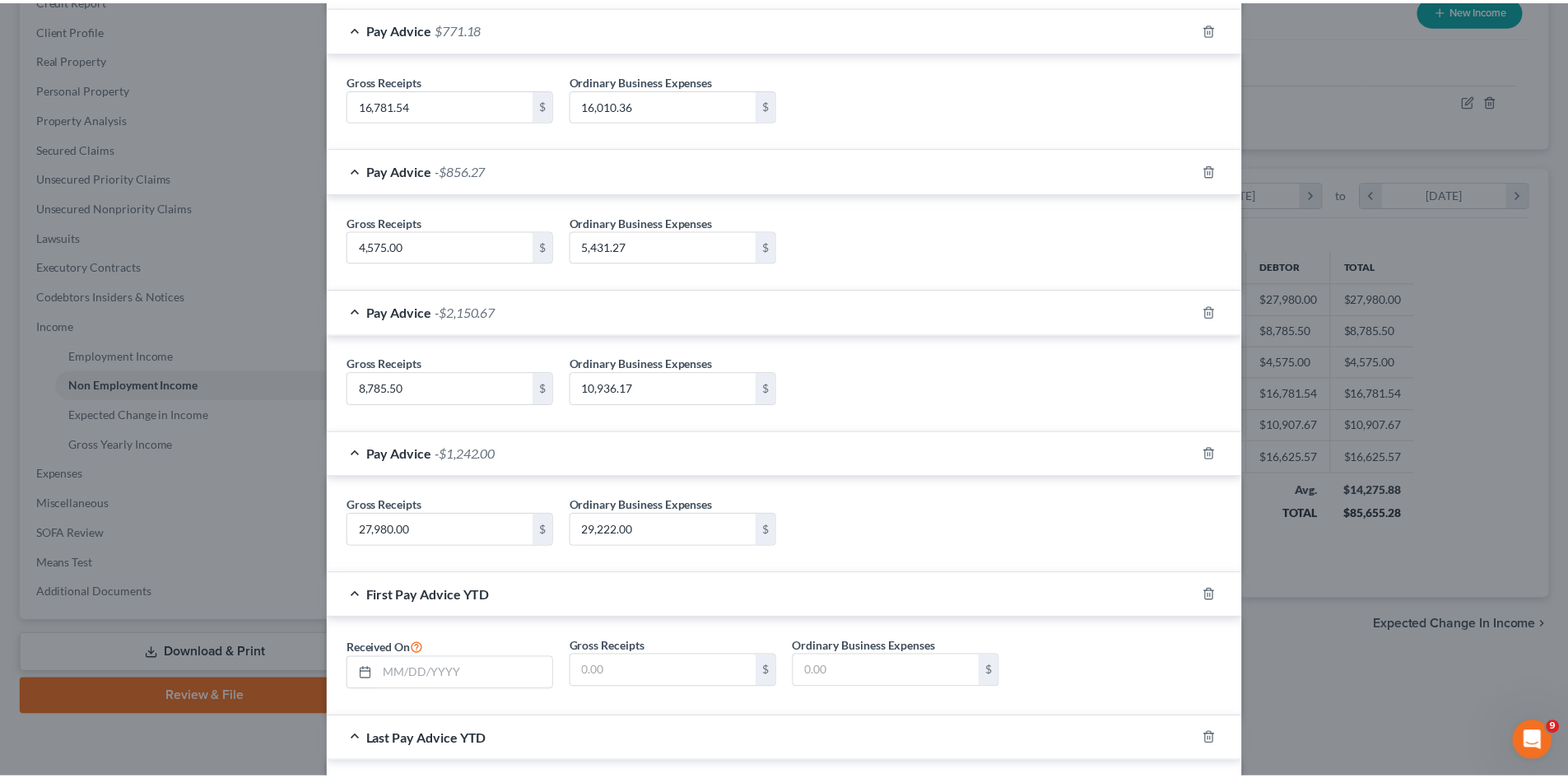
scroll to position [831, 0]
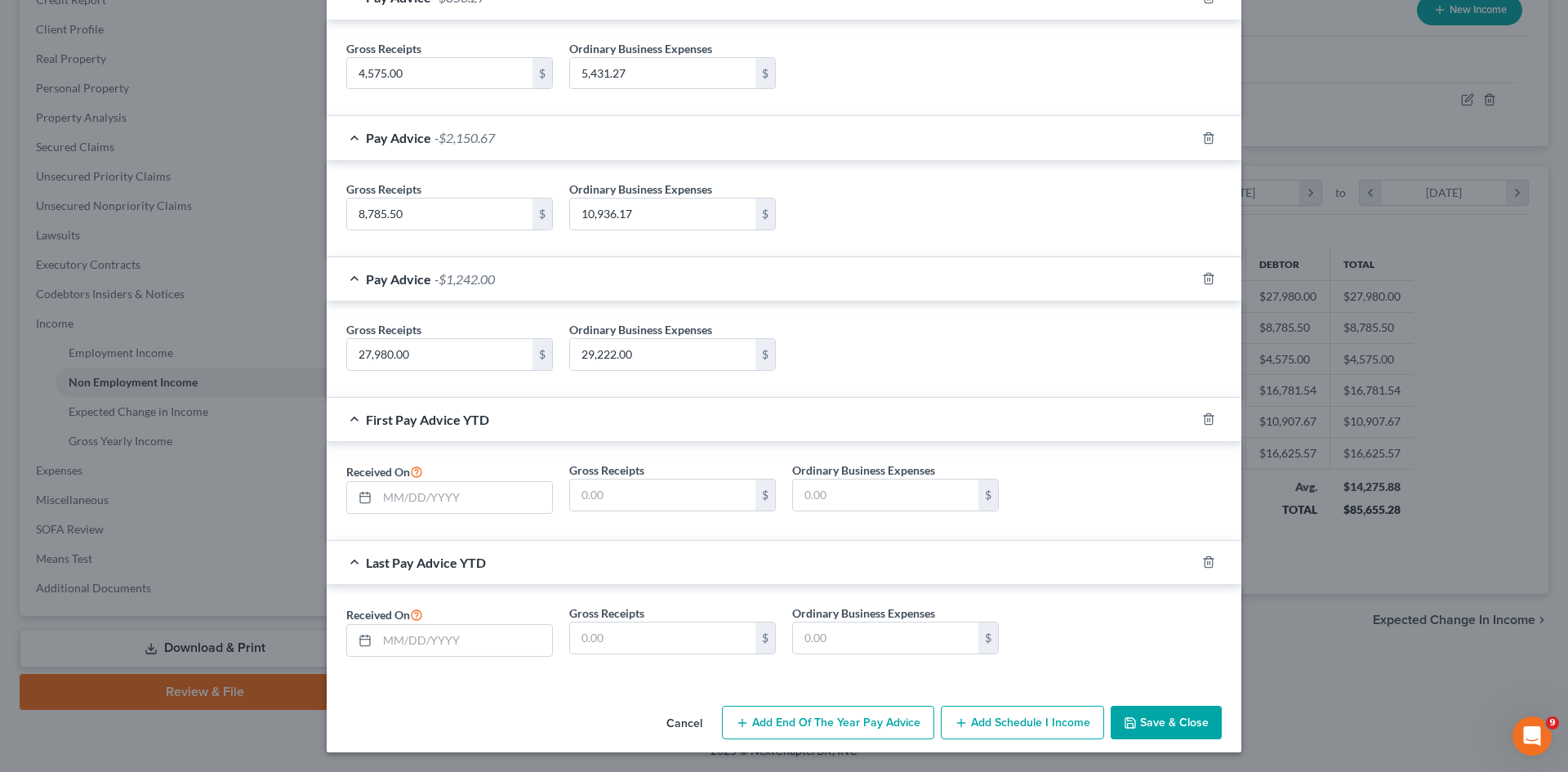
click at [1173, 726] on button "Save & Close" at bounding box center [1166, 723] width 111 height 34
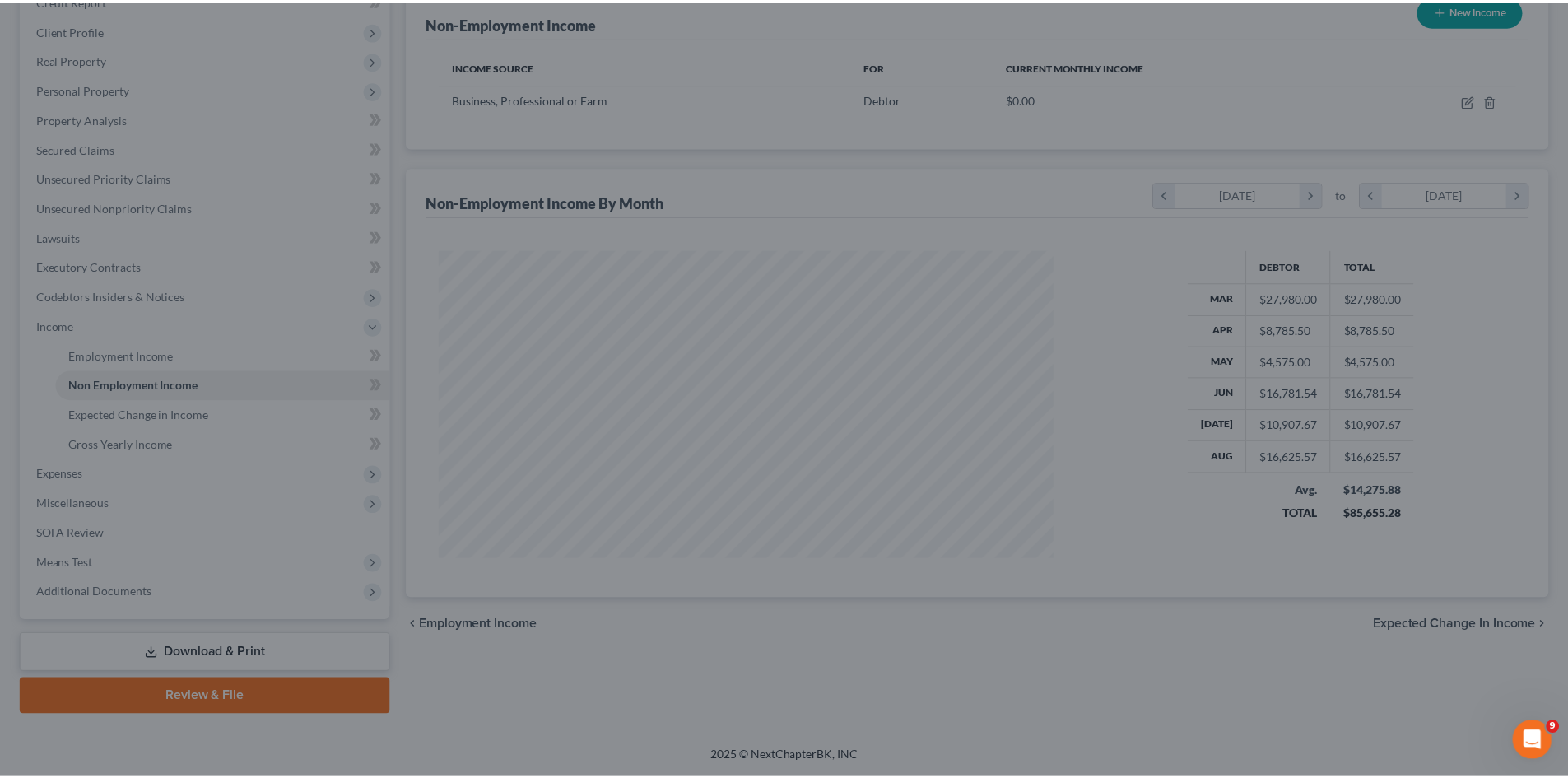
scroll to position [823109, 822533]
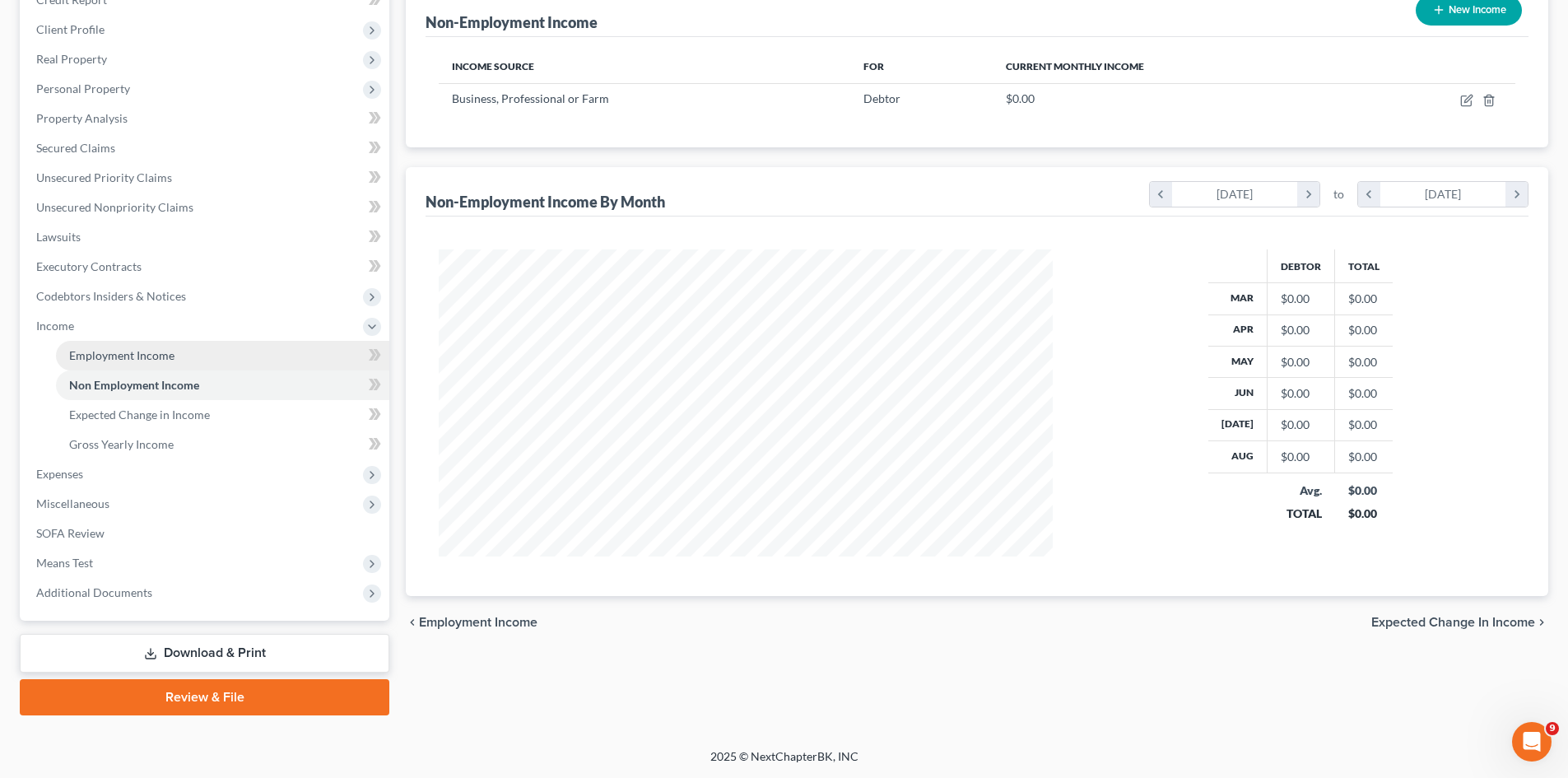
click at [140, 353] on span "Employment Income" at bounding box center [122, 356] width 106 height 14
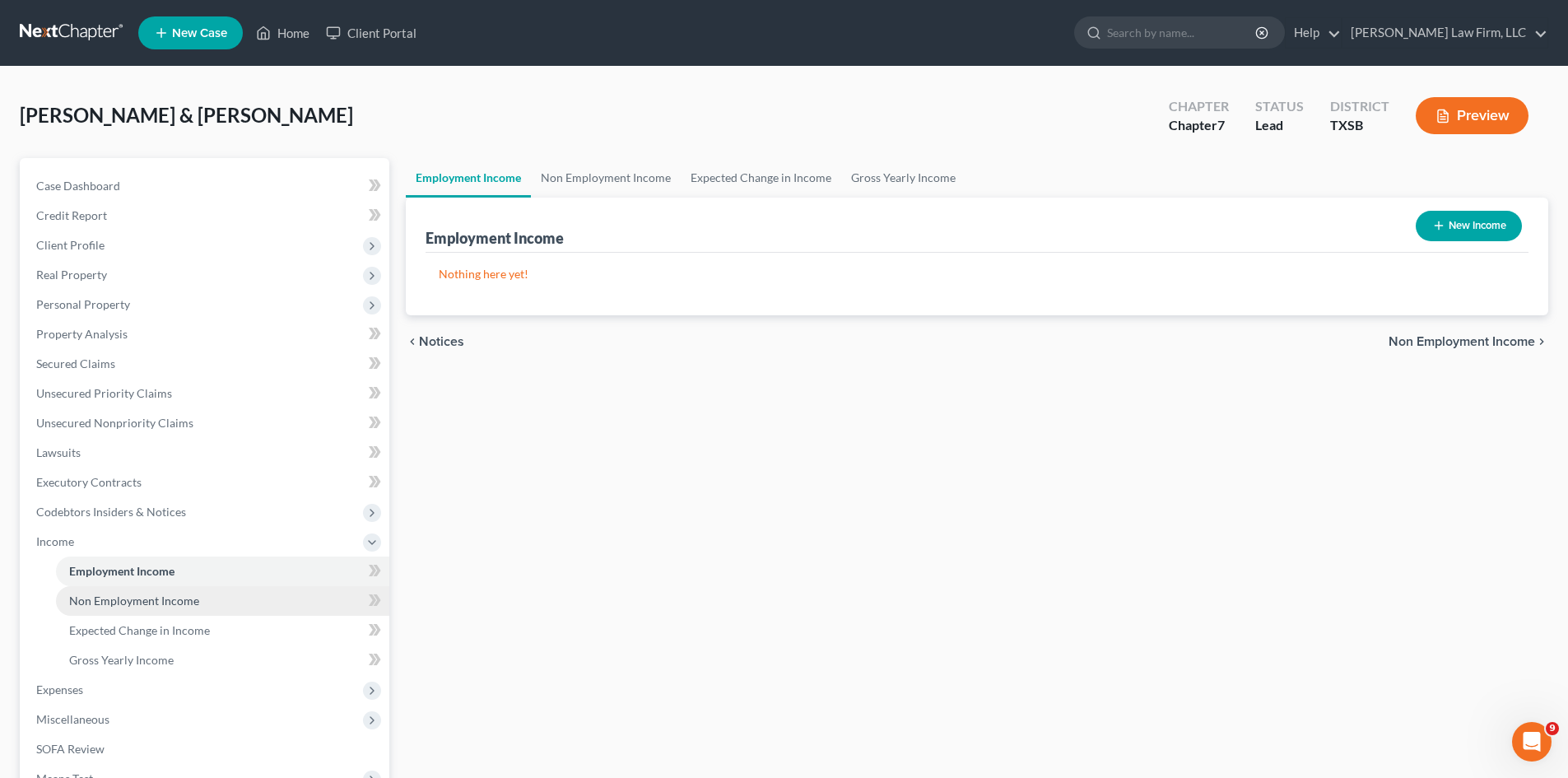
click at [134, 605] on span "Non Employment Income" at bounding box center [134, 601] width 130 height 14
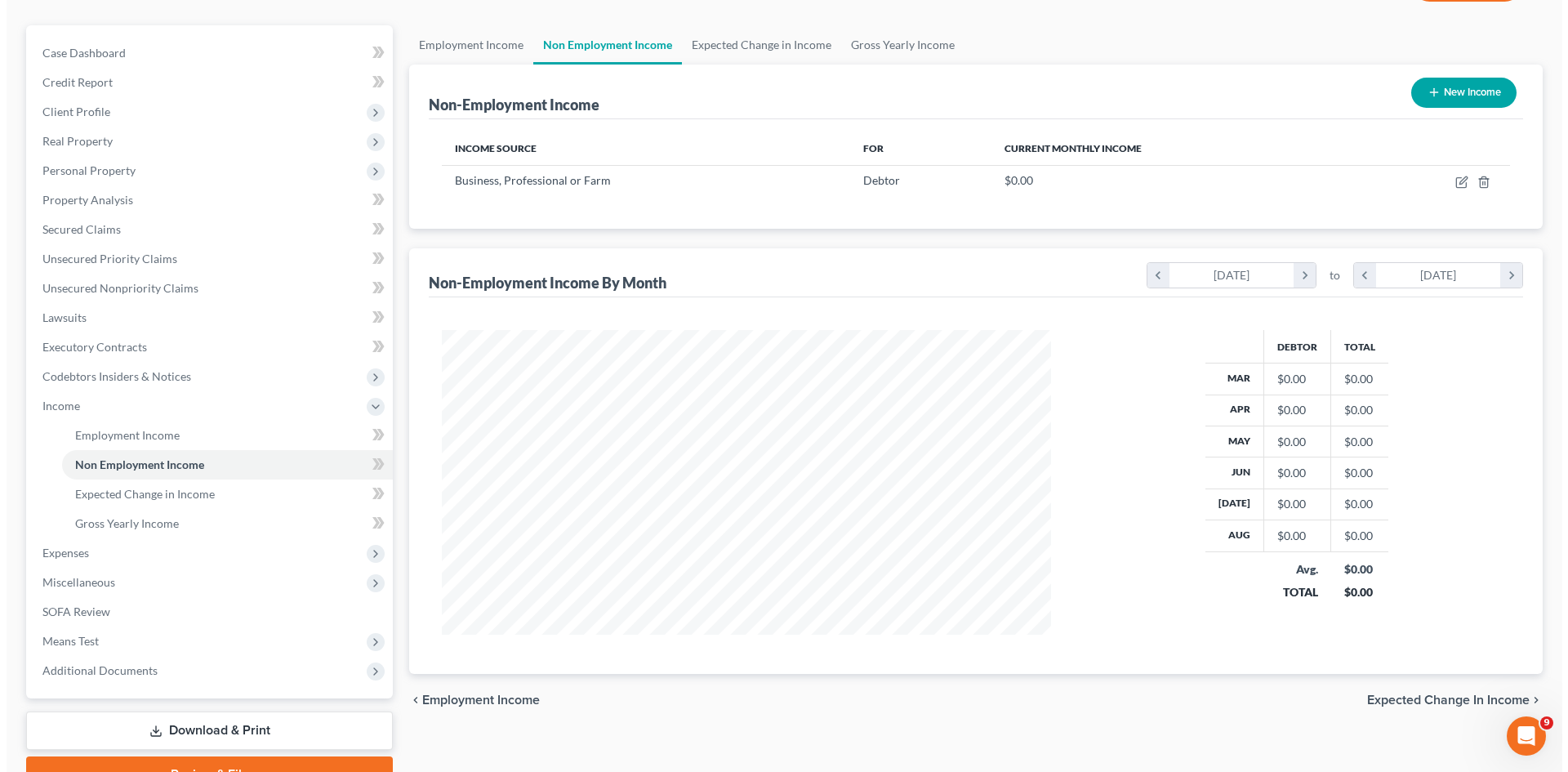
scroll to position [163, 0]
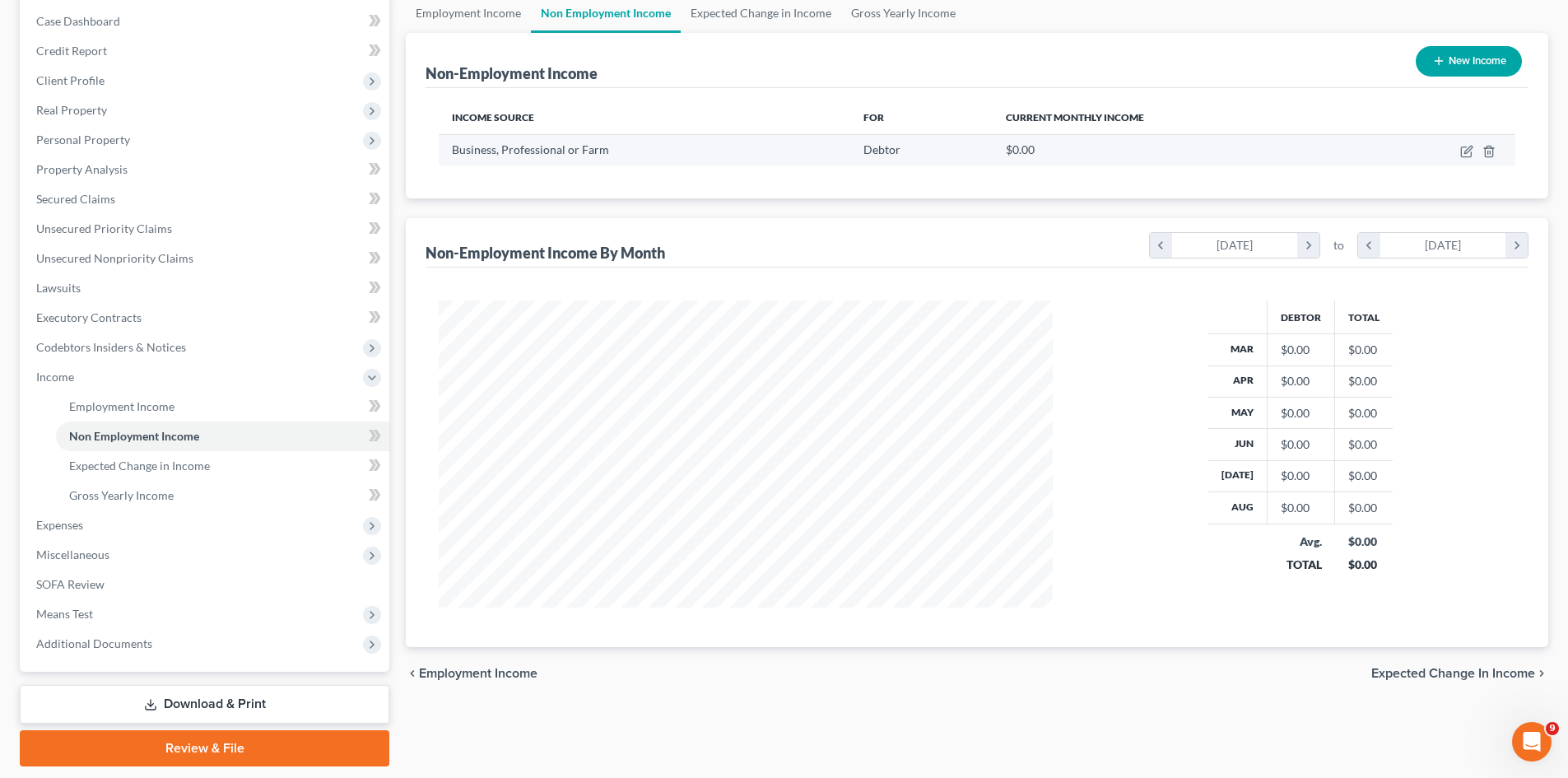
click at [1456, 150] on td at bounding box center [1439, 149] width 153 height 31
click at [1462, 149] on icon "button" at bounding box center [1466, 152] width 10 height 10
select select "10"
select select "0"
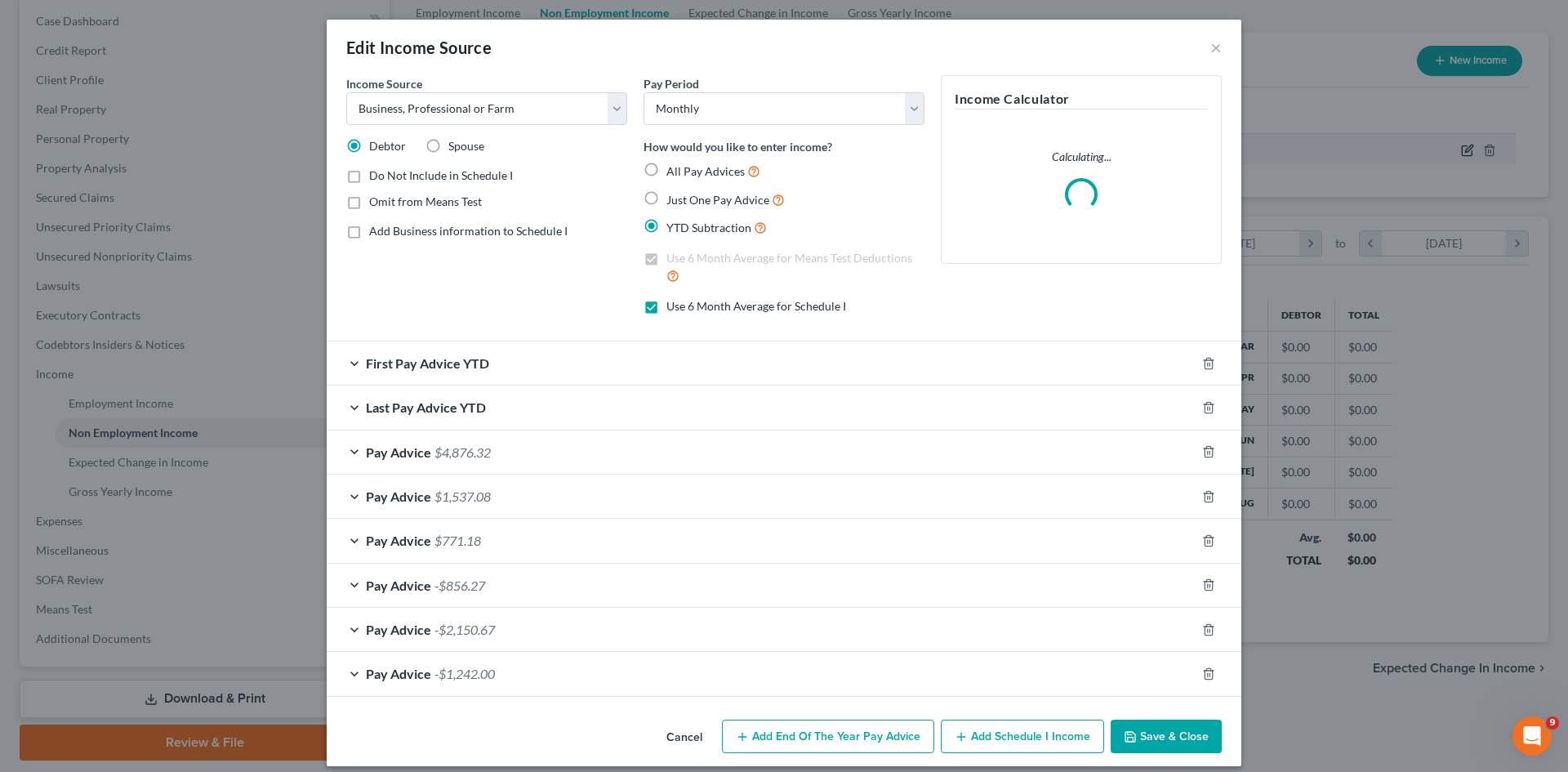
scroll to position [307, 647]
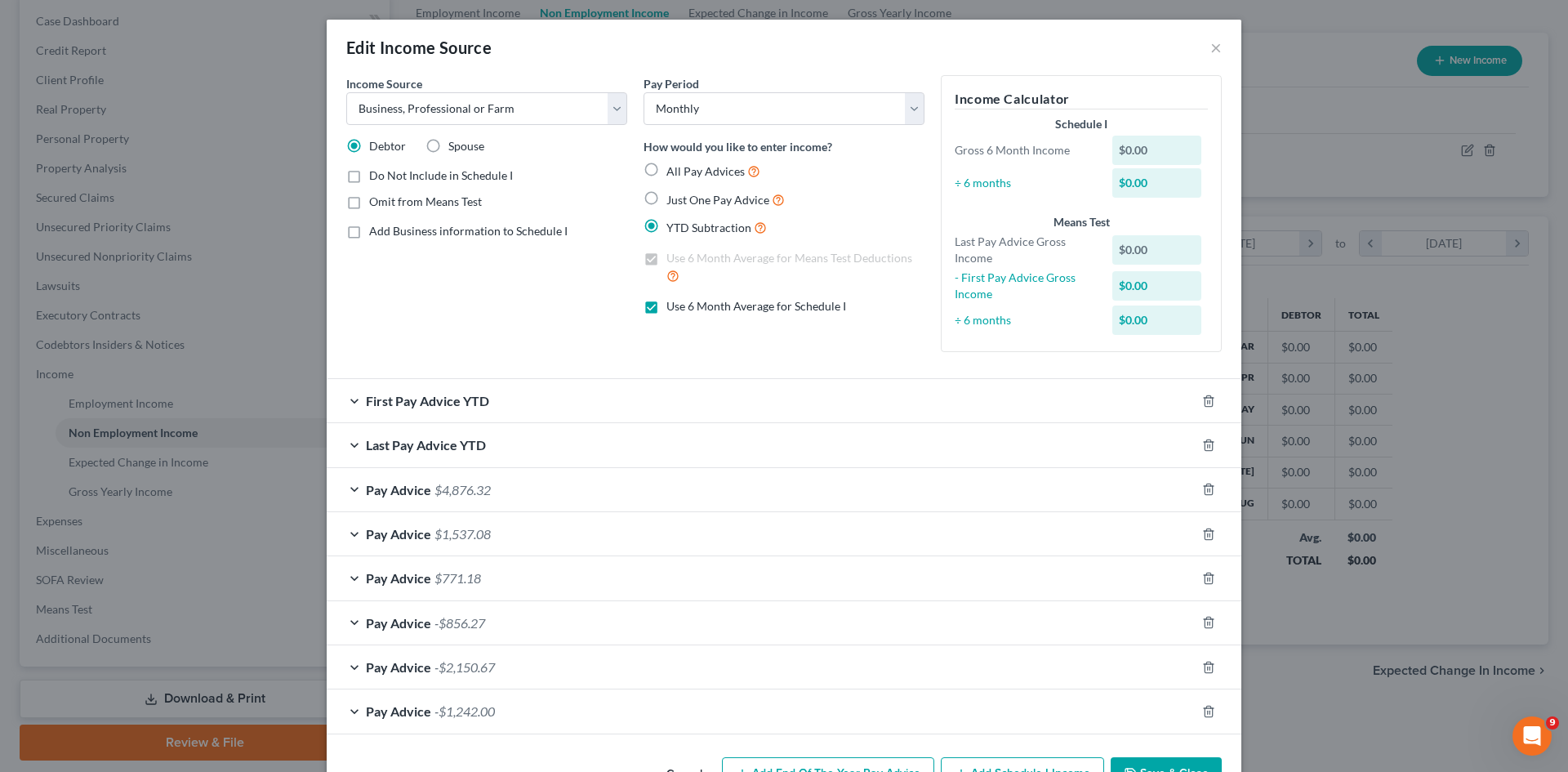
click at [667, 169] on label "All Pay Advices" at bounding box center [713, 170] width 93 height 19
click at [673, 169] on input "All Pay Advices" at bounding box center [678, 167] width 11 height 11
radio input "true"
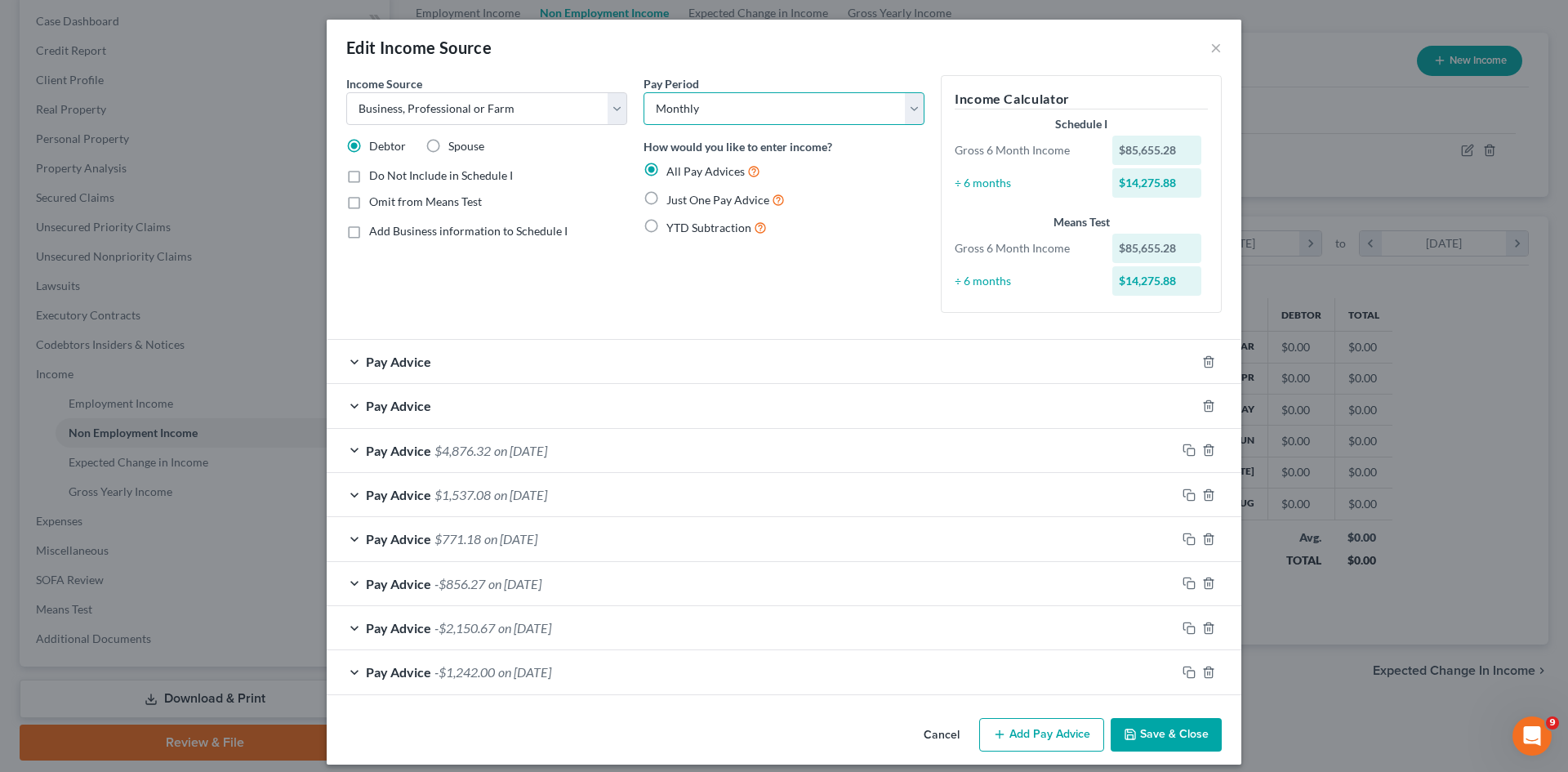
click at [912, 108] on select "Select Monthly Twice Monthly Every Other Week Weekly" at bounding box center [784, 109] width 281 height 33
click at [644, 93] on select "Select Monthly Twice Monthly Every Other Week Weekly" at bounding box center [784, 109] width 281 height 33
click at [1189, 726] on button "Save & Close" at bounding box center [1166, 735] width 111 height 34
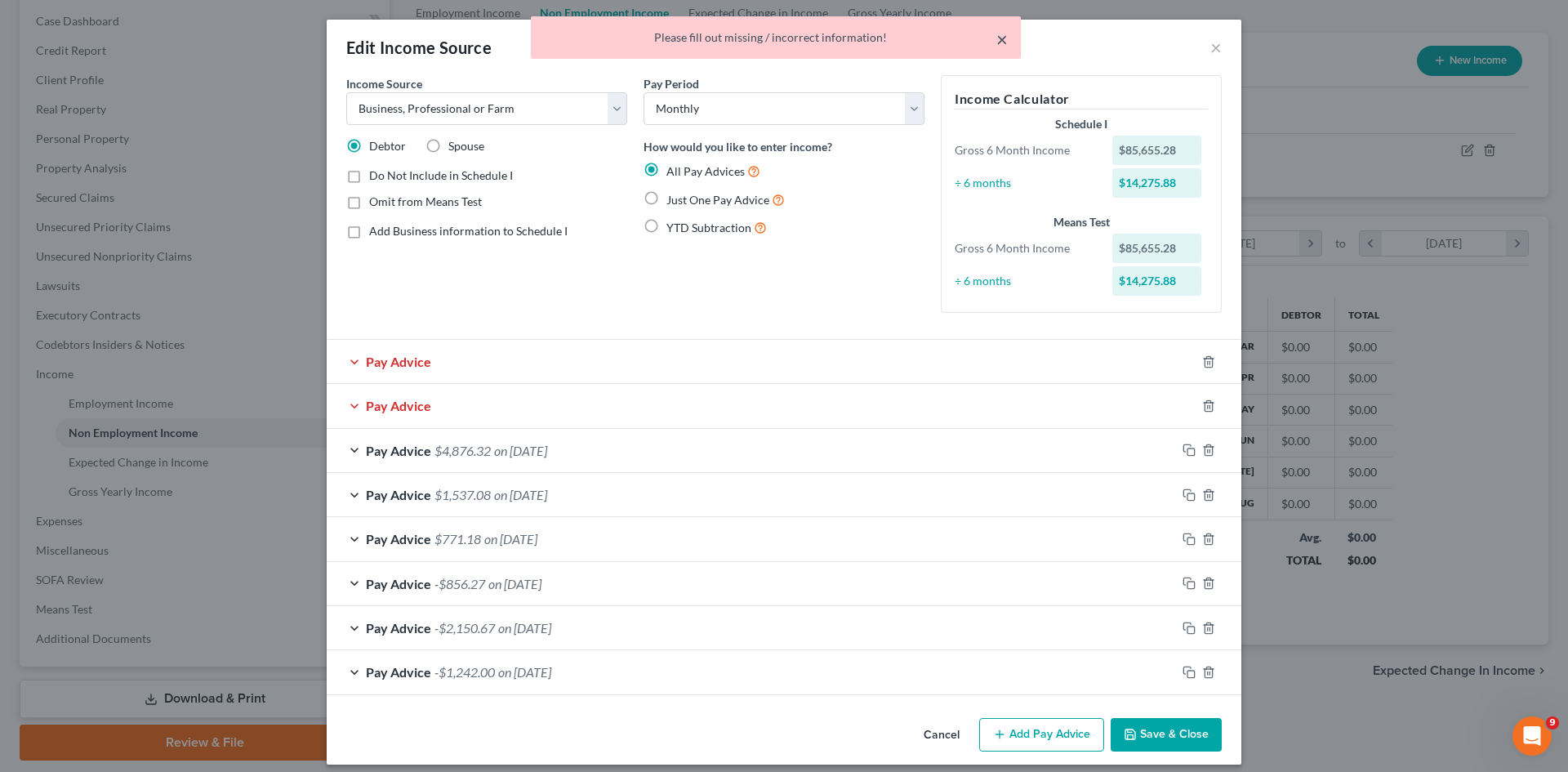
click at [1004, 45] on button "×" at bounding box center [1002, 39] width 11 height 19
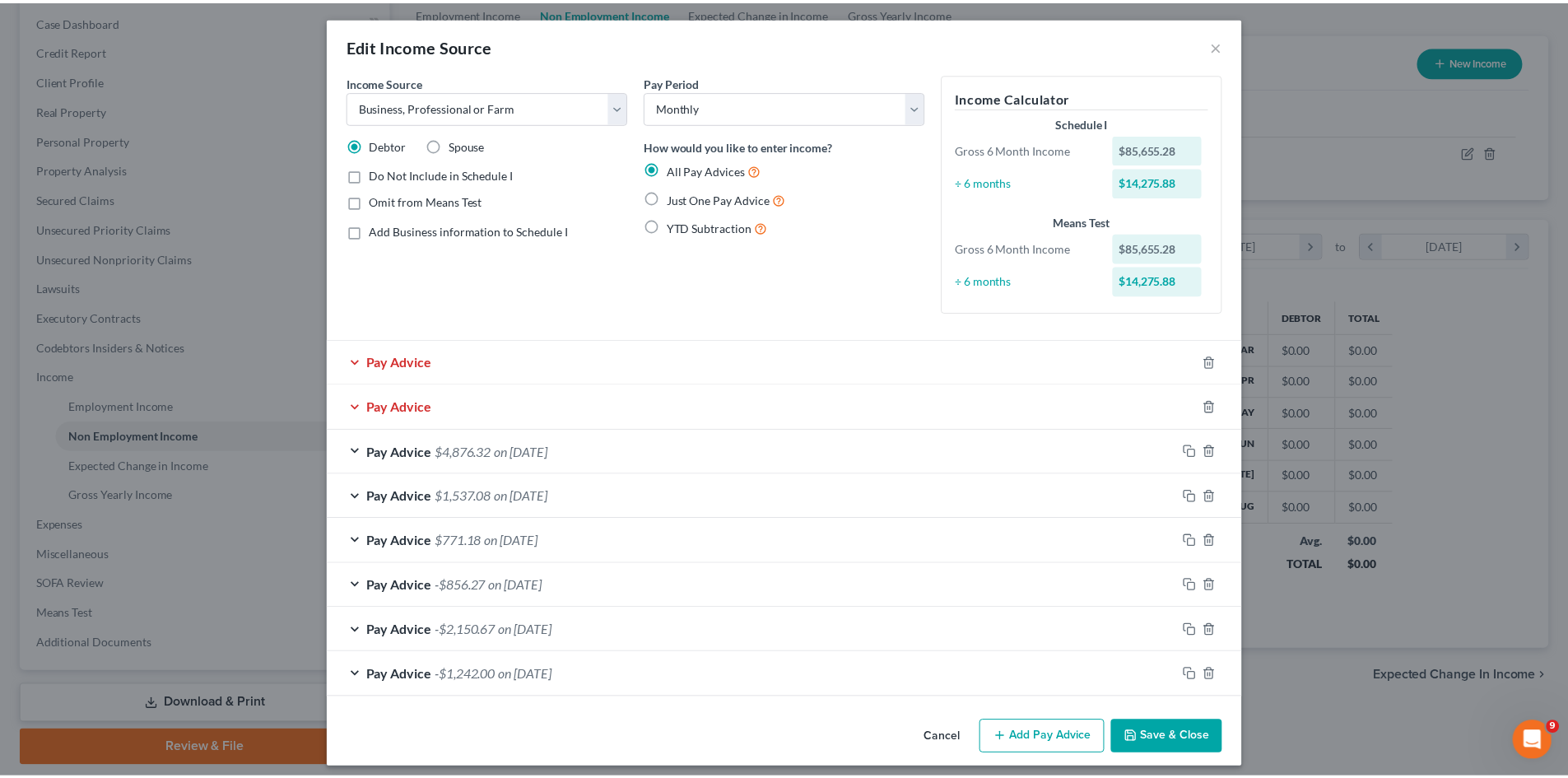
scroll to position [0, 0]
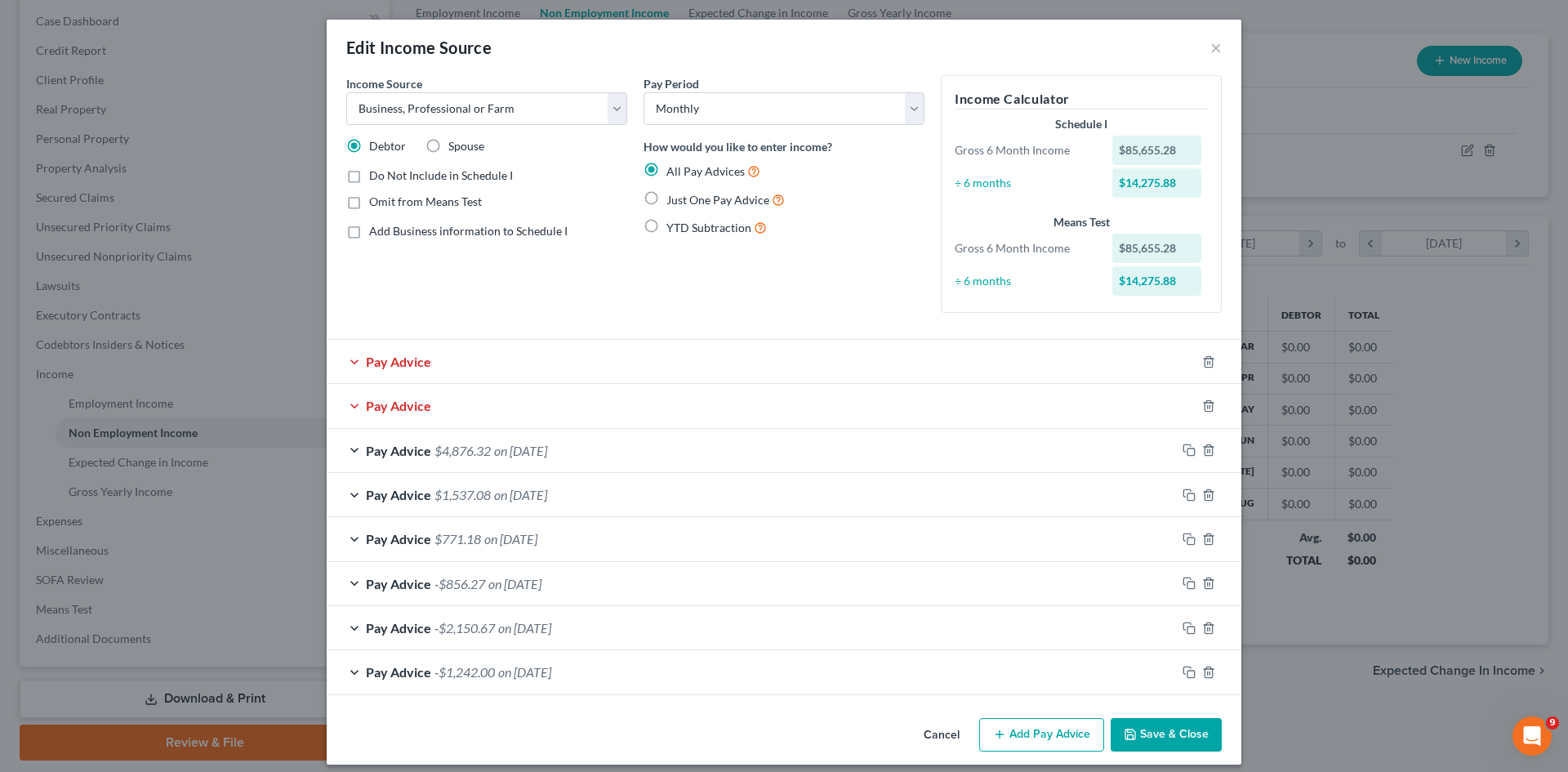
click at [1198, 354] on div at bounding box center [1219, 362] width 46 height 26
drag, startPoint x: 1202, startPoint y: 363, endPoint x: 1191, endPoint y: 381, distance: 21.1
click at [1202, 360] on icon "button" at bounding box center [1208, 362] width 13 height 13
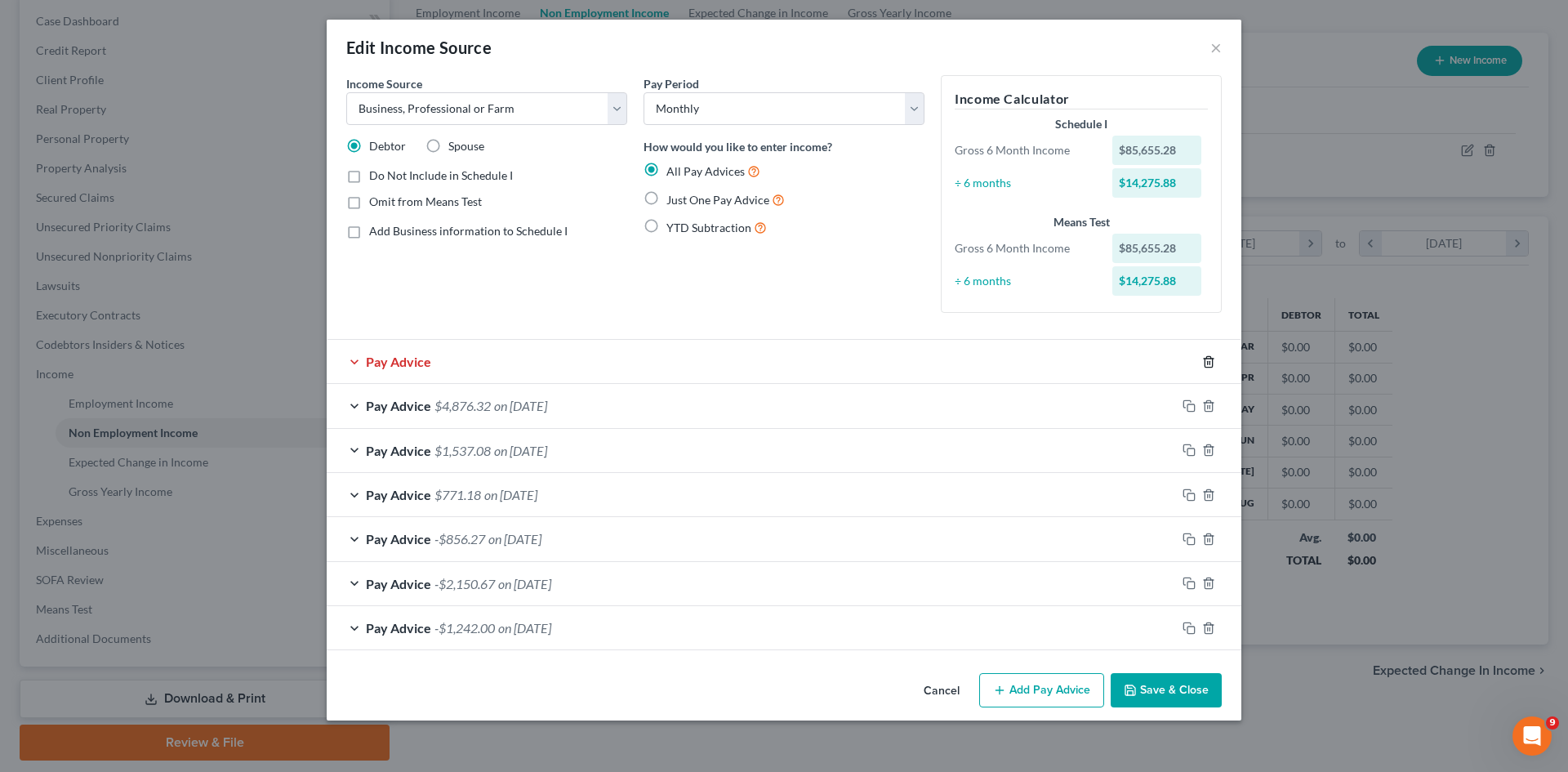
click at [1208, 361] on line "button" at bounding box center [1208, 363] width 0 height 4
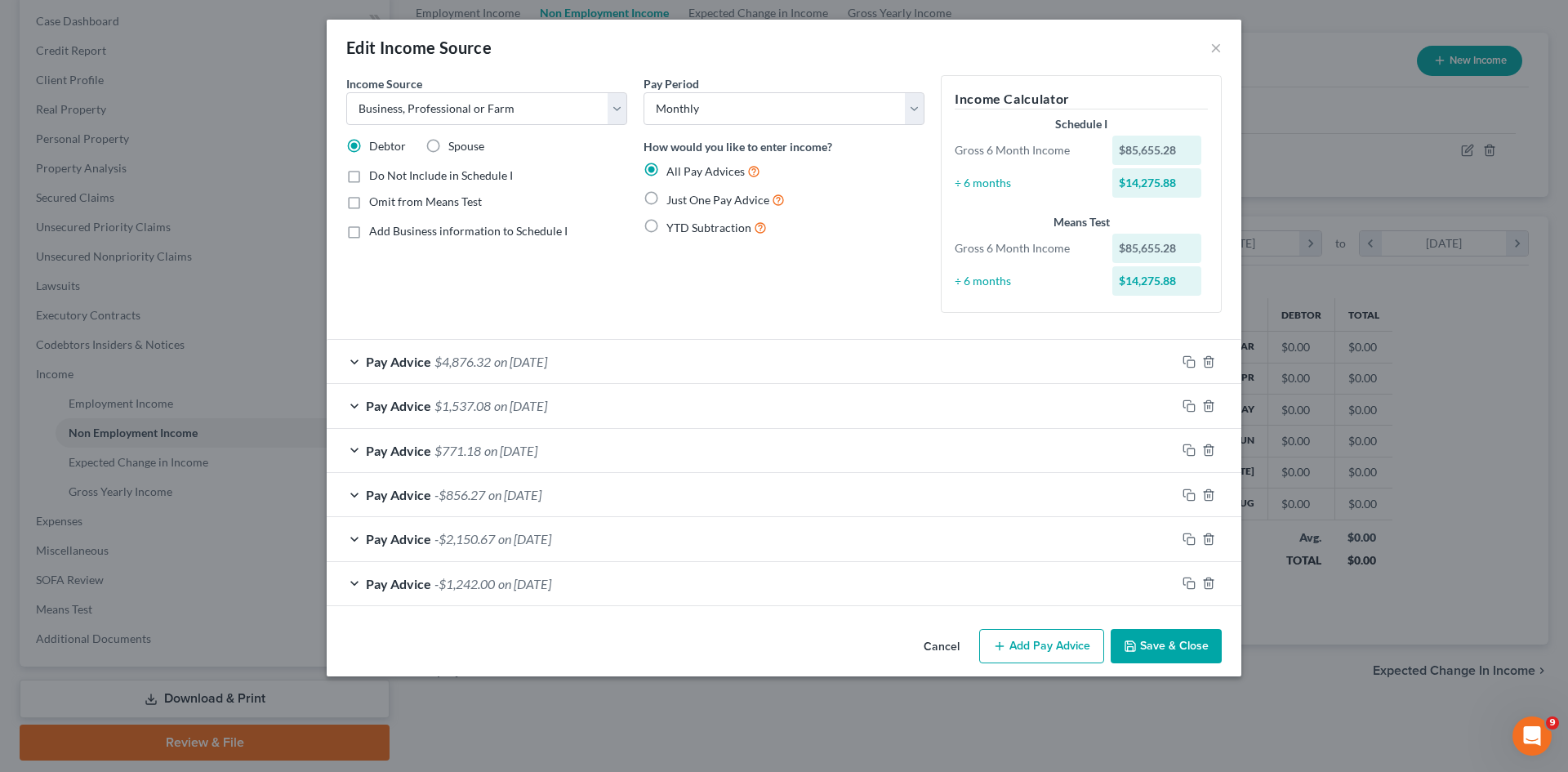
click at [1165, 647] on button "Save & Close" at bounding box center [1166, 646] width 111 height 34
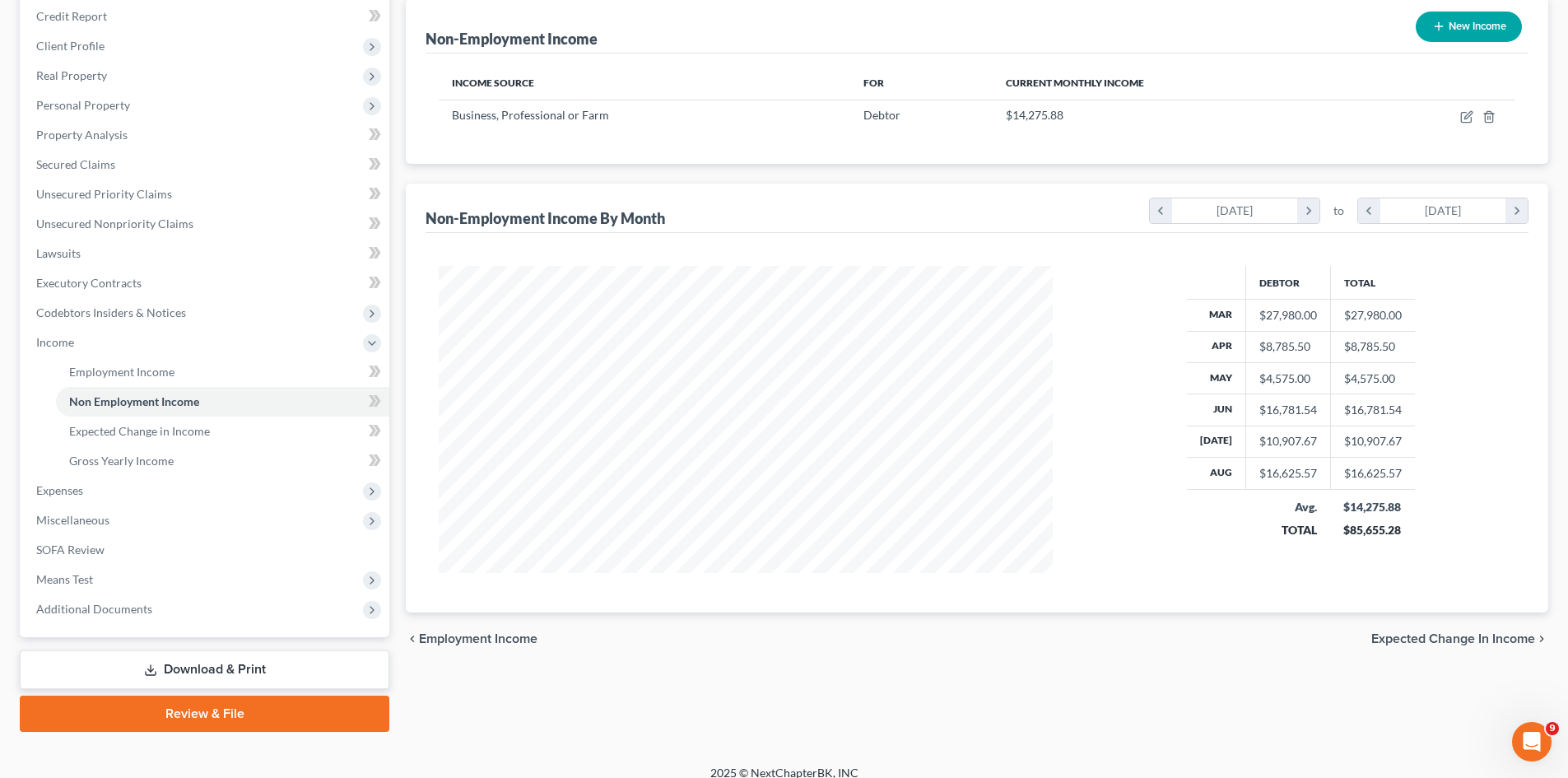
scroll to position [216, 0]
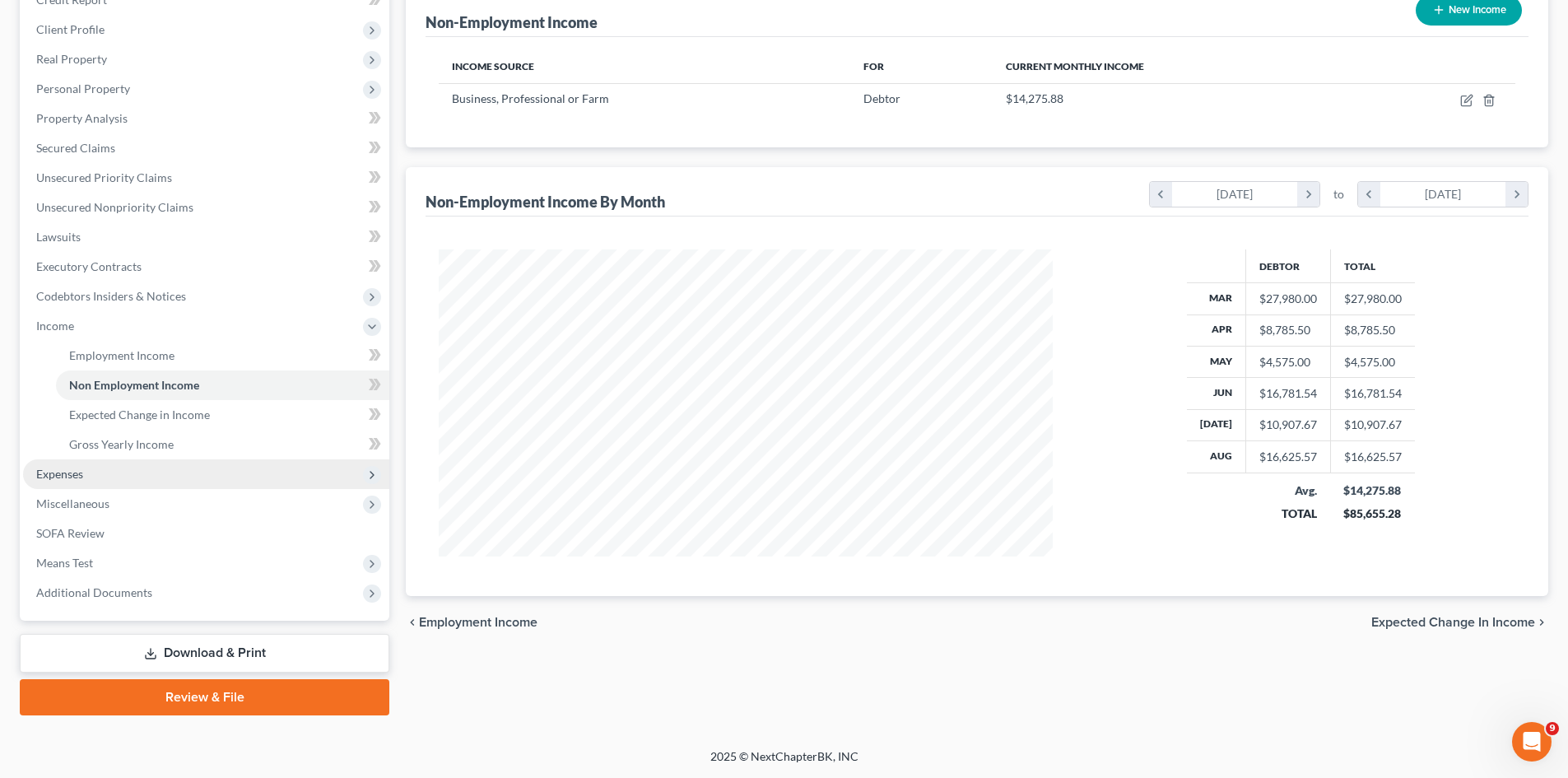
click at [87, 477] on span "Expenses" at bounding box center [206, 474] width 366 height 29
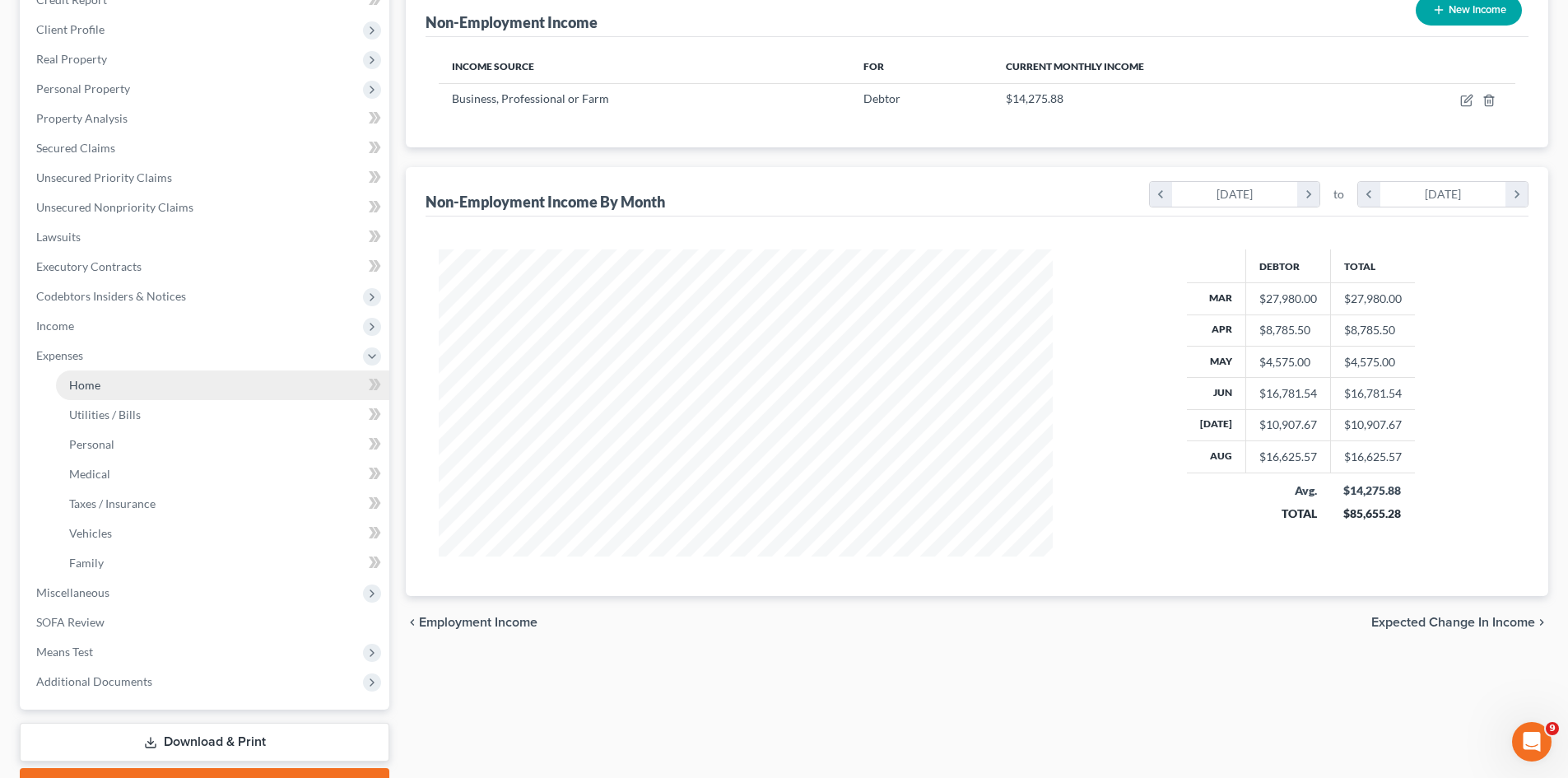
click at [87, 381] on span "Home" at bounding box center [84, 385] width 31 height 14
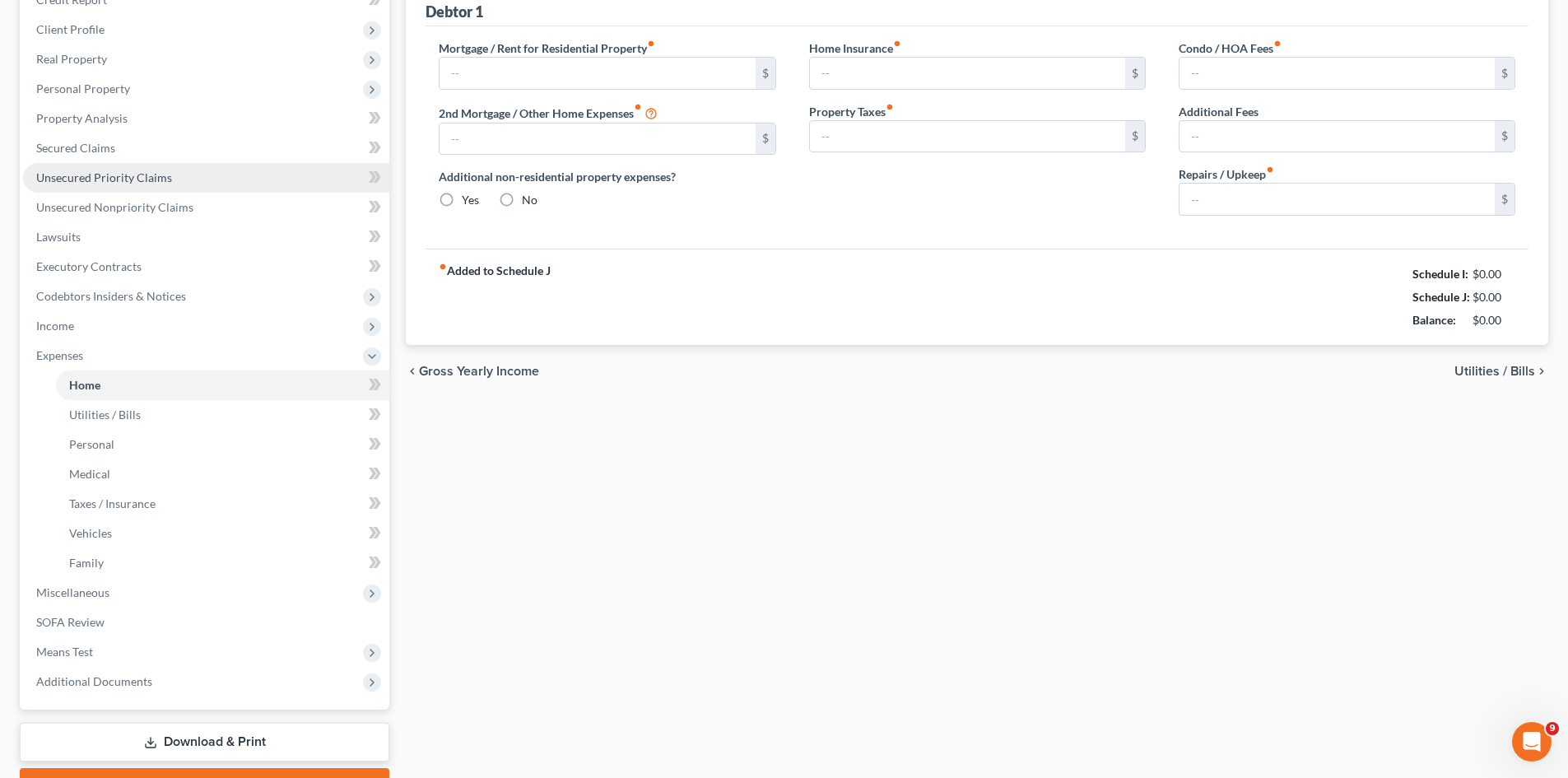
scroll to position [5, 0]
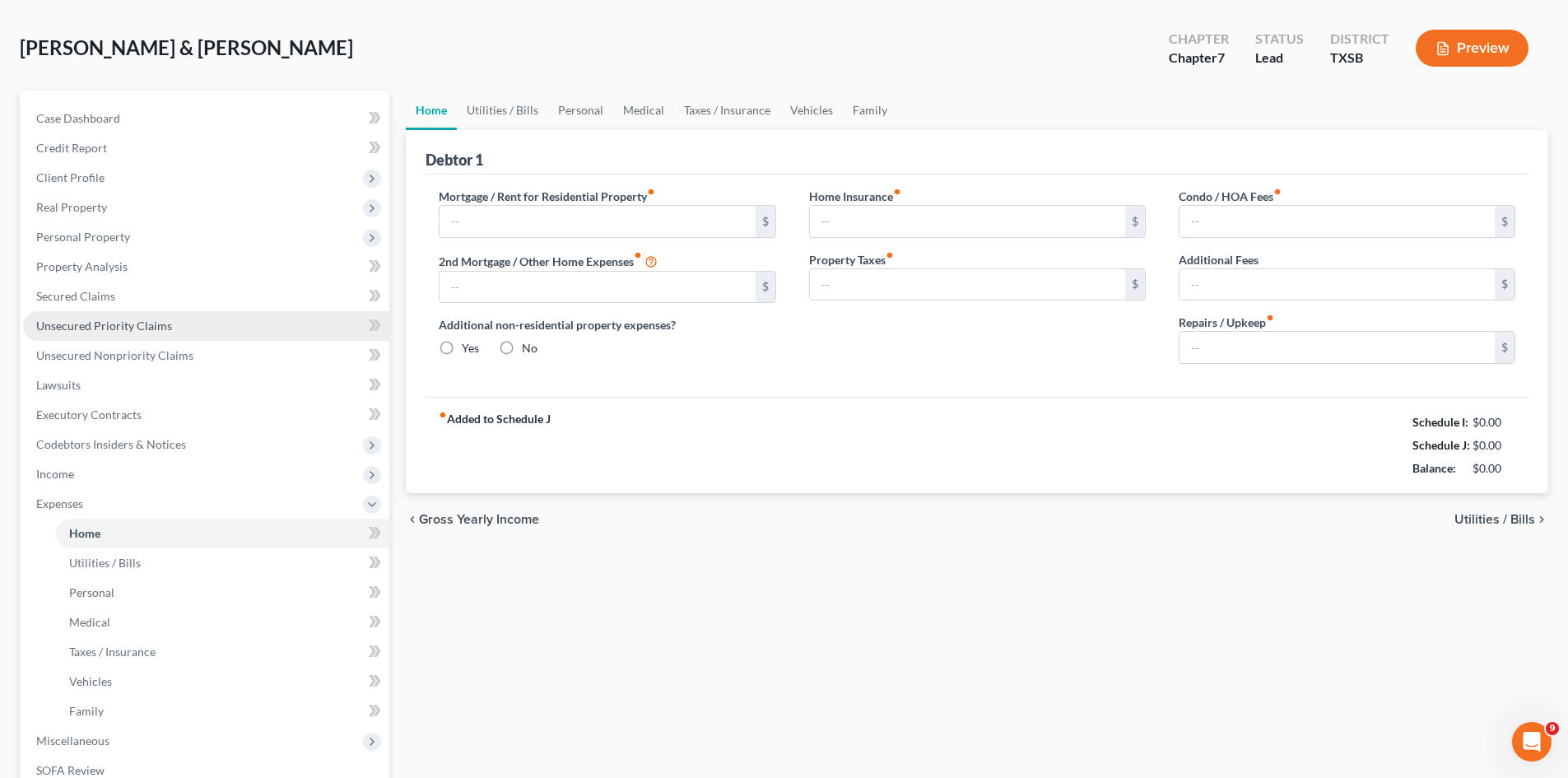
type input "0.00"
radio input "true"
type input "0.00"
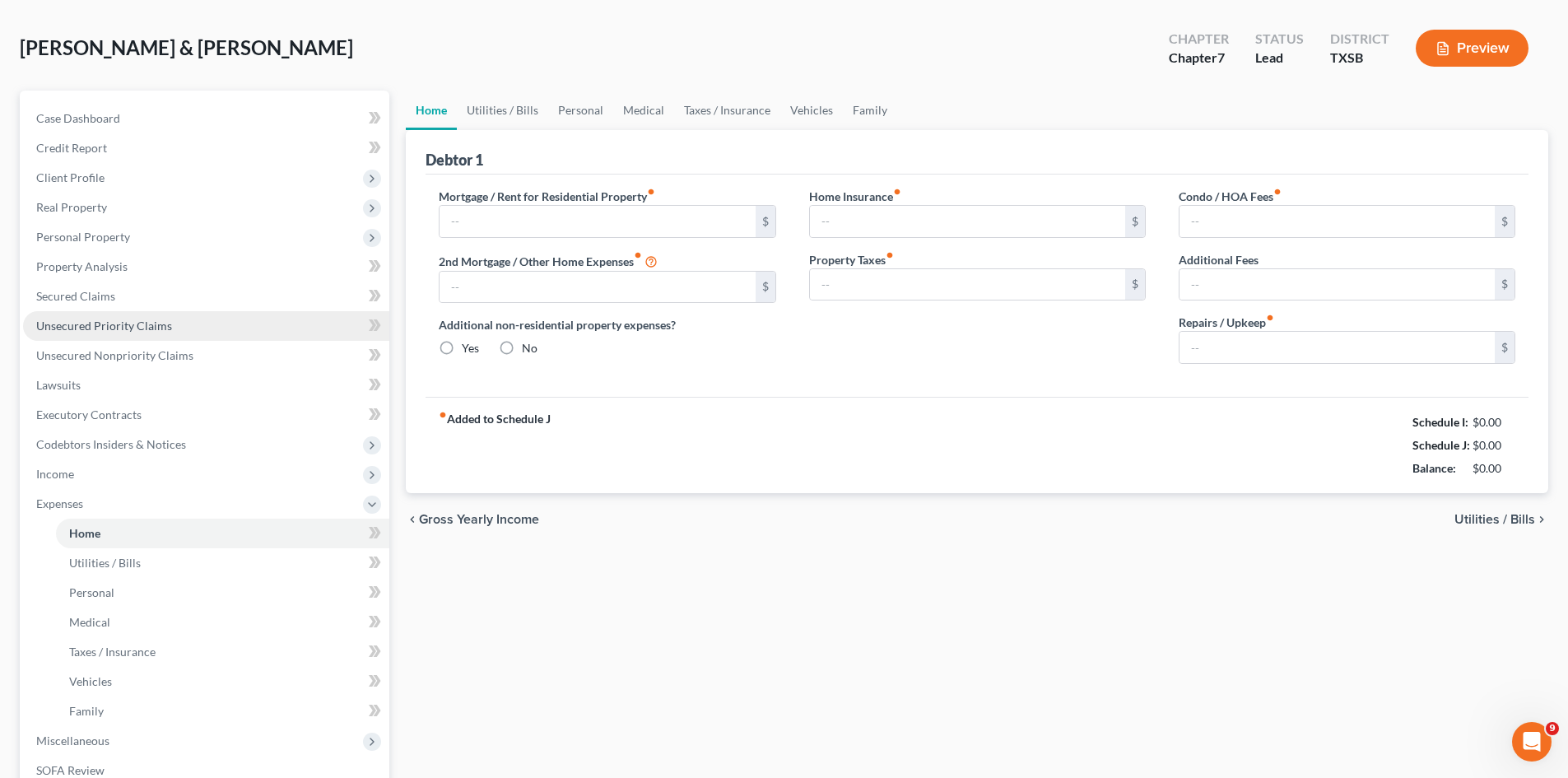
type input "0.00"
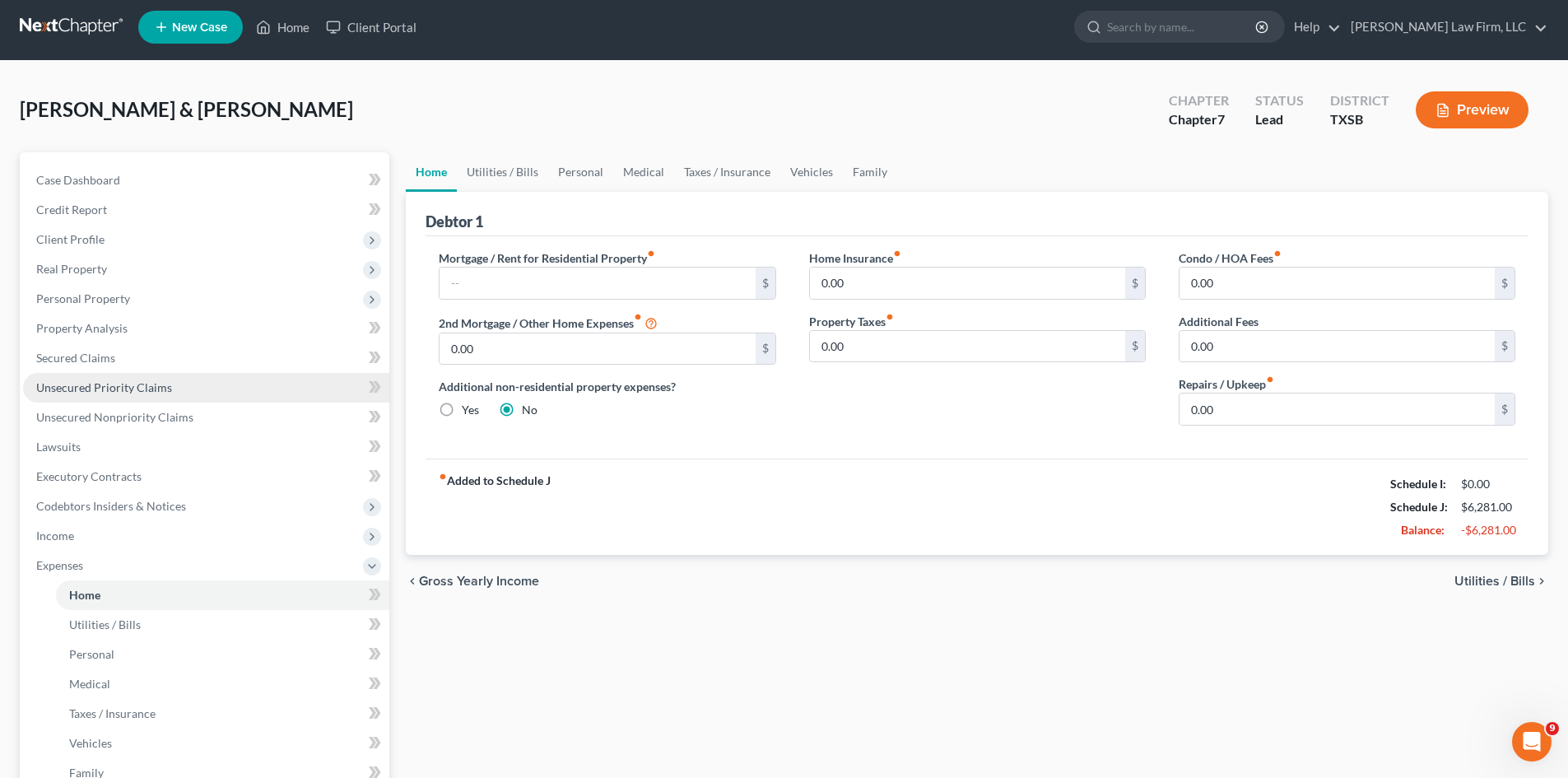
scroll to position [0, 0]
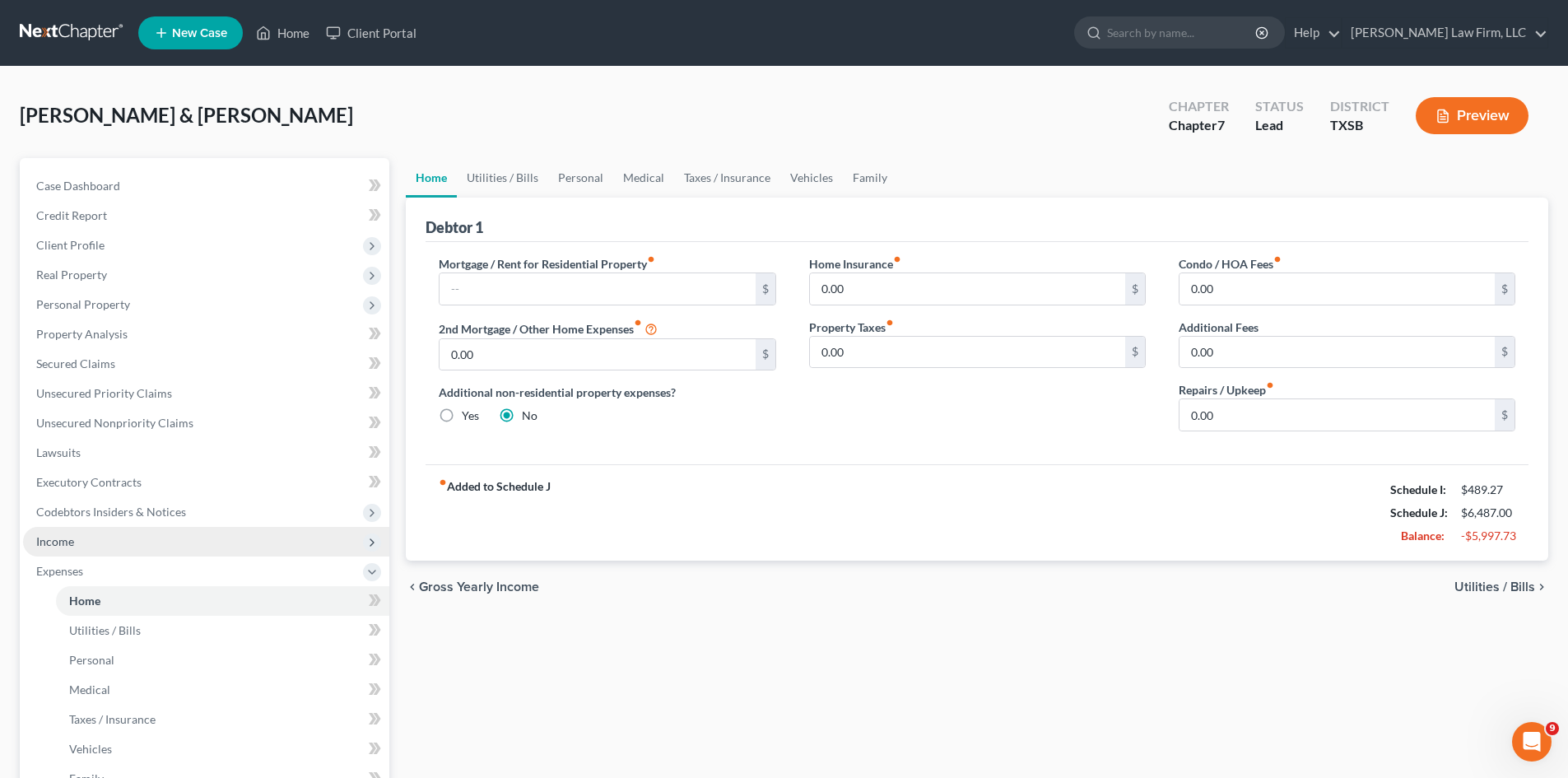
click at [56, 543] on span "Income" at bounding box center [55, 541] width 38 height 14
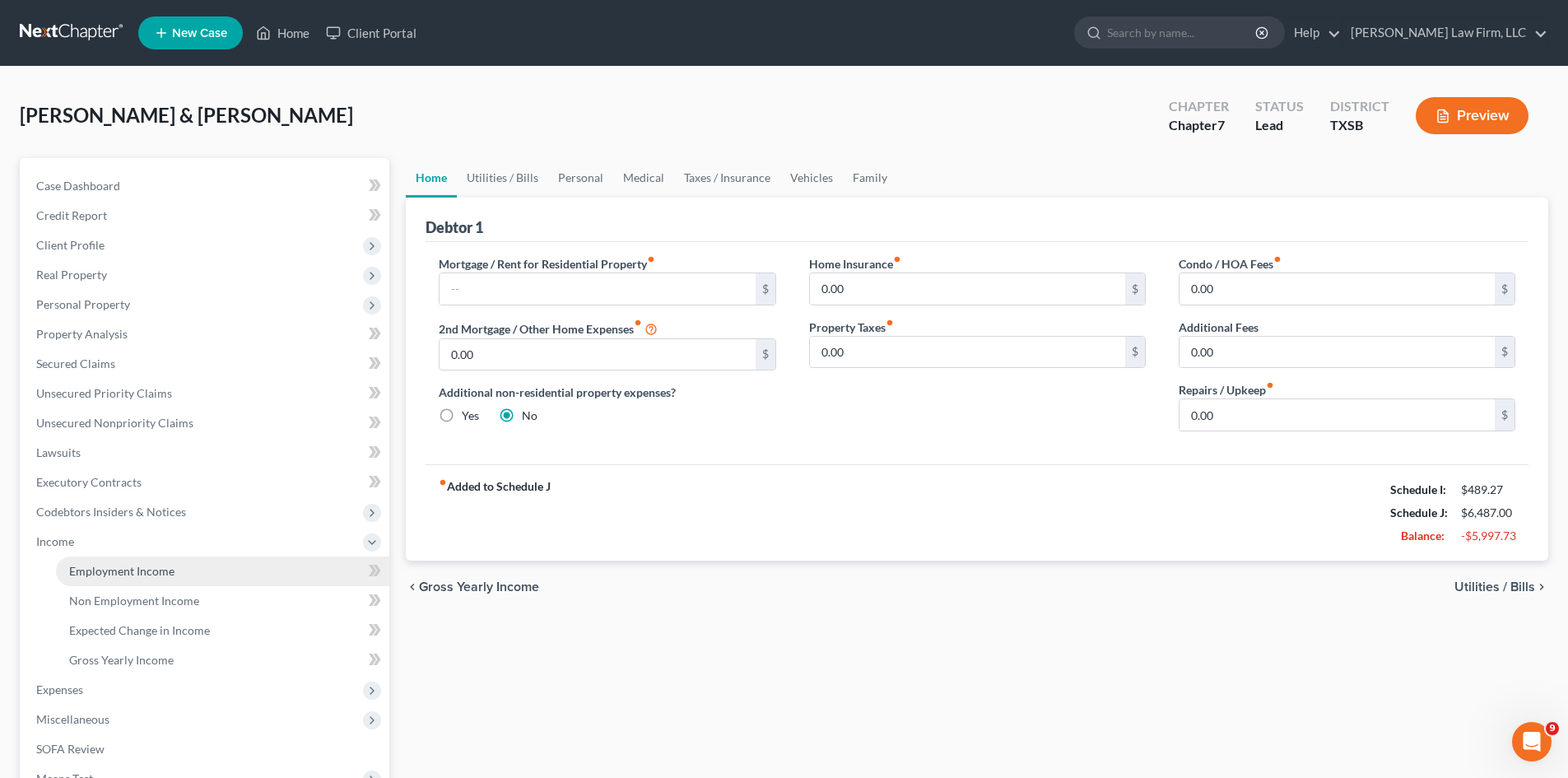
click at [123, 565] on span "Employment Income" at bounding box center [122, 571] width 106 height 14
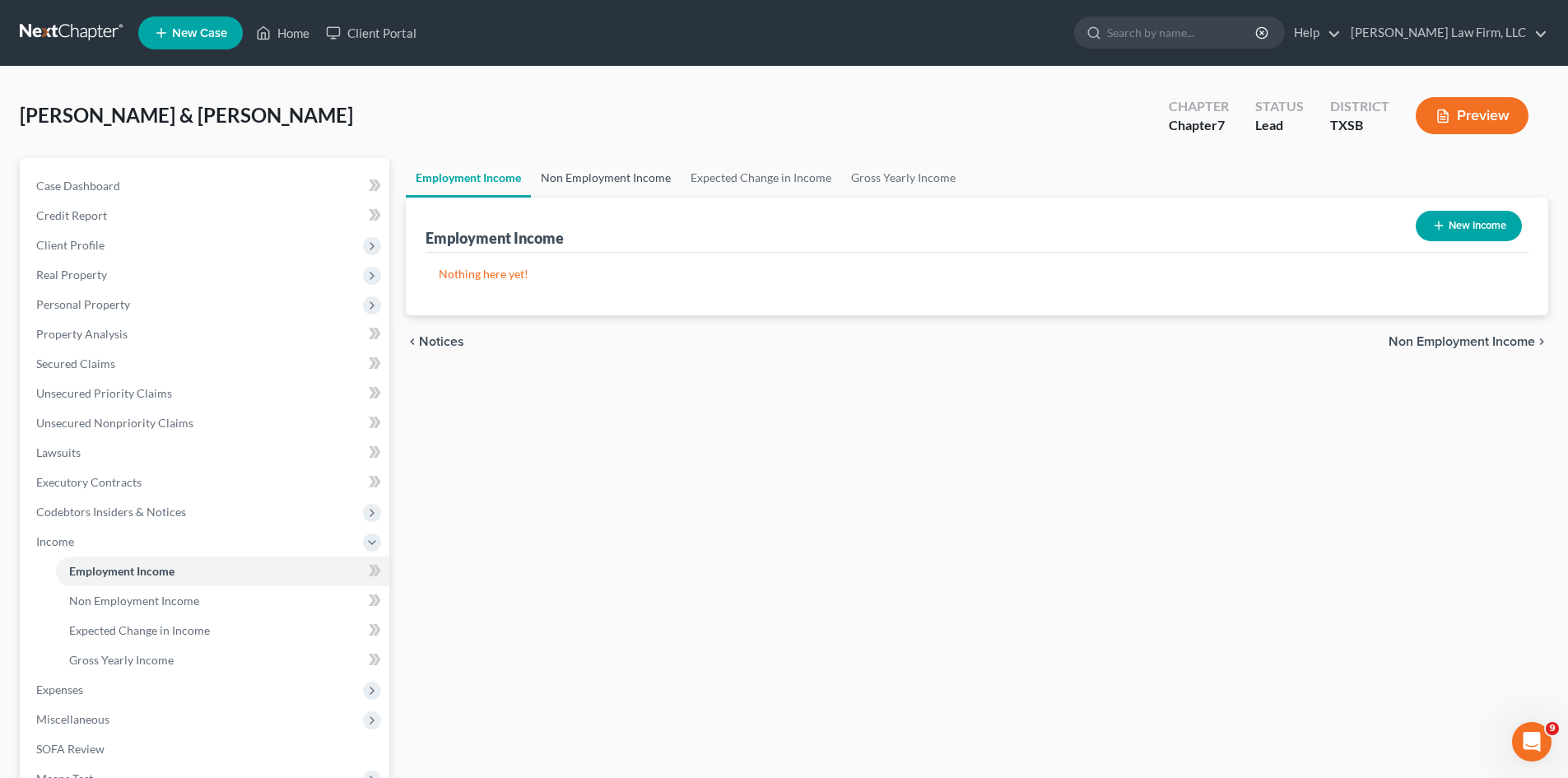
click at [608, 175] on link "Non Employment Income" at bounding box center [605, 178] width 150 height 39
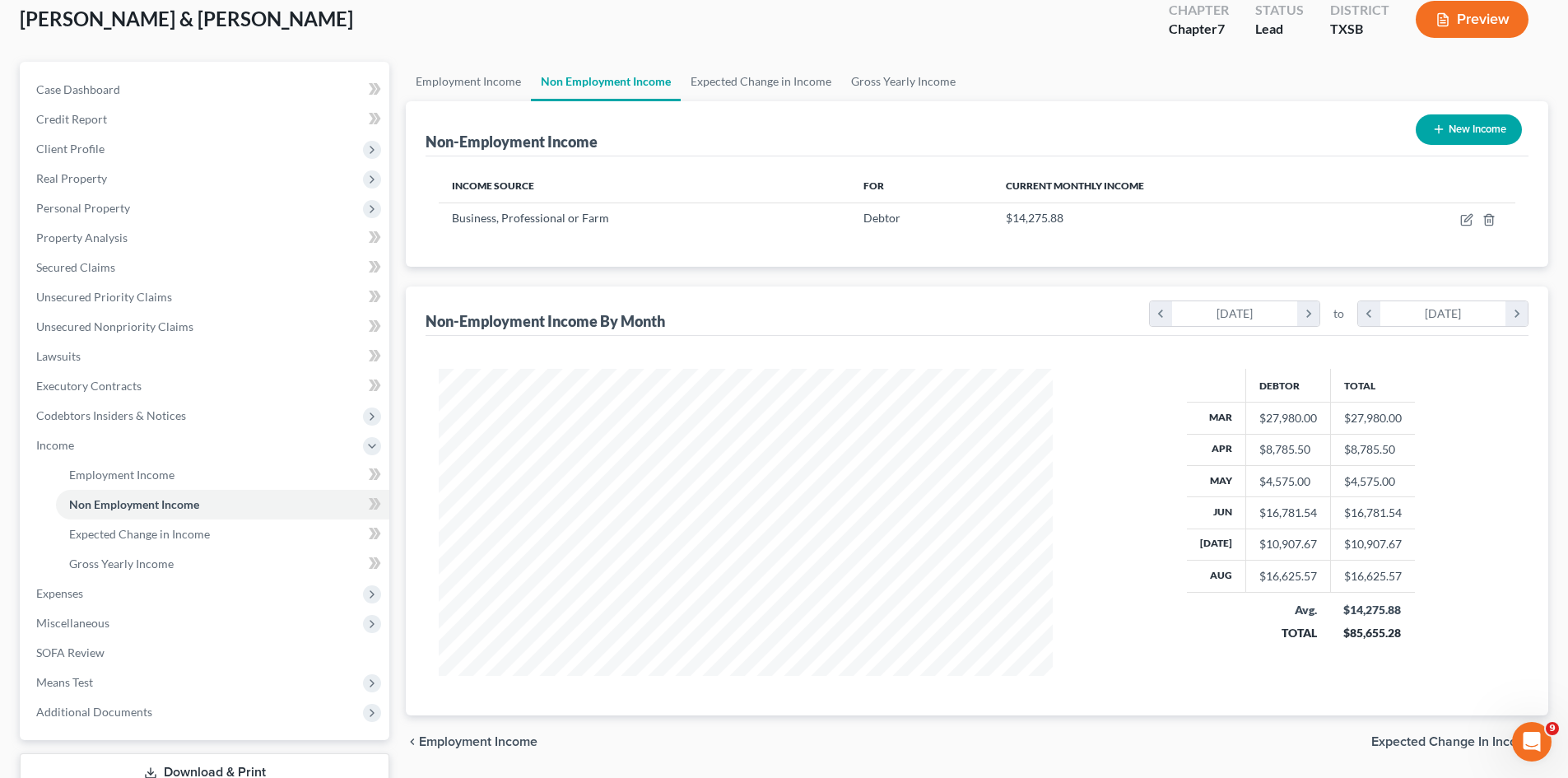
scroll to position [133, 0]
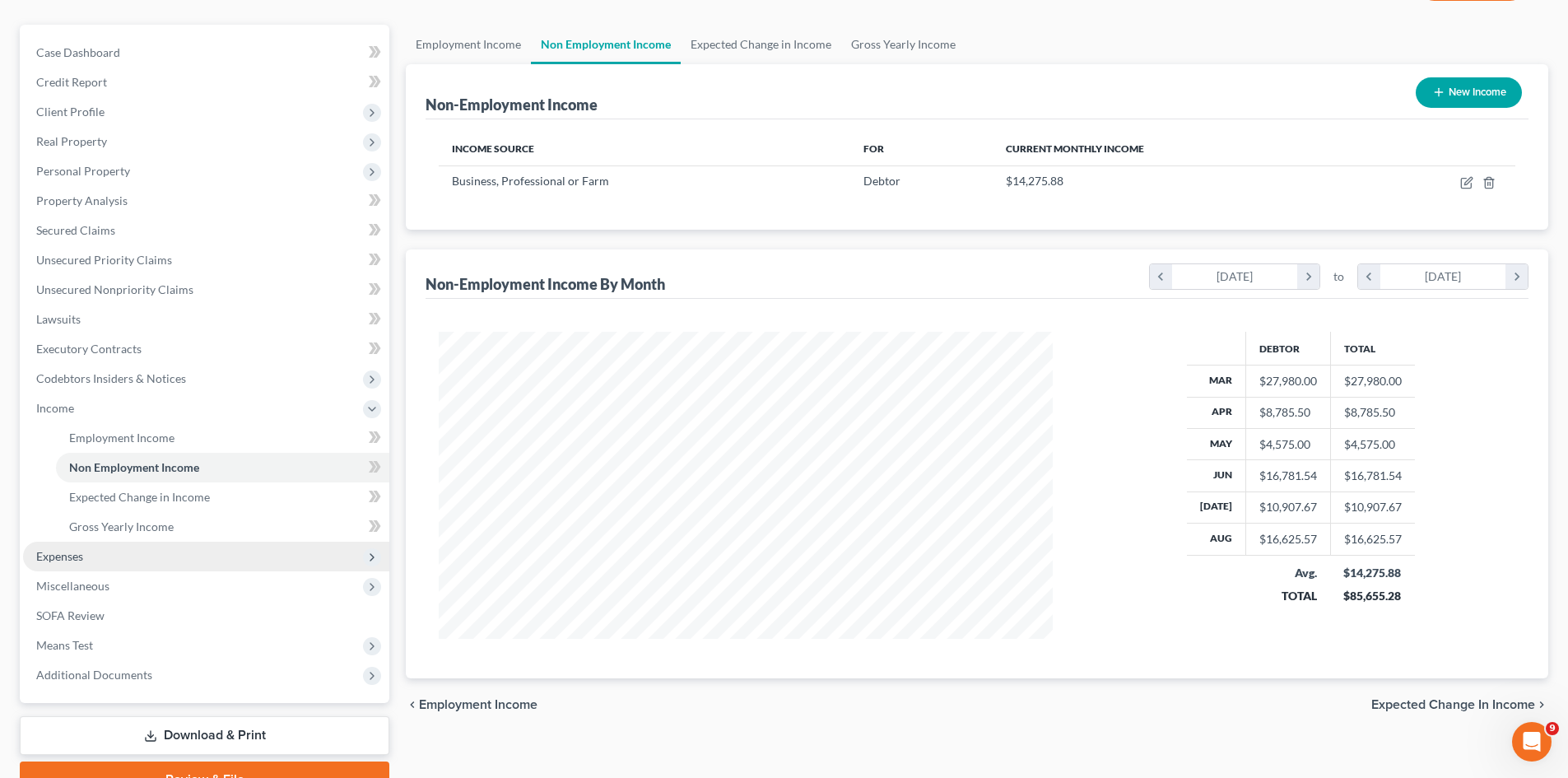
drag, startPoint x: 127, startPoint y: 553, endPoint x: 65, endPoint y: 554, distance: 62.0
click at [65, 554] on span "Expenses" at bounding box center [60, 557] width 47 height 14
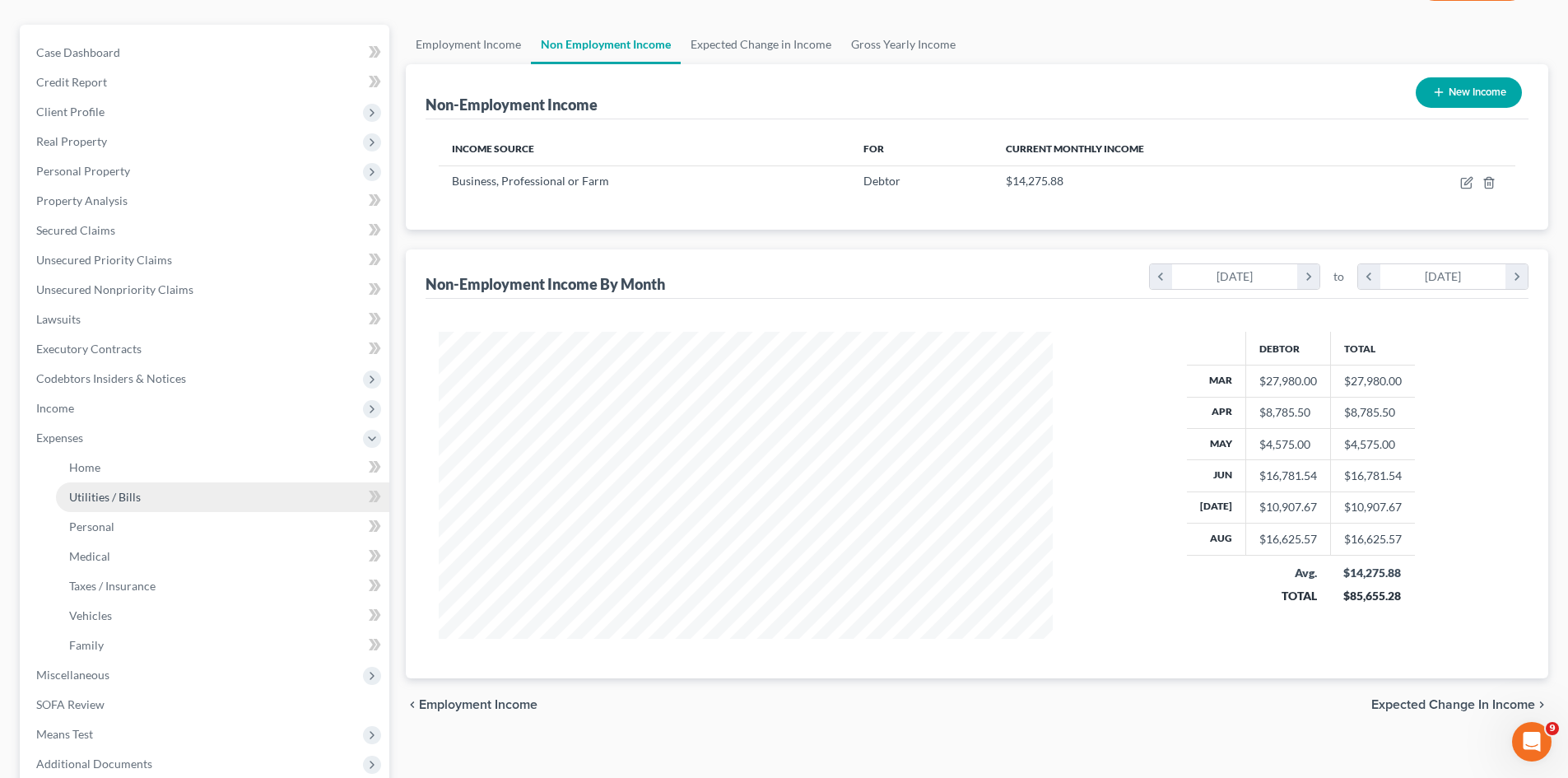
click at [100, 500] on span "Utilities / Bills" at bounding box center [105, 497] width 72 height 14
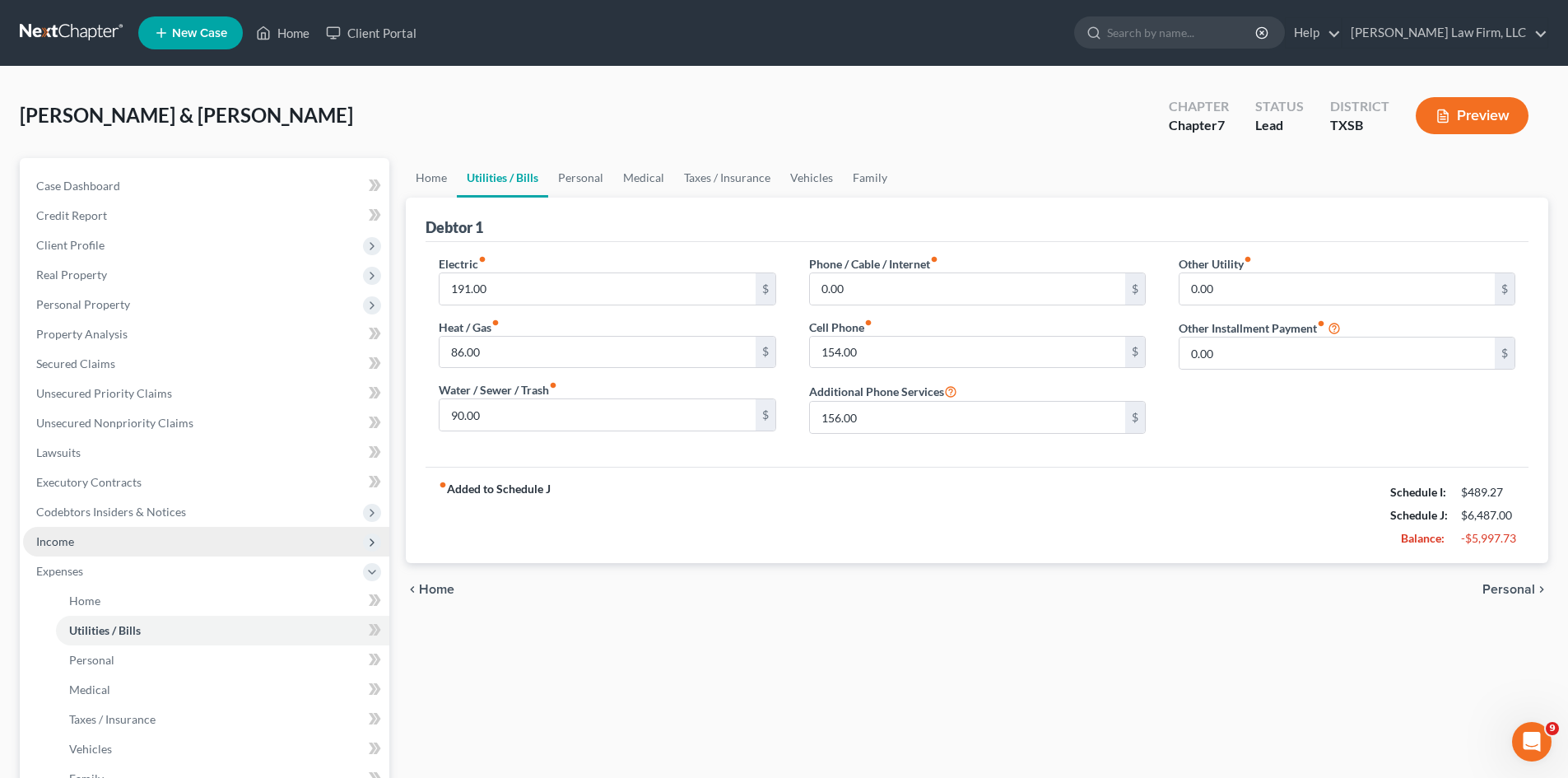
click at [60, 542] on span "Income" at bounding box center [55, 541] width 38 height 14
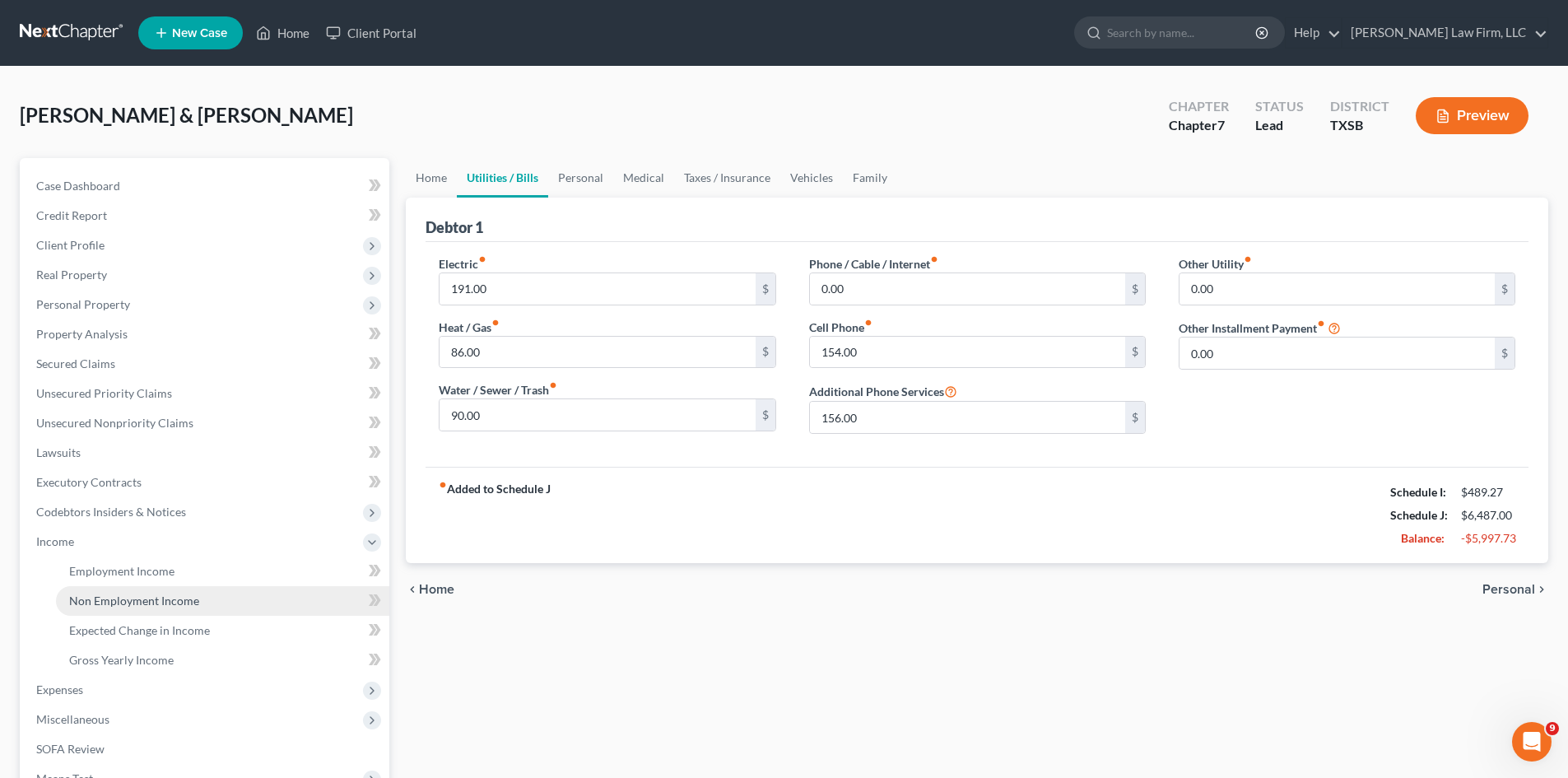
click at [171, 600] on span "Non Employment Income" at bounding box center [134, 601] width 130 height 14
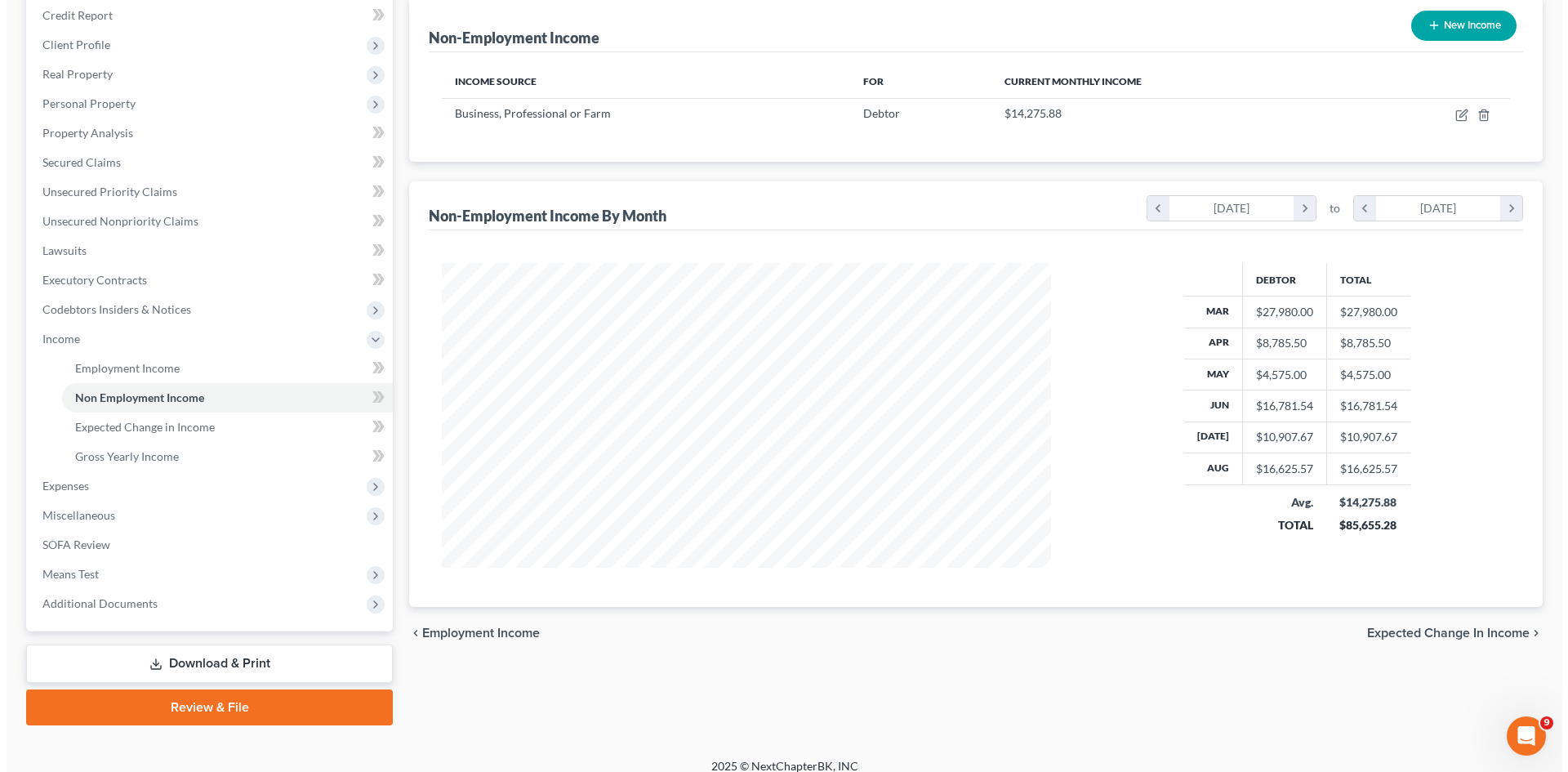
scroll to position [214, 0]
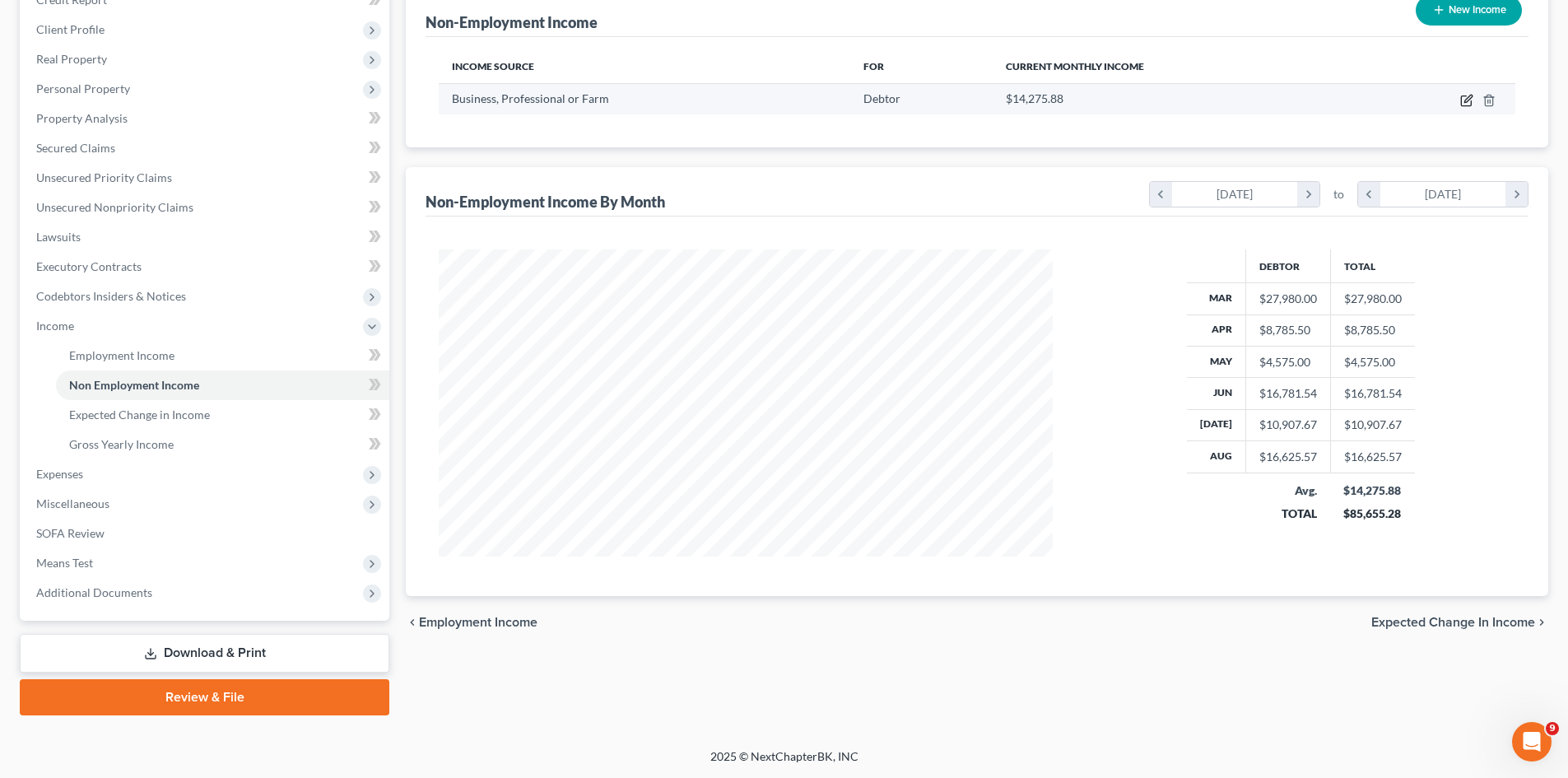
click at [1467, 97] on icon "button" at bounding box center [1467, 100] width 13 height 13
select select "10"
select select "0"
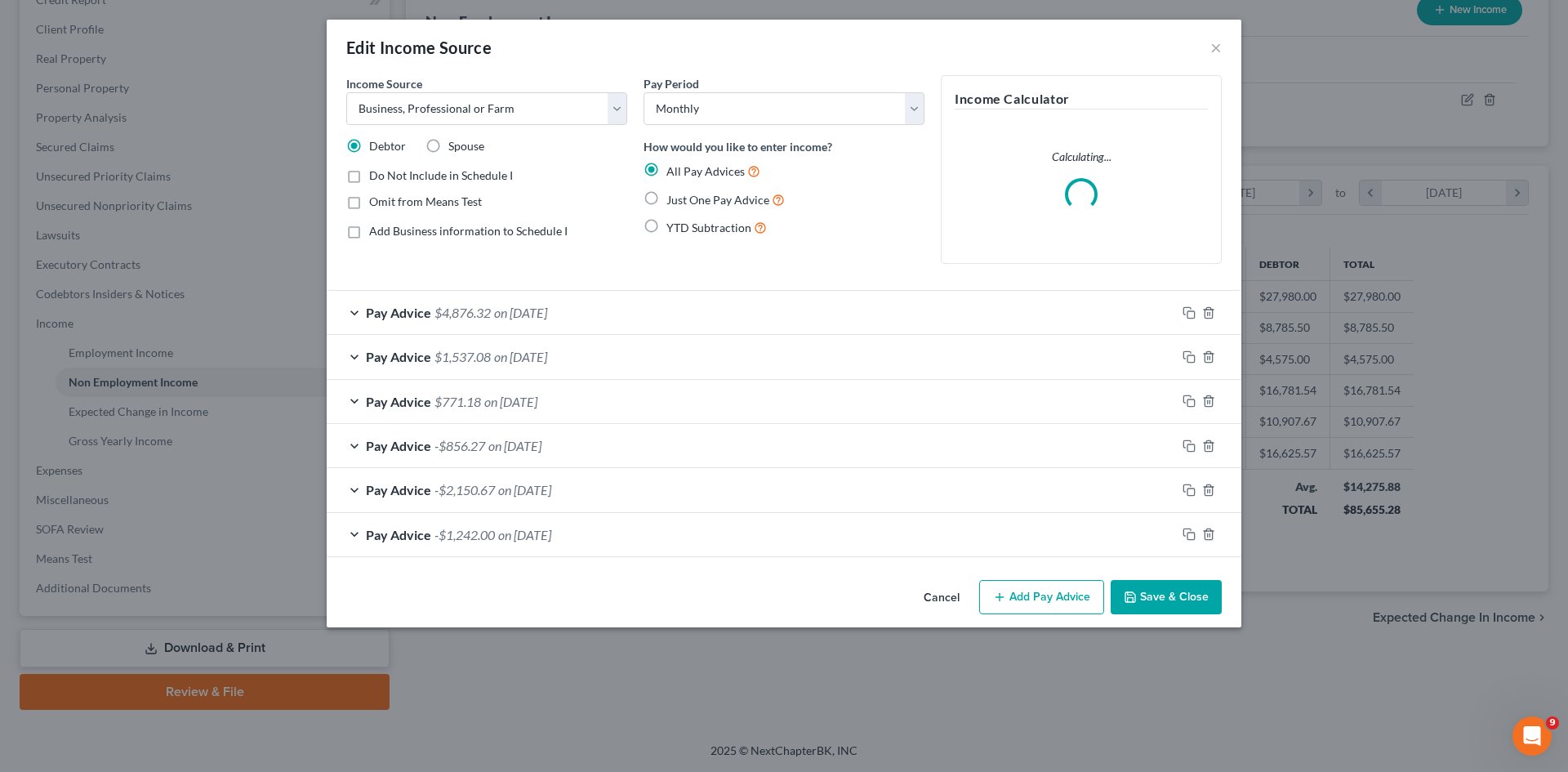
scroll to position [307, 647]
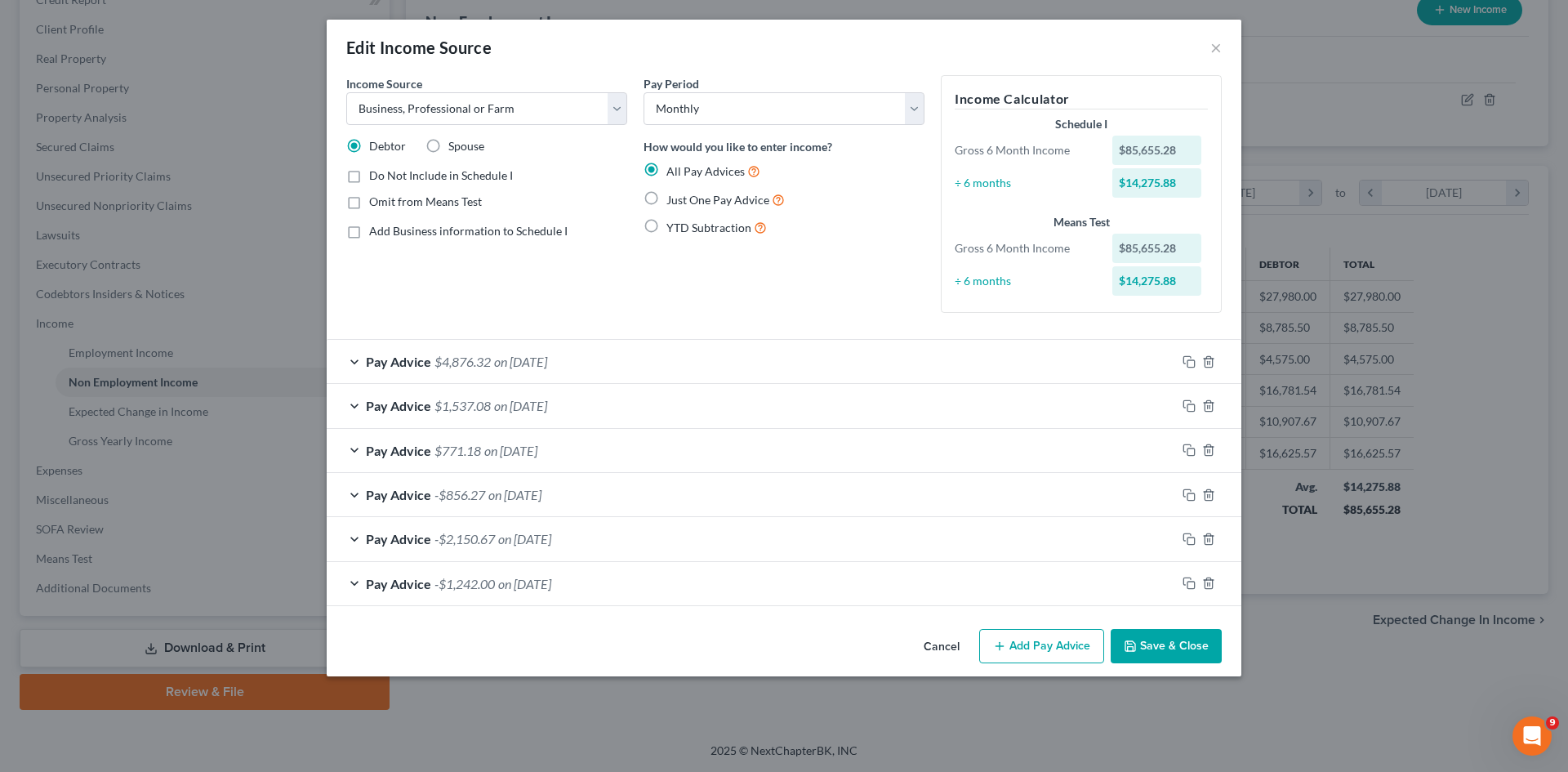
click at [448, 139] on label "Spouse" at bounding box center [466, 146] width 36 height 17
click at [455, 139] on input "Spouse" at bounding box center [460, 144] width 11 height 11
radio input "true"
click at [370, 149] on label "Debtor" at bounding box center [388, 146] width 37 height 17
click at [376, 149] on input "Debtor" at bounding box center [381, 144] width 11 height 11
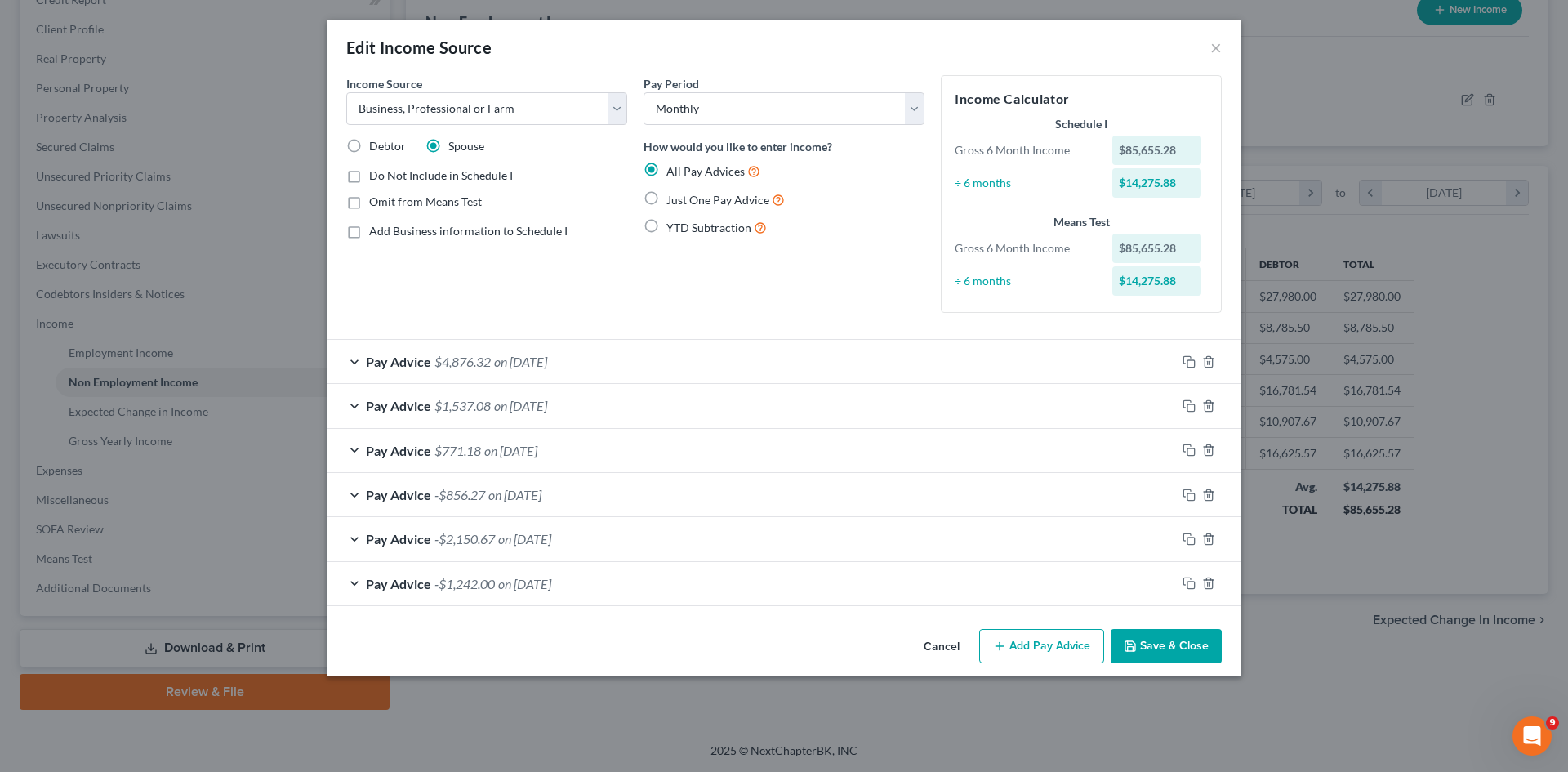
radio input "true"
drag, startPoint x: 433, startPoint y: 146, endPoint x: 392, endPoint y: 154, distance: 41.8
click at [448, 146] on label "Spouse" at bounding box center [466, 146] width 36 height 17
click at [455, 146] on input "Spouse" at bounding box center [460, 144] width 11 height 11
radio input "true"
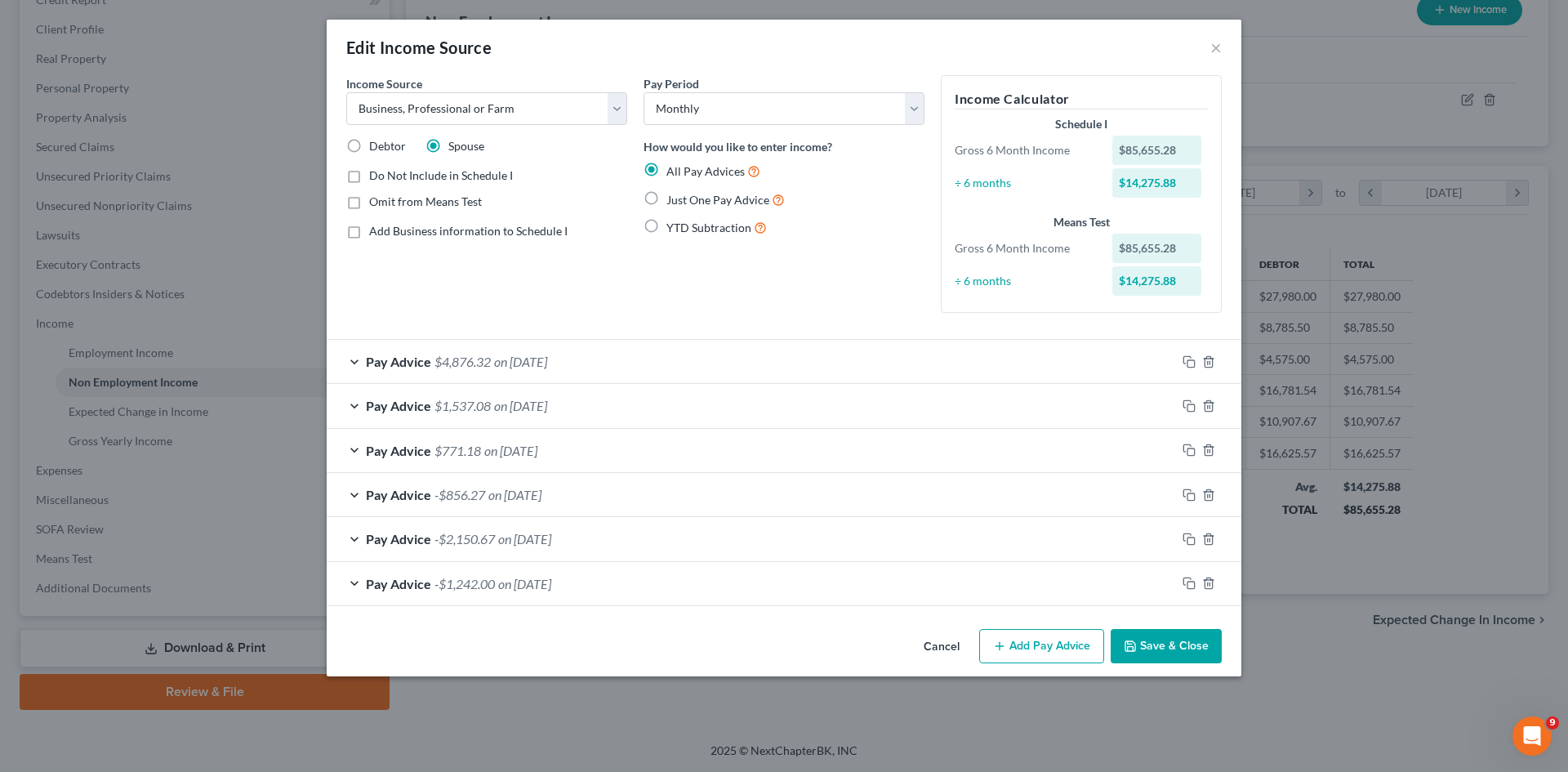
click at [370, 147] on label "Debtor" at bounding box center [388, 146] width 37 height 17
click at [376, 147] on input "Debtor" at bounding box center [381, 144] width 11 height 11
radio input "true"
click at [370, 231] on label "Add Business information to Schedule I" at bounding box center [468, 231] width 198 height 17
click at [376, 231] on input "Add Business information to Schedule I" at bounding box center [381, 229] width 11 height 11
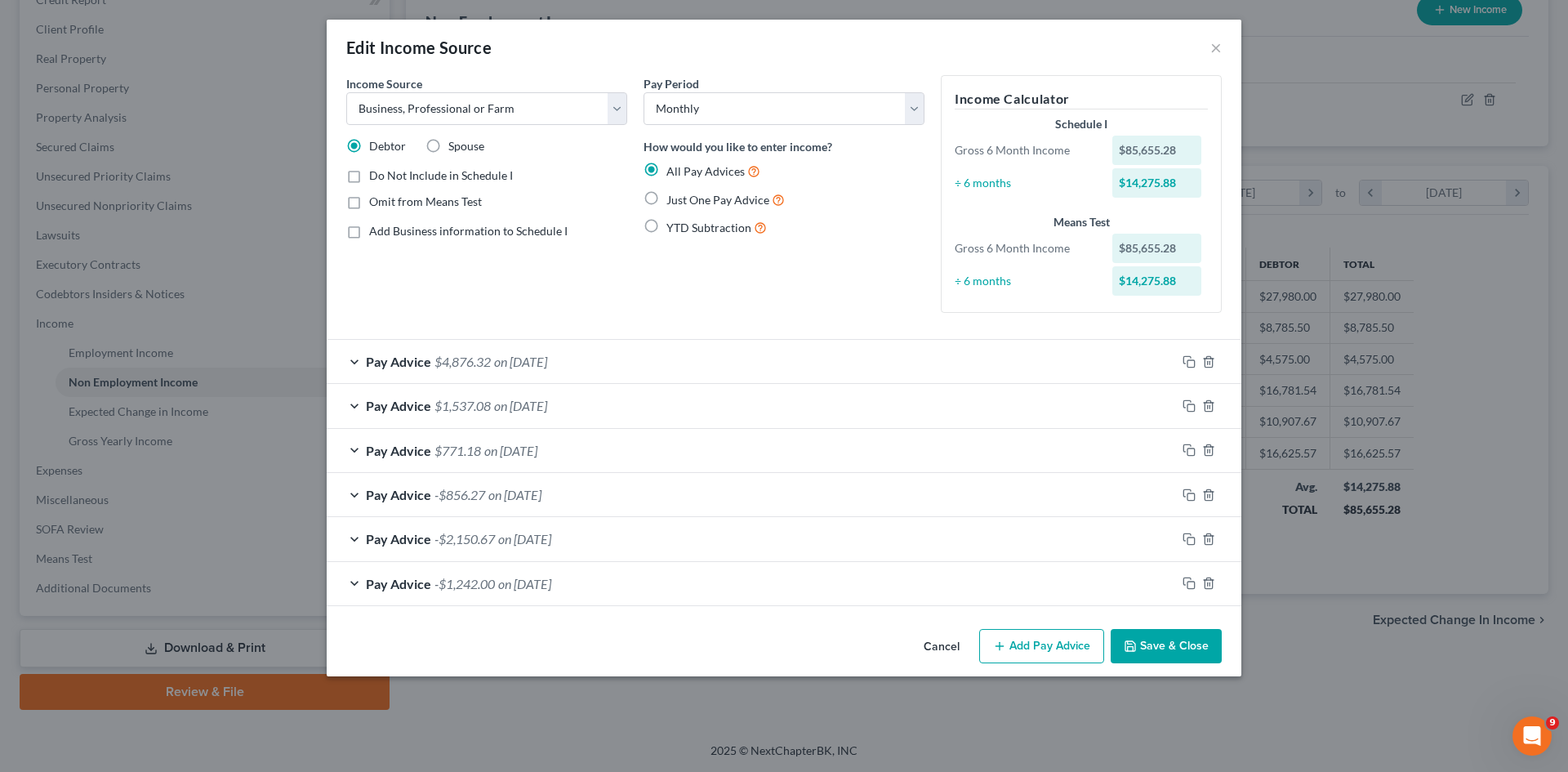
checkbox input "true"
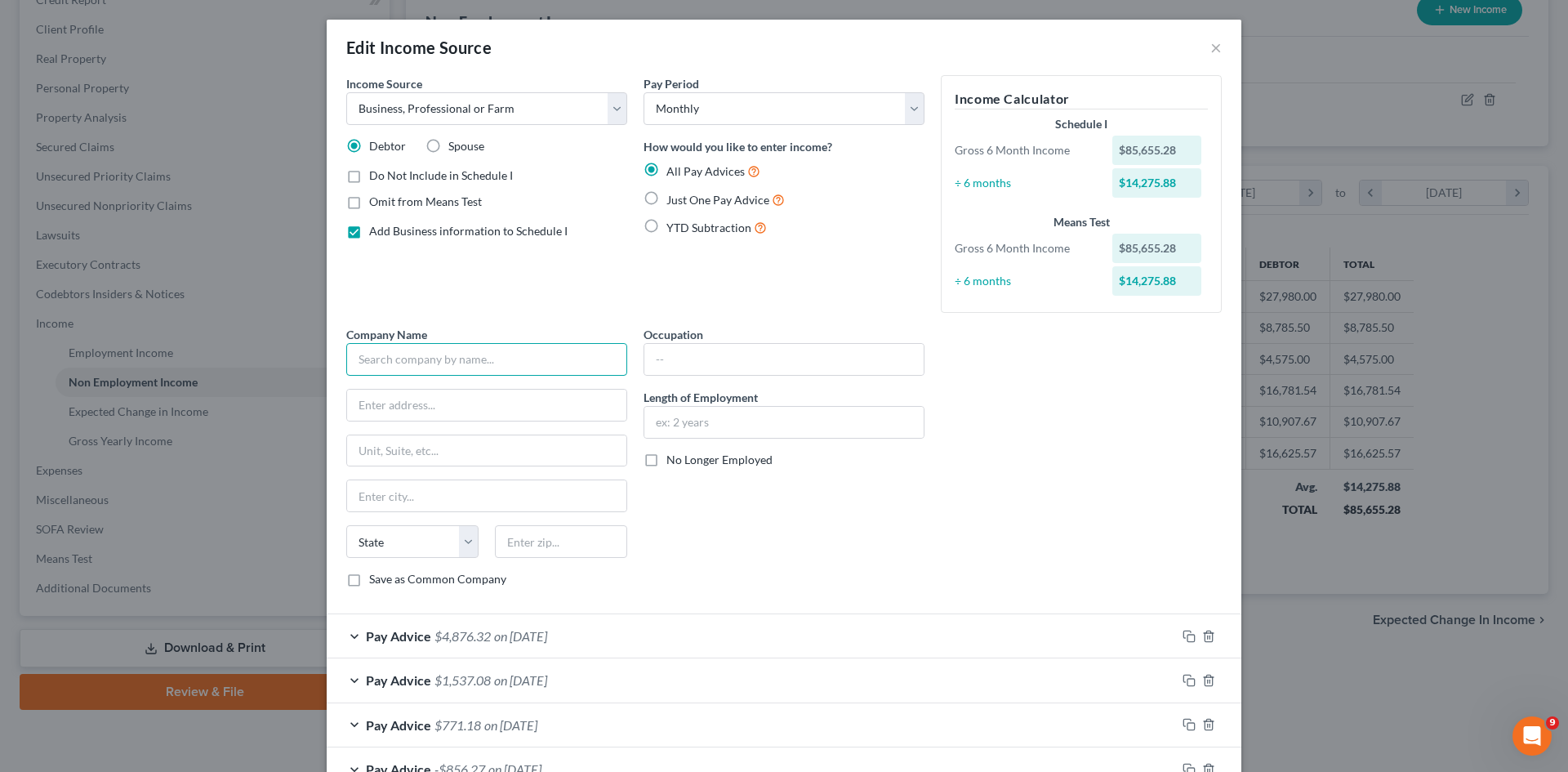
click at [385, 358] on input "text" at bounding box center [487, 359] width 281 height 33
type input "HTT One LLC"
type input "[STREET_ADDRESS][PERSON_NAME]"
click at [514, 542] on input "text" at bounding box center [561, 541] width 132 height 33
type input "77494"
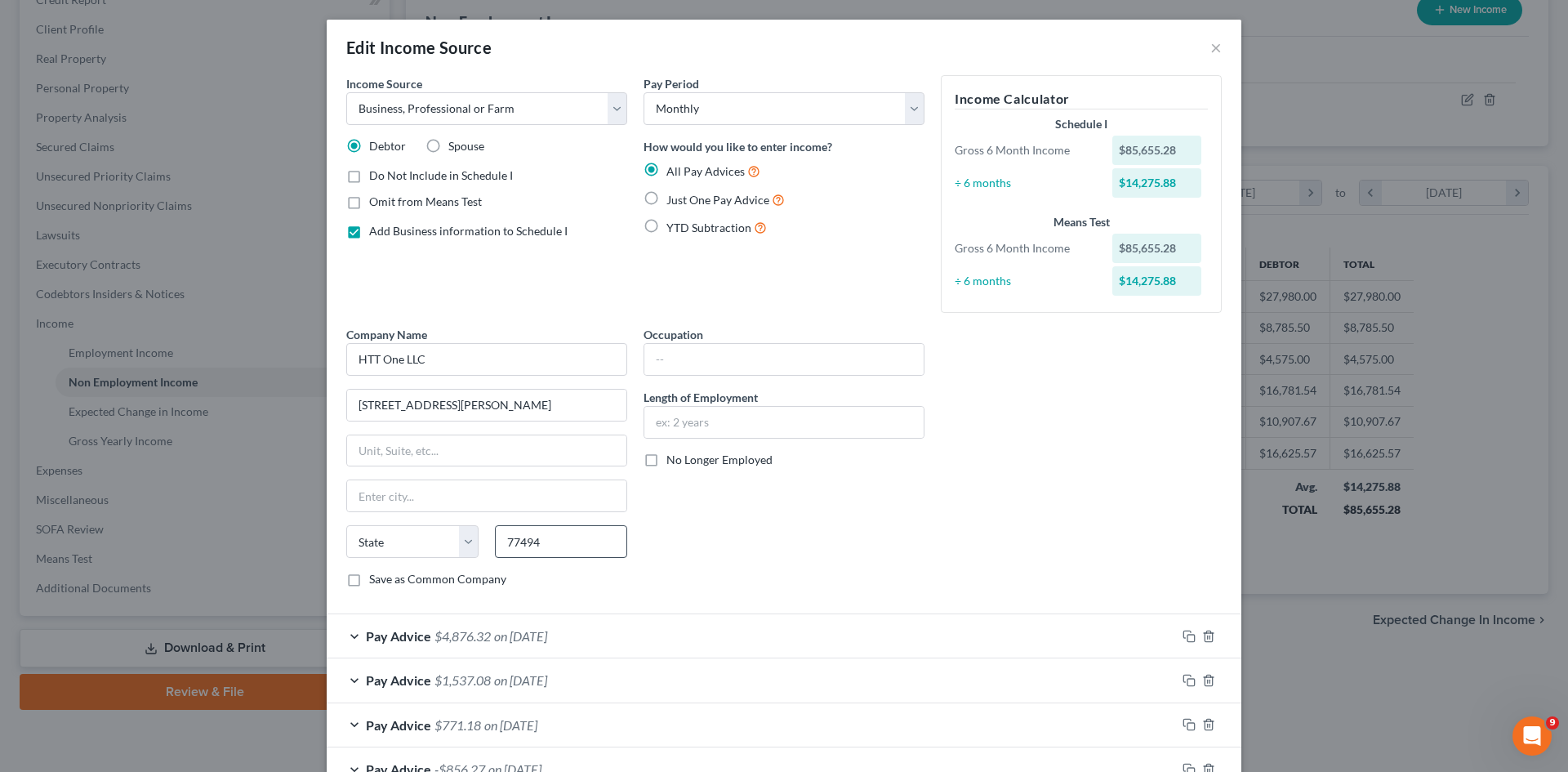
type input "Katy"
select select "45"
click at [768, 368] on input "text" at bounding box center [784, 359] width 280 height 31
type input "R"
type input "Trucking"
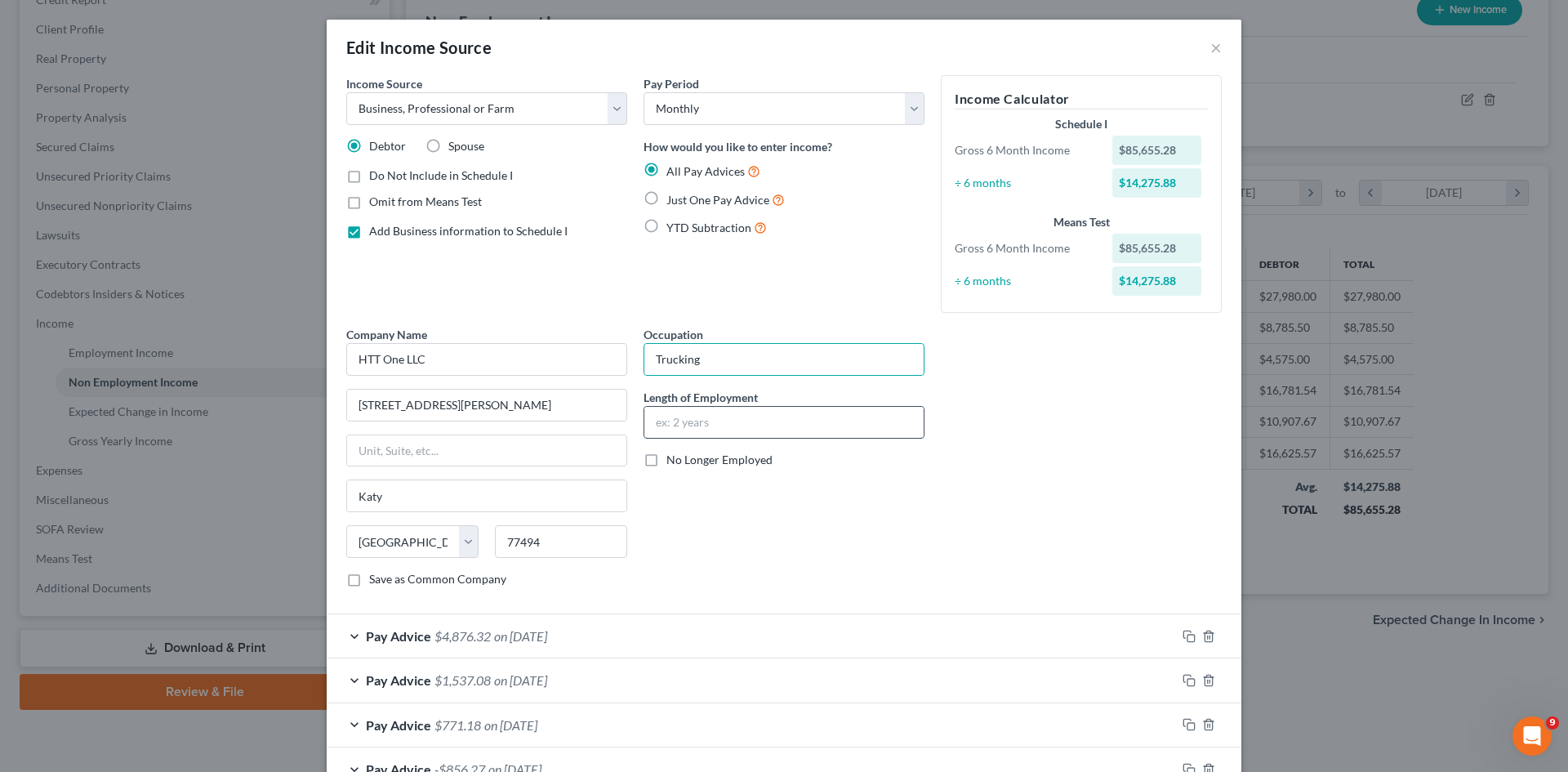
click at [736, 417] on input "text" at bounding box center [784, 422] width 280 height 31
type input "3 Years"
click at [739, 560] on div "Occupation Trucking Length of Employment 3 Years No Longer Employed" at bounding box center [783, 463] width 297 height 274
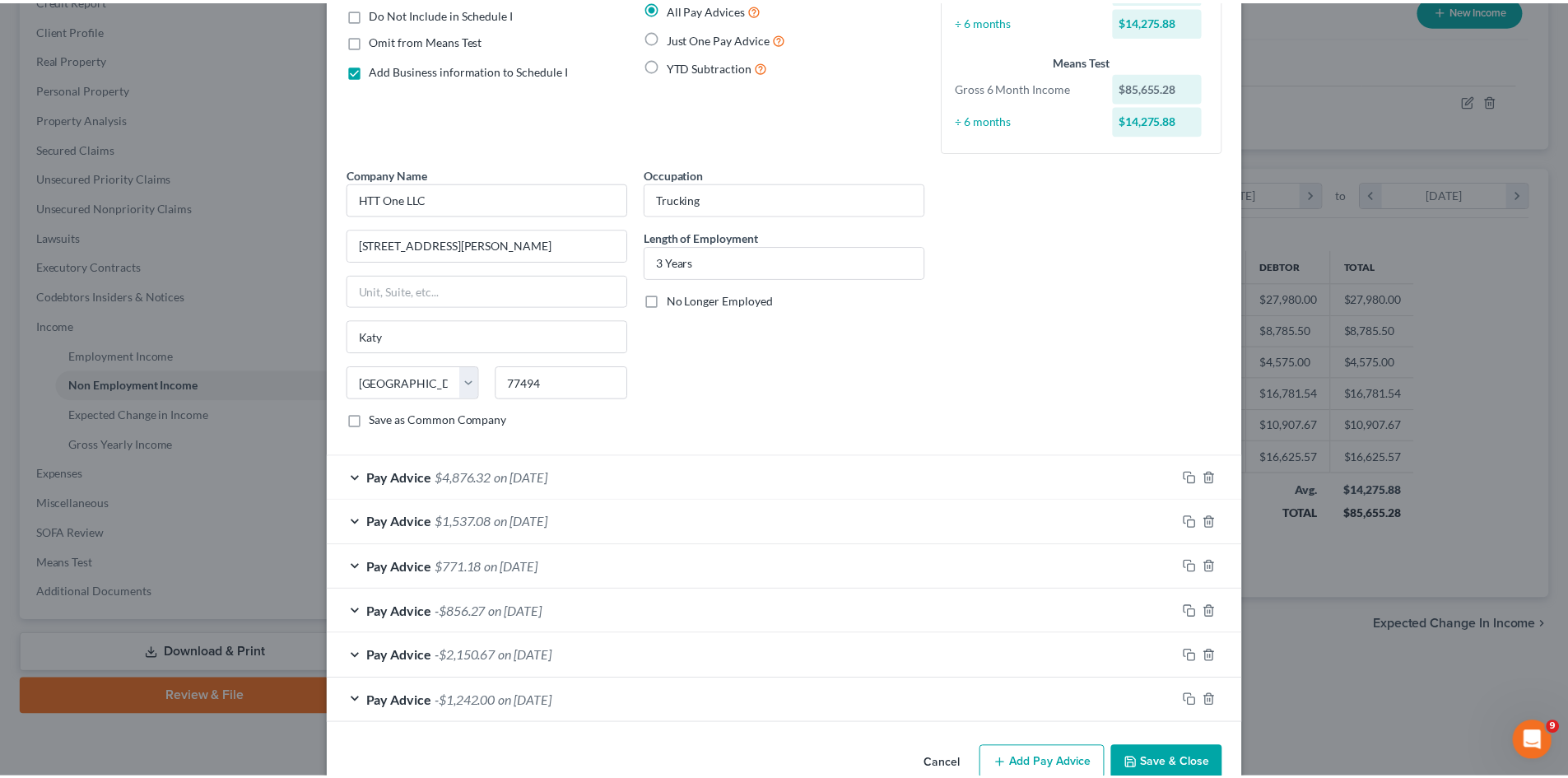
scroll to position [199, 0]
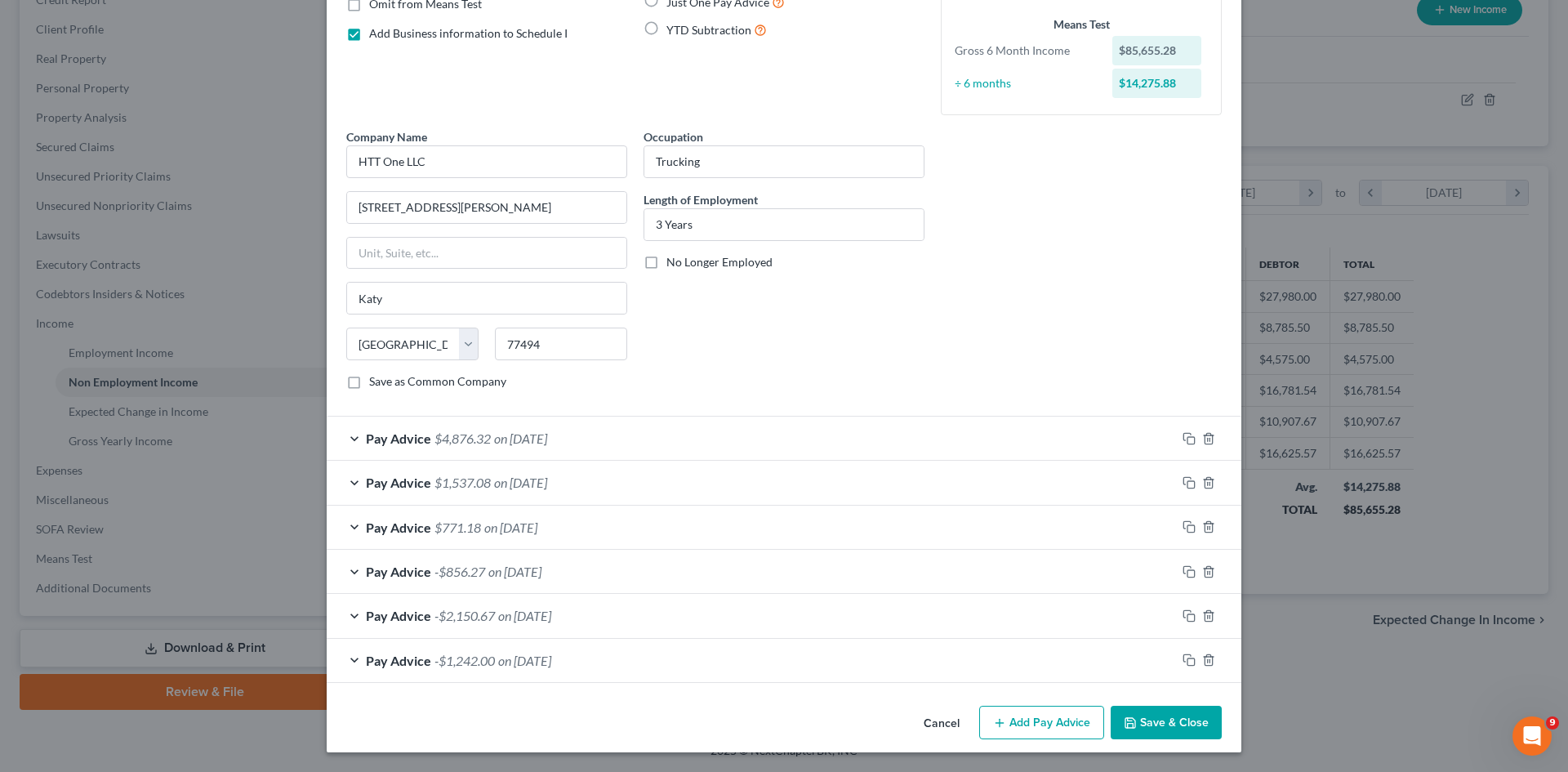
click at [1145, 721] on button "Save & Close" at bounding box center [1166, 723] width 111 height 34
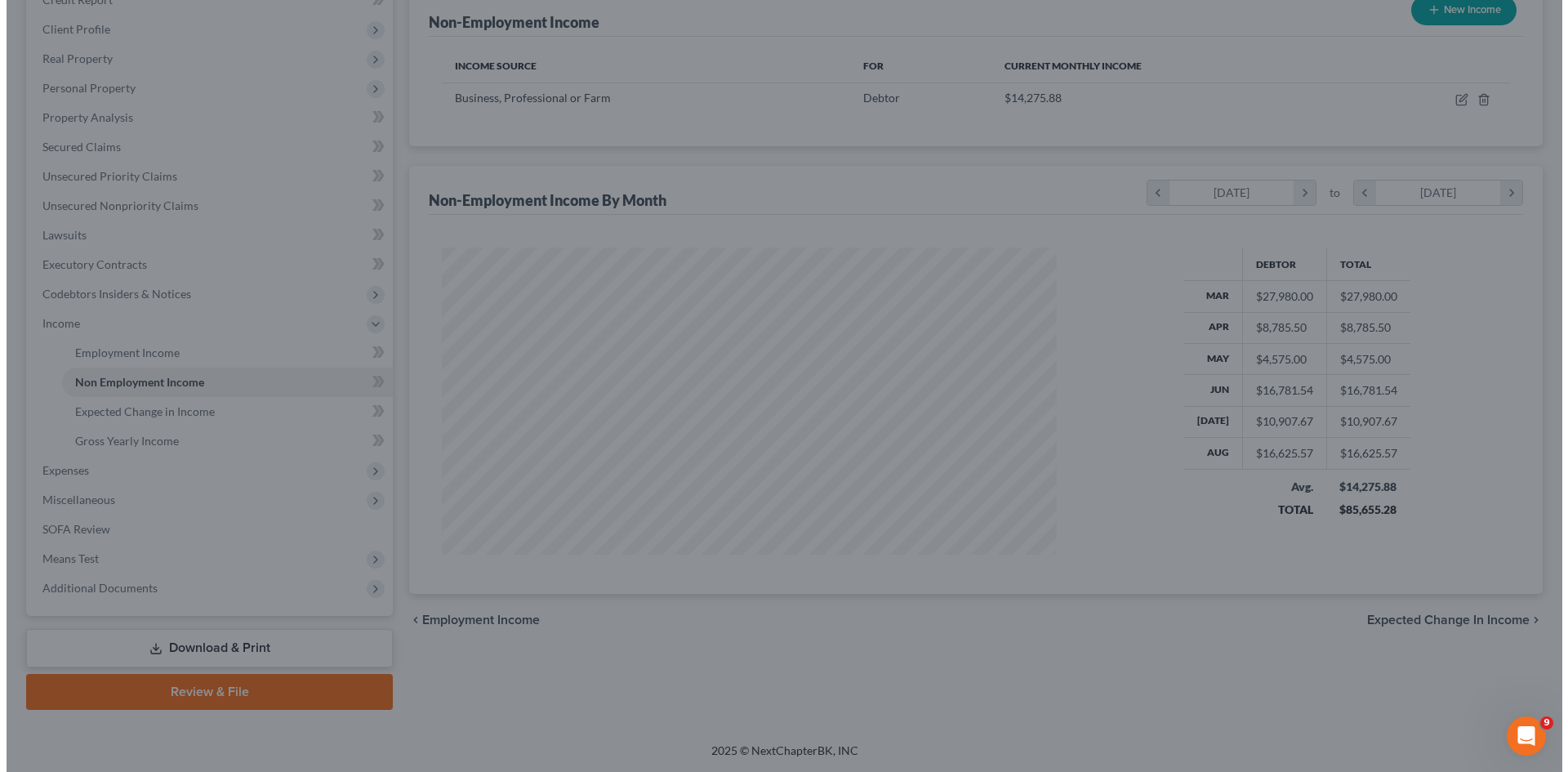
scroll to position [816761, 816057]
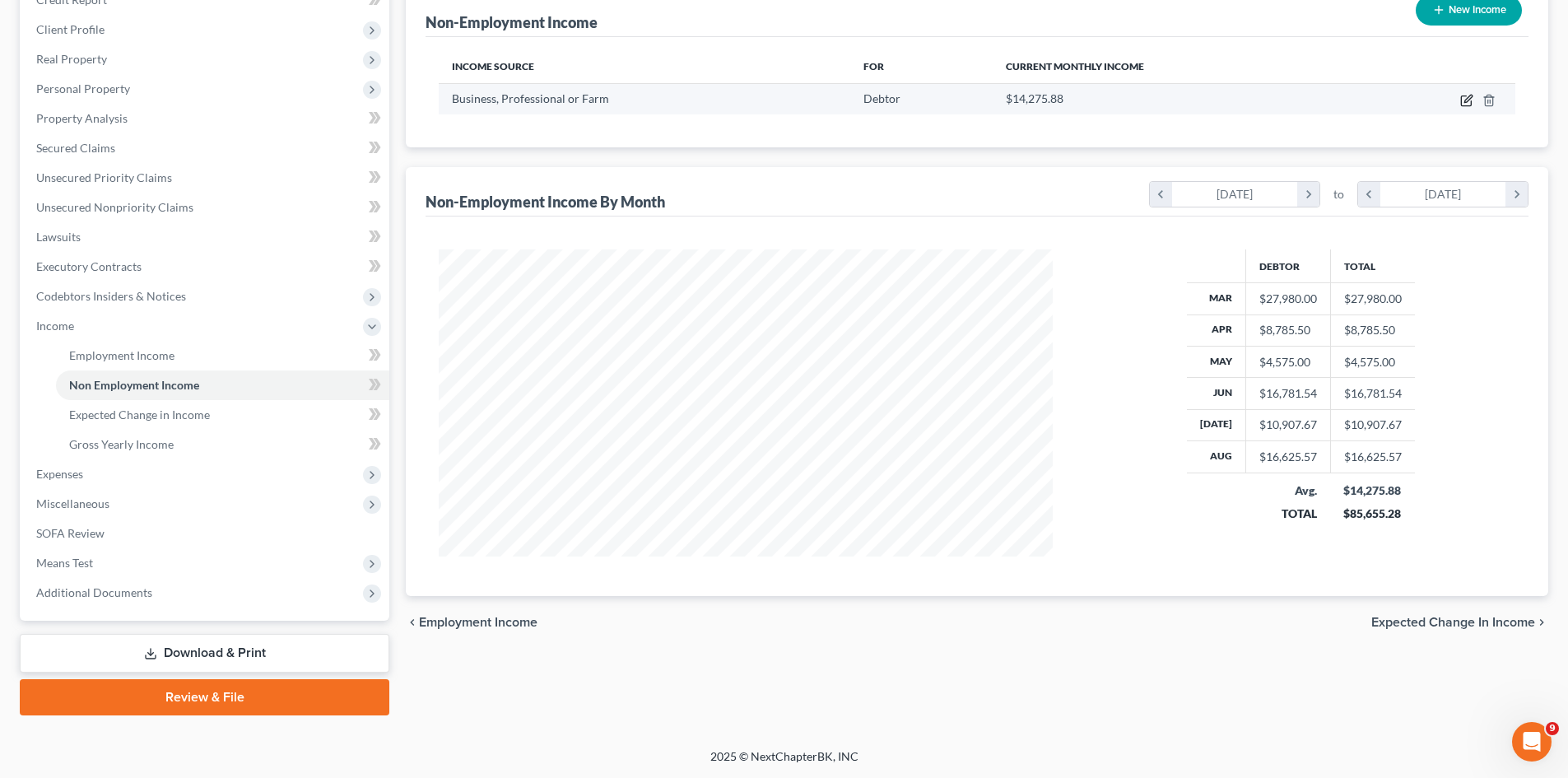
click at [1467, 95] on icon "button" at bounding box center [1467, 100] width 13 height 13
select select "10"
select select "0"
select select "45"
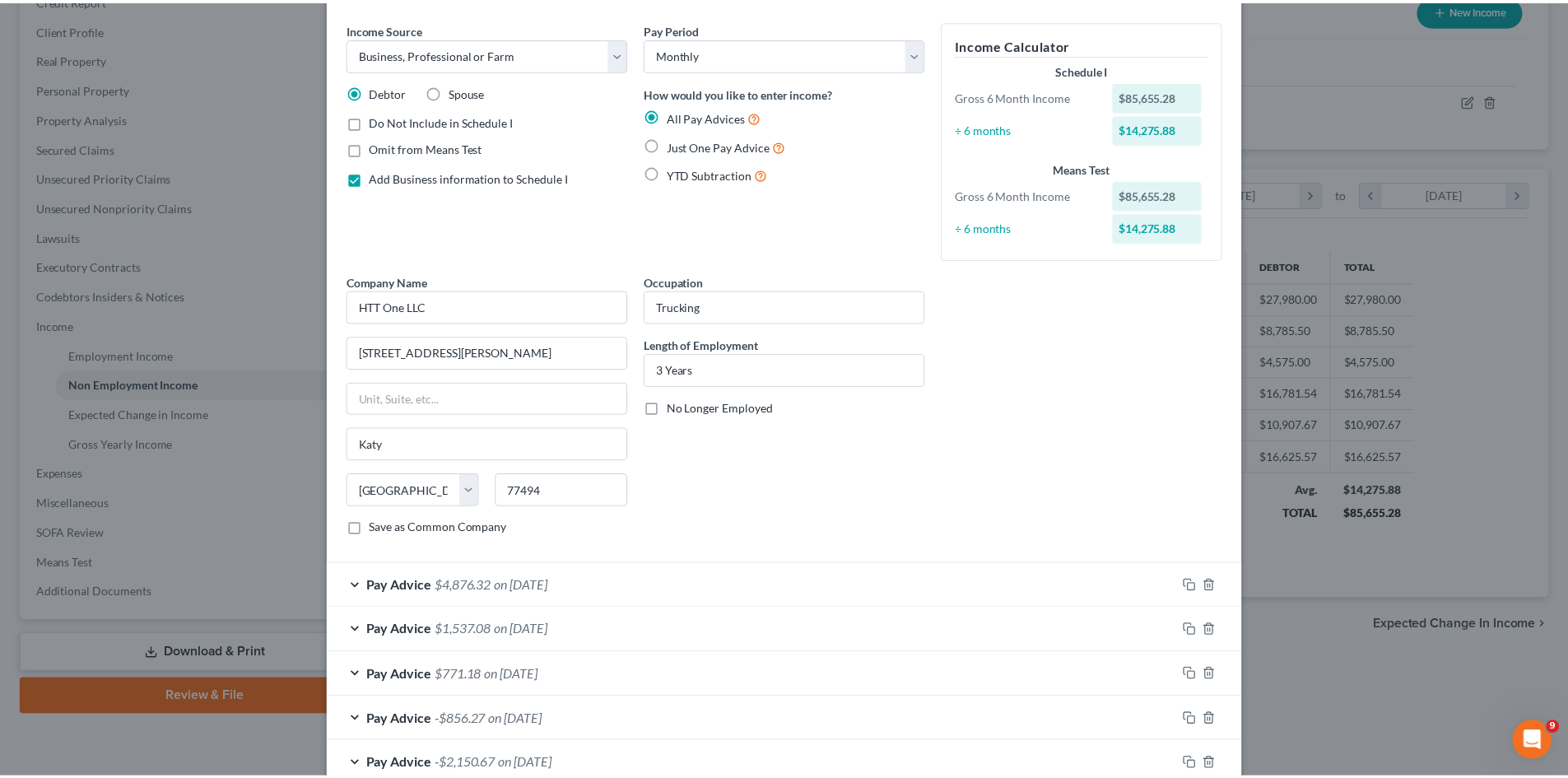
scroll to position [0, 0]
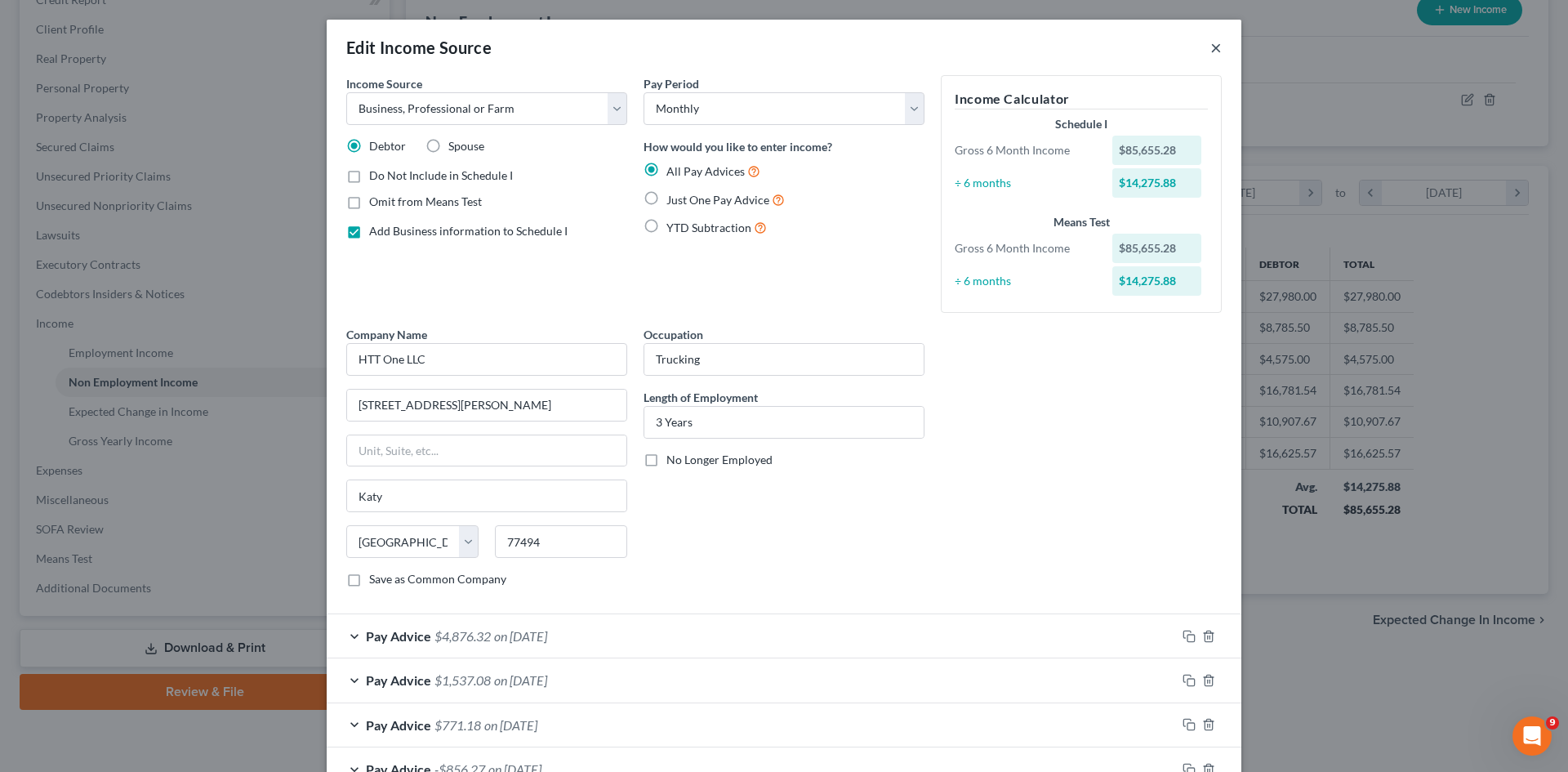
click at [1210, 40] on button "×" at bounding box center [1215, 48] width 11 height 19
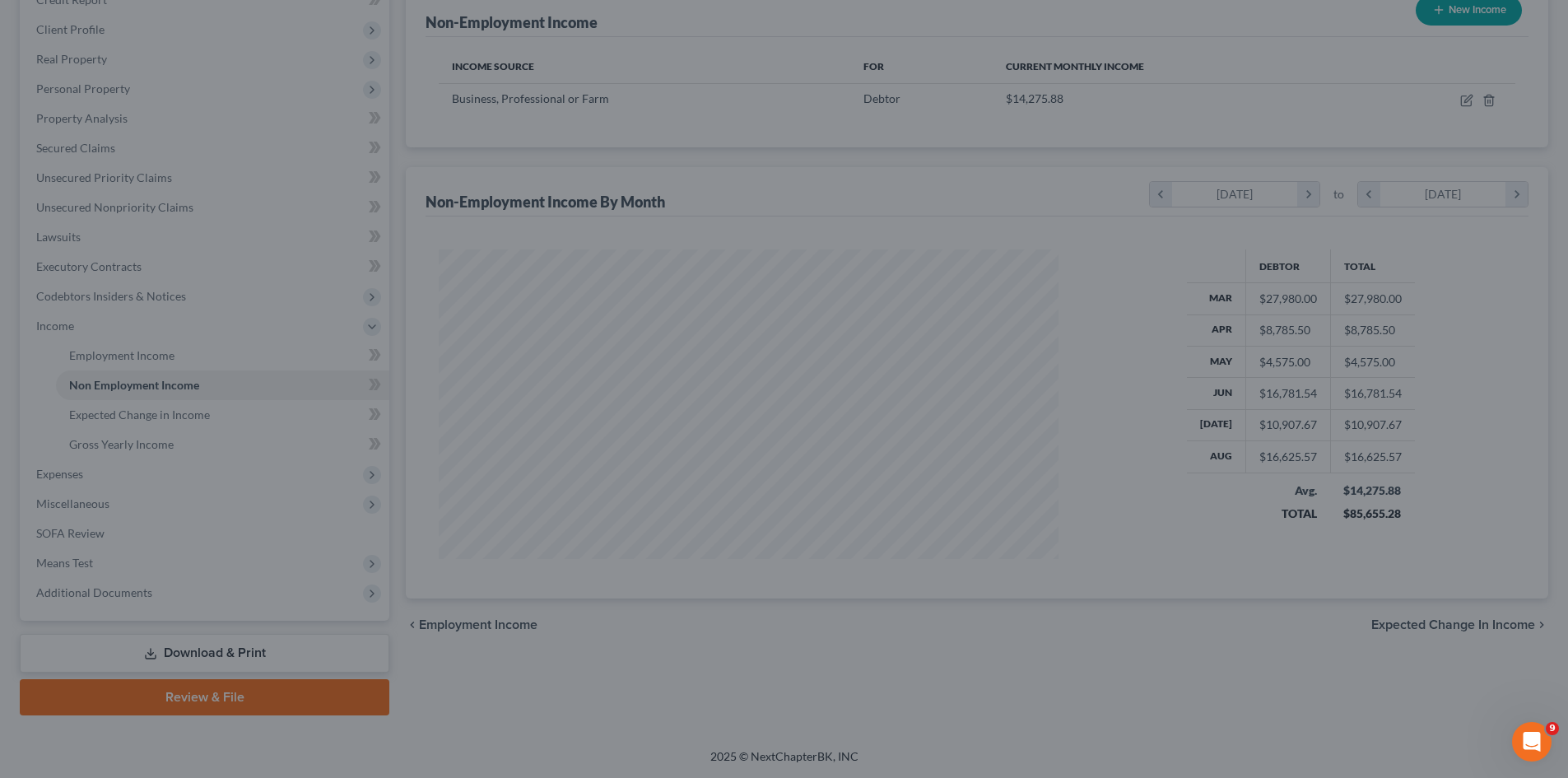
scroll to position [823109, 822533]
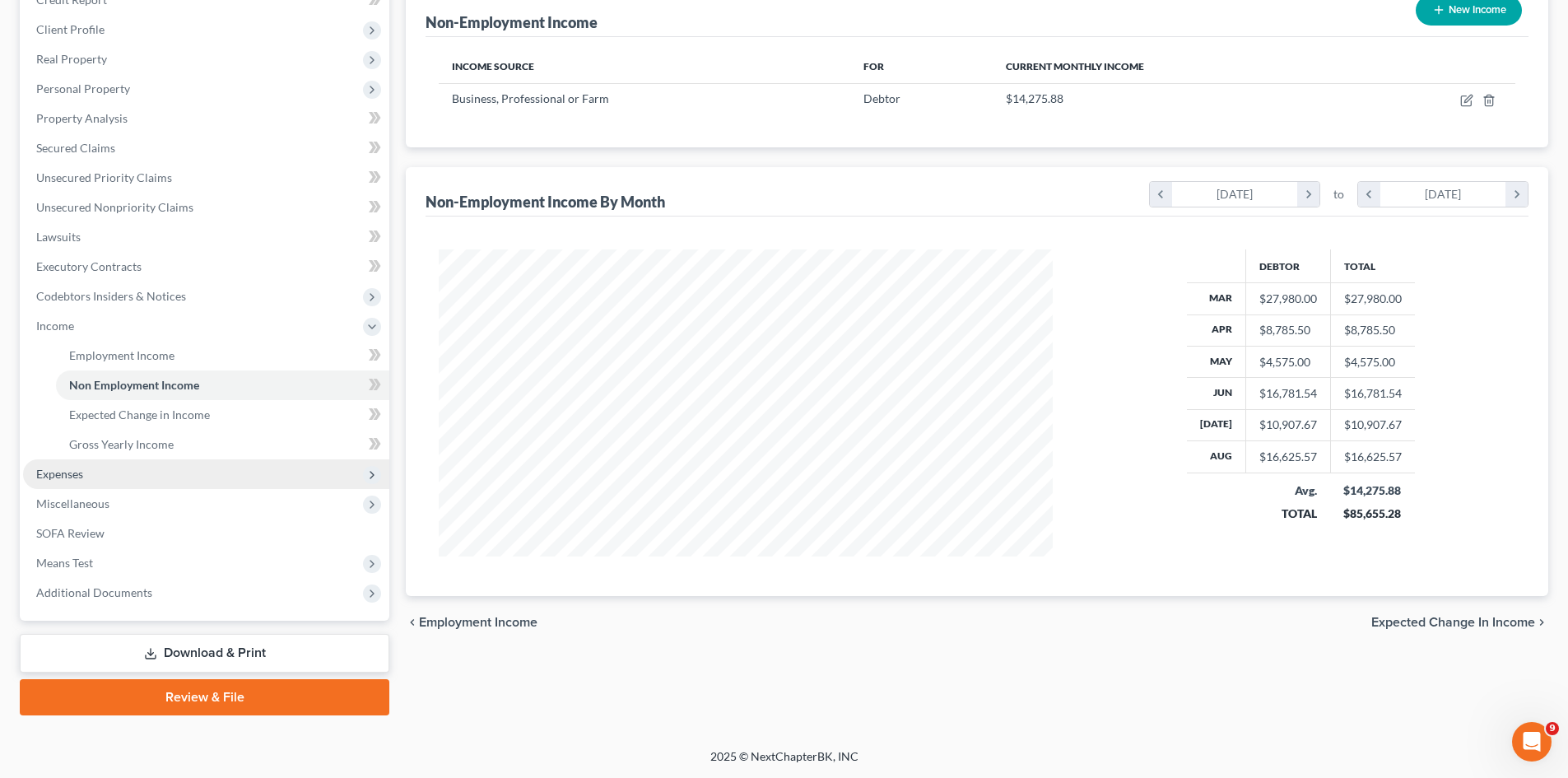
click at [78, 482] on span "Expenses" at bounding box center [206, 474] width 366 height 29
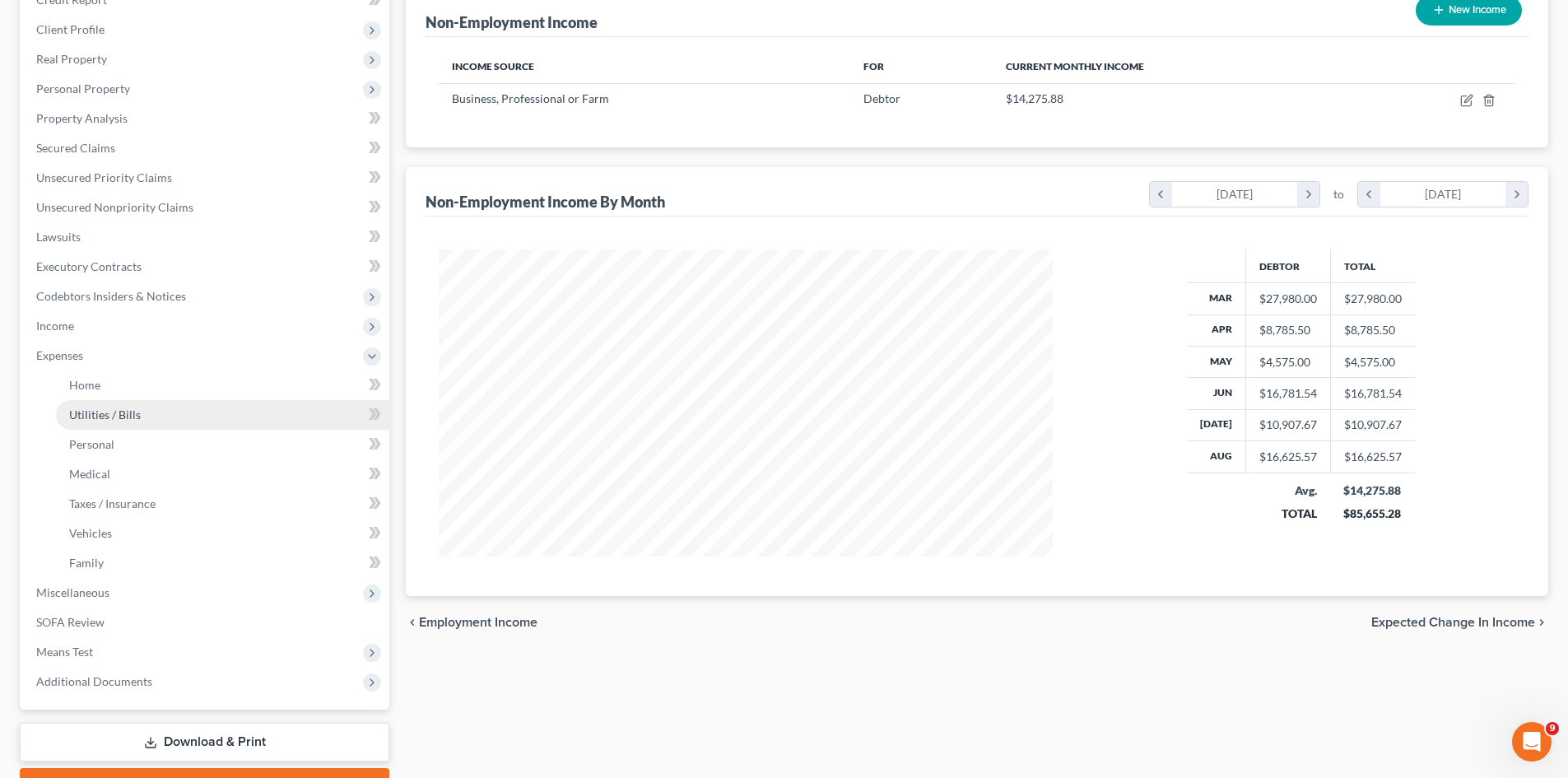
click at [107, 408] on span "Utilities / Bills" at bounding box center [105, 414] width 72 height 14
click at [112, 393] on link "Home" at bounding box center [222, 385] width 333 height 29
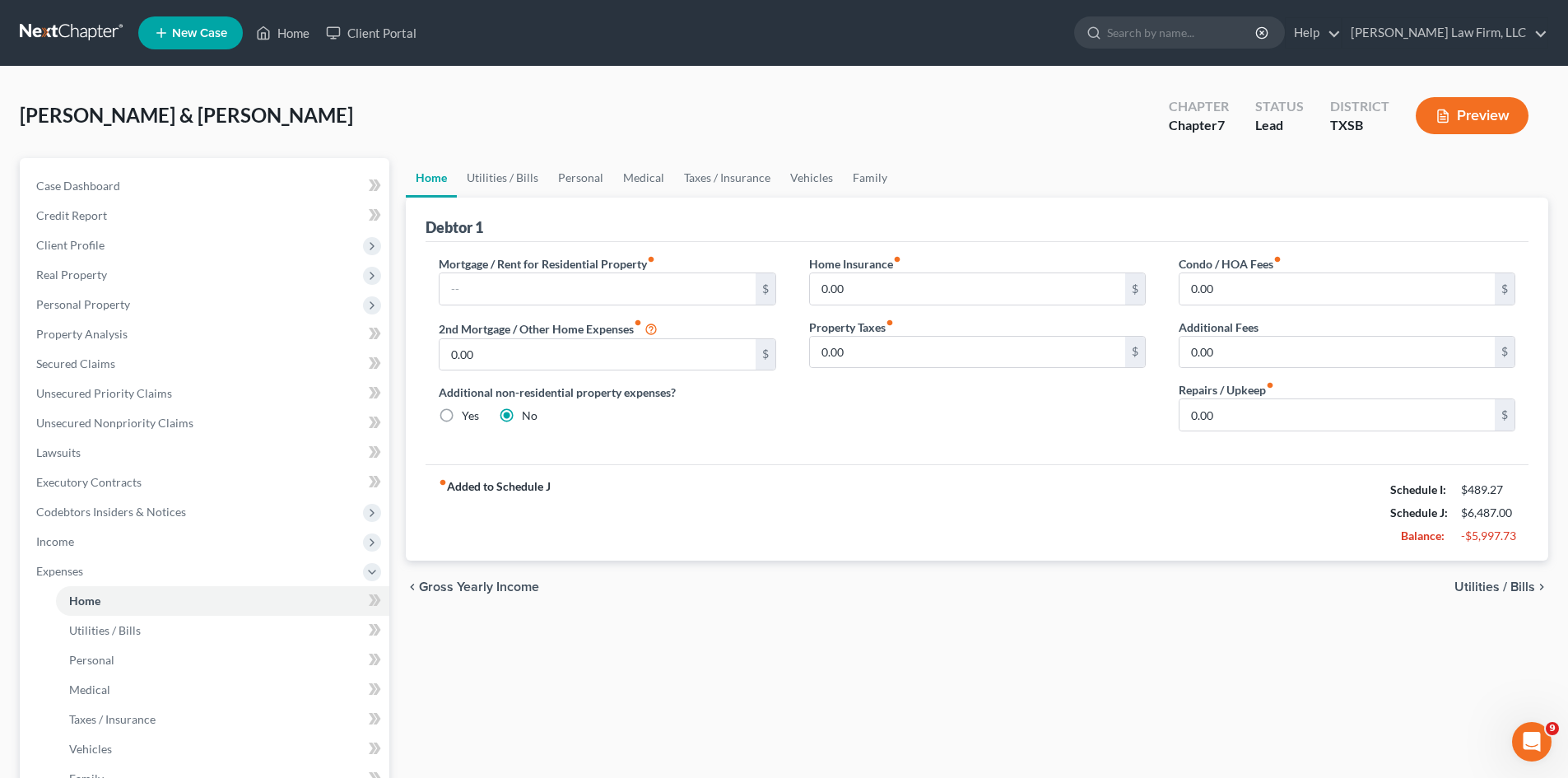
click at [1464, 109] on button "Preview" at bounding box center [1472, 116] width 113 height 37
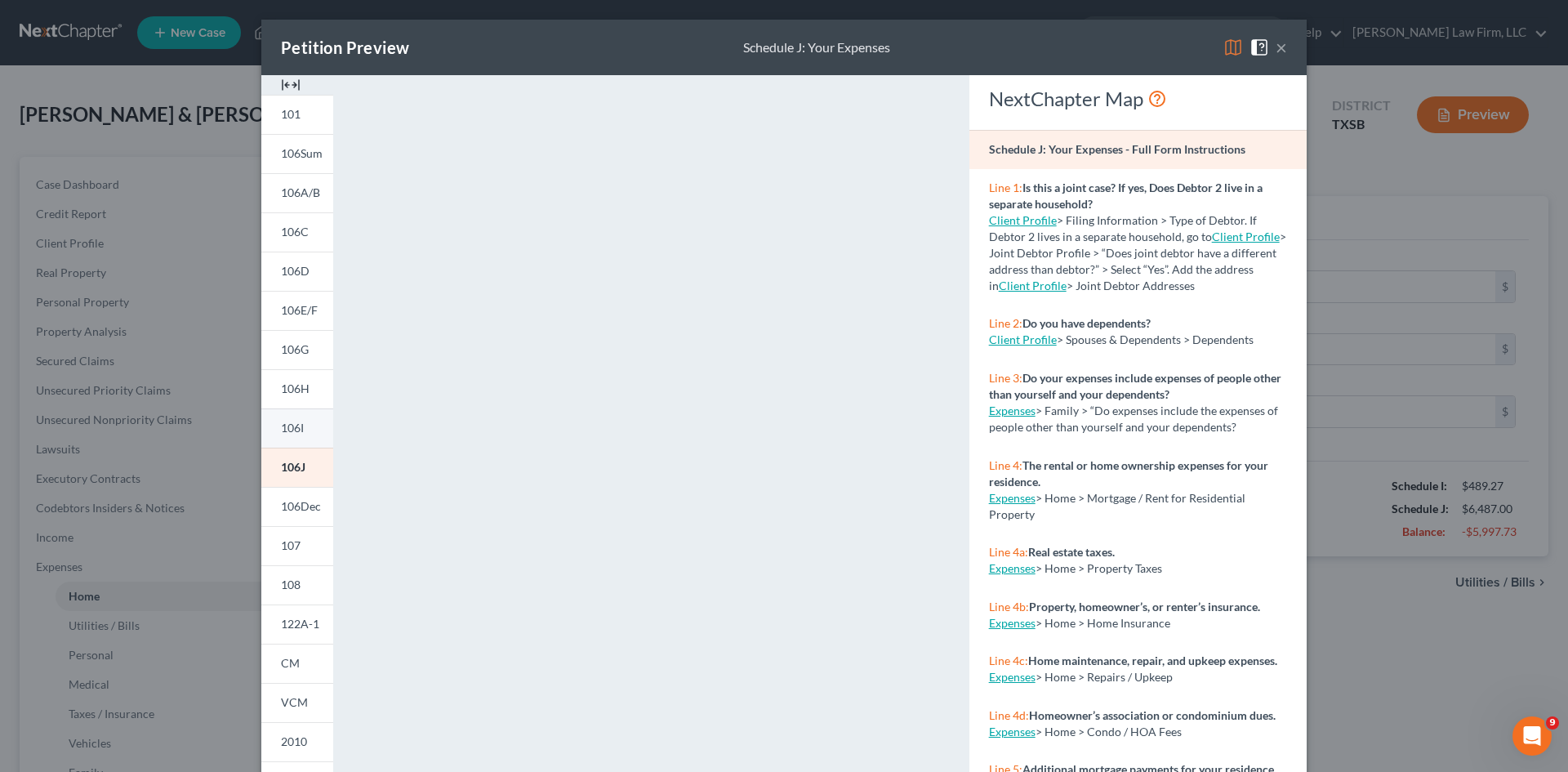
click at [300, 429] on link "106I" at bounding box center [296, 428] width 71 height 39
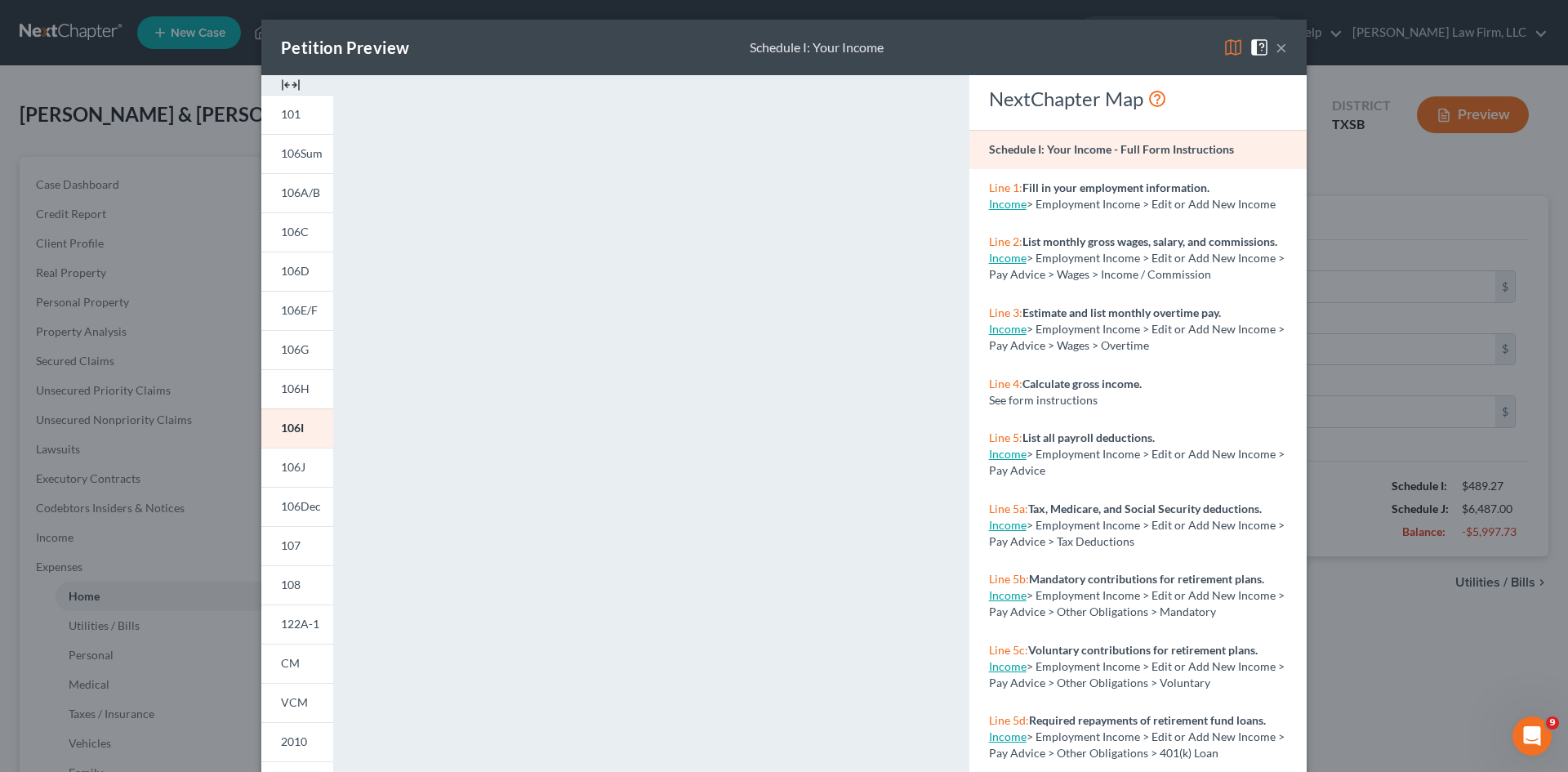
drag, startPoint x: 1273, startPoint y: 46, endPoint x: 1103, endPoint y: 302, distance: 307.3
click at [1276, 46] on button "×" at bounding box center [1281, 48] width 11 height 19
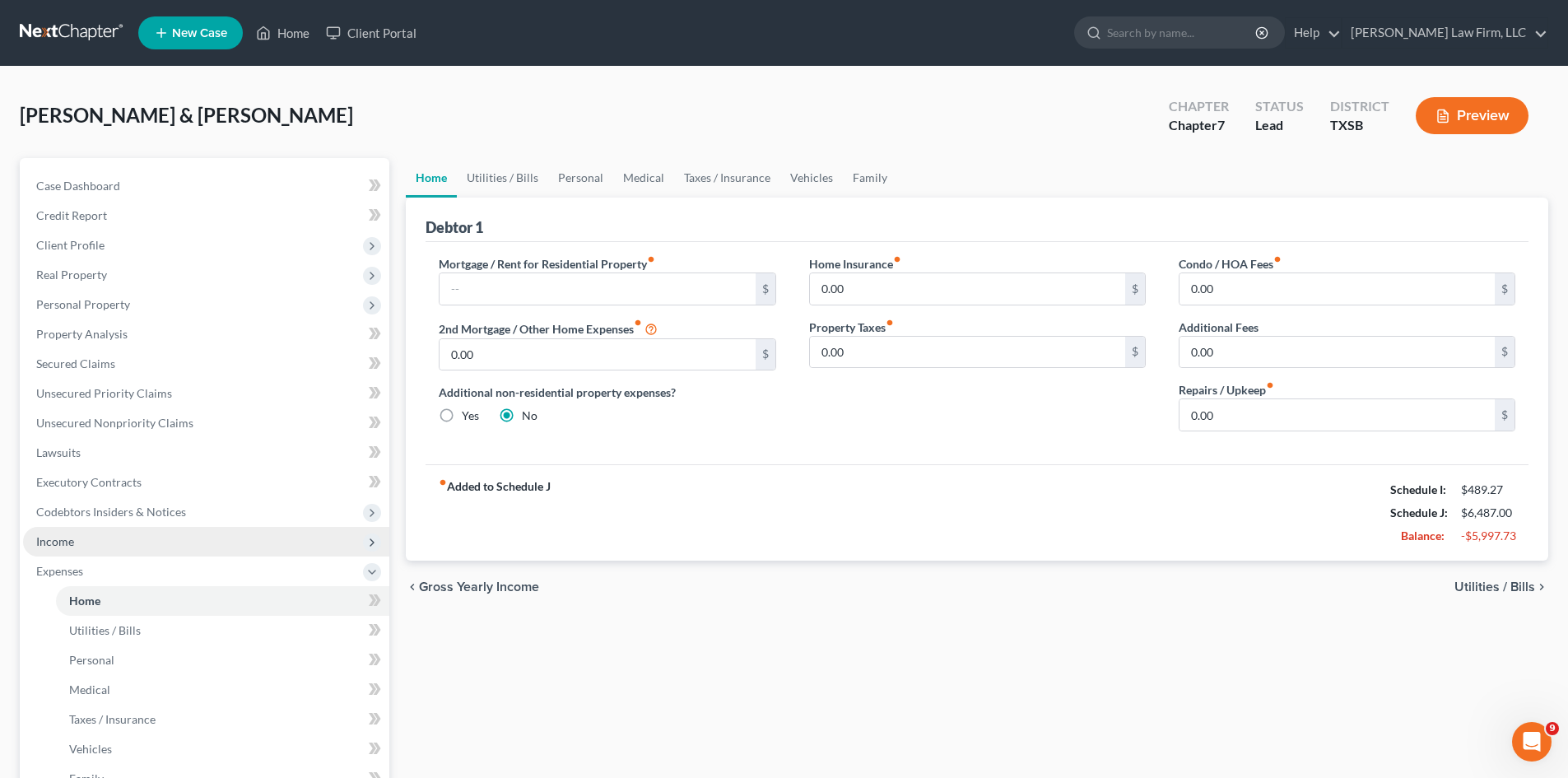
click at [70, 535] on span "Income" at bounding box center [55, 541] width 38 height 14
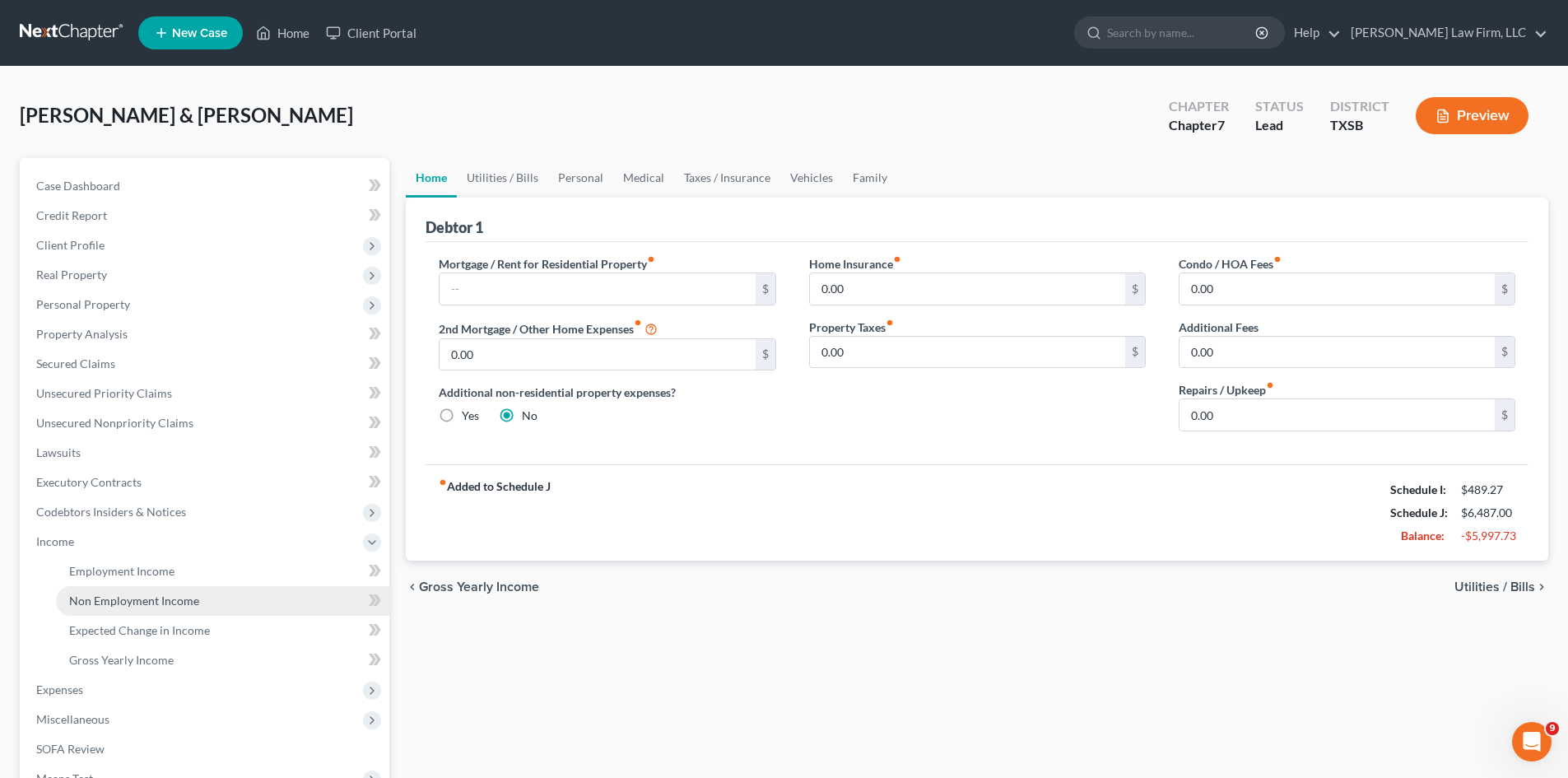
click at [125, 598] on span "Non Employment Income" at bounding box center [134, 601] width 130 height 14
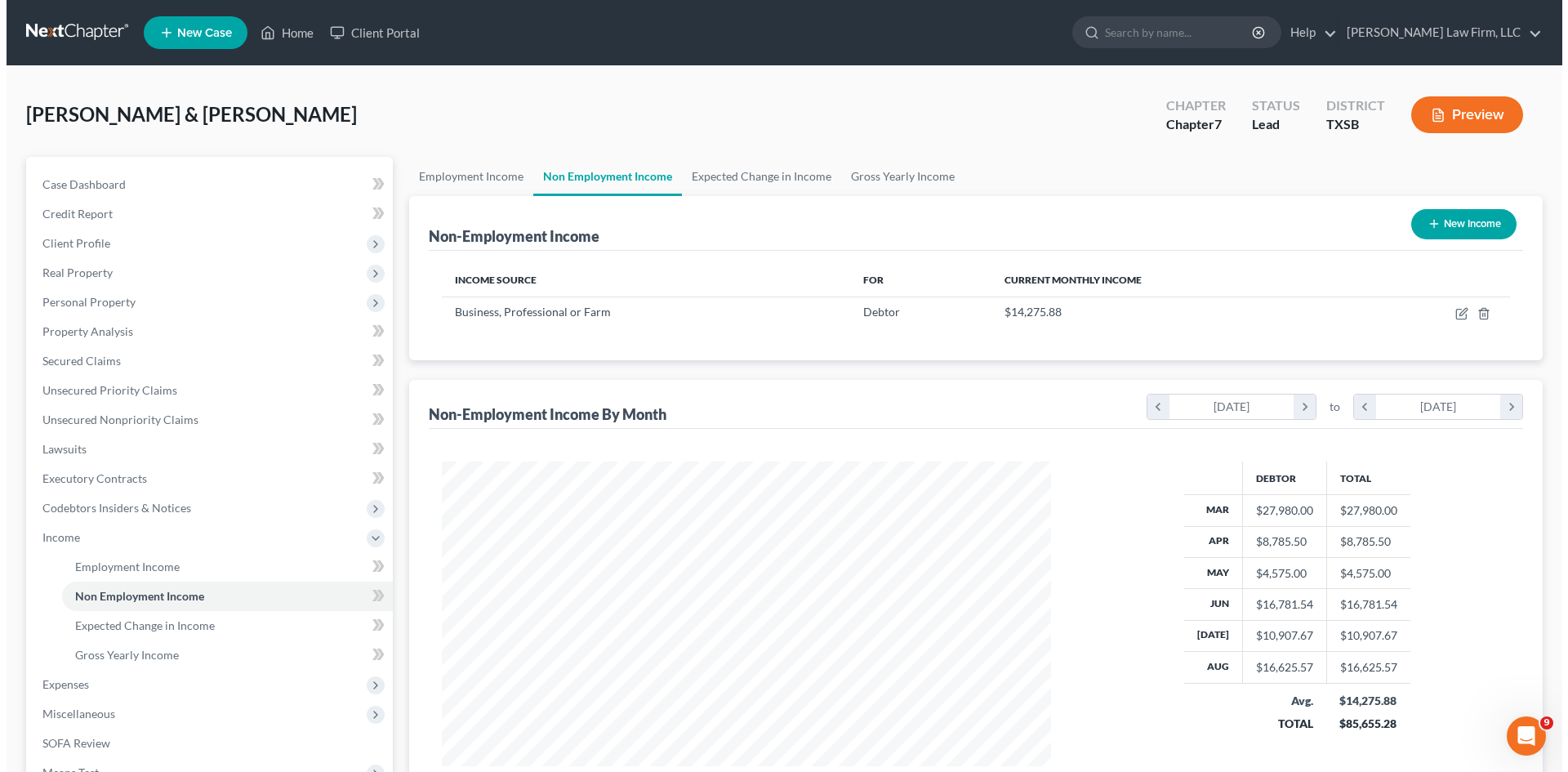
scroll to position [304, 642]
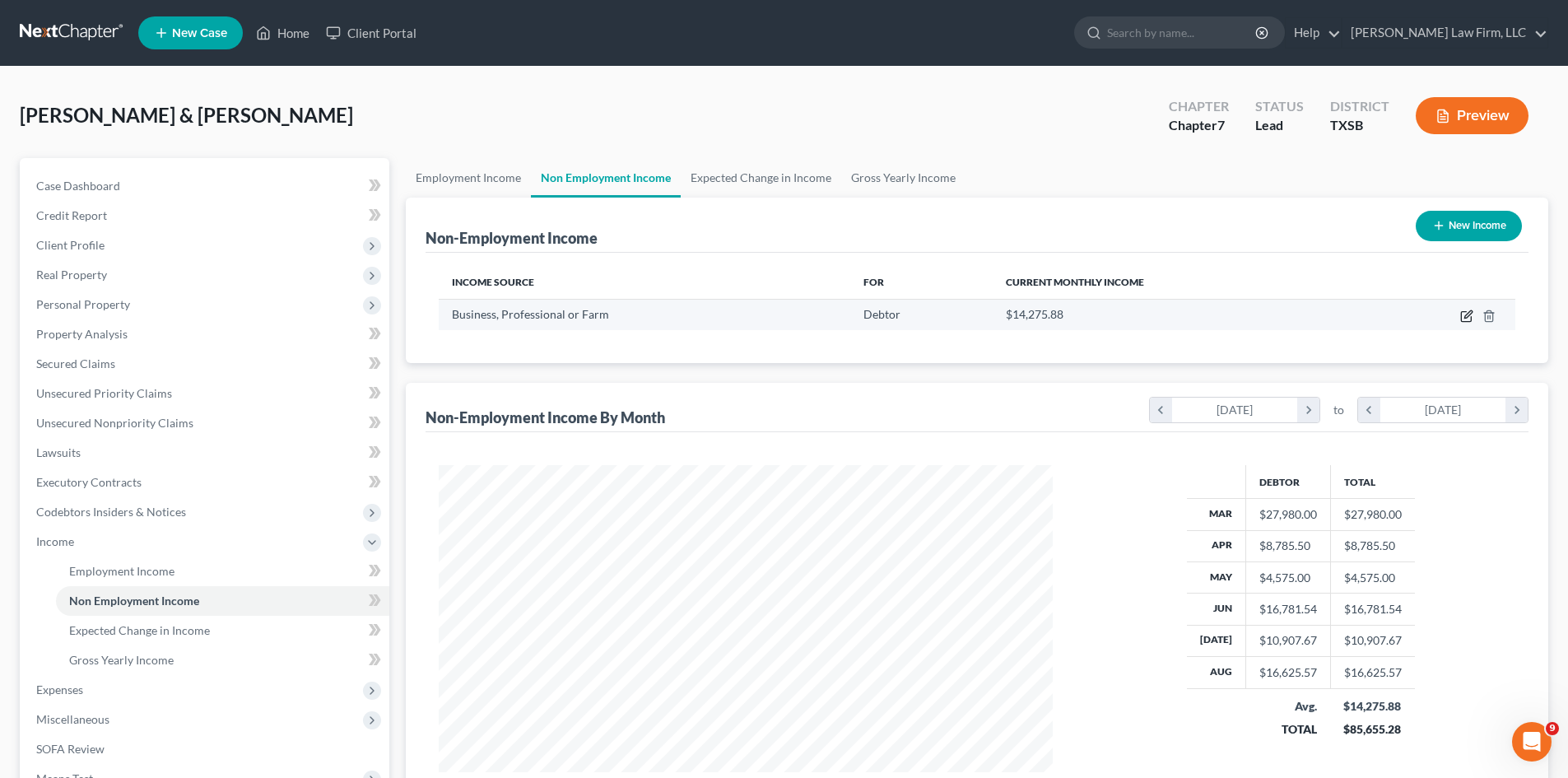
click at [1471, 314] on icon "button" at bounding box center [1468, 314] width 7 height 7
select select "10"
select select "0"
select select "45"
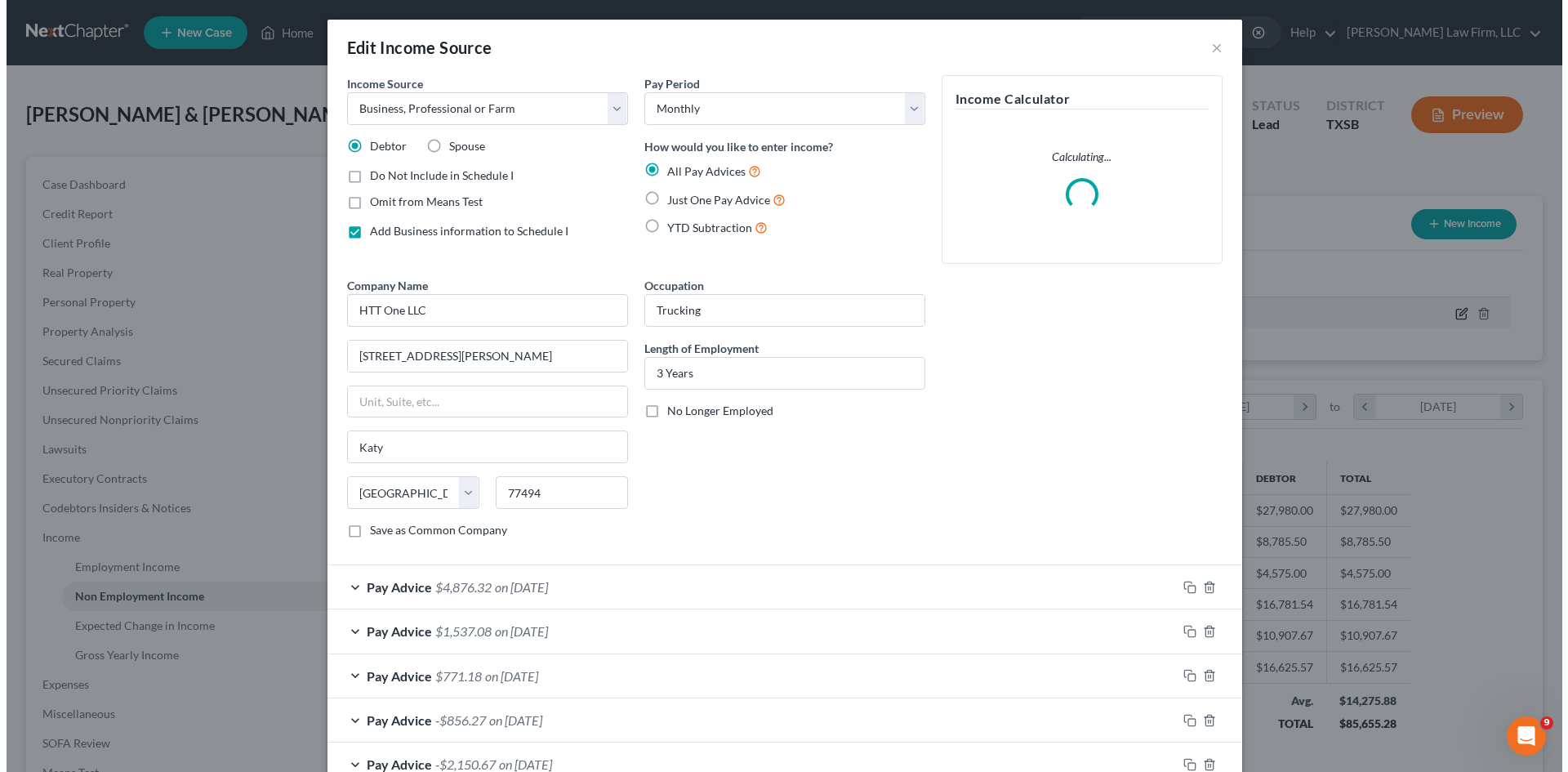
scroll to position [307, 647]
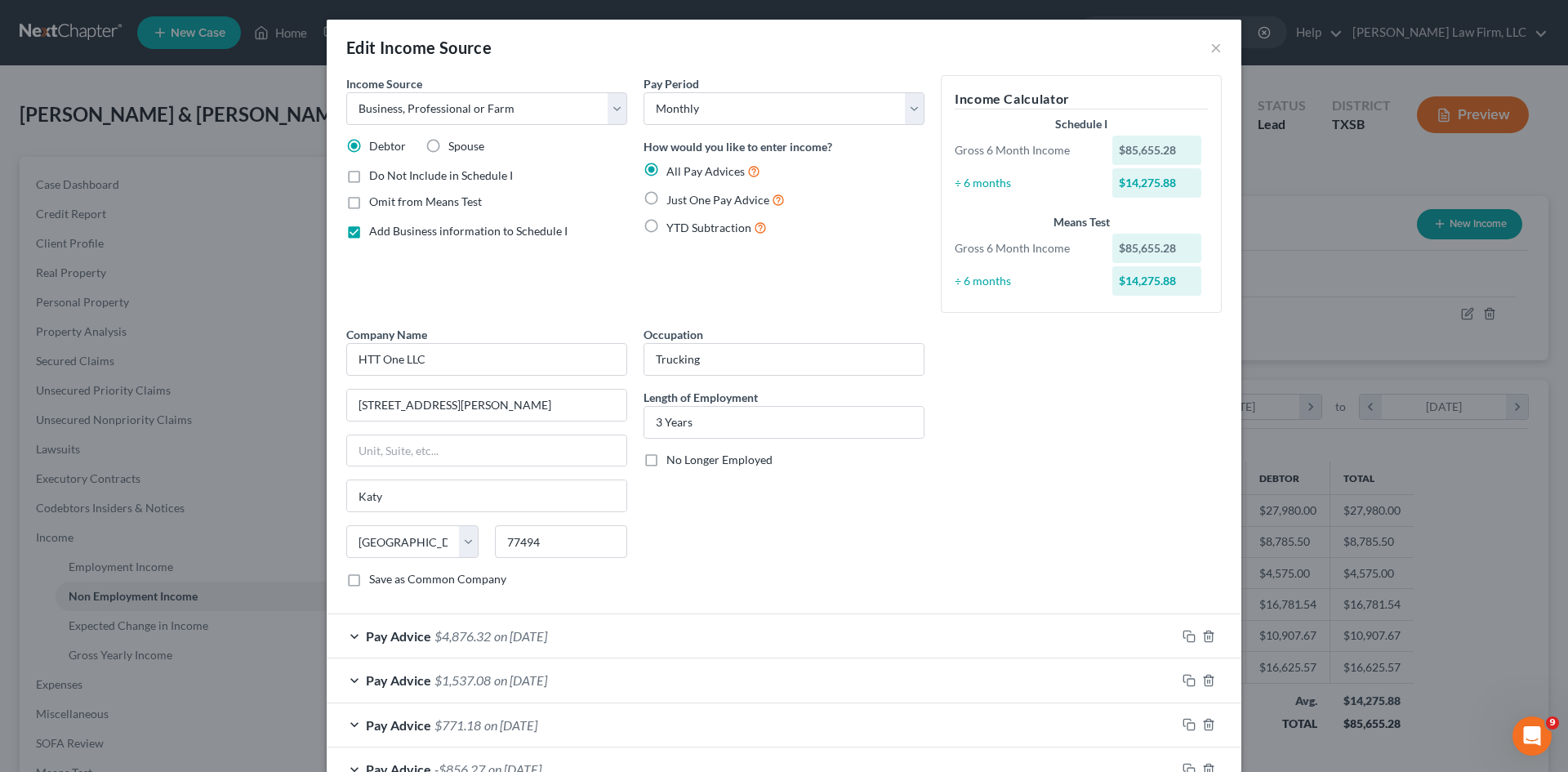
click at [667, 225] on label "YTD Subtraction" at bounding box center [717, 227] width 101 height 19
click at [673, 225] on input "YTD Subtraction" at bounding box center [678, 223] width 11 height 11
radio input "true"
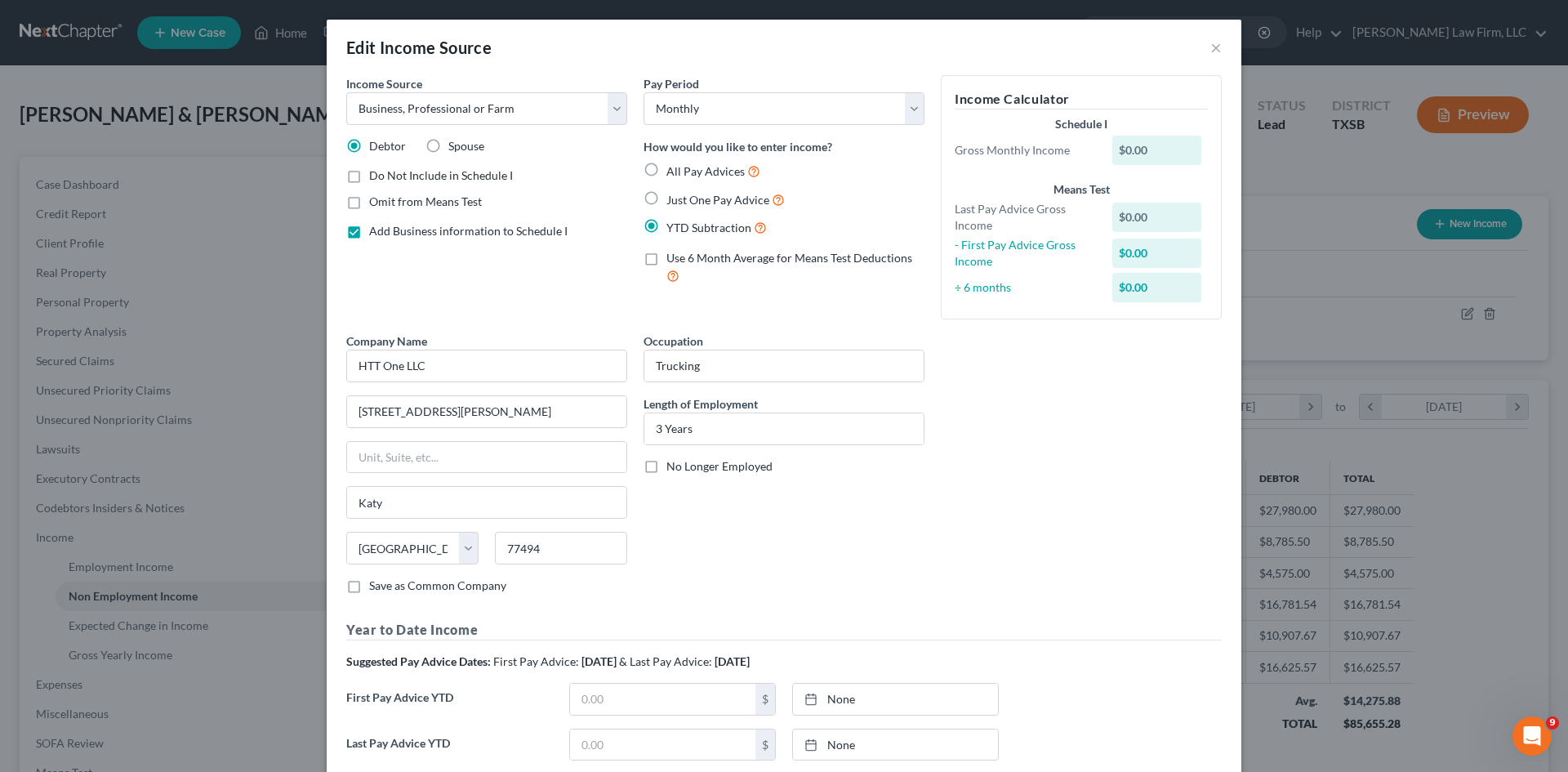
click at [667, 263] on label "Use 6 Month Average for Means Test Deductions" at bounding box center [795, 267] width 258 height 35
click at [673, 260] on input "Use 6 Month Average for Means Test Deductions" at bounding box center [678, 255] width 11 height 11
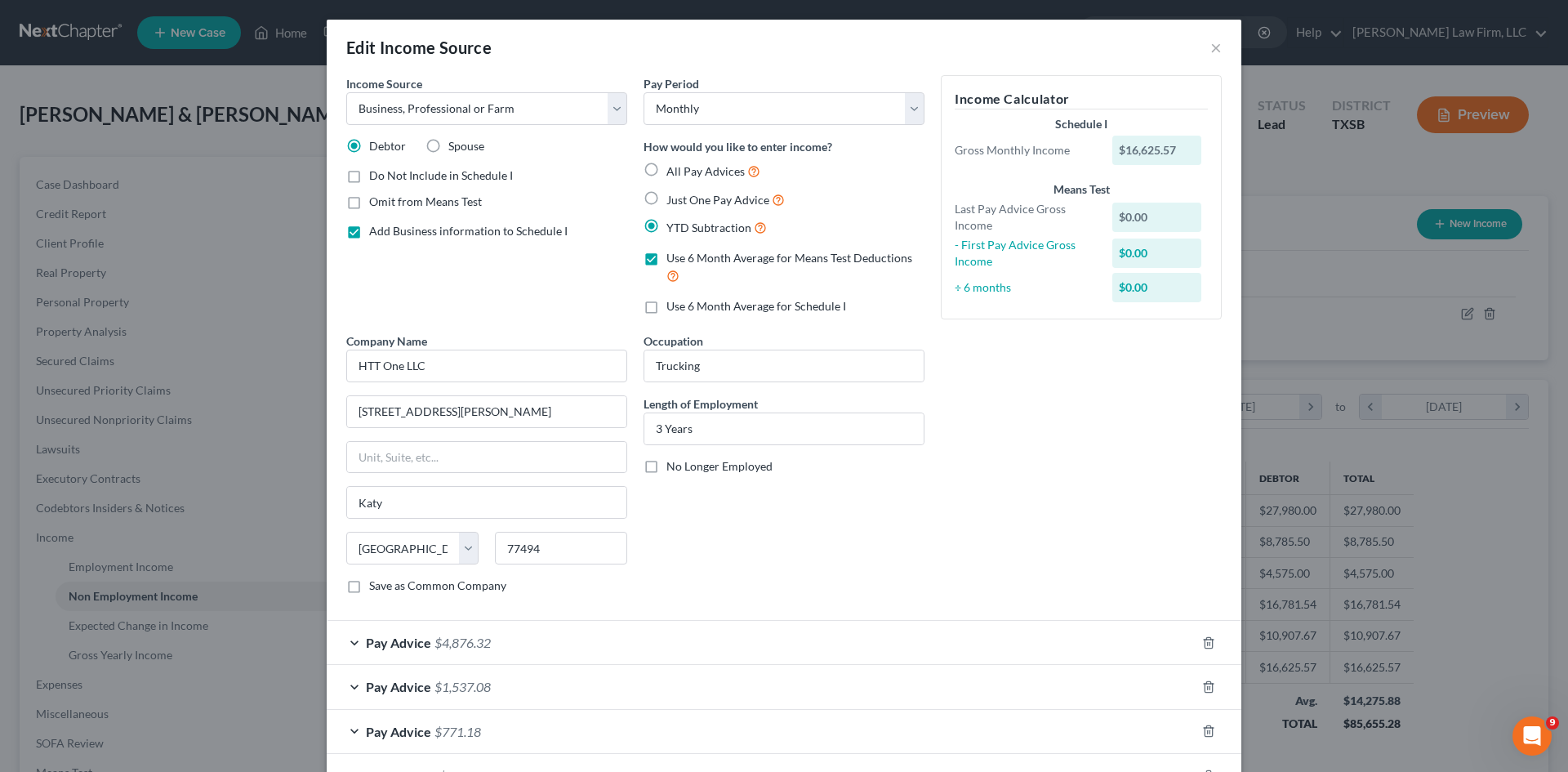
click at [667, 263] on label "Use 6 Month Average for Means Test Deductions" at bounding box center [795, 267] width 258 height 35
click at [673, 260] on input "Use 6 Month Average for Means Test Deductions" at bounding box center [678, 255] width 11 height 11
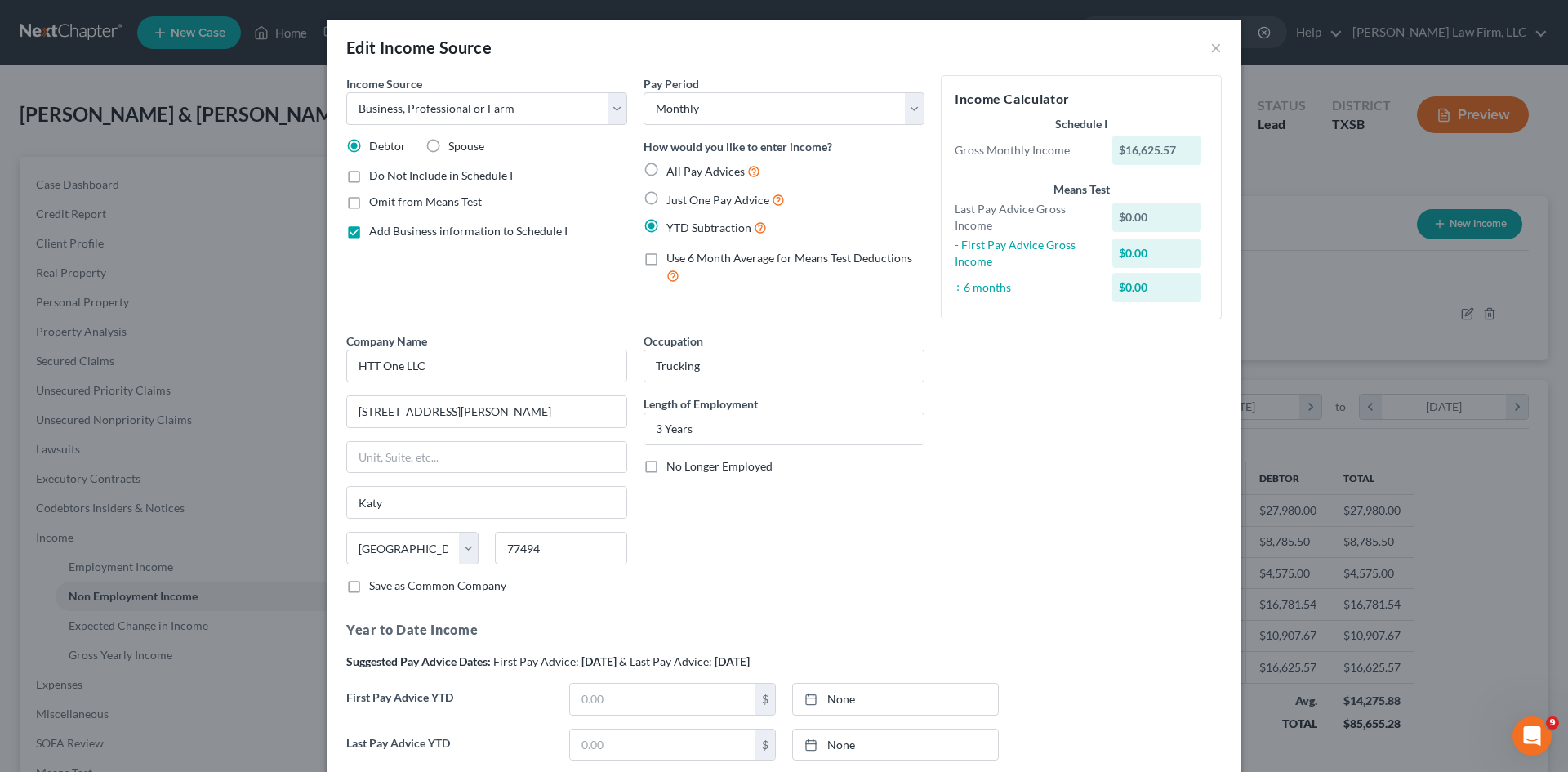
click at [667, 259] on label "Use 6 Month Average for Means Test Deductions" at bounding box center [795, 267] width 258 height 35
click at [673, 259] on input "Use 6 Month Average for Means Test Deductions" at bounding box center [678, 255] width 11 height 11
checkbox input "true"
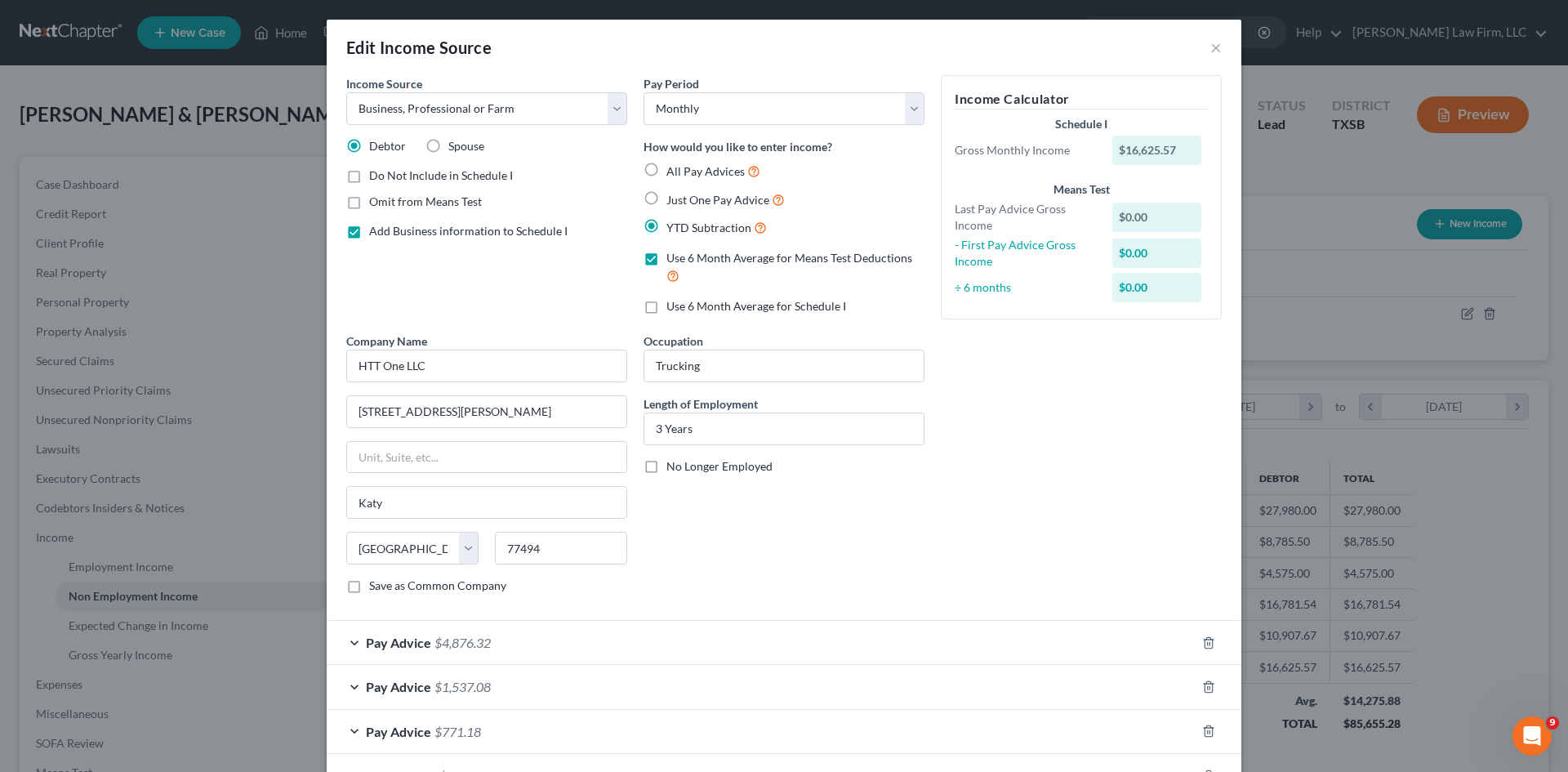
click at [667, 309] on label "Use 6 Month Average for Schedule I" at bounding box center [757, 306] width 180 height 17
click at [673, 309] on input "Use 6 Month Average for Schedule I" at bounding box center [678, 304] width 11 height 11
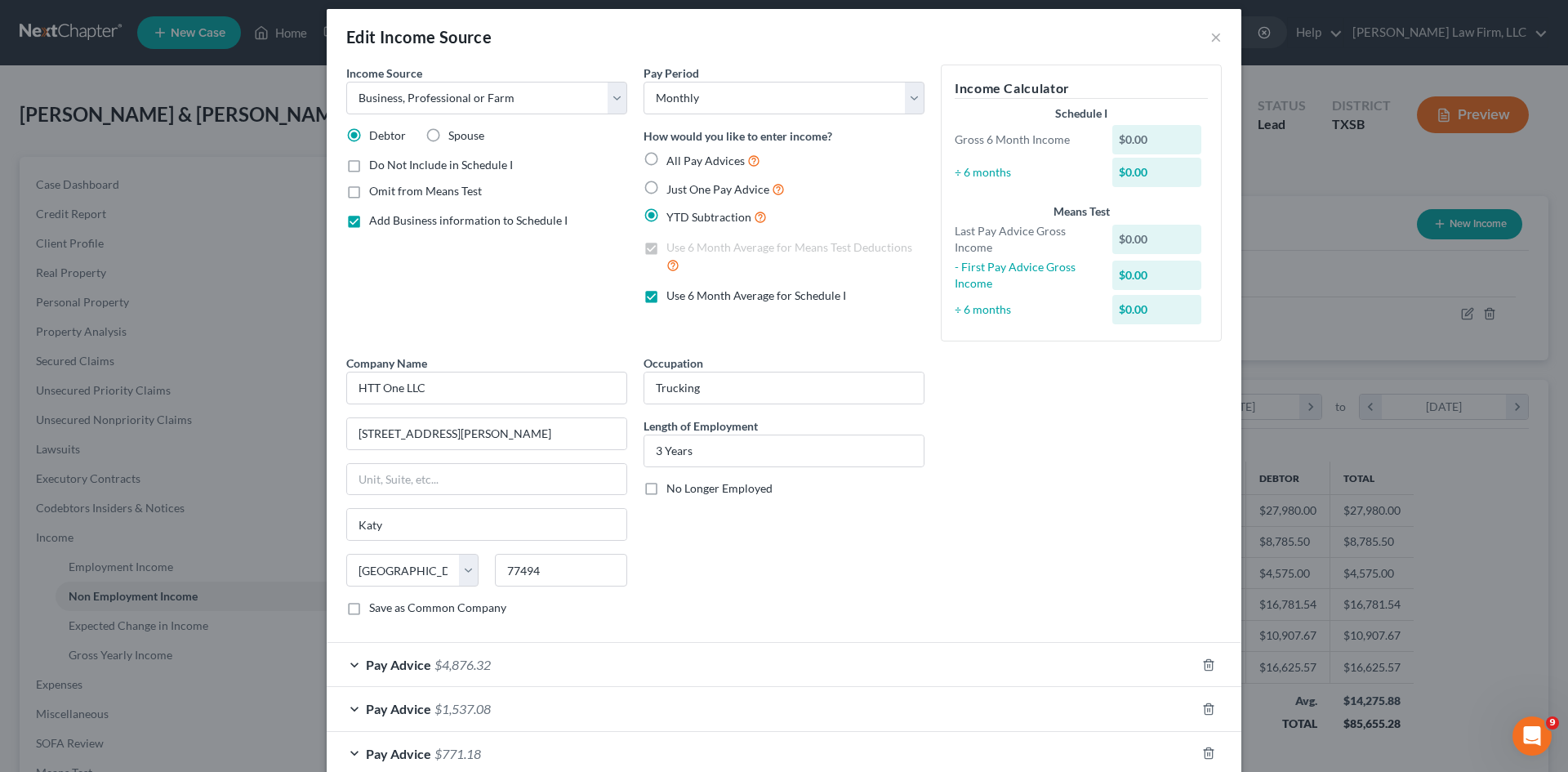
scroll to position [0, 0]
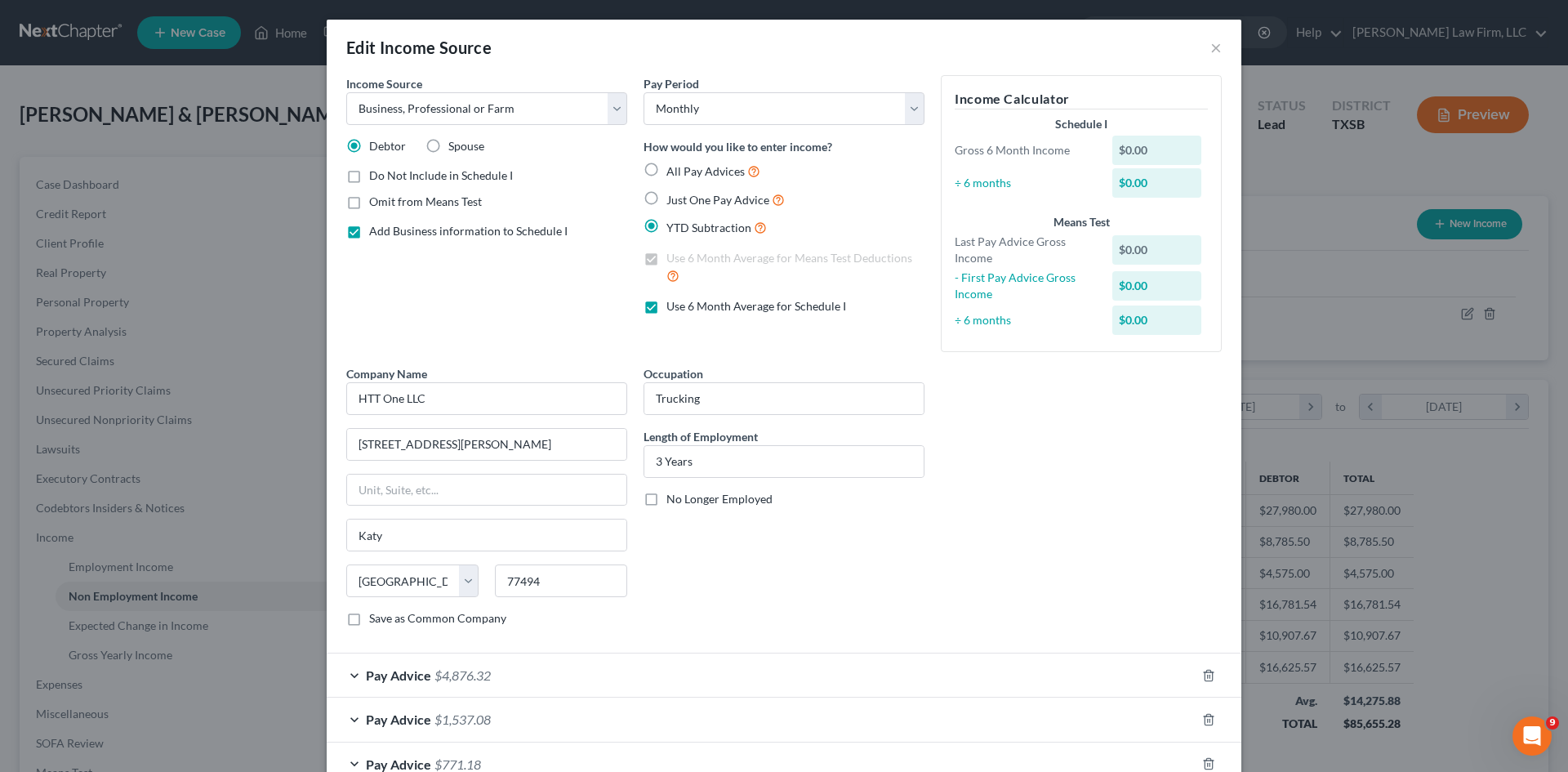
click at [667, 310] on label "Use 6 Month Average for Schedule I" at bounding box center [757, 306] width 180 height 17
click at [673, 309] on input "Use 6 Month Average for Schedule I" at bounding box center [678, 304] width 11 height 11
checkbox input "false"
drag, startPoint x: 652, startPoint y: 161, endPoint x: 658, endPoint y: 180, distance: 19.9
click at [667, 161] on label "All Pay Advices" at bounding box center [713, 170] width 93 height 19
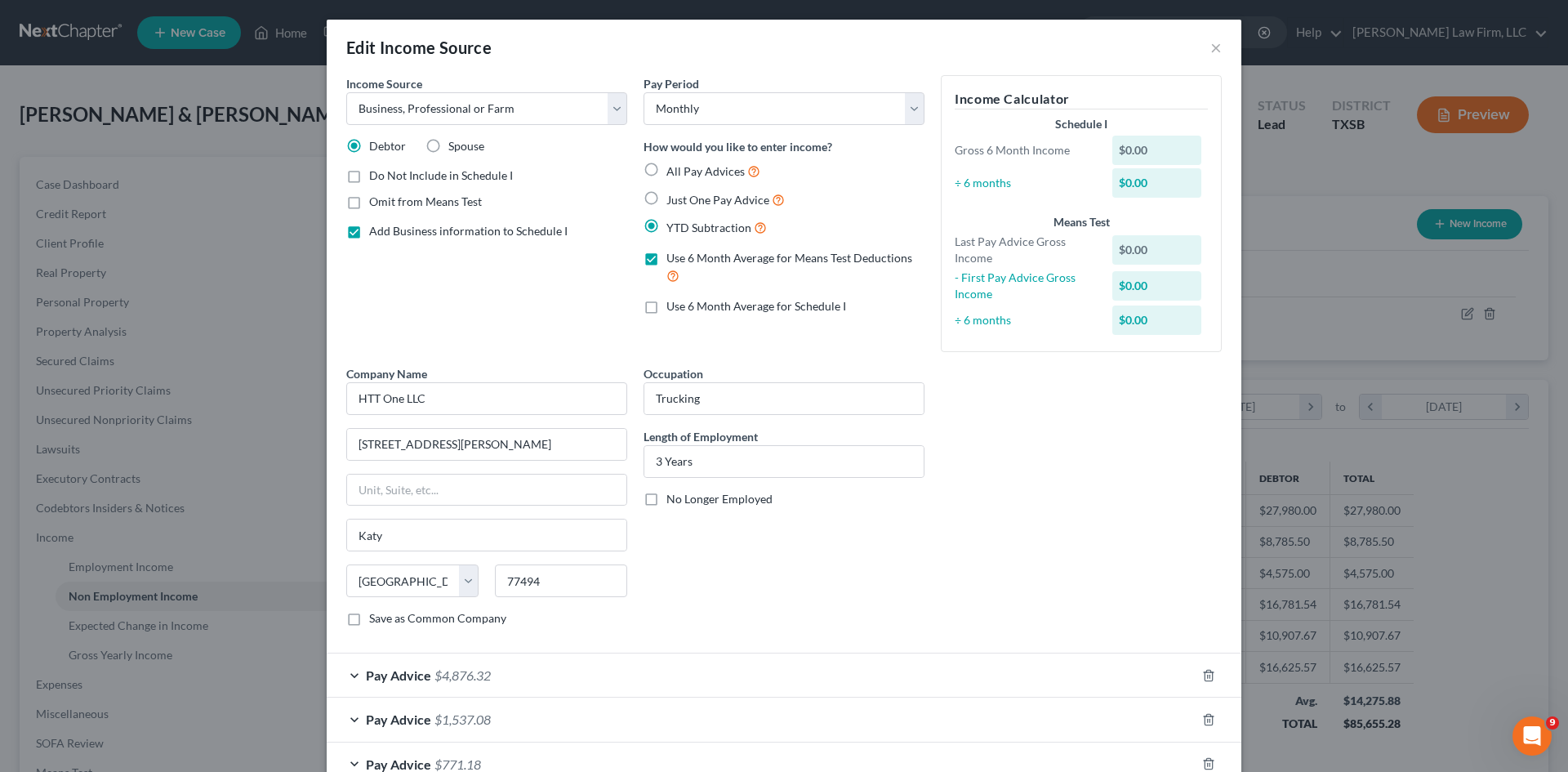
click at [673, 161] on input "All Pay Advices" at bounding box center [678, 167] width 11 height 11
radio input "true"
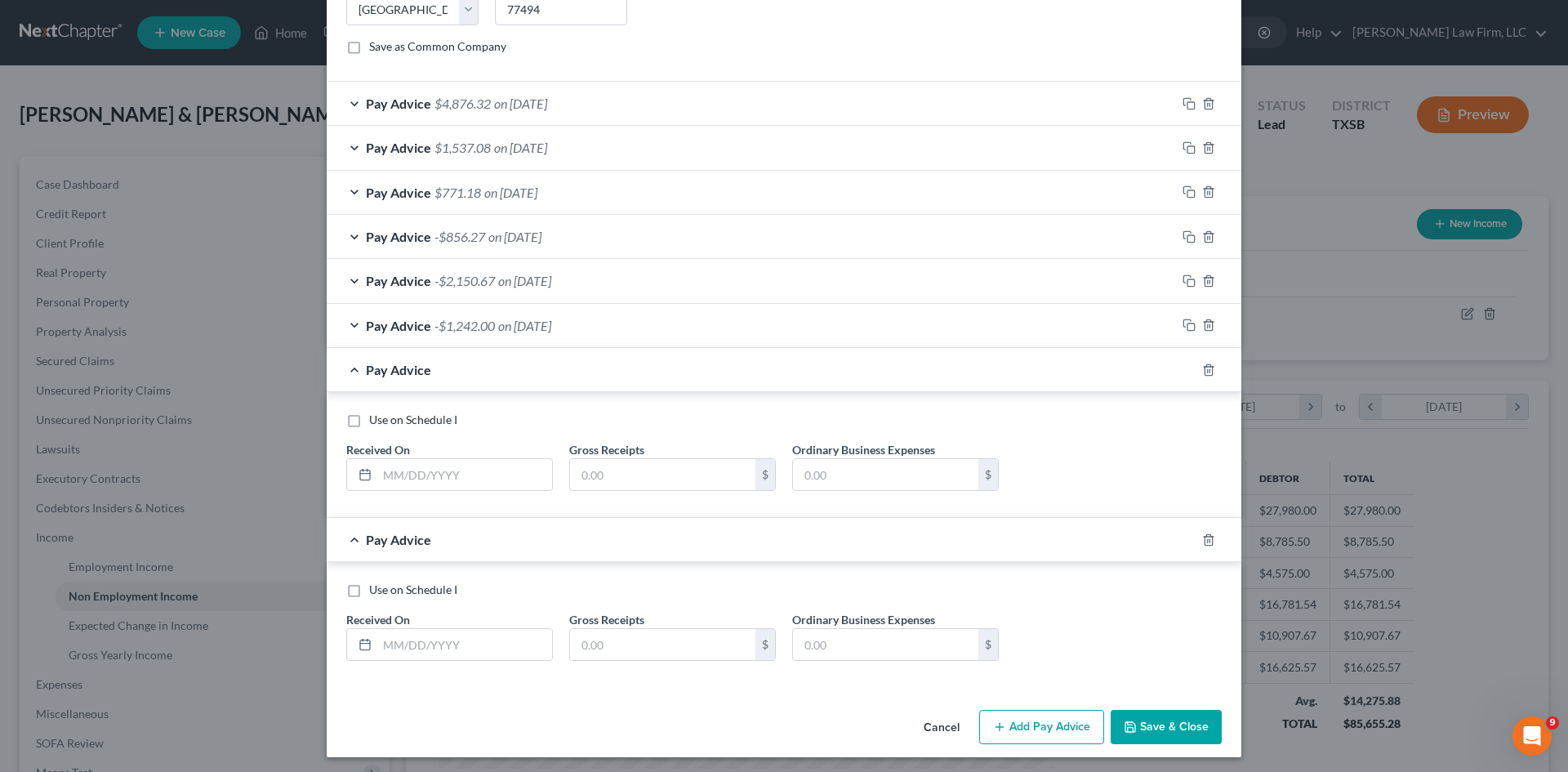
scroll to position [505, 0]
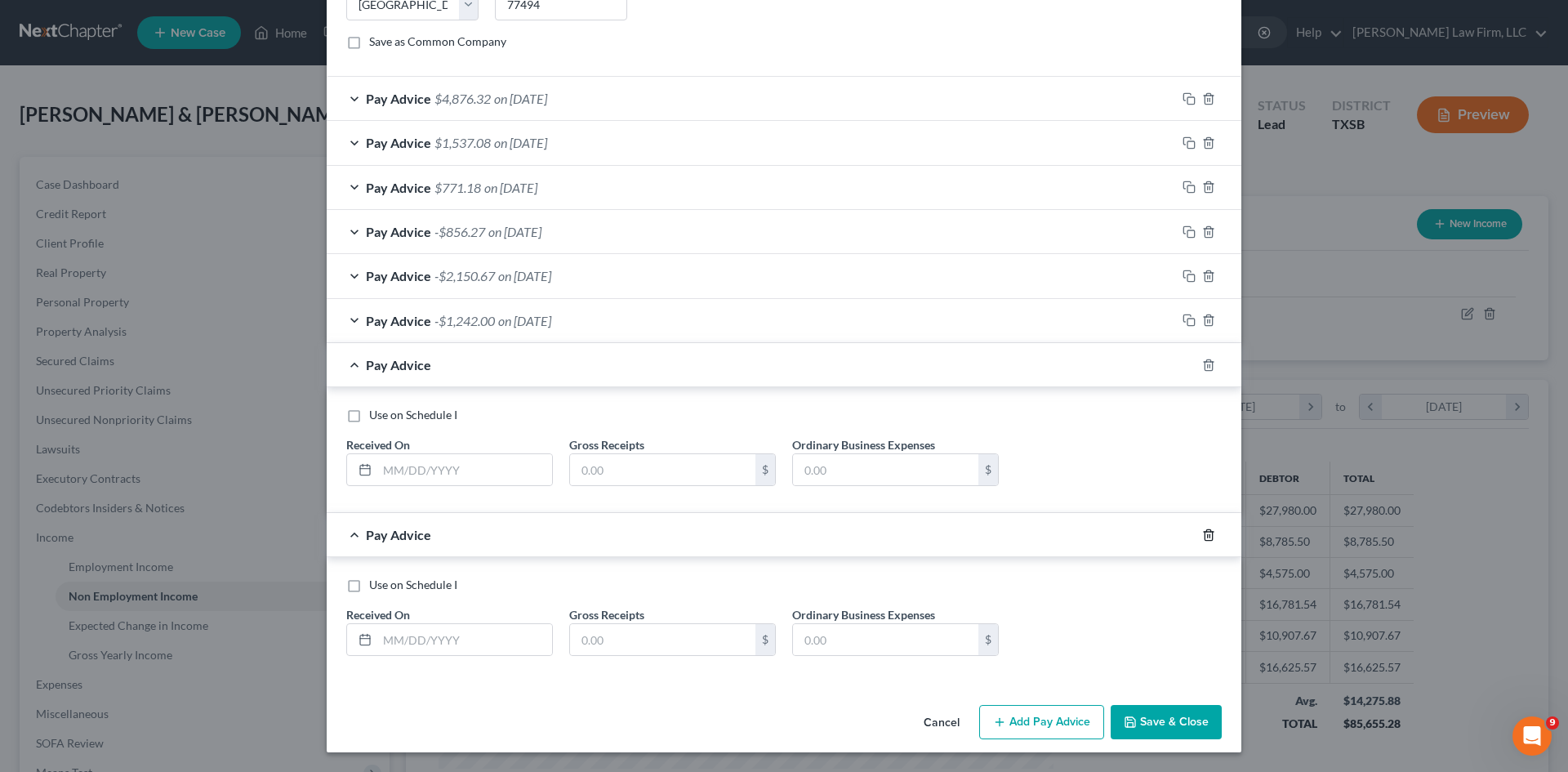
click at [1206, 533] on icon "button" at bounding box center [1208, 535] width 13 height 13
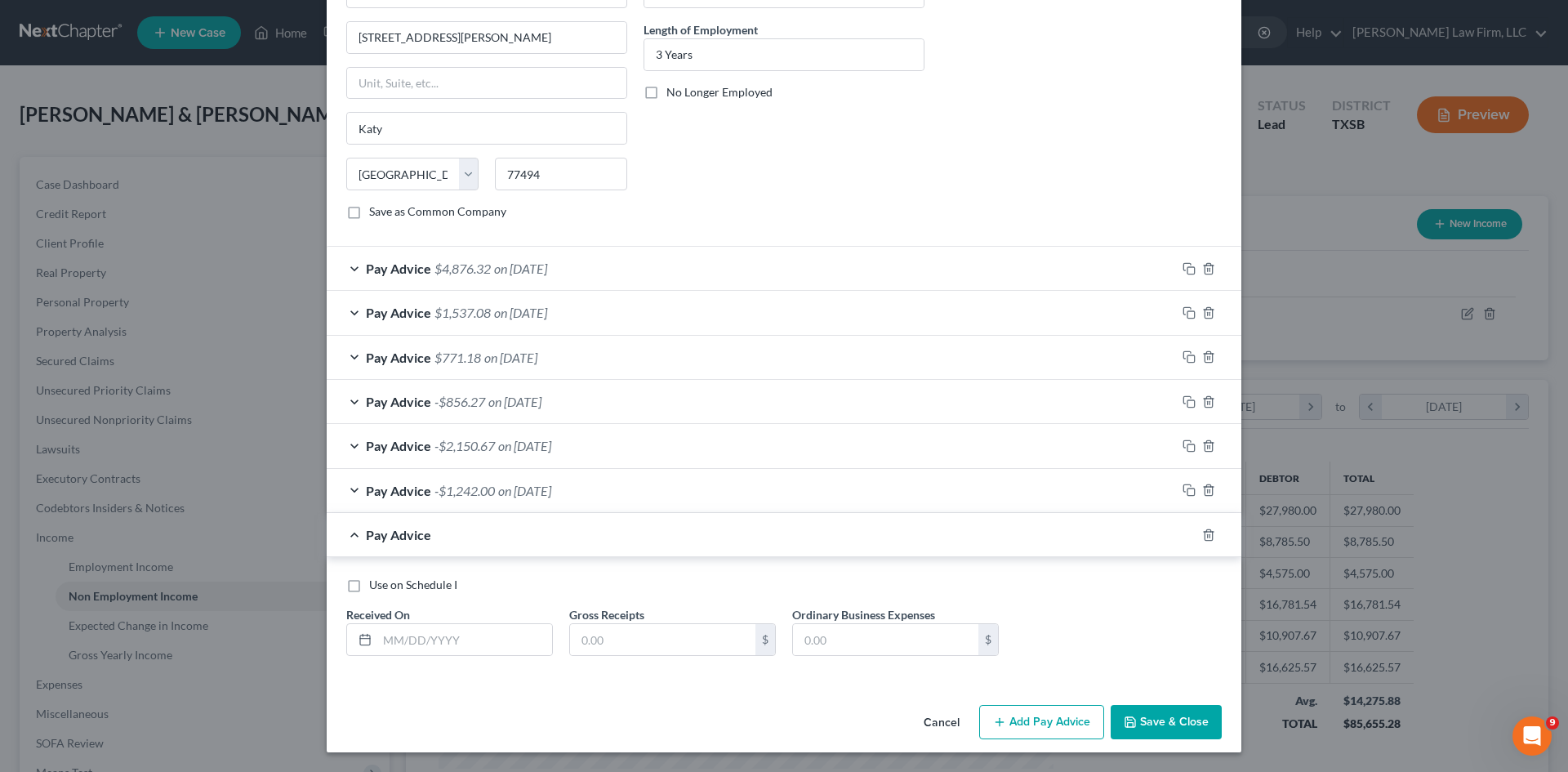
scroll to position [335, 0]
click at [1202, 535] on icon "button" at bounding box center [1208, 535] width 13 height 13
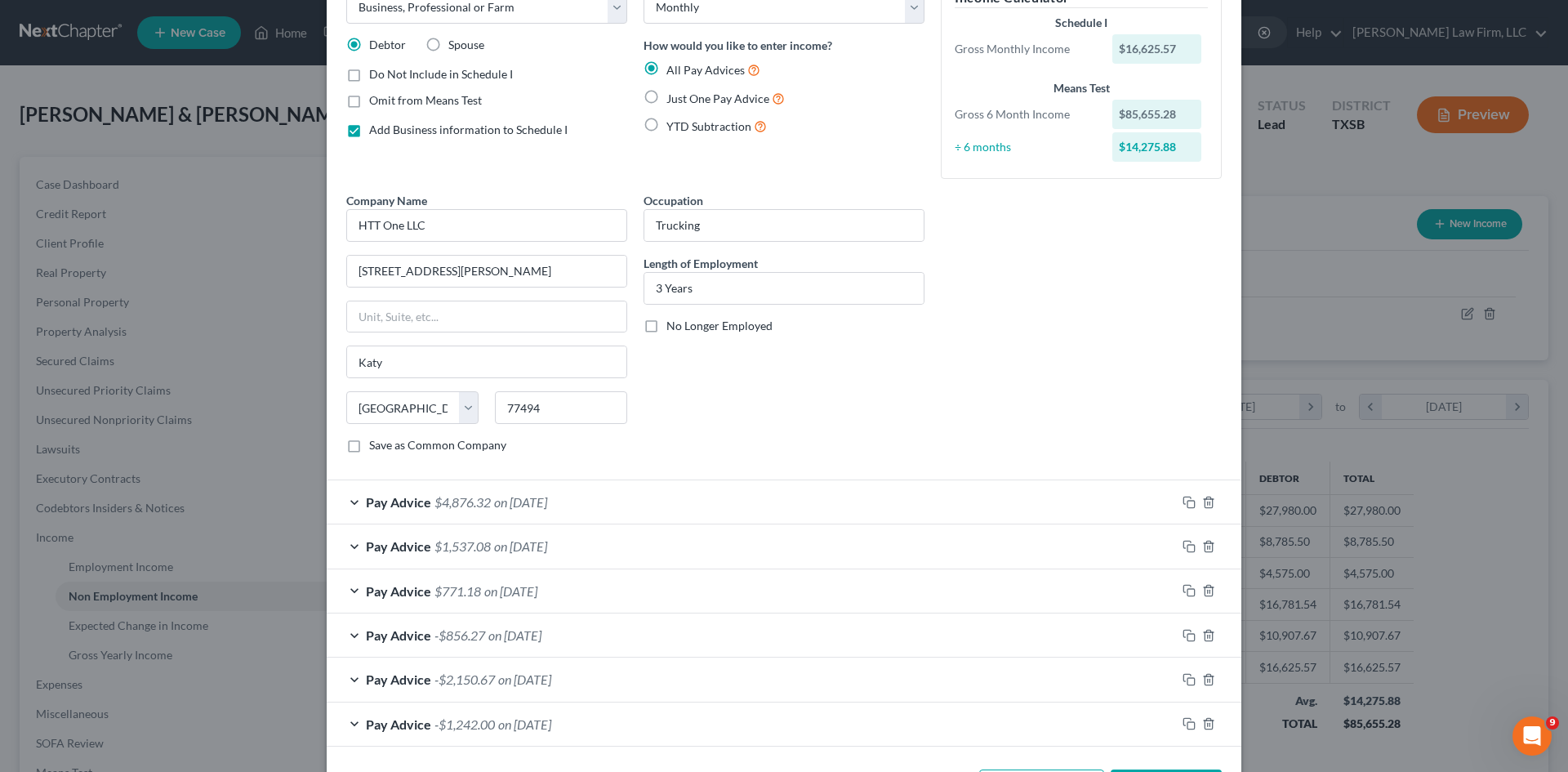
scroll to position [2, 0]
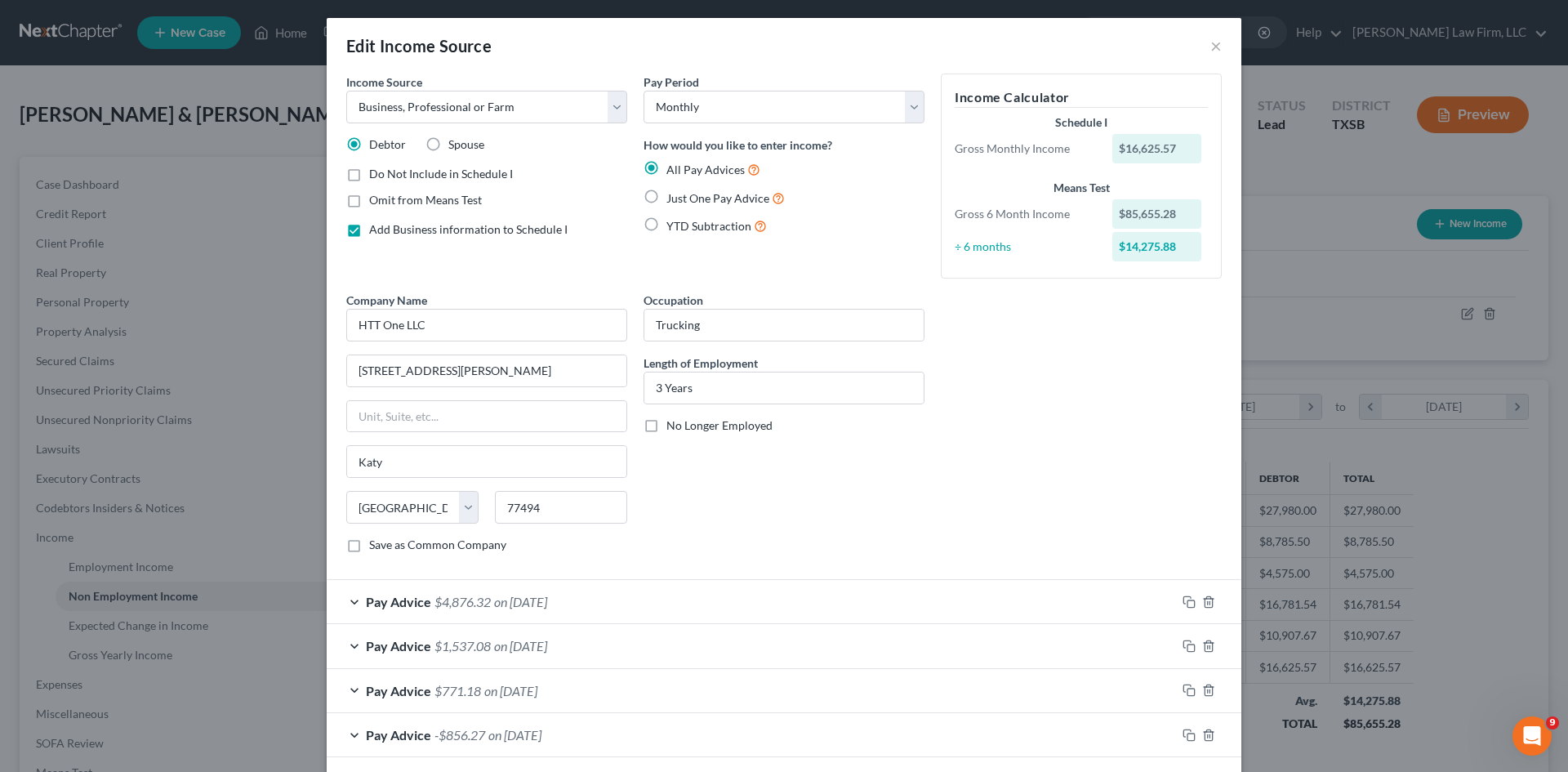
click at [974, 248] on div "÷ 6 months" at bounding box center [1025, 246] width 158 height 17
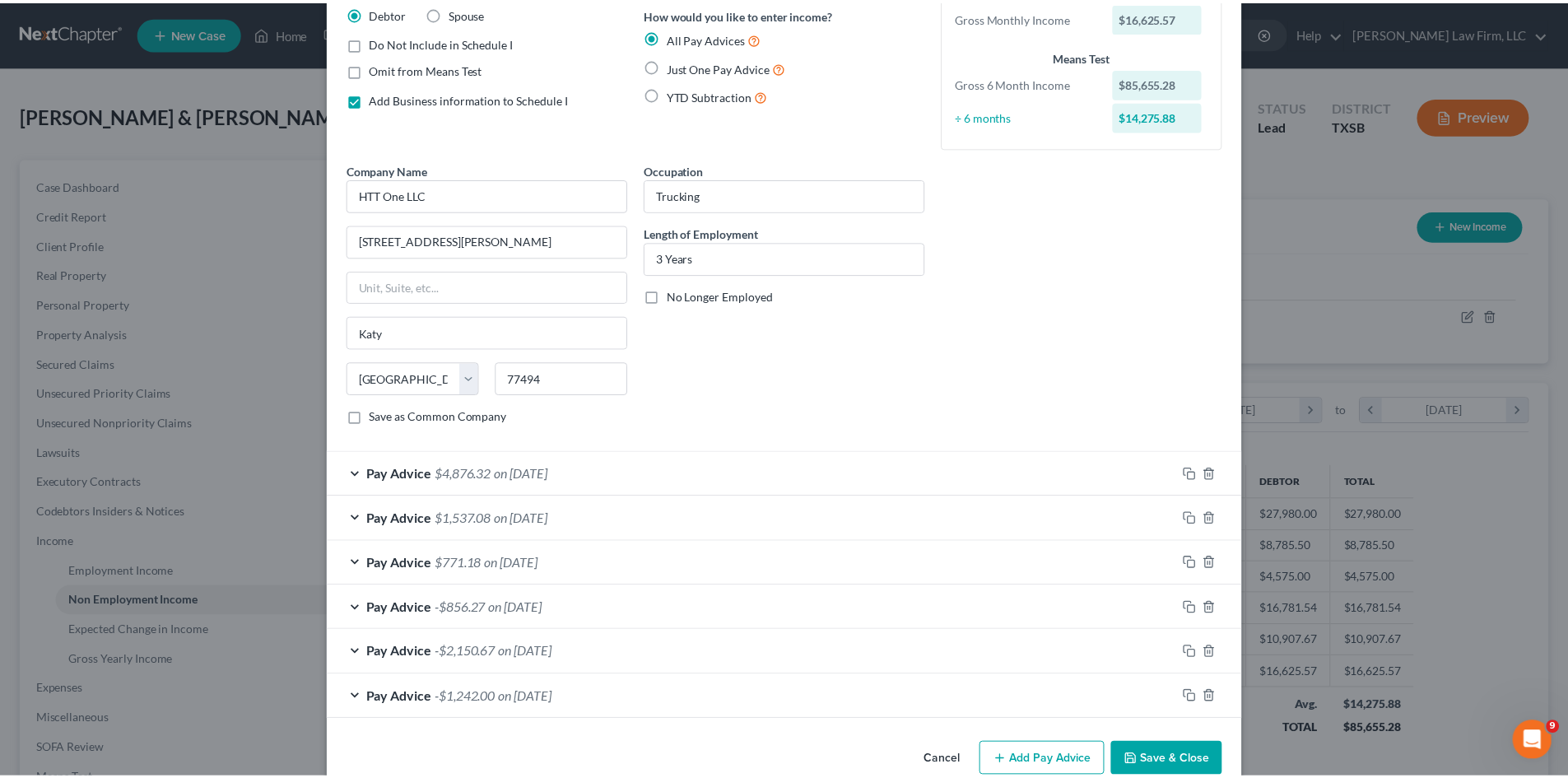
scroll to position [166, 0]
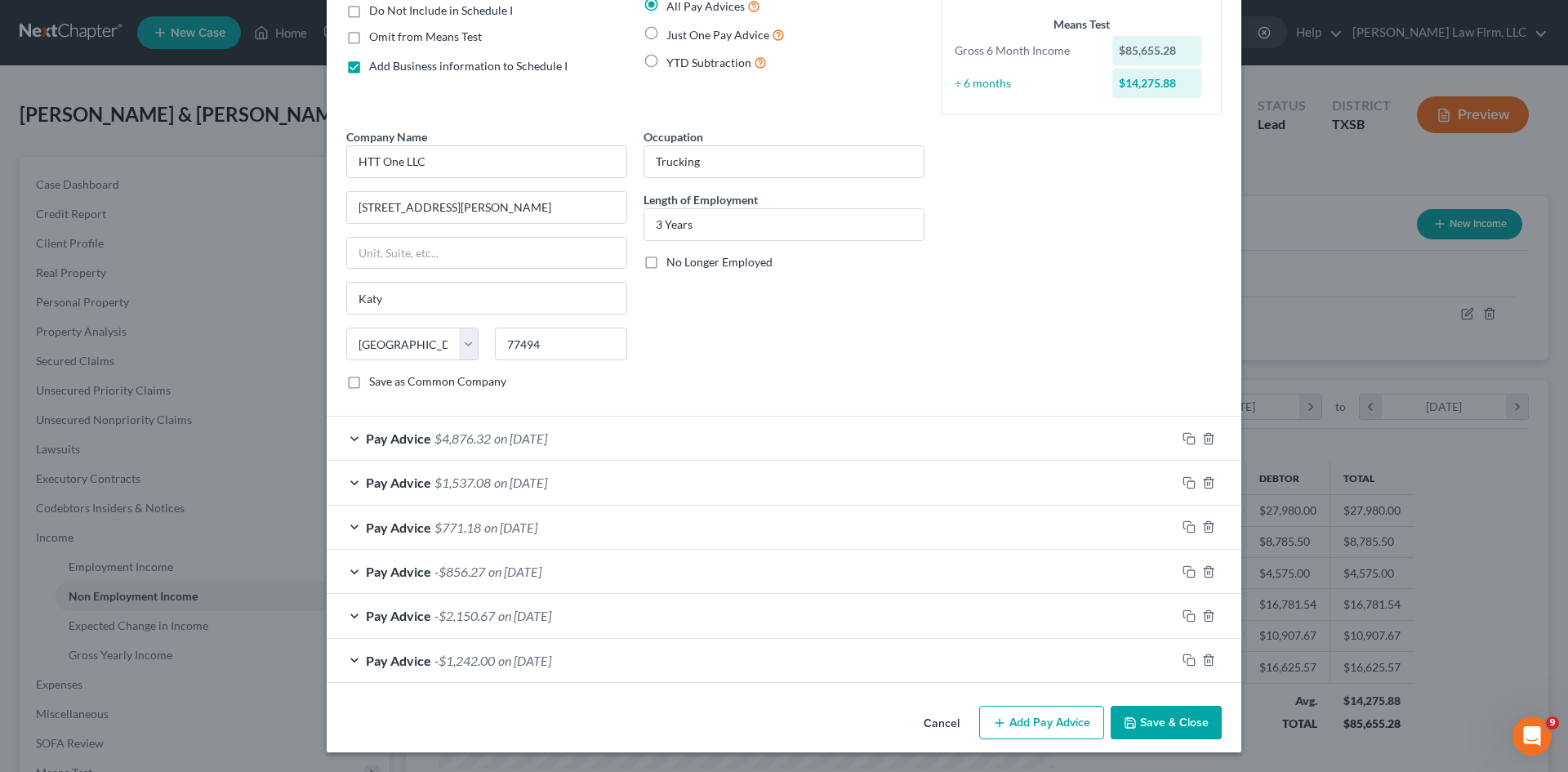
click at [1182, 716] on button "Save & Close" at bounding box center [1166, 723] width 111 height 34
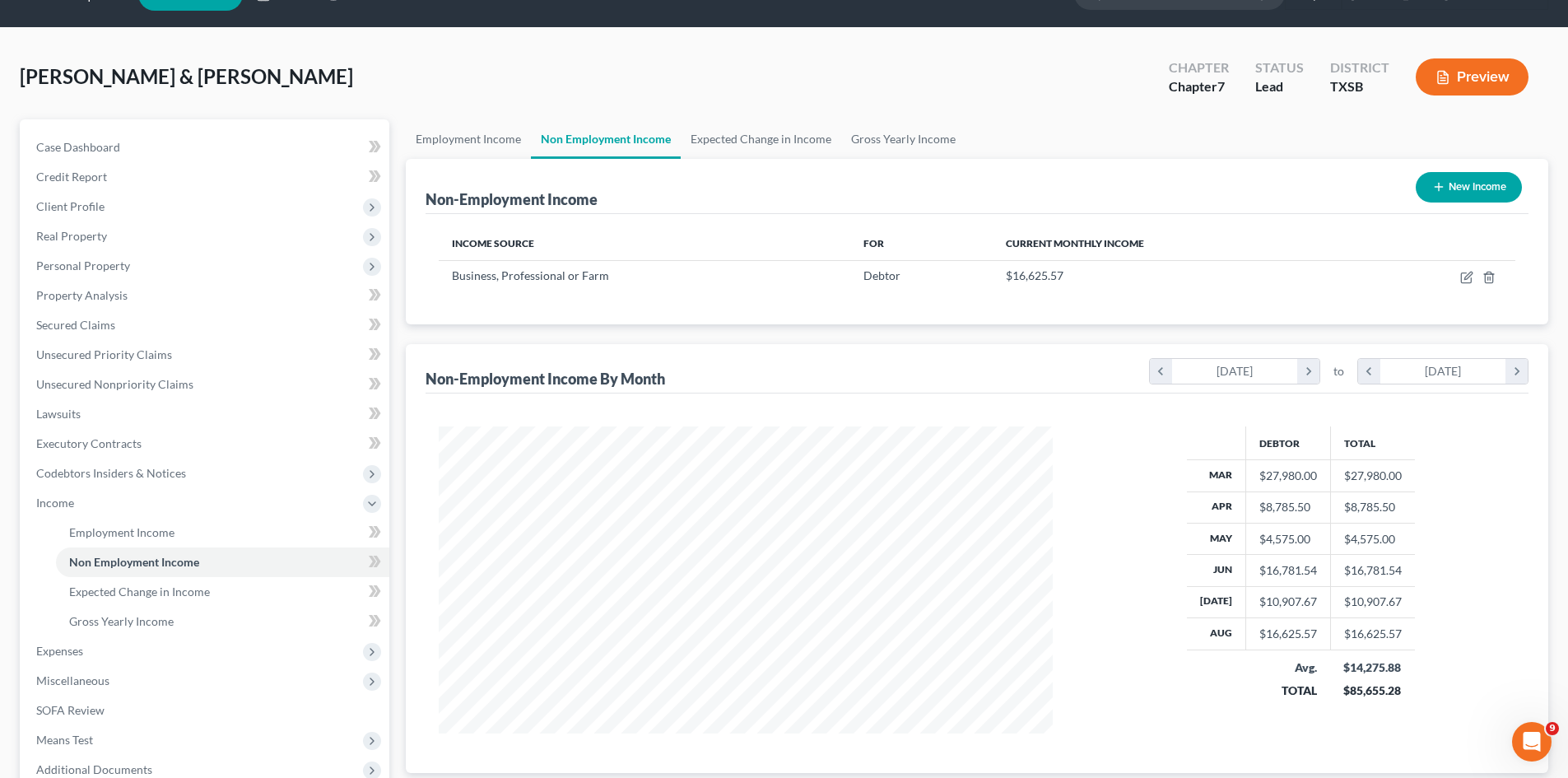
scroll to position [0, 0]
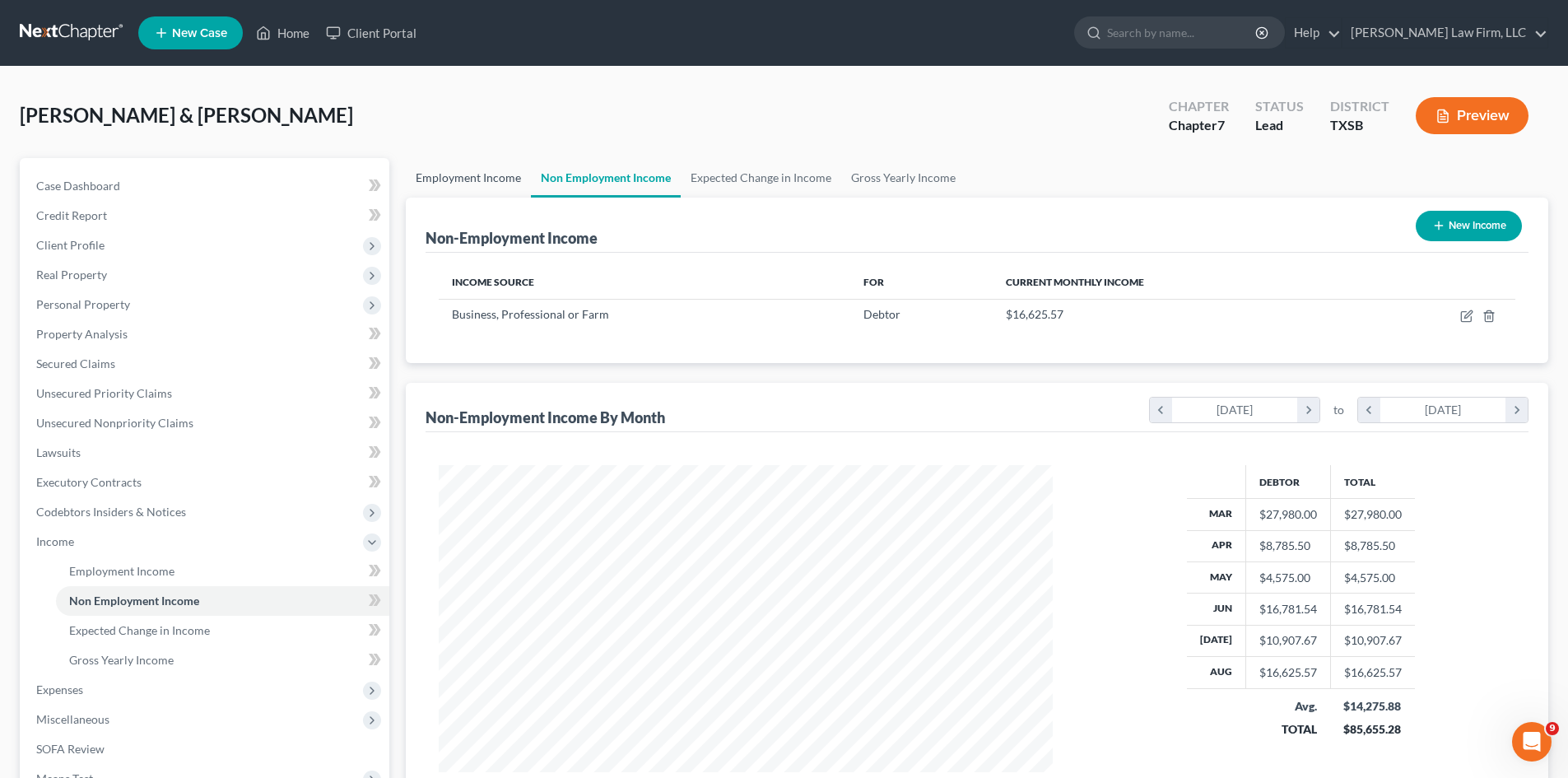
click at [456, 179] on link "Employment Income" at bounding box center [468, 178] width 125 height 39
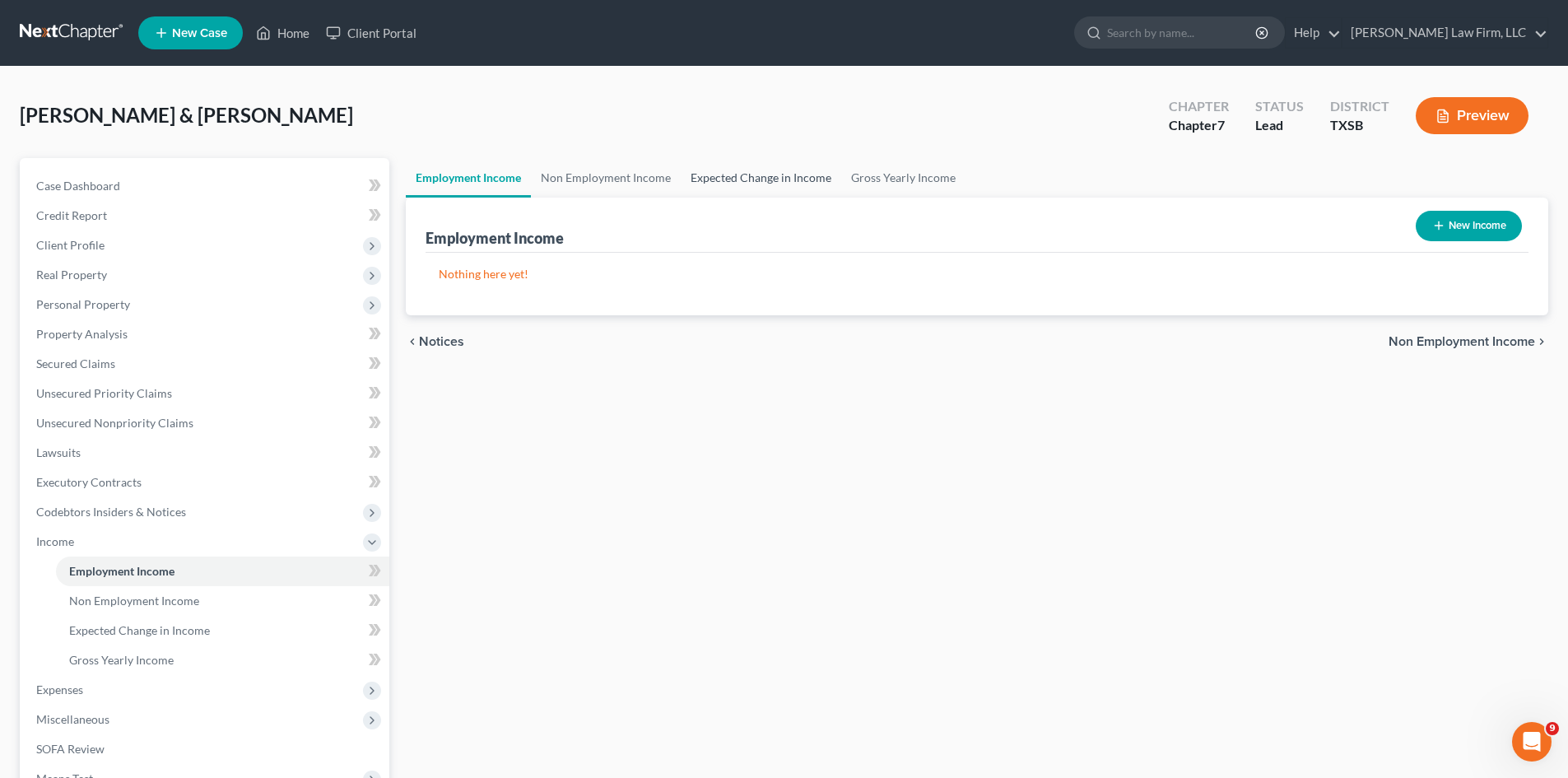
click at [777, 176] on link "Expected Change in Income" at bounding box center [761, 178] width 161 height 39
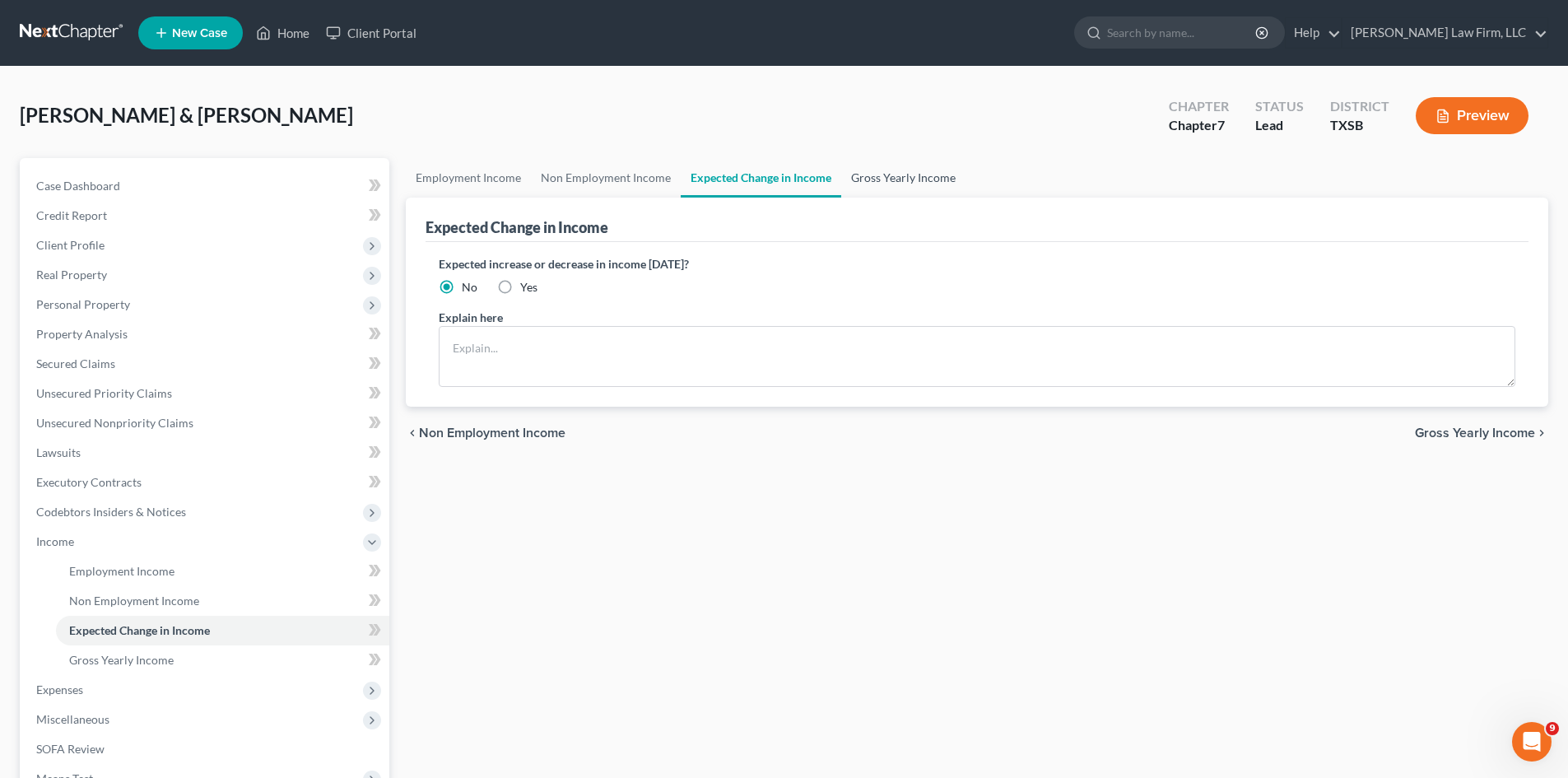
click at [893, 171] on link "Gross Yearly Income" at bounding box center [903, 178] width 124 height 39
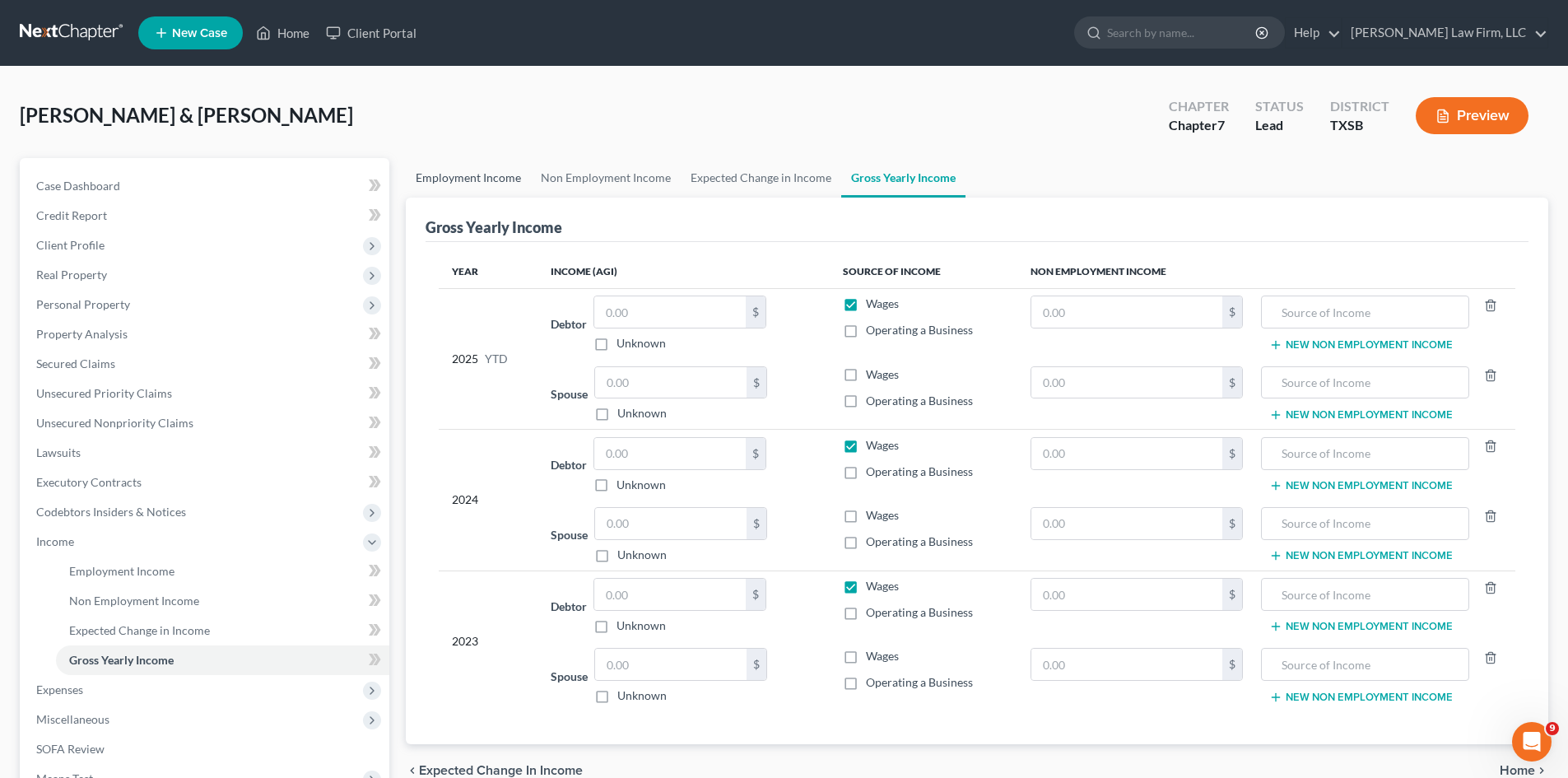
click at [460, 172] on link "Employment Income" at bounding box center [468, 178] width 125 height 39
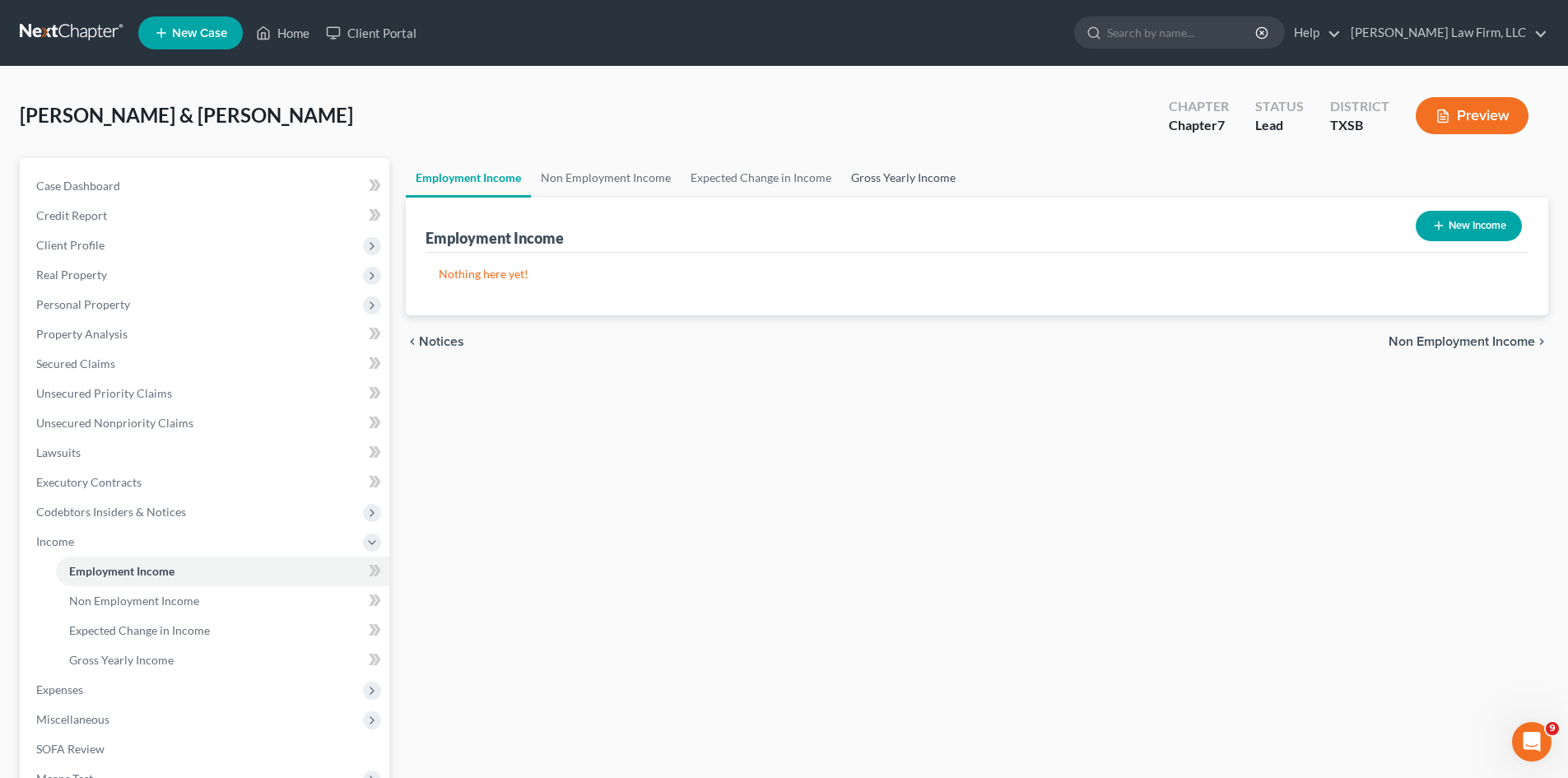
click at [901, 179] on link "Gross Yearly Income" at bounding box center [903, 178] width 124 height 39
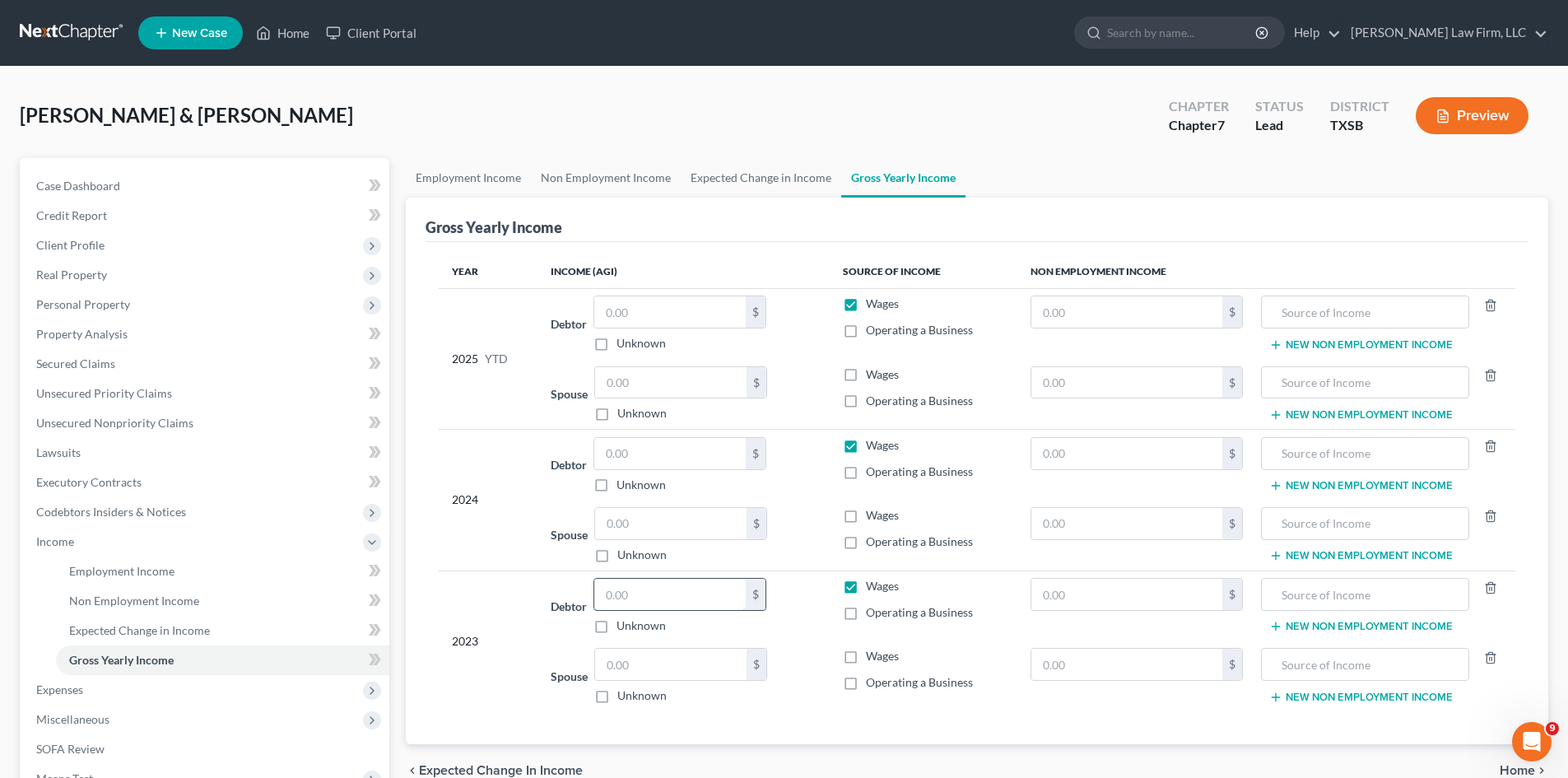
click at [693, 594] on input "text" at bounding box center [670, 594] width 151 height 31
click at [662, 655] on input "text" at bounding box center [671, 664] width 151 height 31
click at [636, 596] on input "text" at bounding box center [670, 594] width 151 height 31
type input "678,692"
drag, startPoint x: 664, startPoint y: 678, endPoint x: 662, endPoint y: 667, distance: 11.2
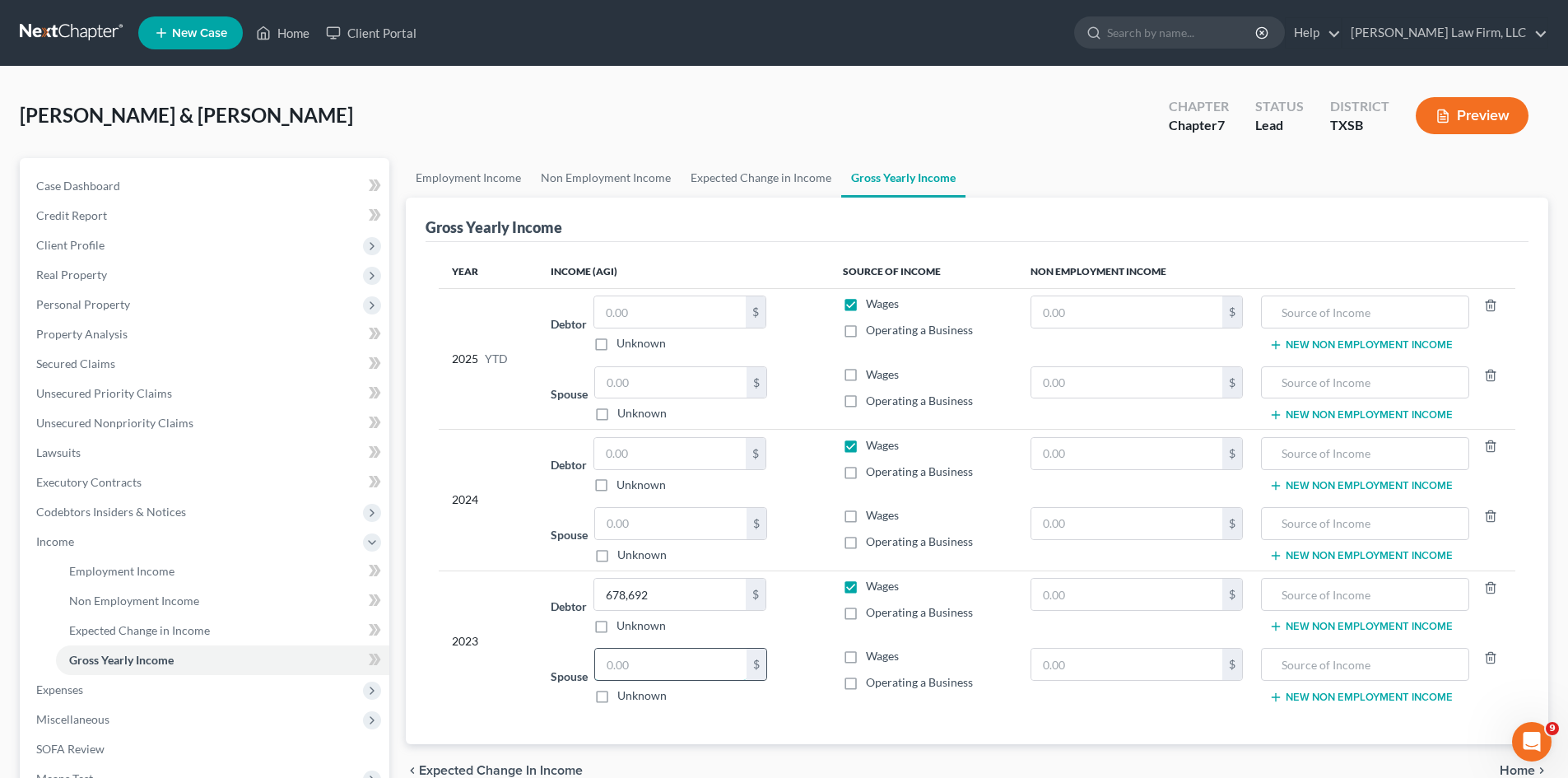
click at [664, 677] on input "text" at bounding box center [671, 664] width 151 height 31
click at [640, 673] on input "text" at bounding box center [671, 664] width 151 height 31
type input "38,738"
click at [866, 613] on label "Operating a Business" at bounding box center [919, 613] width 107 height 17
click at [873, 613] on input "Operating a Business" at bounding box center [878, 610] width 11 height 11
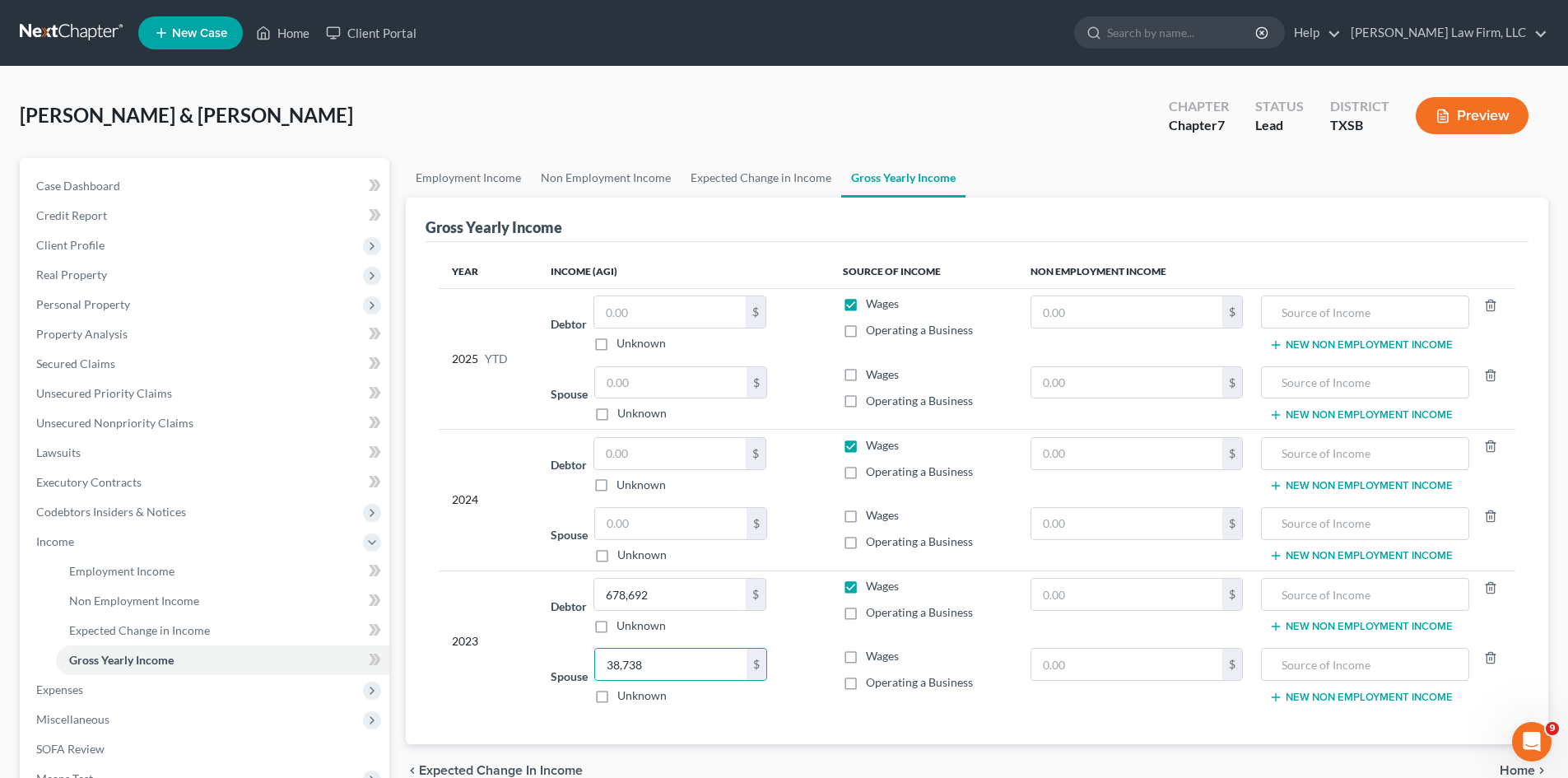
checkbox input "true"
click at [866, 680] on label "Operating a Business" at bounding box center [919, 682] width 107 height 17
click at [873, 680] on input "Operating a Business" at bounding box center [878, 679] width 11 height 11
checkbox input "true"
click at [866, 585] on label "Wages" at bounding box center [882, 586] width 33 height 17
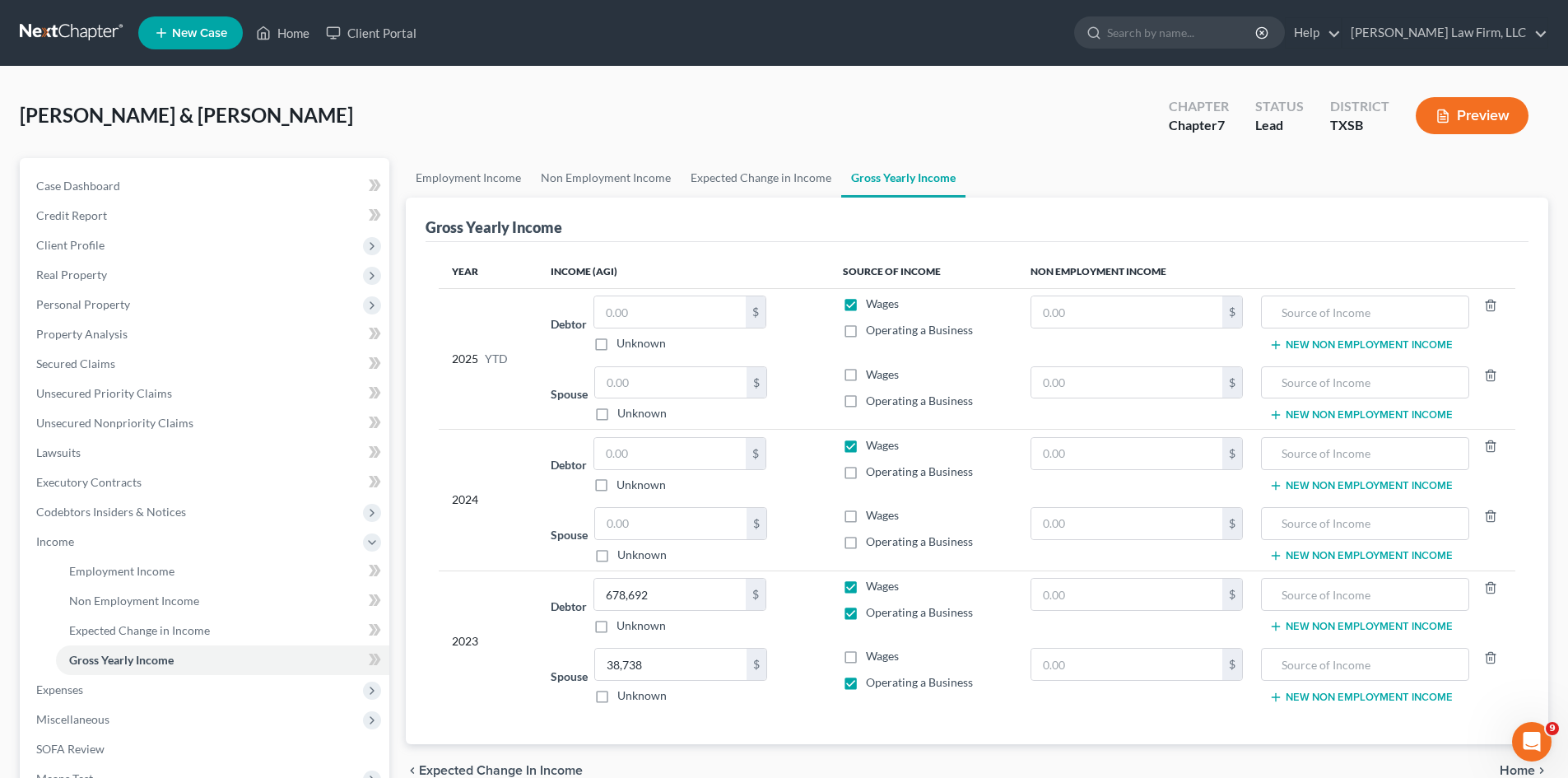
click at [873, 585] on input "Wages" at bounding box center [878, 583] width 11 height 11
checkbox input "false"
click at [1302, 626] on button "New Non Employment Income" at bounding box center [1361, 626] width 184 height 13
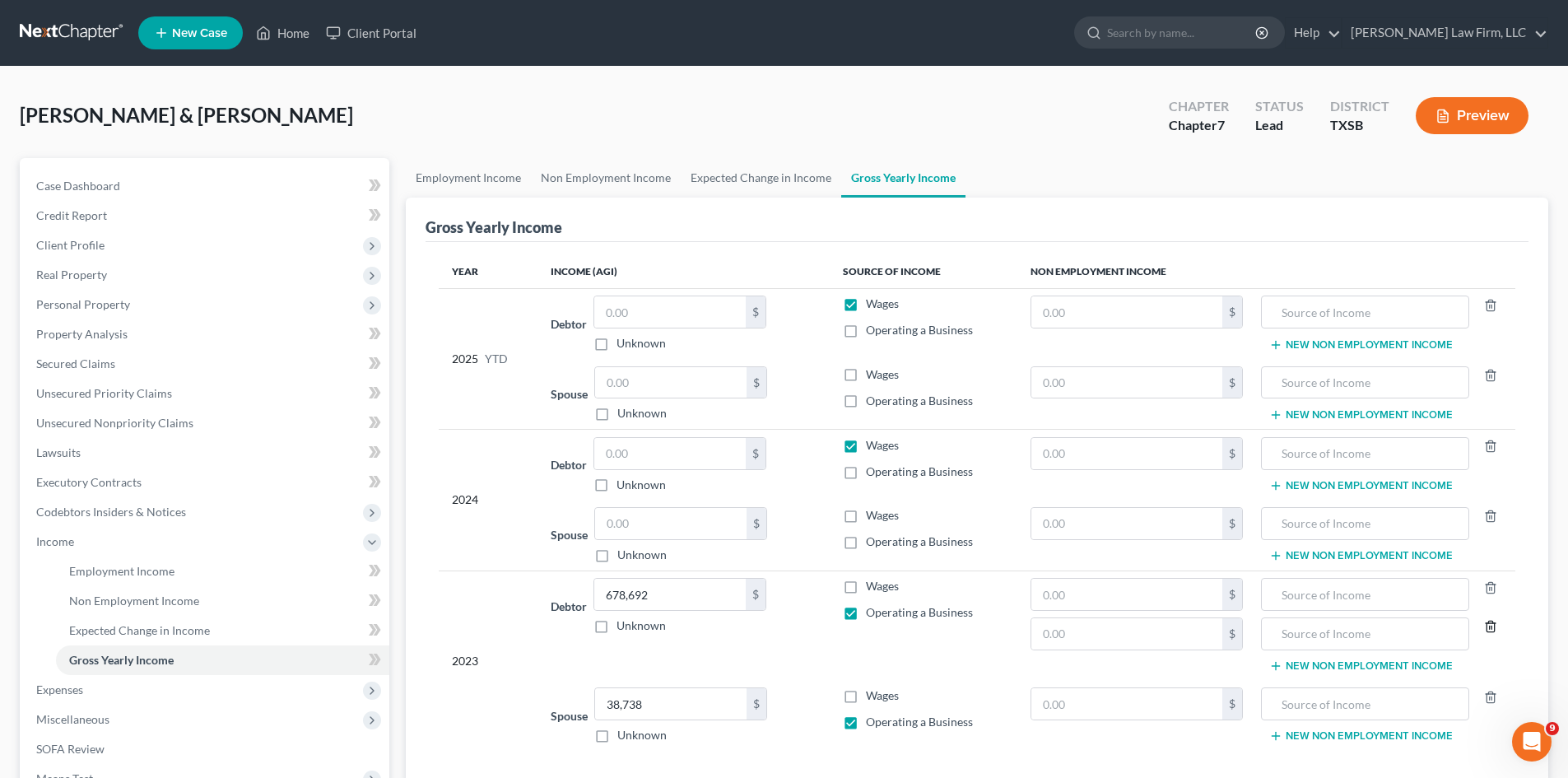
click at [1492, 623] on icon "button" at bounding box center [1491, 626] width 13 height 13
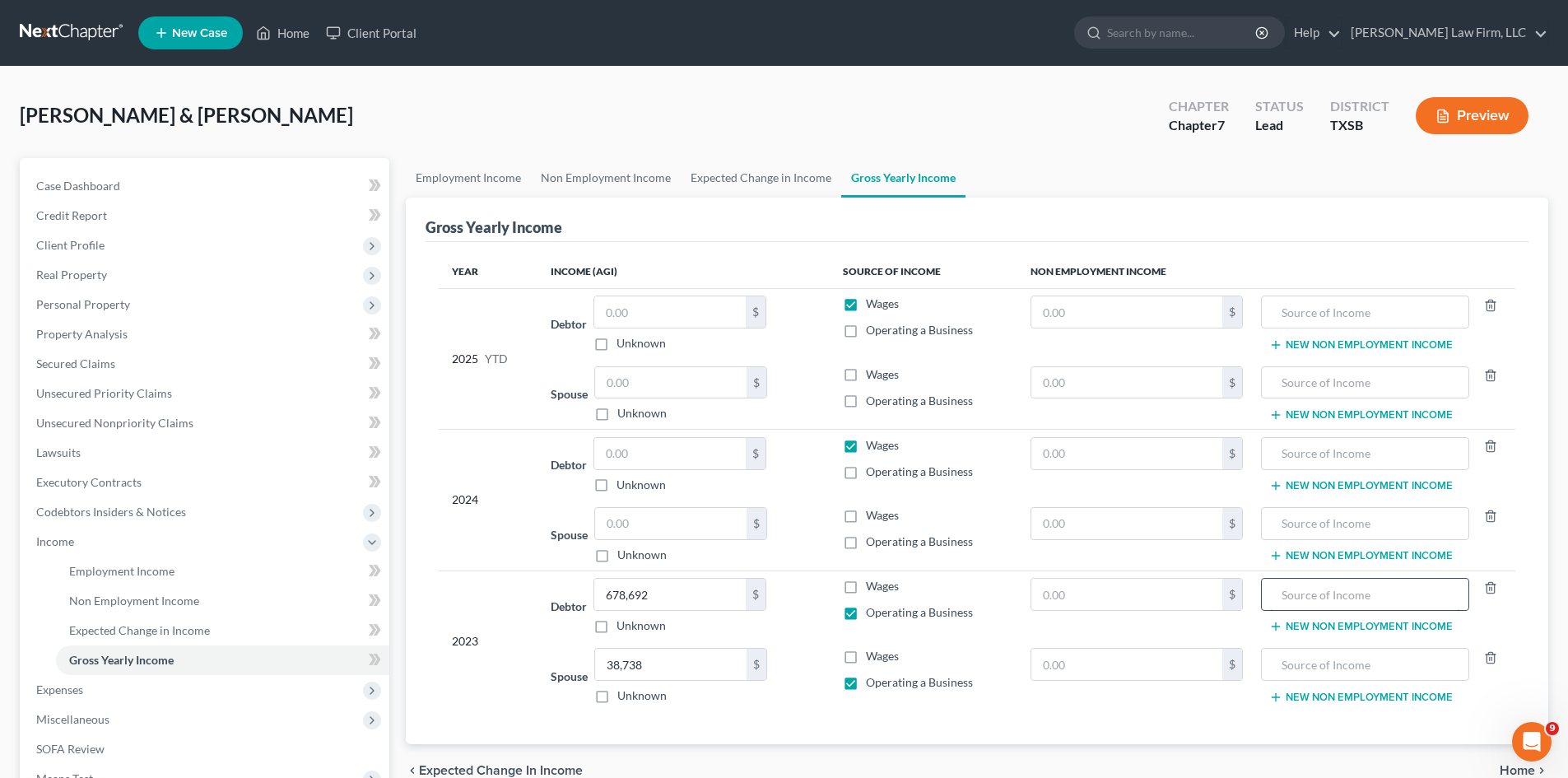
click at [1355, 601] on input "text" at bounding box center [1364, 594] width 189 height 31
type input "HTX One LLC"
click at [1351, 655] on input "text" at bounding box center [1364, 664] width 189 height 31
type input "JAF Express LLC"
click at [659, 454] on input "text" at bounding box center [670, 453] width 151 height 31
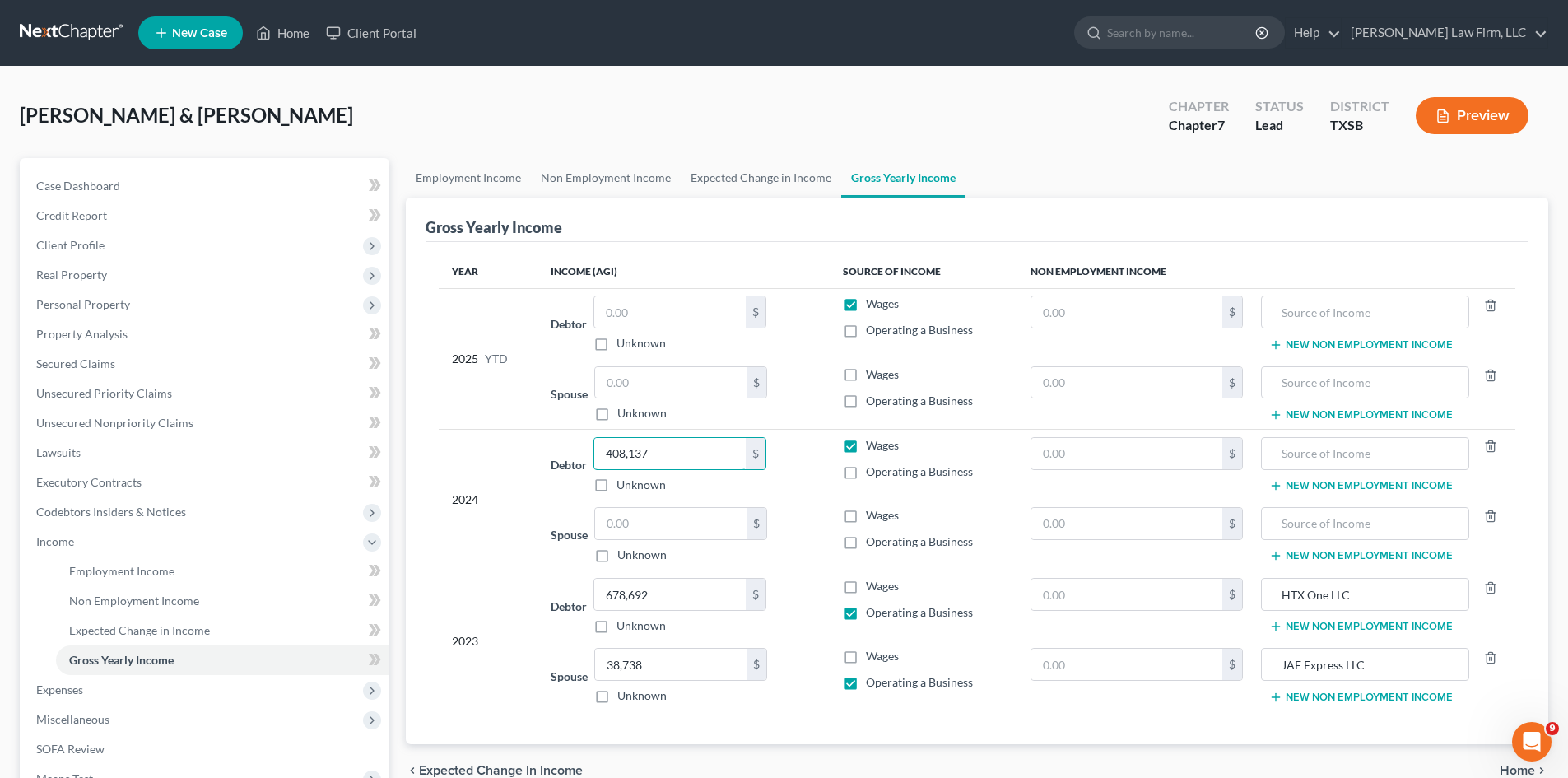
type input "408,137"
click at [866, 473] on label "Operating a Business" at bounding box center [919, 471] width 107 height 17
click at [873, 473] on input "Operating a Business" at bounding box center [878, 469] width 11 height 11
checkbox input "true"
click at [866, 445] on label "Wages" at bounding box center [882, 445] width 33 height 17
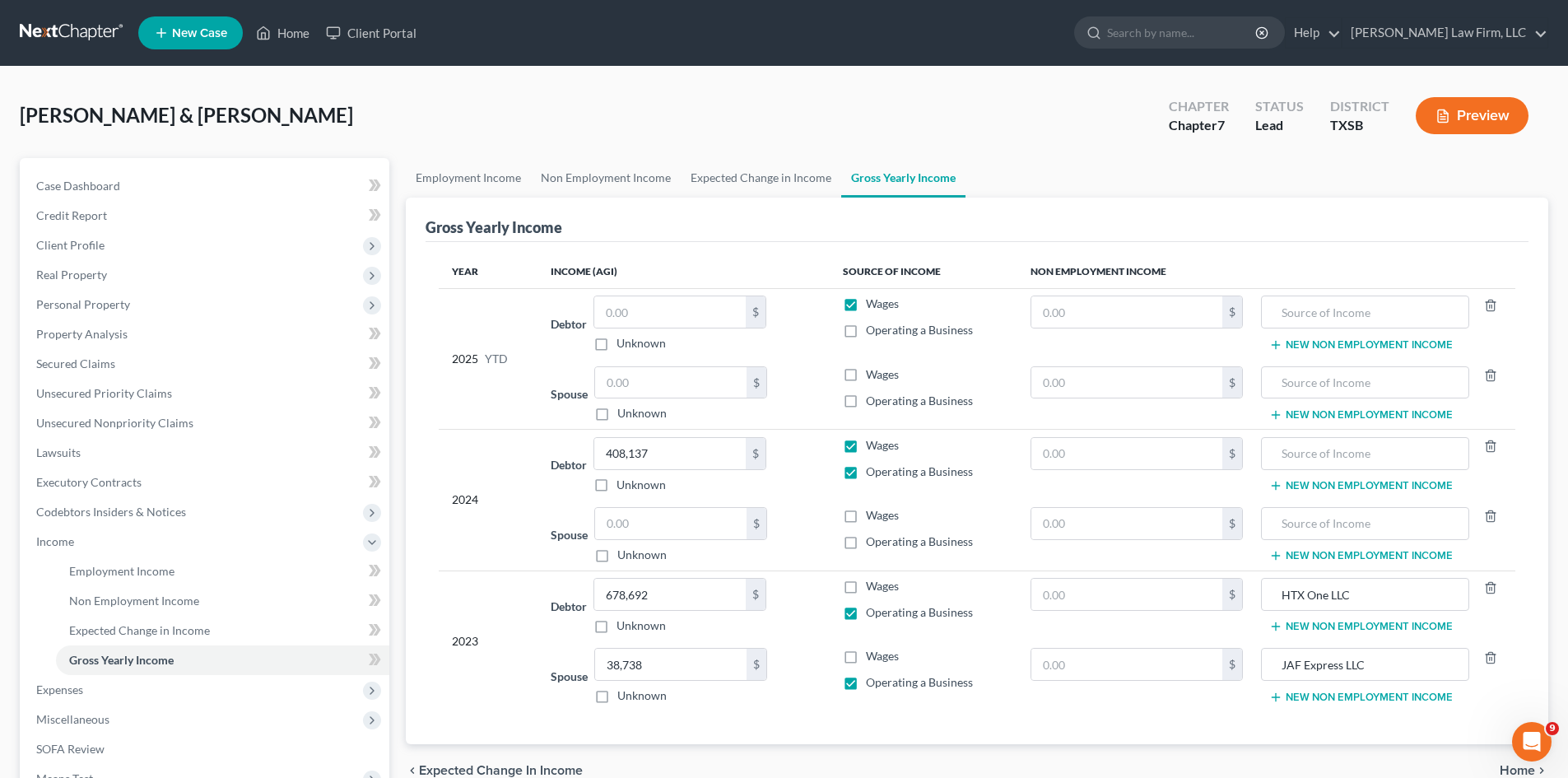
click at [873, 445] on input "Wages" at bounding box center [878, 443] width 11 height 11
click at [1322, 455] on input "text" at bounding box center [1364, 453] width 189 height 31
click at [1330, 451] on input "JAF Expres LLC" at bounding box center [1364, 453] width 189 height 31
drag, startPoint x: 466, startPoint y: 177, endPoint x: 560, endPoint y: 189, distance: 94.8
click at [466, 178] on link "Employment Income" at bounding box center [468, 178] width 125 height 39
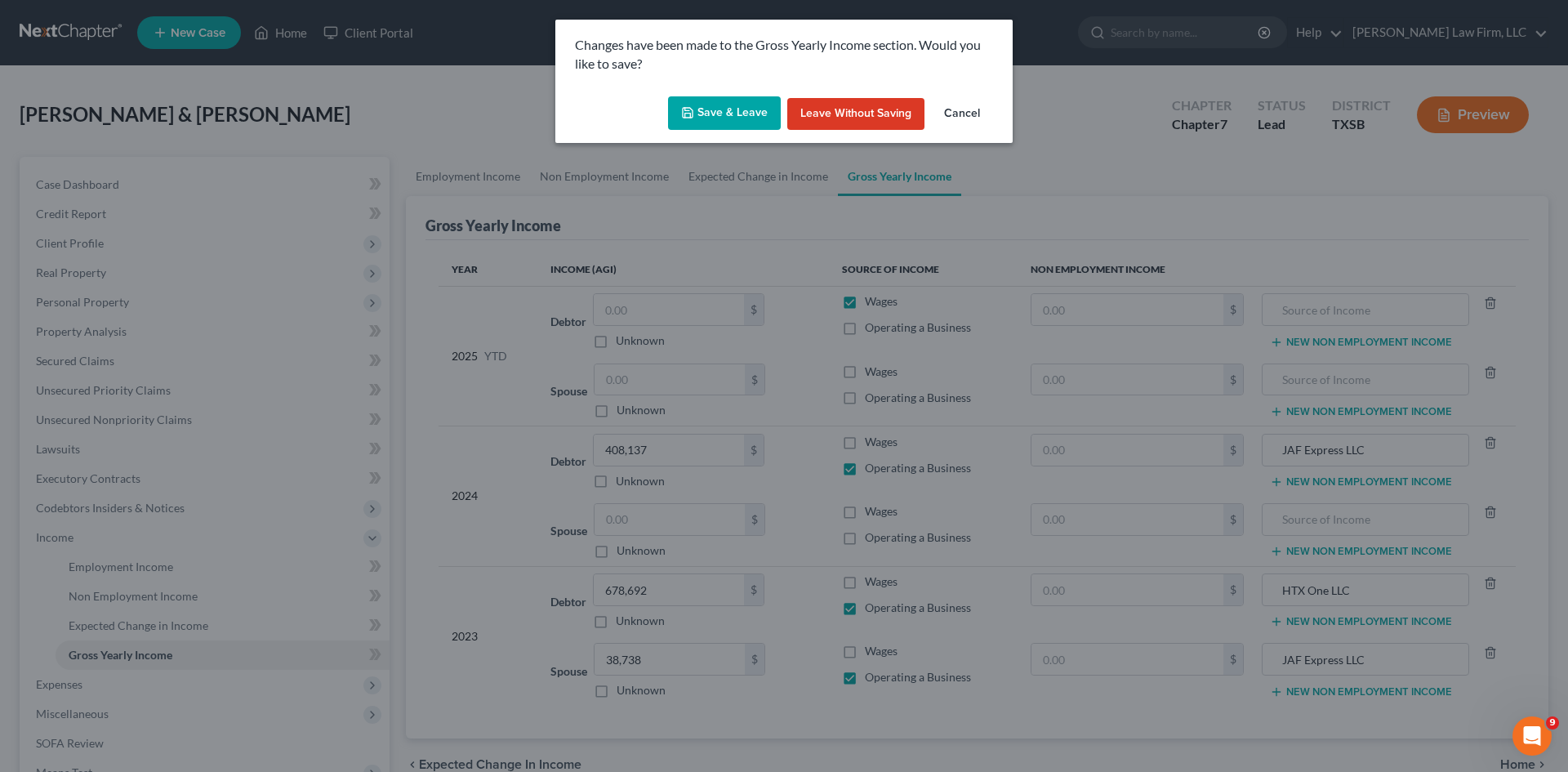
drag, startPoint x: 718, startPoint y: 112, endPoint x: 914, endPoint y: 205, distance: 216.9
click at [718, 111] on button "Save & Leave" at bounding box center [725, 113] width 113 height 34
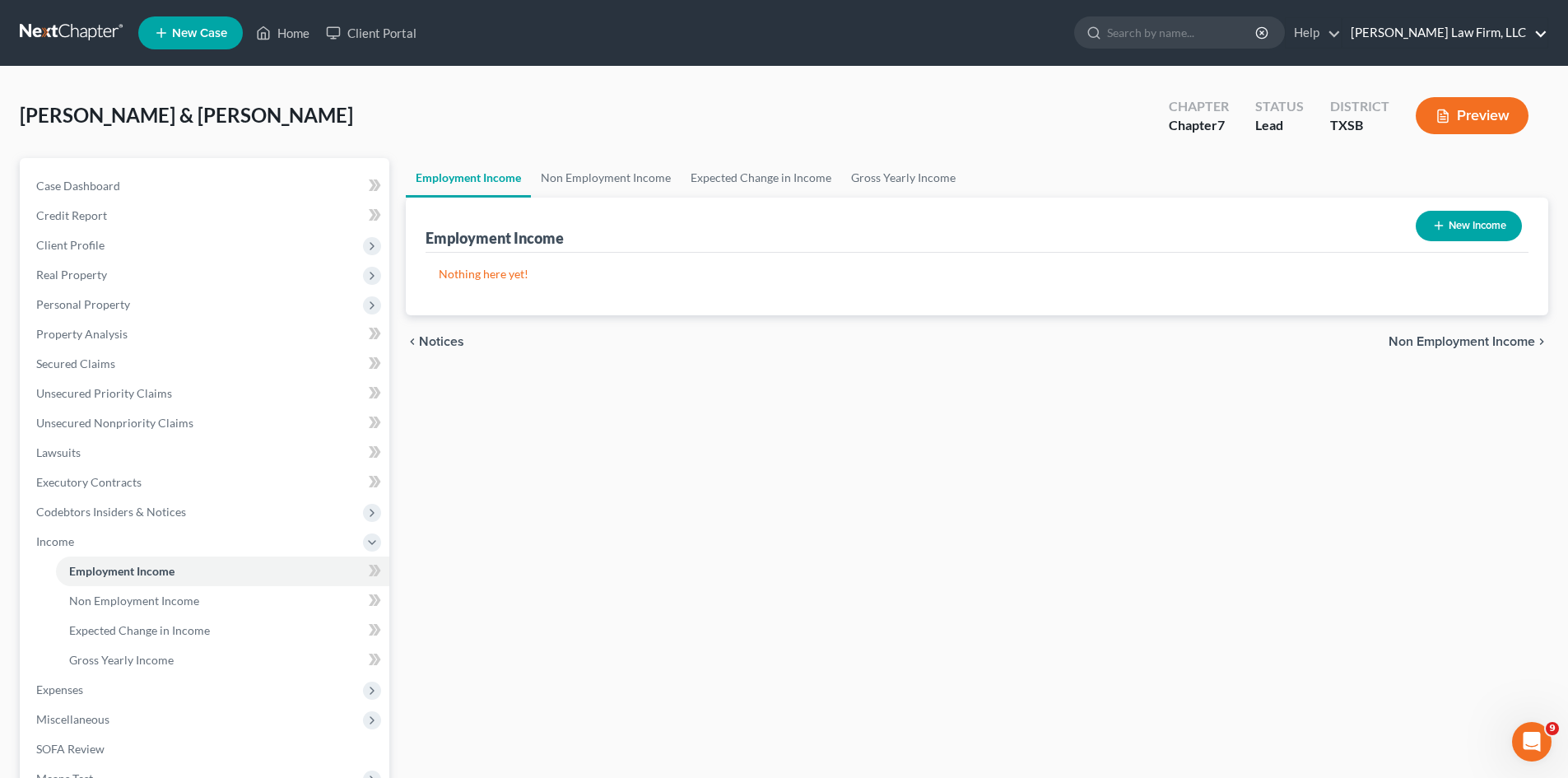
drag, startPoint x: 1540, startPoint y: 50, endPoint x: 1532, endPoint y: 40, distance: 12.8
click at [1540, 49] on ul "New Case Home Client Portal - No Result - See all results Or Press Enter... Hel…" at bounding box center [844, 33] width 1410 height 43
click at [1532, 39] on link "[PERSON_NAME] Law Firm, LLC" at bounding box center [1444, 32] width 205 height 29
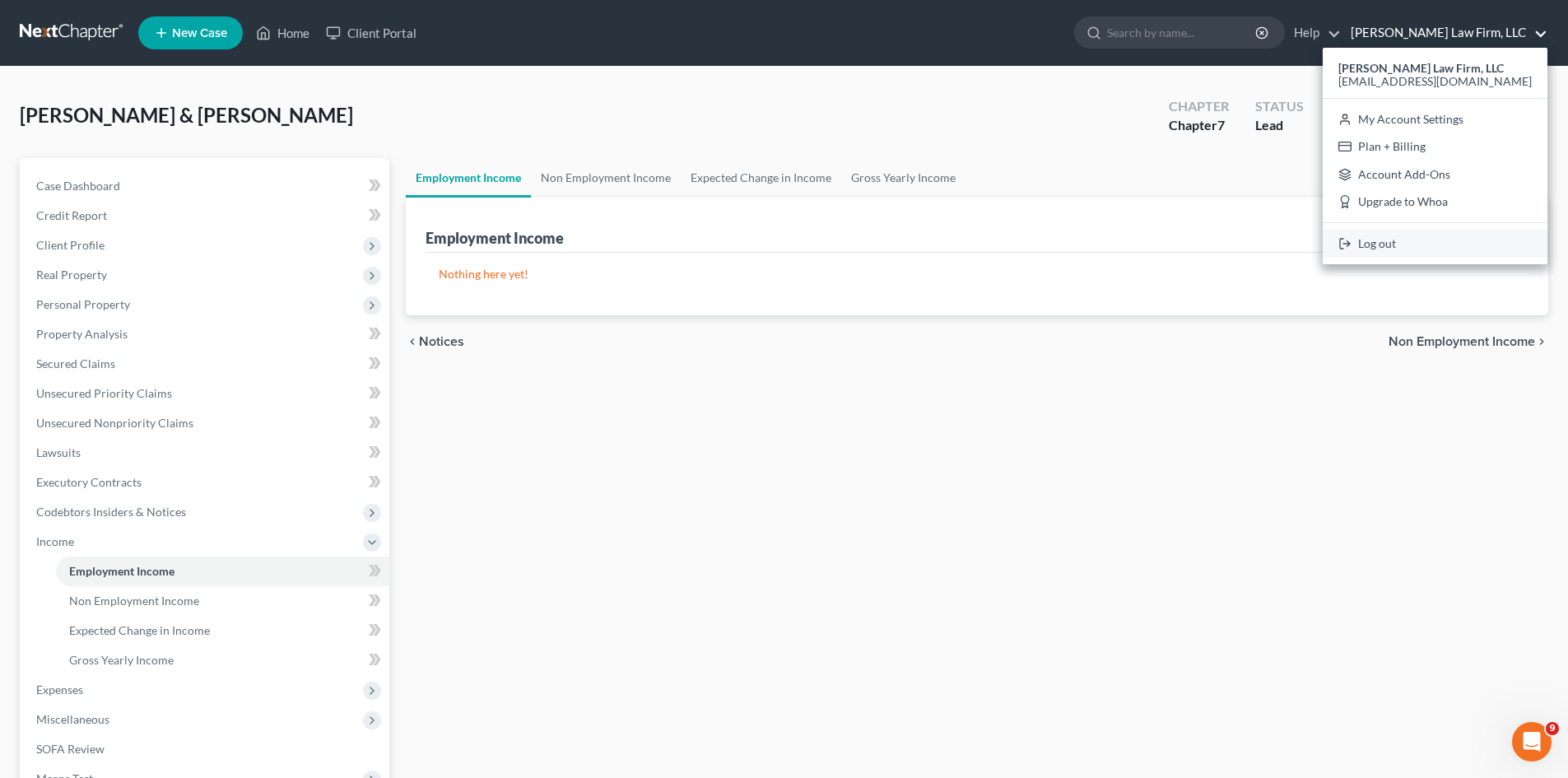
click at [1439, 244] on link "Log out" at bounding box center [1435, 243] width 225 height 28
